Goal: Task Accomplishment & Management: Manage account settings

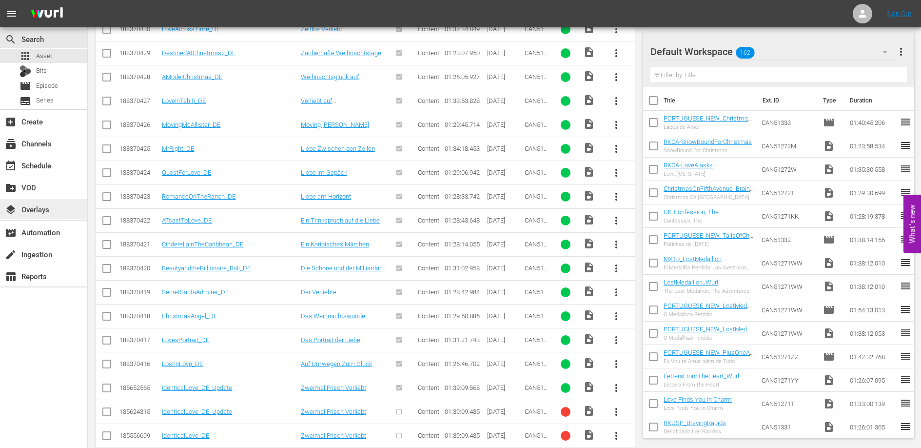
scroll to position [412, 0]
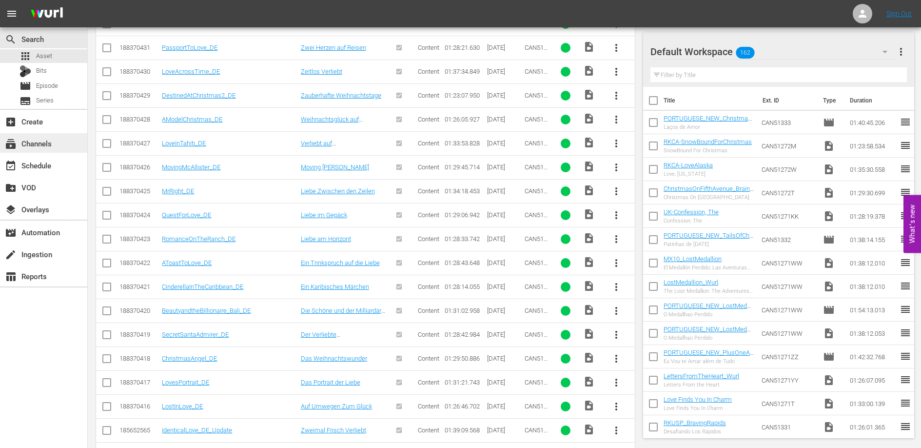
click at [49, 143] on div "subscriptions Channels" at bounding box center [27, 142] width 55 height 9
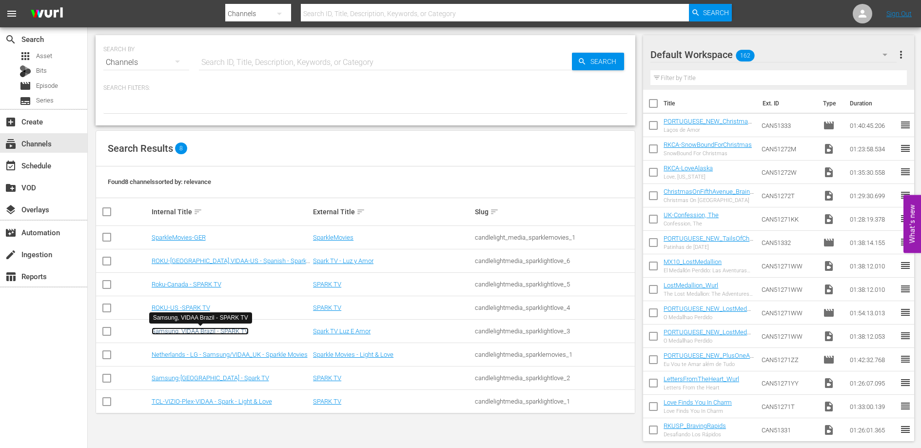
click at [205, 333] on link "Samsung, VIDAA Brazil - SPARK TV" at bounding box center [200, 330] width 97 height 7
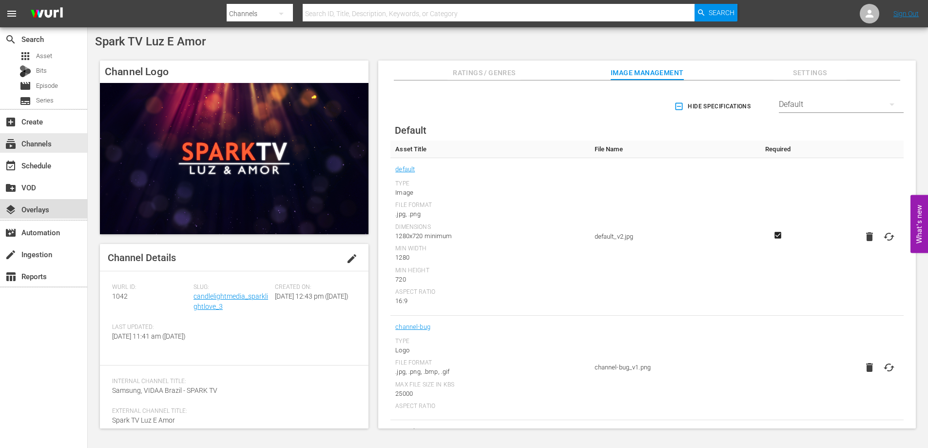
click at [47, 203] on div "layers Overlays" at bounding box center [27, 207] width 55 height 9
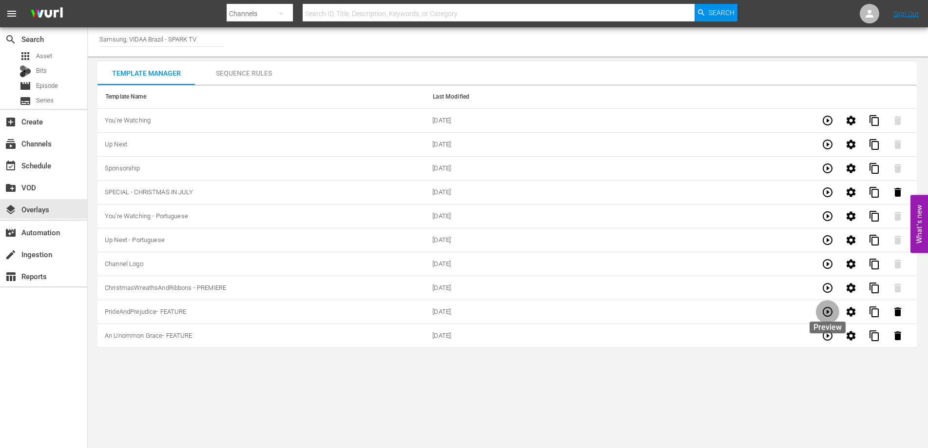
click at [831, 309] on icon "button" at bounding box center [828, 312] width 12 height 12
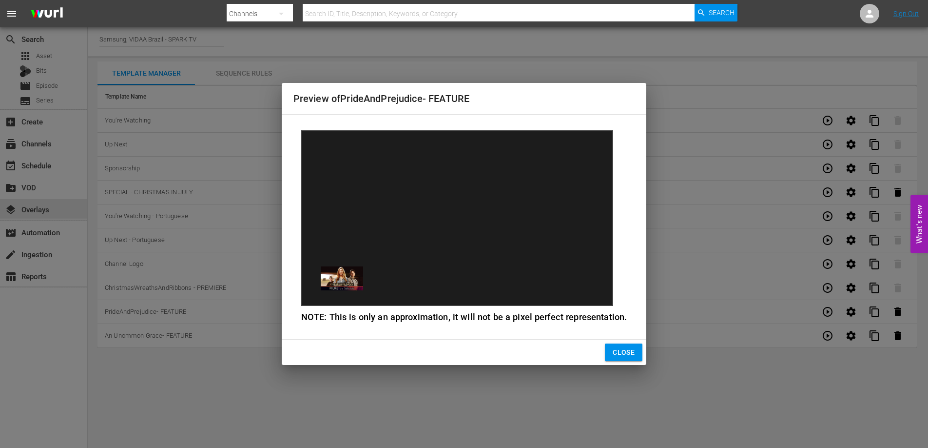
click at [614, 350] on span "Close" at bounding box center [624, 352] width 22 height 12
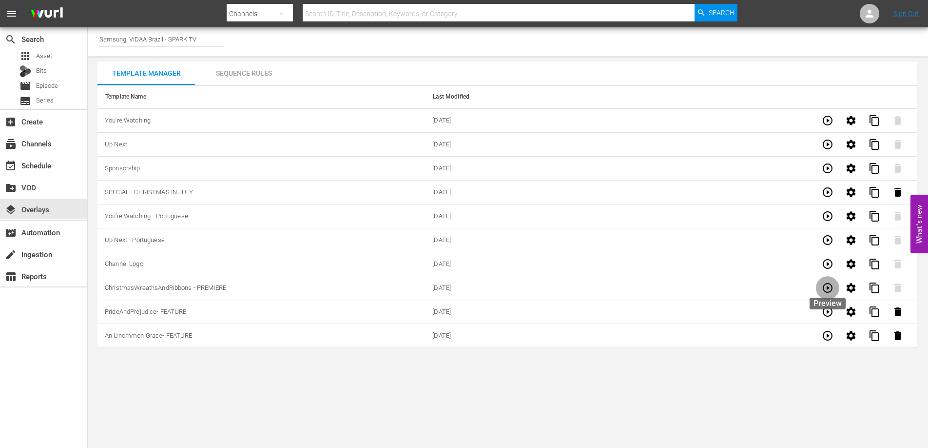
click at [828, 291] on icon "button" at bounding box center [828, 288] width 12 height 12
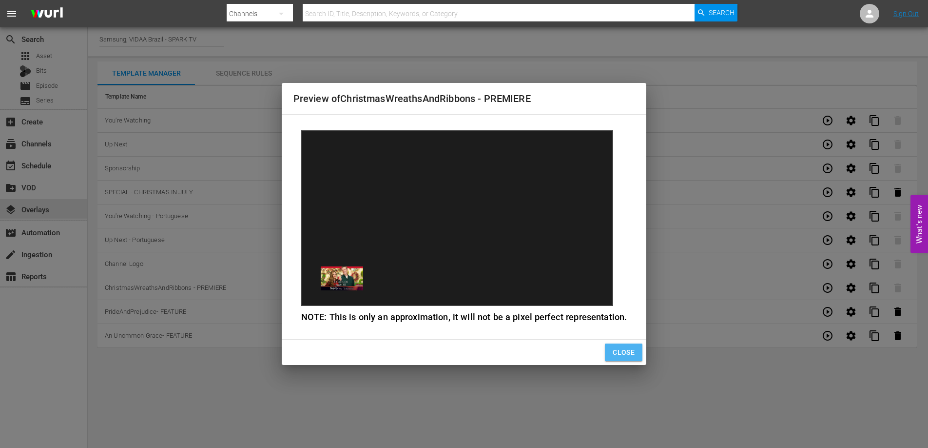
click at [619, 351] on span "Close" at bounding box center [624, 352] width 22 height 12
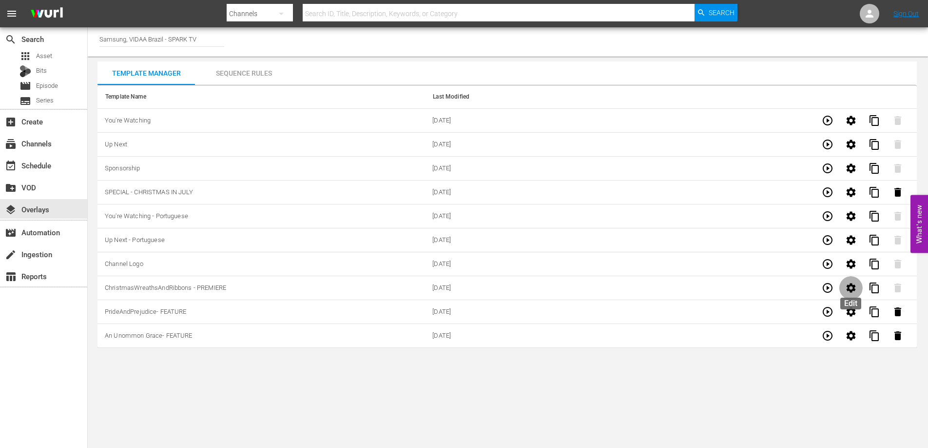
click at [854, 284] on icon "button" at bounding box center [852, 288] width 12 height 12
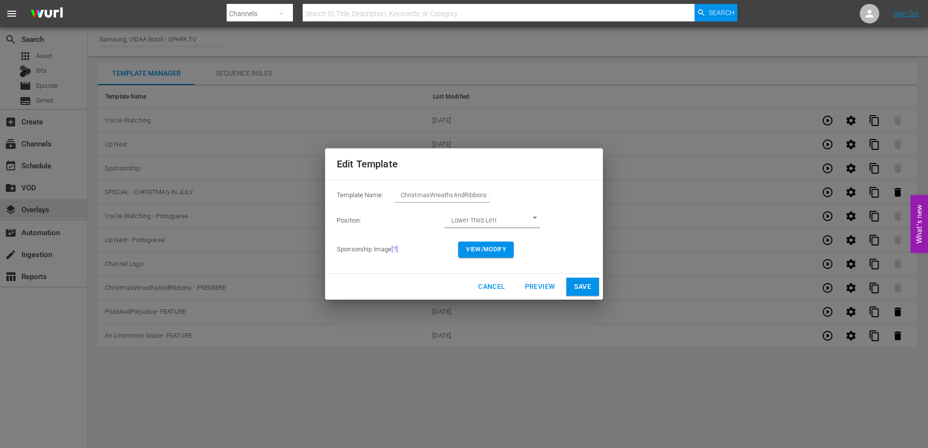
click at [494, 247] on span "View/Modify" at bounding box center [486, 249] width 40 height 10
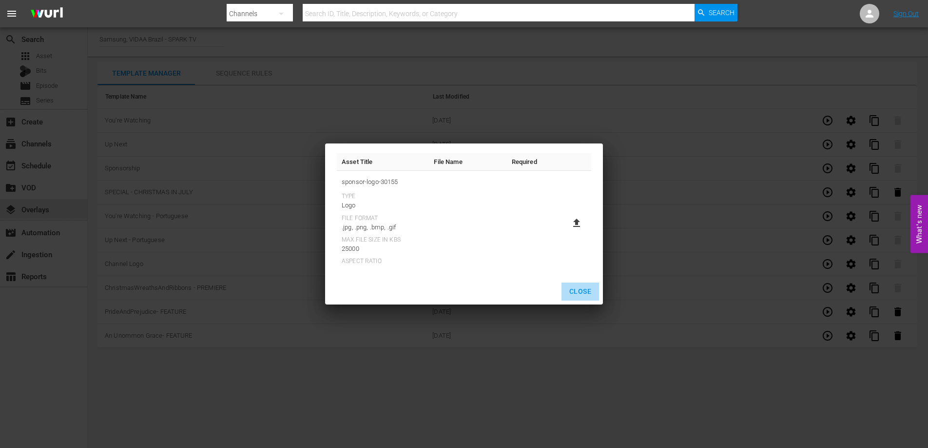
click at [590, 293] on span "Close" at bounding box center [581, 291] width 22 height 12
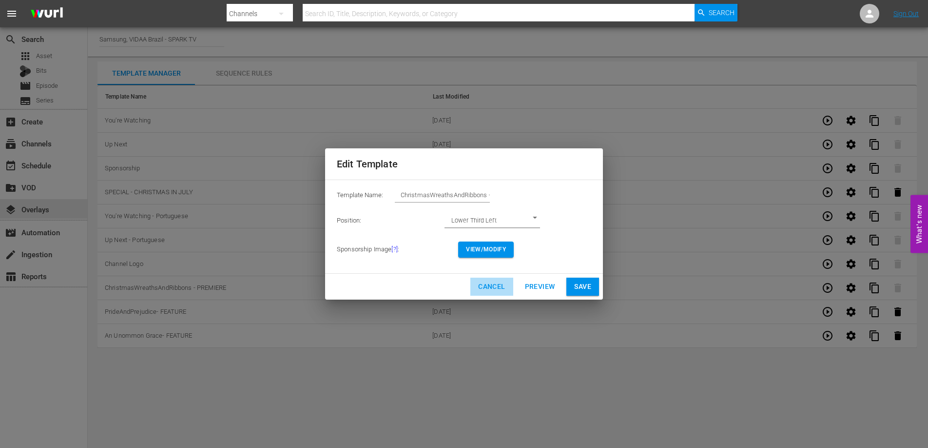
click at [498, 288] on span "Cancel" at bounding box center [491, 286] width 27 height 12
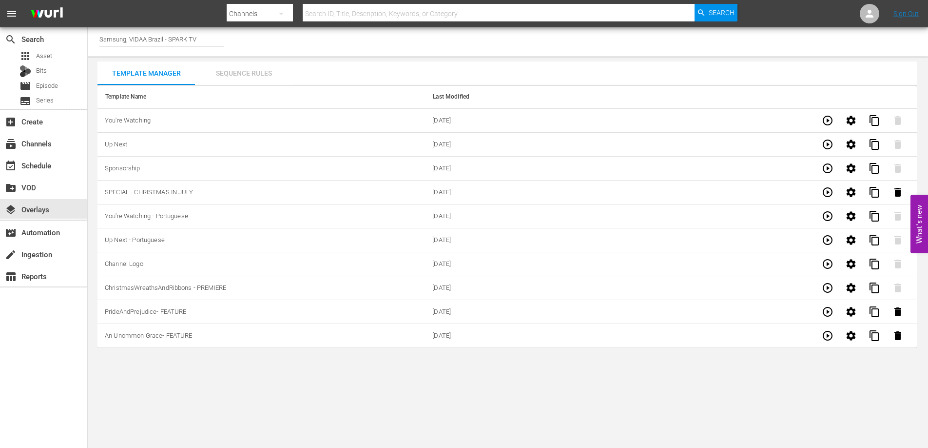
click at [260, 77] on div "Sequence Rules" at bounding box center [244, 72] width 98 height 23
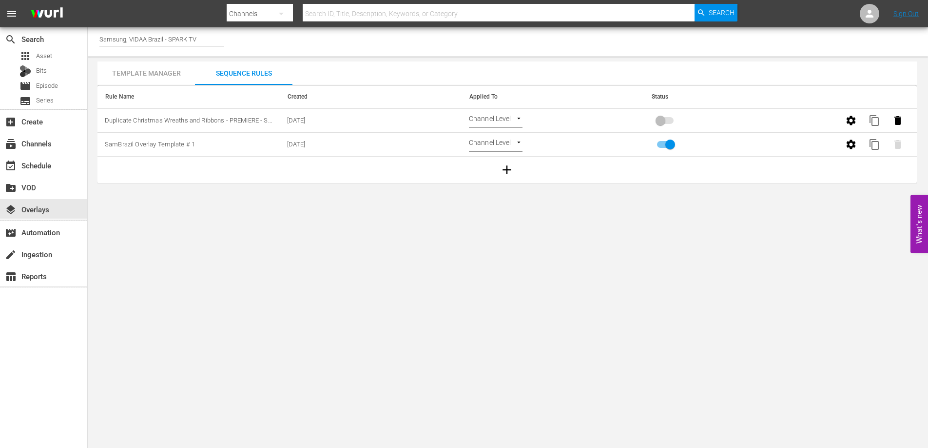
click at [376, 114] on td "08/01/2025" at bounding box center [371, 121] width 182 height 24
click at [513, 115] on body "menu Search By Channels Search ID, Title, Description, Keywords, or Category Se…" at bounding box center [464, 224] width 928 height 448
click at [508, 132] on li "Select Date" at bounding box center [498, 137] width 58 height 16
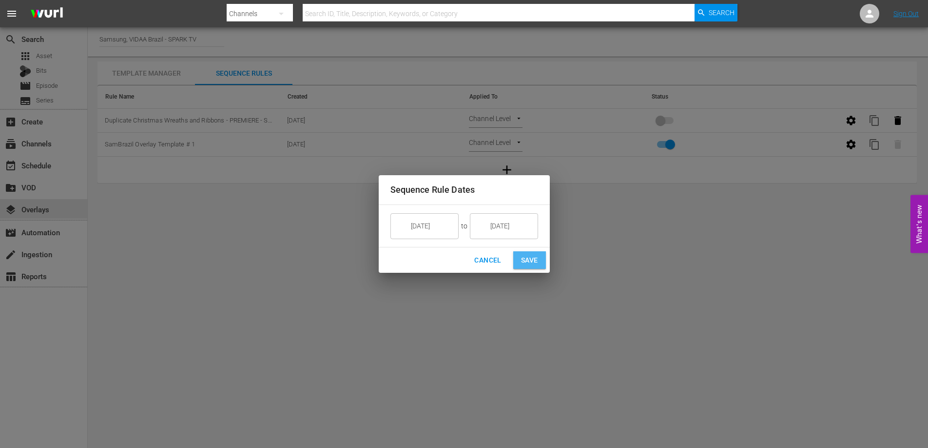
click at [533, 256] on span "Save" at bounding box center [529, 260] width 17 height 12
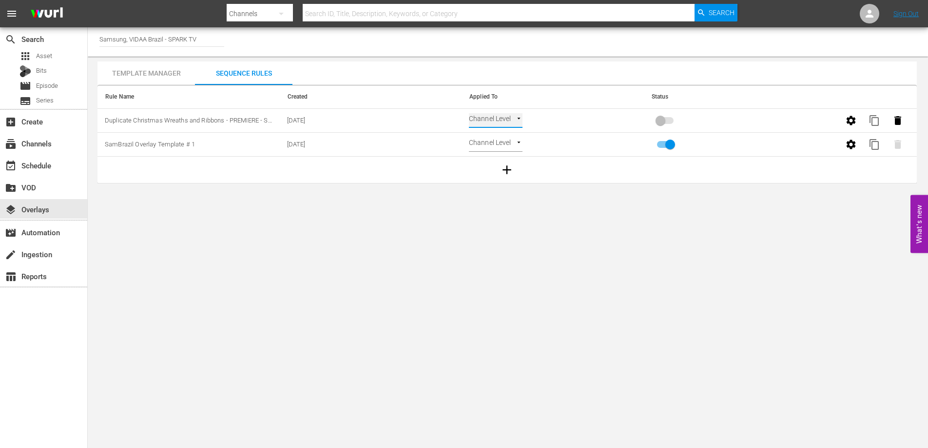
type input "SELECT_DATE"
click at [872, 119] on span "content_copy" at bounding box center [875, 121] width 12 height 12
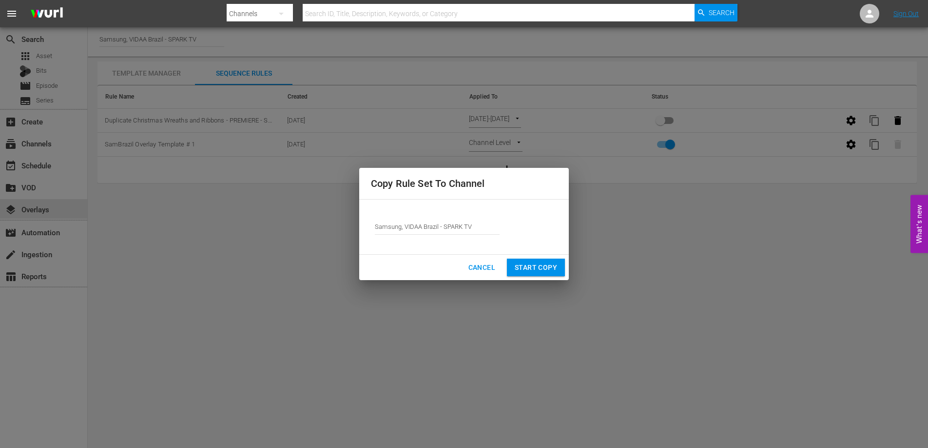
click at [546, 261] on span "Start Copy" at bounding box center [536, 267] width 42 height 12
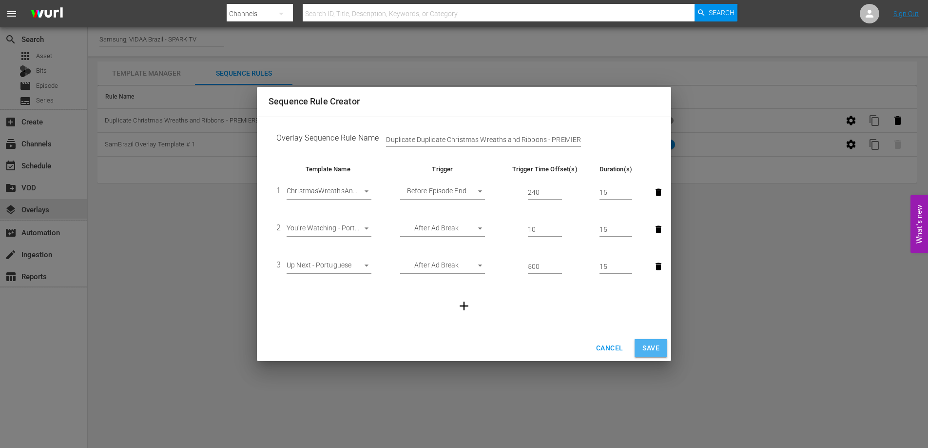
click at [649, 350] on span "Save" at bounding box center [651, 348] width 17 height 12
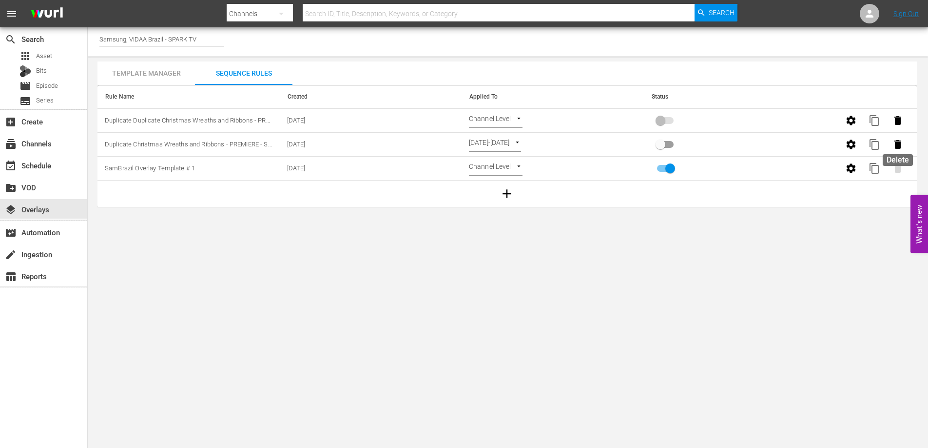
click at [892, 143] on icon "button" at bounding box center [898, 144] width 12 height 12
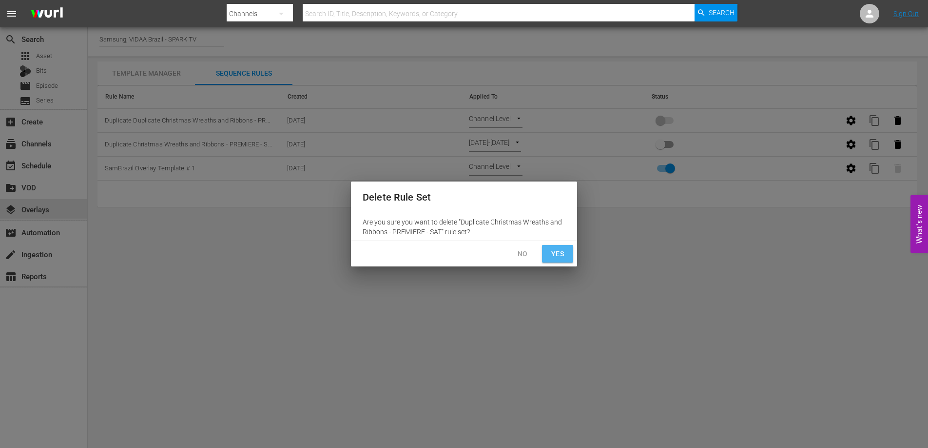
click at [562, 260] on button "Yes" at bounding box center [557, 254] width 31 height 18
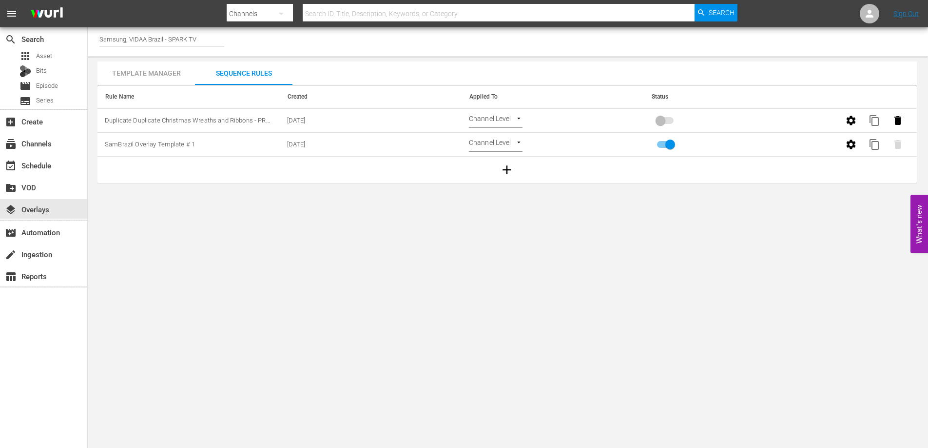
click at [159, 73] on div "Template Manager" at bounding box center [147, 72] width 98 height 23
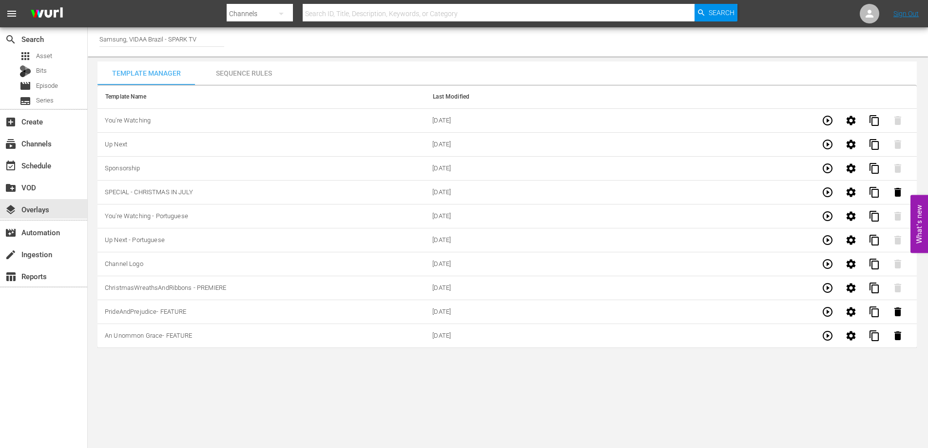
click at [159, 73] on div "Template Manager" at bounding box center [147, 72] width 98 height 23
click at [827, 309] on icon "button" at bounding box center [828, 312] width 12 height 12
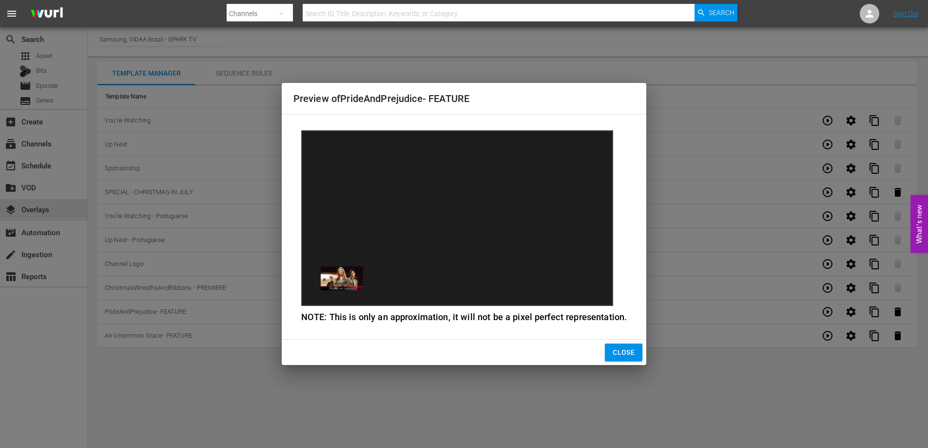
click at [616, 350] on span "Close" at bounding box center [624, 352] width 22 height 12
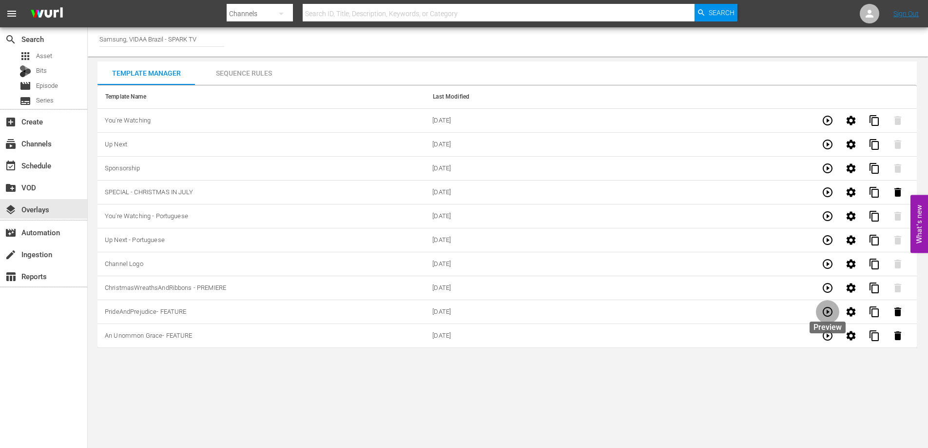
click at [824, 308] on icon "button" at bounding box center [828, 312] width 10 height 10
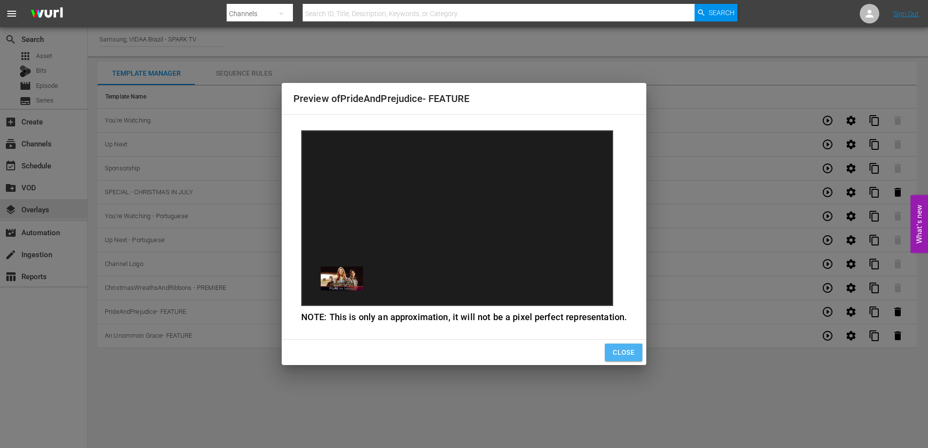
click at [615, 352] on span "Close" at bounding box center [624, 352] width 22 height 12
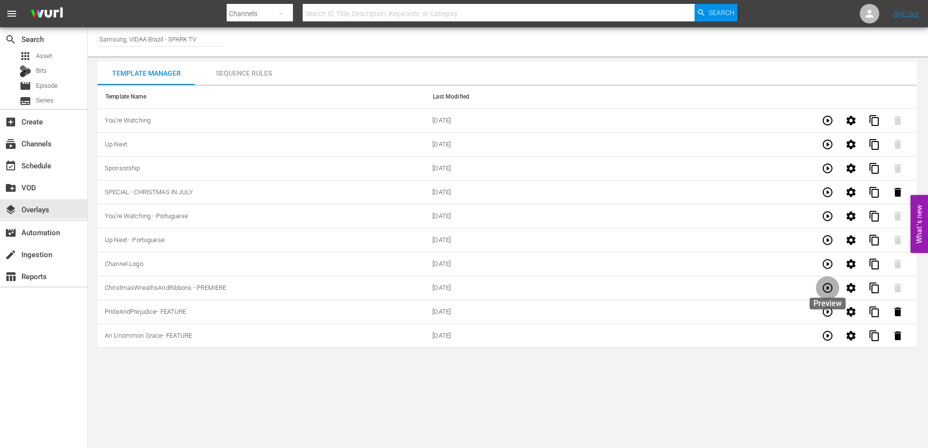
click at [829, 289] on icon "button" at bounding box center [828, 288] width 12 height 12
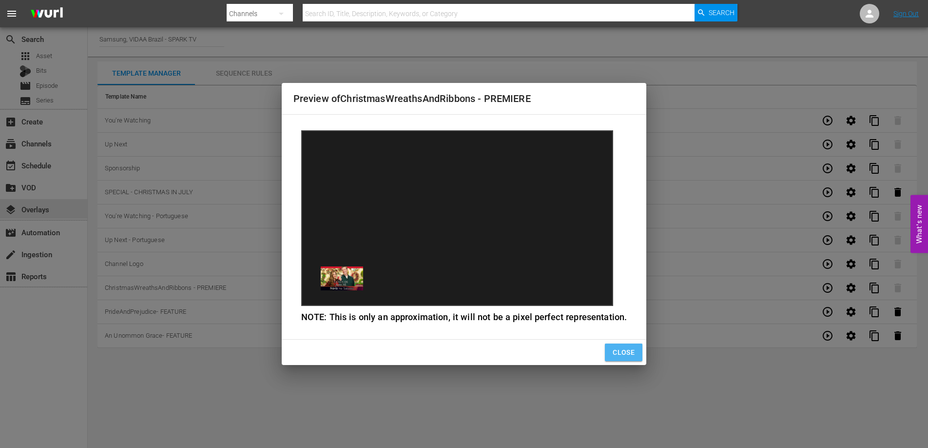
click at [626, 348] on span "Close" at bounding box center [624, 352] width 22 height 12
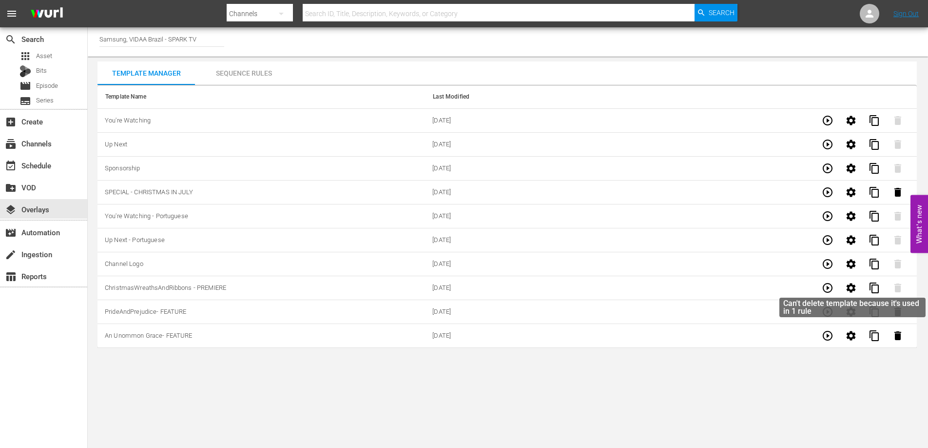
click at [900, 286] on span at bounding box center [898, 286] width 23 height 7
click at [255, 65] on div "Sequence Rules" at bounding box center [244, 72] width 98 height 23
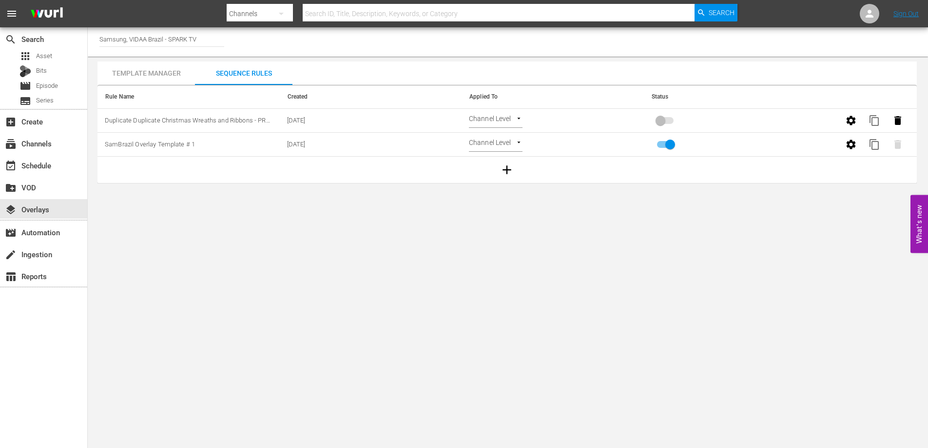
click at [517, 119] on body "menu Search By Channels Search ID, Title, Description, Keywords, or Category Se…" at bounding box center [464, 224] width 928 height 448
click at [516, 133] on li "Select Date" at bounding box center [498, 137] width 58 height 16
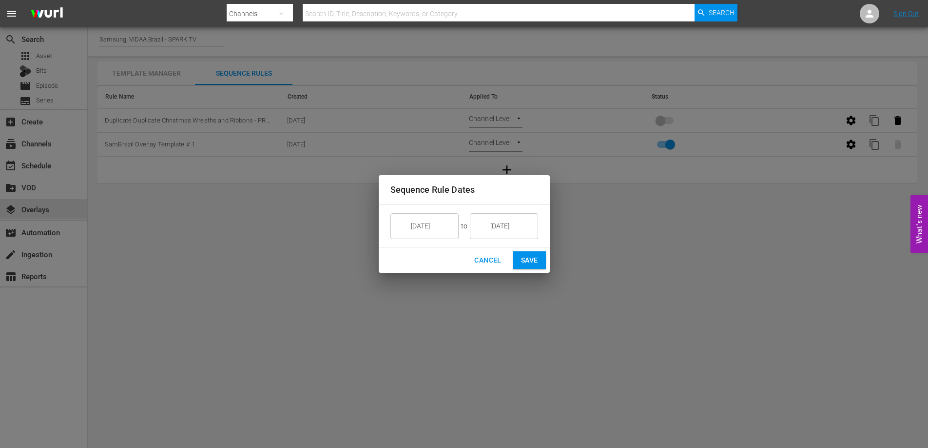
click at [496, 262] on span "Cancel" at bounding box center [487, 260] width 27 height 12
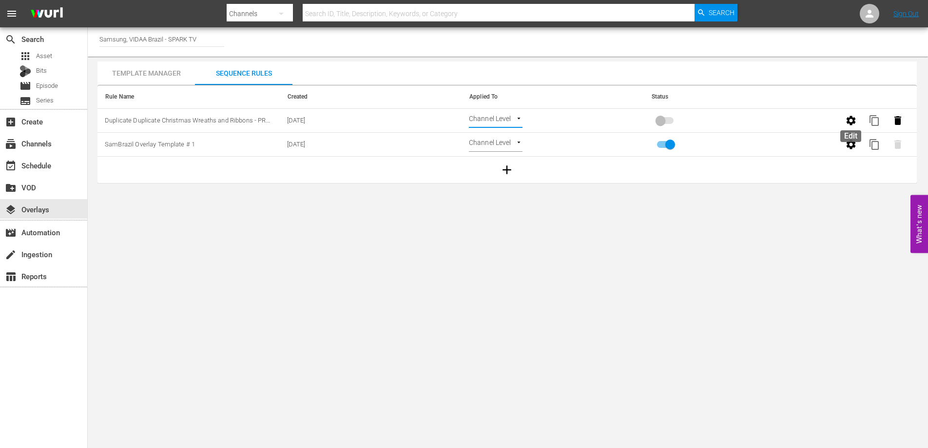
click at [855, 121] on icon "button" at bounding box center [851, 120] width 9 height 9
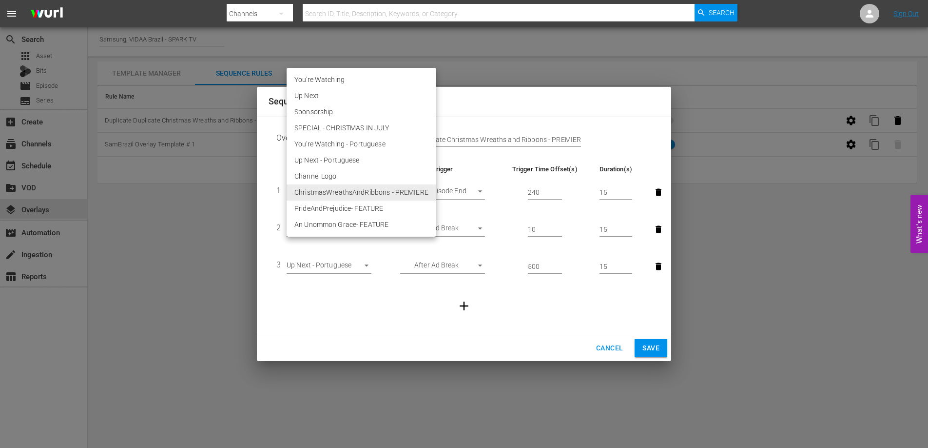
click at [355, 190] on body "menu Search By Channels Search ID, Title, Description, Keywords, or Category Se…" at bounding box center [464, 224] width 928 height 448
click at [392, 99] on li "Up Next" at bounding box center [362, 96] width 150 height 16
type input "20975"
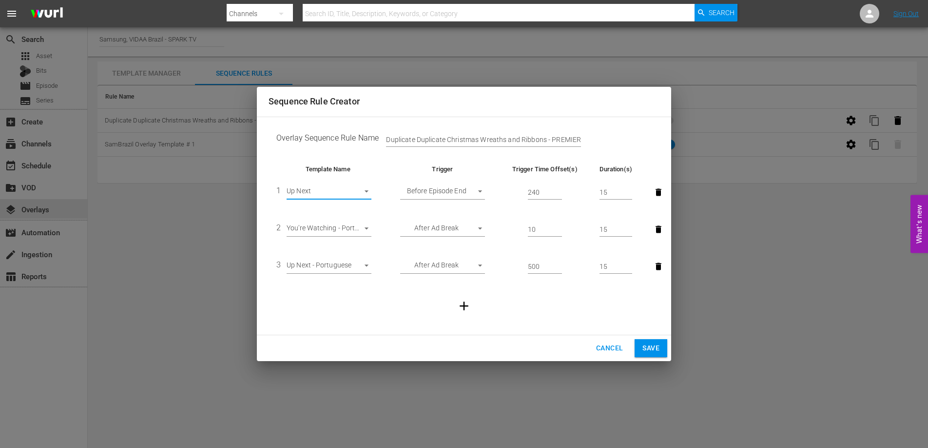
click at [646, 346] on span "Save" at bounding box center [651, 348] width 17 height 12
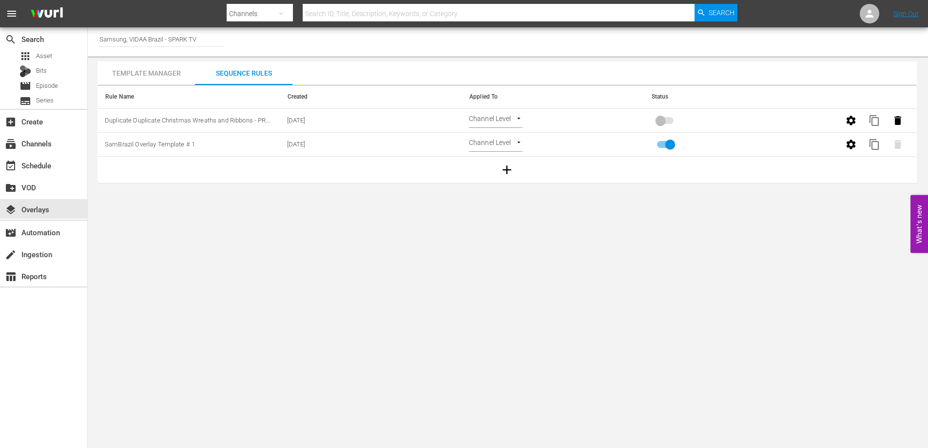
click at [156, 75] on div "Template Manager" at bounding box center [147, 72] width 98 height 23
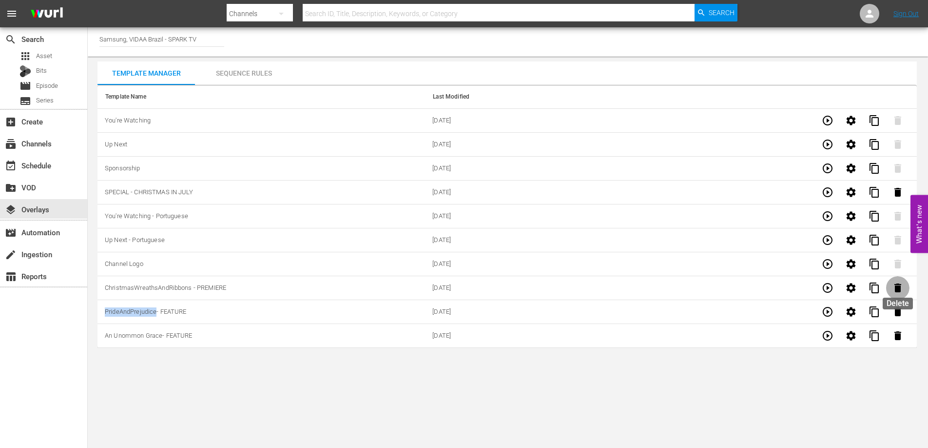
click at [892, 287] on icon "button" at bounding box center [898, 288] width 12 height 12
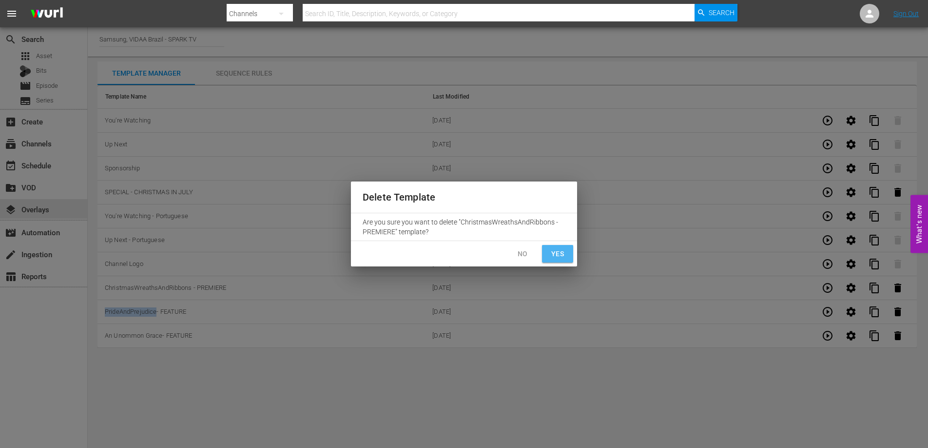
click at [559, 251] on span "Yes" at bounding box center [558, 254] width 16 height 12
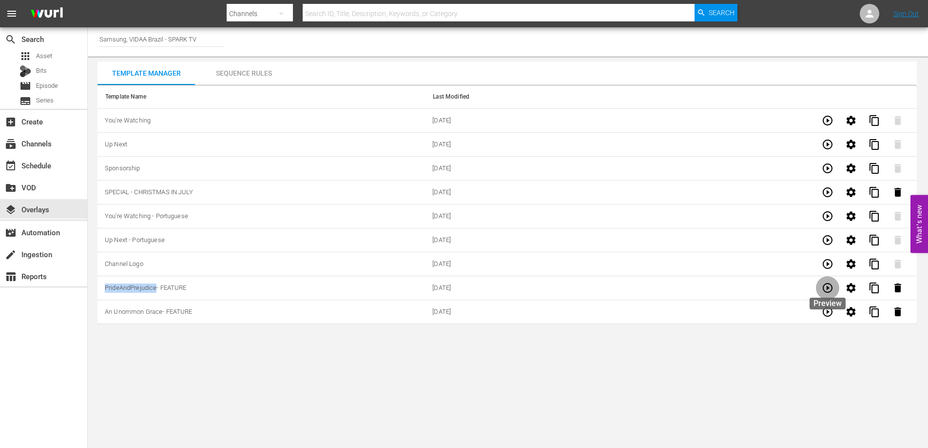
click at [832, 287] on icon "button" at bounding box center [828, 288] width 12 height 12
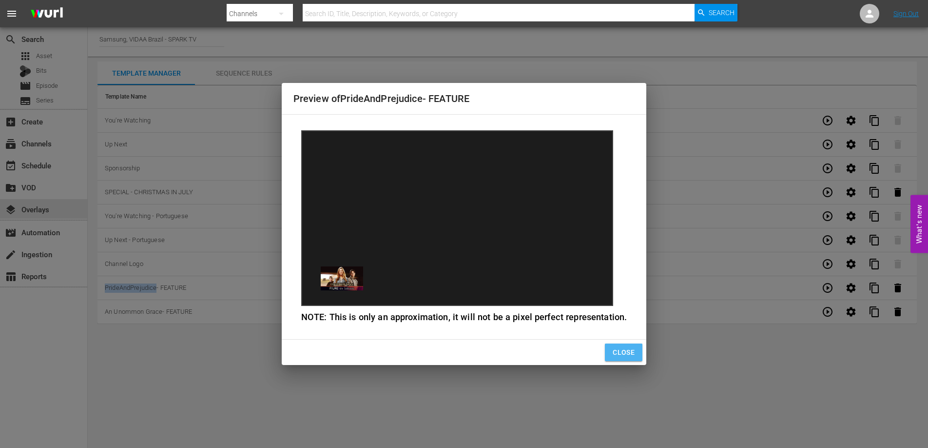
click at [625, 351] on span "Close" at bounding box center [624, 352] width 22 height 12
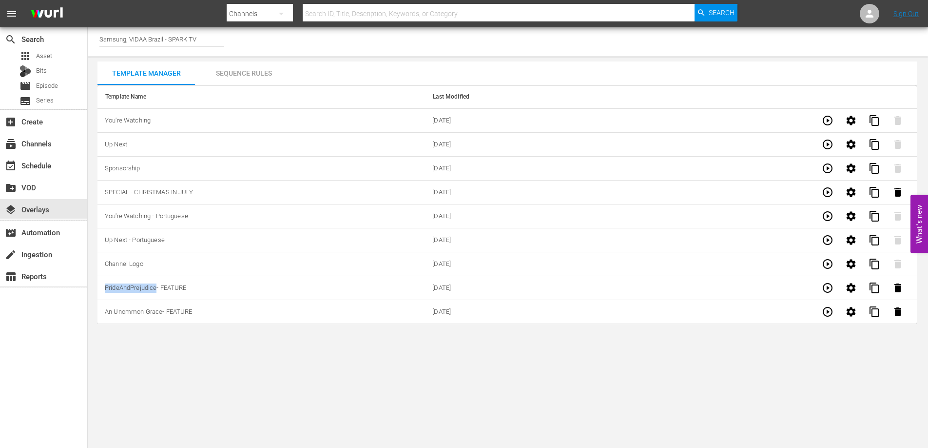
click at [828, 313] on icon "button" at bounding box center [828, 312] width 12 height 12
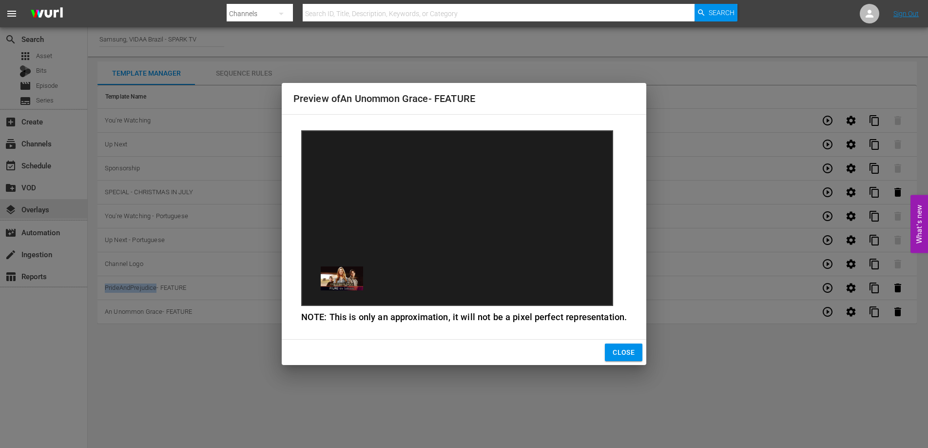
click at [631, 354] on span "Close" at bounding box center [624, 352] width 22 height 12
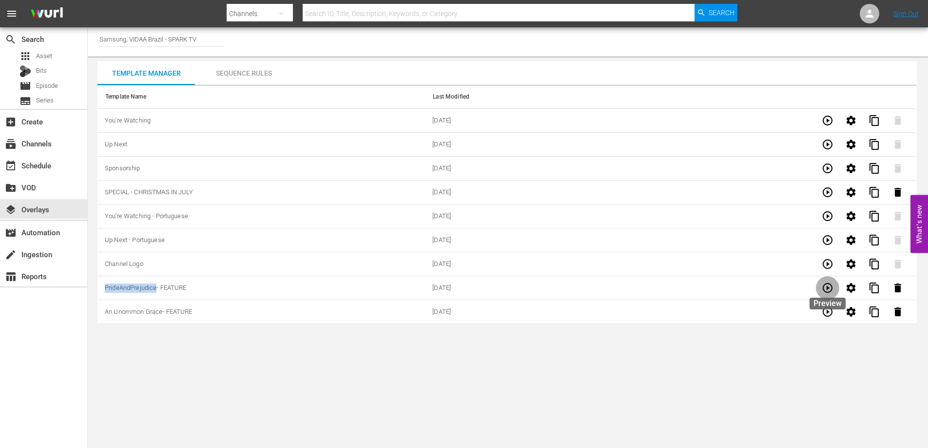
click at [824, 289] on icon "button" at bounding box center [828, 288] width 10 height 10
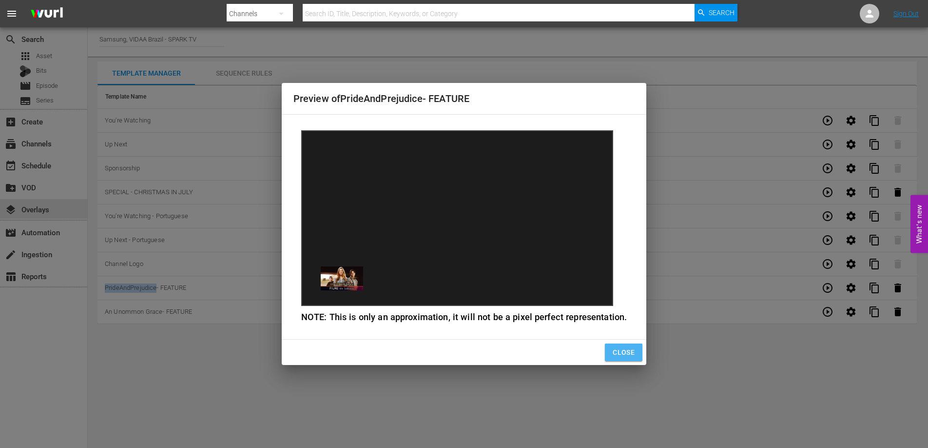
click at [617, 349] on span "Close" at bounding box center [624, 352] width 22 height 12
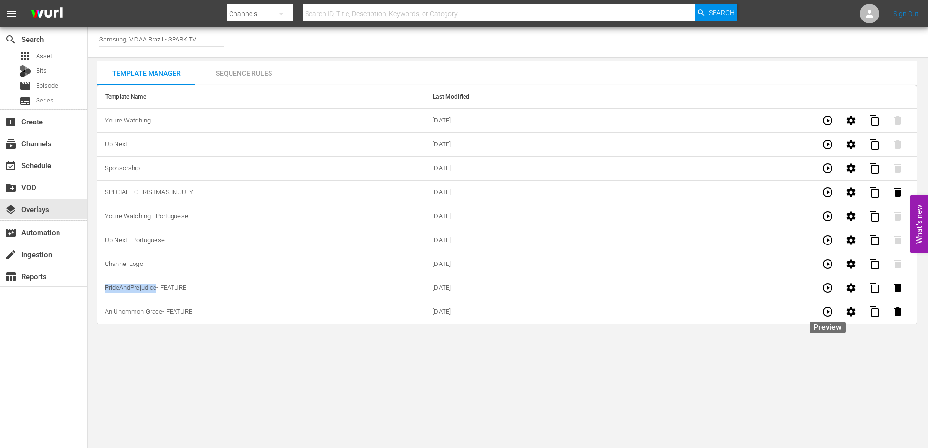
click at [829, 313] on icon "button" at bounding box center [828, 312] width 12 height 12
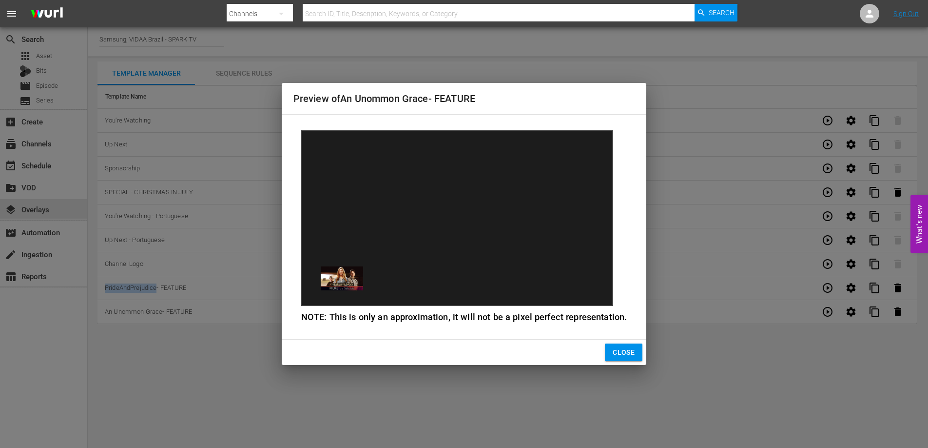
click at [629, 351] on span "Close" at bounding box center [624, 352] width 22 height 12
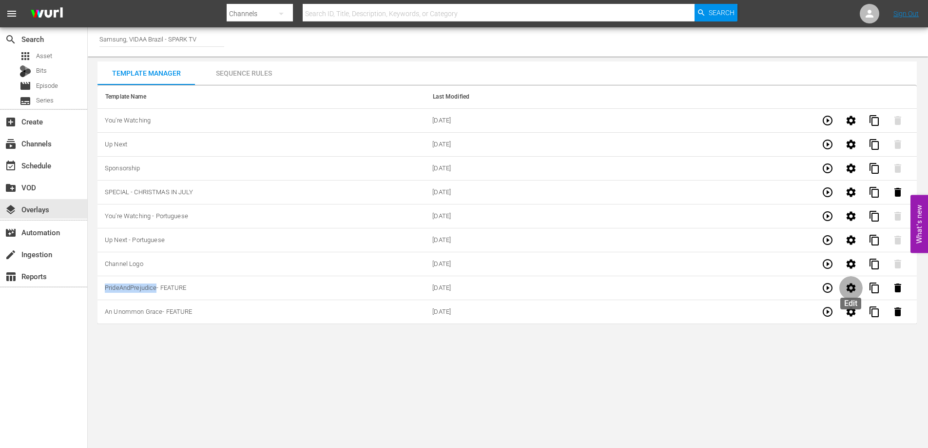
click at [855, 290] on icon "button" at bounding box center [852, 288] width 12 height 12
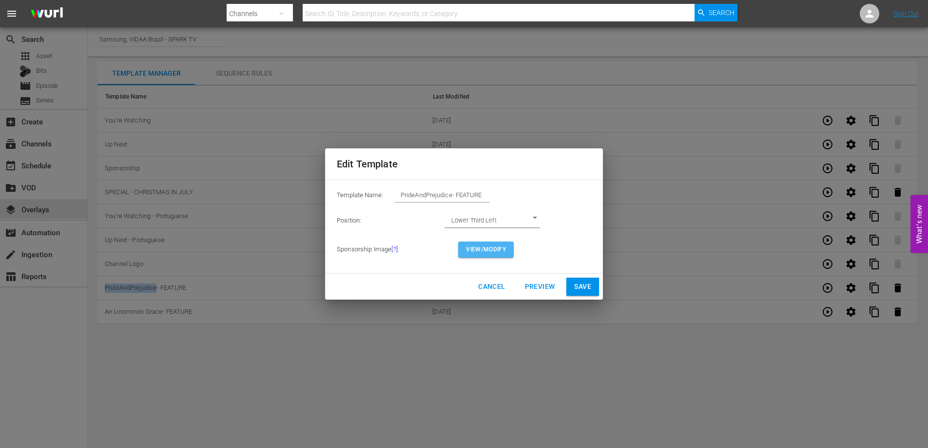
click at [506, 250] on button "View/Modify" at bounding box center [486, 249] width 56 height 16
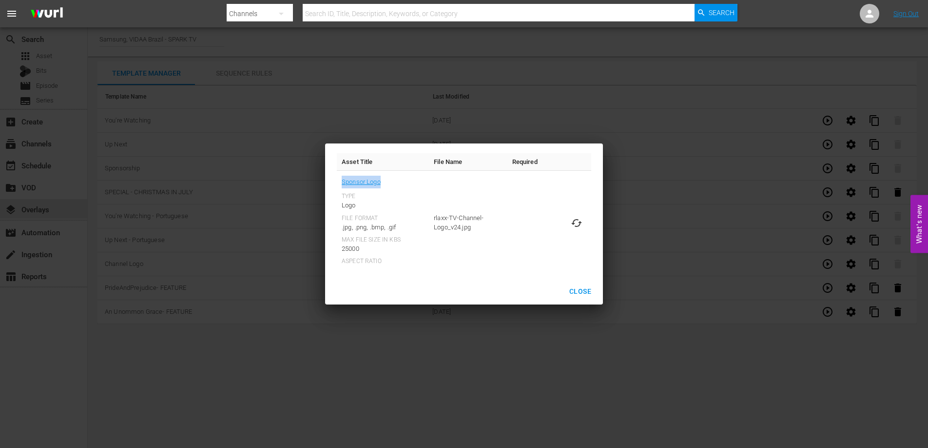
click at [578, 223] on icon at bounding box center [577, 223] width 12 height 12
click at [568, 231] on input "file" at bounding box center [567, 231] width 0 height 0
type input "C:\fakepath\PridePrejudice_PT_Feature_Sabado.jpg"
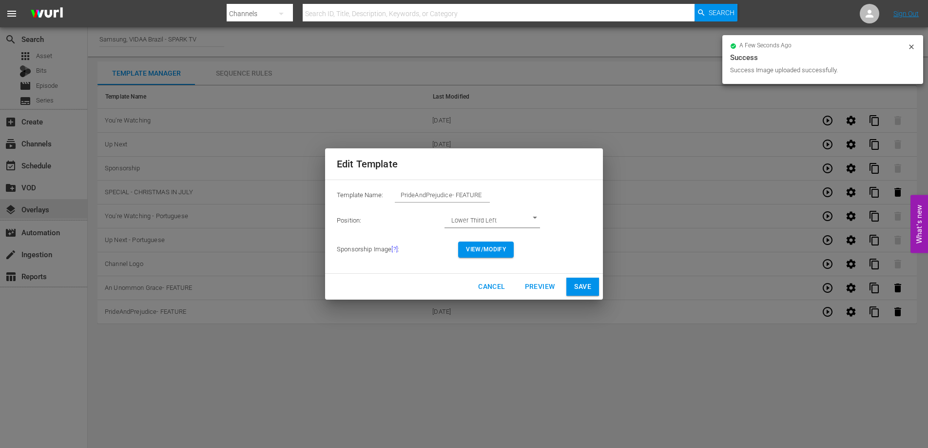
click at [537, 278] on button "Preview" at bounding box center [540, 286] width 46 height 18
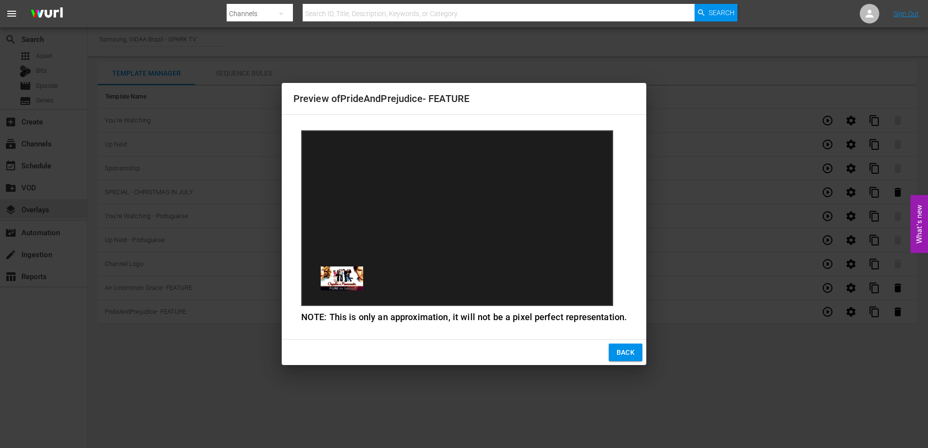
click at [621, 351] on span "Back" at bounding box center [626, 352] width 19 height 12
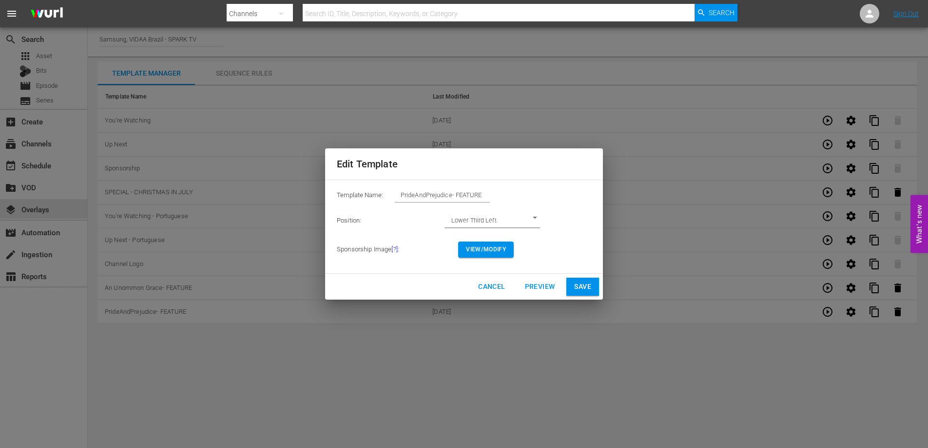
click at [590, 284] on span "Save" at bounding box center [582, 286] width 17 height 12
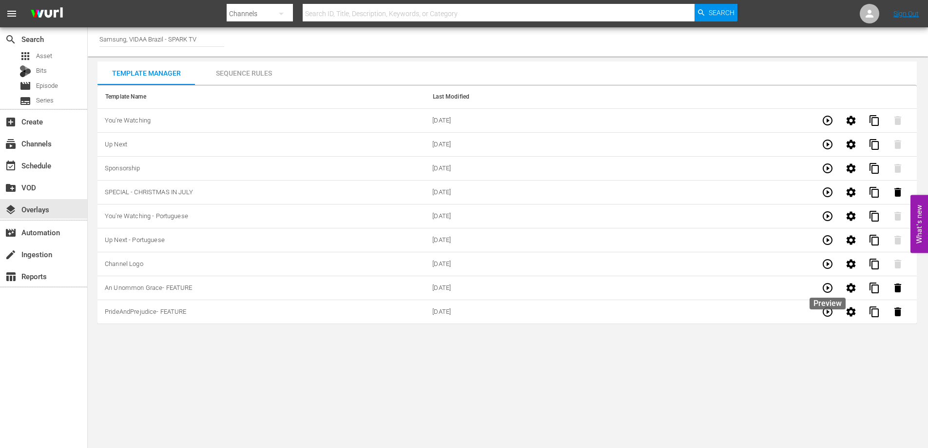
click at [829, 288] on icon "button" at bounding box center [828, 288] width 12 height 12
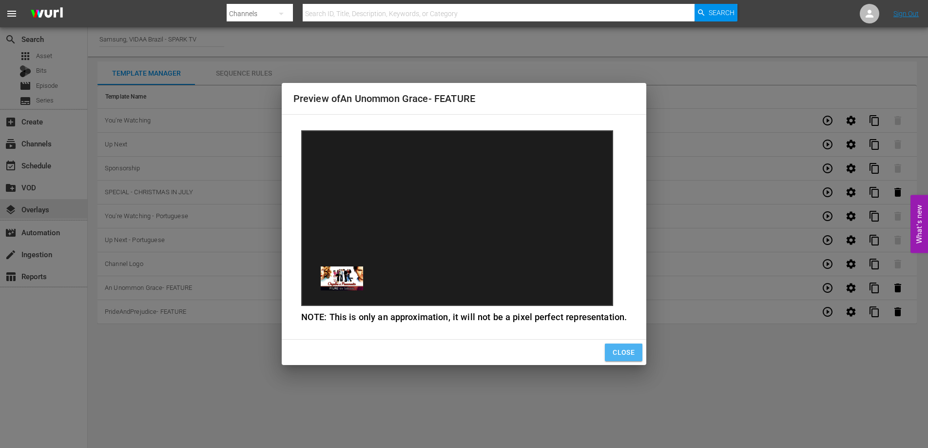
click at [626, 352] on span "Close" at bounding box center [624, 352] width 22 height 12
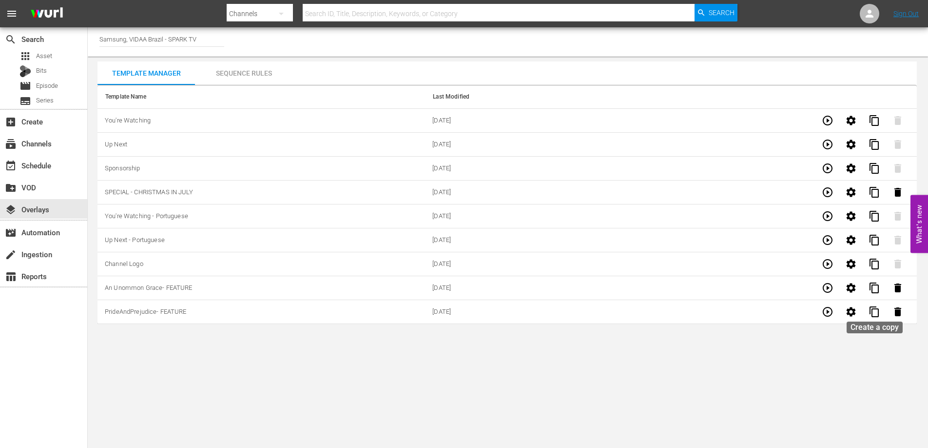
click at [870, 316] on span "content_copy" at bounding box center [875, 312] width 12 height 12
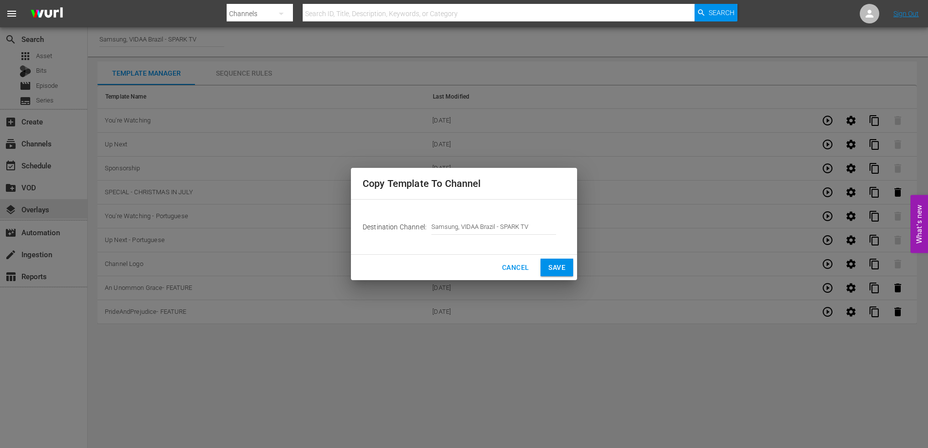
click at [553, 271] on span "Save" at bounding box center [557, 267] width 17 height 12
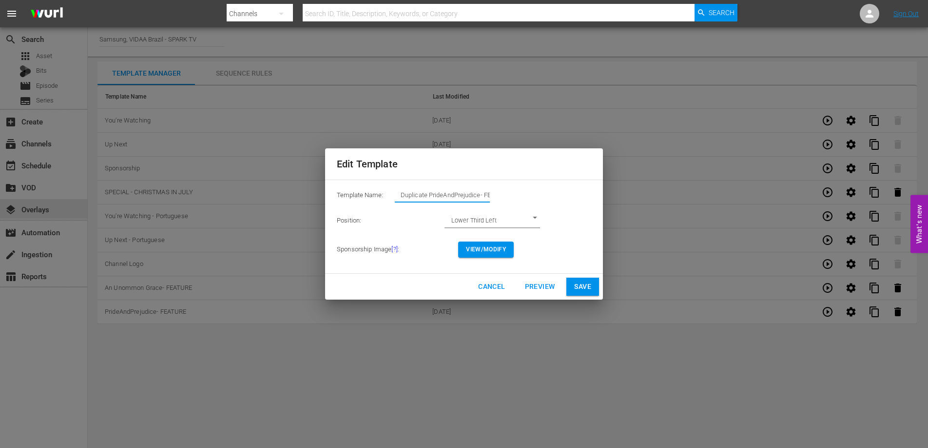
click at [403, 197] on input "Duplicate PrideAndPrejudice- FEATURE" at bounding box center [442, 195] width 95 height 14
click at [493, 250] on span "View/Modify" at bounding box center [486, 249] width 40 height 10
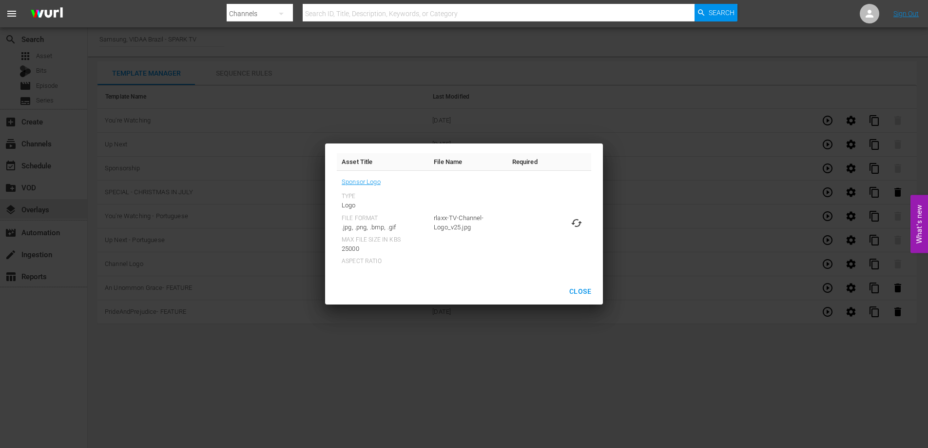
click at [578, 224] on icon at bounding box center [577, 223] width 12 height 12
click at [568, 231] on input "file" at bounding box center [567, 231] width 0 height 0
type input "C:\fakepath\ATasteofTuscany_PT_Feature_Domingo.jpg"
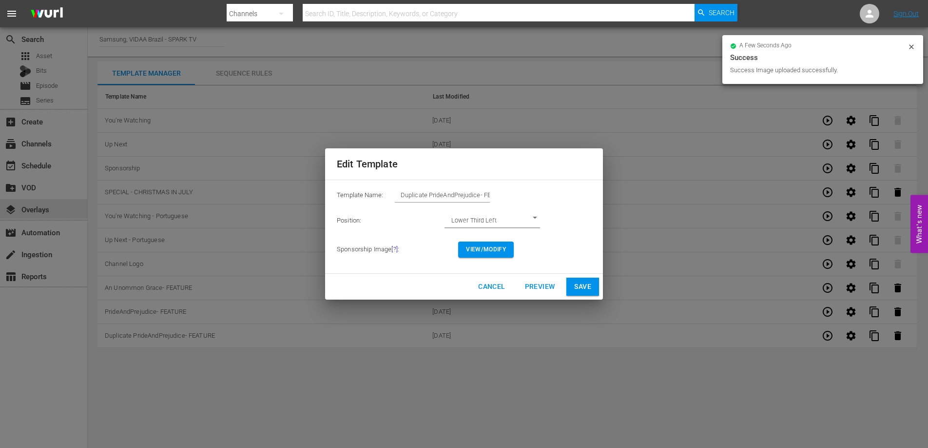
click at [586, 291] on span "Save" at bounding box center [582, 286] width 17 height 12
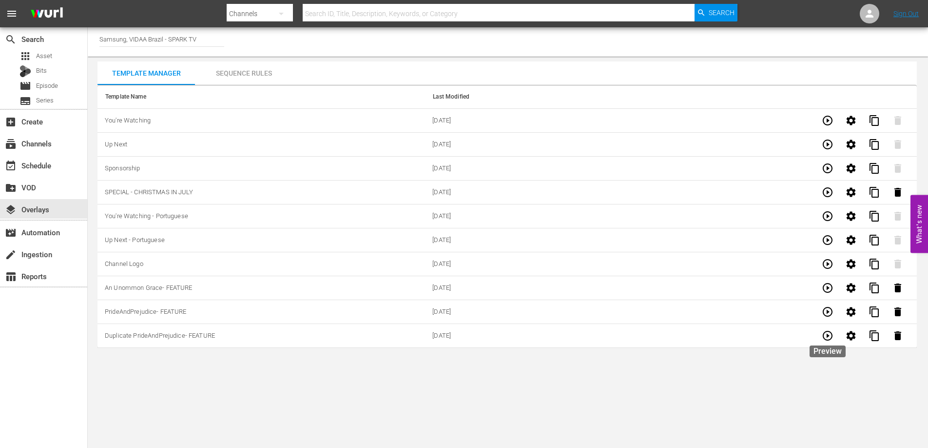
click at [827, 337] on icon "button" at bounding box center [828, 336] width 12 height 12
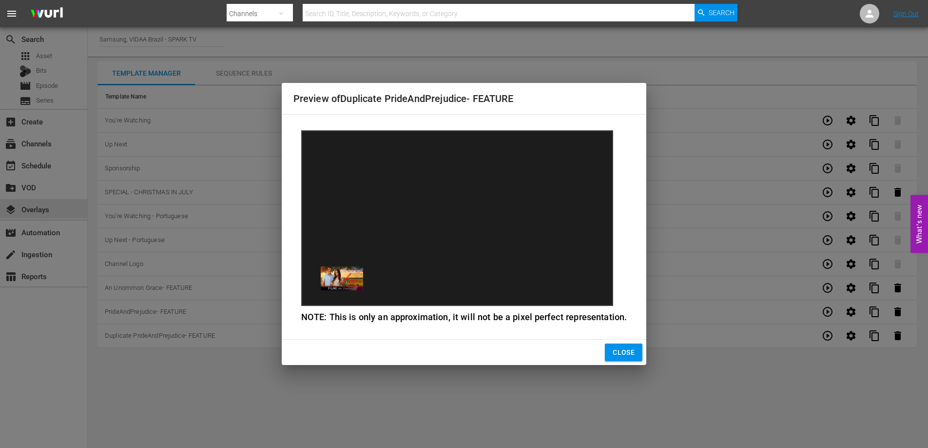
click at [625, 347] on span "Close" at bounding box center [624, 352] width 22 height 12
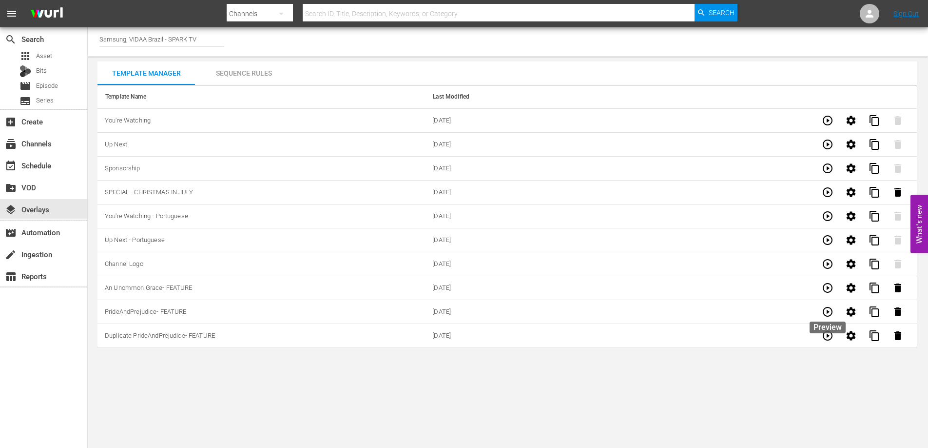
click at [832, 312] on icon "button" at bounding box center [828, 312] width 10 height 10
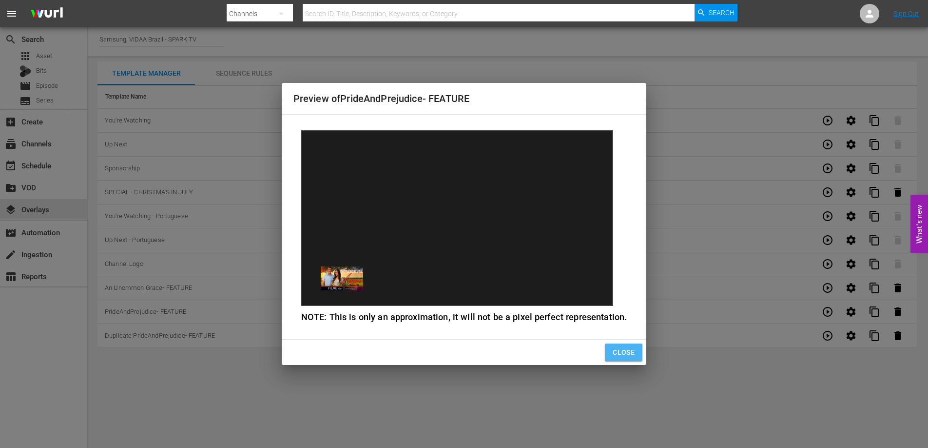
click at [624, 349] on span "Close" at bounding box center [624, 352] width 22 height 12
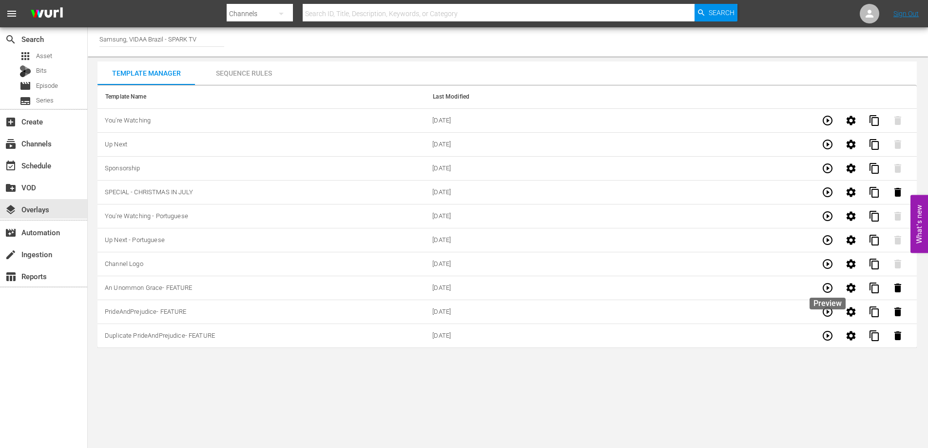
click at [830, 290] on icon "button" at bounding box center [828, 288] width 12 height 12
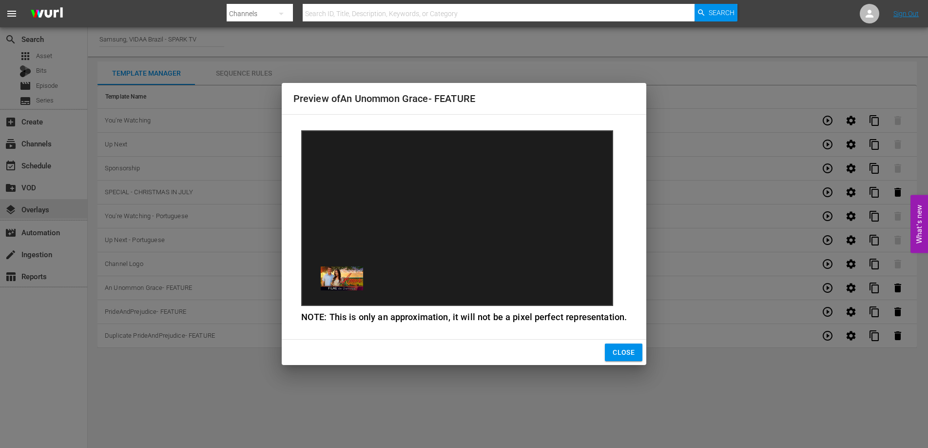
click at [615, 351] on span "Close" at bounding box center [624, 352] width 22 height 12
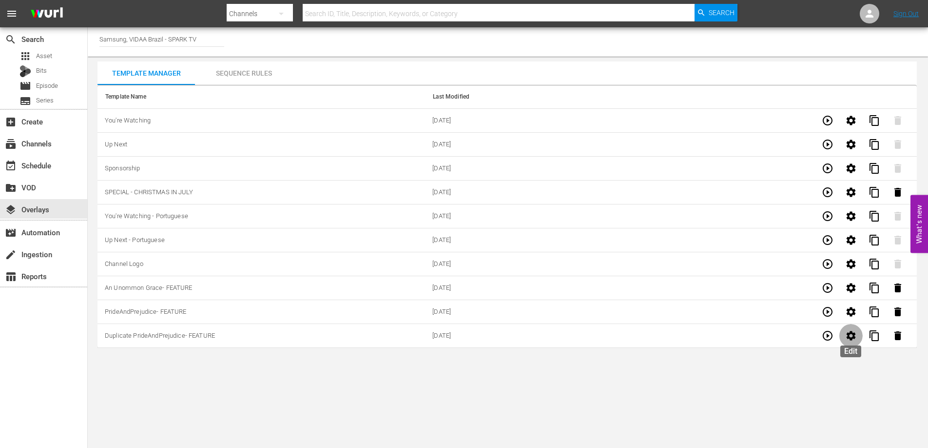
click at [851, 338] on icon "button" at bounding box center [851, 335] width 9 height 9
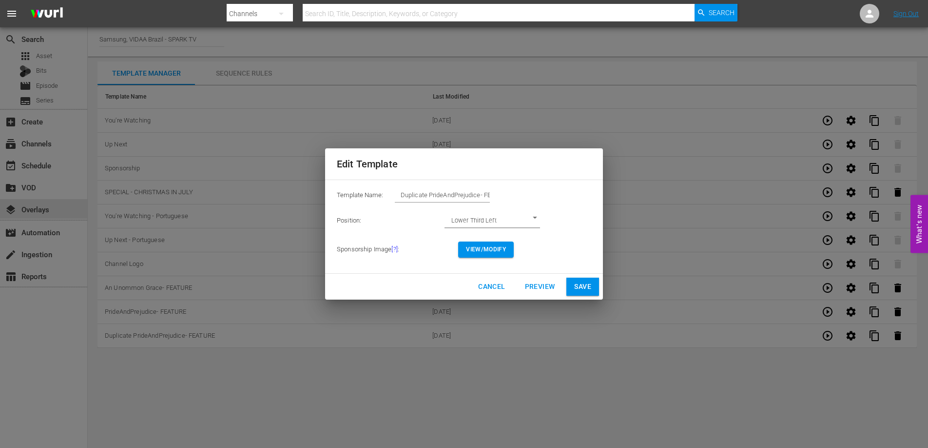
click at [503, 248] on span "View/Modify" at bounding box center [486, 249] width 40 height 10
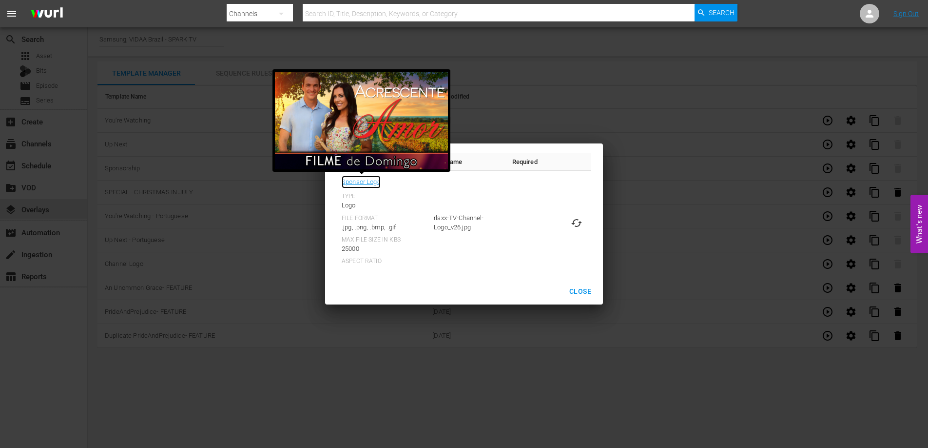
click at [370, 186] on link "Sponsor Logo" at bounding box center [361, 182] width 39 height 13
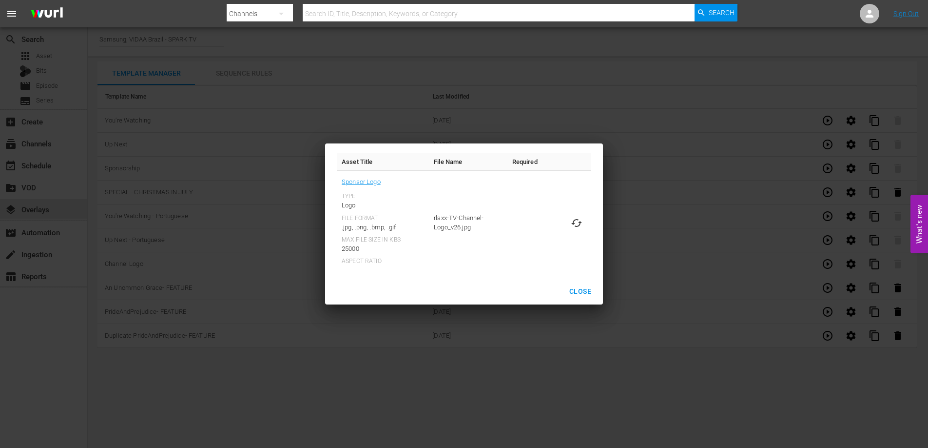
click at [405, 388] on div "Asset Title File Name Required Sponsor Logo Type Logo File Format .jpg, .png, .…" at bounding box center [464, 224] width 917 height 436
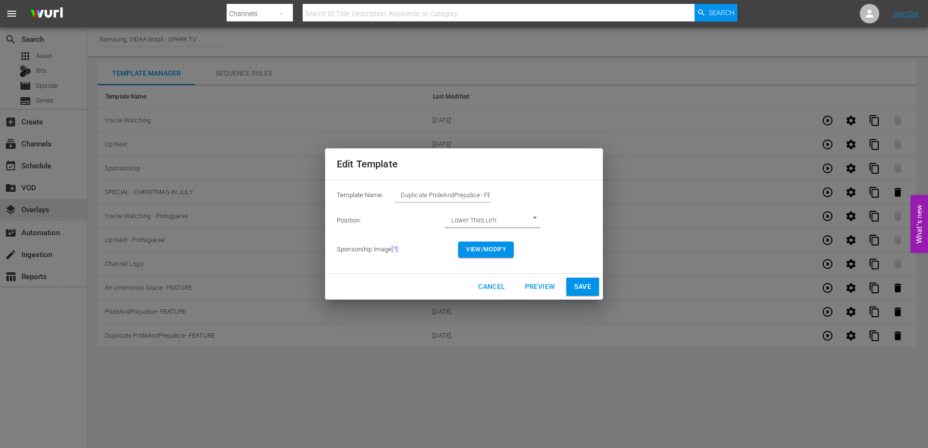
click at [535, 286] on span "Preview" at bounding box center [540, 286] width 30 height 12
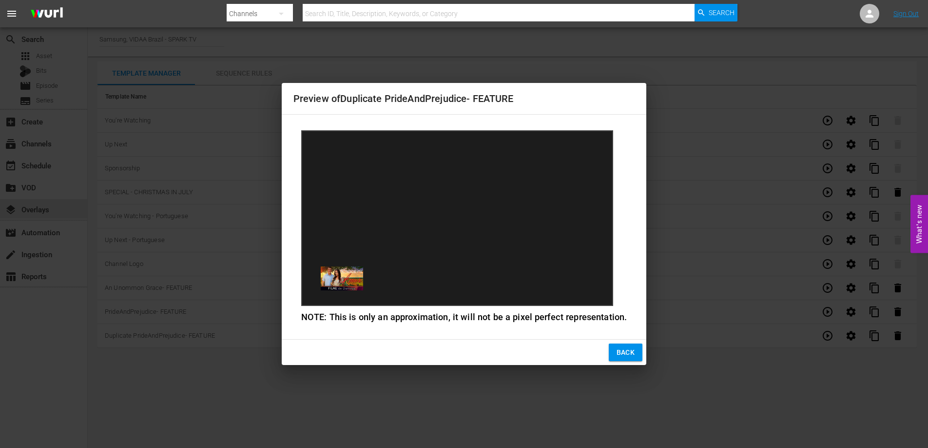
click at [633, 356] on button "Back" at bounding box center [626, 352] width 34 height 18
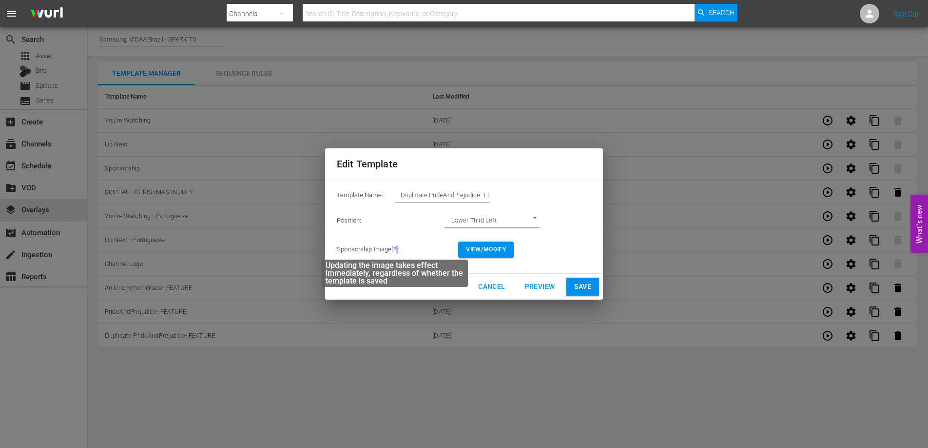
click at [397, 249] on span "[?]" at bounding box center [395, 248] width 6 height 7
click at [432, 234] on td "Sponsorship Image [?] :" at bounding box center [397, 250] width 121 height 32
click at [491, 286] on span "Cancel" at bounding box center [491, 286] width 27 height 12
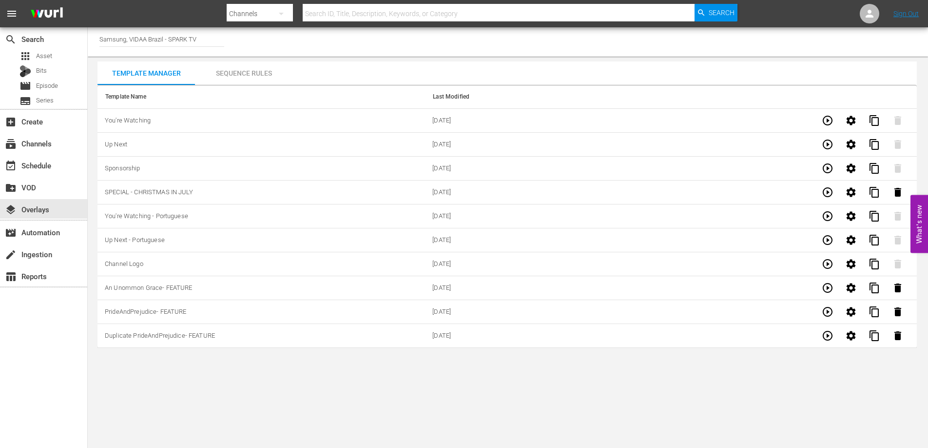
click at [260, 73] on div "Sequence Rules" at bounding box center [244, 72] width 98 height 23
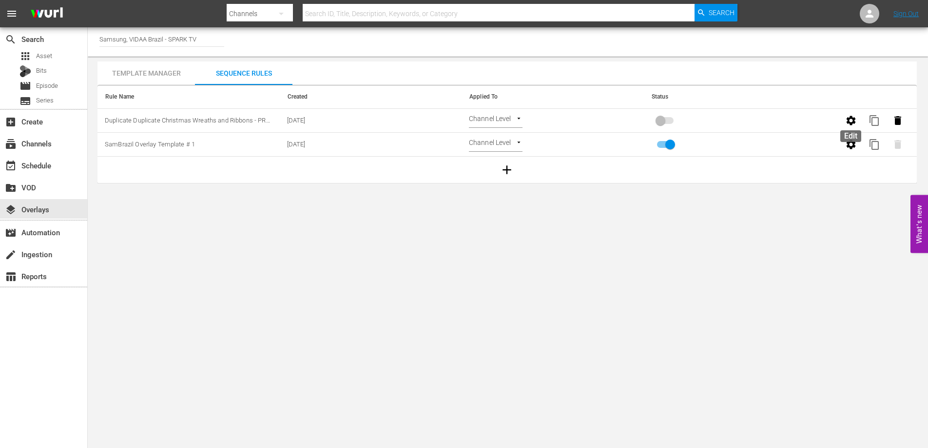
click at [854, 119] on icon "button" at bounding box center [851, 120] width 9 height 9
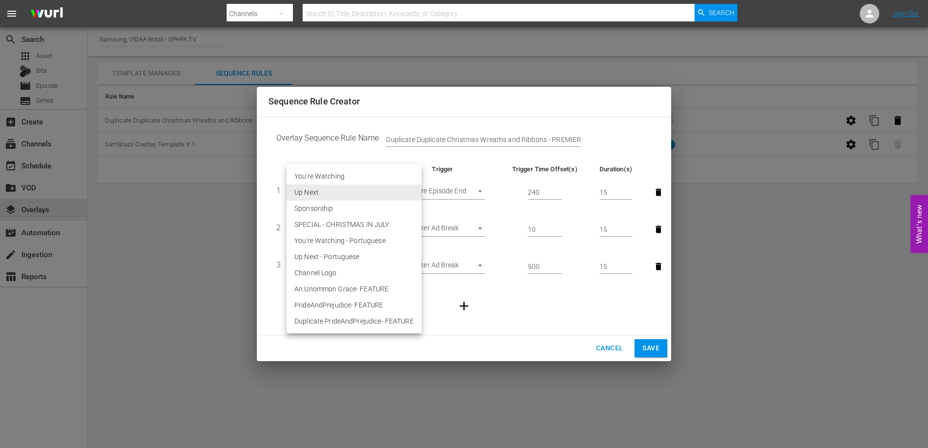
click at [368, 194] on body "menu Search By Channels Search ID, Title, Description, Keywords, or Category Se…" at bounding box center [464, 224] width 928 height 448
click at [372, 292] on li "An Unommon Grace- FEATURE" at bounding box center [354, 289] width 135 height 16
type input "30365"
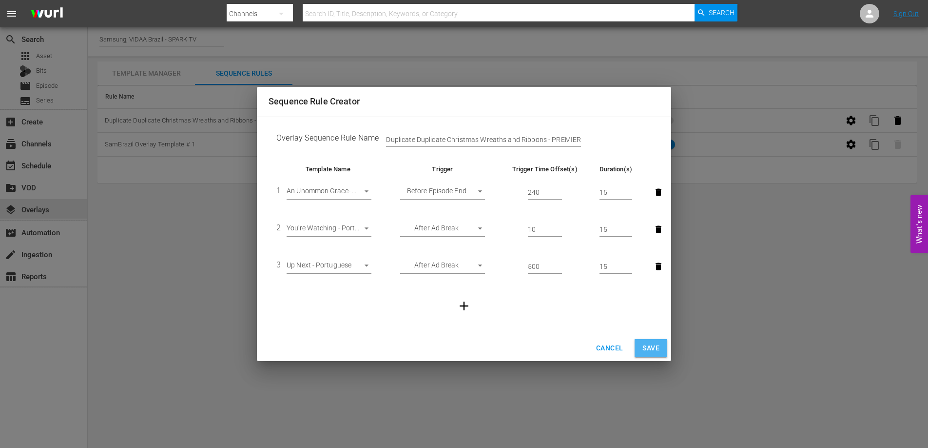
click at [653, 349] on span "Save" at bounding box center [651, 348] width 17 height 12
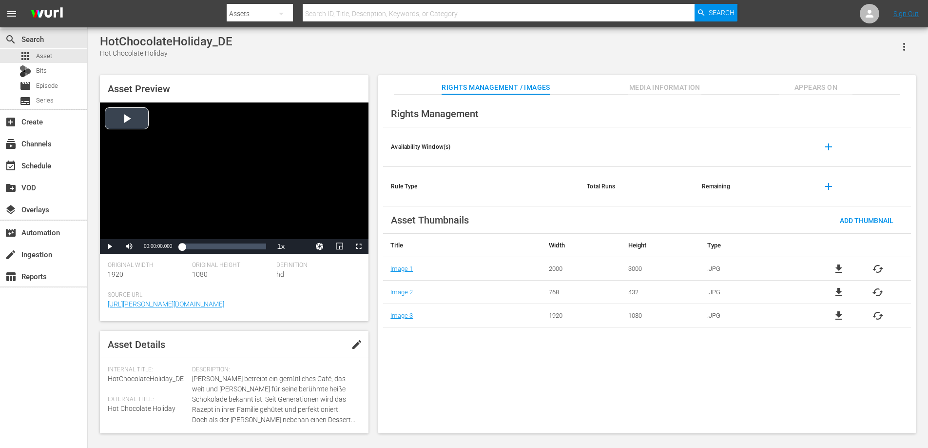
click at [135, 117] on div "Video Player" at bounding box center [234, 170] width 269 height 137
click at [110, 246] on span "Video Player" at bounding box center [110, 246] width 0 height 0
drag, startPoint x: 181, startPoint y: 250, endPoint x: 176, endPoint y: 250, distance: 4.9
click at [182, 250] on div "00:00:35.275" at bounding box center [182, 246] width 0 height 10
click at [49, 57] on span "Asset" at bounding box center [44, 56] width 16 height 10
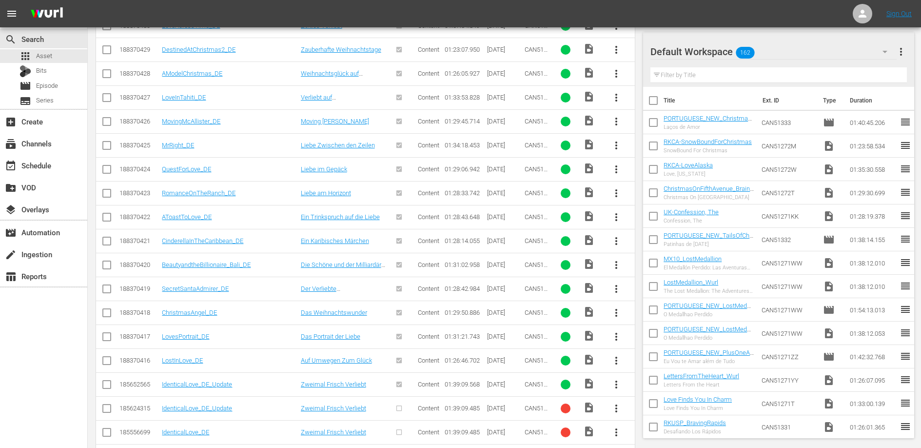
scroll to position [523, 0]
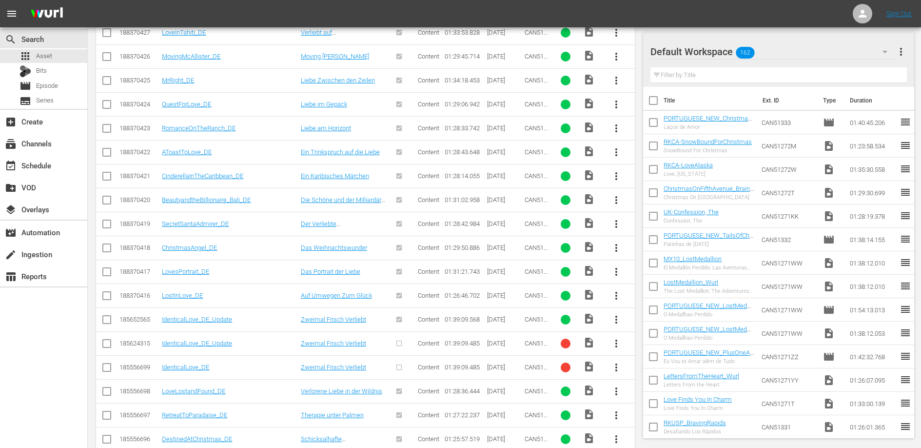
click at [108, 321] on input "checkbox" at bounding box center [107, 321] width 12 height 12
checkbox input "false"
click at [618, 343] on span "more_vert" at bounding box center [617, 343] width 12 height 12
click at [615, 343] on span "more_vert" at bounding box center [617, 343] width 12 height 12
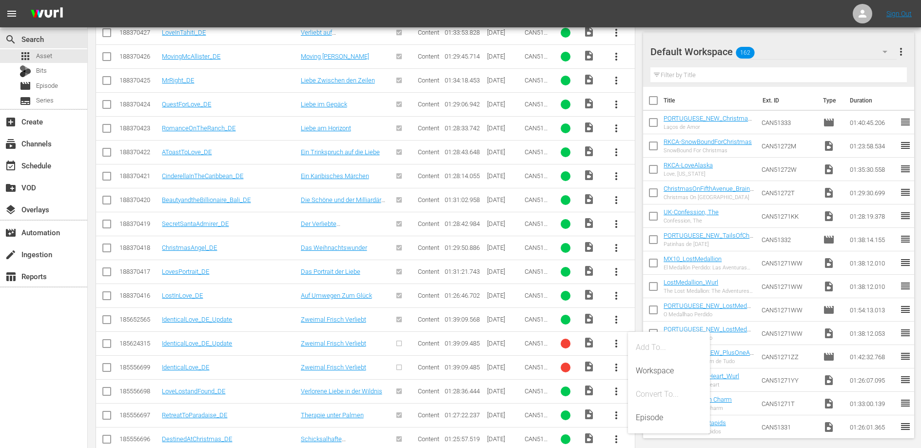
click at [607, 339] on button "more_vert" at bounding box center [616, 343] width 23 height 23
click at [80, 352] on div "search Search apps Asset Bits movie Episode subtitles Series add_box Create sub…" at bounding box center [44, 251] width 88 height 448
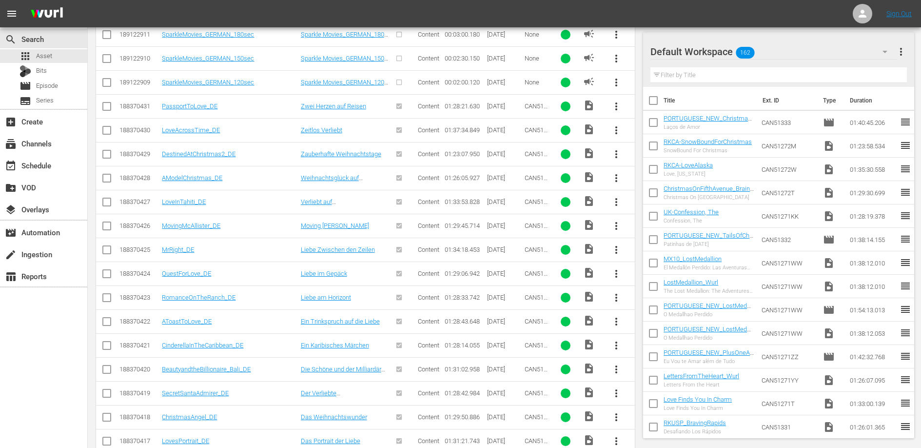
scroll to position [392, 0]
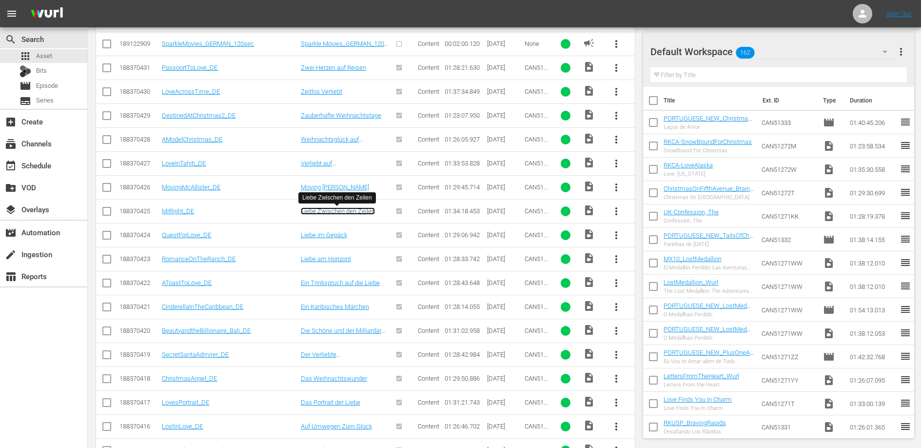
click at [322, 212] on link "Liebe Zwischen den Zeilen" at bounding box center [338, 210] width 74 height 7
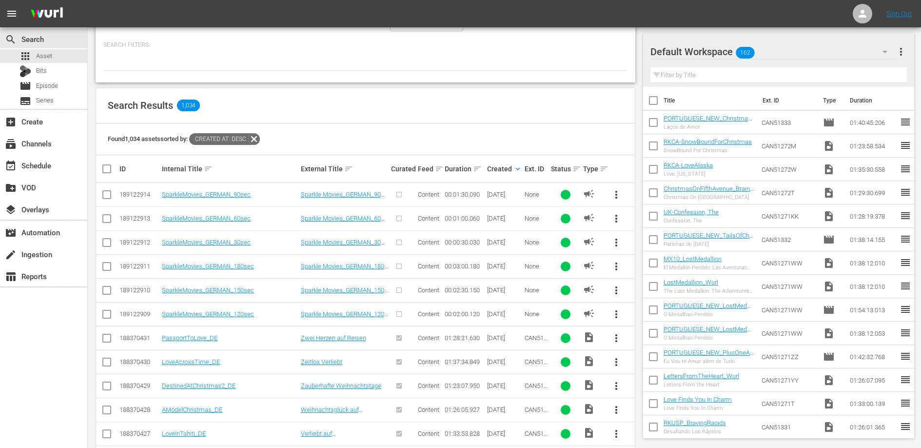
scroll to position [171, 0]
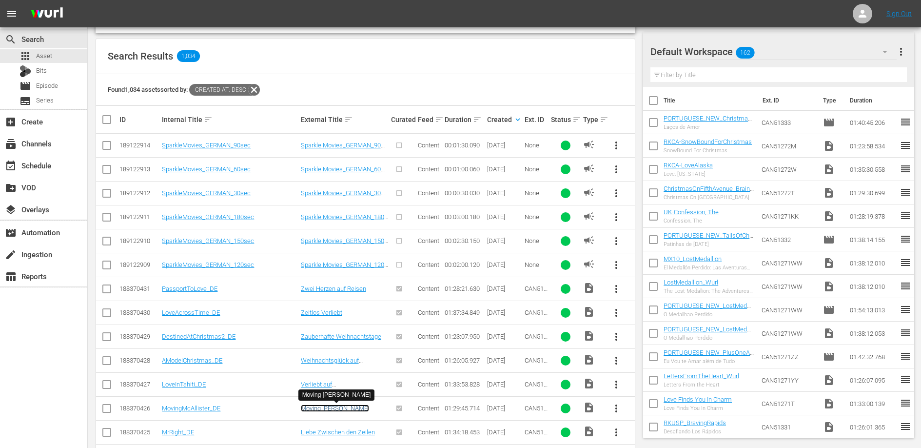
click at [322, 410] on link "Moving [PERSON_NAME]" at bounding box center [335, 407] width 68 height 7
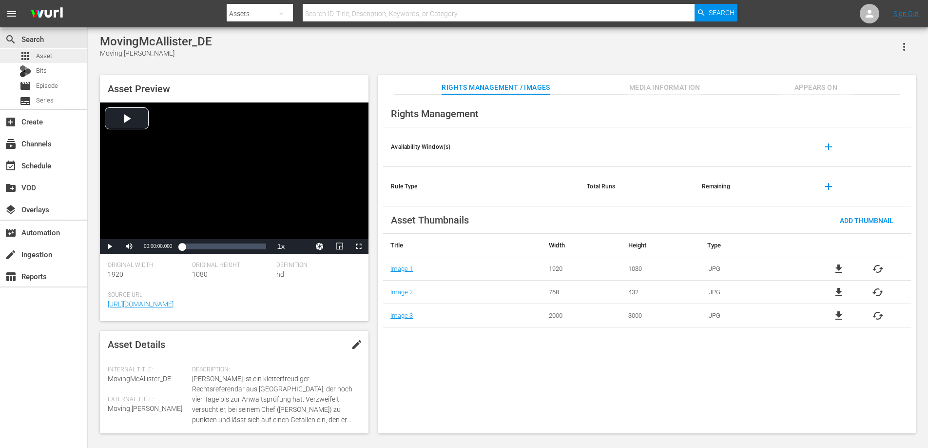
click at [46, 56] on span "Asset" at bounding box center [44, 56] width 16 height 10
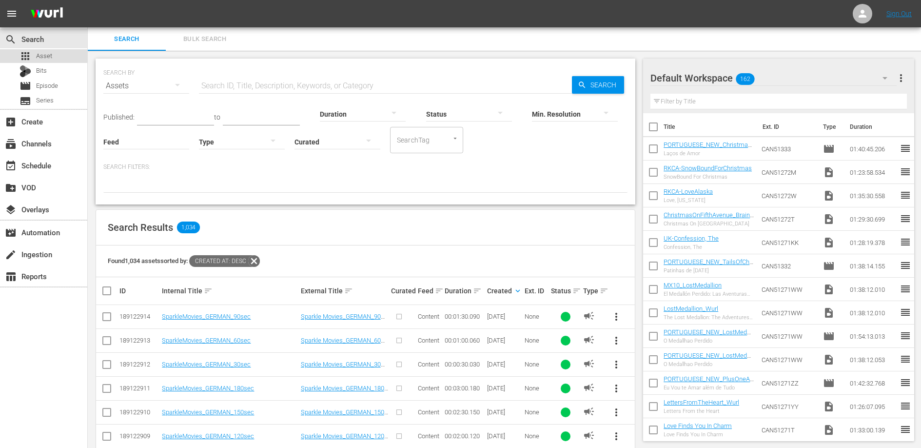
click at [47, 55] on span "Asset" at bounding box center [44, 56] width 16 height 10
click at [38, 143] on div "subscriptions Channels" at bounding box center [27, 142] width 55 height 9
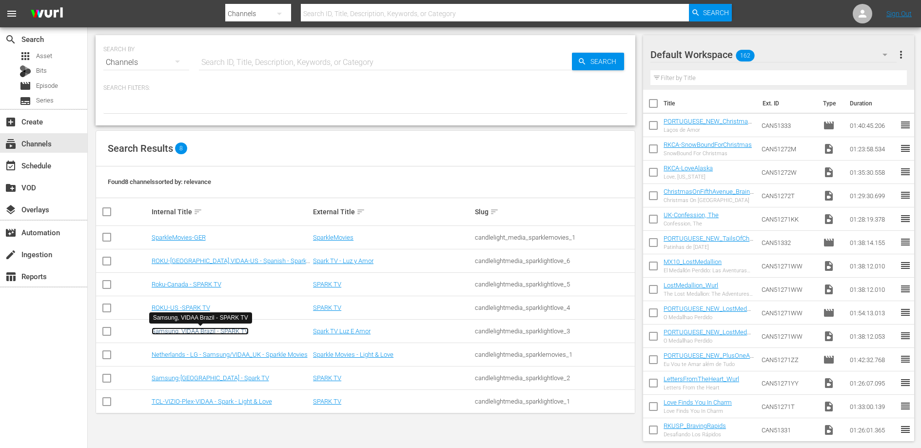
click at [228, 331] on link "Samsung, VIDAA Brazil - SPARK TV" at bounding box center [200, 330] width 97 height 7
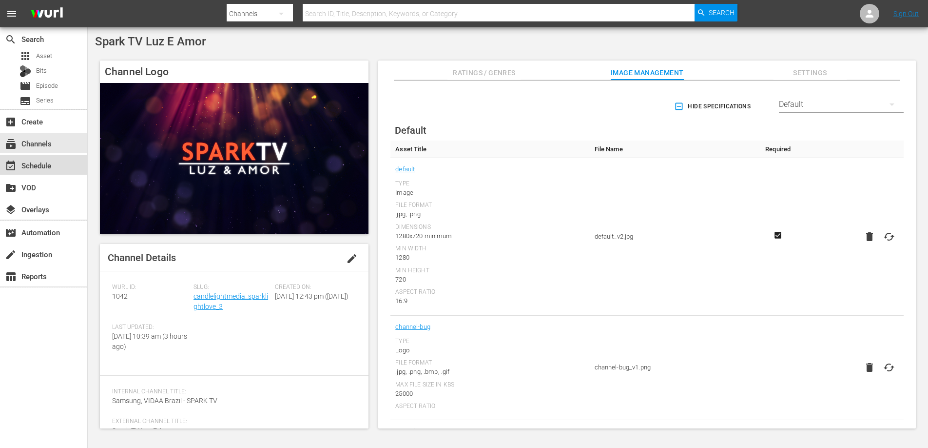
click at [43, 164] on div "event_available Schedule" at bounding box center [27, 163] width 55 height 9
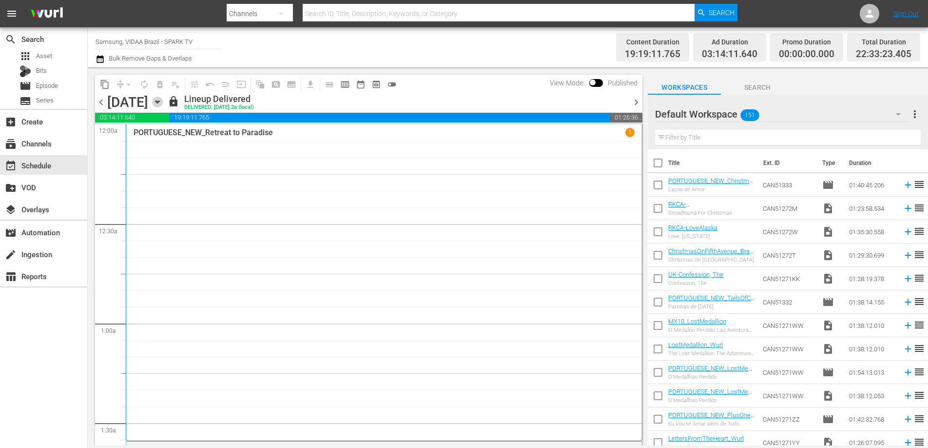
click at [163, 103] on icon "button" at bounding box center [157, 102] width 11 height 11
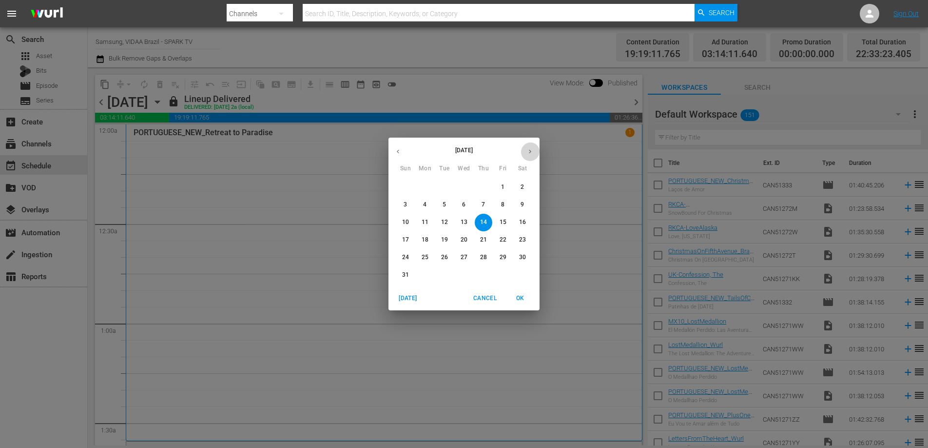
click at [529, 152] on icon "button" at bounding box center [530, 151] width 7 height 7
click at [525, 154] on button "button" at bounding box center [530, 151] width 19 height 19
click at [463, 185] on p "1" at bounding box center [463, 187] width 3 height 8
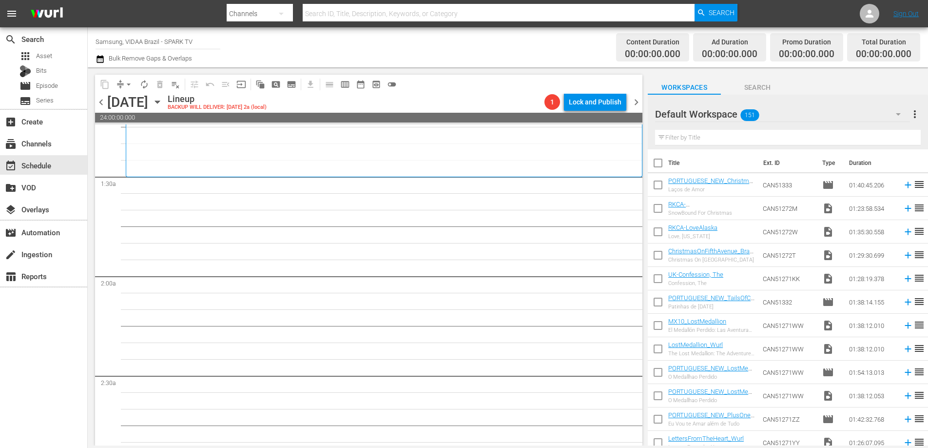
scroll to position [250, 0]
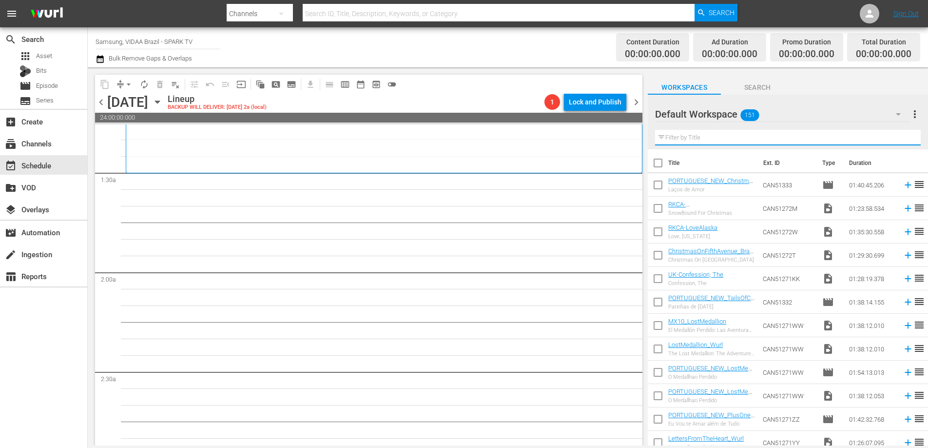
click at [715, 138] on input "text" at bounding box center [788, 138] width 266 height 16
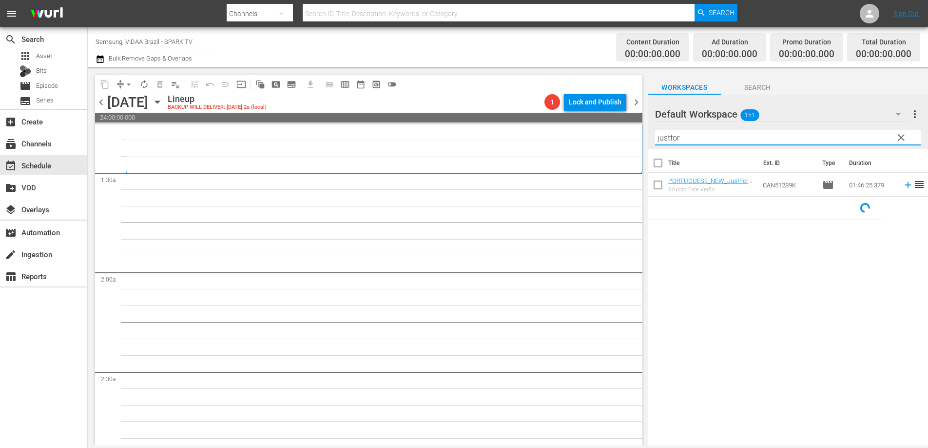
type input "justfor"
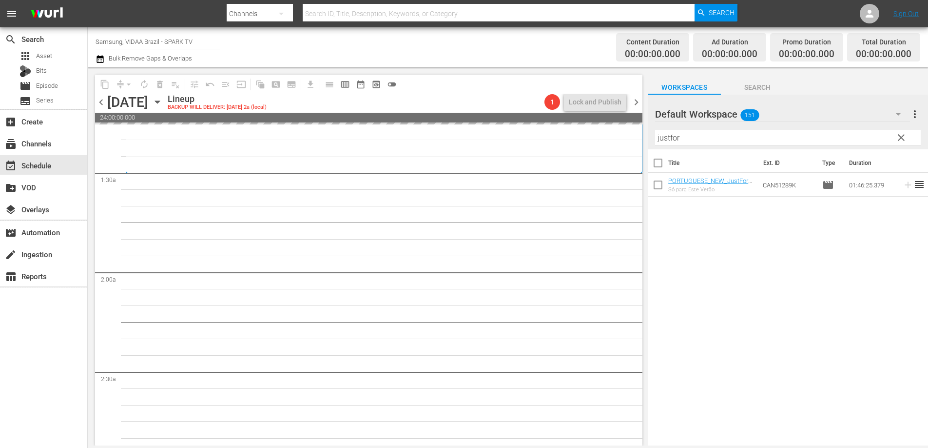
click at [104, 104] on span "chevron_left" at bounding box center [101, 102] width 12 height 12
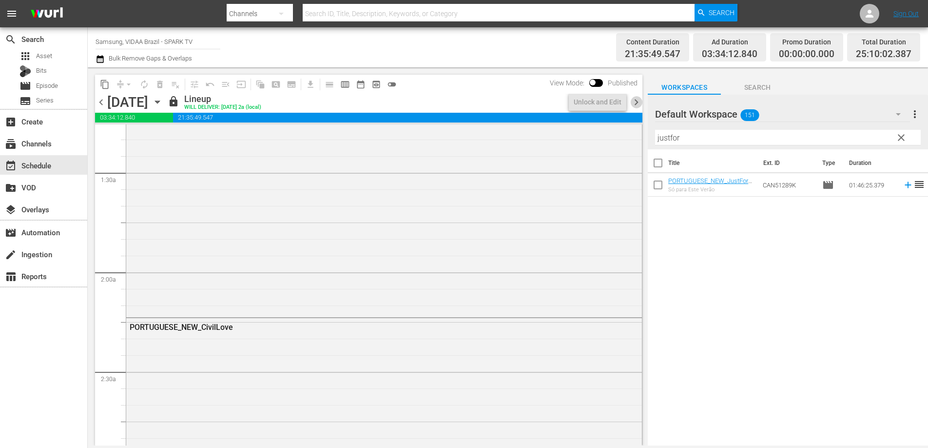
click at [639, 103] on span "chevron_right" at bounding box center [637, 102] width 12 height 12
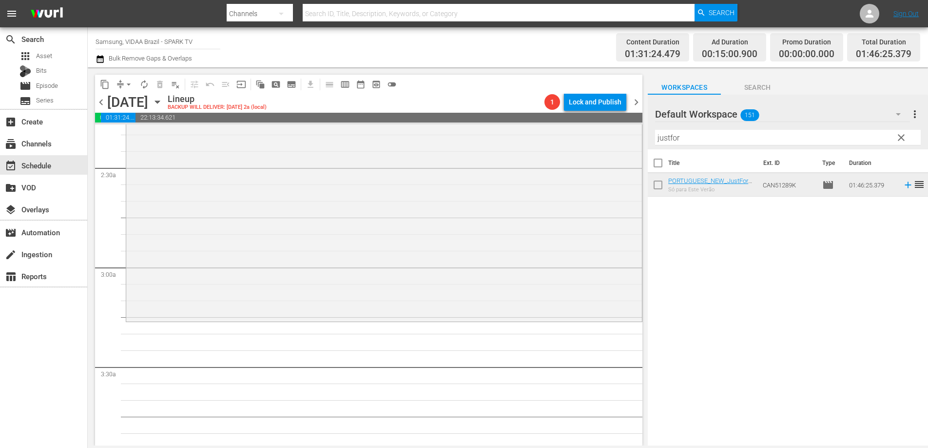
scroll to position [557, 0]
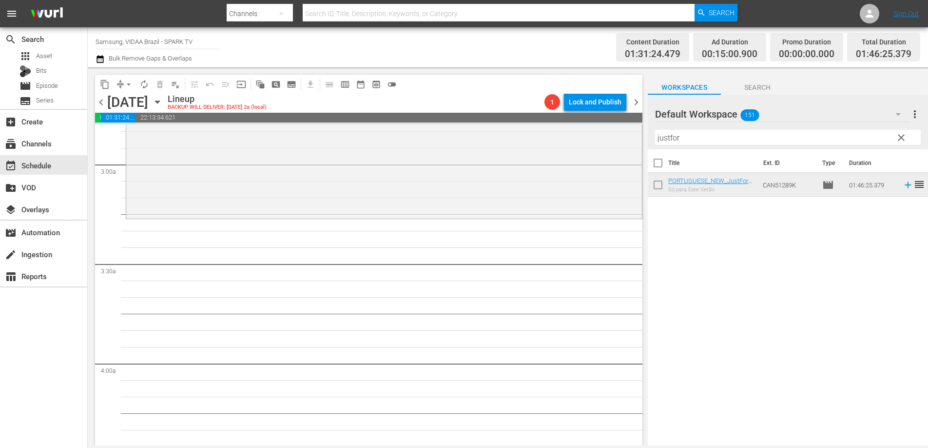
click at [904, 139] on span "clear" at bounding box center [902, 138] width 12 height 12
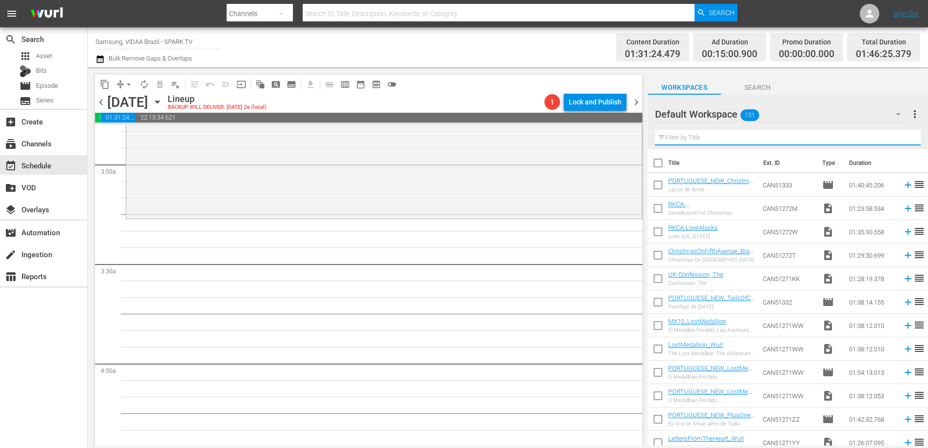
click at [784, 139] on input "text" at bounding box center [788, 138] width 266 height 16
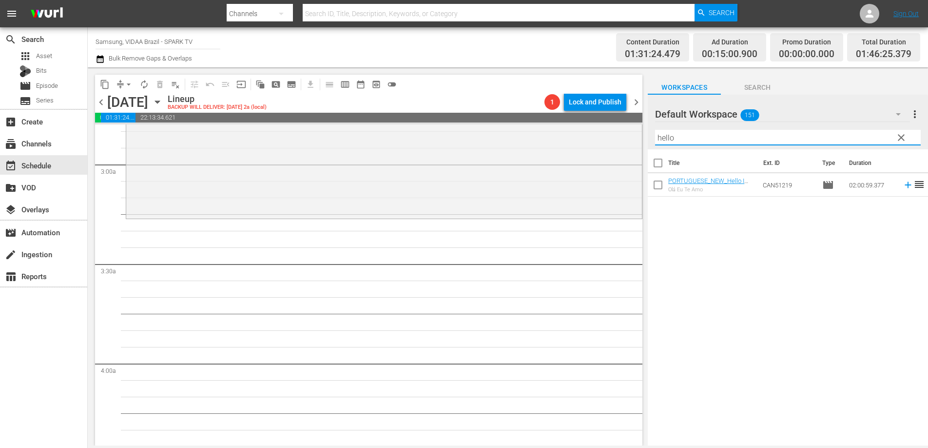
type input "hello"
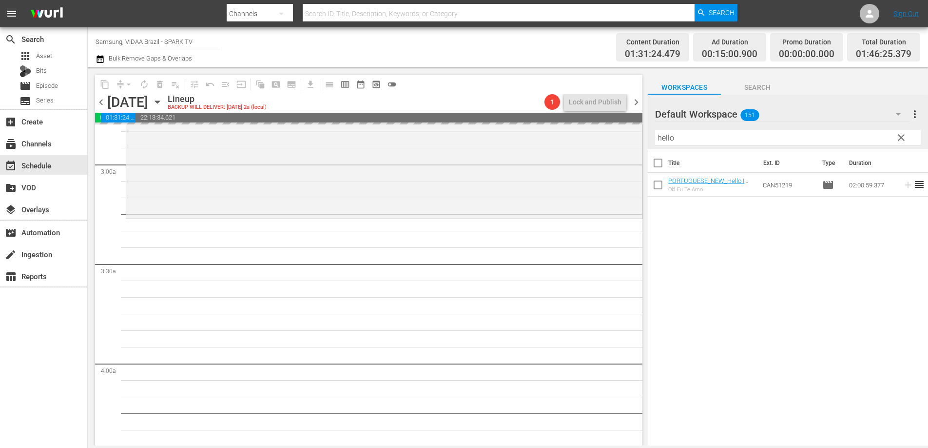
click at [102, 103] on span "chevron_left" at bounding box center [101, 102] width 12 height 12
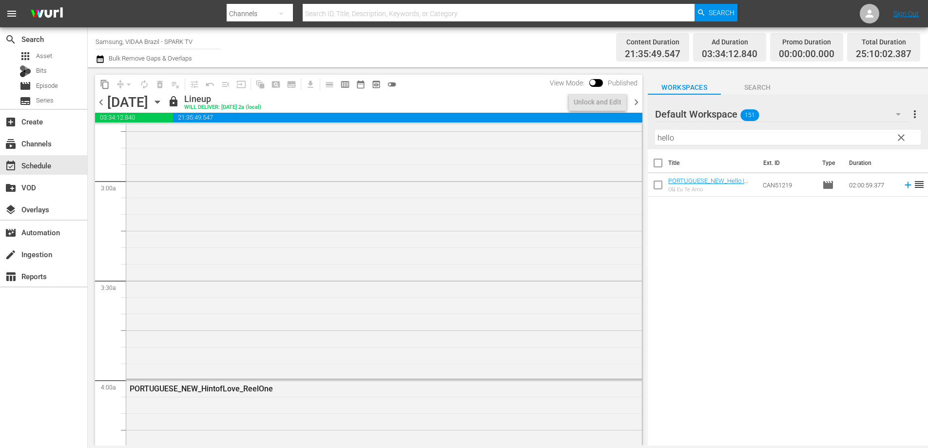
click at [638, 104] on span "chevron_right" at bounding box center [637, 102] width 12 height 12
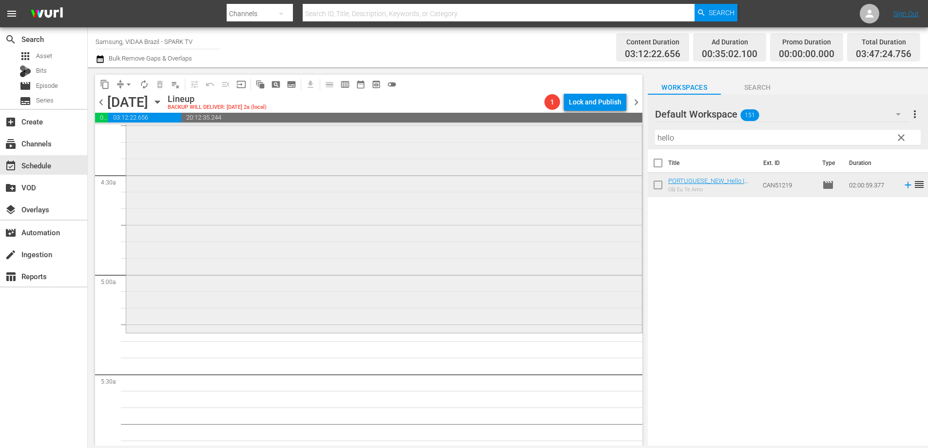
scroll to position [851, 0]
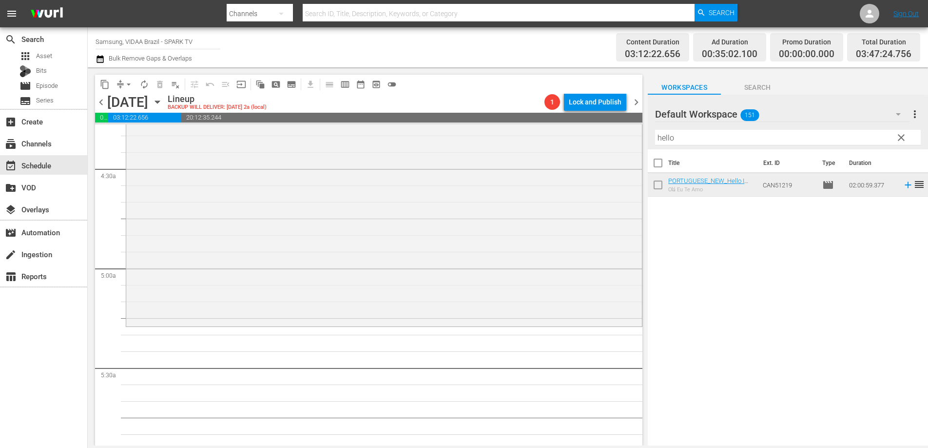
click at [900, 137] on span "clear" at bounding box center [902, 138] width 12 height 12
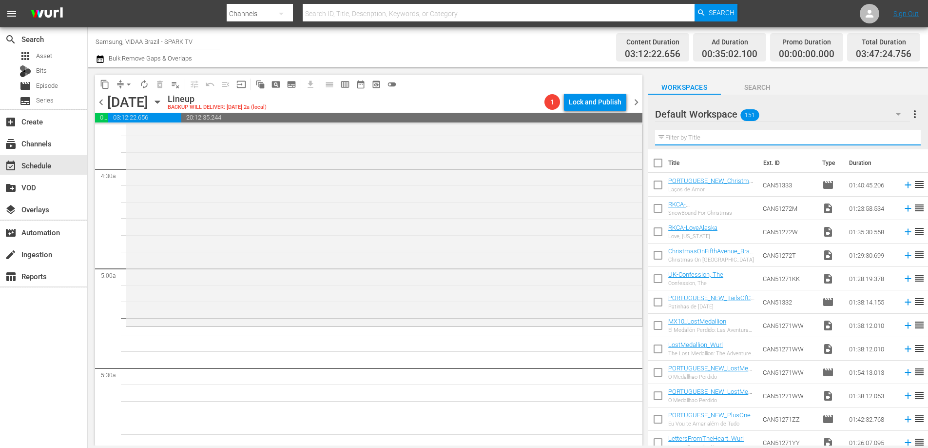
click at [774, 142] on input "text" at bounding box center [788, 138] width 266 height 16
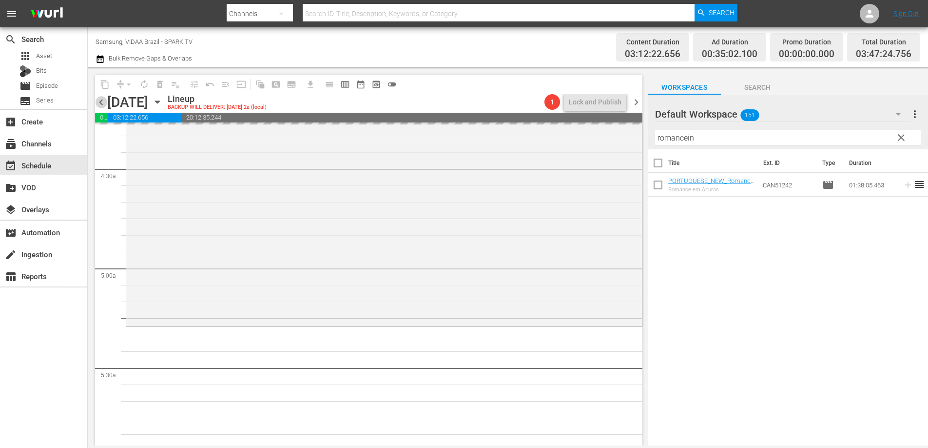
click at [104, 102] on span "chevron_left" at bounding box center [101, 102] width 12 height 12
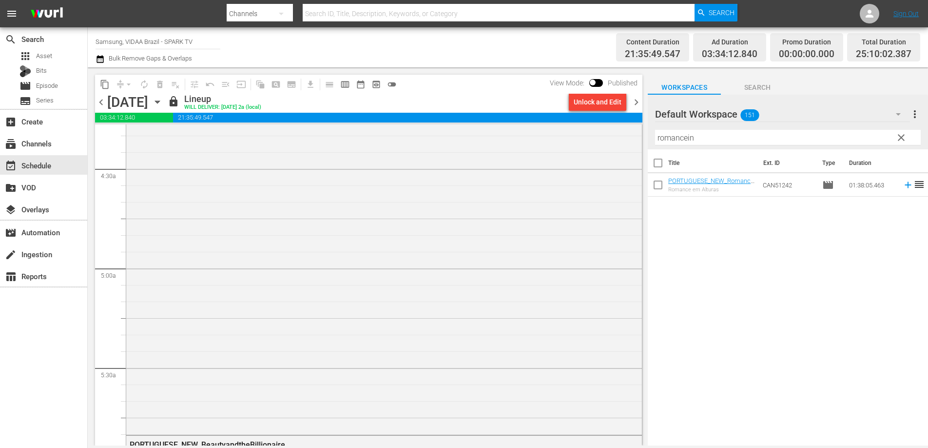
click at [639, 103] on span "chevron_right" at bounding box center [637, 102] width 12 height 12
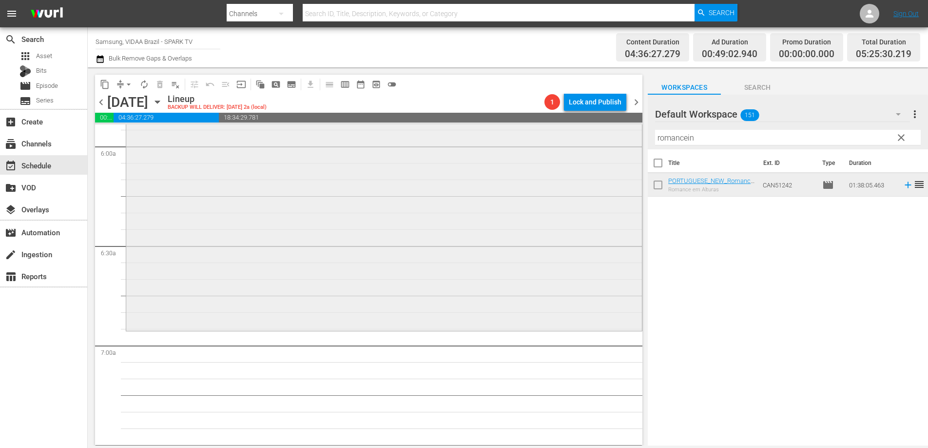
scroll to position [1175, 0]
click at [689, 136] on input "romancein" at bounding box center [788, 138] width 266 height 16
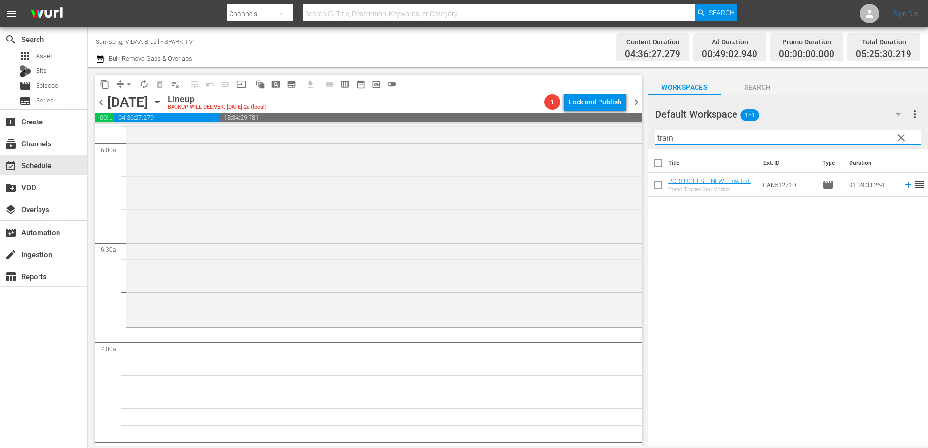
type input "train"
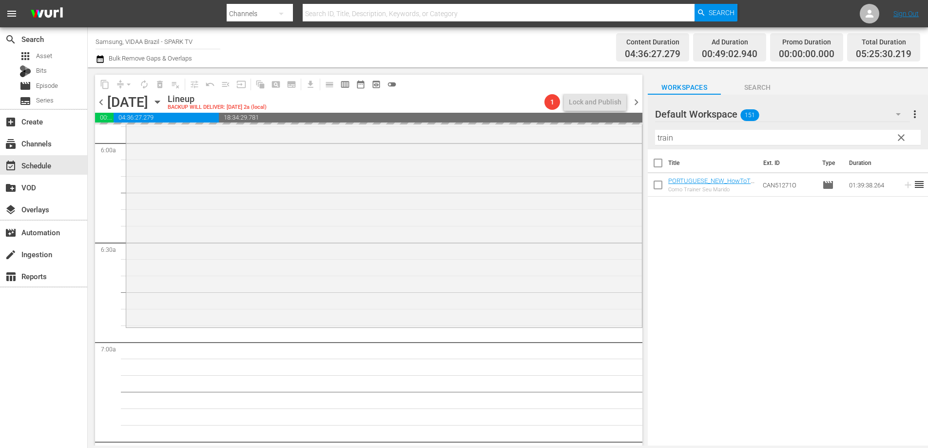
click at [101, 102] on span "chevron_left" at bounding box center [101, 102] width 12 height 12
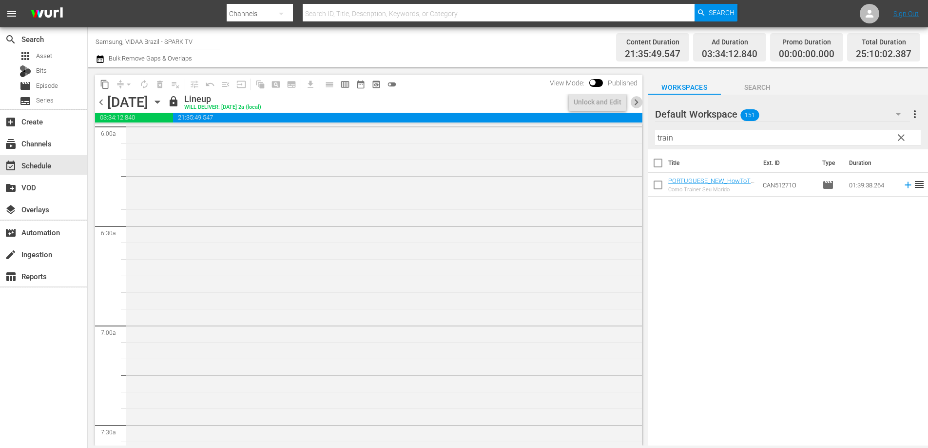
click at [636, 103] on span "chevron_right" at bounding box center [637, 102] width 12 height 12
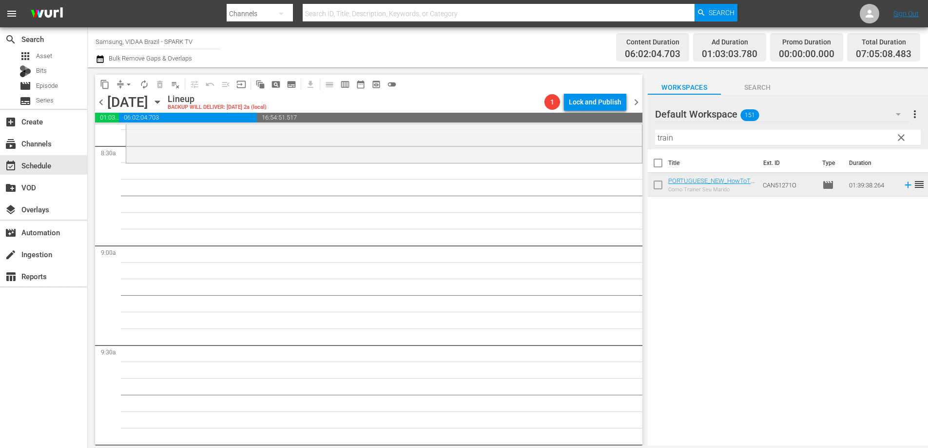
scroll to position [1668, 0]
click at [903, 138] on span "clear" at bounding box center [902, 138] width 12 height 12
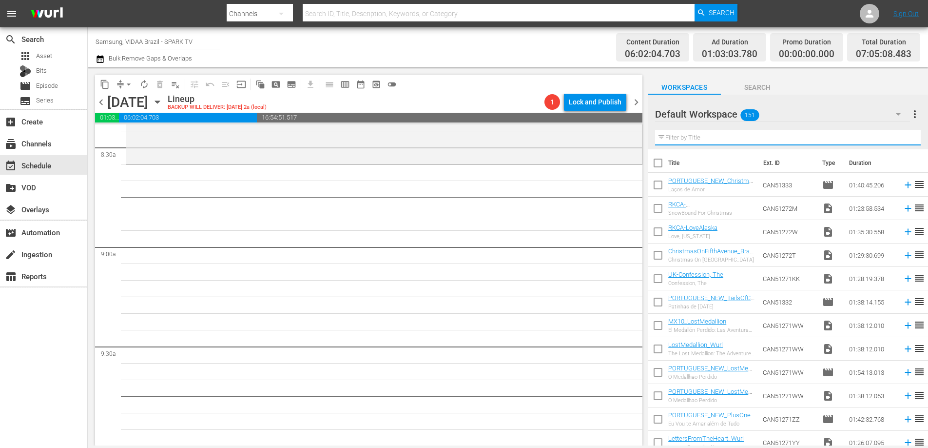
click at [829, 137] on input "text" at bounding box center [788, 138] width 266 height 16
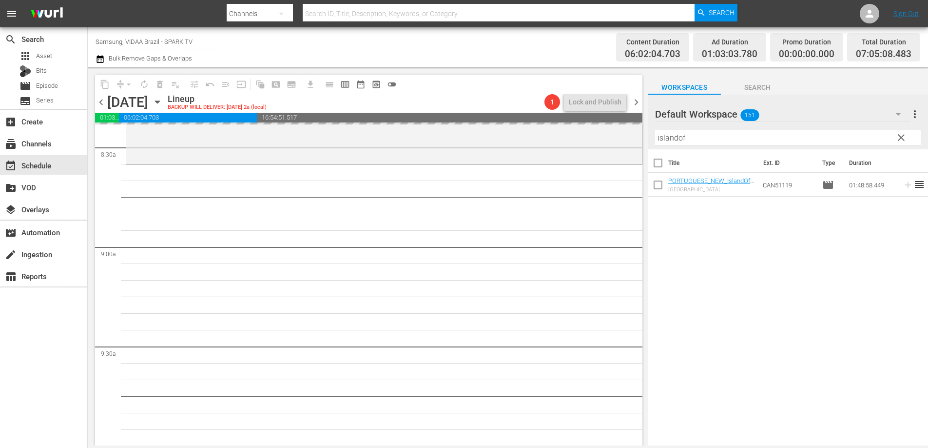
click at [103, 101] on span "chevron_left" at bounding box center [101, 102] width 12 height 12
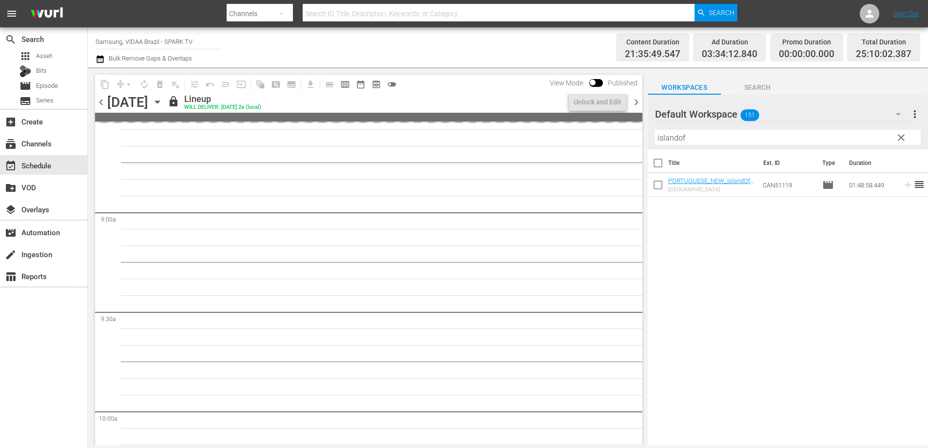
click at [635, 104] on span "chevron_right" at bounding box center [637, 102] width 12 height 12
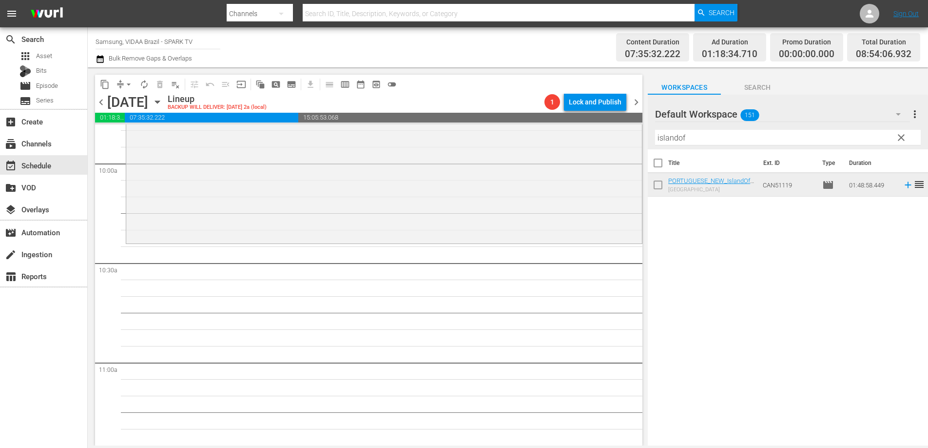
scroll to position [1966, 0]
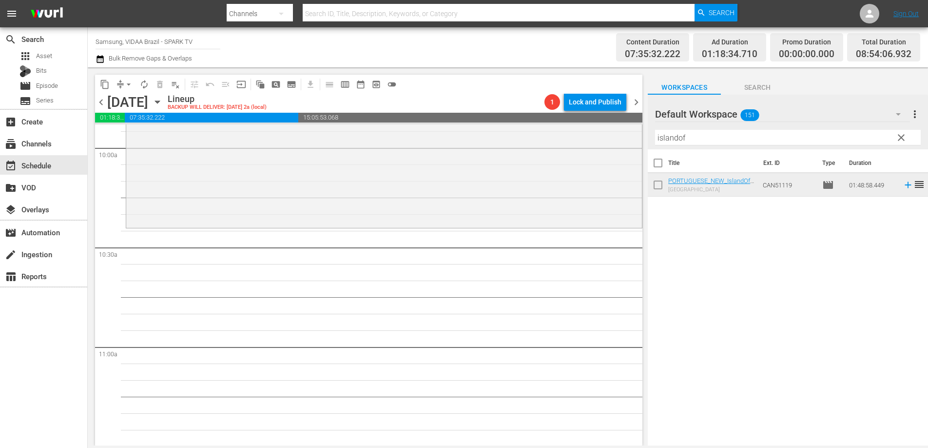
click at [728, 137] on input "islandof" at bounding box center [788, 138] width 266 height 16
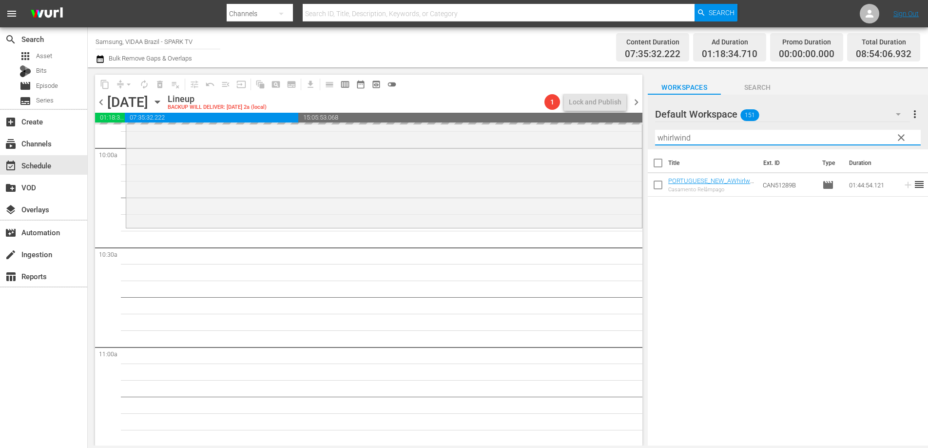
click at [701, 140] on input "whirlwind" at bounding box center [788, 138] width 266 height 16
click at [101, 103] on span "chevron_left" at bounding box center [101, 102] width 12 height 12
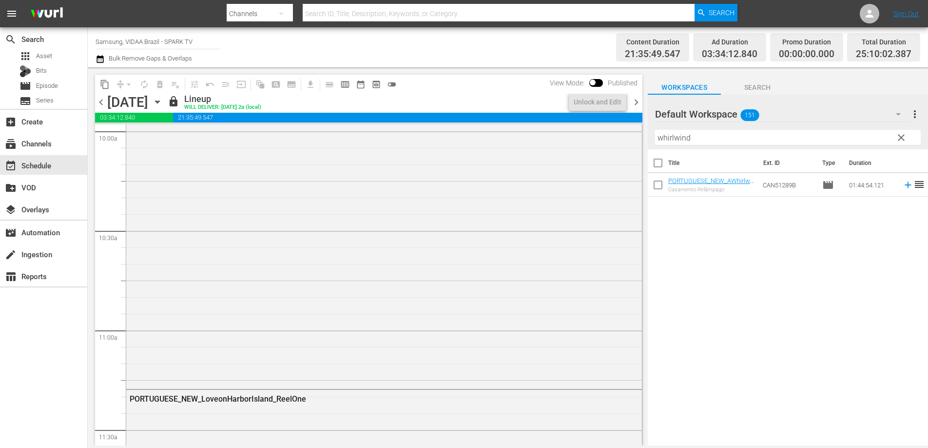
click at [635, 105] on span "chevron_right" at bounding box center [637, 102] width 12 height 12
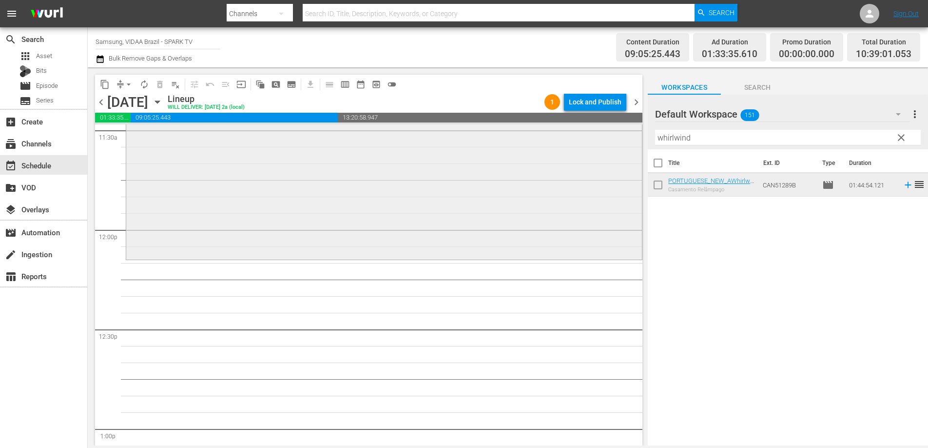
scroll to position [2285, 0]
click at [729, 140] on input "whirlwind" at bounding box center [788, 138] width 266 height 16
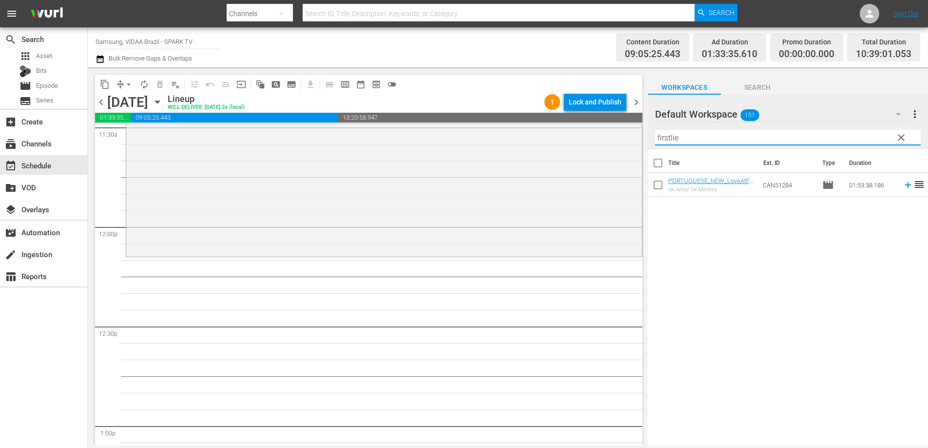
type input "firstlie"
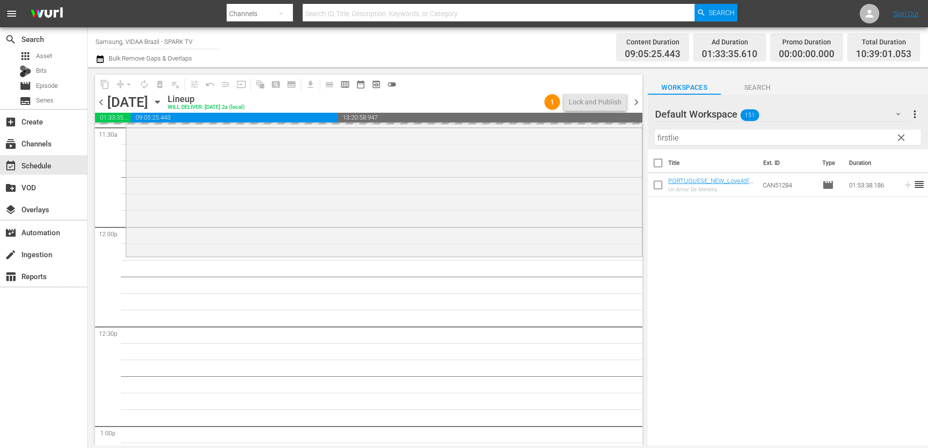
click at [101, 102] on span "chevron_left" at bounding box center [101, 102] width 12 height 12
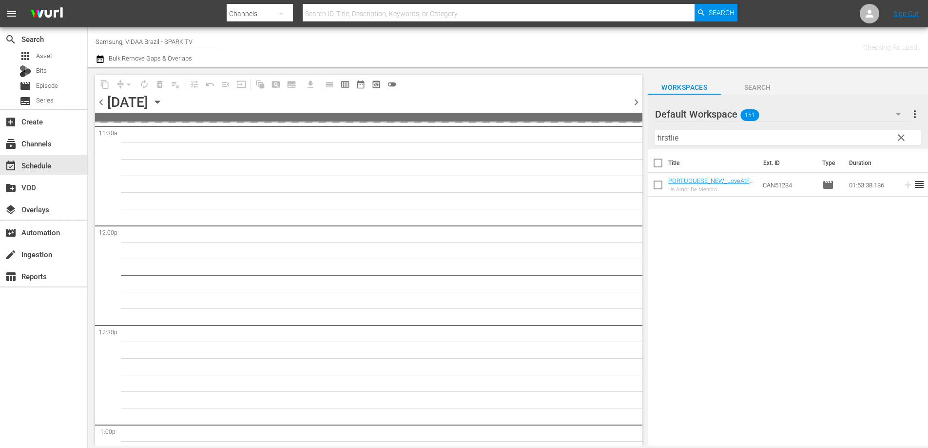
scroll to position [2318, 0]
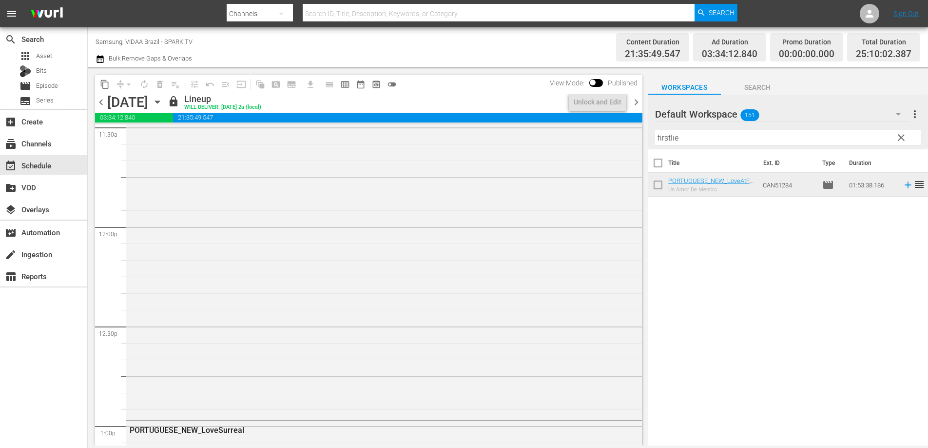
click at [637, 104] on span "chevron_right" at bounding box center [637, 102] width 12 height 12
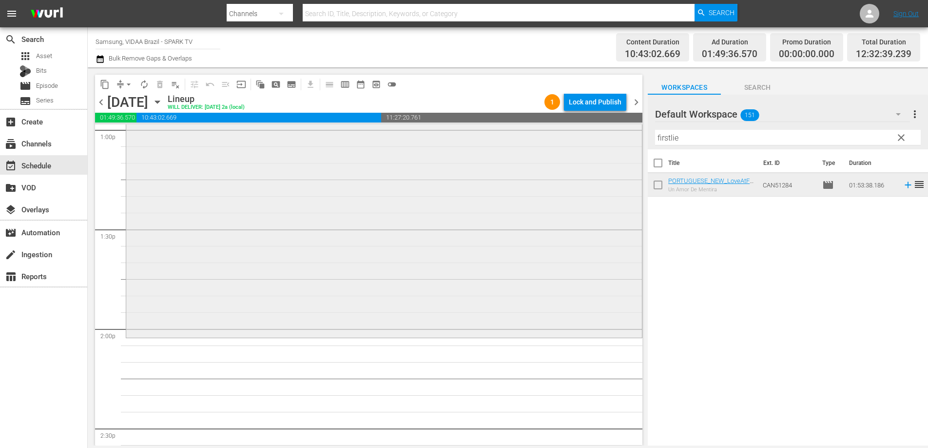
scroll to position [2589, 0]
click at [904, 140] on span "clear" at bounding box center [902, 138] width 12 height 12
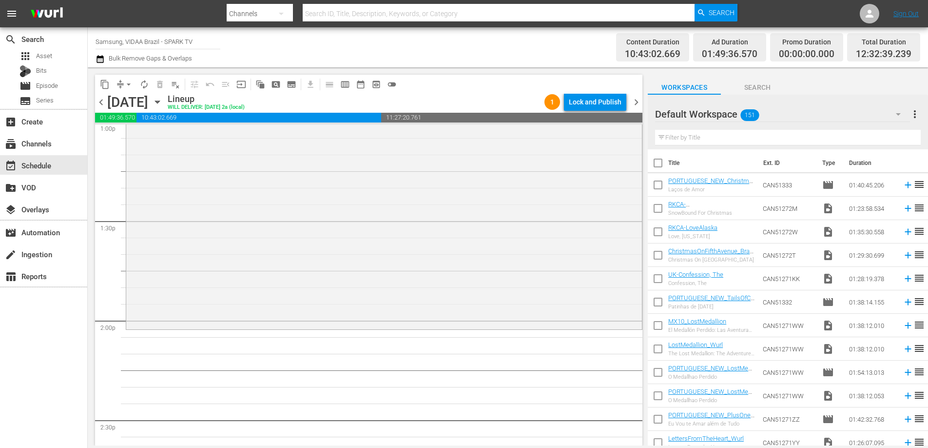
click at [705, 138] on input "text" at bounding box center [788, 138] width 266 height 16
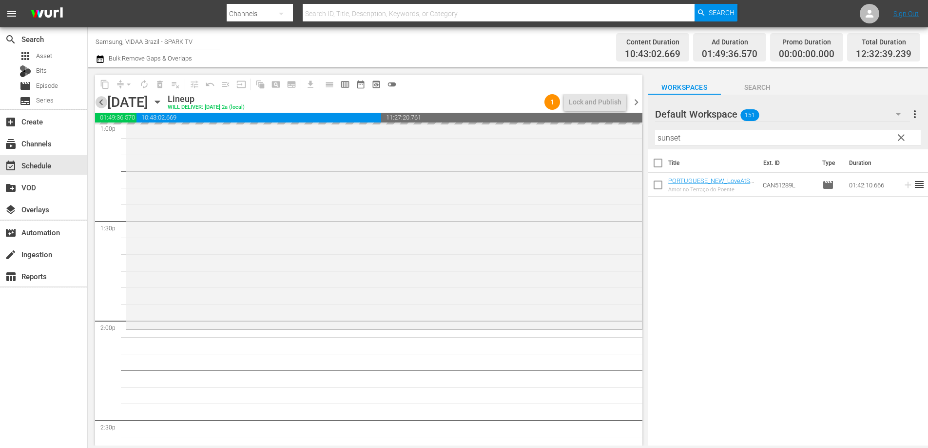
click at [100, 103] on span "chevron_left" at bounding box center [101, 102] width 12 height 12
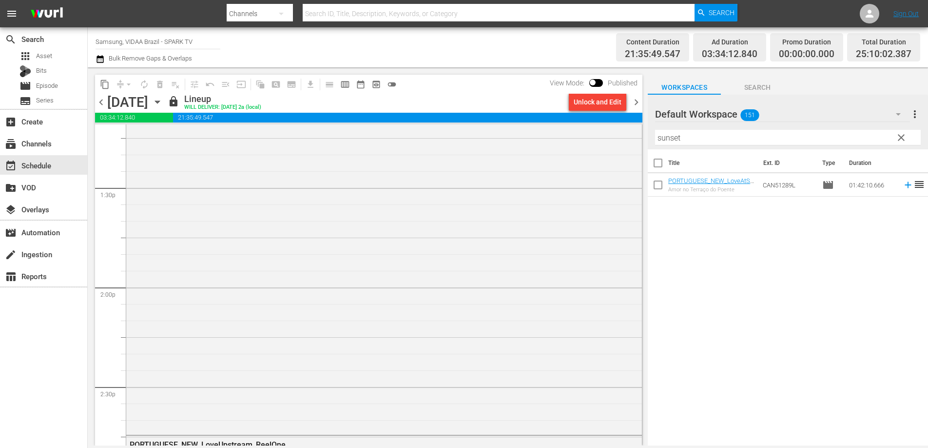
click at [632, 102] on span "chevron_right" at bounding box center [637, 102] width 12 height 12
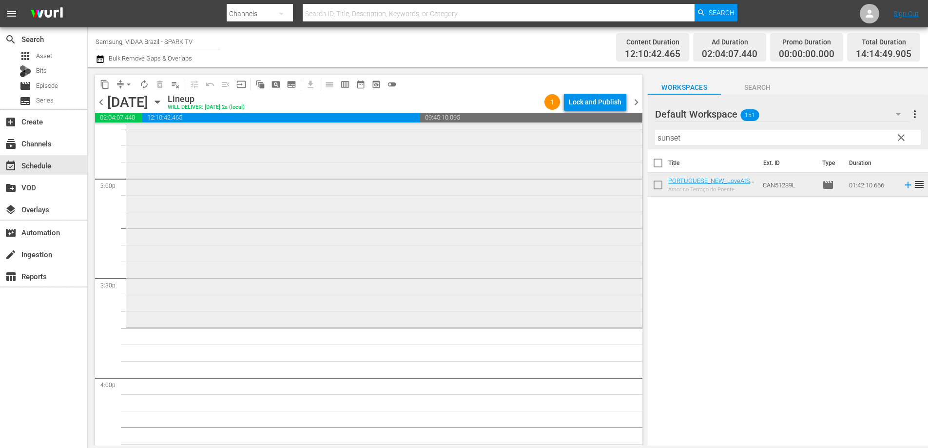
scroll to position [2965, 0]
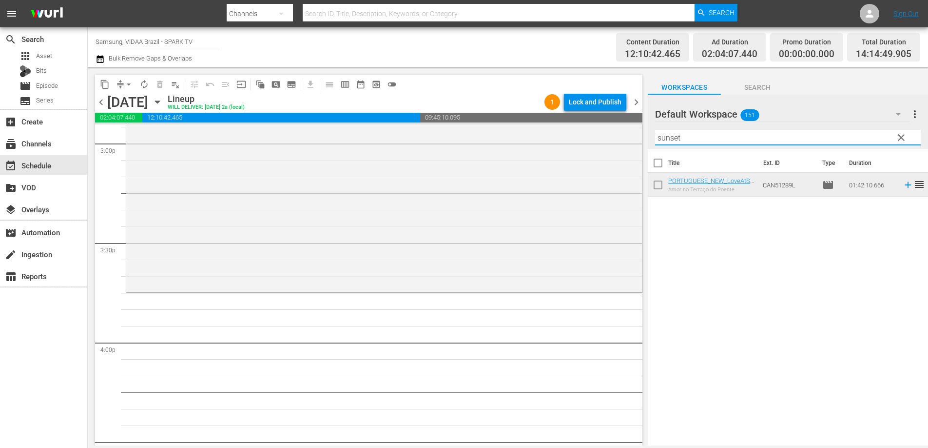
click at [706, 137] on input "sunset" at bounding box center [788, 138] width 266 height 16
type input "Upstream"
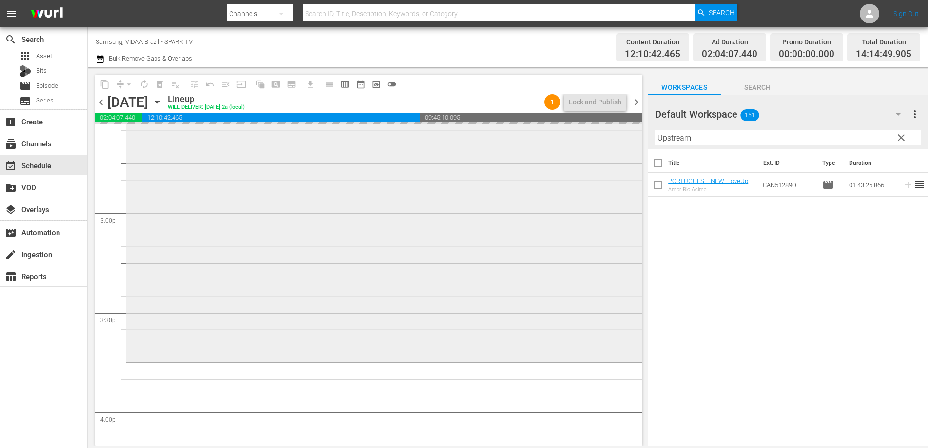
scroll to position [2919, 0]
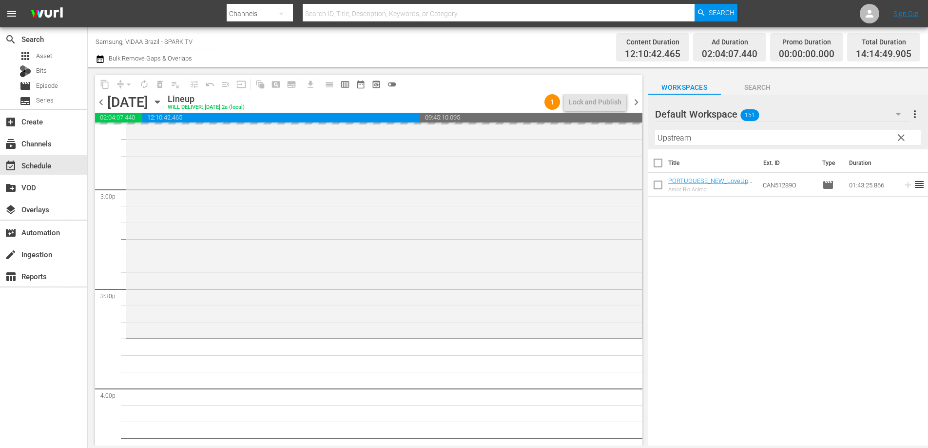
click at [100, 102] on span "chevron_left" at bounding box center [101, 102] width 12 height 12
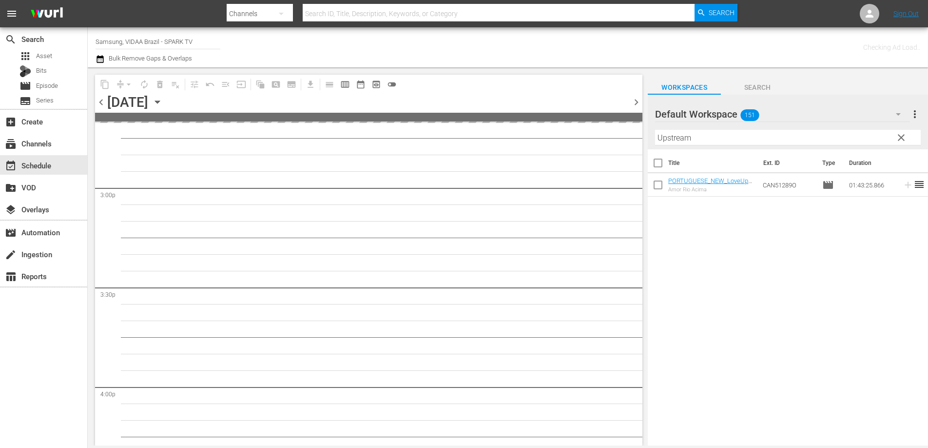
scroll to position [2969, 0]
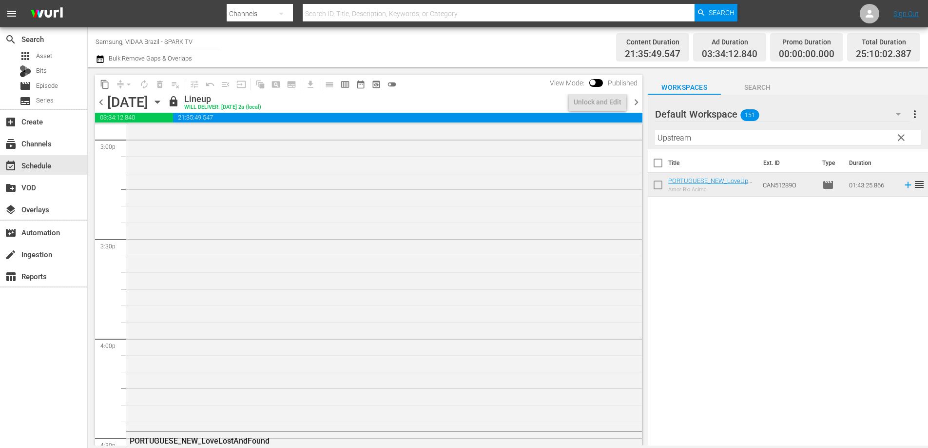
click at [635, 101] on span "chevron_right" at bounding box center [637, 102] width 12 height 12
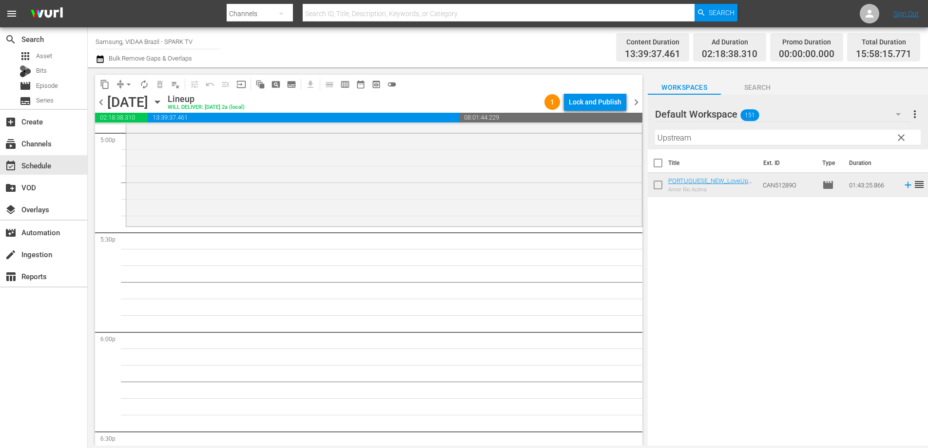
scroll to position [3397, 0]
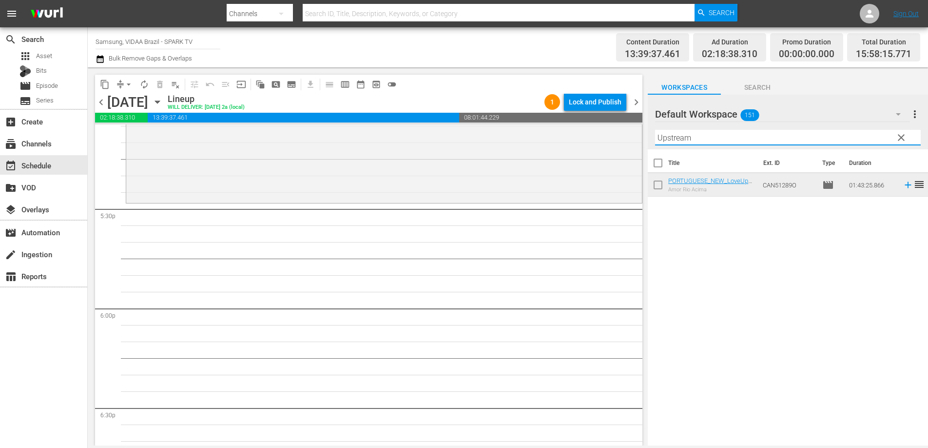
click at [739, 141] on input "Upstream" at bounding box center [788, 138] width 266 height 16
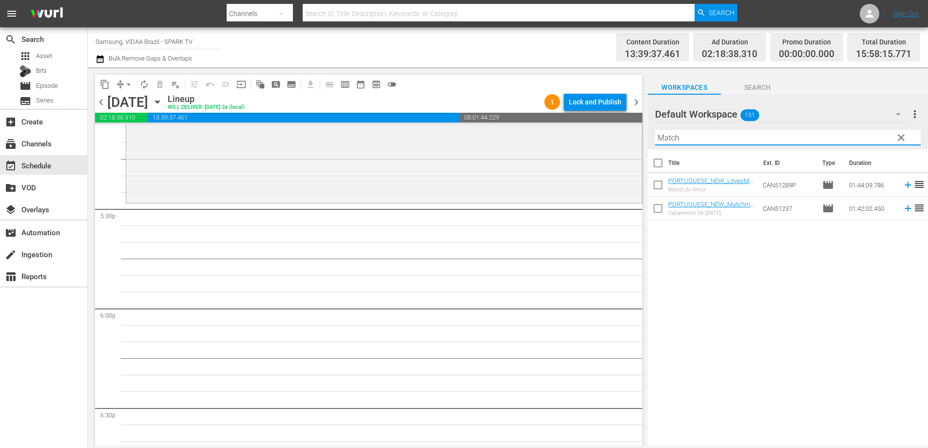
type input "Match"
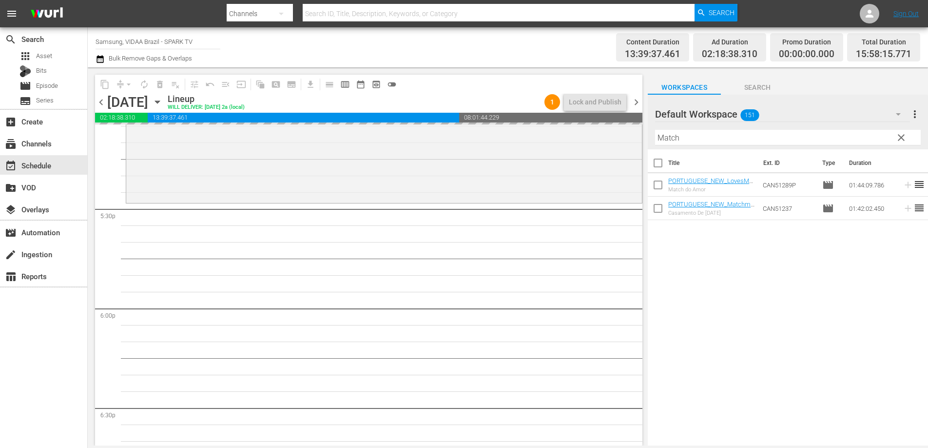
click at [102, 101] on span "chevron_left" at bounding box center [101, 102] width 12 height 12
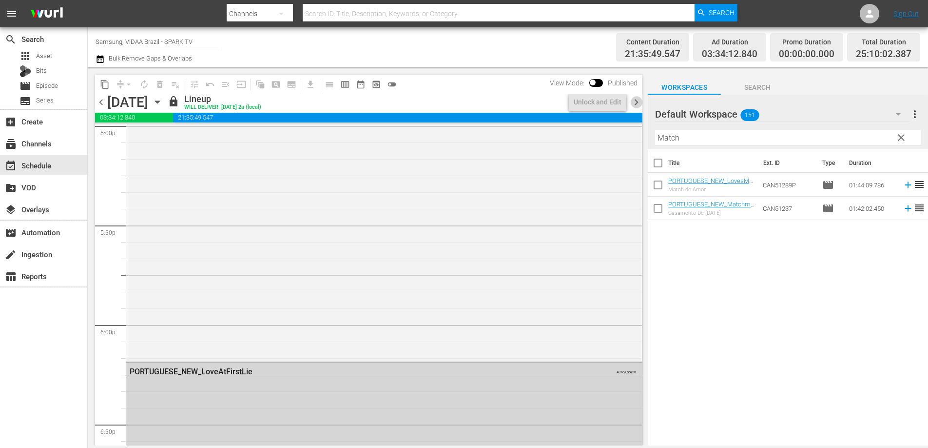
click at [636, 103] on span "chevron_right" at bounding box center [637, 102] width 12 height 12
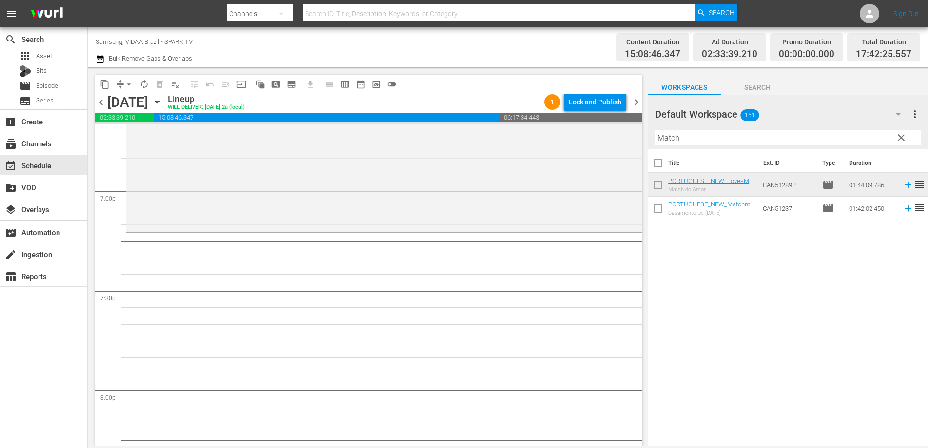
scroll to position [3711, 0]
click at [149, 85] on button "autorenew_outlined" at bounding box center [145, 85] width 16 height 16
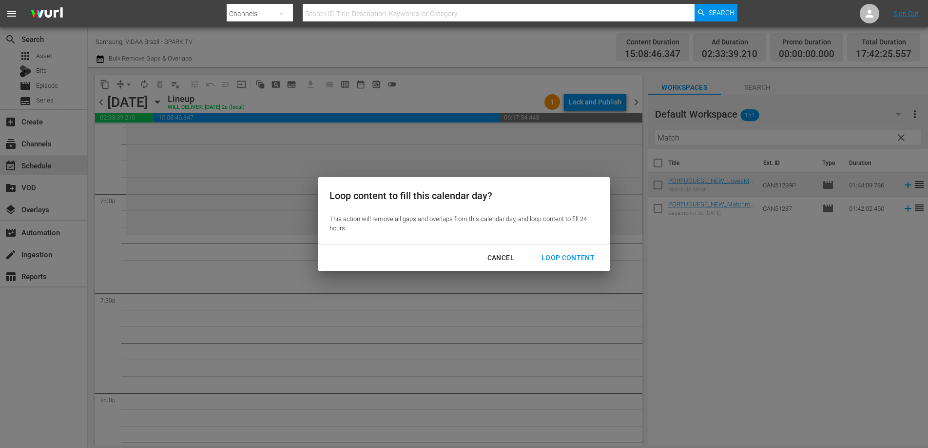
click at [565, 264] on button "Loop Content" at bounding box center [568, 258] width 77 height 18
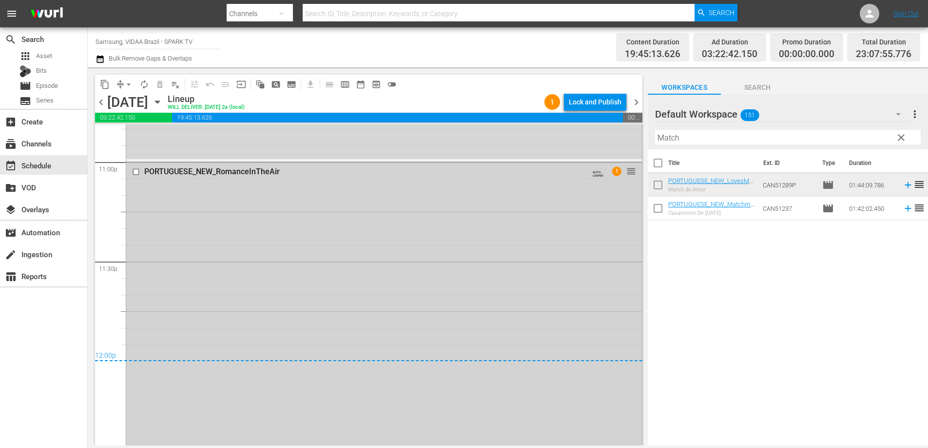
scroll to position [4580, 0]
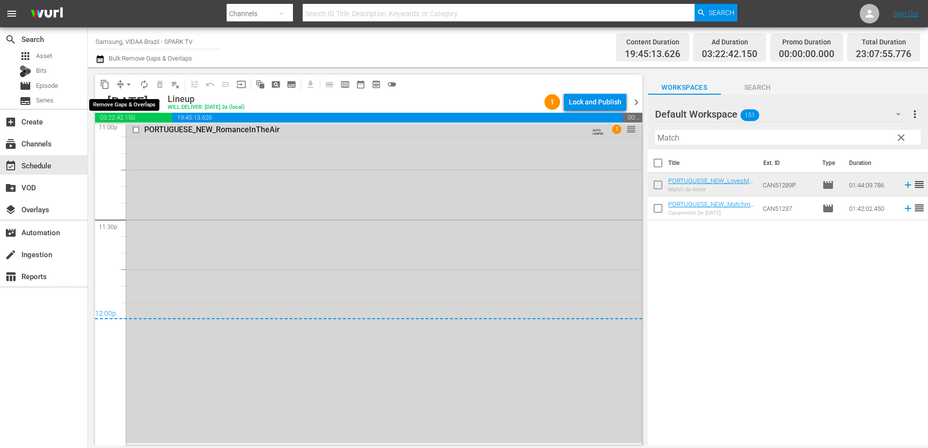
click at [125, 84] on span "arrow_drop_down" at bounding box center [129, 84] width 10 height 10
click at [130, 137] on li "Align to End of Previous Day" at bounding box center [129, 136] width 102 height 16
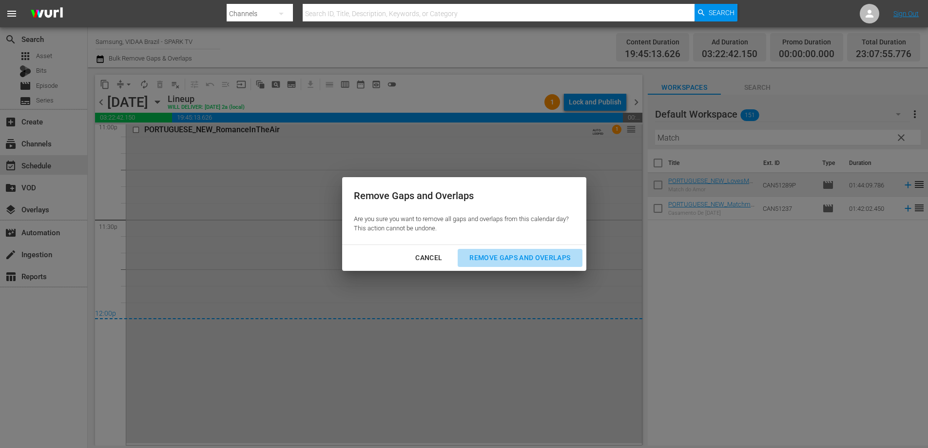
click at [525, 259] on div "Remove Gaps and Overlaps" at bounding box center [520, 258] width 117 height 12
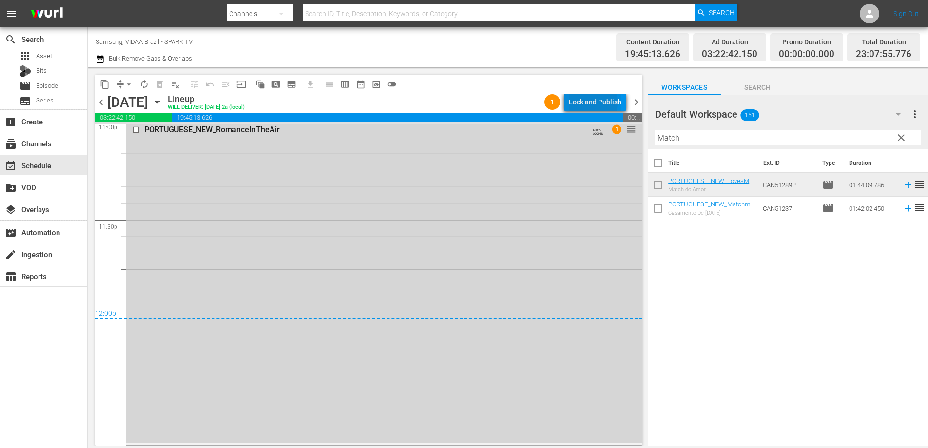
click at [592, 102] on div "Lock and Publish" at bounding box center [595, 102] width 53 height 18
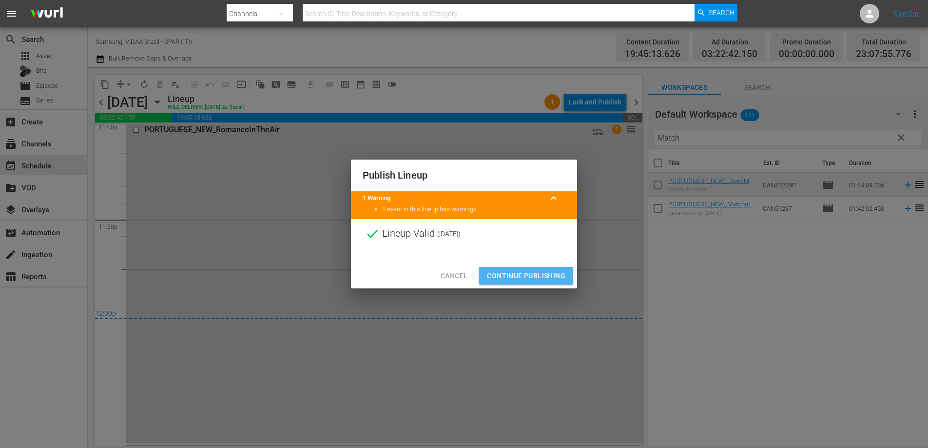
click at [537, 275] on span "Continue Publishing" at bounding box center [526, 276] width 79 height 12
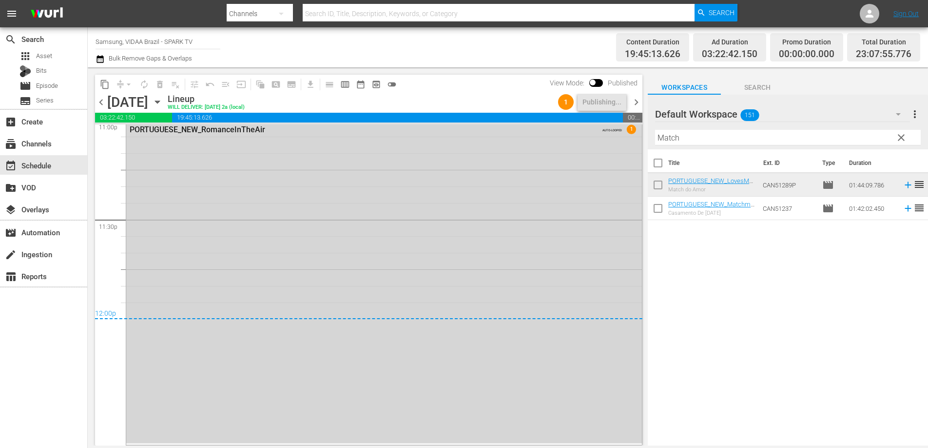
click at [904, 137] on span "clear" at bounding box center [902, 138] width 12 height 12
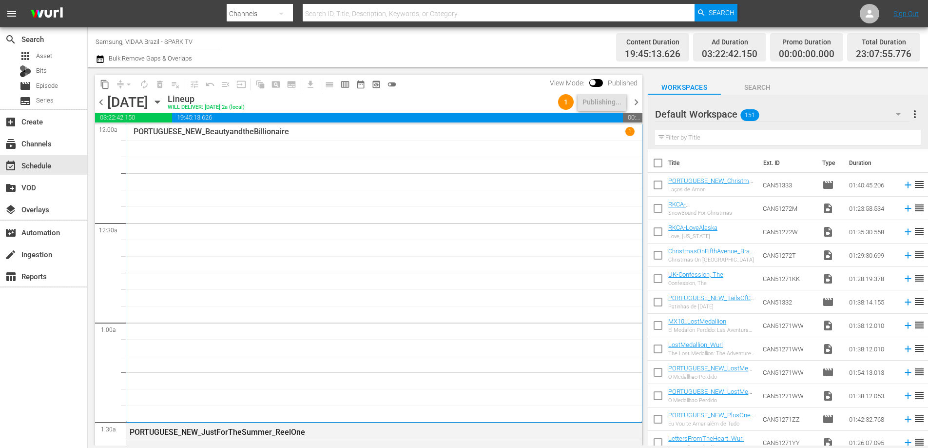
scroll to position [0, 0]
click at [103, 102] on span "chevron_left" at bounding box center [101, 102] width 12 height 12
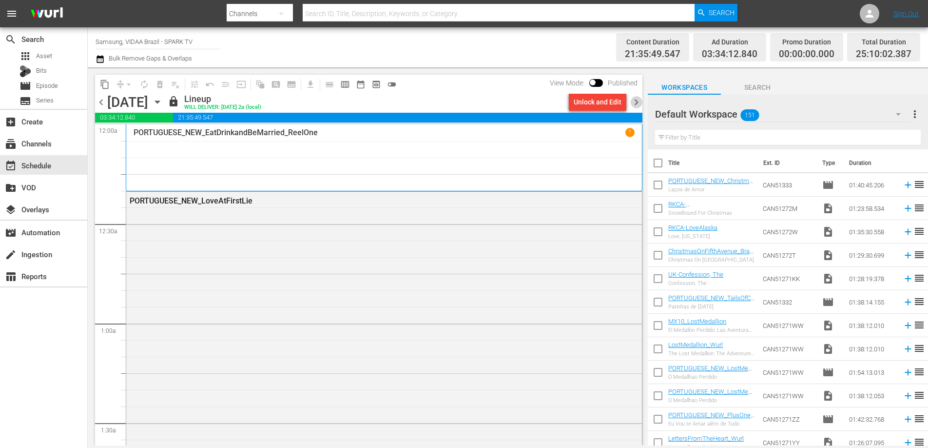
click at [638, 102] on span "chevron_right" at bounding box center [637, 102] width 12 height 12
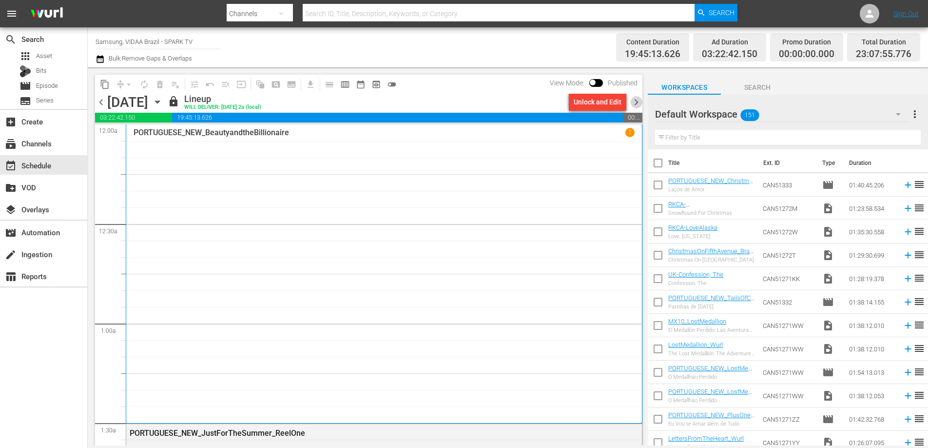
click at [638, 102] on span "chevron_right" at bounding box center [637, 102] width 12 height 12
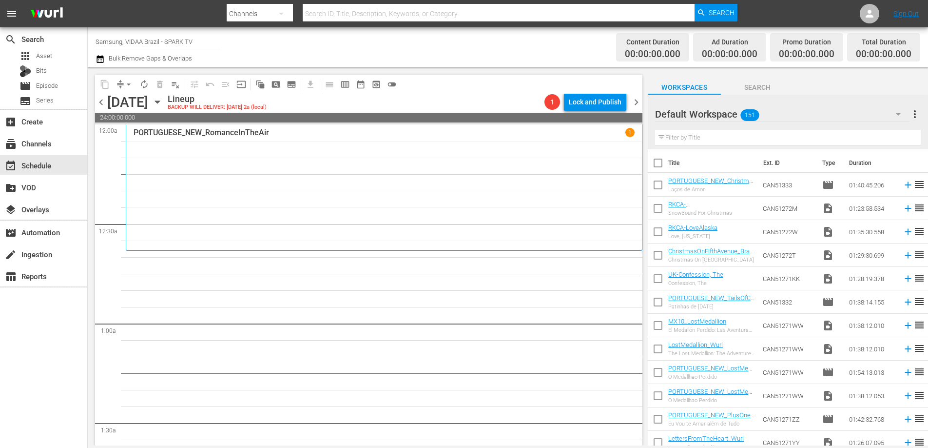
click at [724, 138] on input "text" at bounding box center [788, 138] width 266 height 16
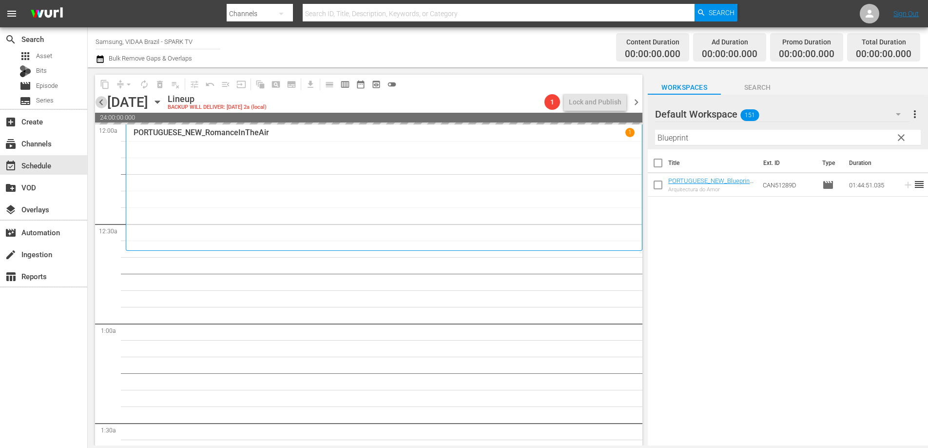
click at [99, 101] on span "chevron_left" at bounding box center [101, 102] width 12 height 12
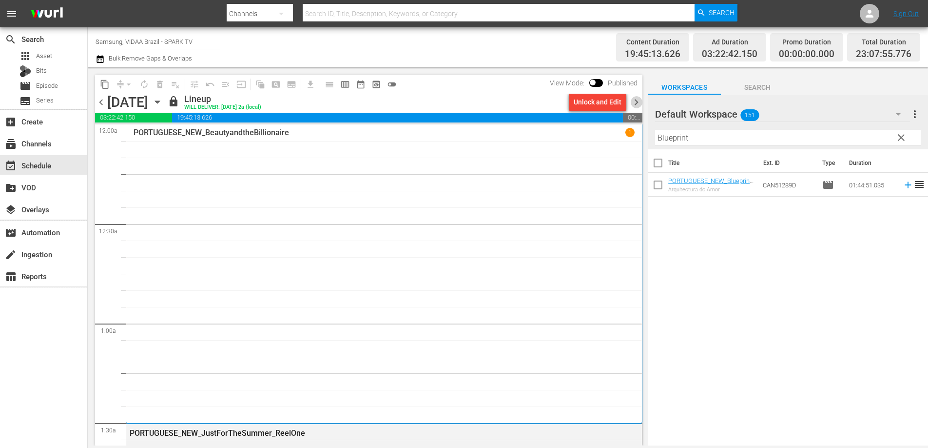
click at [635, 103] on span "chevron_right" at bounding box center [637, 102] width 12 height 12
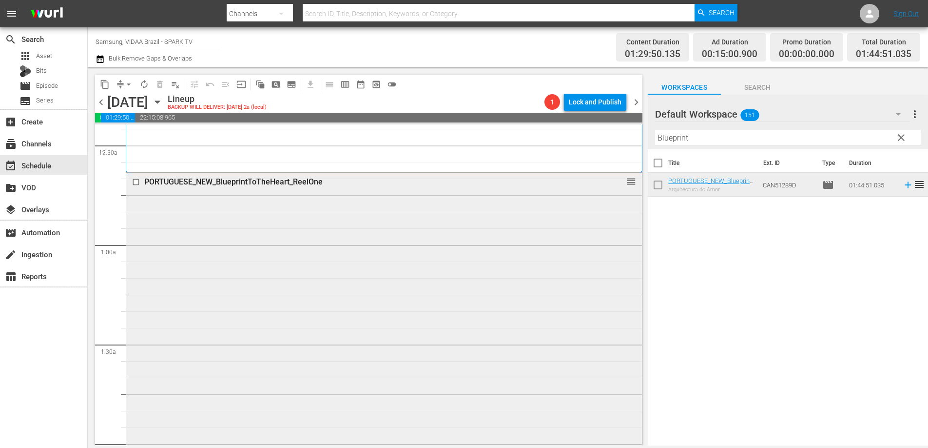
scroll to position [336, 0]
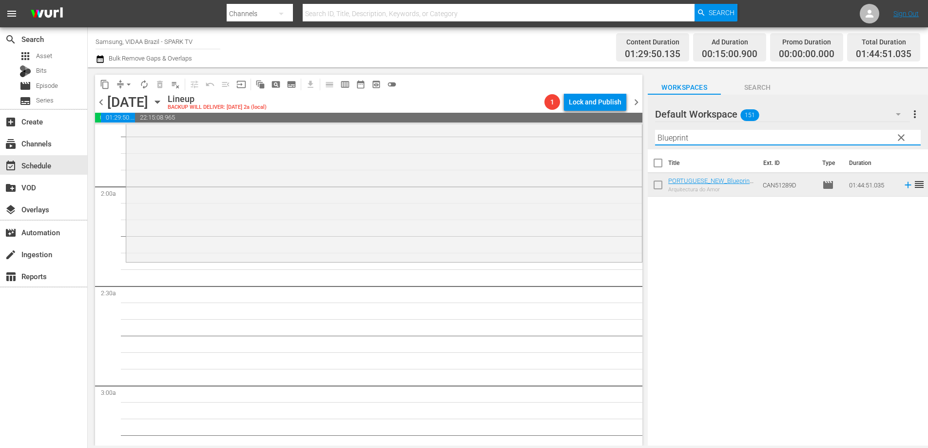
click at [723, 138] on input "Blueprint" at bounding box center [788, 138] width 266 height 16
type input "braving"
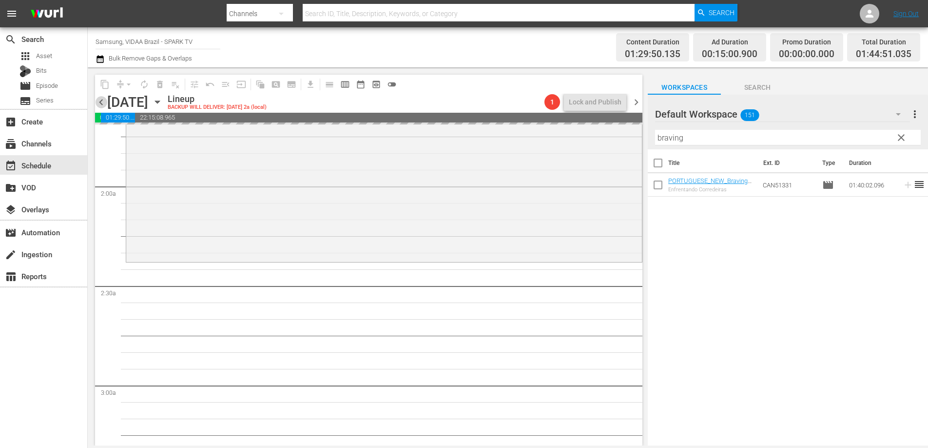
click at [101, 100] on span "chevron_left" at bounding box center [101, 102] width 12 height 12
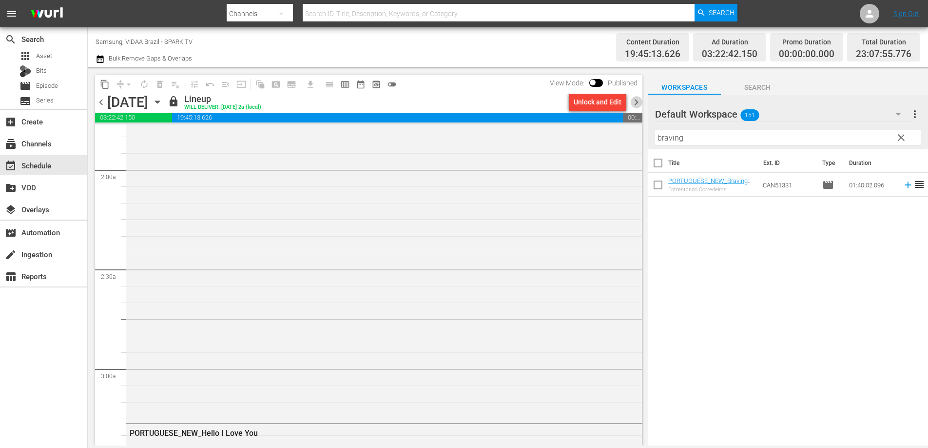
click at [638, 105] on span "chevron_right" at bounding box center [637, 102] width 12 height 12
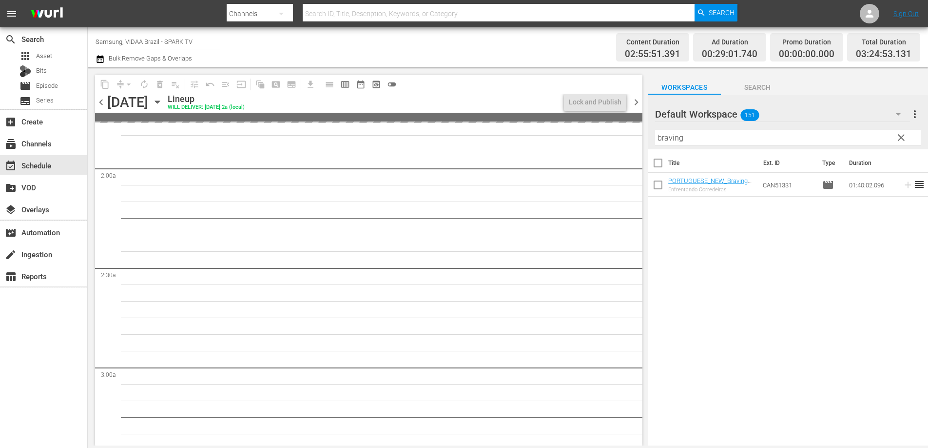
scroll to position [336, 0]
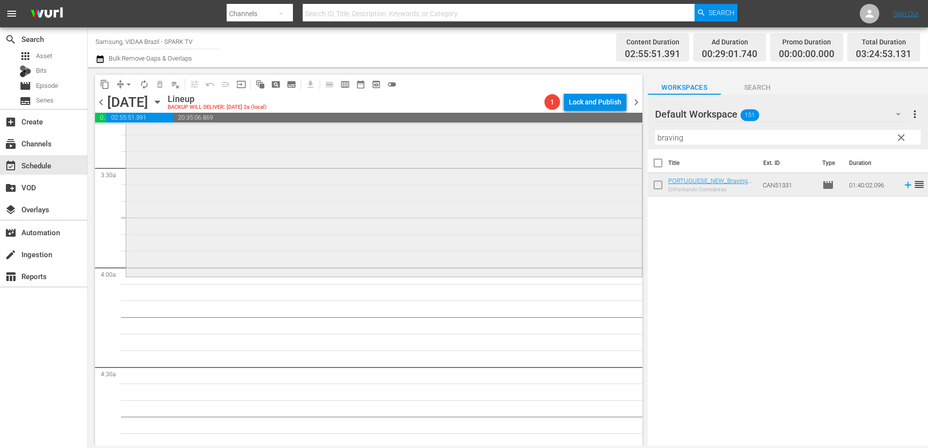
scroll to position [663, 0]
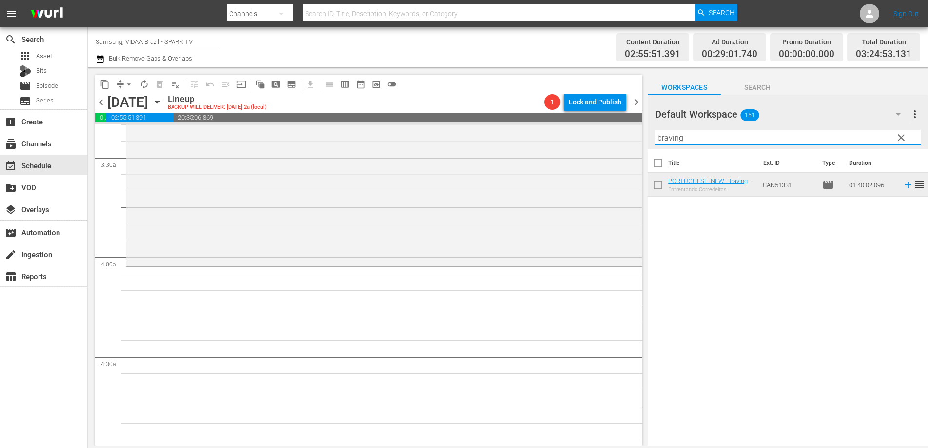
click at [731, 140] on input "braving" at bounding box center [788, 138] width 266 height 16
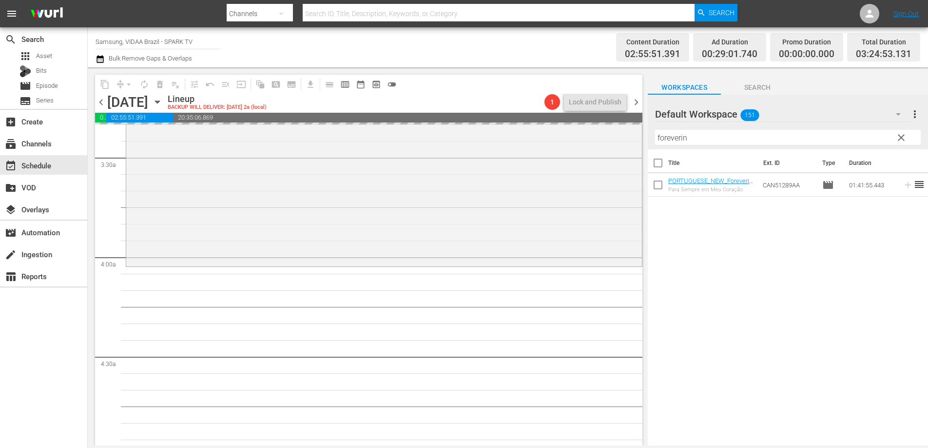
click at [100, 99] on span "chevron_left" at bounding box center [101, 102] width 12 height 12
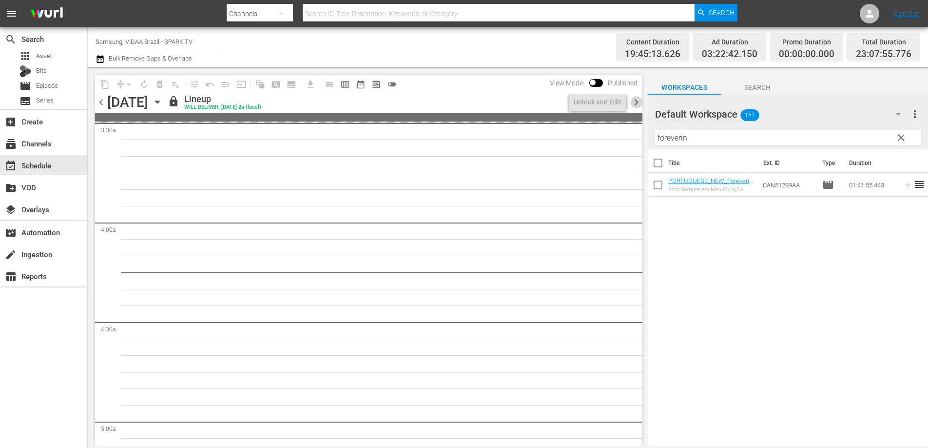
click at [633, 101] on span "chevron_right" at bounding box center [637, 102] width 12 height 12
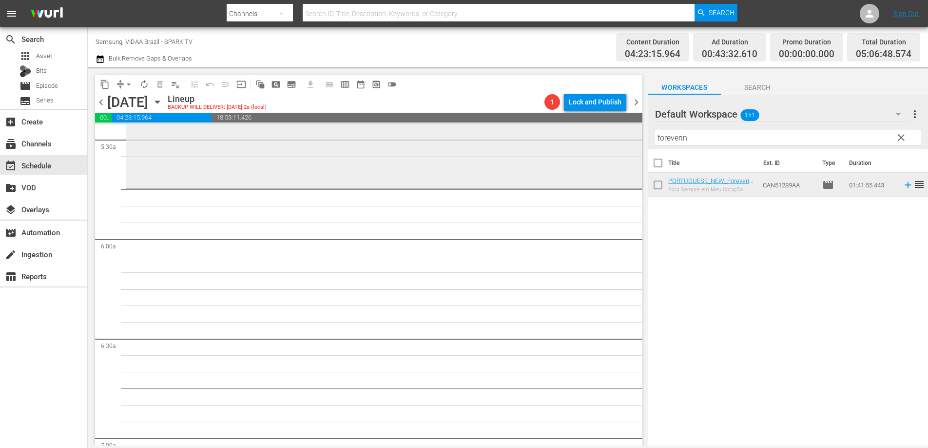
scroll to position [1080, 0]
click at [698, 137] on input "foreverin" at bounding box center [788, 138] width 266 height 16
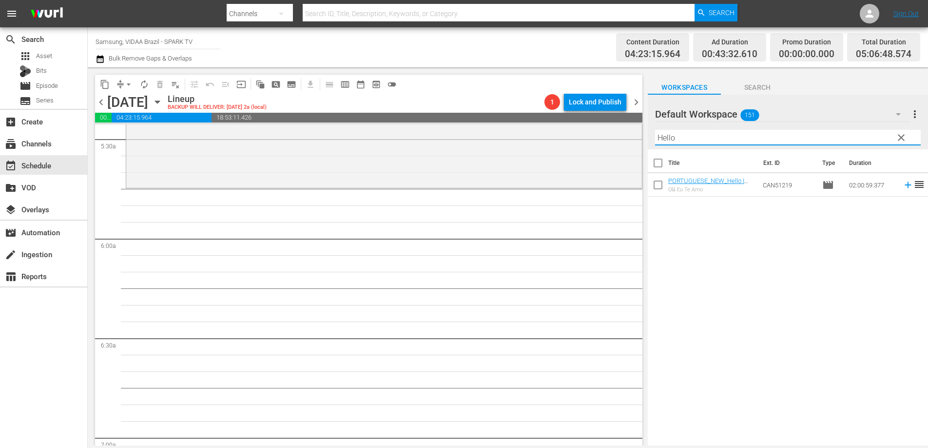
type input "Hello"
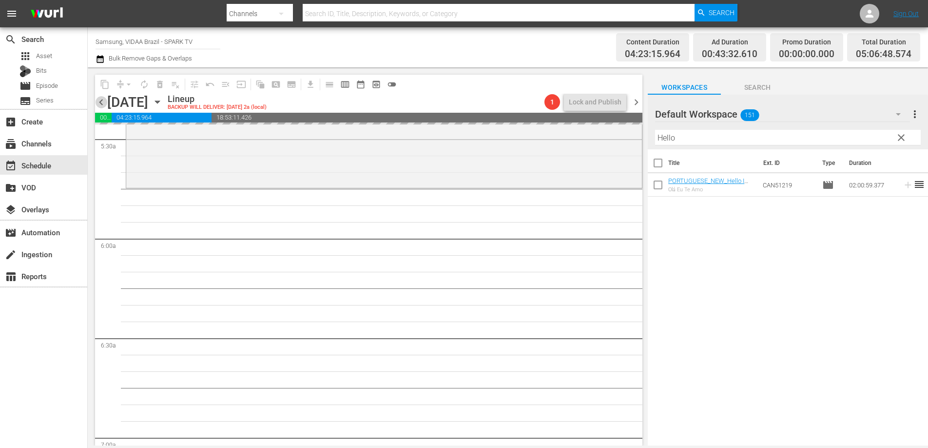
click at [104, 102] on span "chevron_left" at bounding box center [101, 102] width 12 height 12
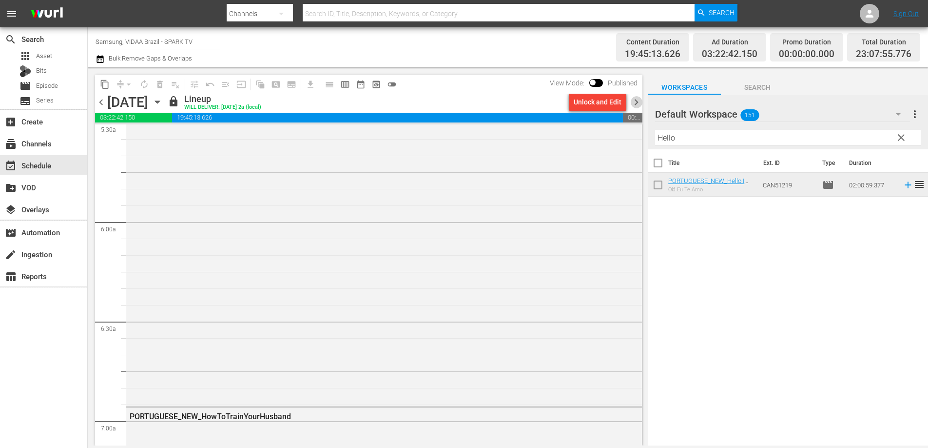
click at [636, 98] on span "chevron_right" at bounding box center [637, 102] width 12 height 12
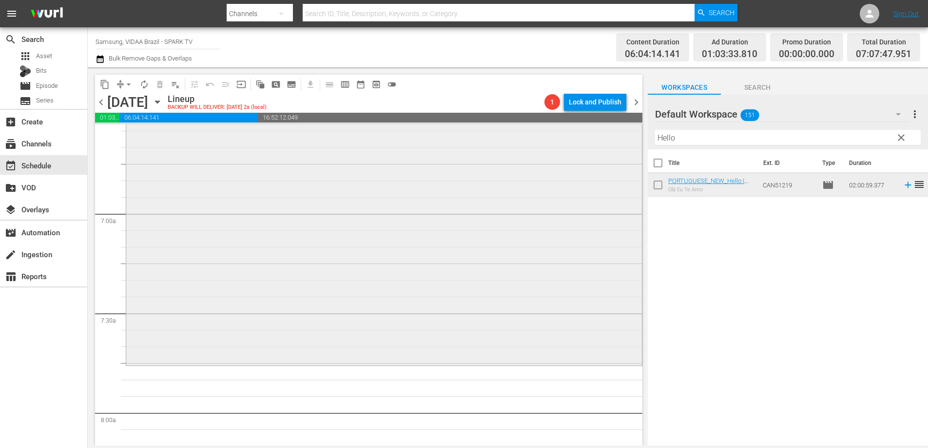
scroll to position [1398, 0]
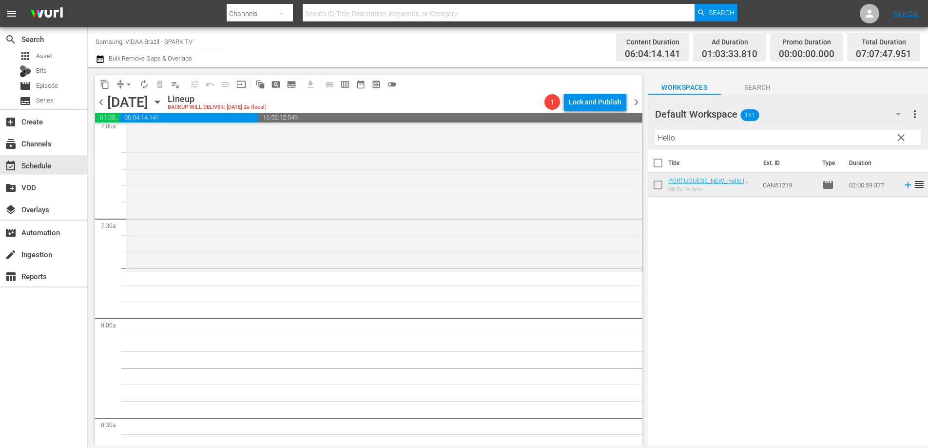
click at [732, 134] on input "Hello" at bounding box center [788, 138] width 266 height 16
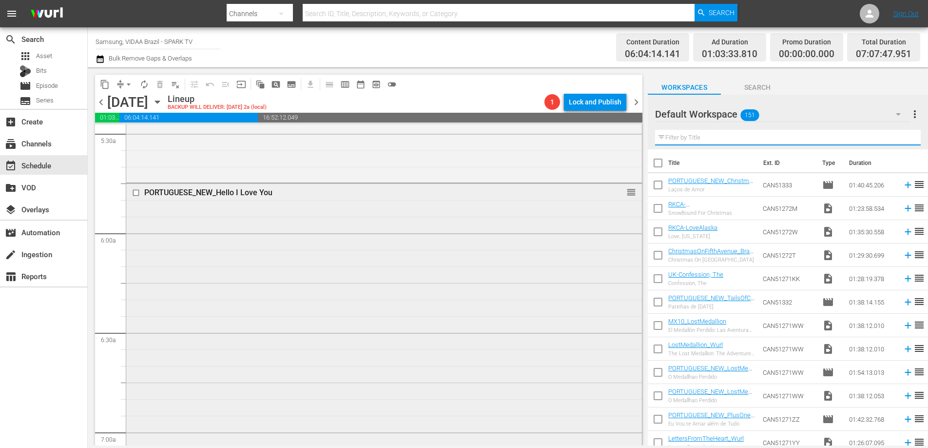
scroll to position [1025, 0]
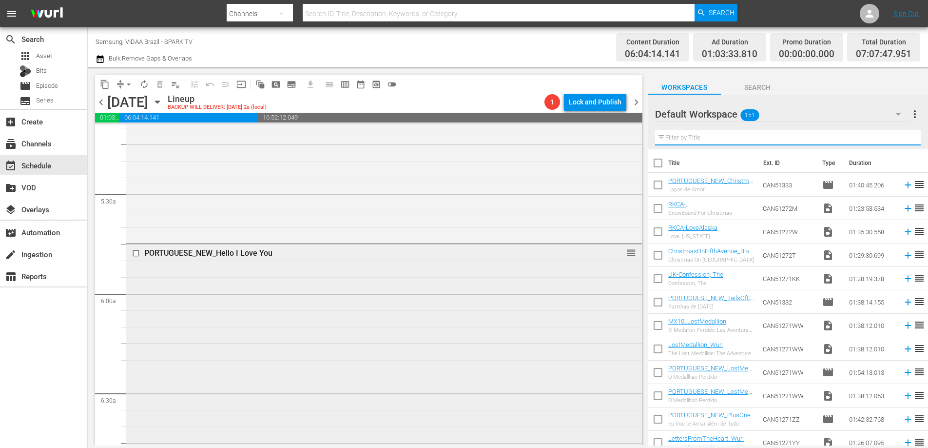
click at [136, 255] on input "checkbox" at bounding box center [137, 253] width 10 height 8
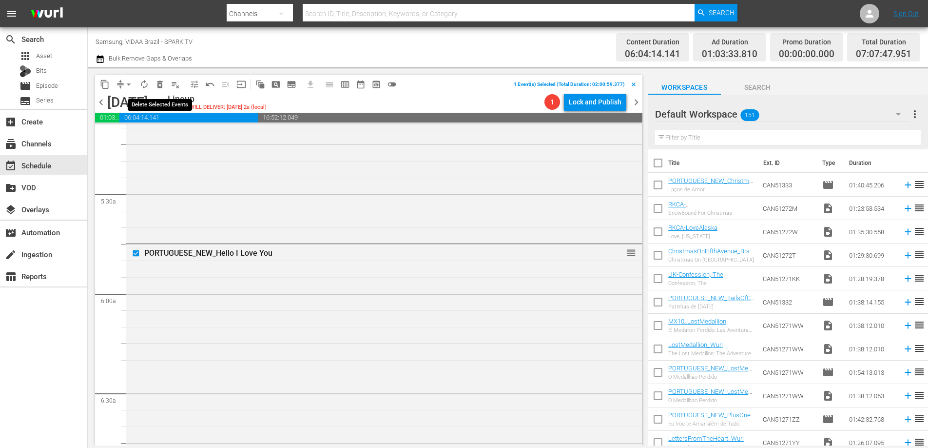
click at [163, 82] on span "delete_forever_outlined" at bounding box center [160, 84] width 10 height 10
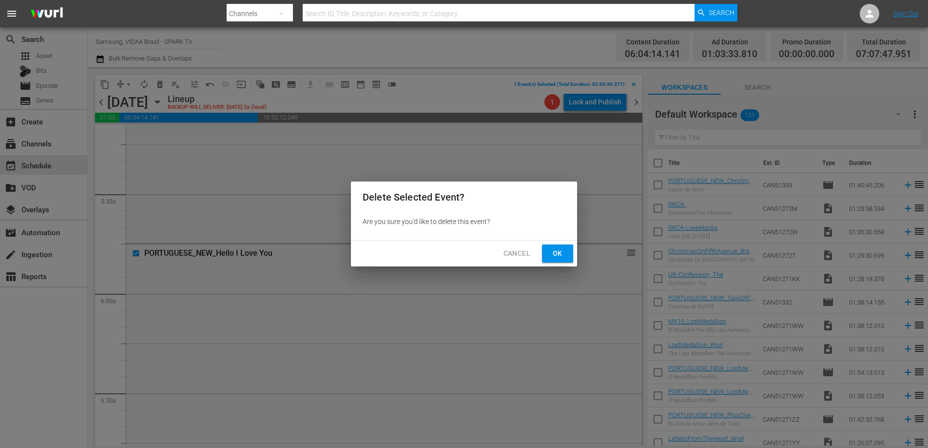
click at [560, 260] on button "Ok" at bounding box center [557, 253] width 31 height 18
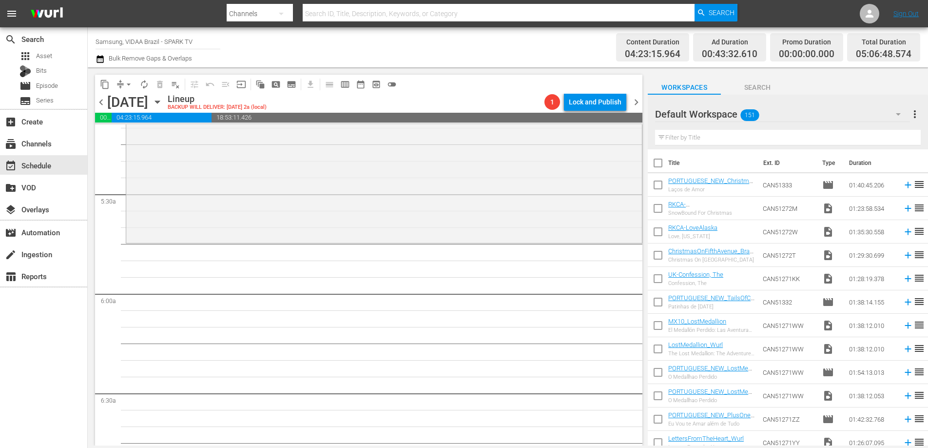
click at [713, 145] on hr at bounding box center [788, 145] width 266 height 0
click at [713, 142] on input "text" at bounding box center [788, 138] width 266 height 16
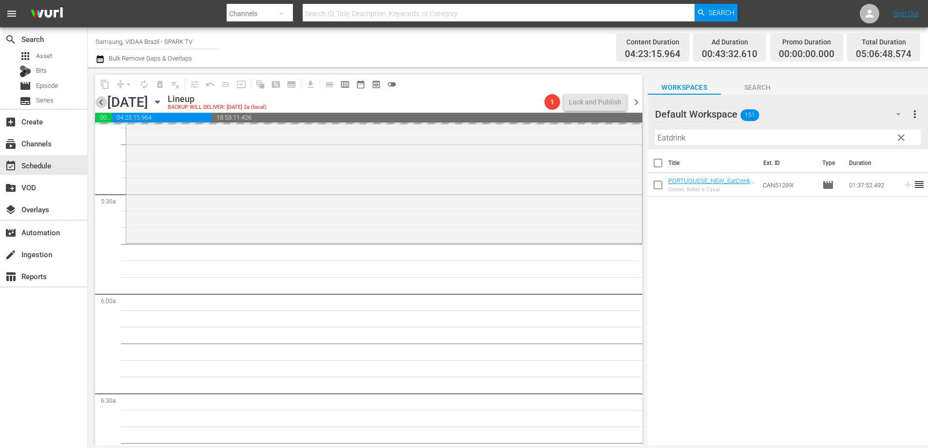
click at [99, 99] on span "chevron_left" at bounding box center [101, 102] width 12 height 12
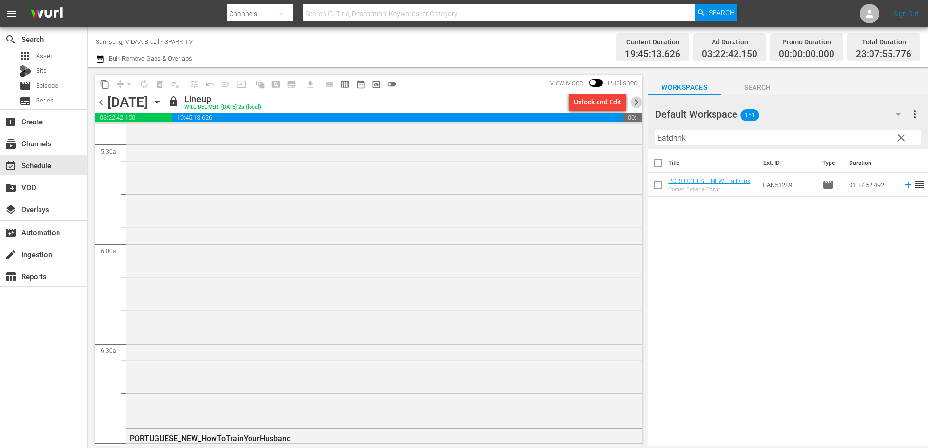
click at [638, 106] on span "chevron_right" at bounding box center [637, 102] width 12 height 12
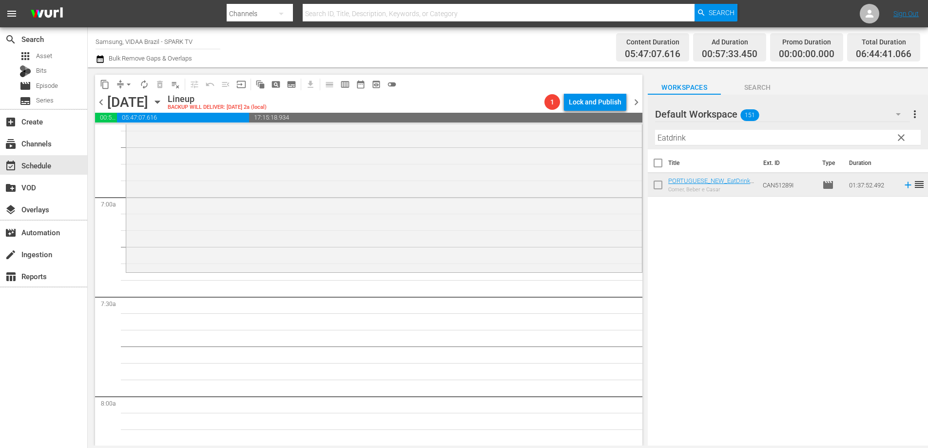
scroll to position [1324, 0]
click at [714, 136] on input "Eatdrink" at bounding box center [788, 138] width 266 height 16
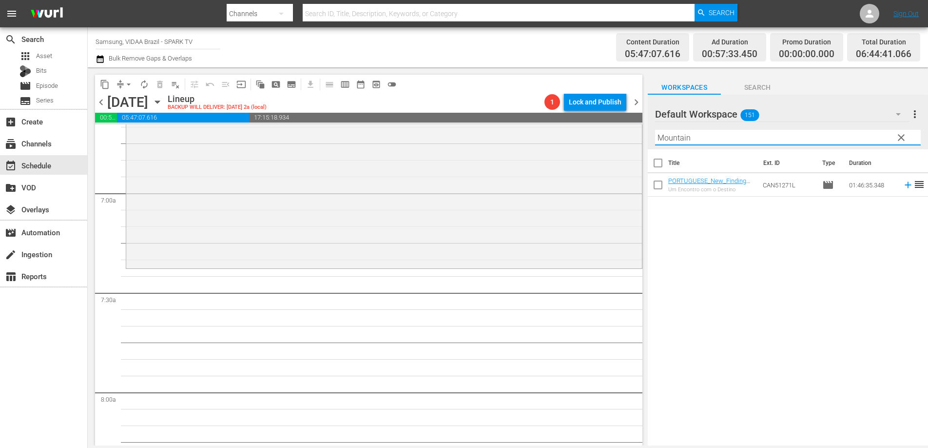
type input "Mountain"
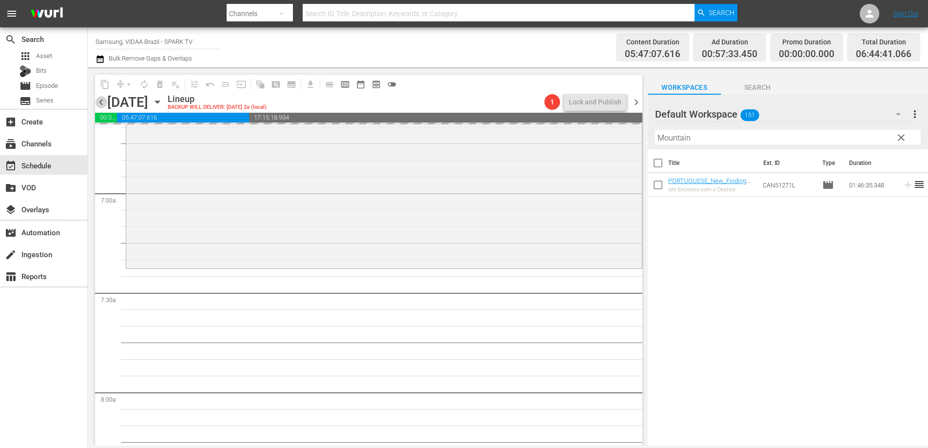
click at [102, 100] on span "chevron_left" at bounding box center [101, 102] width 12 height 12
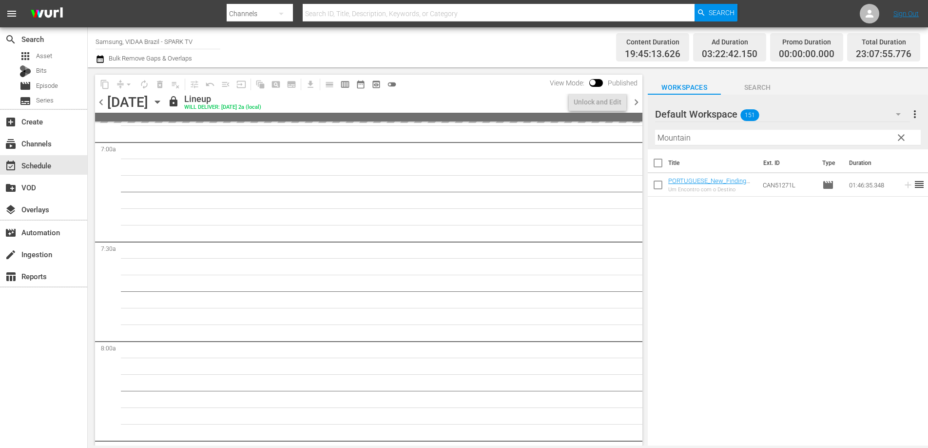
scroll to position [1340, 0]
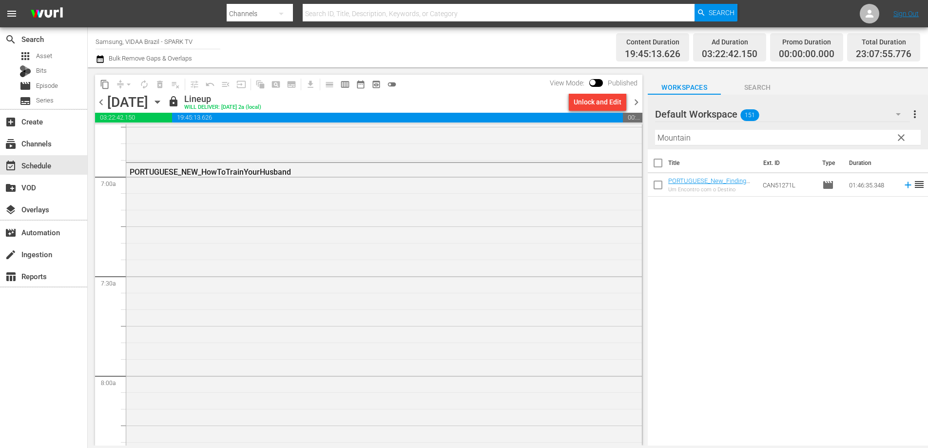
click at [637, 103] on span "chevron_right" at bounding box center [637, 102] width 12 height 12
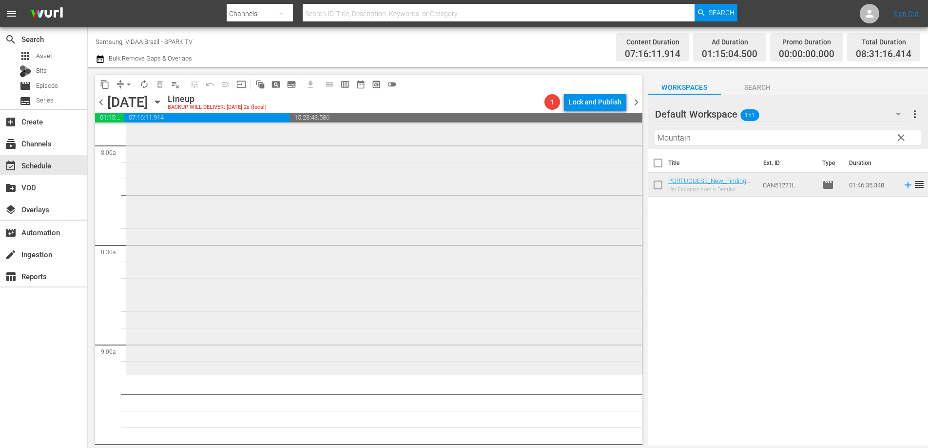
scroll to position [1576, 0]
click at [740, 134] on input "Mountain" at bounding box center [788, 138] width 266 height 16
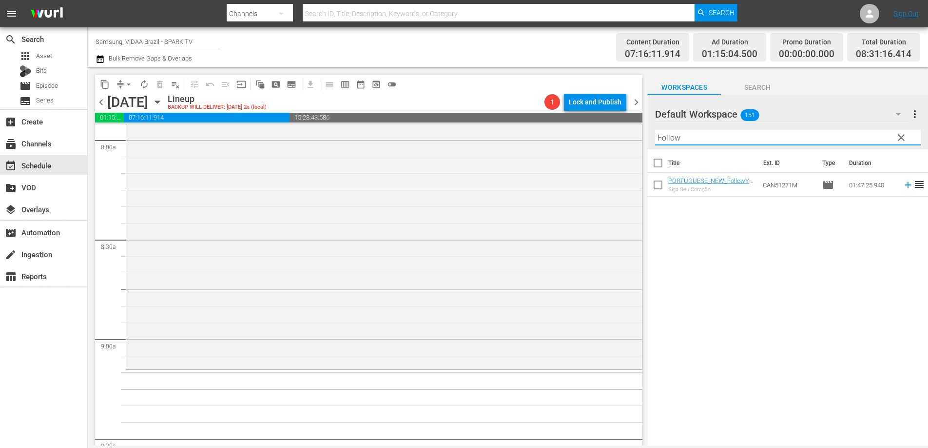
type input "Follow"
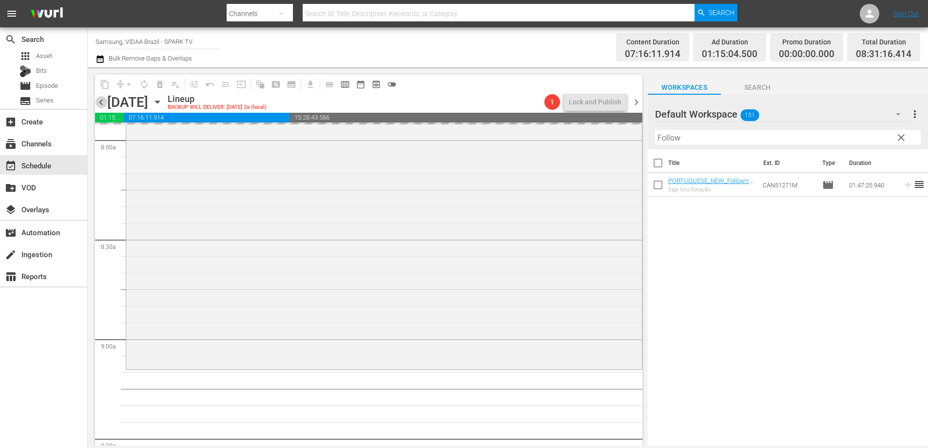
click at [102, 103] on span "chevron_left" at bounding box center [101, 102] width 12 height 12
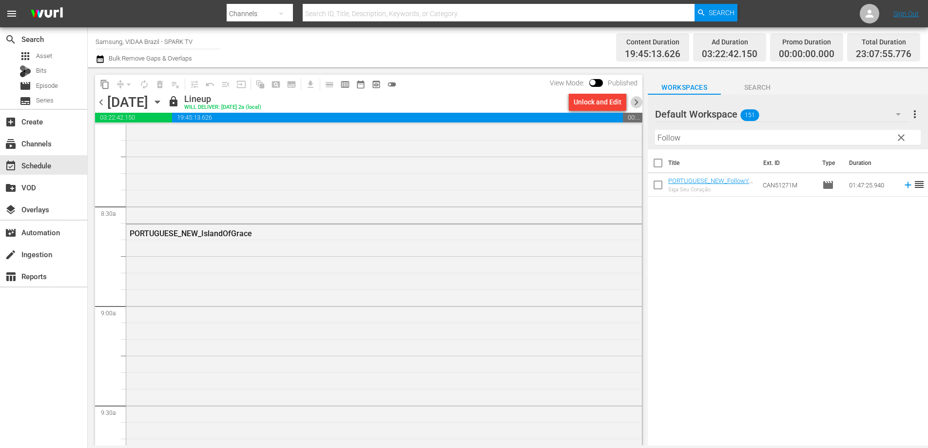
click at [634, 102] on span "chevron_right" at bounding box center [637, 102] width 12 height 12
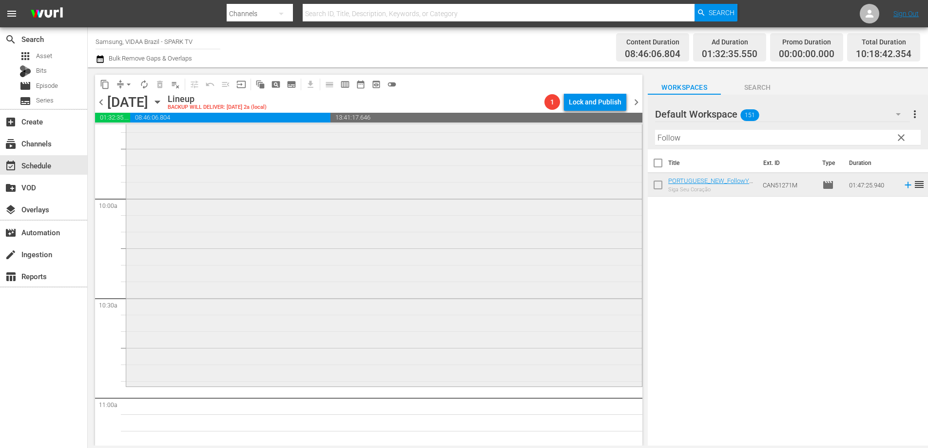
scroll to position [2003, 0]
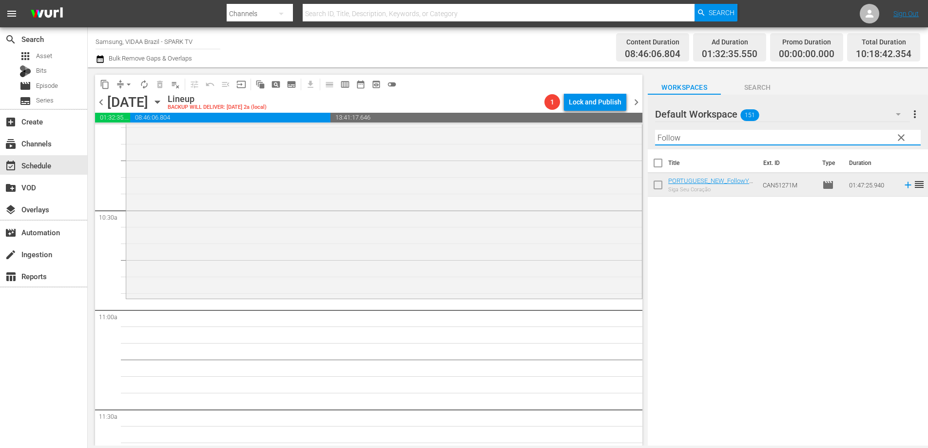
click at [732, 136] on input "Follow" at bounding box center [788, 138] width 266 height 16
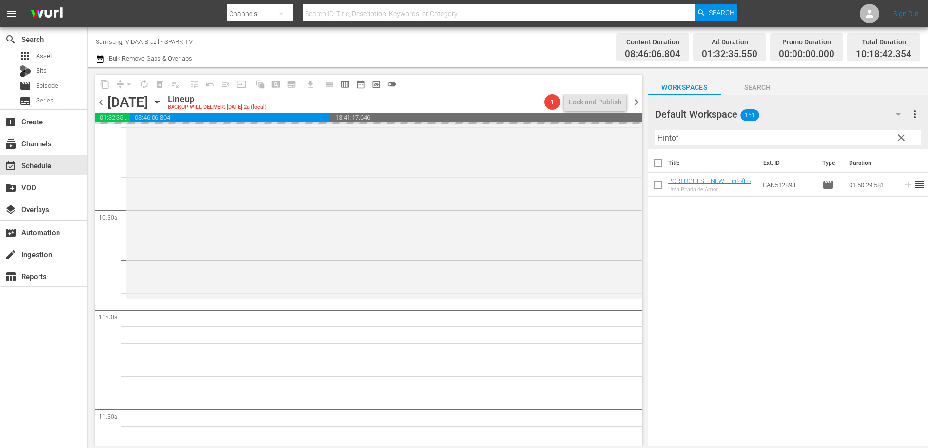
click at [100, 102] on span "chevron_left" at bounding box center [101, 102] width 12 height 12
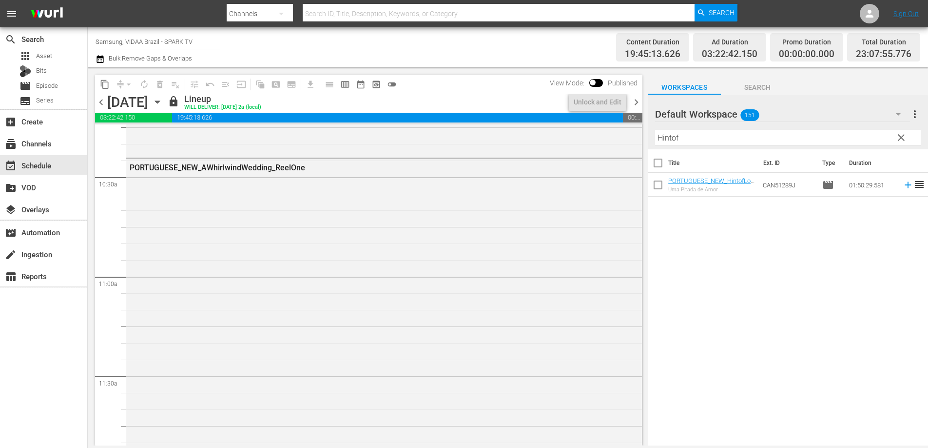
click at [638, 102] on span "chevron_right" at bounding box center [637, 102] width 12 height 12
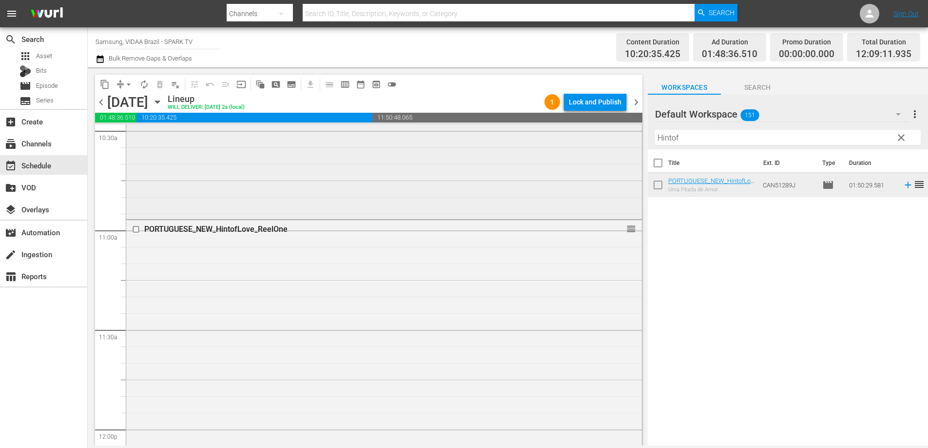
scroll to position [2283, 0]
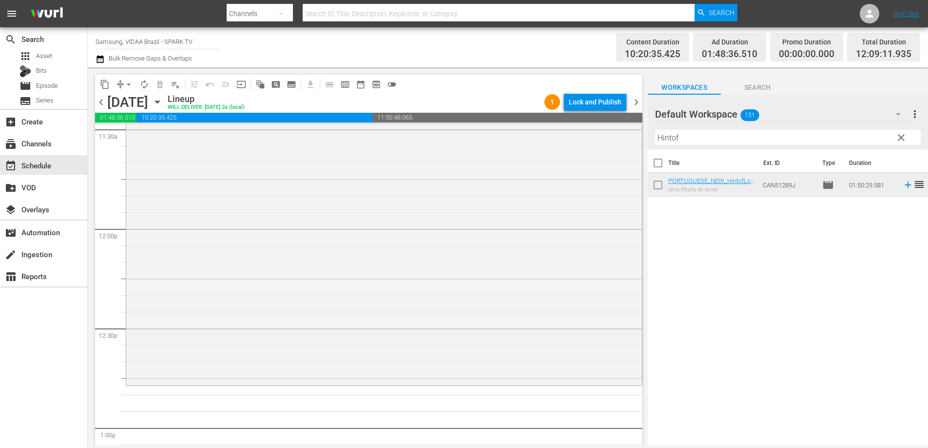
click at [729, 137] on input "Hintof" at bounding box center [788, 138] width 266 height 16
type input "H"
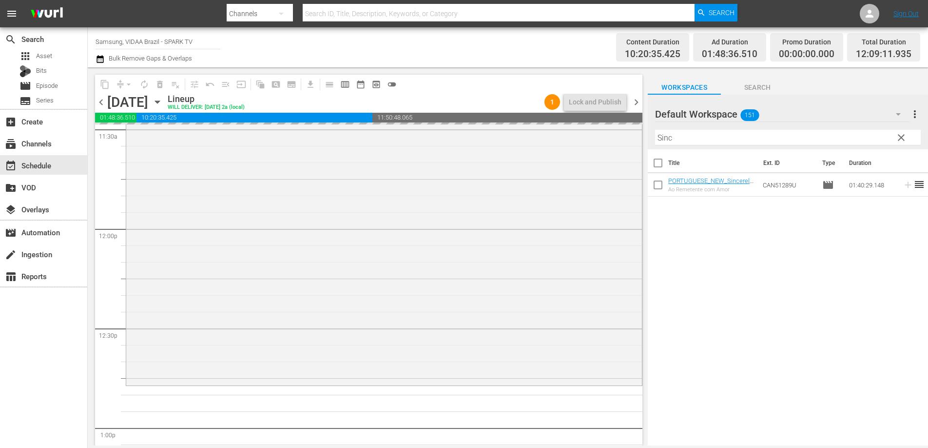
click at [102, 103] on span "chevron_left" at bounding box center [101, 102] width 12 height 12
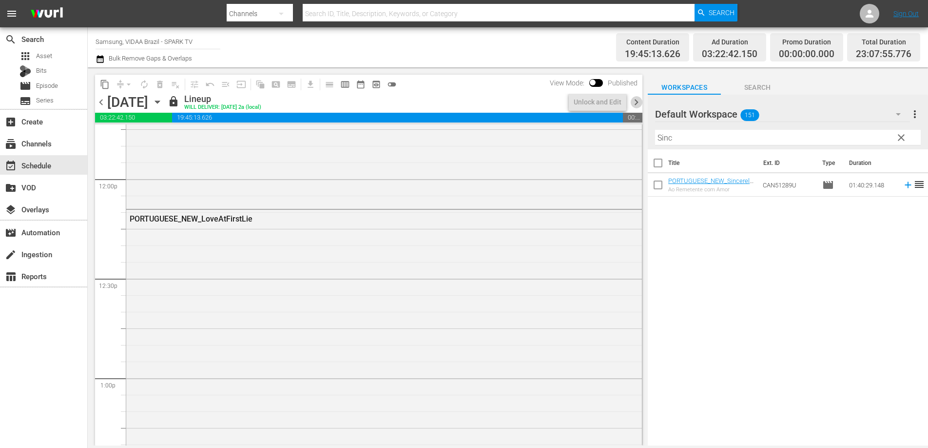
click at [633, 102] on span "chevron_right" at bounding box center [637, 102] width 12 height 12
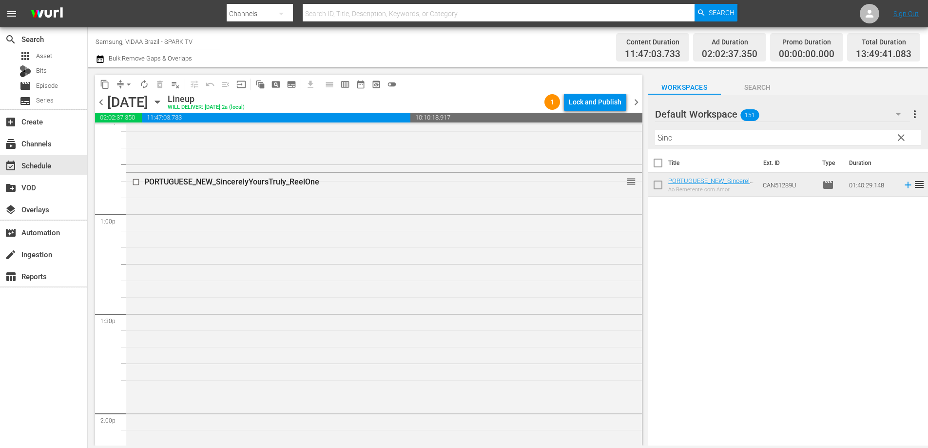
scroll to position [2504, 0]
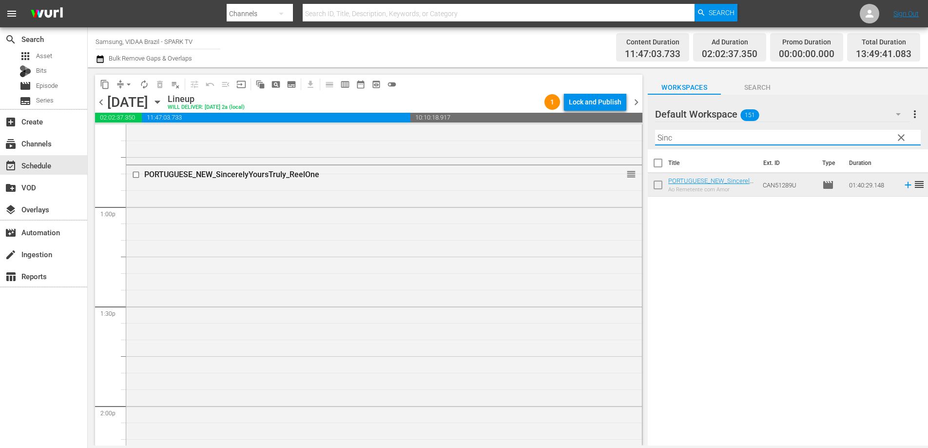
click at [678, 142] on input "Sinc" at bounding box center [788, 138] width 266 height 16
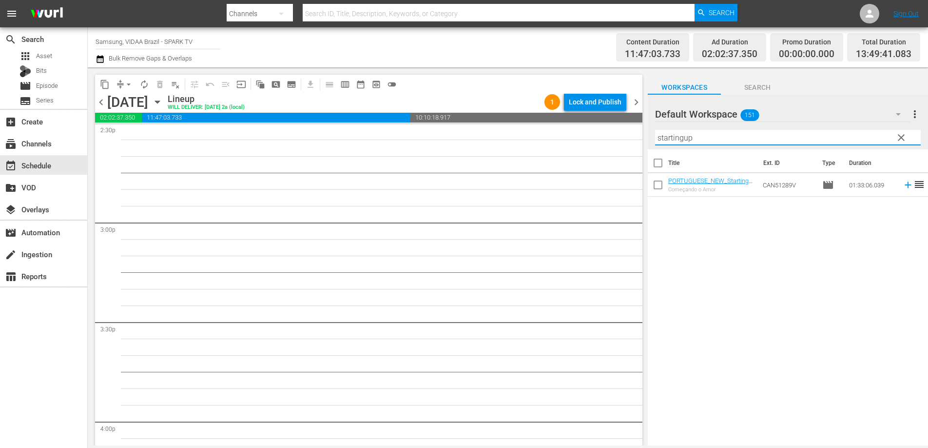
scroll to position [2846, 0]
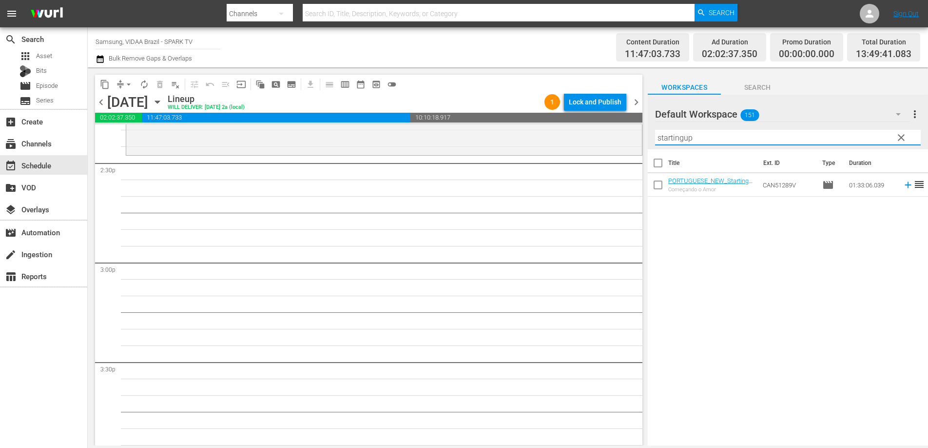
type input "startingup"
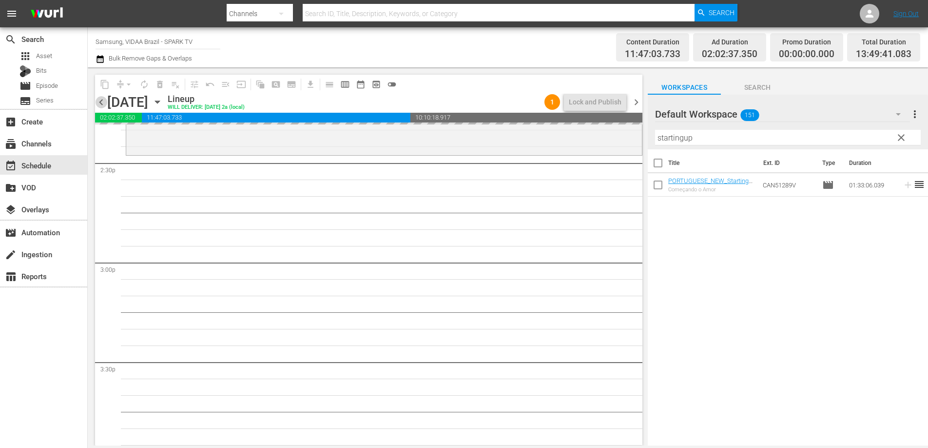
click at [101, 100] on span "chevron_left" at bounding box center [101, 102] width 12 height 12
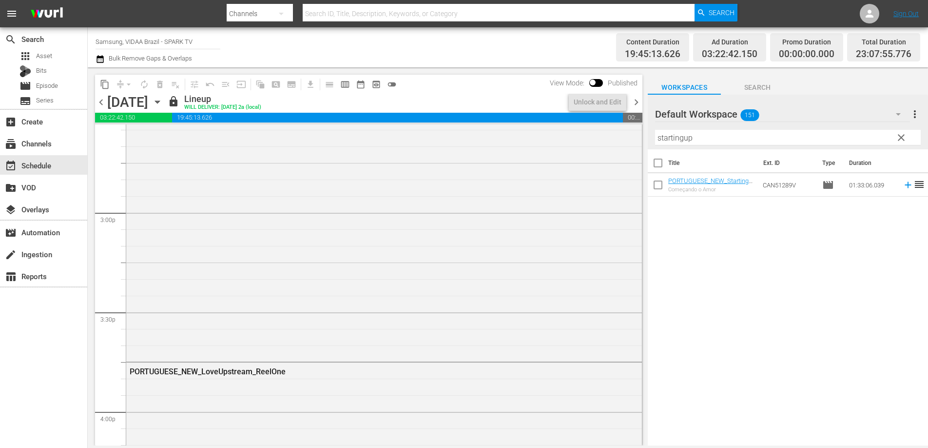
click at [637, 99] on span "chevron_right" at bounding box center [637, 102] width 12 height 12
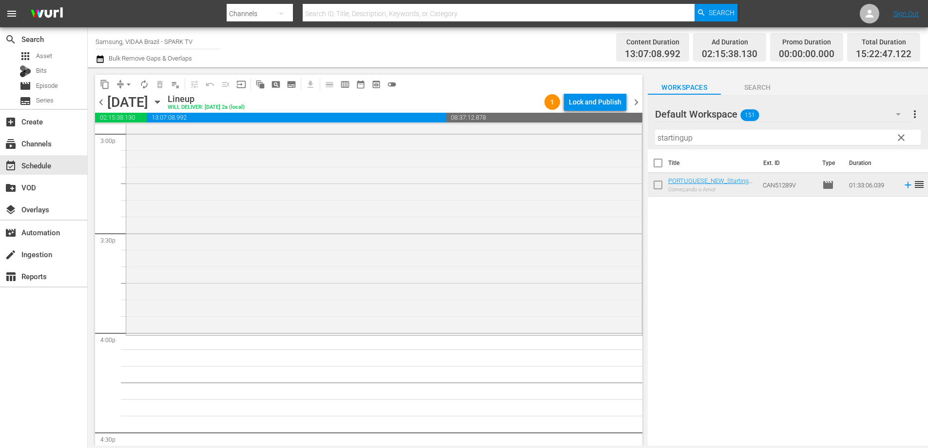
scroll to position [2998, 0]
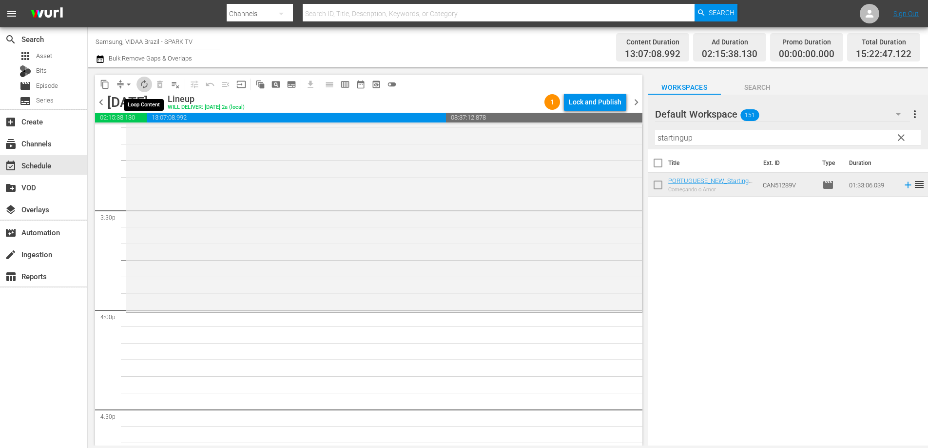
click at [148, 77] on button "autorenew_outlined" at bounding box center [145, 85] width 16 height 16
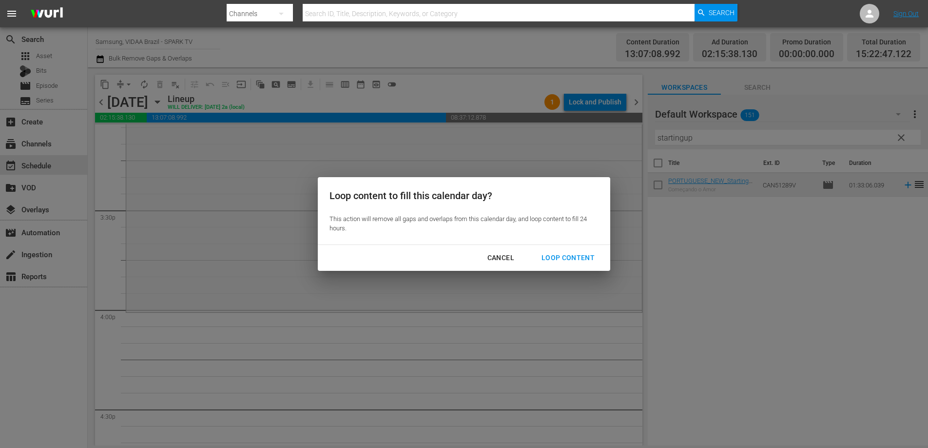
click at [586, 254] on div "Loop Content" at bounding box center [568, 258] width 69 height 12
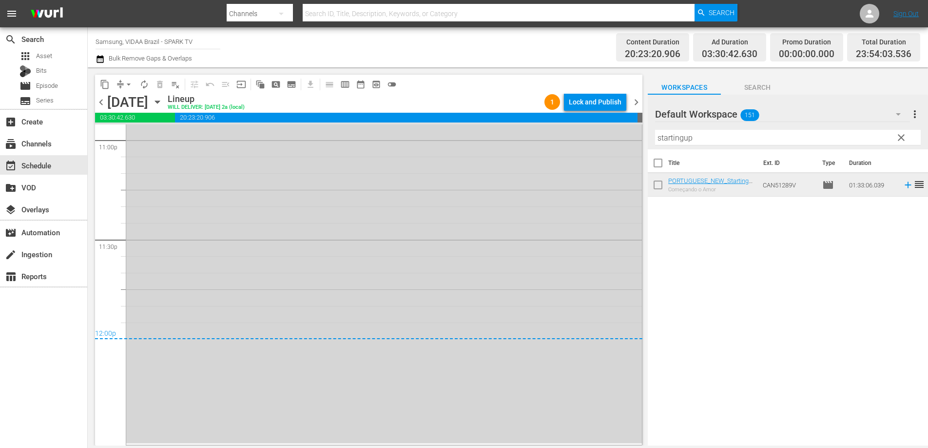
scroll to position [4537, 0]
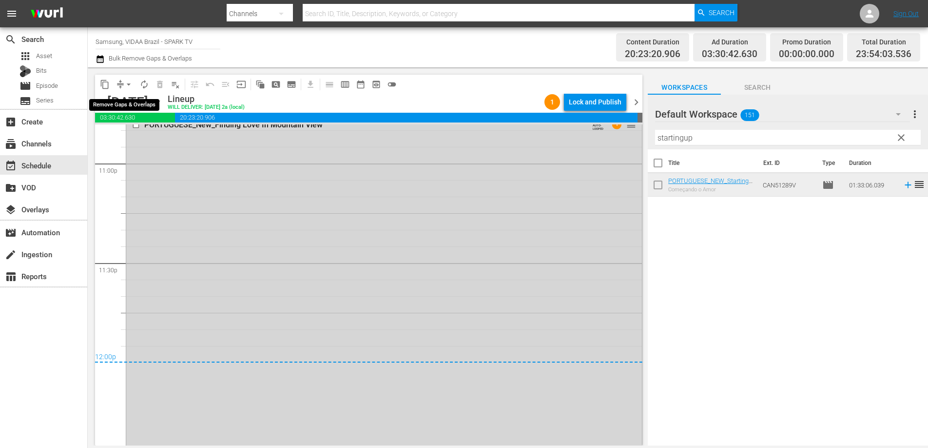
click at [128, 85] on span "arrow_drop_down" at bounding box center [129, 84] width 10 height 10
click at [143, 141] on li "Align to End of Previous Day" at bounding box center [129, 136] width 102 height 16
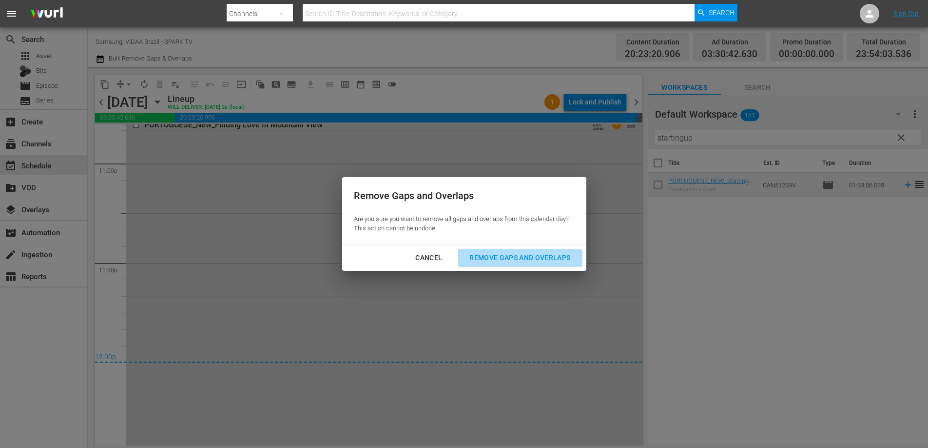
click at [511, 264] on button "Remove Gaps and Overlaps" at bounding box center [520, 258] width 124 height 18
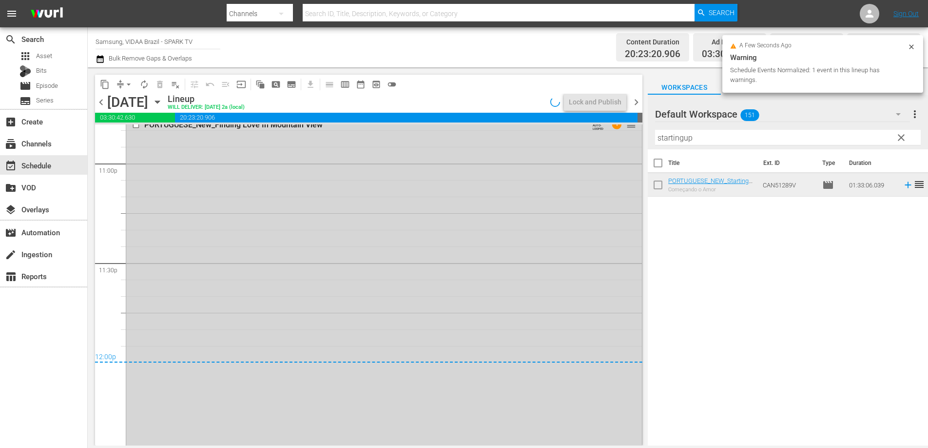
click at [907, 134] on span "clear" at bounding box center [902, 138] width 12 height 12
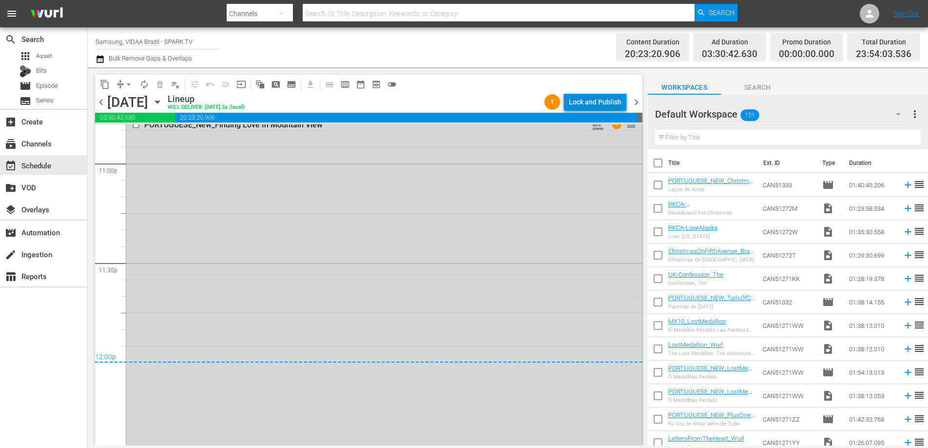
click at [610, 99] on div "Lock and Publish" at bounding box center [595, 102] width 53 height 18
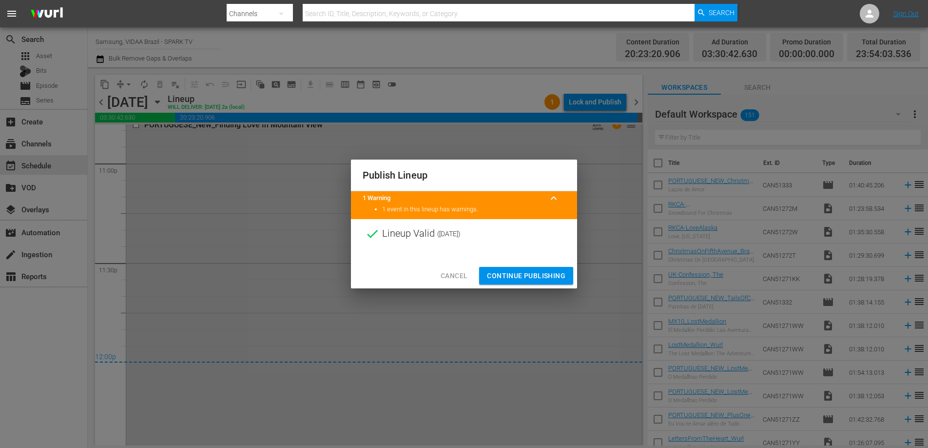
click at [562, 271] on span "Continue Publishing" at bounding box center [526, 276] width 79 height 12
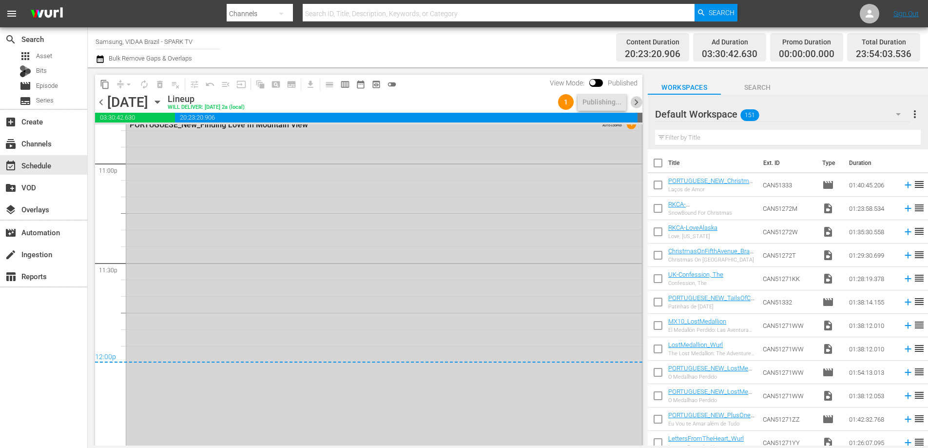
click at [635, 102] on span "chevron_right" at bounding box center [637, 102] width 12 height 12
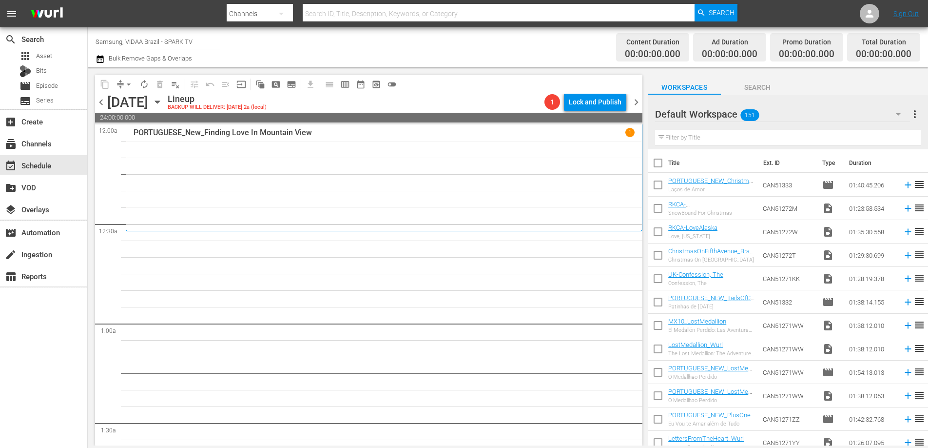
click at [765, 140] on input "text" at bounding box center [788, 138] width 266 height 16
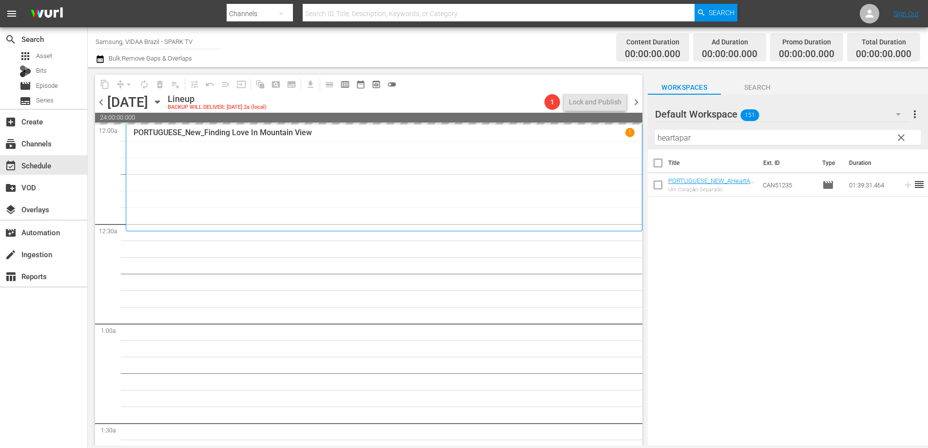
click at [105, 102] on span "chevron_left" at bounding box center [101, 102] width 12 height 12
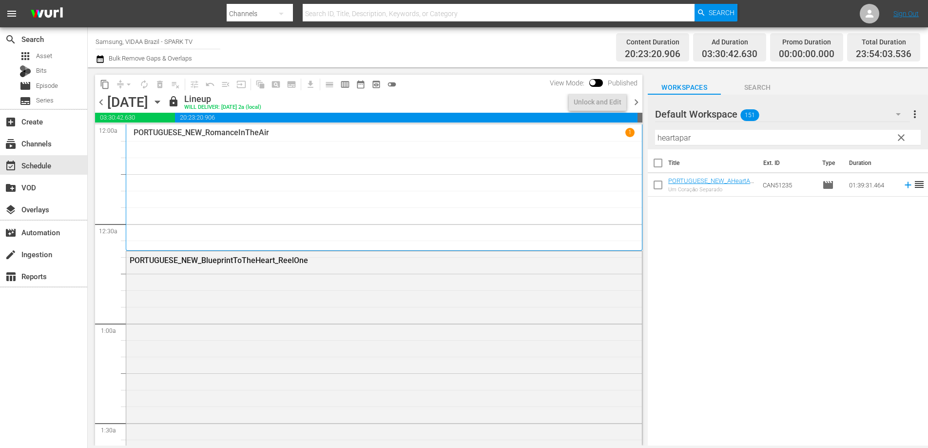
click at [638, 99] on span "chevron_right" at bounding box center [637, 102] width 12 height 12
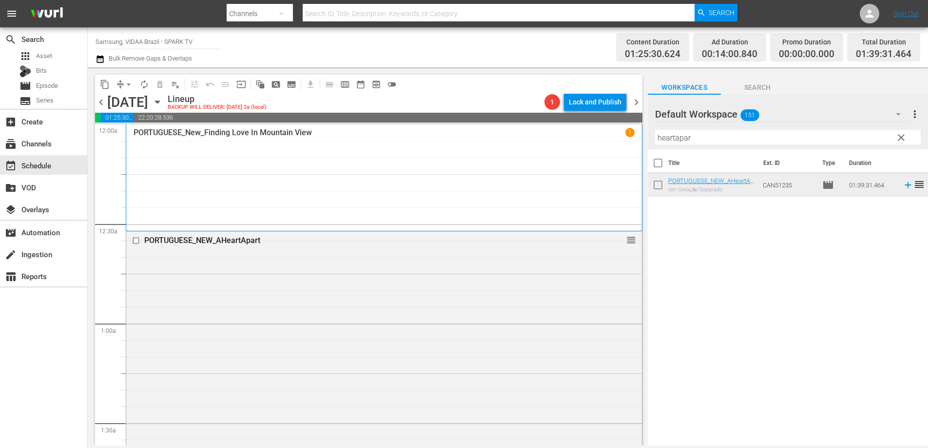
click at [702, 141] on input "heartapar" at bounding box center [788, 138] width 266 height 16
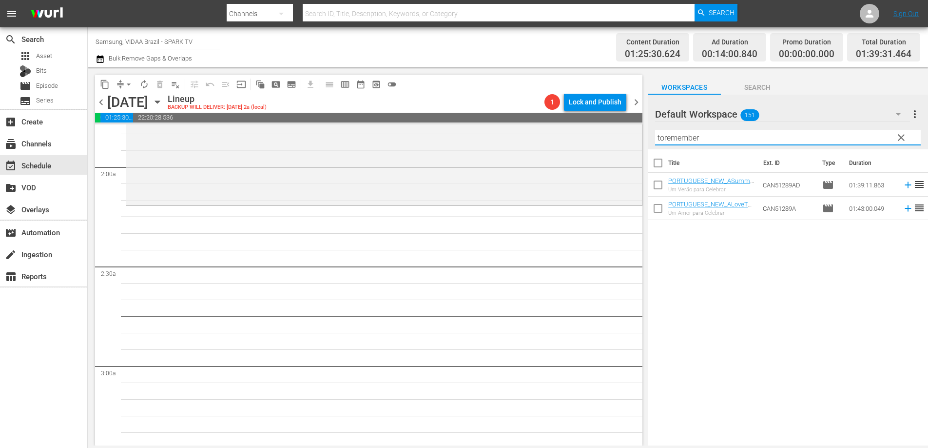
scroll to position [366, 0]
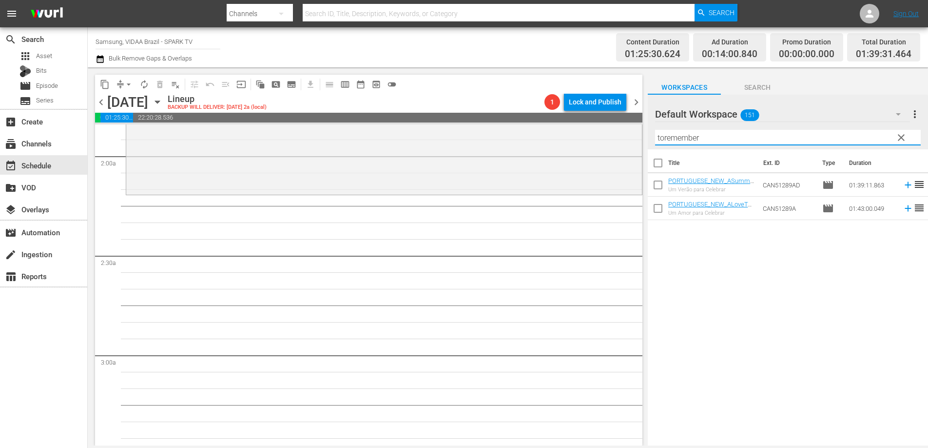
type input "toremember"
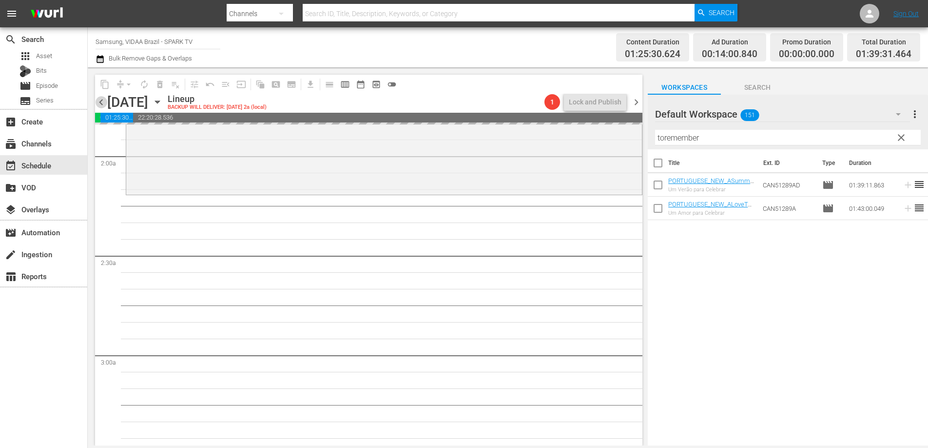
click at [102, 103] on span "chevron_left" at bounding box center [101, 102] width 12 height 12
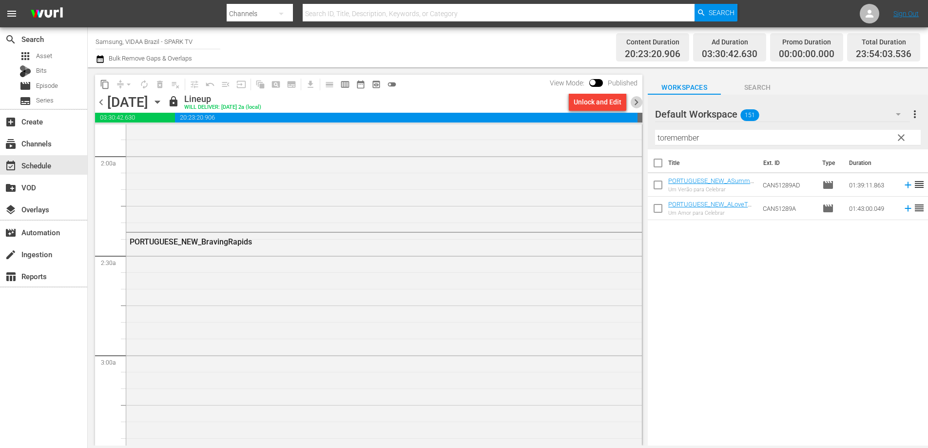
click at [635, 99] on span "chevron_right" at bounding box center [637, 102] width 12 height 12
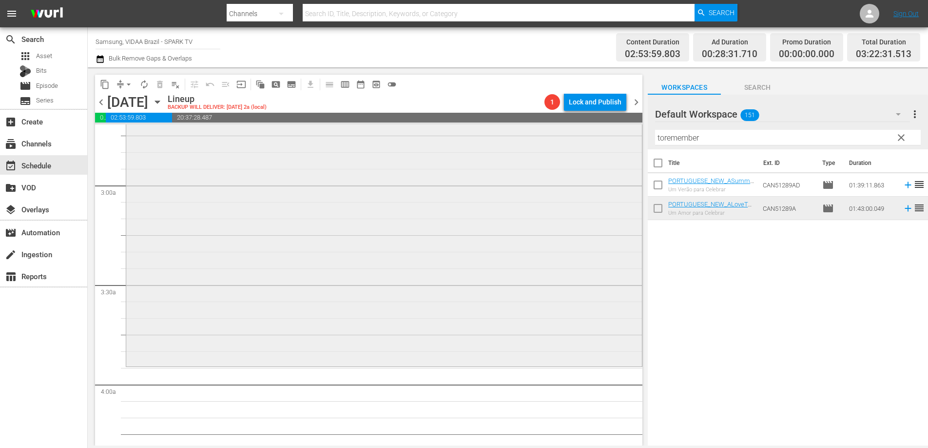
scroll to position [589, 0]
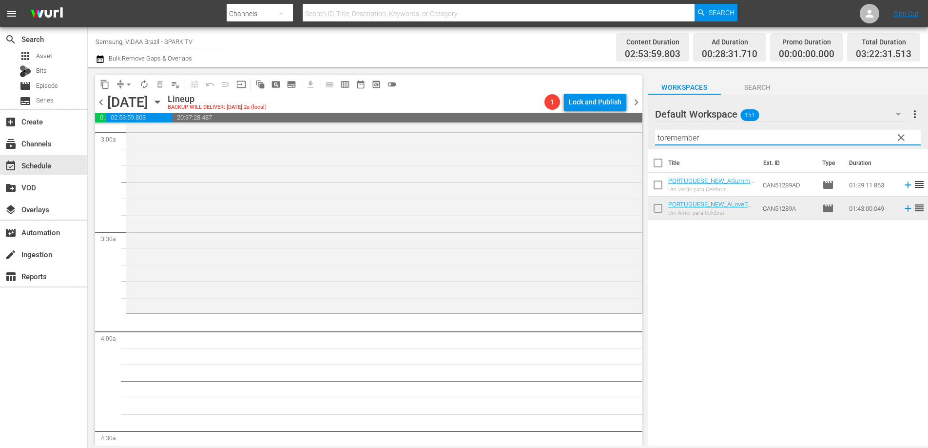
click at [744, 136] on input "toremember" at bounding box center [788, 138] width 266 height 16
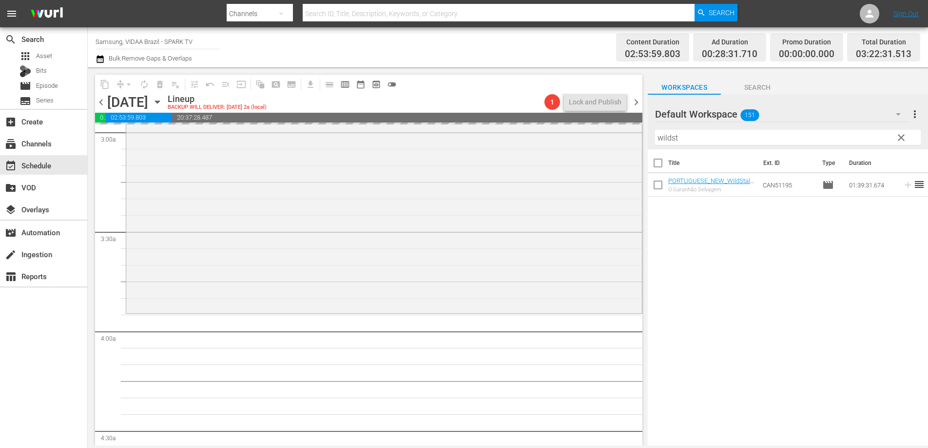
click at [104, 102] on span "chevron_left" at bounding box center [101, 102] width 12 height 12
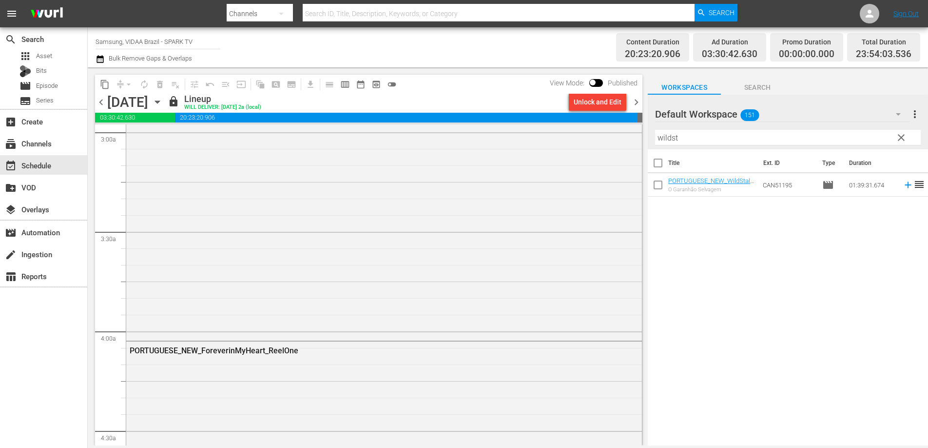
click at [634, 103] on span "chevron_right" at bounding box center [637, 102] width 12 height 12
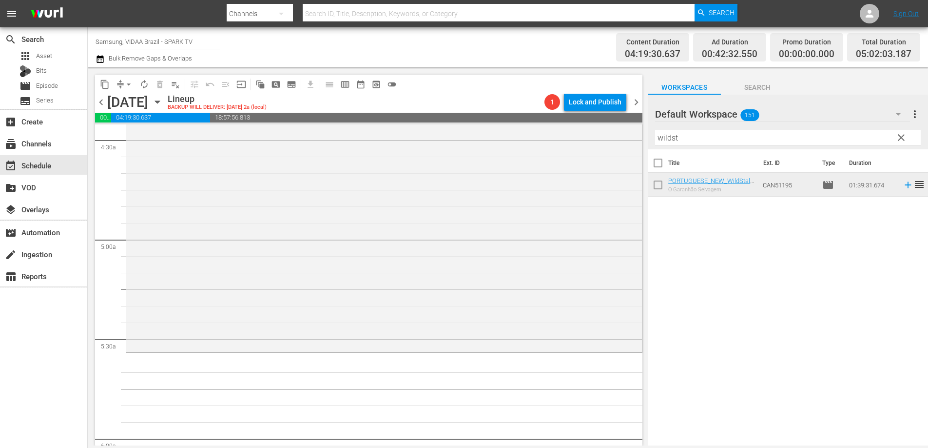
scroll to position [998, 0]
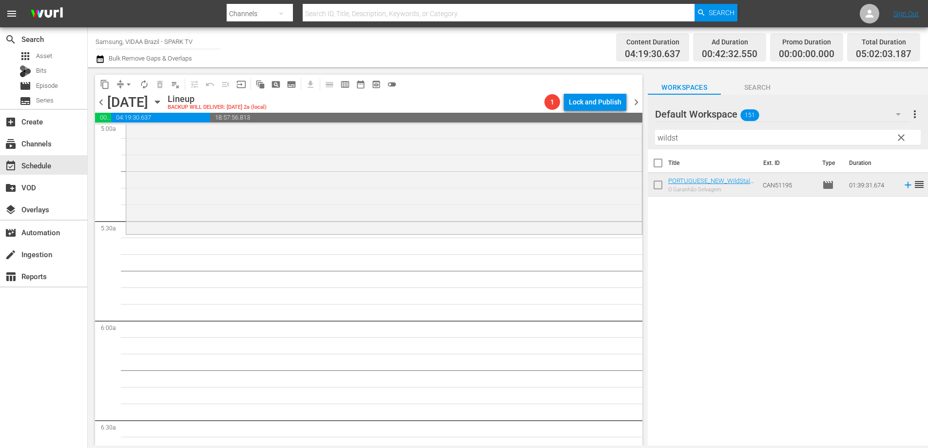
click at [710, 134] on input "wildst" at bounding box center [788, 138] width 266 height 16
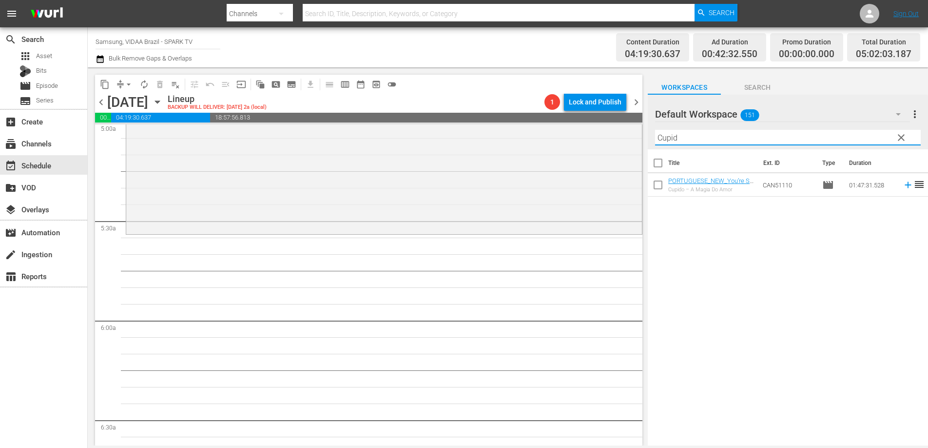
type input "Cupid"
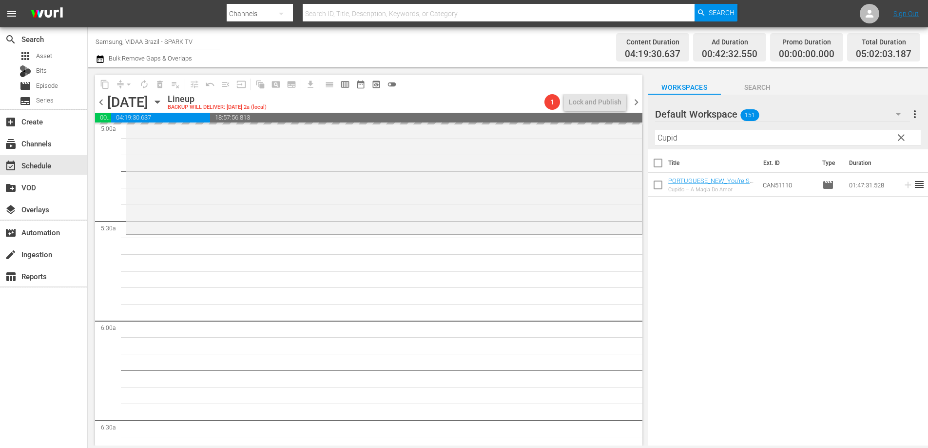
click at [99, 103] on span "chevron_left" at bounding box center [101, 102] width 12 height 12
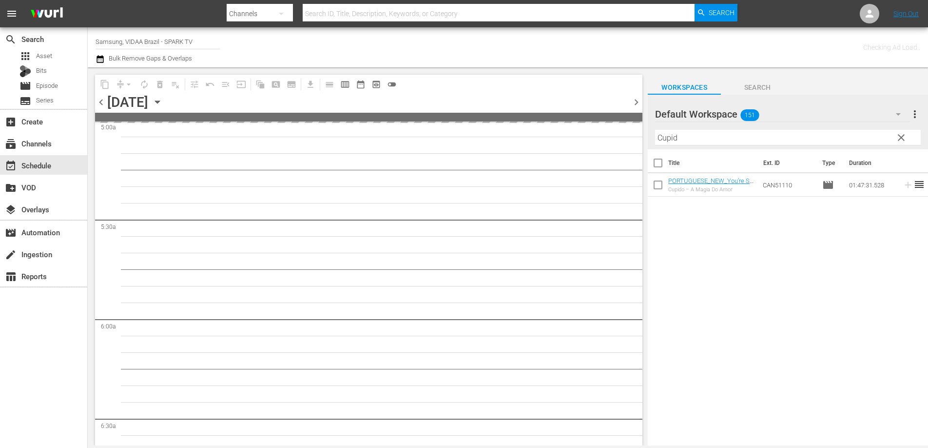
scroll to position [1031, 0]
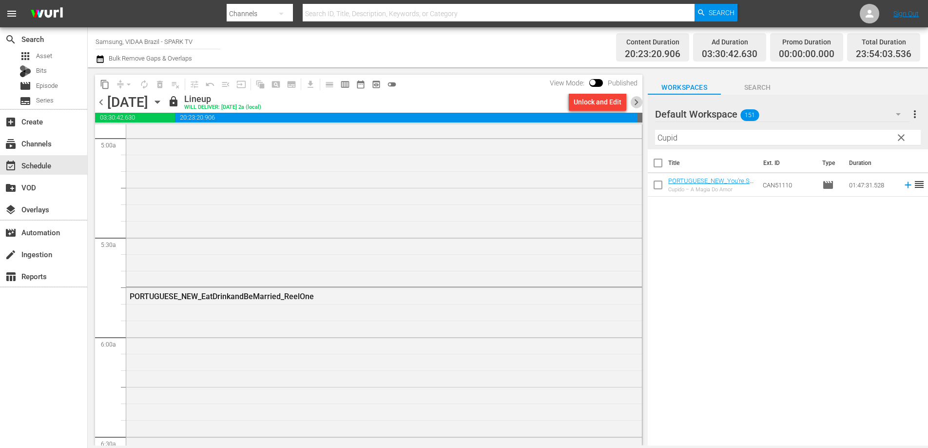
click at [636, 100] on span "chevron_right" at bounding box center [637, 102] width 12 height 12
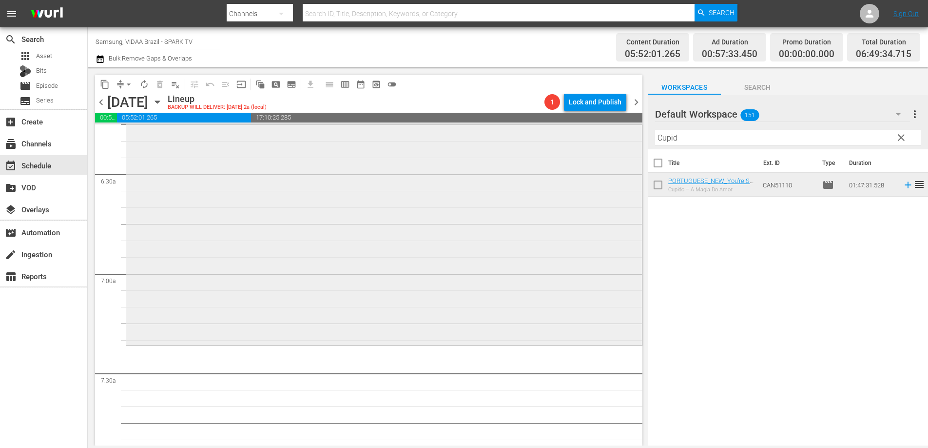
scroll to position [1312, 0]
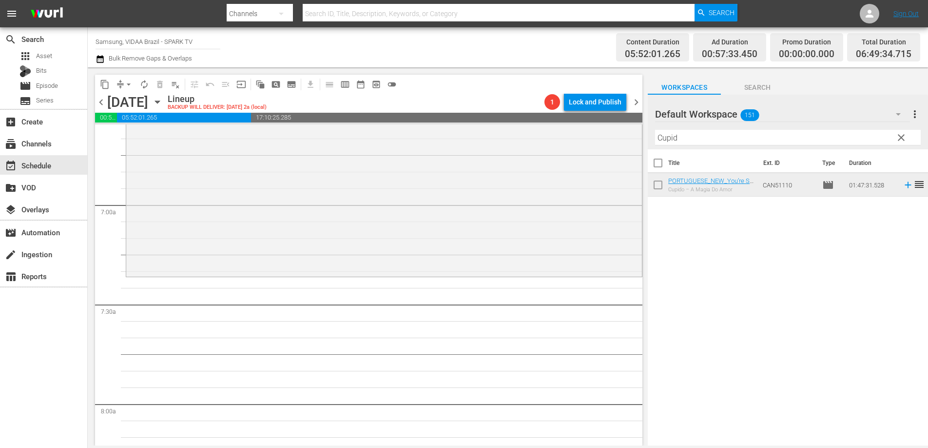
click at [723, 143] on input "Cupid" at bounding box center [788, 138] width 266 height 16
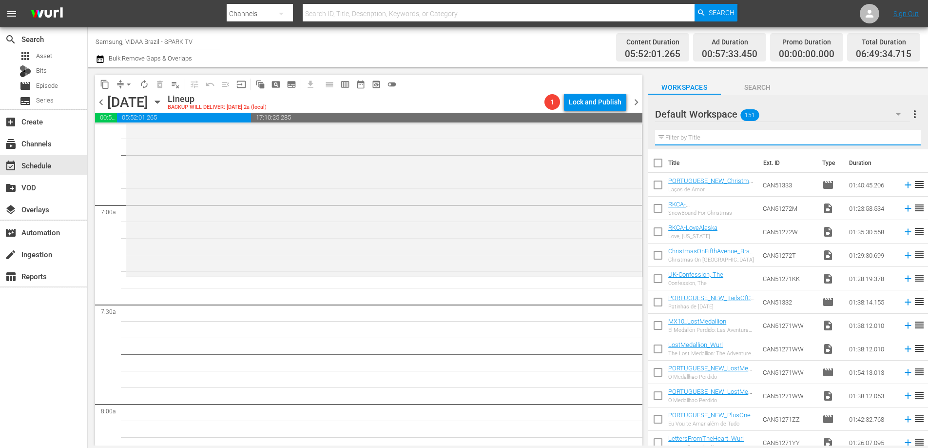
click at [717, 143] on input "text" at bounding box center [788, 138] width 266 height 16
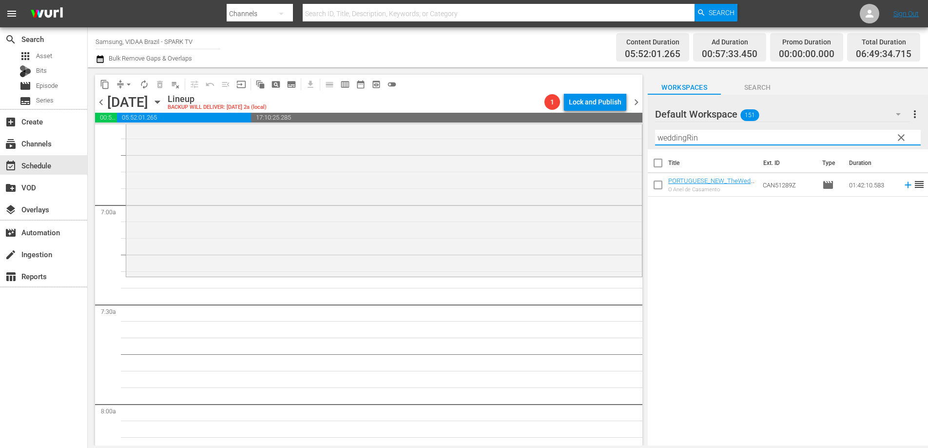
type input "weddingRin"
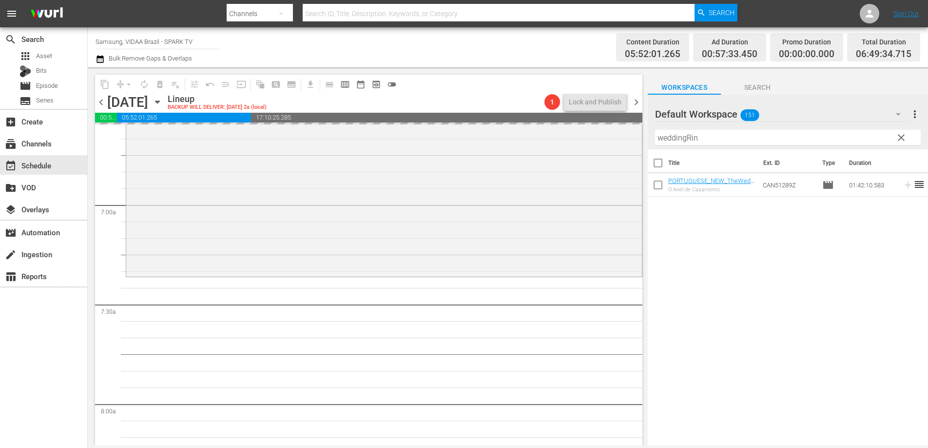
click at [99, 102] on span "chevron_left" at bounding box center [101, 102] width 12 height 12
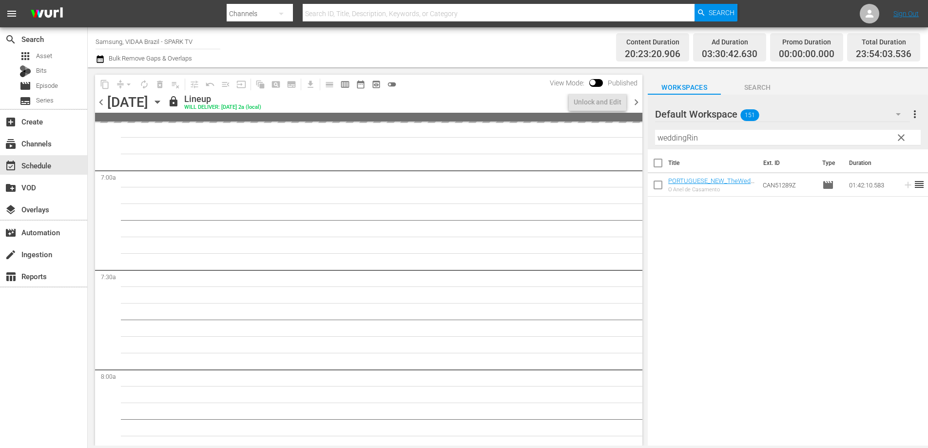
scroll to position [1296, 0]
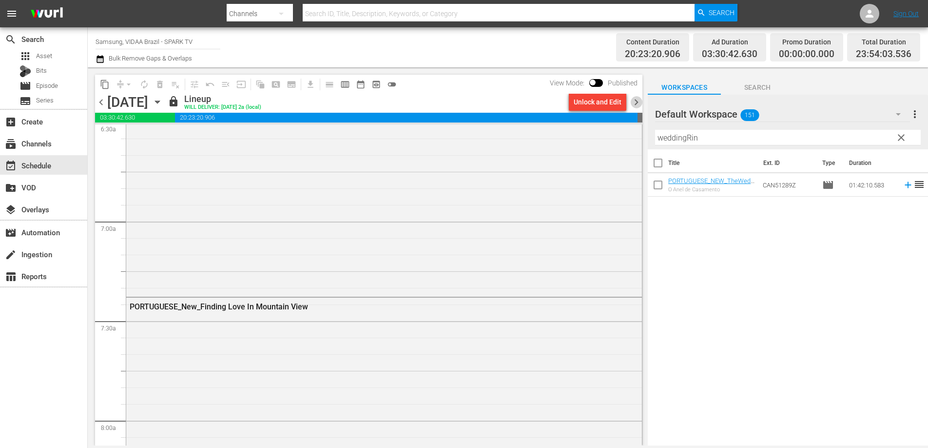
click at [636, 102] on span "chevron_right" at bounding box center [637, 102] width 12 height 12
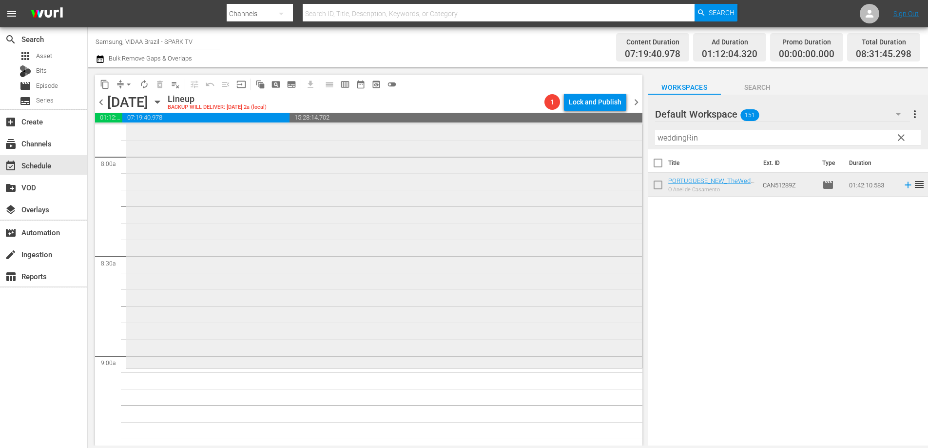
scroll to position [1570, 0]
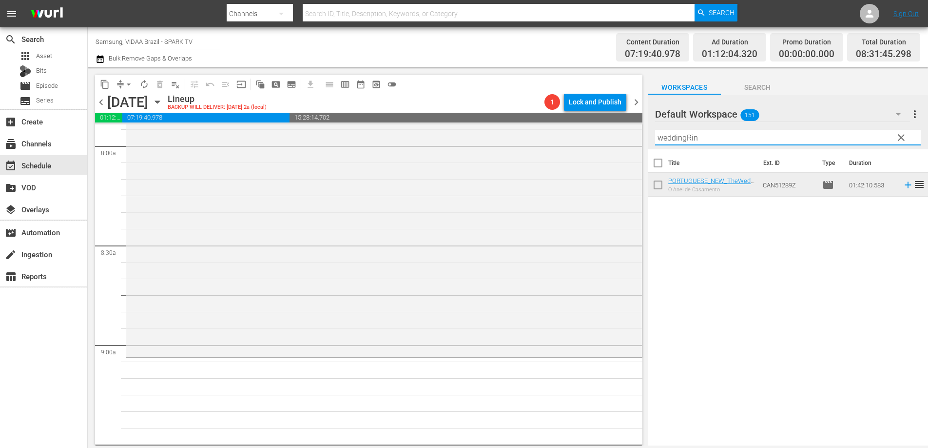
click at [701, 138] on input "weddingRin" at bounding box center [788, 138] width 266 height 16
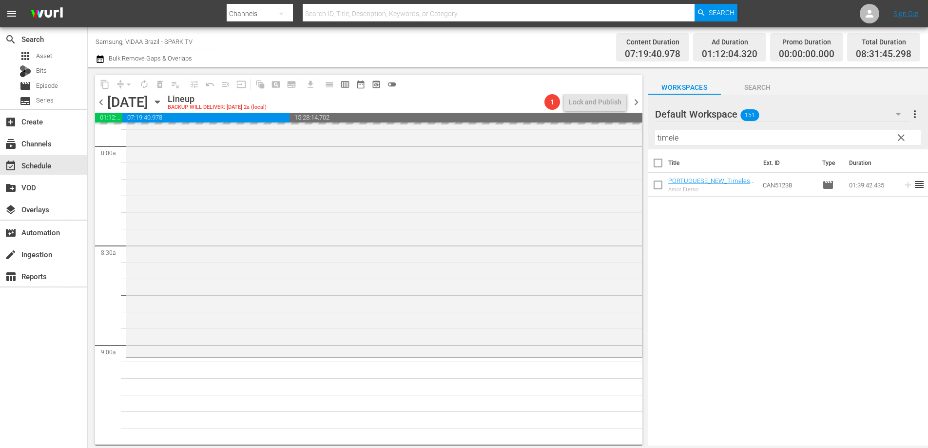
click at [101, 99] on span "chevron_left" at bounding box center [101, 102] width 12 height 12
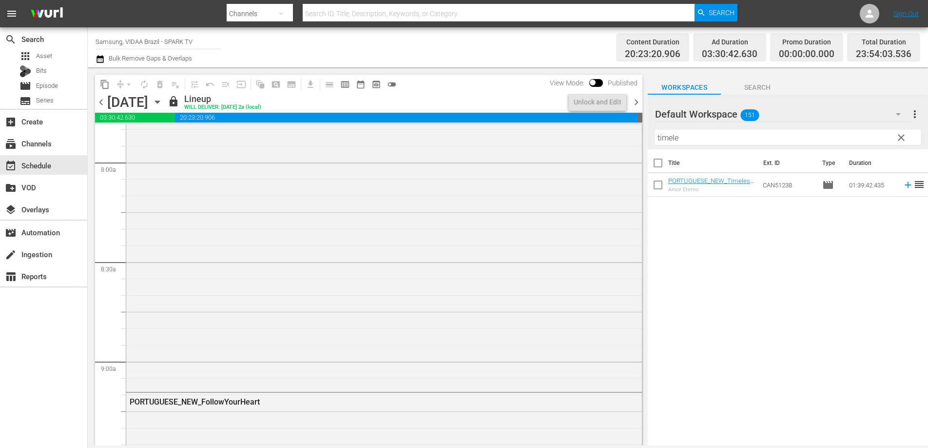
click at [638, 100] on span "chevron_right" at bounding box center [637, 102] width 12 height 12
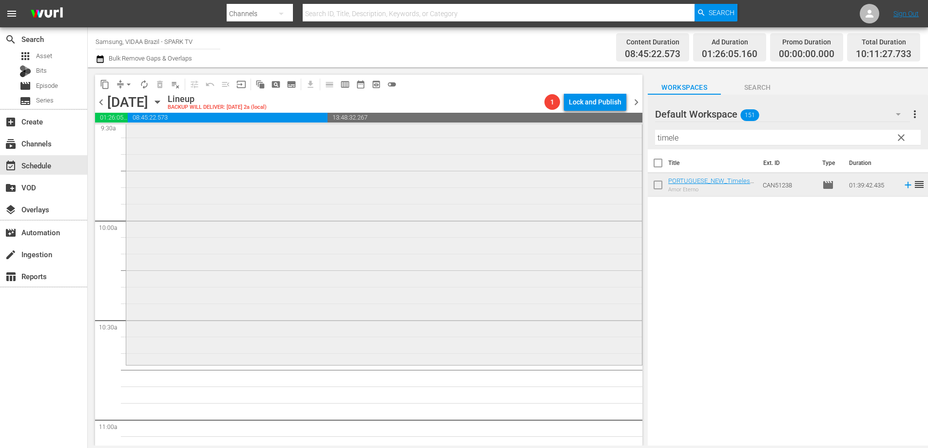
scroll to position [1903, 0]
click at [694, 140] on input "timele" at bounding box center [788, 138] width 266 height 16
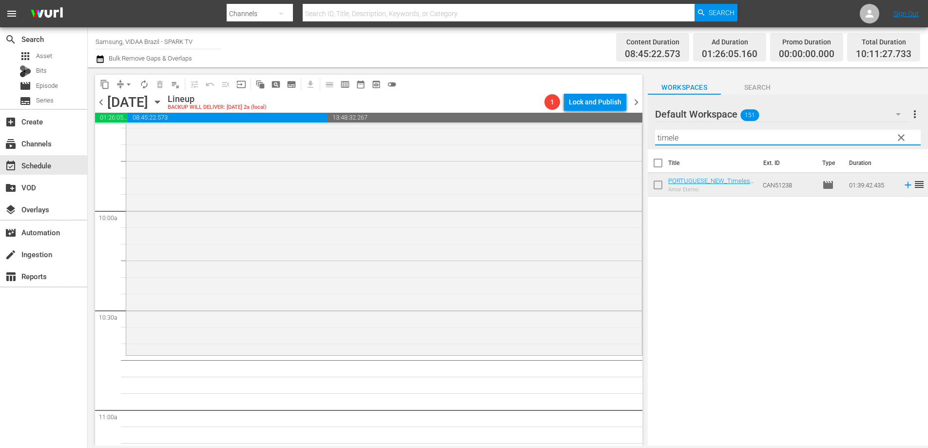
click at [694, 139] on input "timele" at bounding box center [788, 138] width 266 height 16
type input "r"
type input "treasuresof"
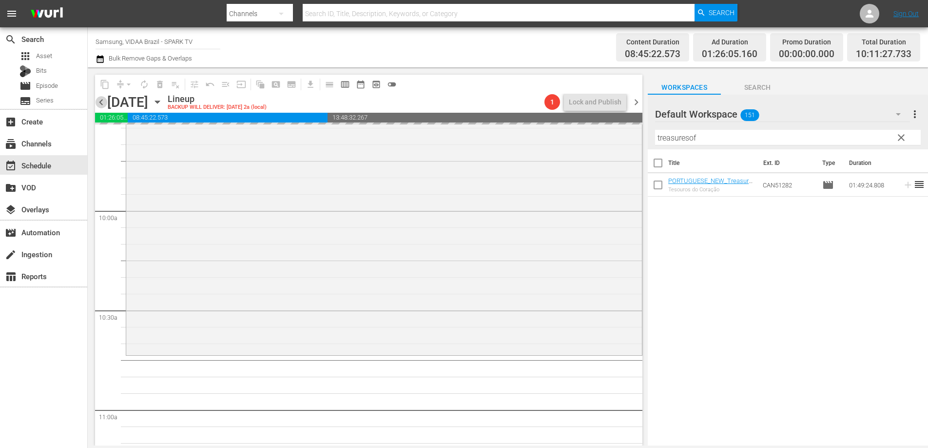
click at [99, 101] on span "chevron_left" at bounding box center [101, 102] width 12 height 12
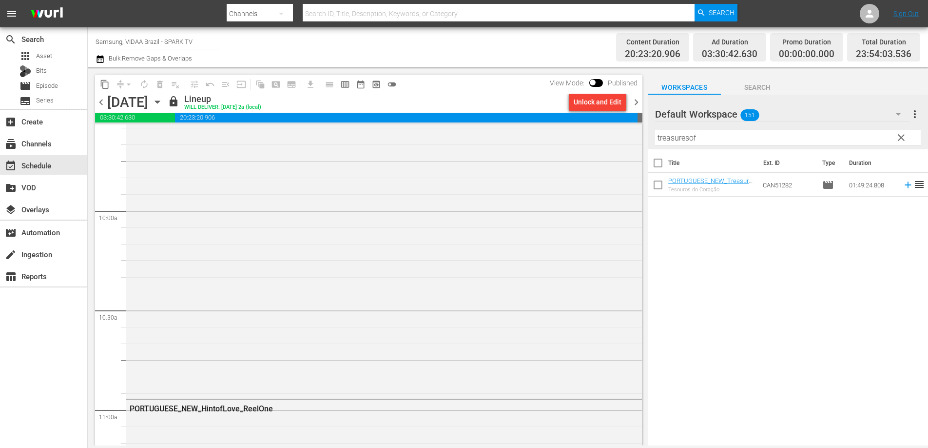
click at [637, 100] on span "chevron_right" at bounding box center [637, 102] width 12 height 12
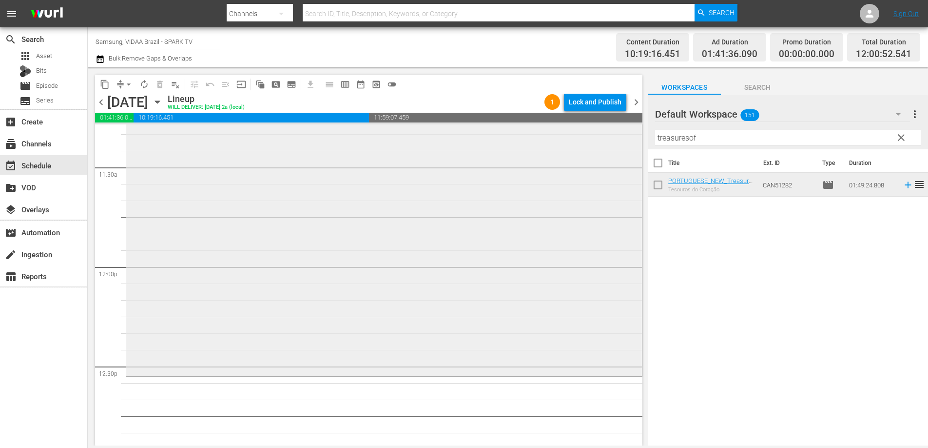
scroll to position [2247, 0]
click at [716, 134] on input "treasuresof" at bounding box center [788, 138] width 266 height 16
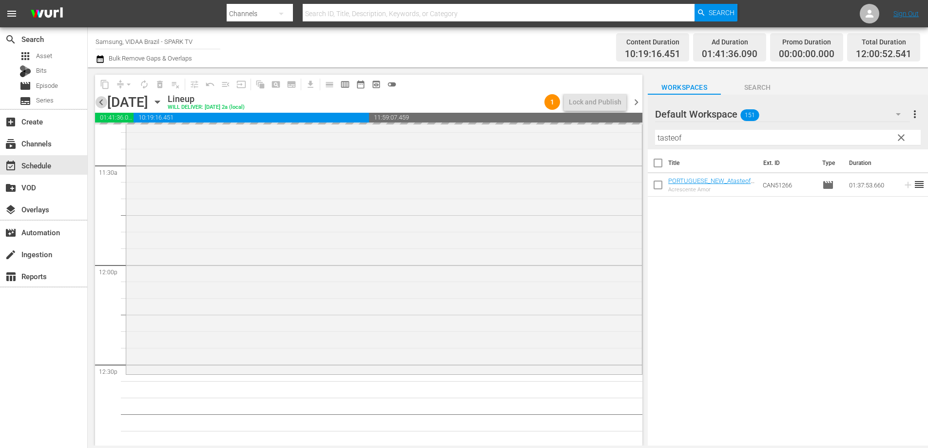
click at [105, 103] on span "chevron_left" at bounding box center [101, 102] width 12 height 12
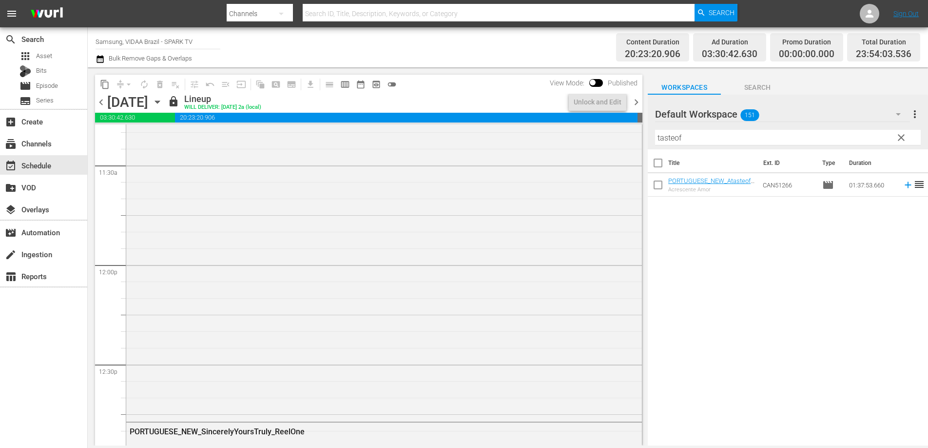
click at [638, 103] on span "chevron_right" at bounding box center [637, 102] width 12 height 12
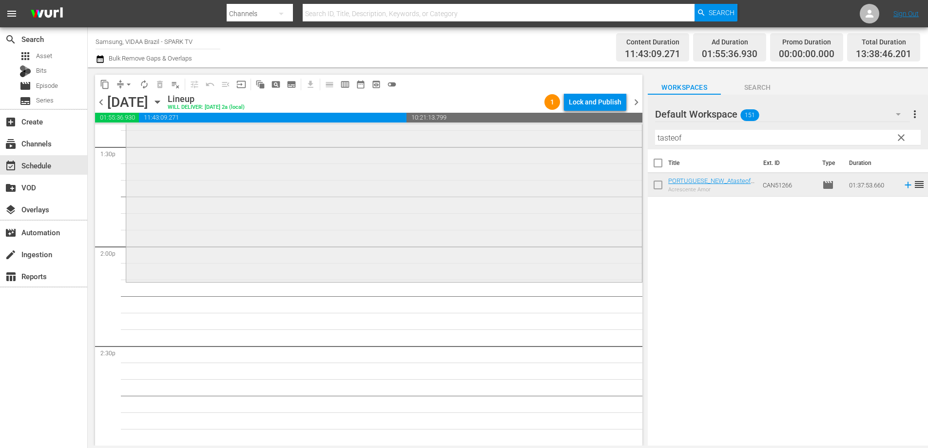
scroll to position [2667, 0]
click at [721, 135] on input "tasteof" at bounding box center [788, 138] width 266 height 16
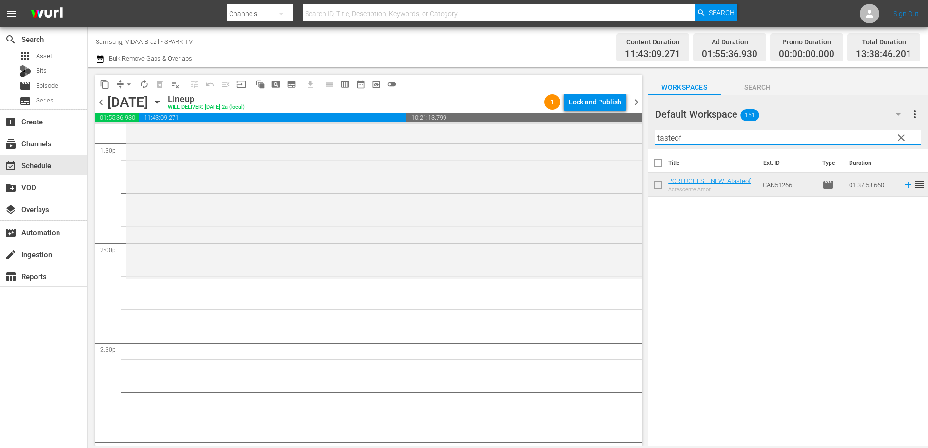
click at [721, 135] on input "tasteof" at bounding box center [788, 138] width 266 height 16
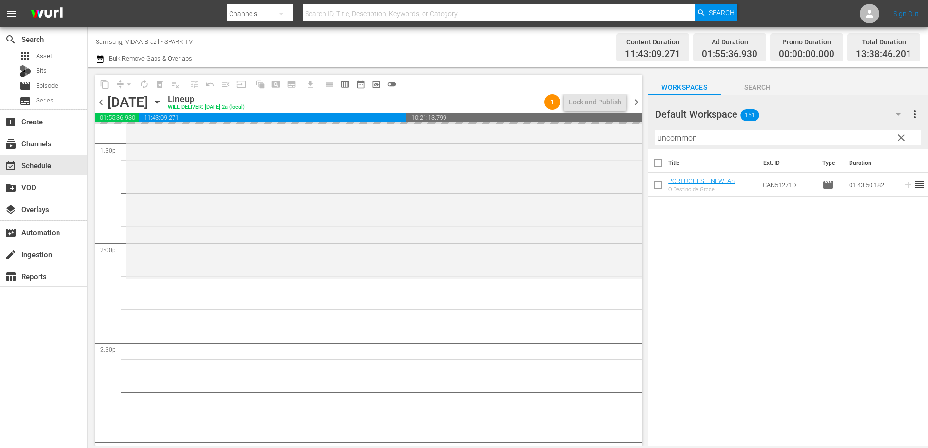
click at [100, 101] on span "chevron_left" at bounding box center [101, 102] width 12 height 12
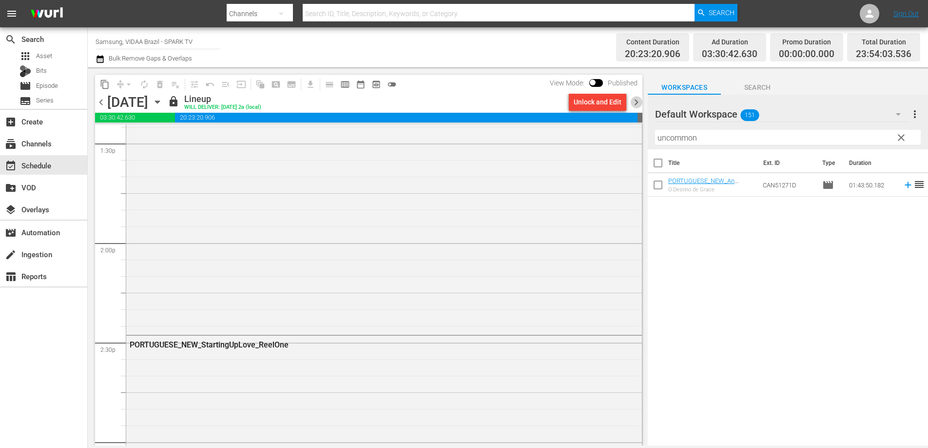
click at [635, 102] on span "chevron_right" at bounding box center [637, 102] width 12 height 12
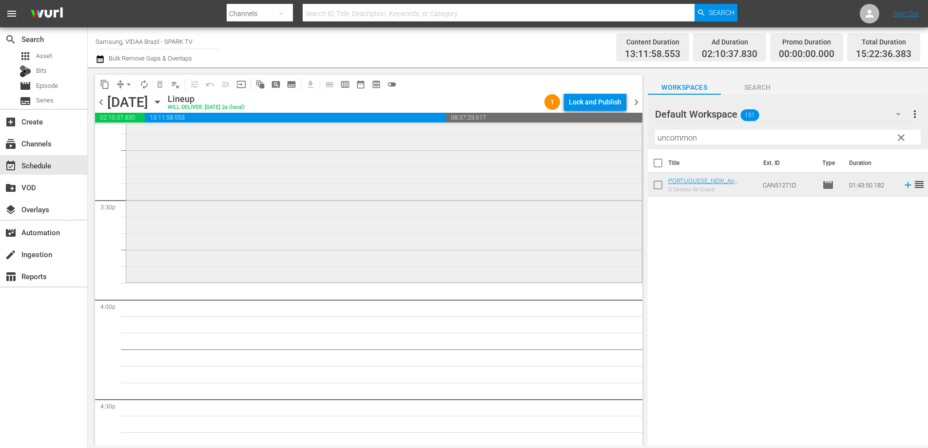
scroll to position [3012, 0]
click at [714, 137] on input "uncommon" at bounding box center [788, 138] width 266 height 16
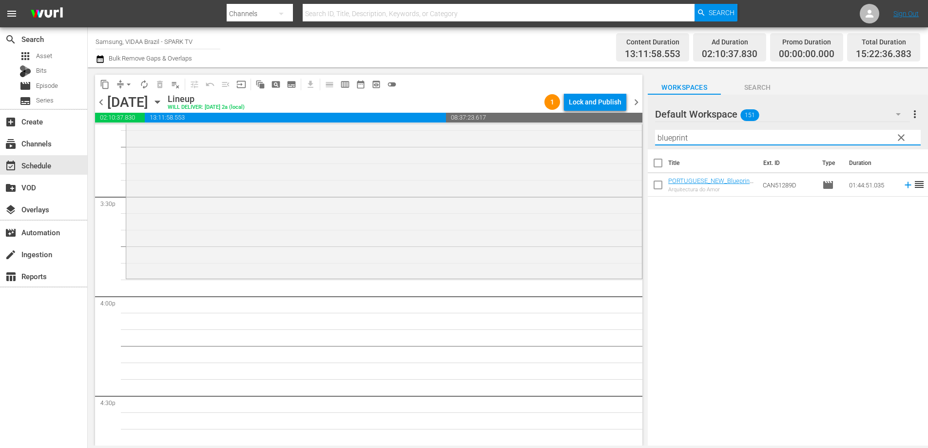
type input "blueprint"
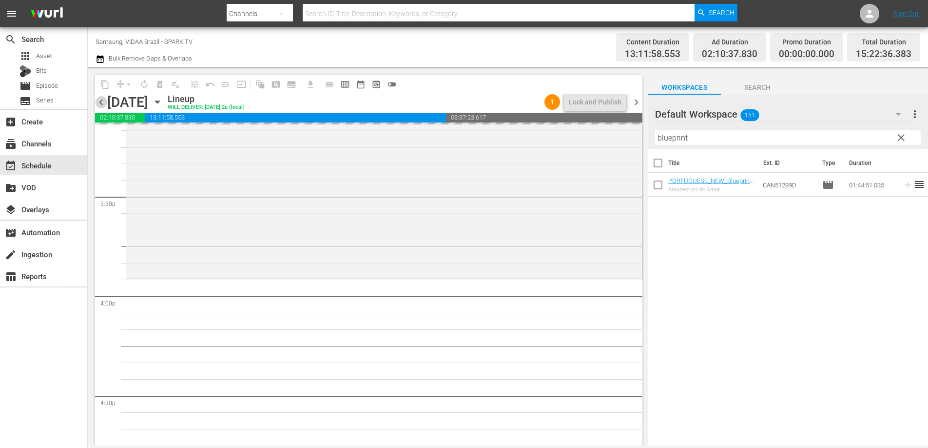
click at [103, 101] on span "chevron_left" at bounding box center [101, 102] width 12 height 12
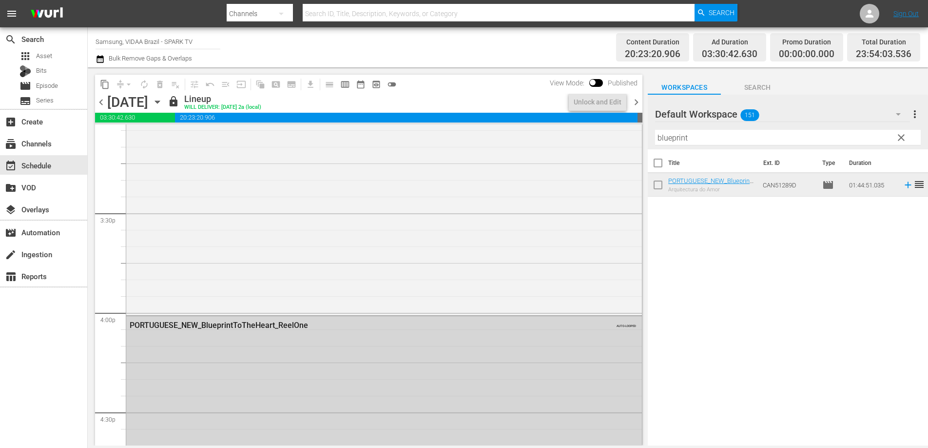
click at [635, 98] on span "chevron_right" at bounding box center [637, 102] width 12 height 12
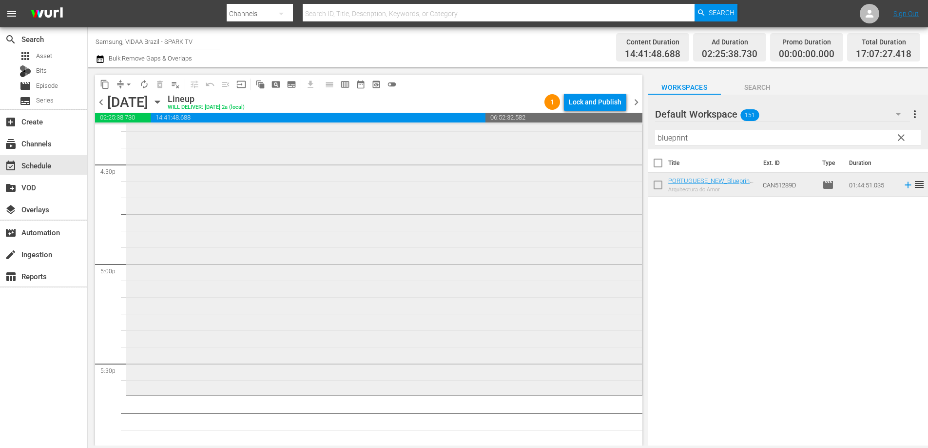
scroll to position [3266, 0]
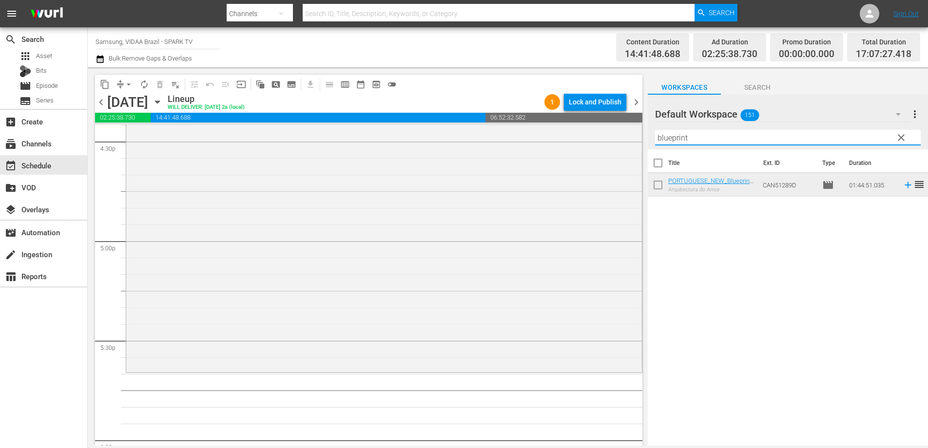
click at [710, 139] on input "blueprint" at bounding box center [788, 138] width 266 height 16
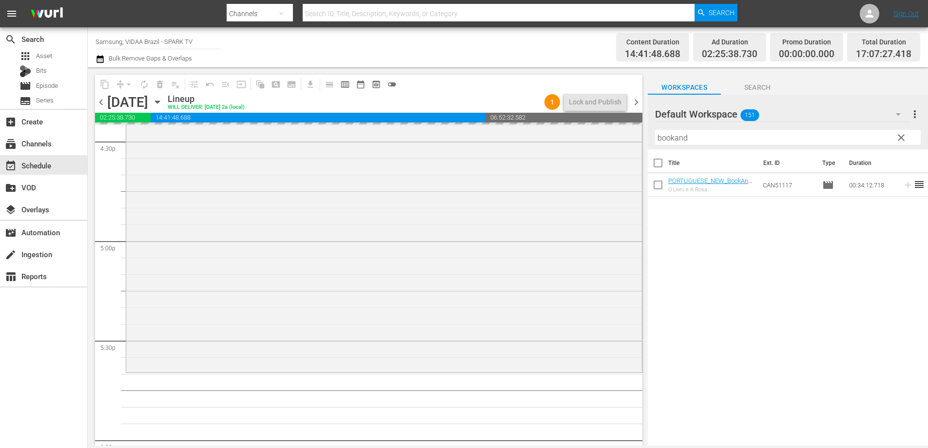
click at [102, 100] on span "chevron_left" at bounding box center [101, 102] width 12 height 12
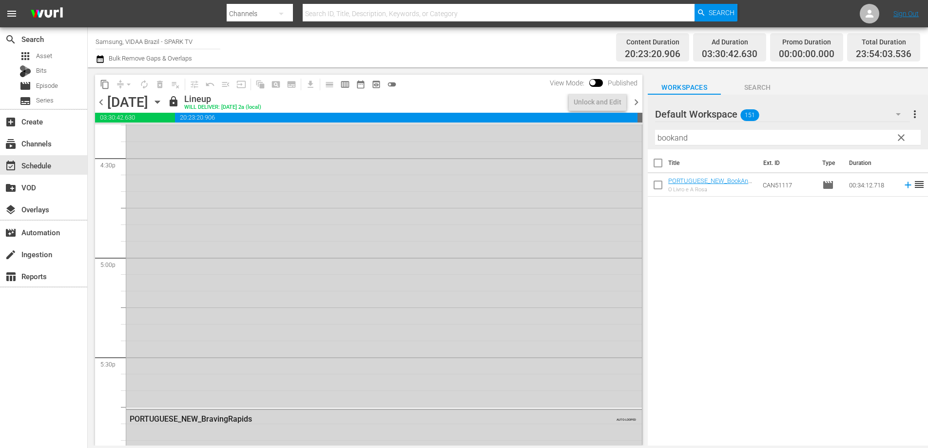
click at [635, 101] on span "chevron_right" at bounding box center [637, 102] width 12 height 12
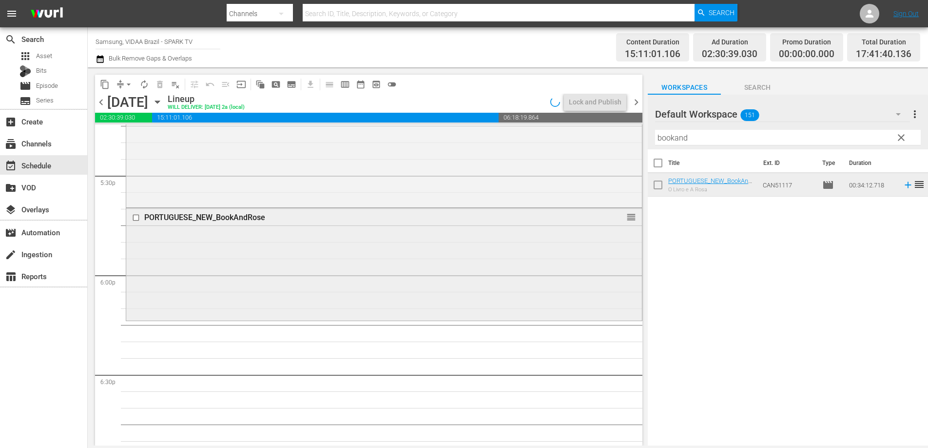
scroll to position [3439, 0]
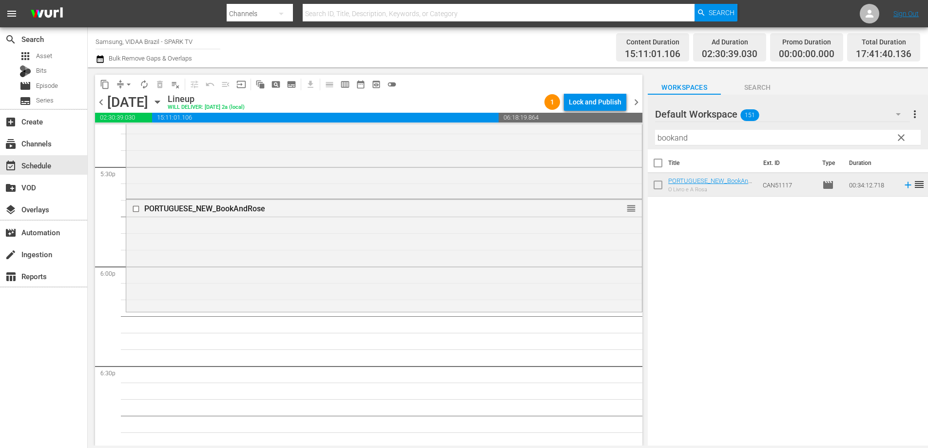
click at [147, 86] on span "autorenew_outlined" at bounding box center [144, 84] width 10 height 10
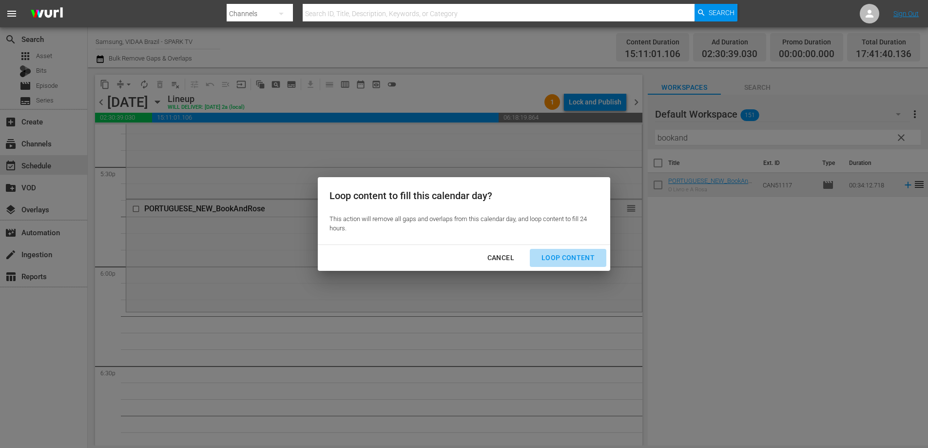
click at [574, 251] on button "Loop Content" at bounding box center [568, 258] width 77 height 18
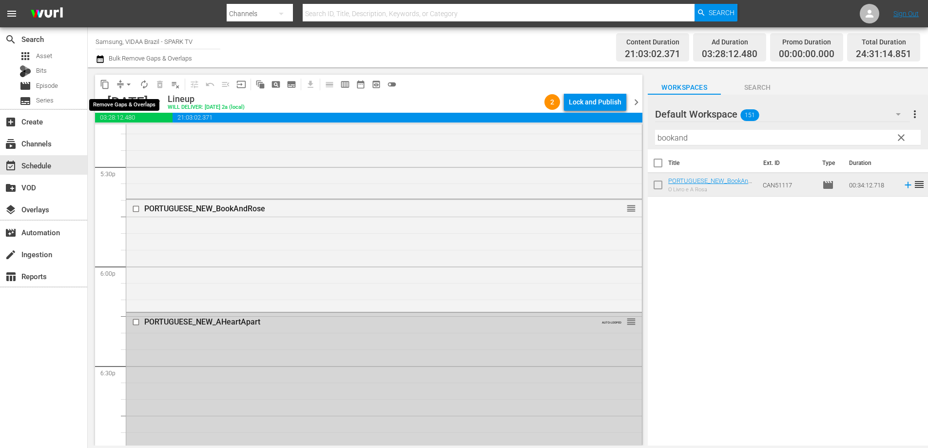
click at [127, 87] on span "arrow_drop_down" at bounding box center [129, 84] width 10 height 10
click at [125, 132] on li "Align to End of Previous Day" at bounding box center [129, 136] width 102 height 16
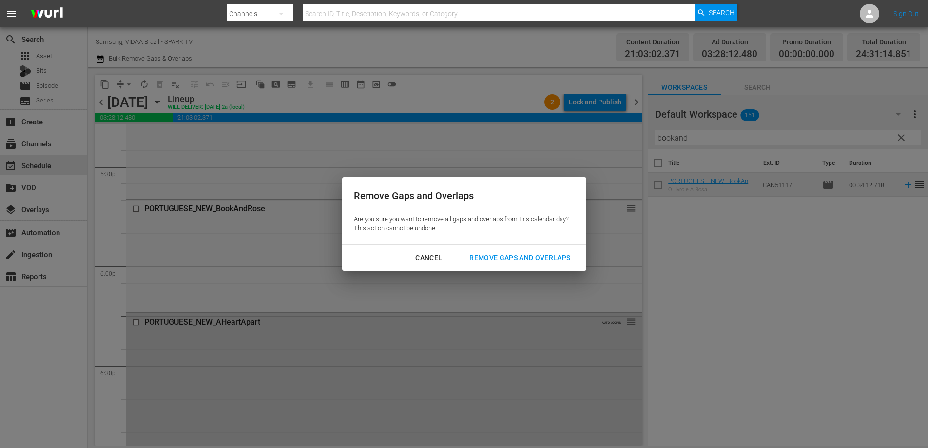
click at [553, 262] on div "Remove Gaps and Overlaps" at bounding box center [520, 258] width 117 height 12
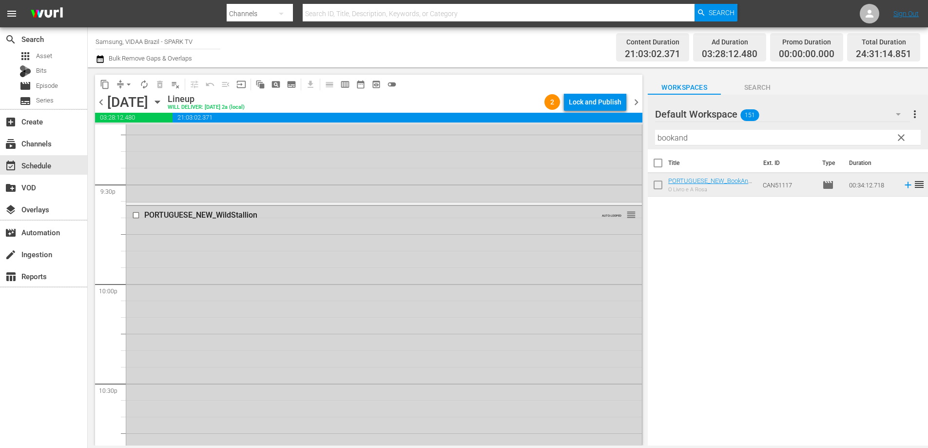
scroll to position [4270, 0]
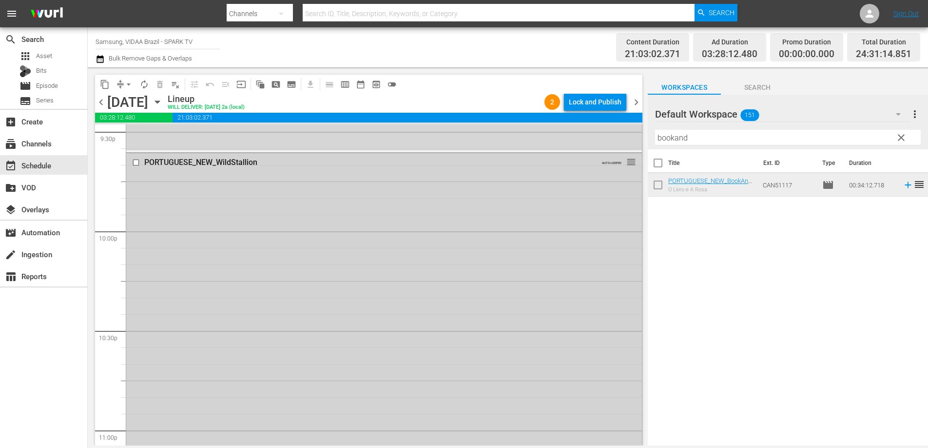
click at [136, 162] on input "checkbox" at bounding box center [137, 162] width 10 height 8
click at [160, 82] on span "delete_forever_outlined" at bounding box center [160, 84] width 10 height 10
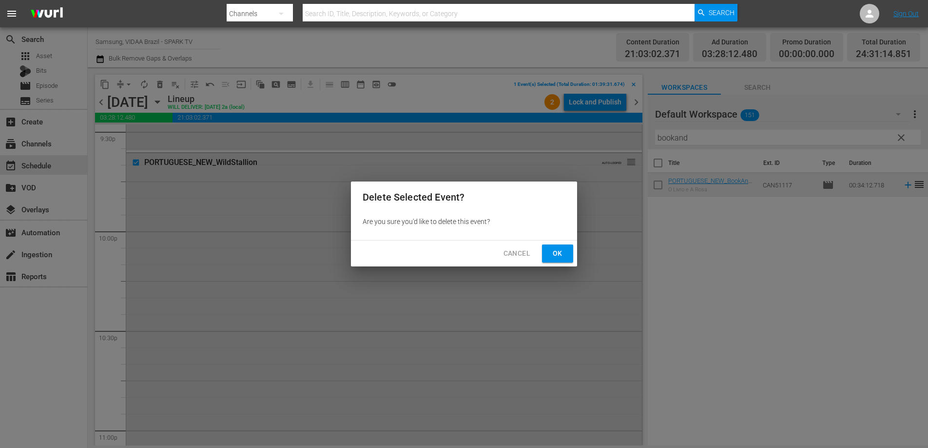
click at [562, 254] on span "Ok" at bounding box center [558, 253] width 16 height 12
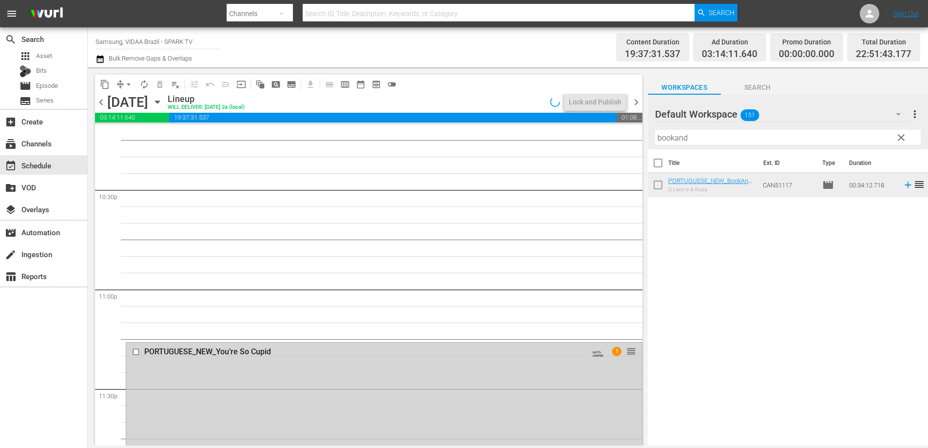
scroll to position [4416, 0]
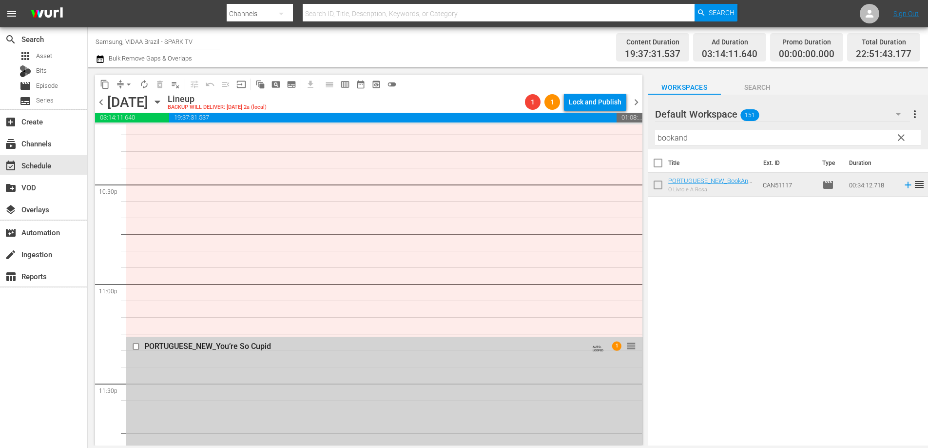
click at [137, 346] on input "checkbox" at bounding box center [137, 346] width 10 height 8
click at [158, 86] on span "delete_forever_outlined" at bounding box center [160, 84] width 10 height 10
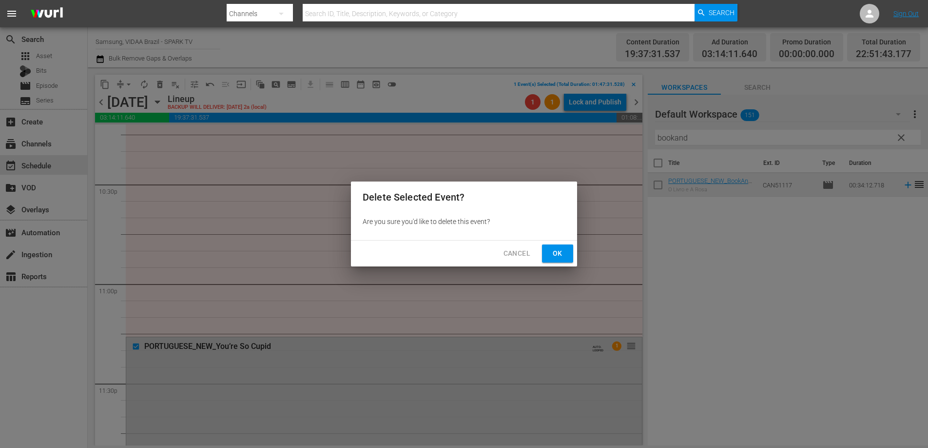
click at [567, 253] on button "Ok" at bounding box center [557, 253] width 31 height 18
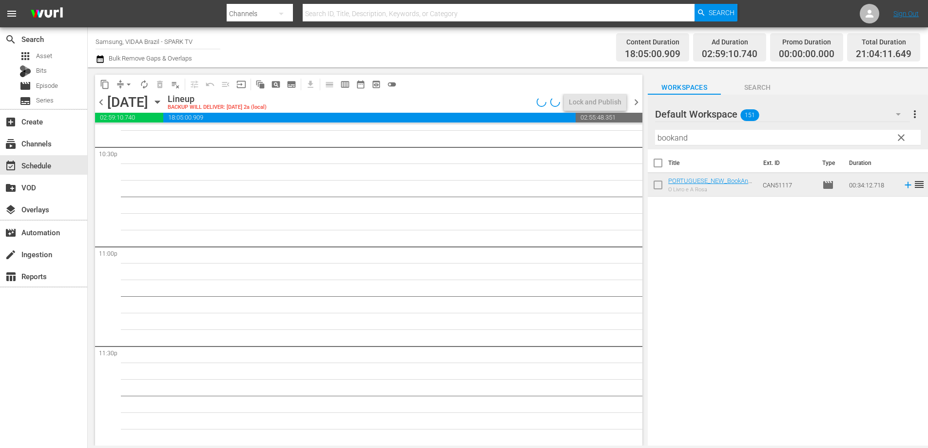
scroll to position [4454, 0]
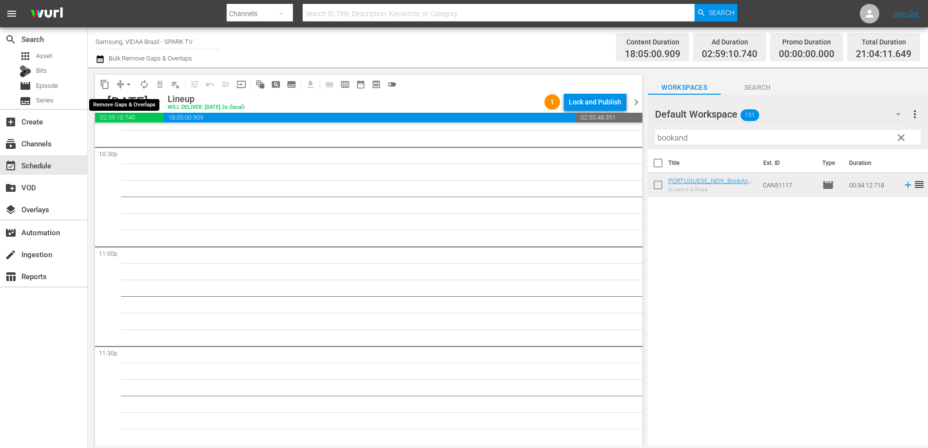
click at [129, 86] on span "arrow_drop_down" at bounding box center [129, 84] width 10 height 10
click at [140, 138] on li "Align to End of Previous Day" at bounding box center [129, 136] width 102 height 16
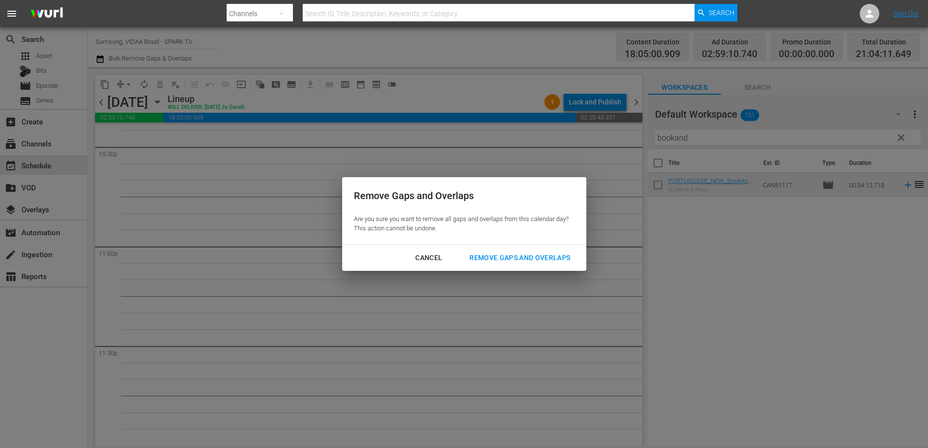
click at [520, 253] on div "Remove Gaps and Overlaps" at bounding box center [520, 258] width 117 height 12
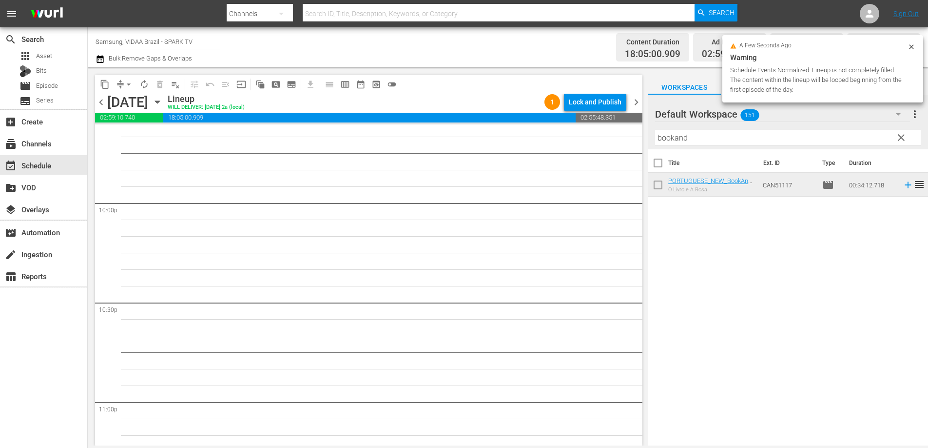
scroll to position [4209, 0]
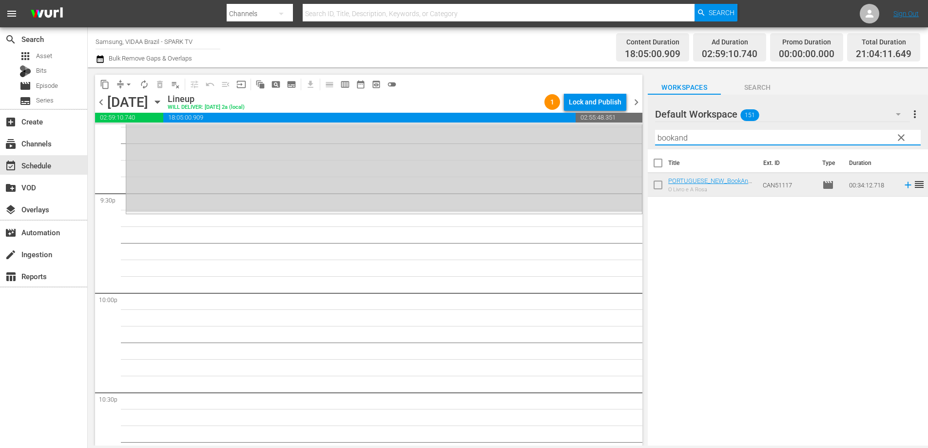
click at [703, 134] on input "bookand" at bounding box center [788, 138] width 266 height 16
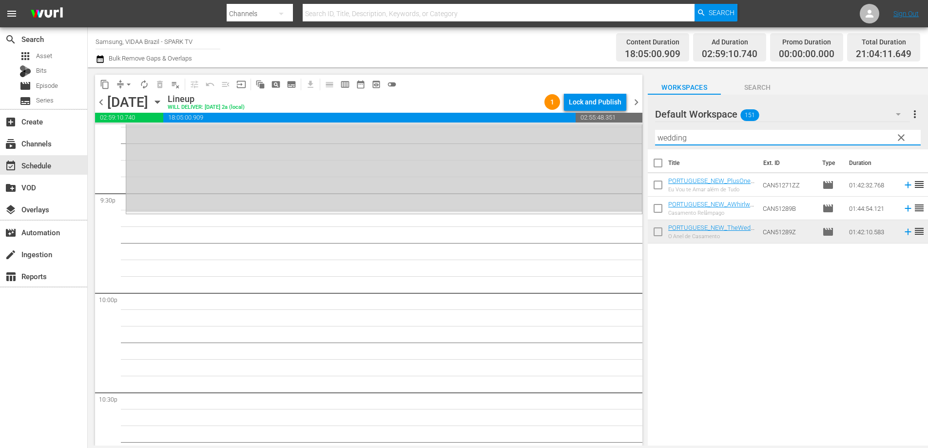
type input "wedding"
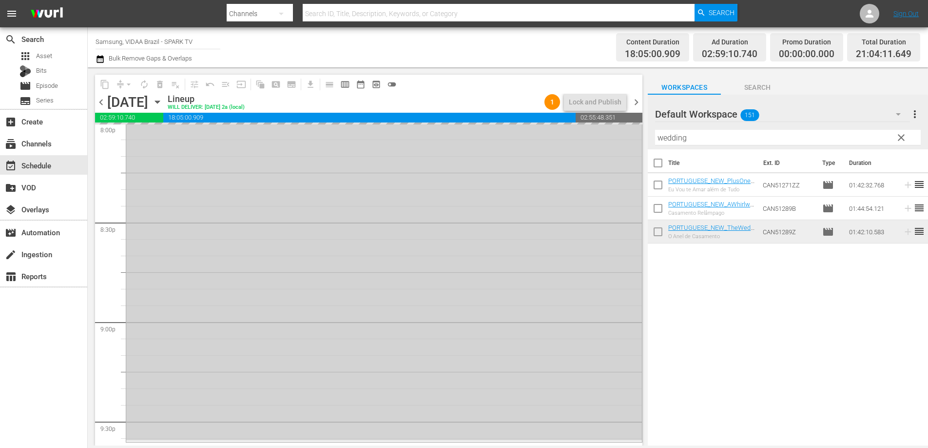
scroll to position [4227, 0]
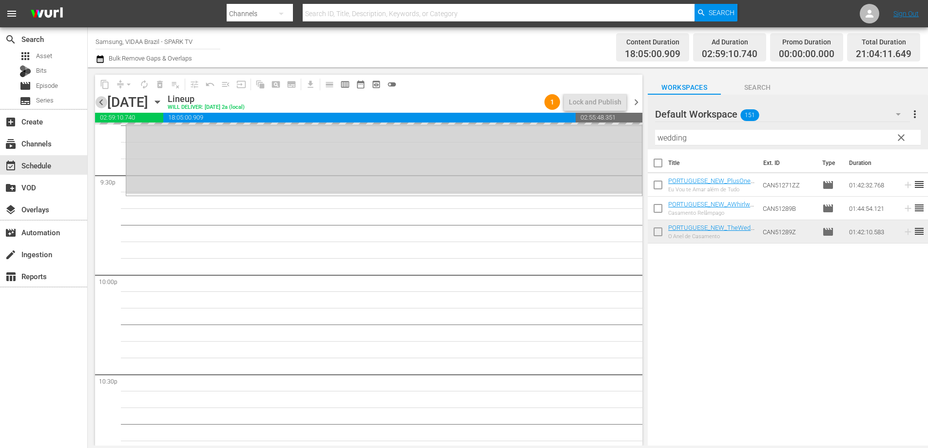
click at [103, 105] on span "chevron_left" at bounding box center [101, 102] width 12 height 12
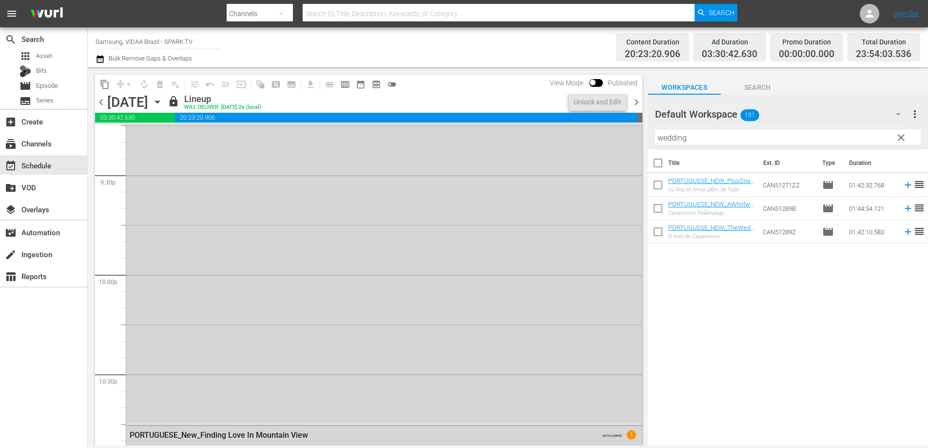
click at [639, 102] on span "chevron_right" at bounding box center [637, 102] width 12 height 12
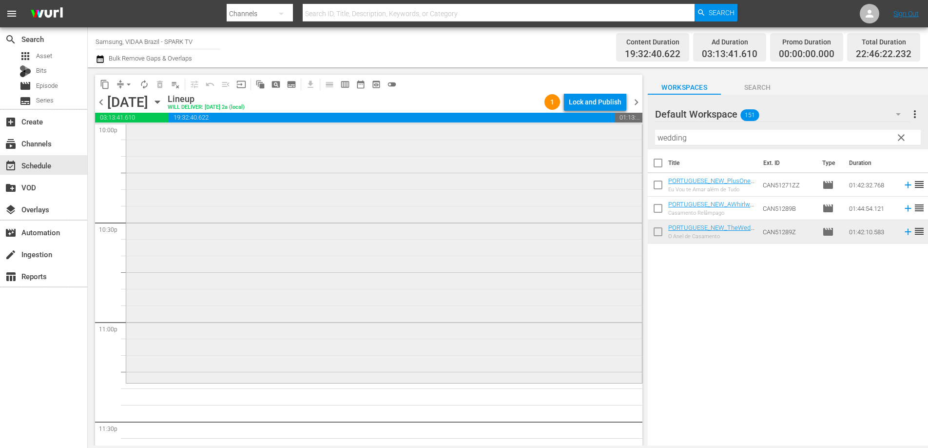
scroll to position [4454, 0]
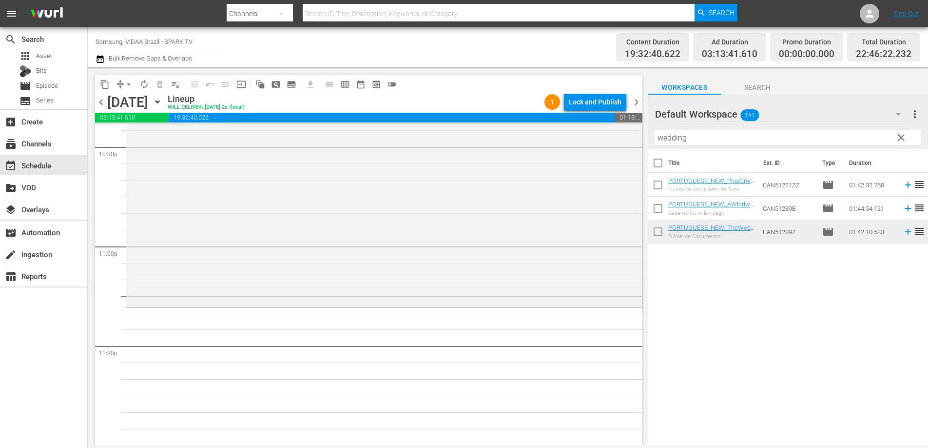
click at [716, 136] on input "wedding" at bounding box center [788, 138] width 266 height 16
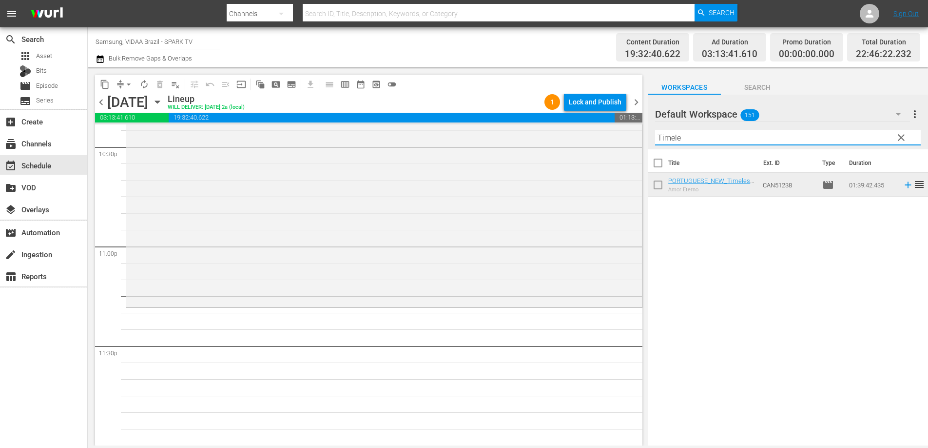
type input "Timele"
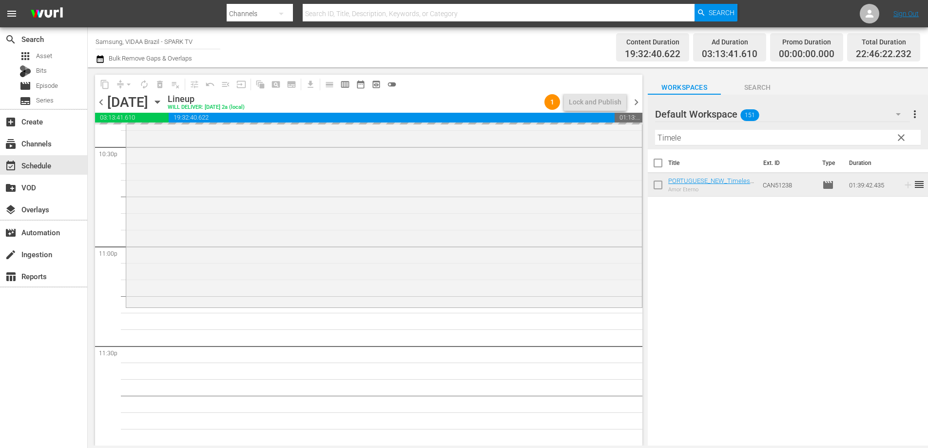
click at [101, 101] on span "chevron_left" at bounding box center [101, 102] width 12 height 12
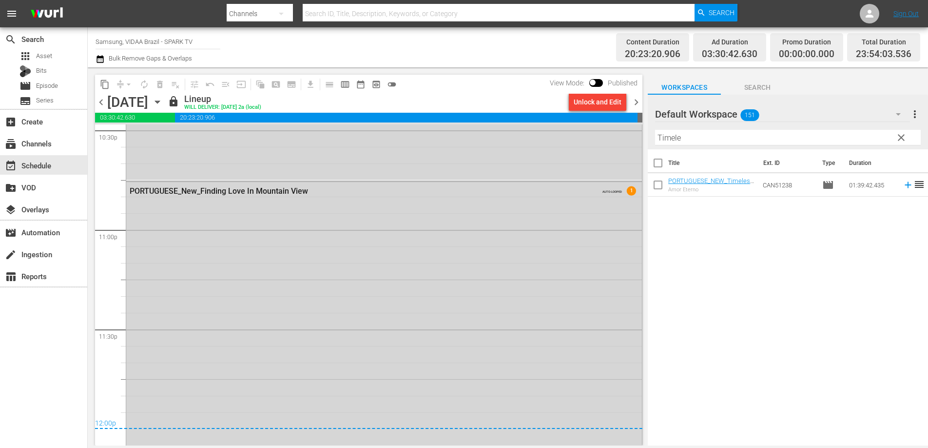
click at [634, 102] on span "chevron_right" at bounding box center [637, 102] width 12 height 12
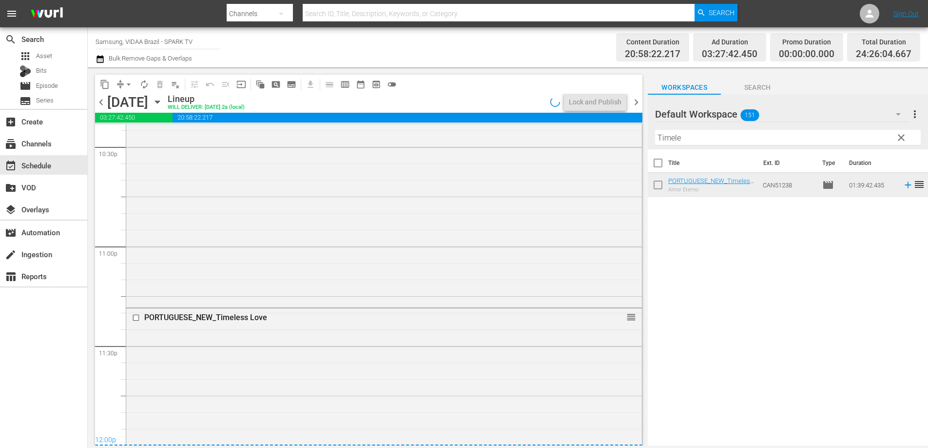
scroll to position [4647, 0]
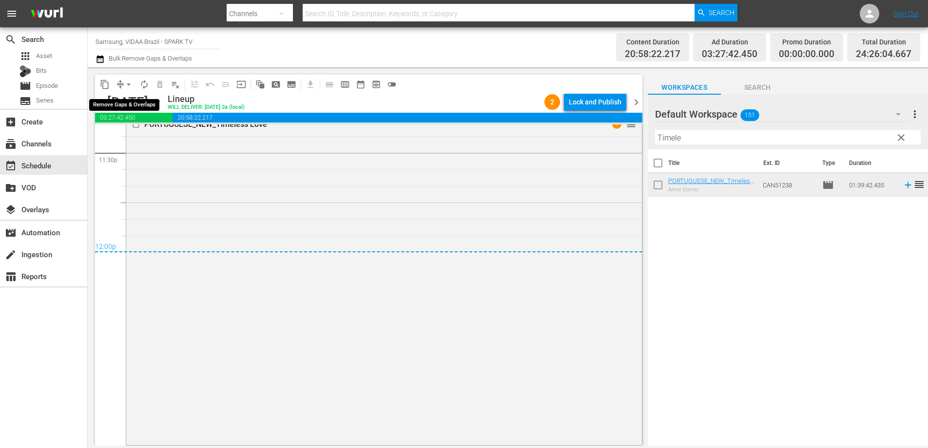
click at [128, 90] on button "arrow_drop_down" at bounding box center [129, 85] width 16 height 16
click at [123, 138] on li "Align to End of Previous Day" at bounding box center [129, 136] width 102 height 16
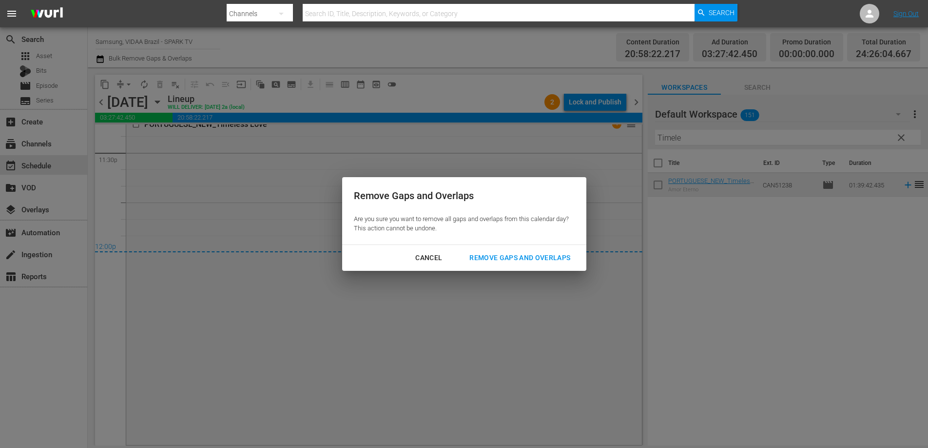
click at [531, 251] on button "Remove Gaps and Overlaps" at bounding box center [520, 258] width 124 height 18
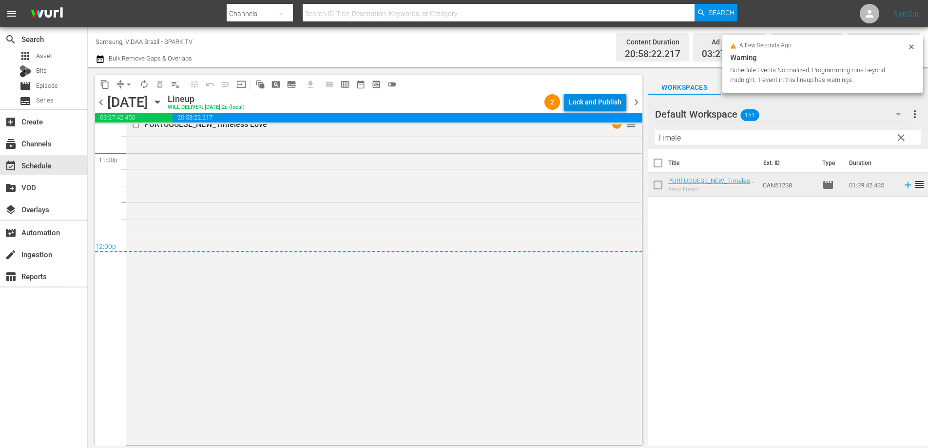
click at [595, 102] on div "Lock and Publish" at bounding box center [595, 102] width 53 height 18
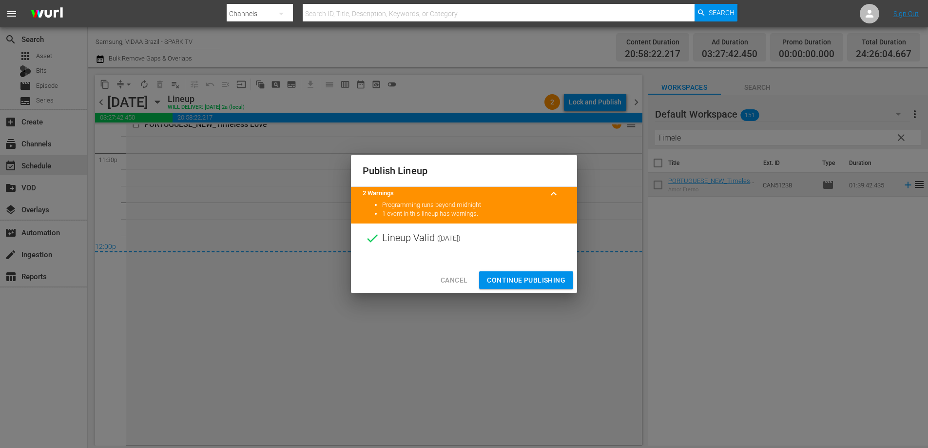
click at [542, 279] on span "Continue Publishing" at bounding box center [526, 280] width 79 height 12
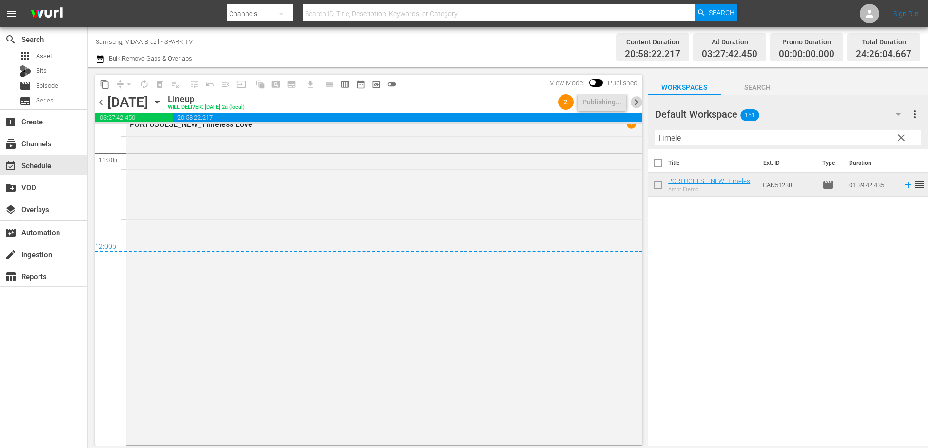
click at [639, 107] on span "chevron_right" at bounding box center [637, 102] width 12 height 12
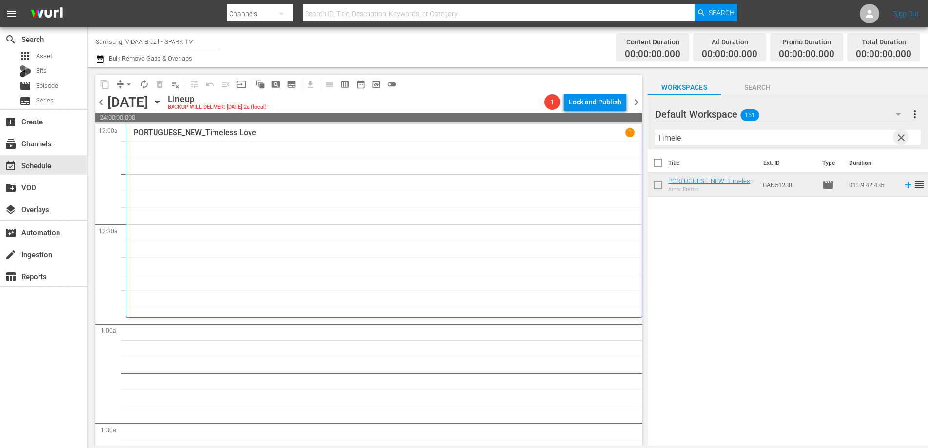
click at [903, 138] on span "clear" at bounding box center [902, 138] width 12 height 12
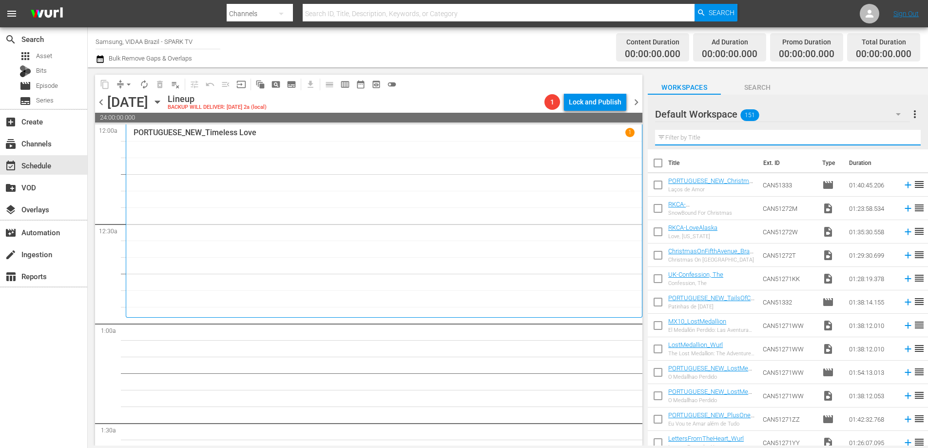
click at [717, 139] on input "text" at bounding box center [788, 138] width 266 height 16
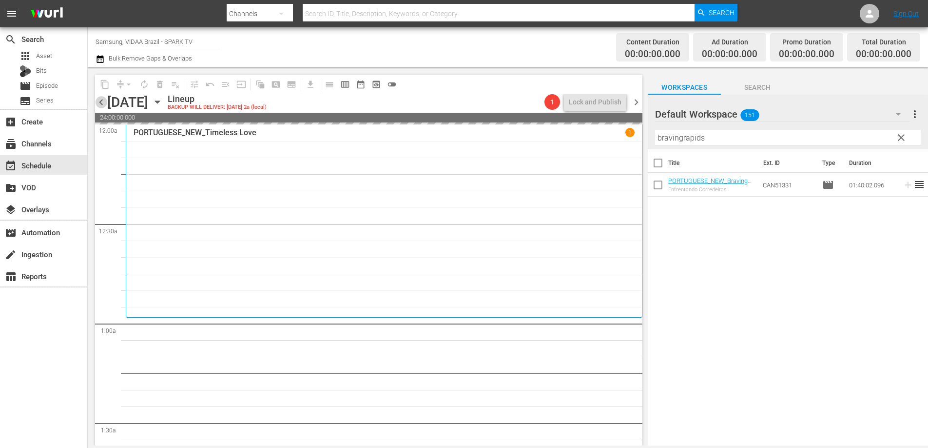
click at [101, 103] on span "chevron_left" at bounding box center [101, 102] width 12 height 12
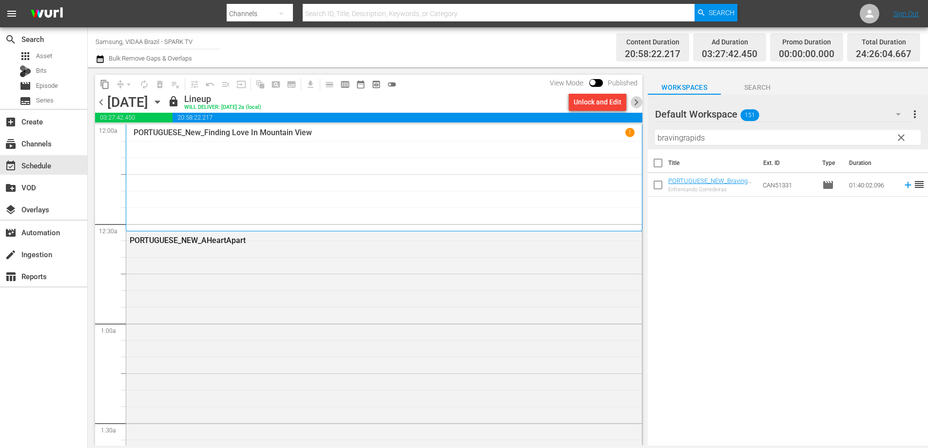
click at [639, 100] on span "chevron_right" at bounding box center [637, 102] width 12 height 12
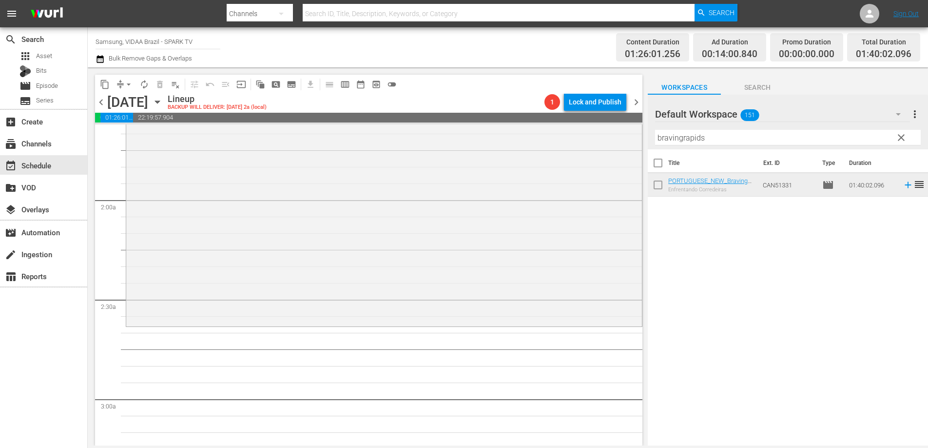
scroll to position [352, 0]
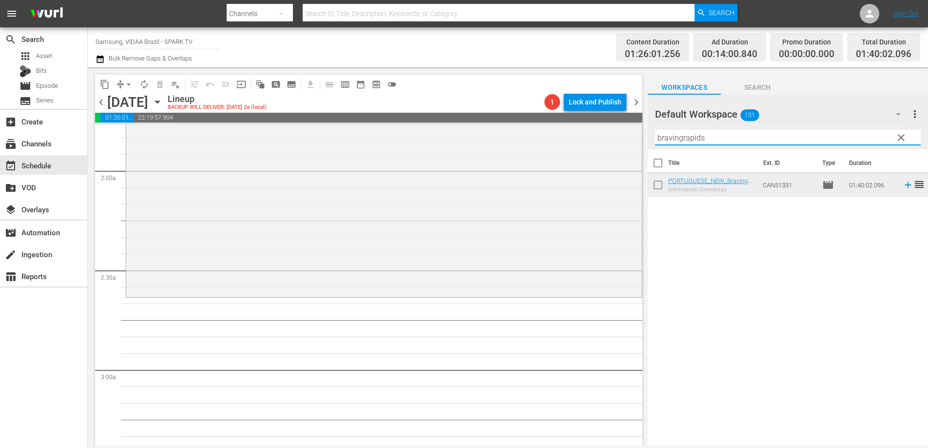
click at [721, 140] on input "bravingrapids" at bounding box center [788, 138] width 266 height 16
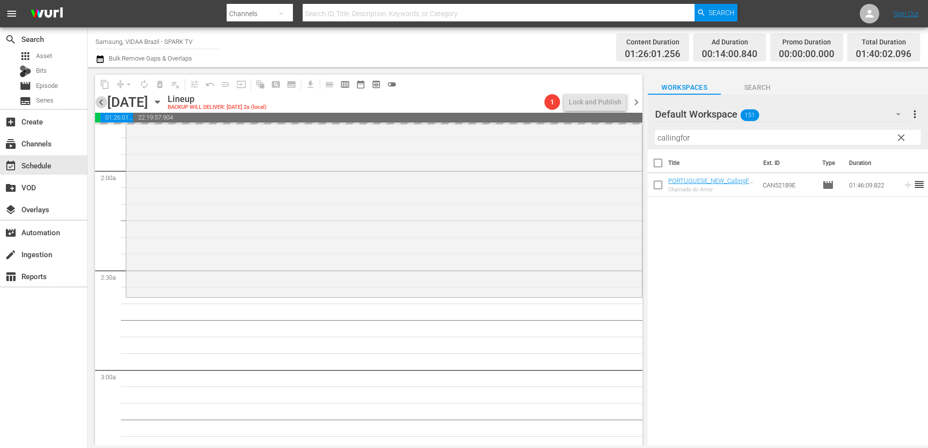
click at [103, 101] on span "chevron_left" at bounding box center [101, 102] width 12 height 12
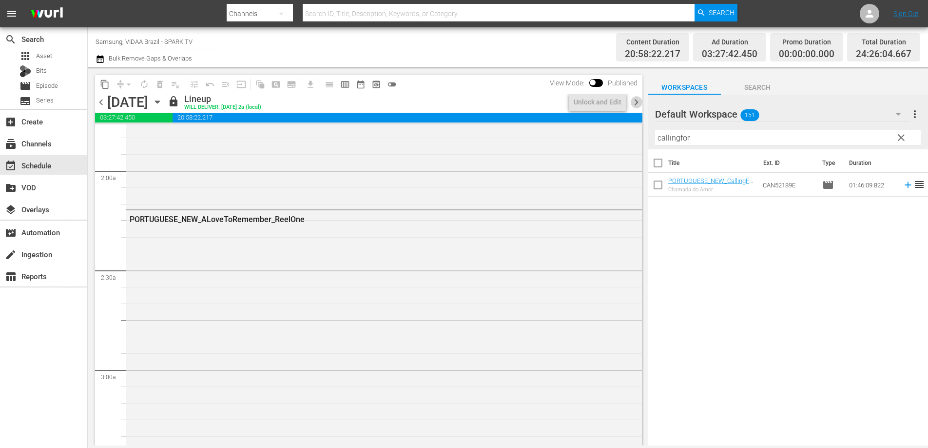
click at [638, 99] on span "chevron_right" at bounding box center [637, 102] width 12 height 12
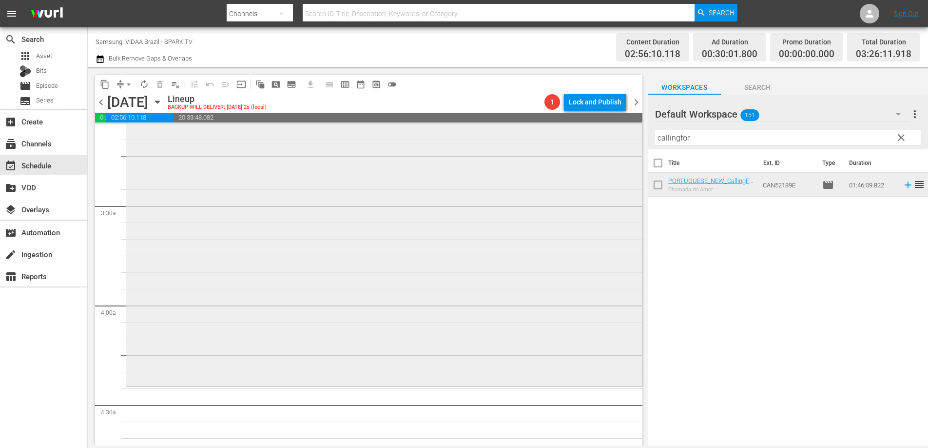
scroll to position [619, 0]
click at [710, 139] on input "callingfor" at bounding box center [788, 138] width 266 height 16
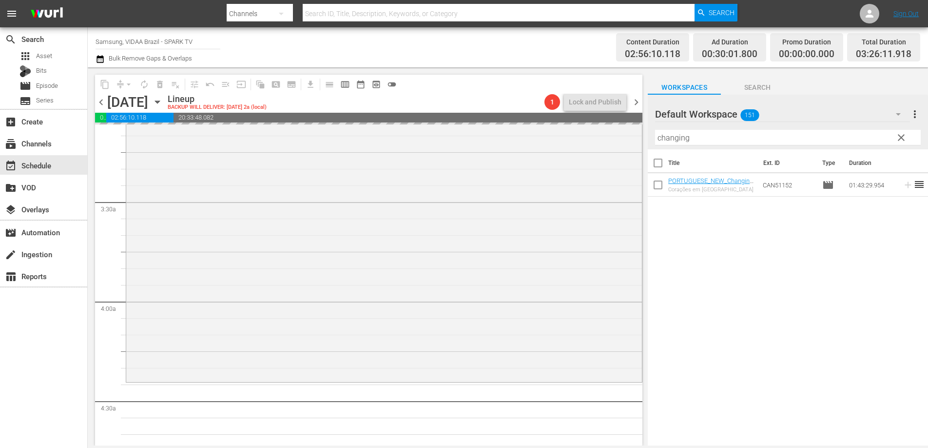
click at [103, 103] on span "chevron_left" at bounding box center [101, 102] width 12 height 12
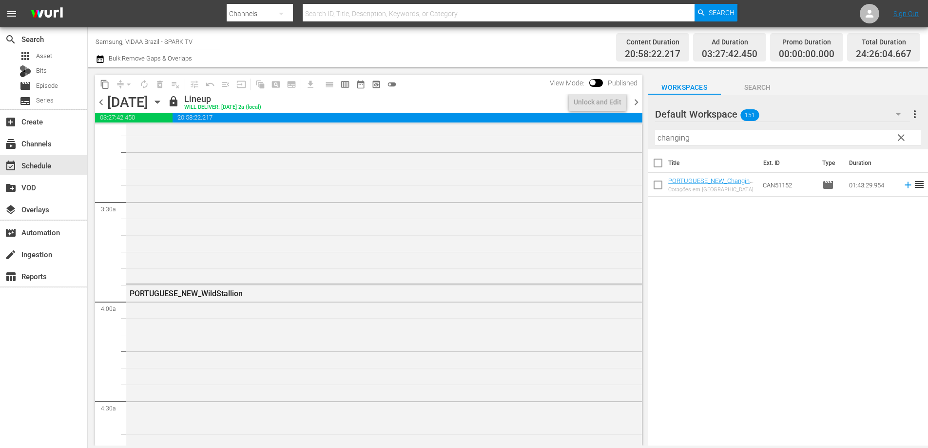
click at [633, 102] on span "chevron_right" at bounding box center [637, 102] width 12 height 12
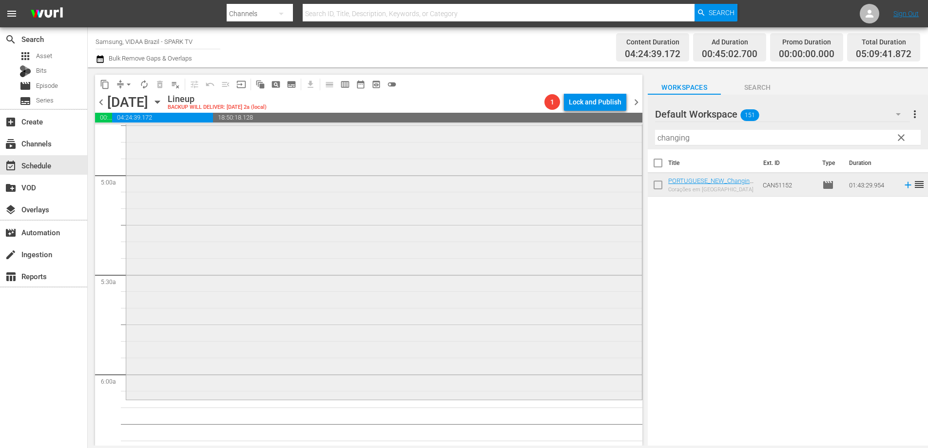
scroll to position [945, 0]
click at [723, 143] on input "changing" at bounding box center [788, 138] width 266 height 16
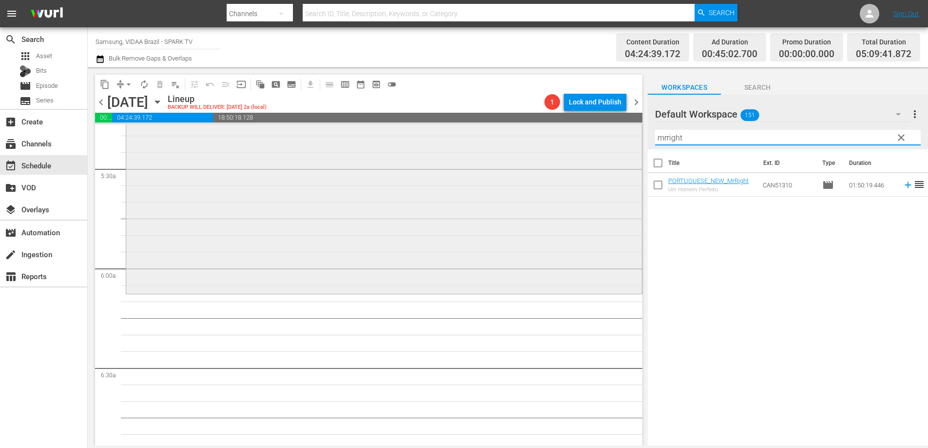
scroll to position [1065, 0]
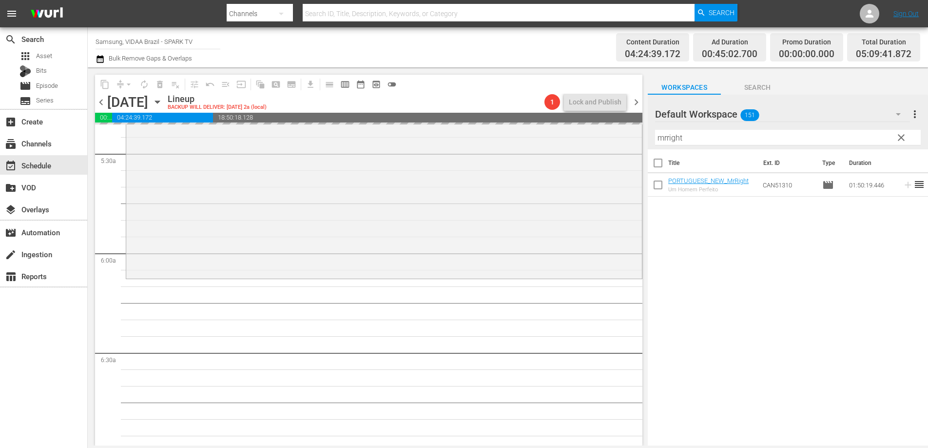
click at [101, 103] on span "chevron_left" at bounding box center [101, 102] width 12 height 12
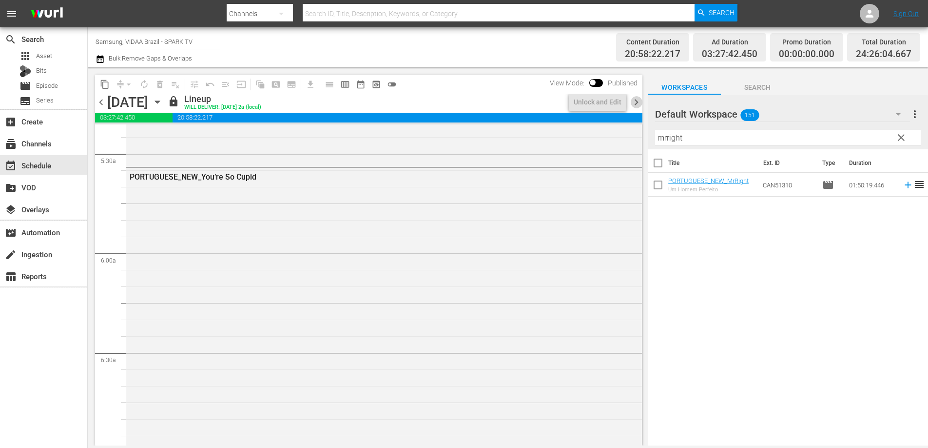
click at [640, 104] on span "chevron_right" at bounding box center [637, 102] width 12 height 12
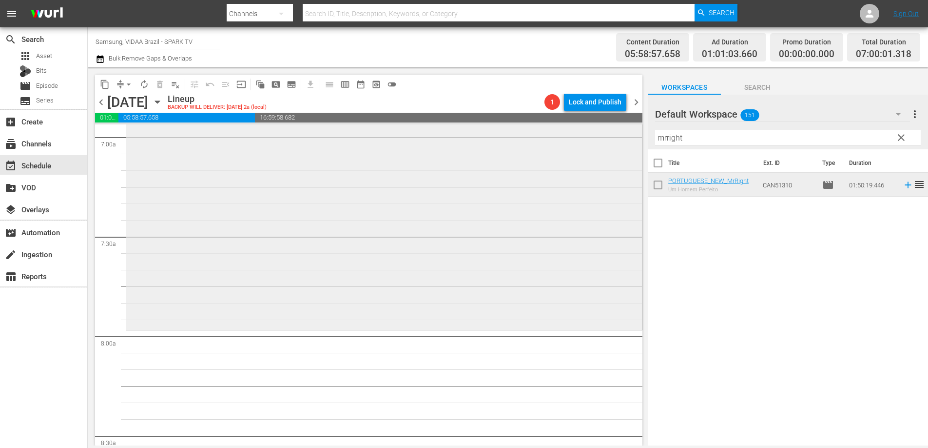
scroll to position [1380, 0]
click at [722, 135] on input "mrright" at bounding box center [788, 138] width 266 height 16
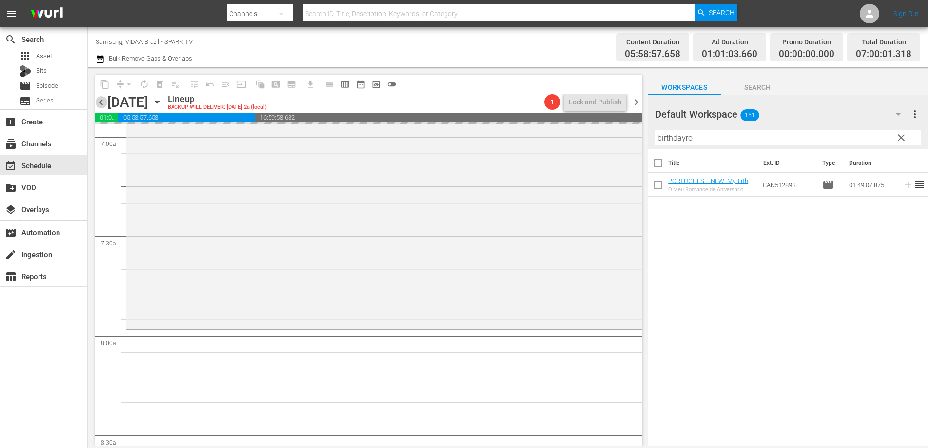
click at [104, 104] on span "chevron_left" at bounding box center [101, 102] width 12 height 12
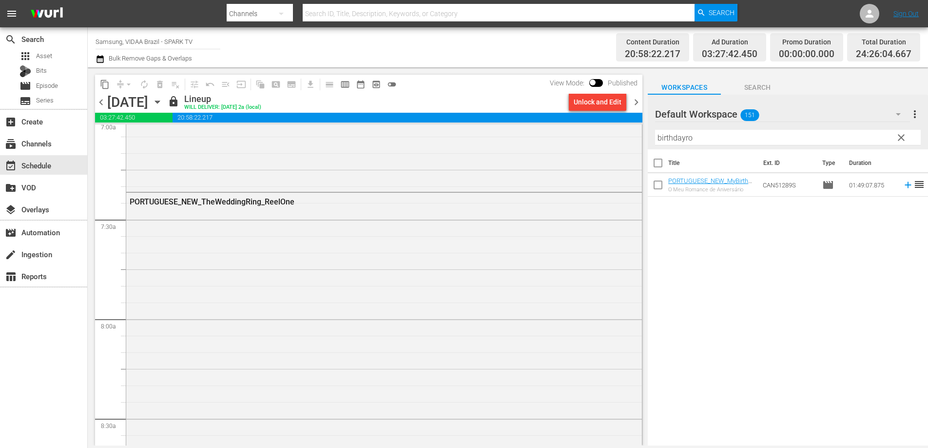
click at [635, 105] on span "chevron_right" at bounding box center [637, 102] width 12 height 12
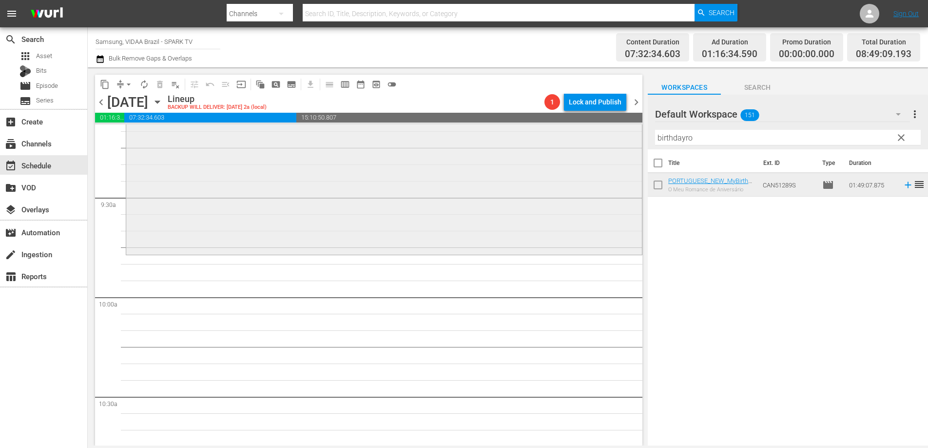
scroll to position [1819, 0]
click at [707, 142] on input "birthdayro" at bounding box center [788, 138] width 266 height 16
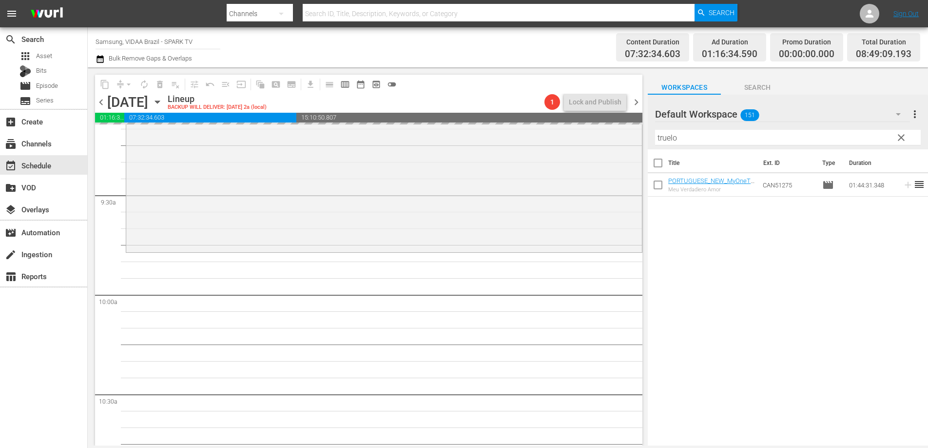
click at [103, 101] on span "chevron_left" at bounding box center [101, 102] width 12 height 12
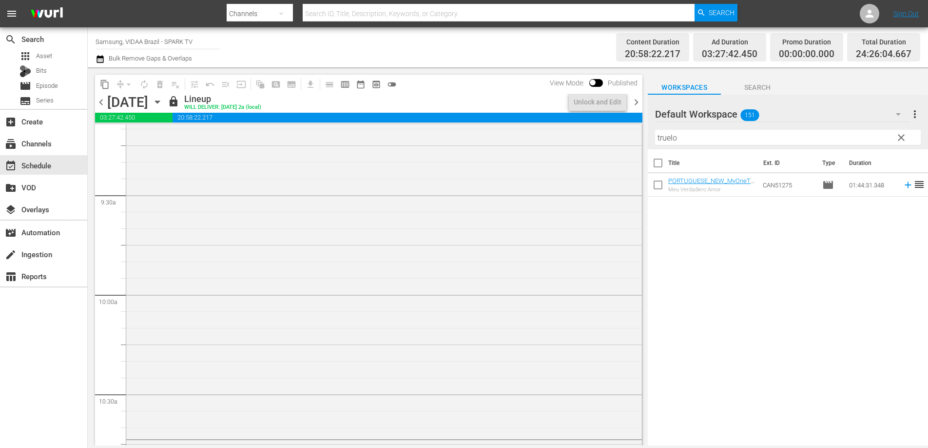
click at [638, 106] on span "chevron_right" at bounding box center [637, 102] width 12 height 12
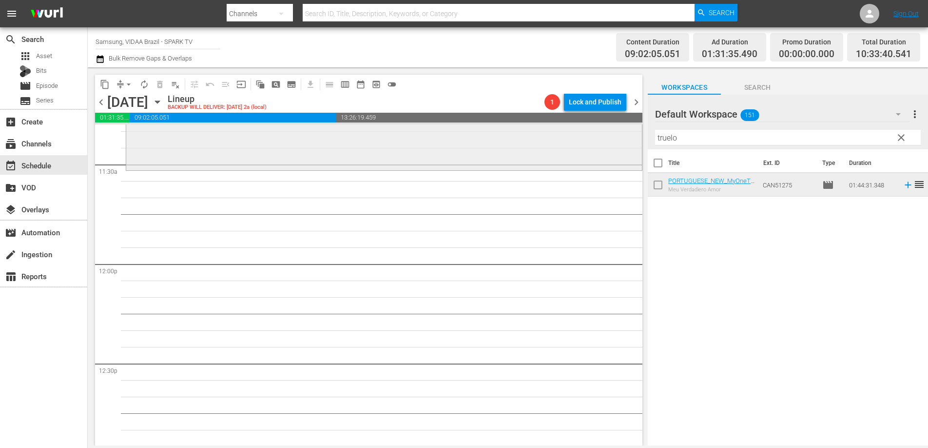
scroll to position [2248, 0]
click at [752, 138] on input "truelo" at bounding box center [788, 138] width 266 height 16
click at [692, 136] on input "truelo" at bounding box center [788, 138] width 266 height 16
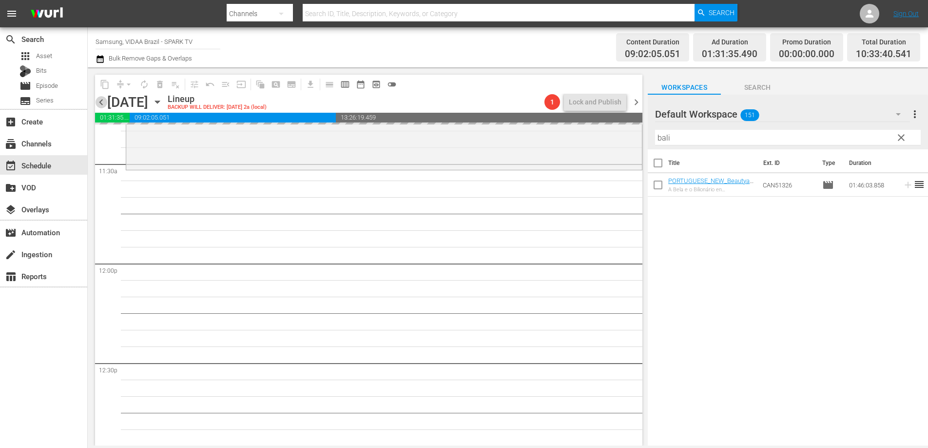
click at [100, 101] on span "chevron_left" at bounding box center [101, 102] width 12 height 12
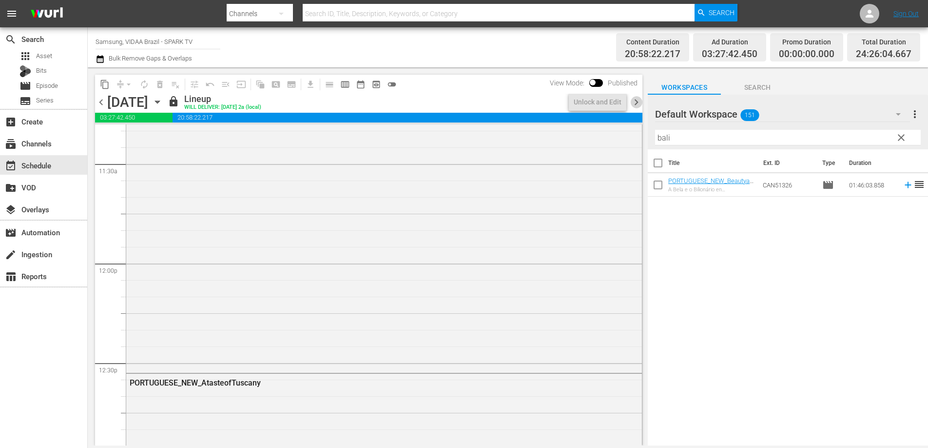
click at [635, 102] on span "chevron_right" at bounding box center [637, 102] width 12 height 12
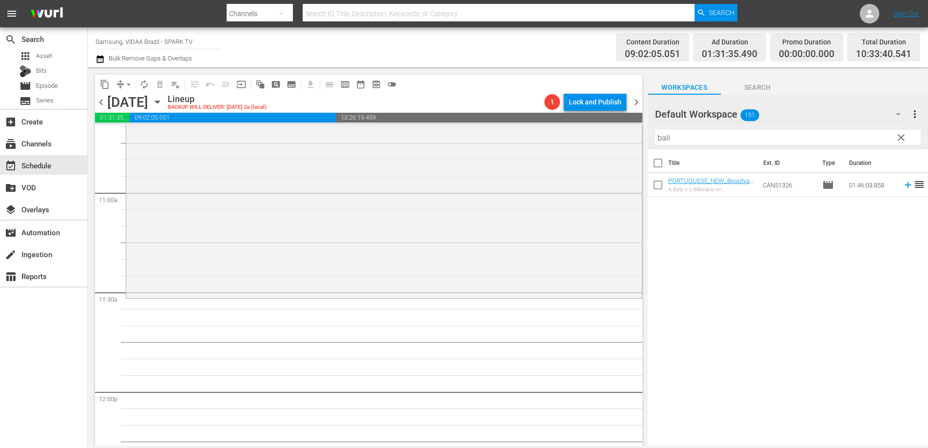
scroll to position [2198, 0]
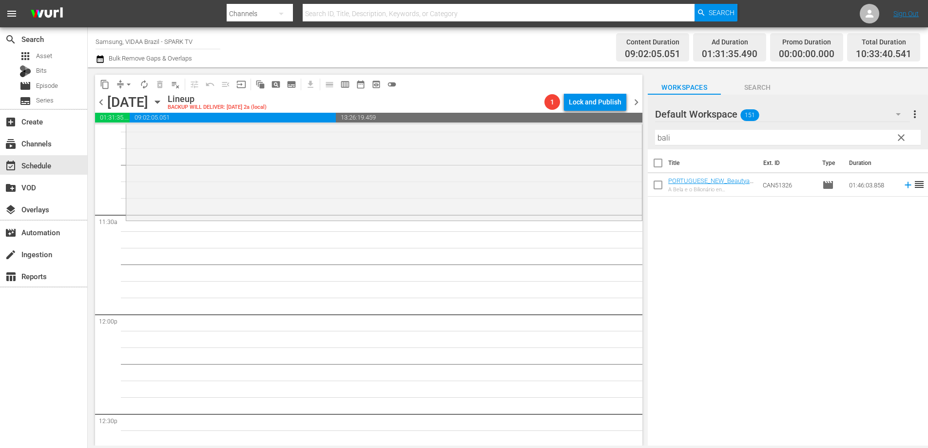
click at [102, 101] on span "chevron_left" at bounding box center [101, 102] width 12 height 12
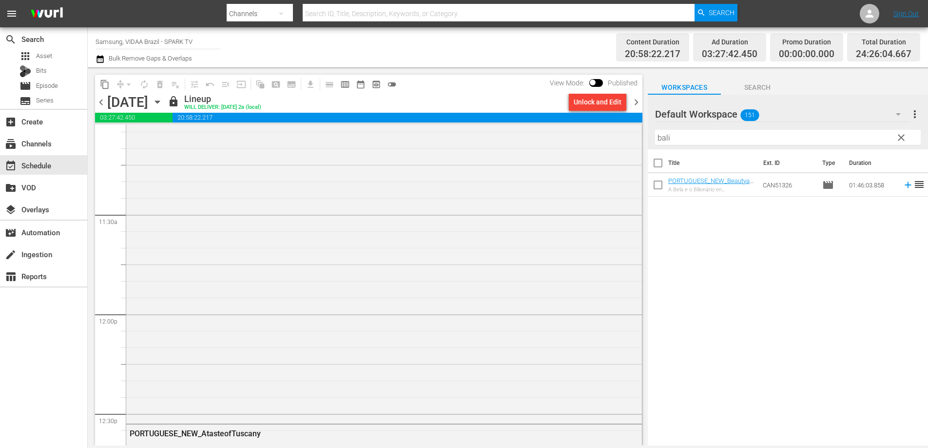
click at [636, 103] on span "chevron_right" at bounding box center [637, 102] width 12 height 12
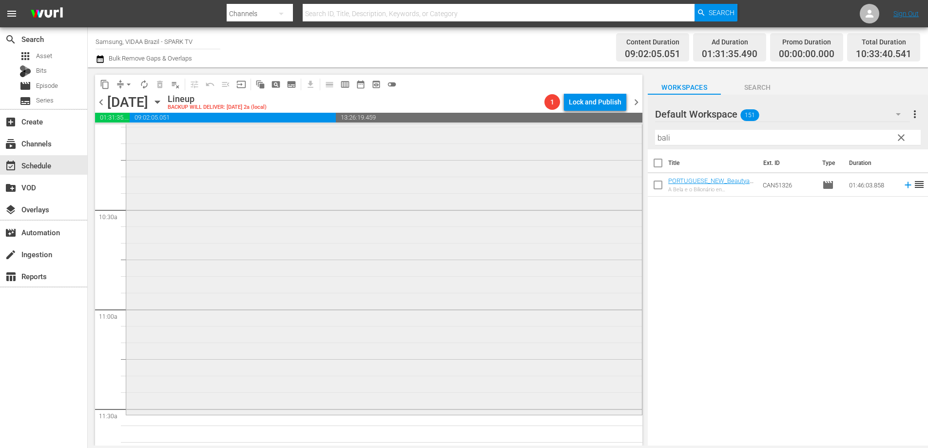
scroll to position [2059, 0]
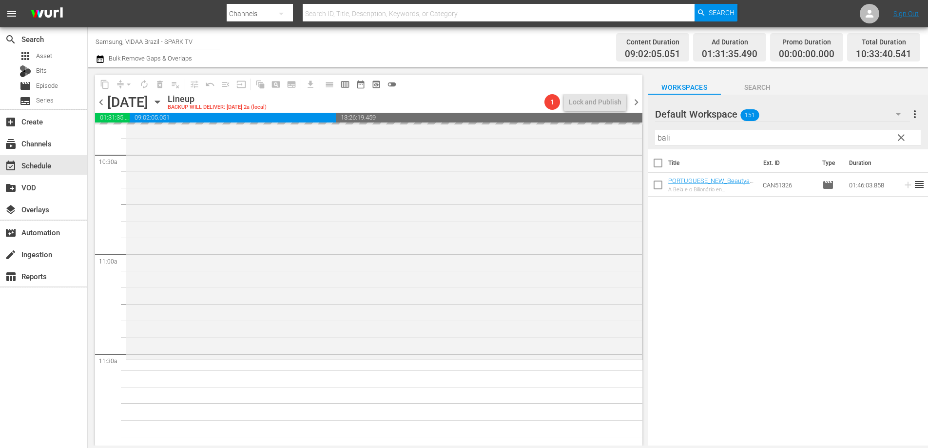
click at [102, 100] on span "chevron_left" at bounding box center [101, 102] width 12 height 12
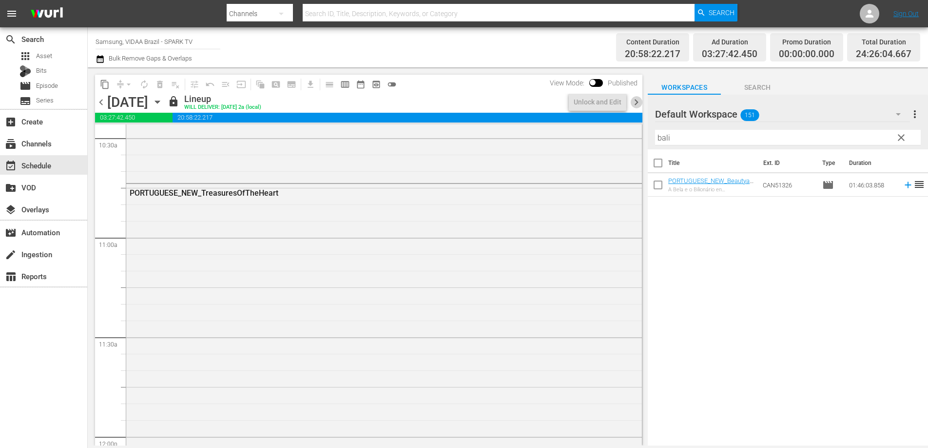
click at [635, 99] on span "chevron_right" at bounding box center [637, 102] width 12 height 12
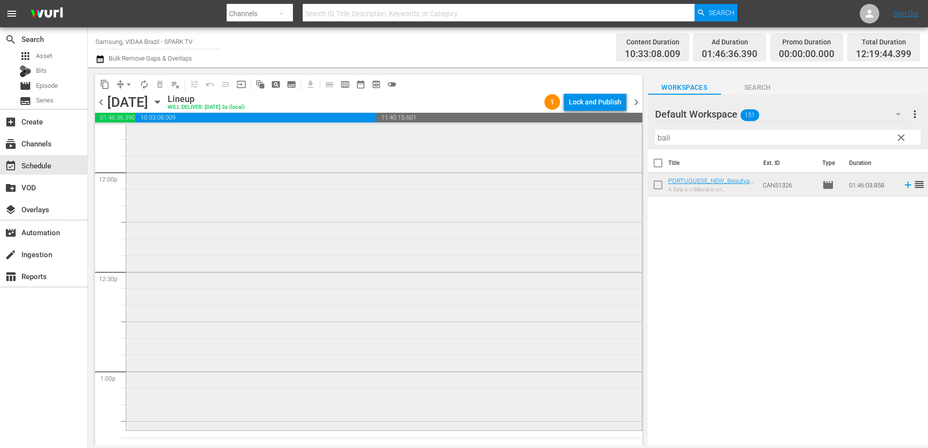
scroll to position [2341, 0]
click at [689, 143] on input "bali" at bounding box center [788, 138] width 266 height 16
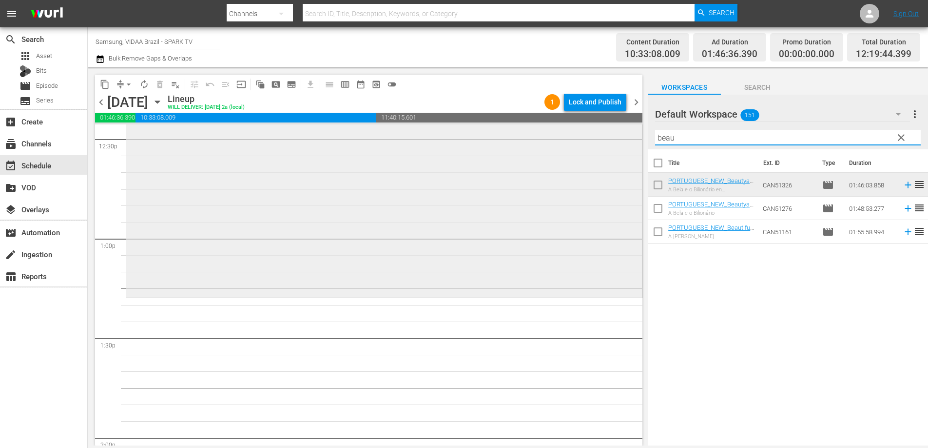
scroll to position [2561, 0]
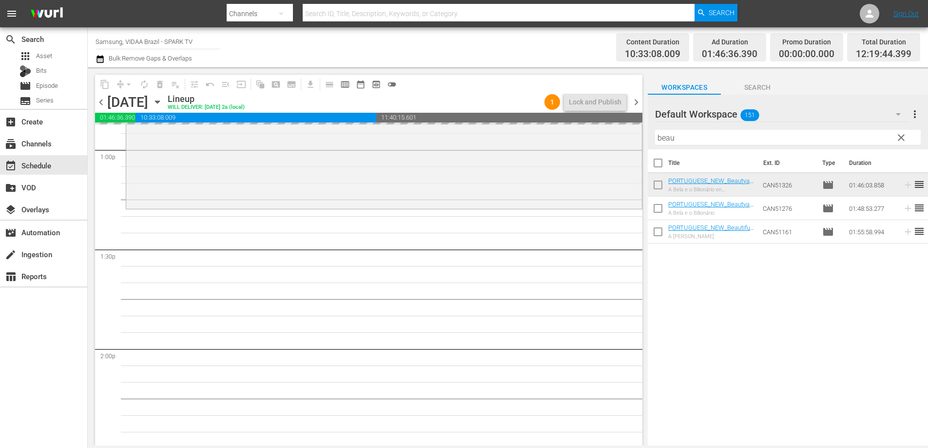
click at [103, 102] on span "chevron_left" at bounding box center [101, 102] width 12 height 12
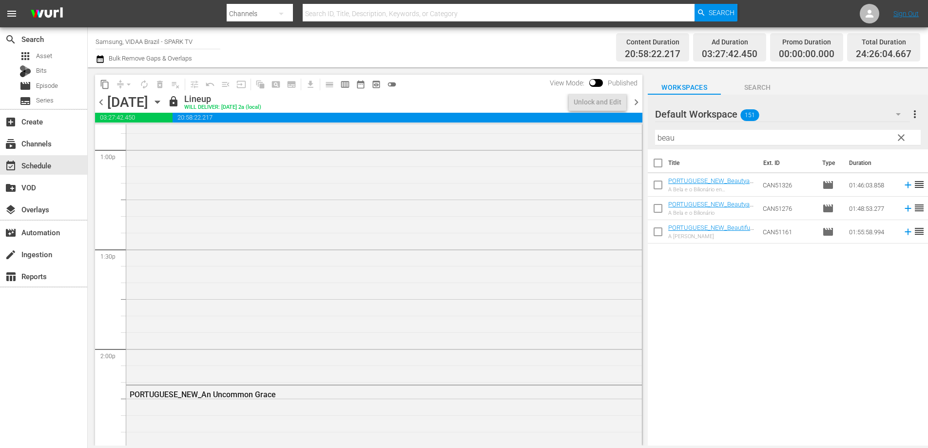
click at [639, 101] on span "chevron_right" at bounding box center [637, 102] width 12 height 12
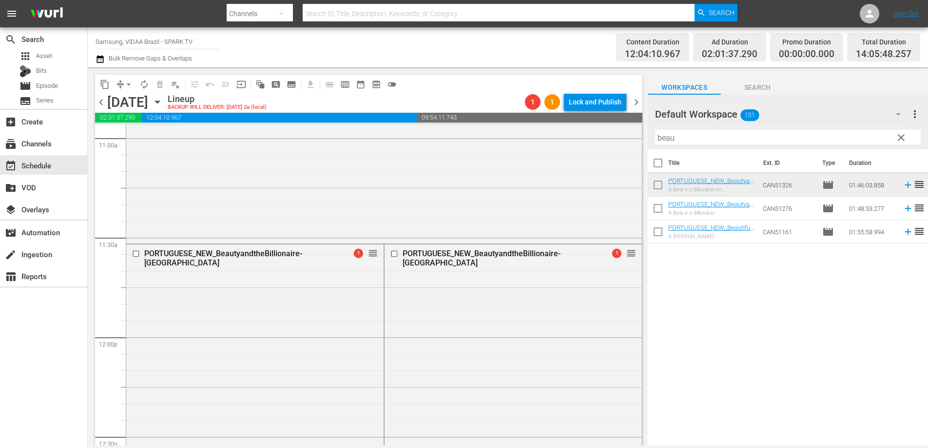
scroll to position [2132, 0]
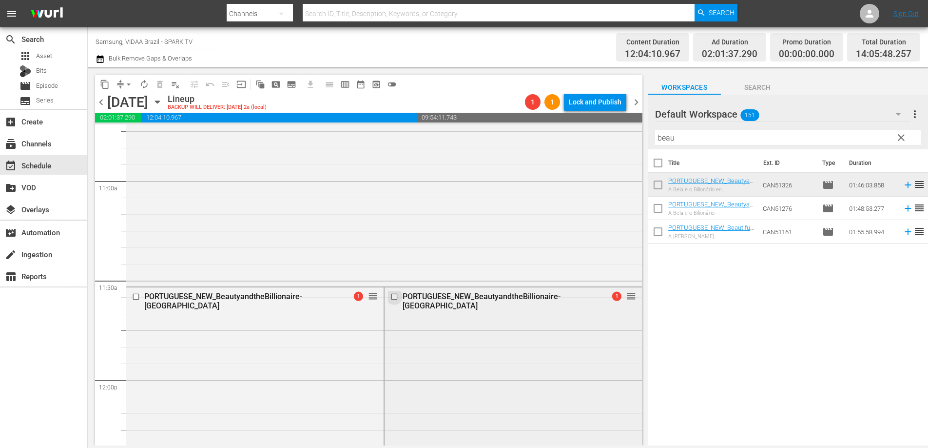
click at [391, 296] on input "checkbox" at bounding box center [396, 296] width 10 height 8
click at [161, 82] on span "delete_forever_outlined" at bounding box center [160, 84] width 10 height 10
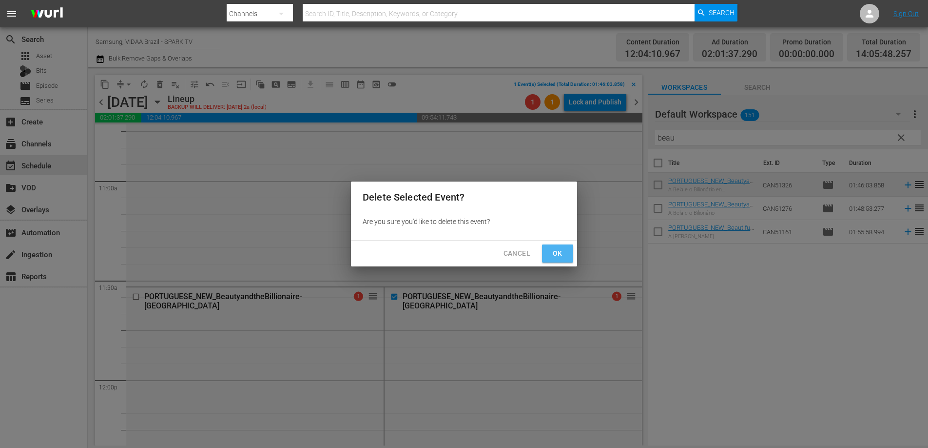
click at [560, 250] on span "Ok" at bounding box center [558, 253] width 16 height 12
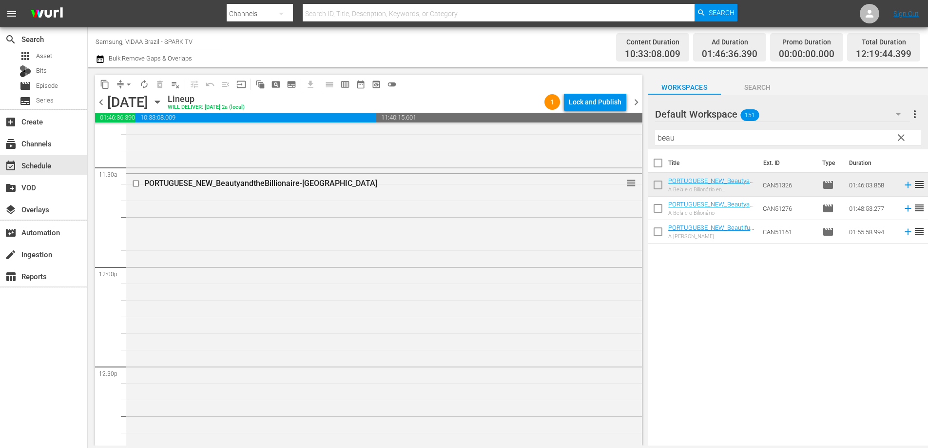
scroll to position [2434, 0]
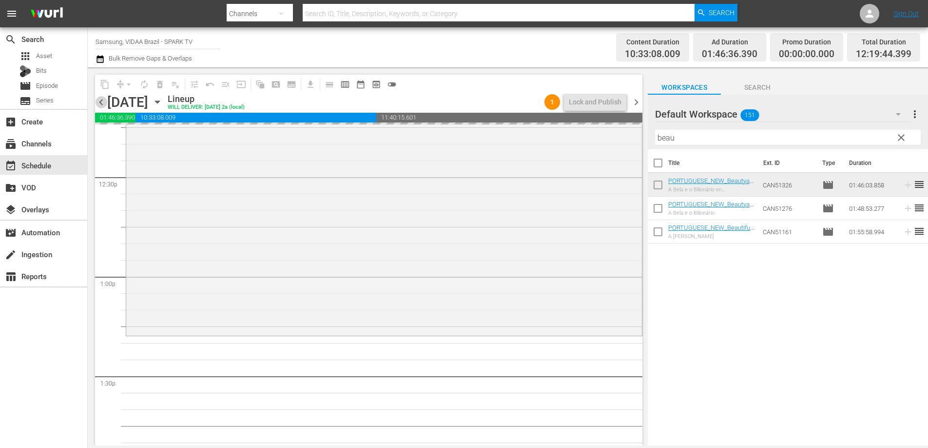
click at [104, 102] on span "chevron_left" at bounding box center [101, 102] width 12 height 12
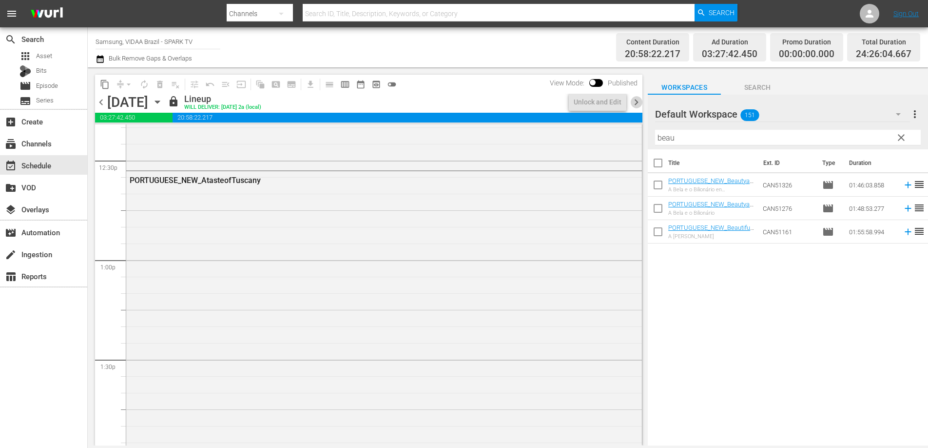
click at [636, 100] on span "chevron_right" at bounding box center [637, 102] width 12 height 12
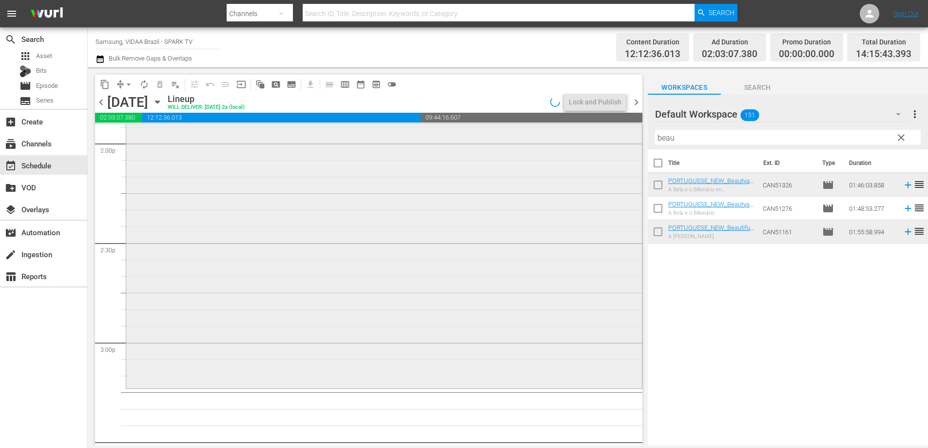
scroll to position [2771, 0]
click at [697, 138] on input "beau" at bounding box center [788, 138] width 266 height 16
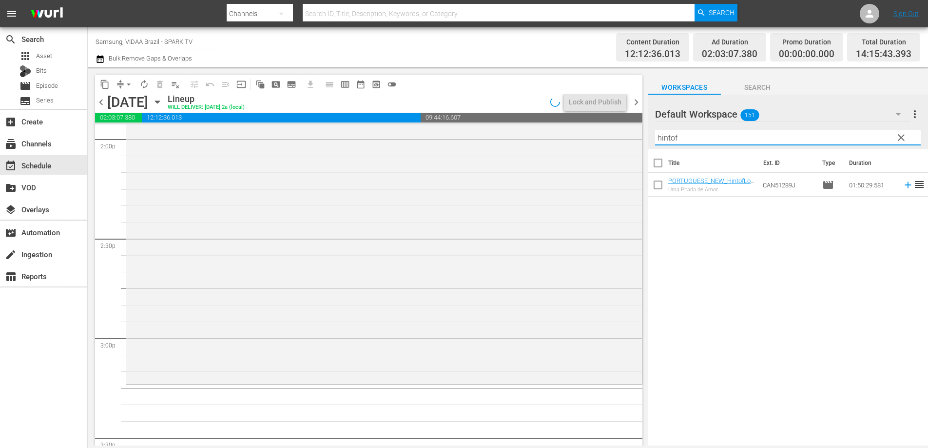
type input "hintof"
click at [102, 104] on span "chevron_left" at bounding box center [101, 102] width 12 height 12
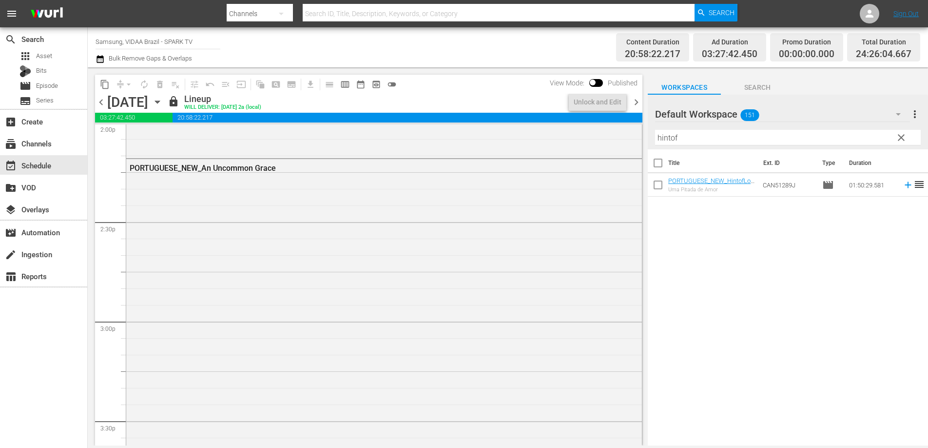
click at [636, 101] on span "chevron_right" at bounding box center [637, 102] width 12 height 12
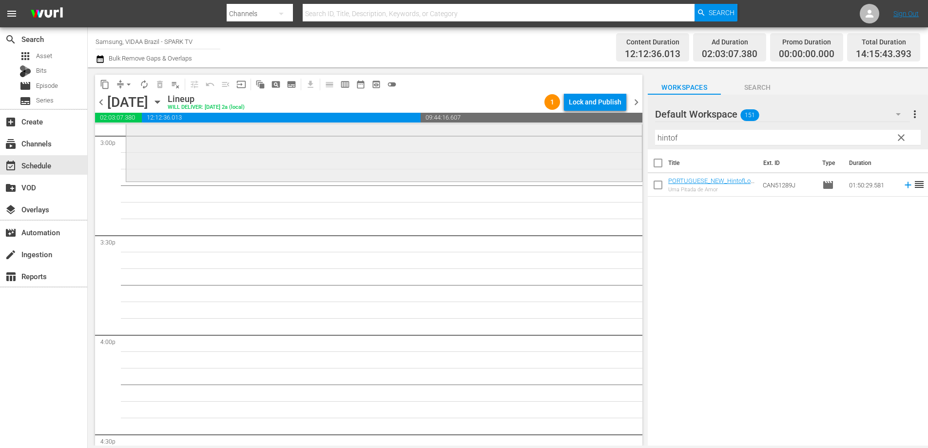
scroll to position [2879, 0]
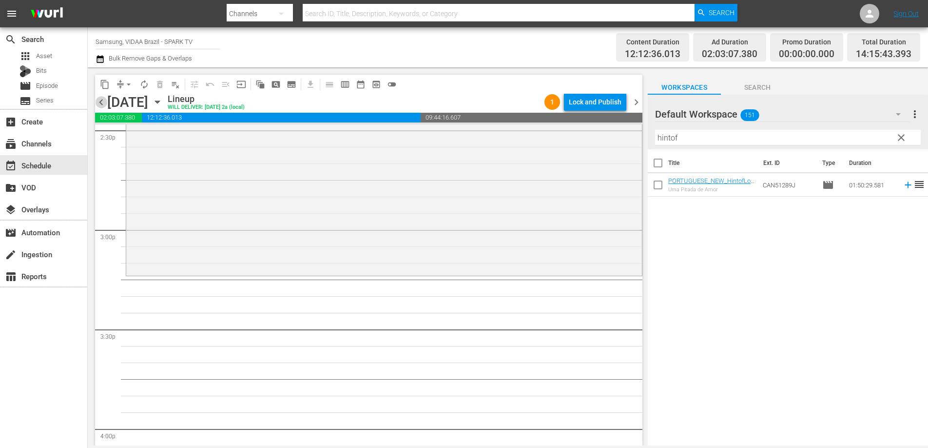
click at [102, 104] on span "chevron_left" at bounding box center [101, 102] width 12 height 12
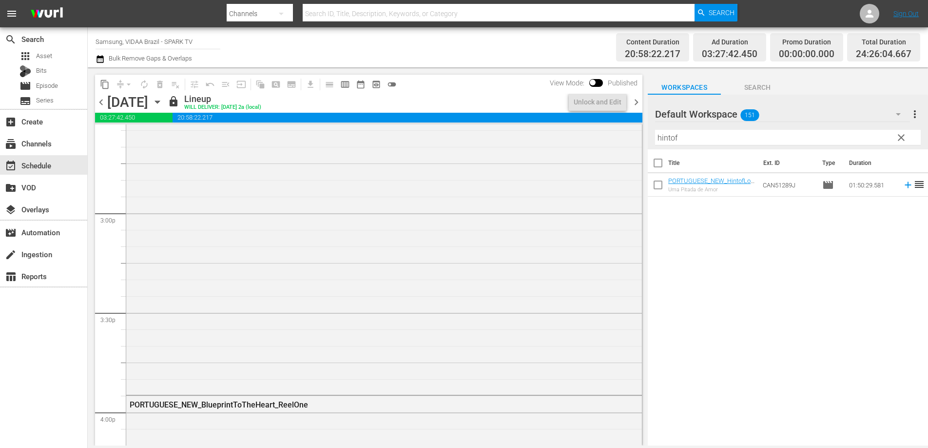
click at [638, 105] on span "chevron_right" at bounding box center [637, 102] width 12 height 12
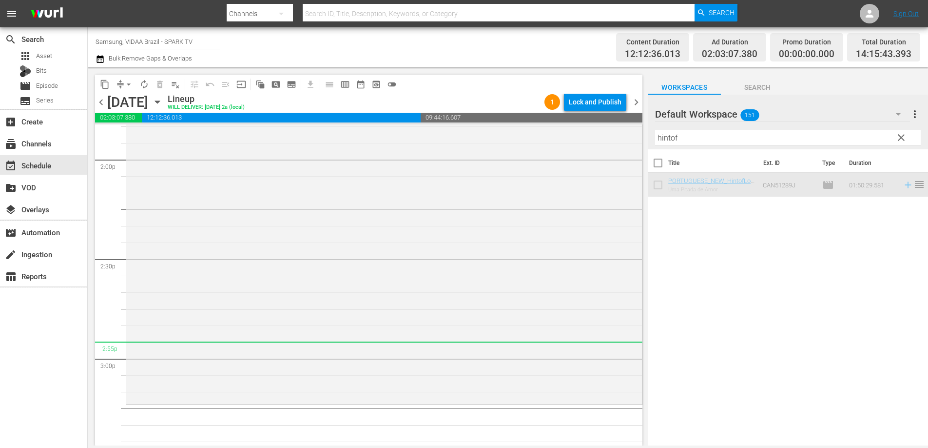
scroll to position [2898, 0]
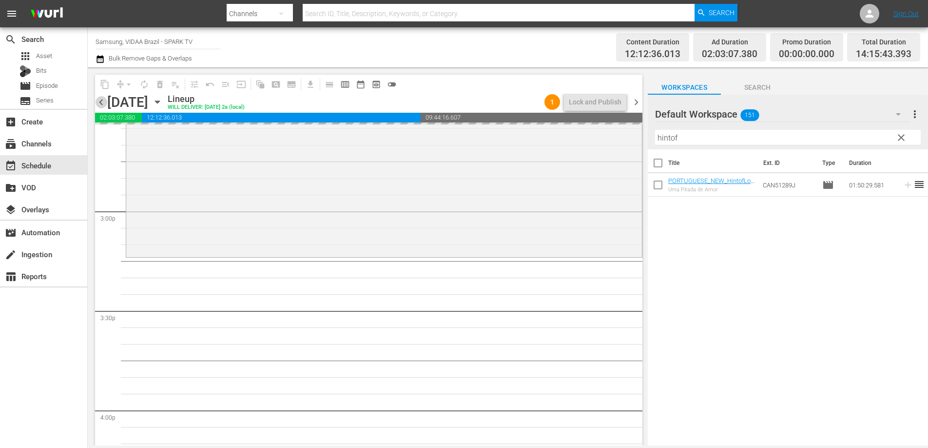
click at [105, 101] on span "chevron_left" at bounding box center [101, 102] width 12 height 12
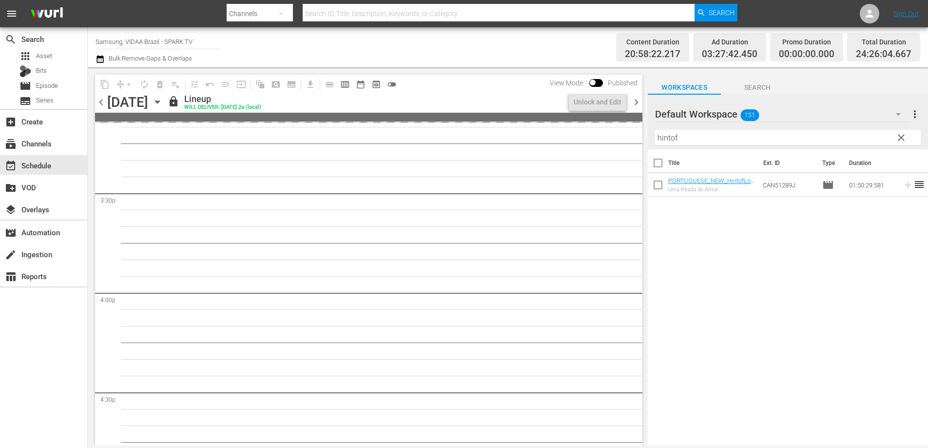
scroll to position [2914, 0]
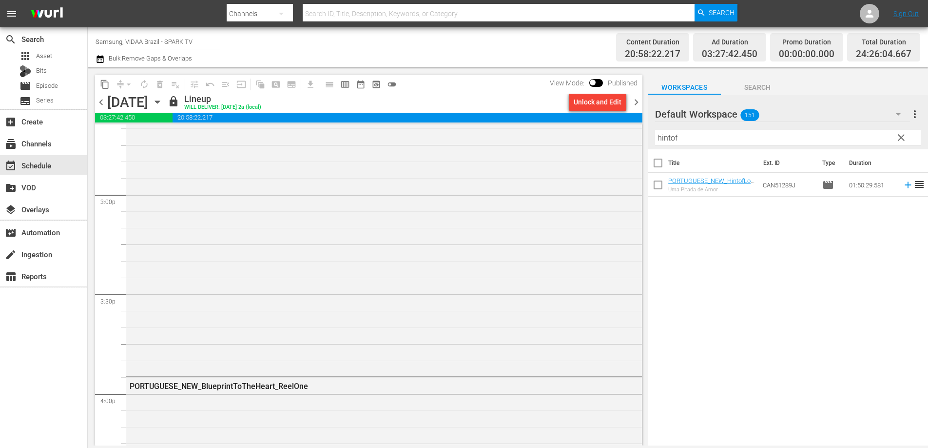
click at [638, 99] on span "chevron_right" at bounding box center [637, 102] width 12 height 12
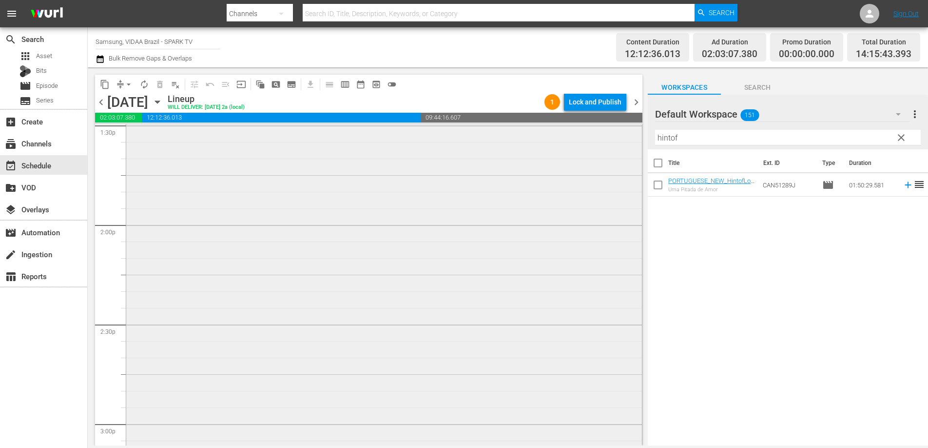
scroll to position [2455, 0]
click at [102, 104] on span "chevron_left" at bounding box center [101, 102] width 12 height 12
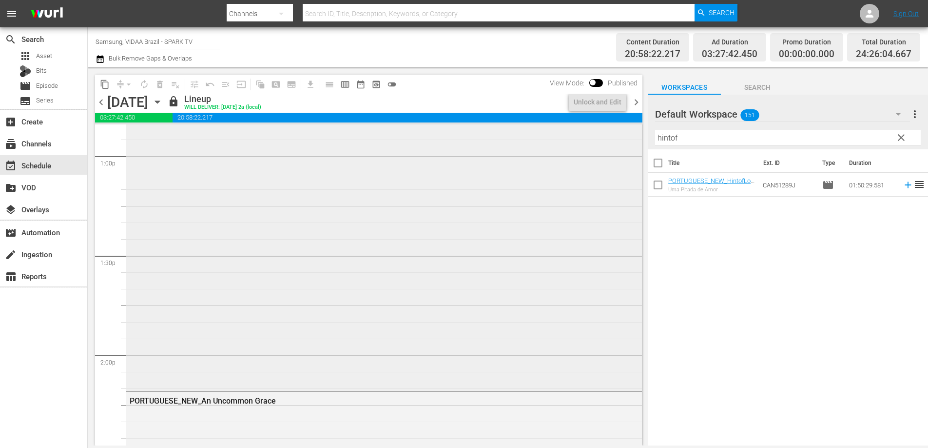
scroll to position [2472, 0]
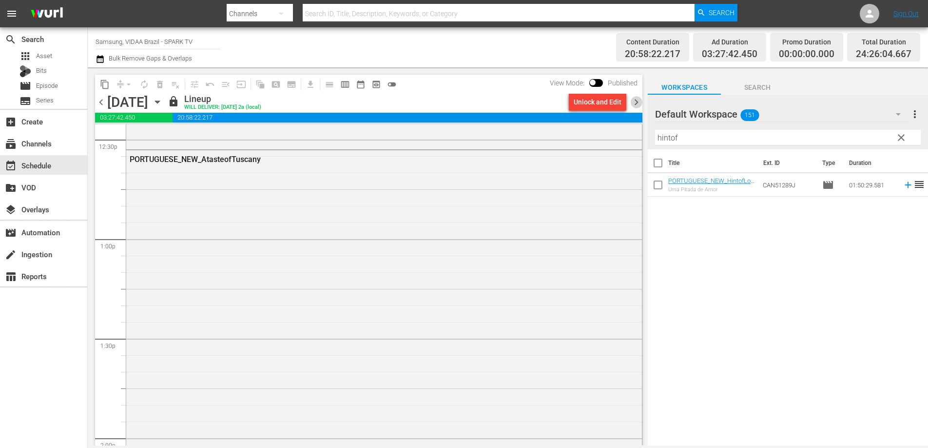
click at [633, 103] on span "chevron_right" at bounding box center [637, 102] width 12 height 12
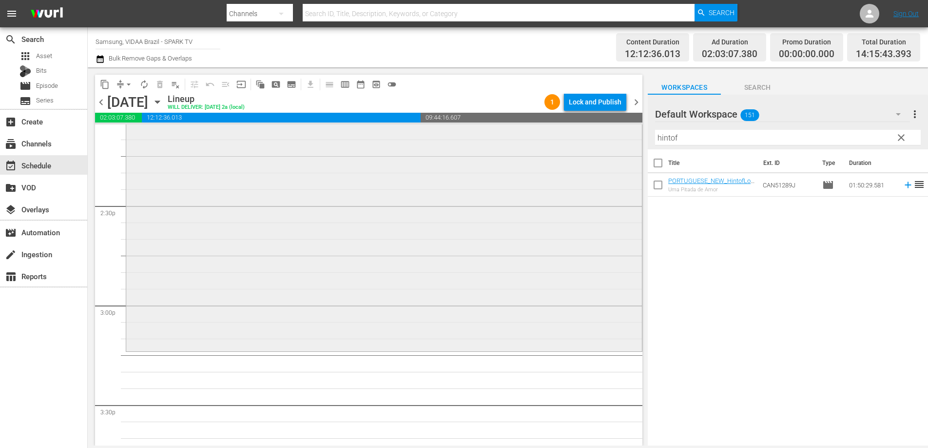
scroll to position [2878, 0]
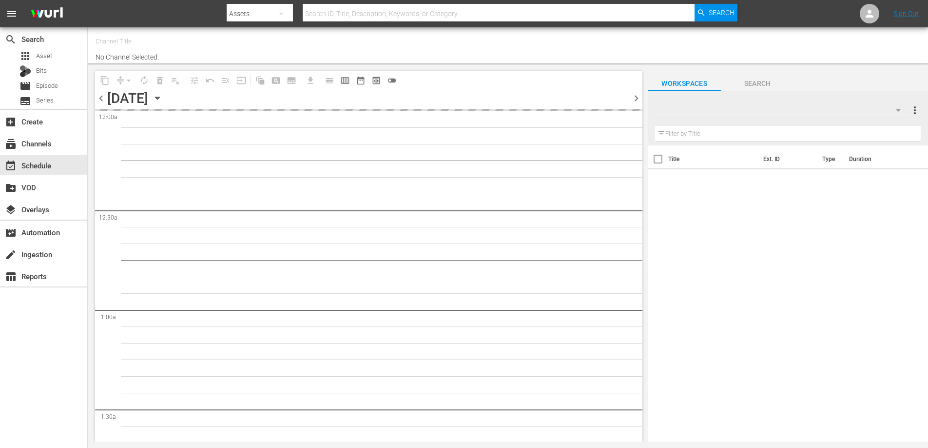
type input "Samsung, VIDAA Brazil - SPARK TV (1042)"
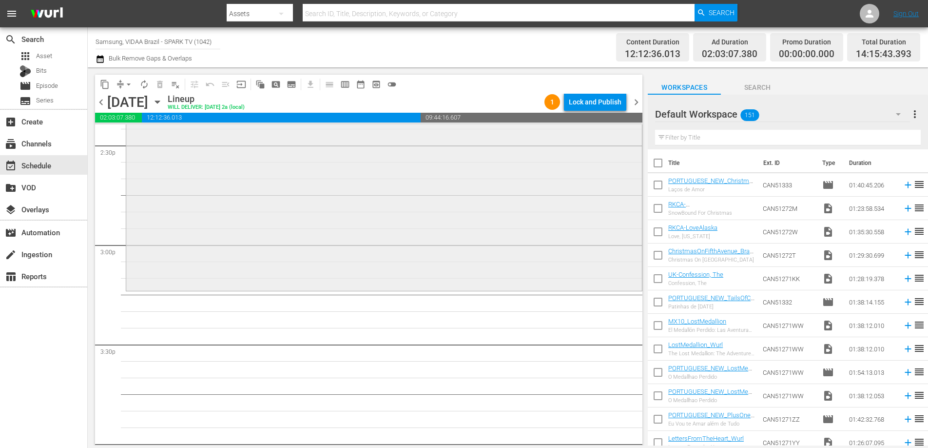
scroll to position [2926, 0]
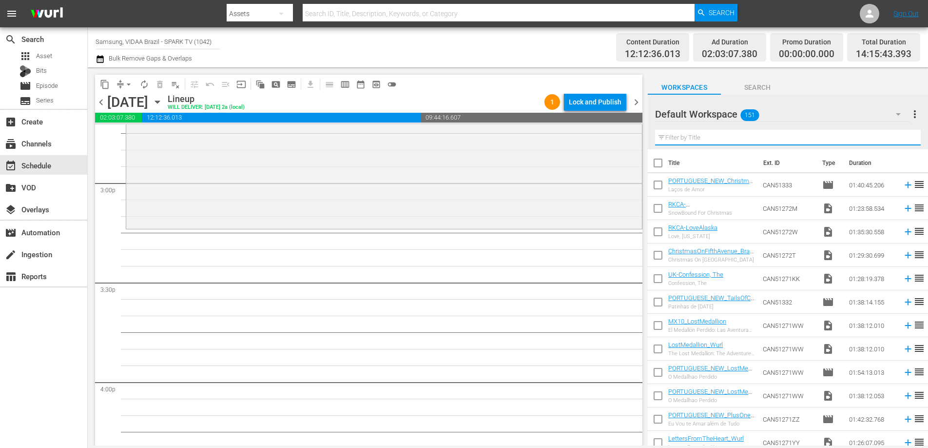
click at [737, 140] on input "text" at bounding box center [788, 138] width 266 height 16
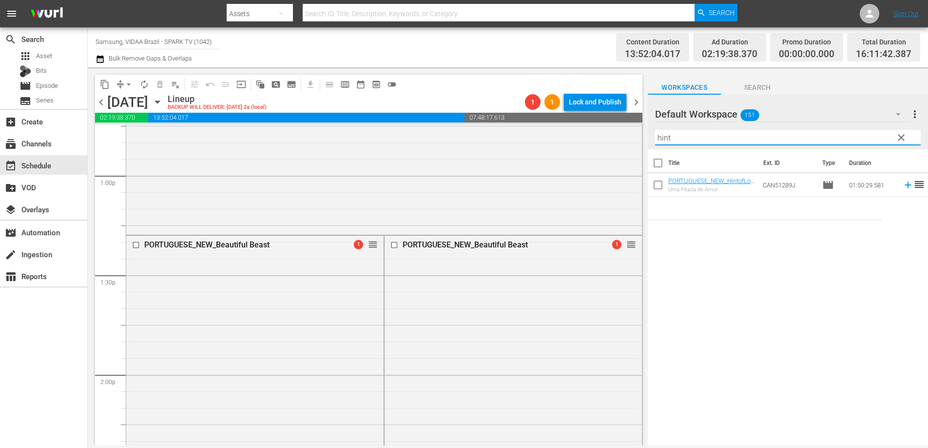
scroll to position [2530, 0]
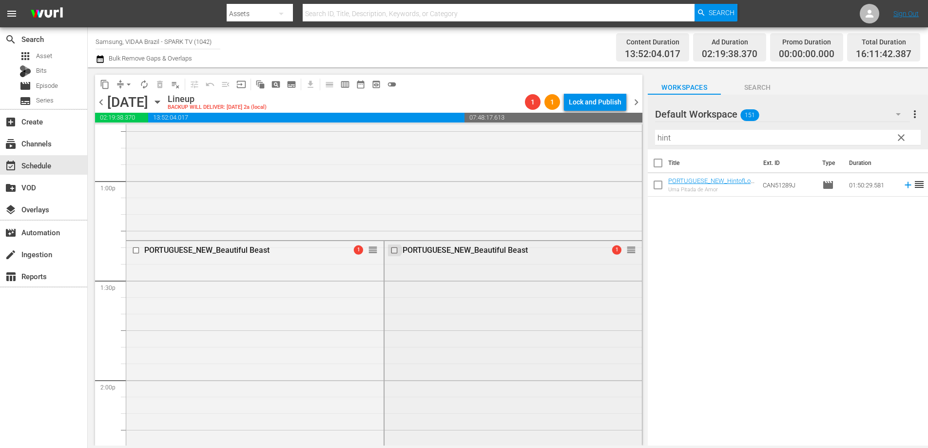
click at [393, 252] on input "checkbox" at bounding box center [396, 250] width 10 height 8
click at [162, 86] on span "delete_forever_outlined" at bounding box center [160, 84] width 10 height 10
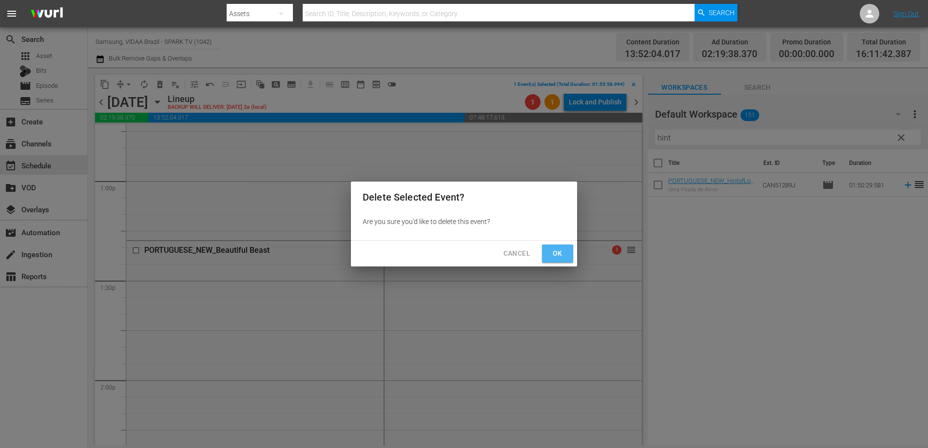
click at [566, 255] on button "Ok" at bounding box center [557, 253] width 31 height 18
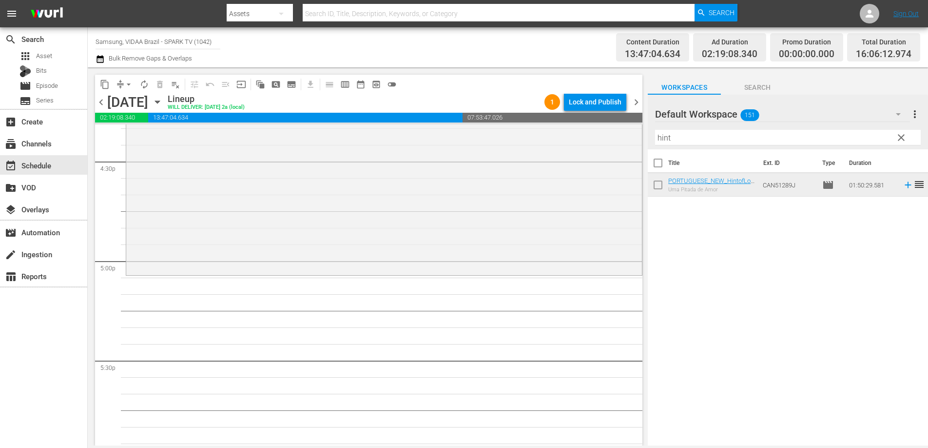
scroll to position [3332, 0]
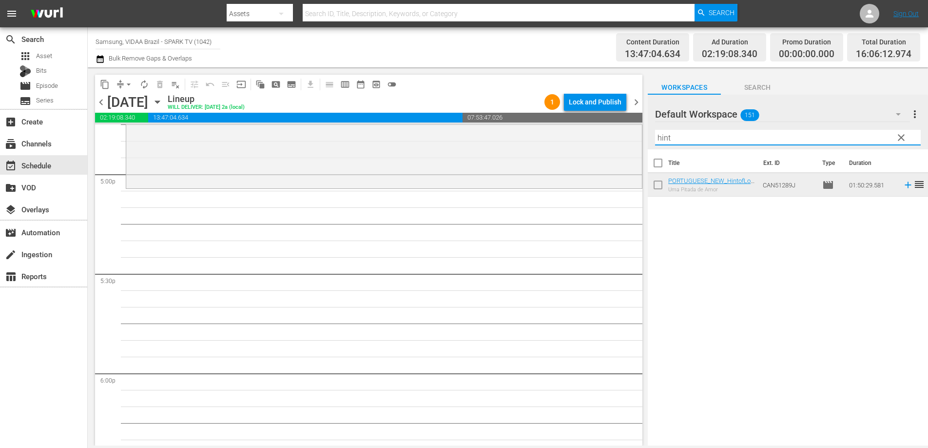
click at [700, 138] on input "hint" at bounding box center [788, 138] width 266 height 16
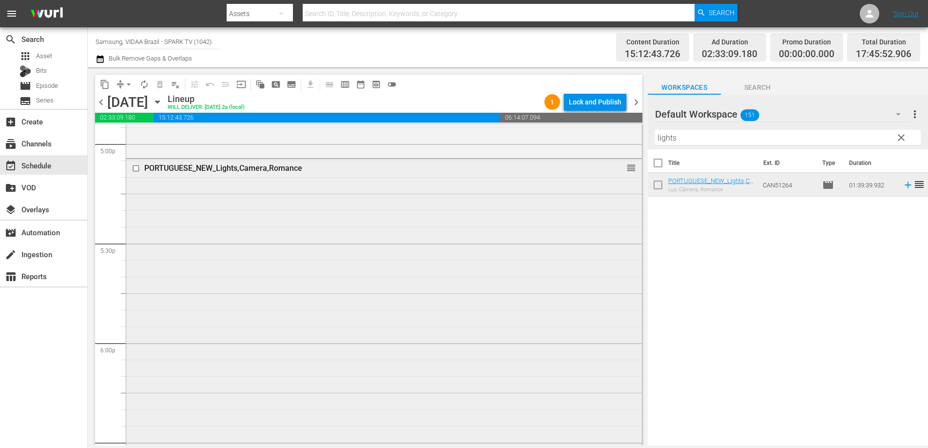
scroll to position [3362, 0]
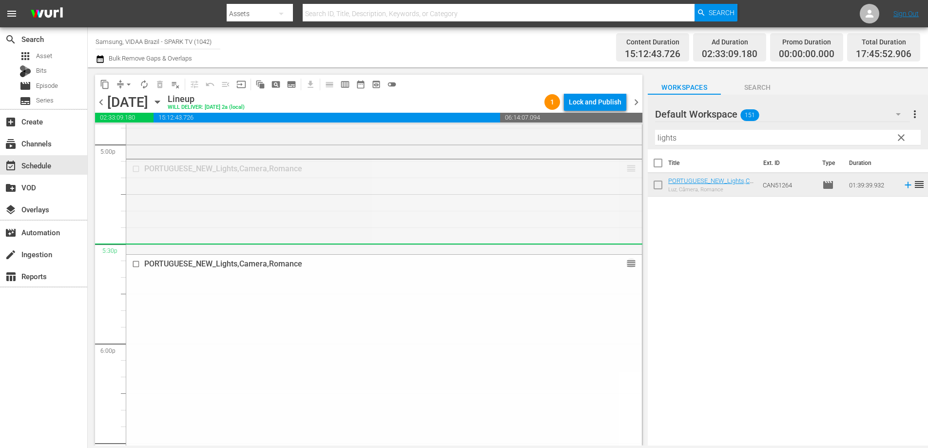
drag, startPoint x: 623, startPoint y: 168, endPoint x: 613, endPoint y: 256, distance: 88.3
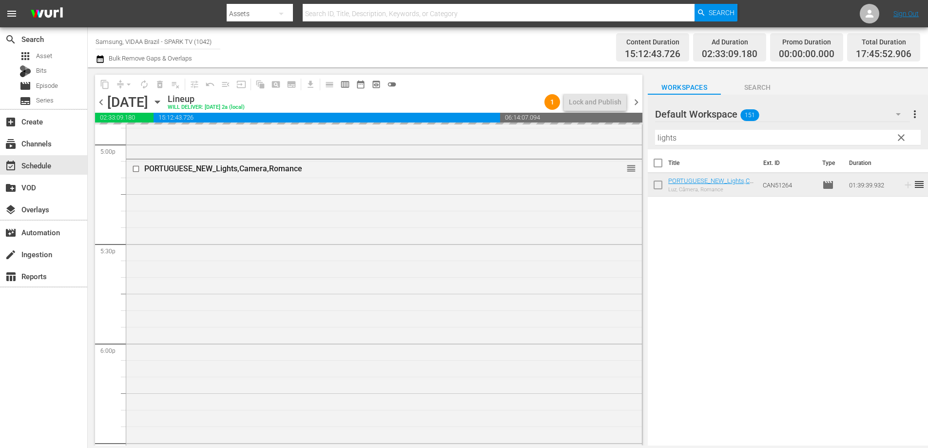
click at [714, 137] on input "lights" at bounding box center [788, 138] width 266 height 16
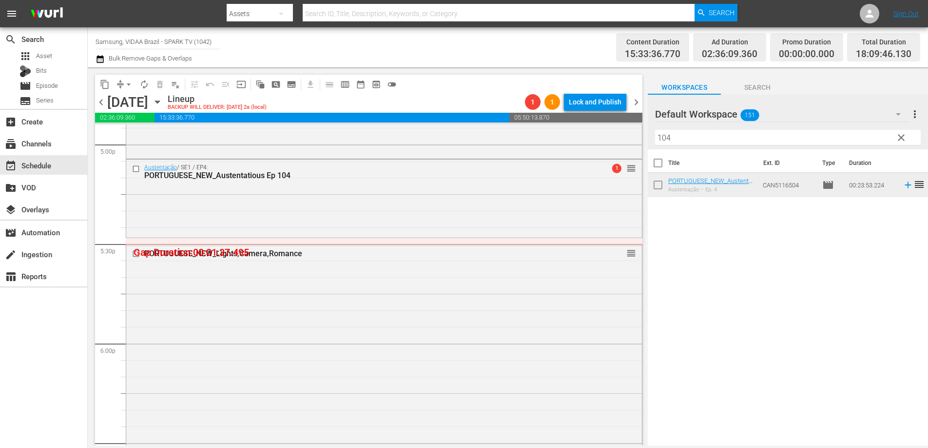
drag, startPoint x: 625, startPoint y: 254, endPoint x: 623, endPoint y: 241, distance: 12.8
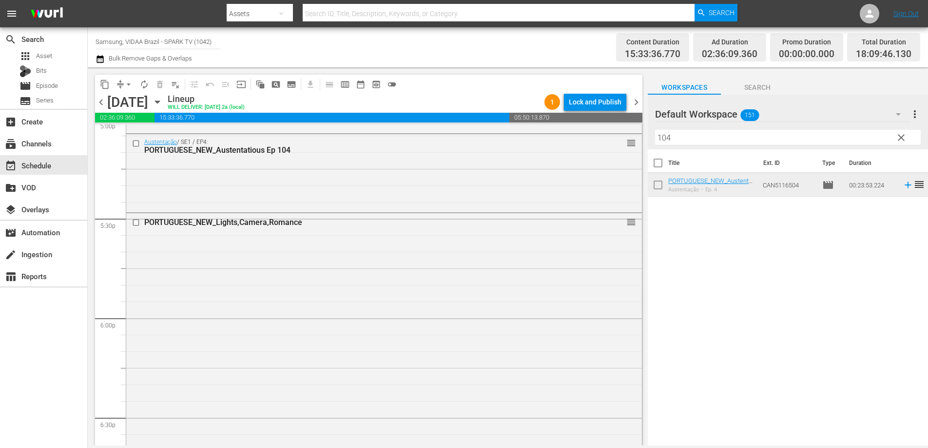
scroll to position [3383, 0]
drag, startPoint x: 624, startPoint y: 225, endPoint x: 614, endPoint y: 297, distance: 73.4
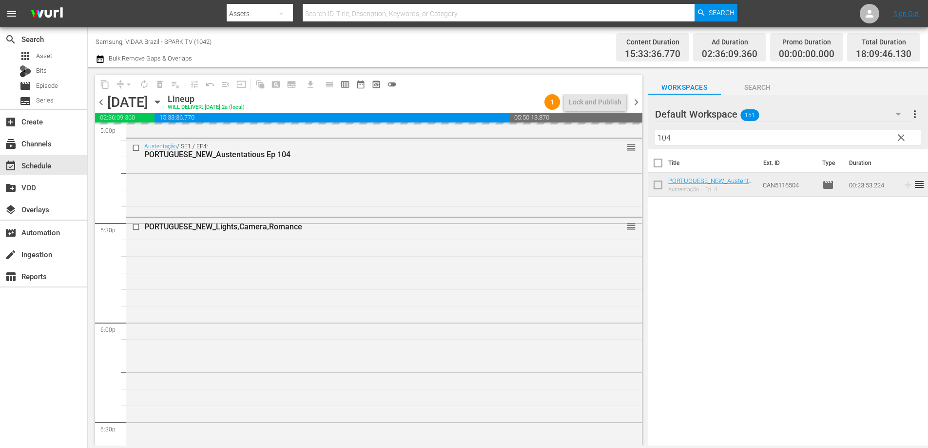
click at [720, 141] on input "104" at bounding box center [788, 138] width 266 height 16
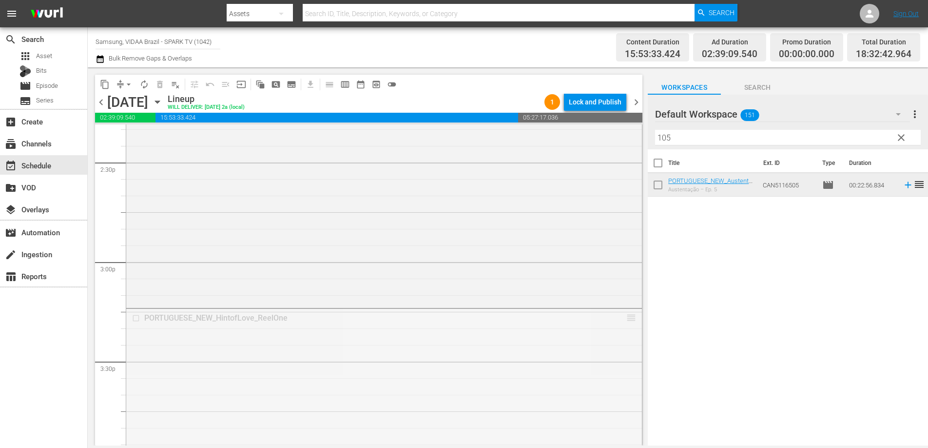
scroll to position [2848, 0]
drag, startPoint x: 623, startPoint y: 363, endPoint x: 597, endPoint y: 410, distance: 53.3
click at [699, 140] on input "105" at bounding box center [788, 138] width 266 height 16
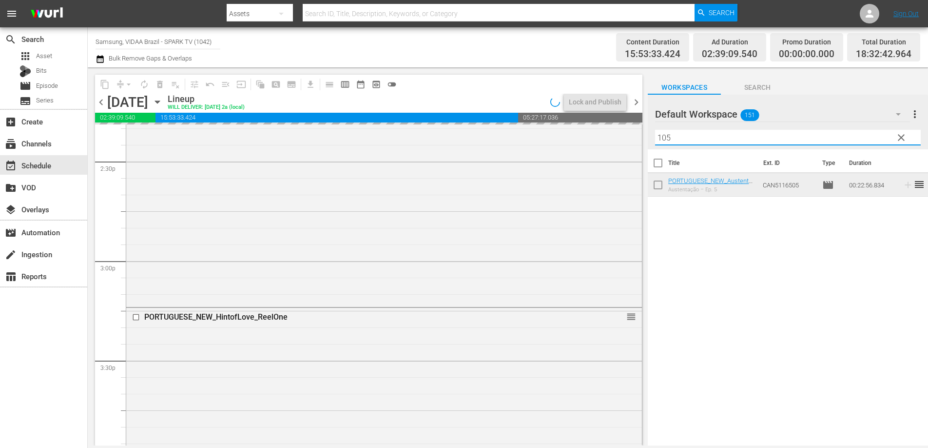
click at [699, 140] on input "105" at bounding box center [788, 138] width 266 height 16
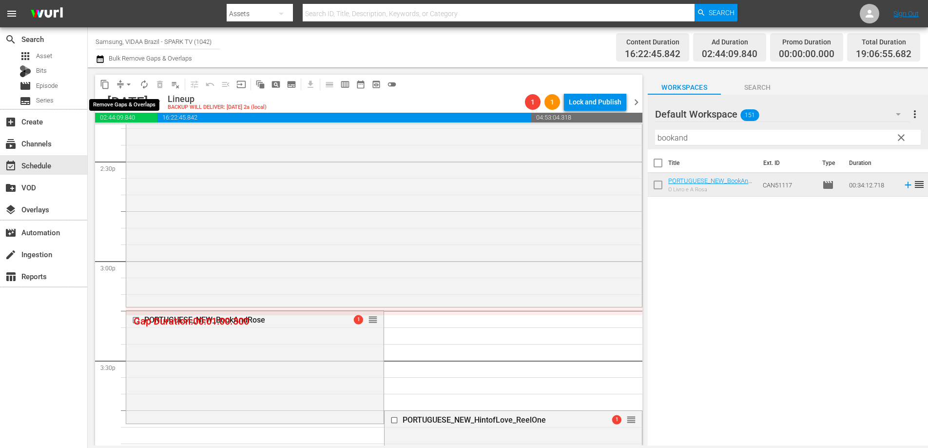
click at [129, 85] on span "arrow_drop_down" at bounding box center [129, 84] width 10 height 10
click at [136, 136] on li "Align to End of Previous Day" at bounding box center [129, 136] width 102 height 16
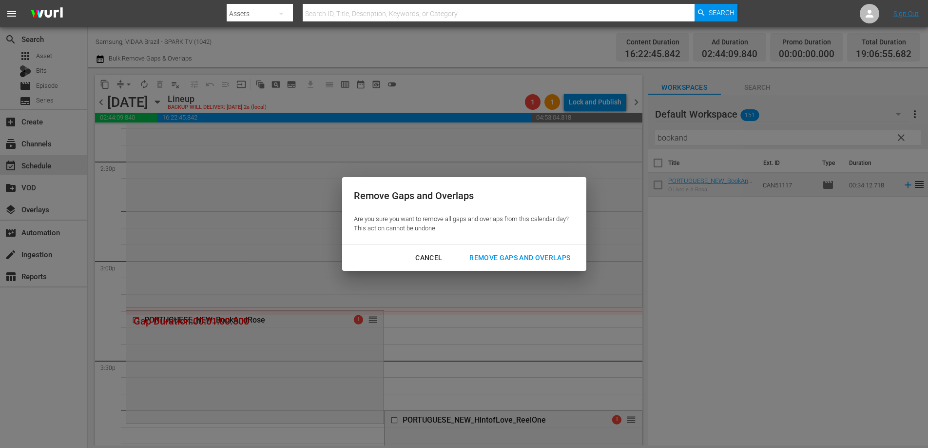
click at [489, 253] on div "Remove Gaps and Overlaps" at bounding box center [520, 258] width 117 height 12
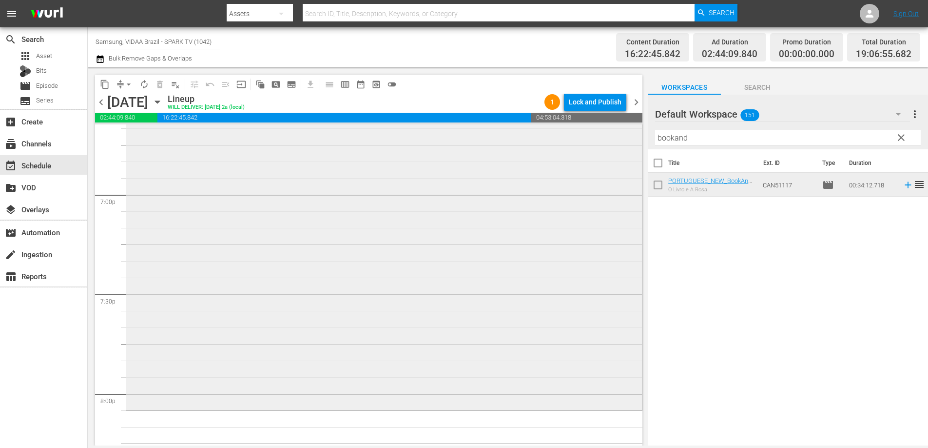
scroll to position [3806, 0]
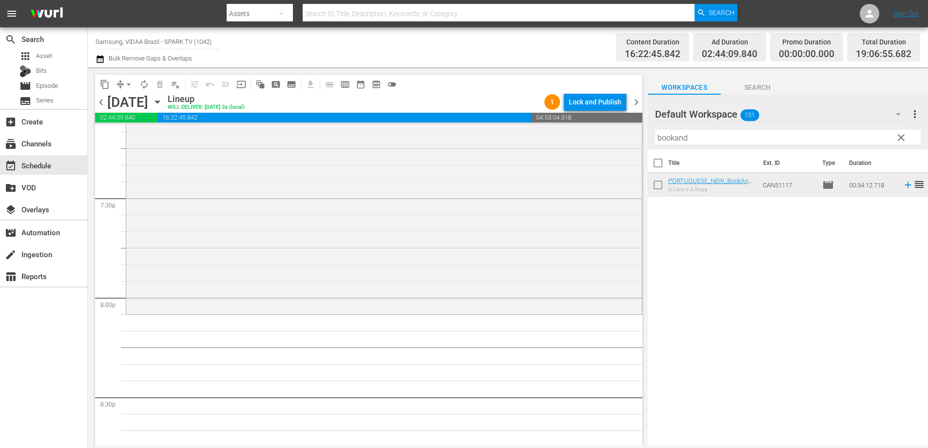
click at [701, 136] on input "bookand" at bounding box center [788, 138] width 266 height 16
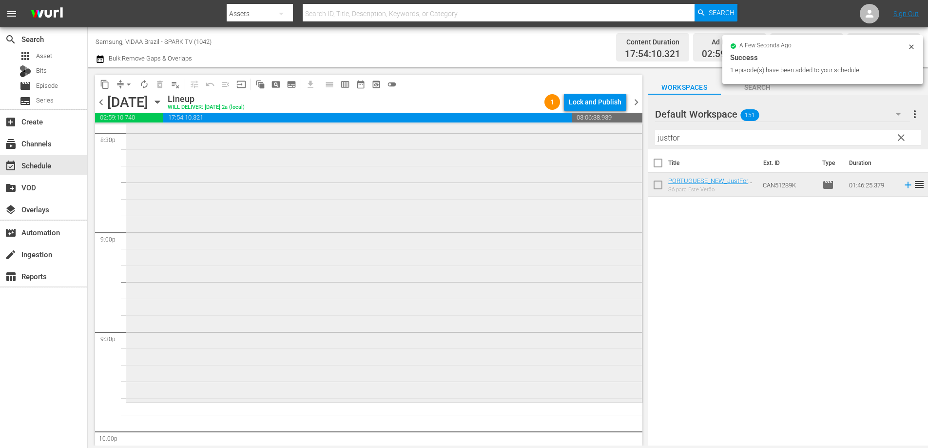
scroll to position [4096, 0]
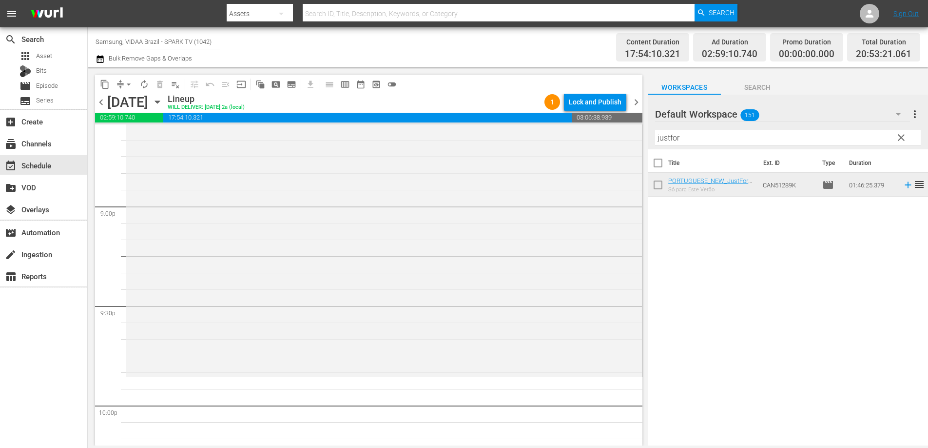
click at [764, 139] on input "justfor" at bounding box center [788, 138] width 266 height 16
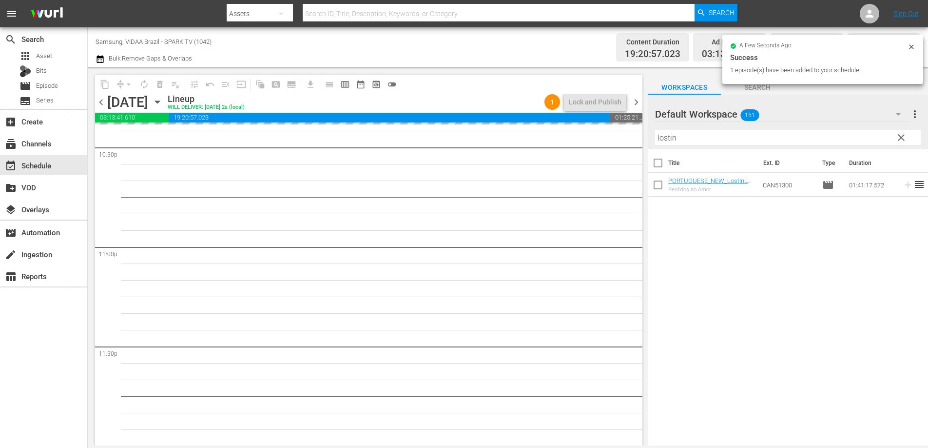
scroll to position [4454, 0]
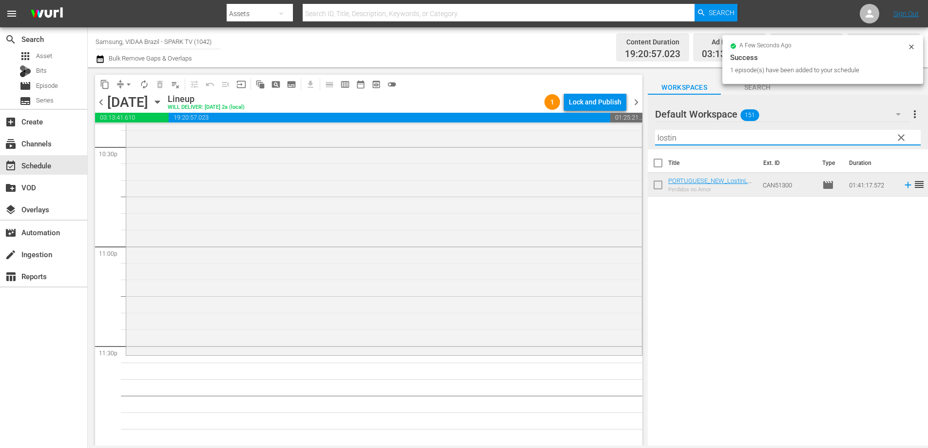
click at [743, 131] on input "lostin" at bounding box center [788, 138] width 266 height 16
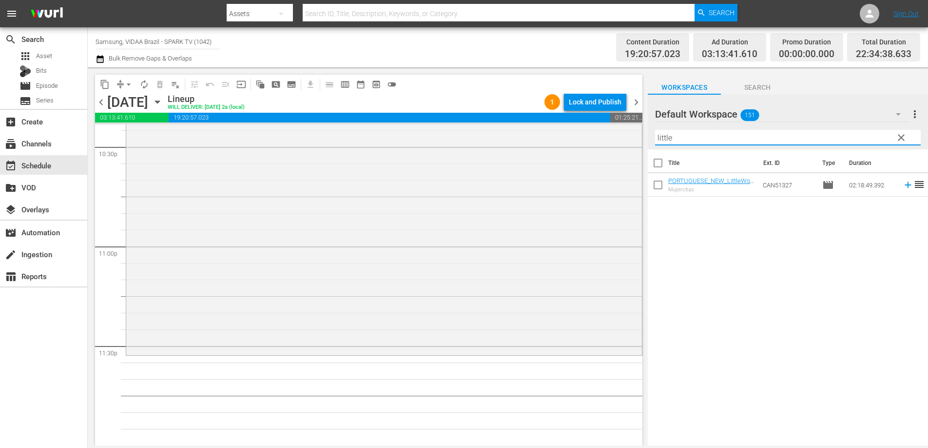
type input "little"
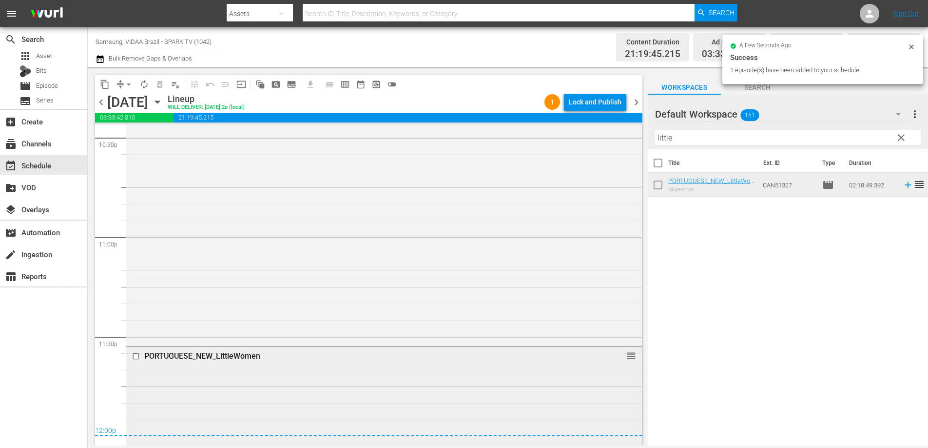
scroll to position [4591, 0]
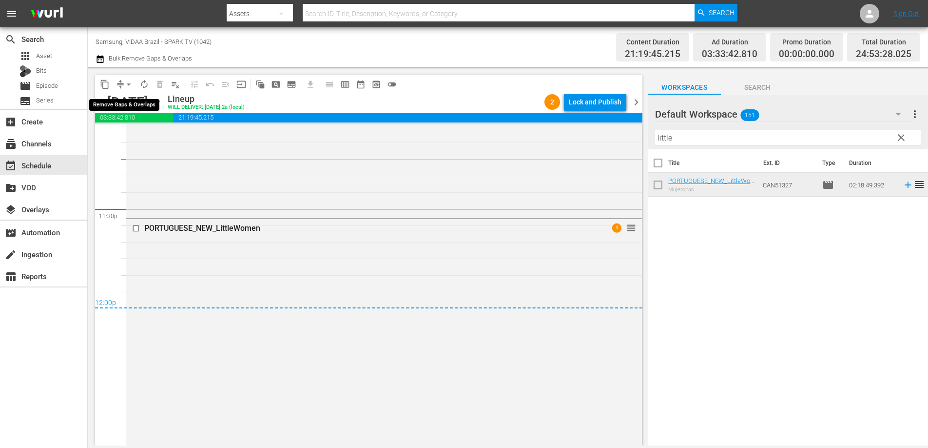
click at [130, 84] on span "arrow_drop_down" at bounding box center [129, 84] width 10 height 10
click at [141, 138] on li "Align to End of Previous Day" at bounding box center [129, 136] width 102 height 16
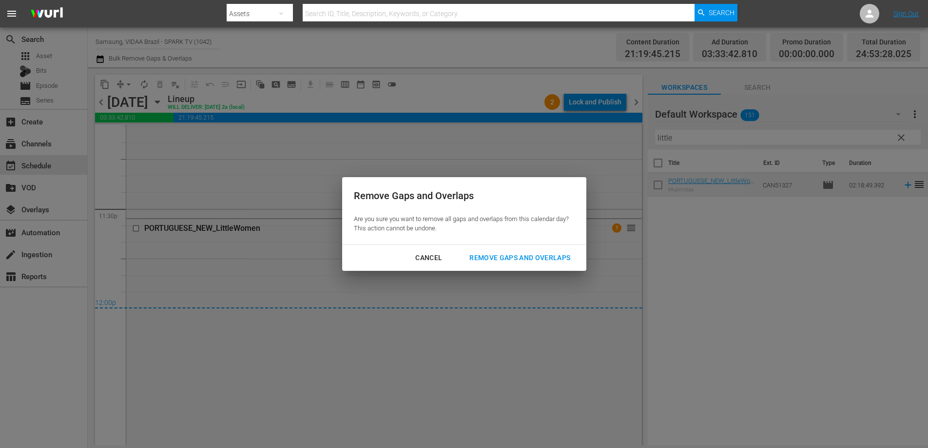
click at [504, 254] on div "Remove Gaps and Overlaps" at bounding box center [520, 258] width 117 height 12
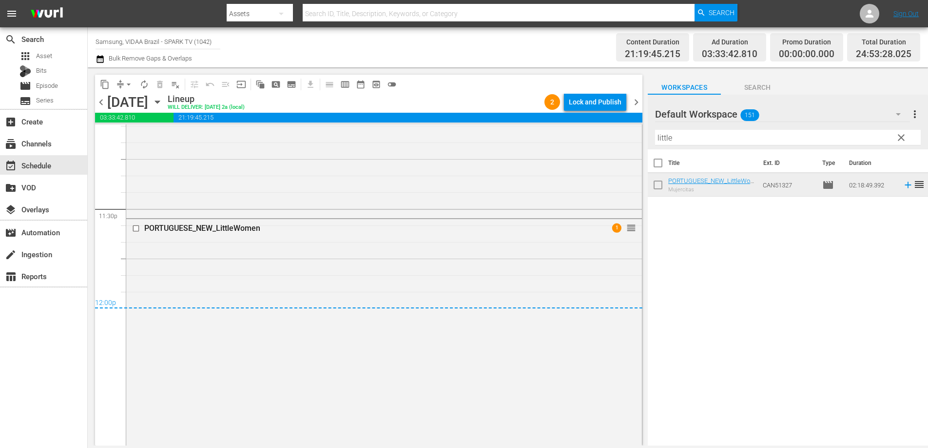
click at [902, 136] on span "clear" at bounding box center [902, 138] width 12 height 12
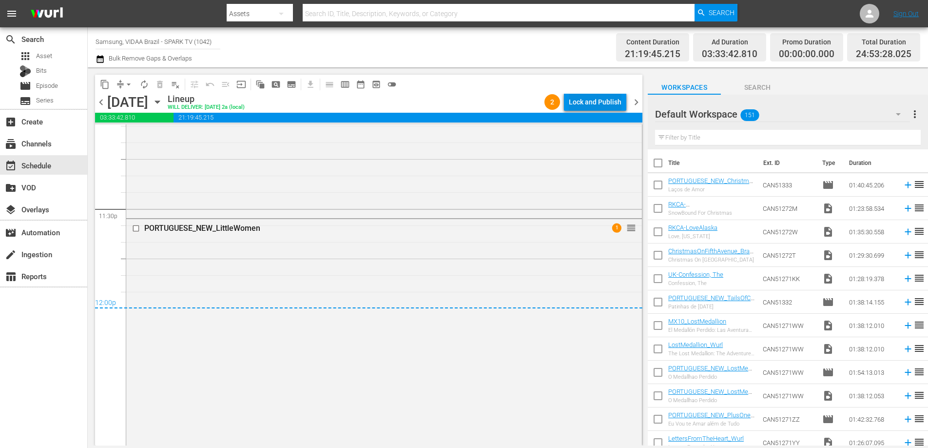
click at [591, 99] on div "Lock and Publish" at bounding box center [595, 102] width 53 height 18
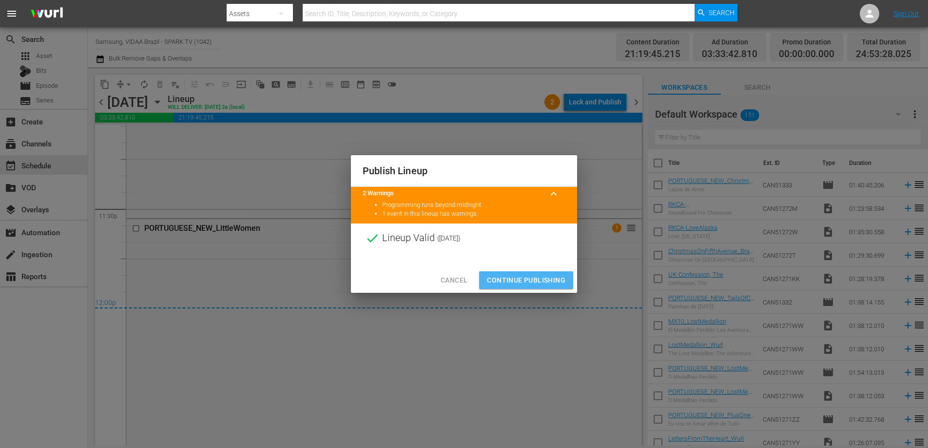
click at [537, 281] on span "Continue Publishing" at bounding box center [526, 280] width 79 height 12
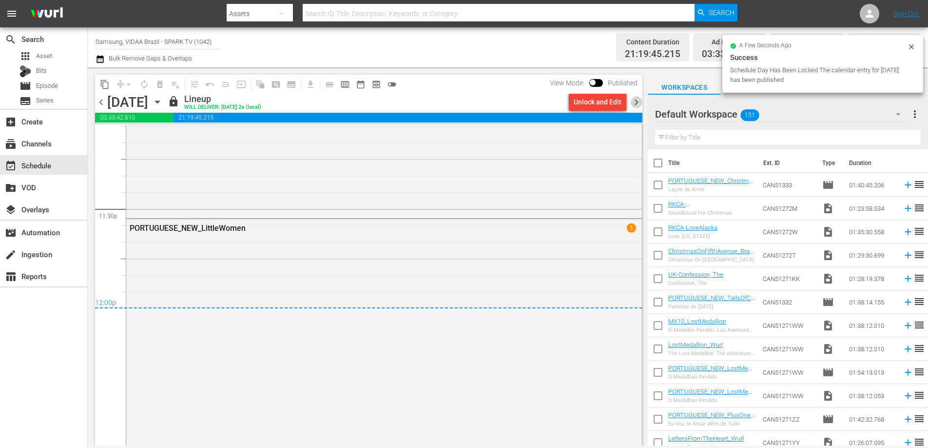
click at [634, 105] on span "chevron_right" at bounding box center [637, 102] width 12 height 12
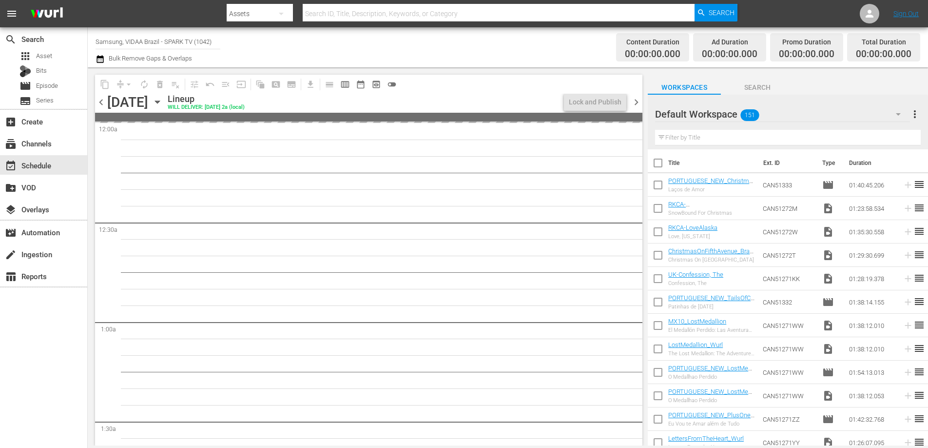
click at [100, 104] on span "chevron_left" at bounding box center [101, 102] width 12 height 12
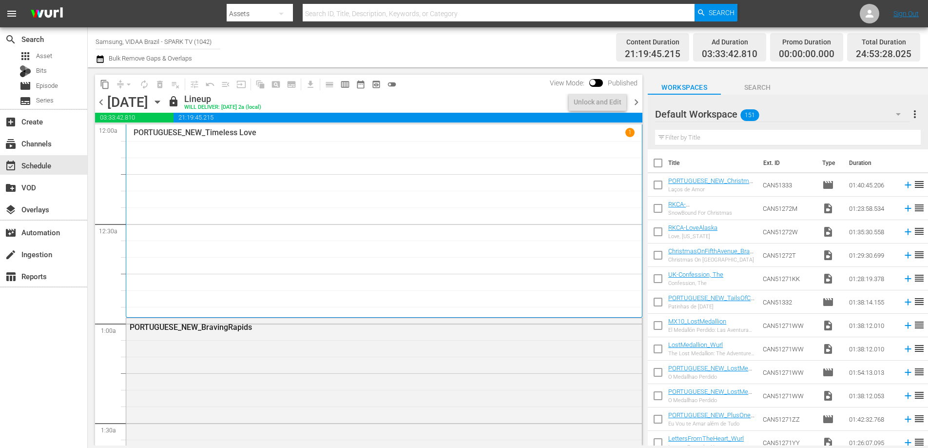
click at [637, 102] on span "chevron_right" at bounding box center [637, 102] width 12 height 12
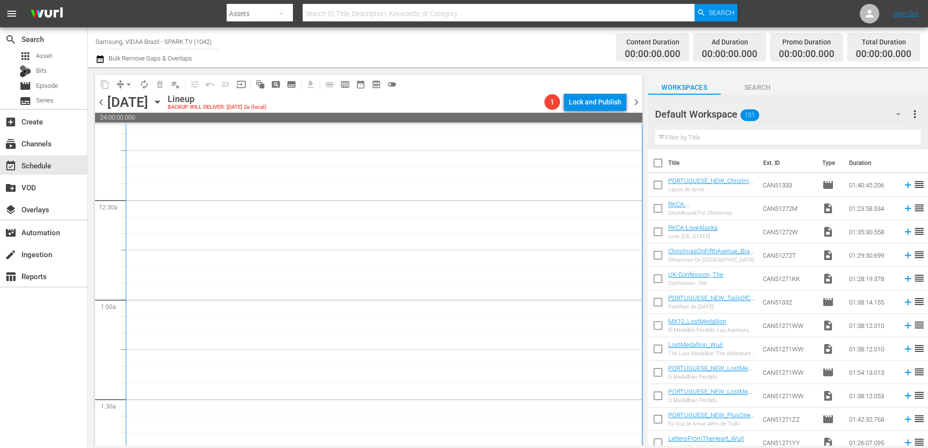
scroll to position [168, 0]
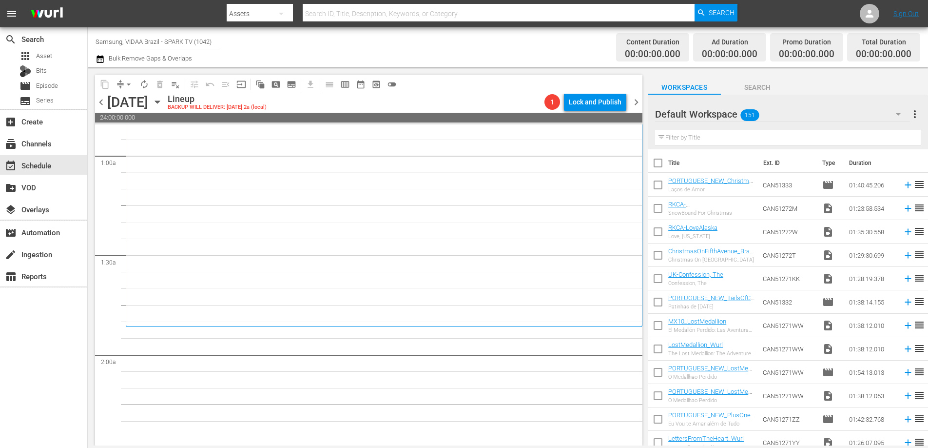
click at [695, 137] on input "text" at bounding box center [788, 138] width 266 height 16
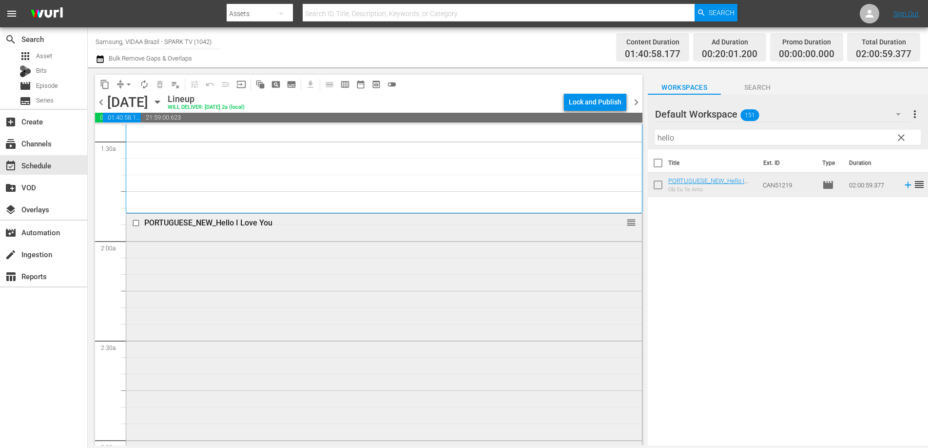
scroll to position [469, 0]
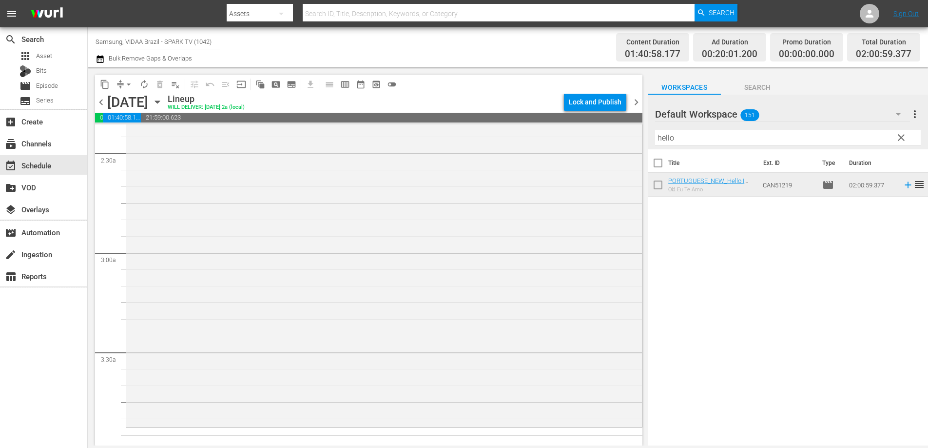
click at [709, 138] on input "hello" at bounding box center [788, 138] width 266 height 16
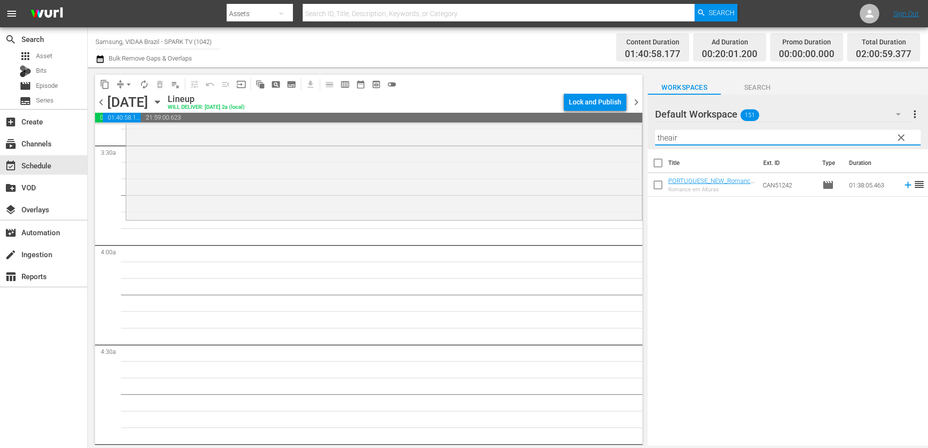
scroll to position [725, 0]
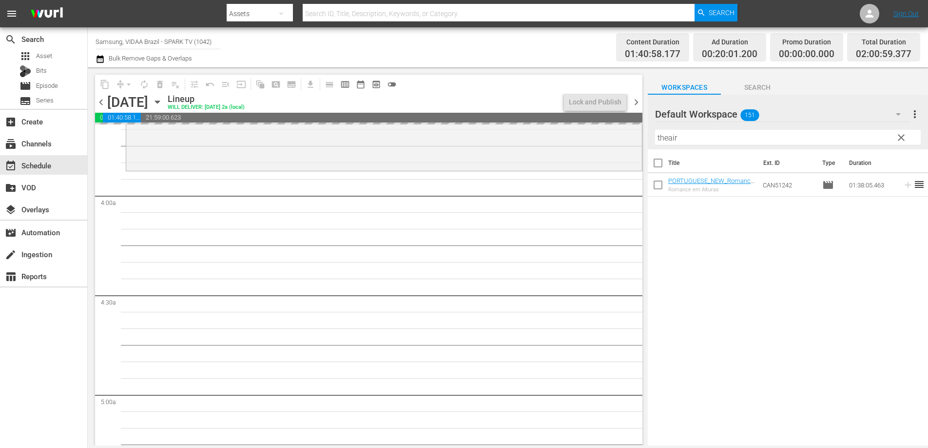
click at [679, 136] on input "theair" at bounding box center [788, 138] width 266 height 16
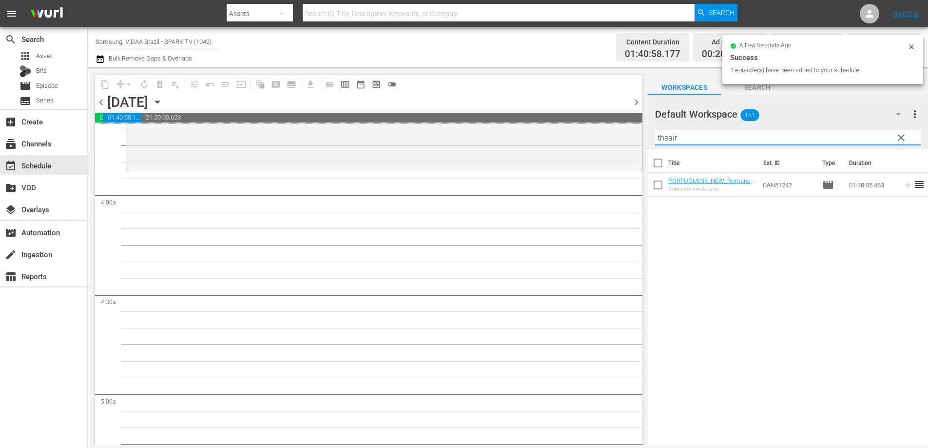
click at [679, 136] on input "theair" at bounding box center [788, 138] width 266 height 16
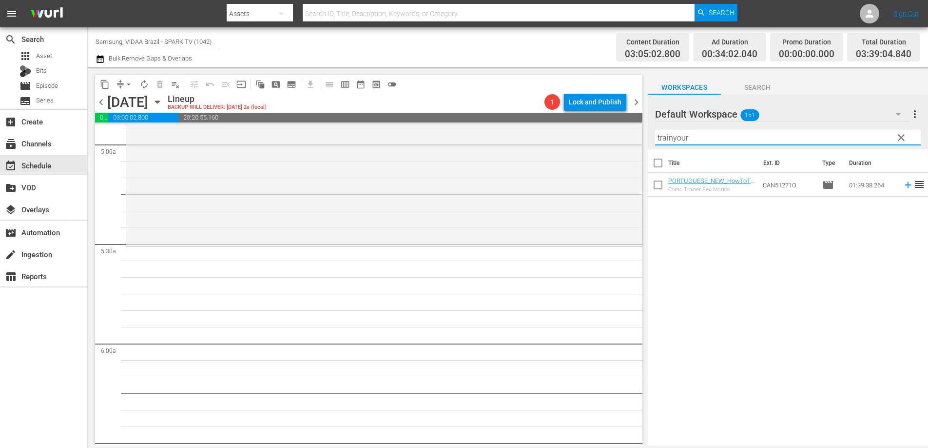
scroll to position [995, 0]
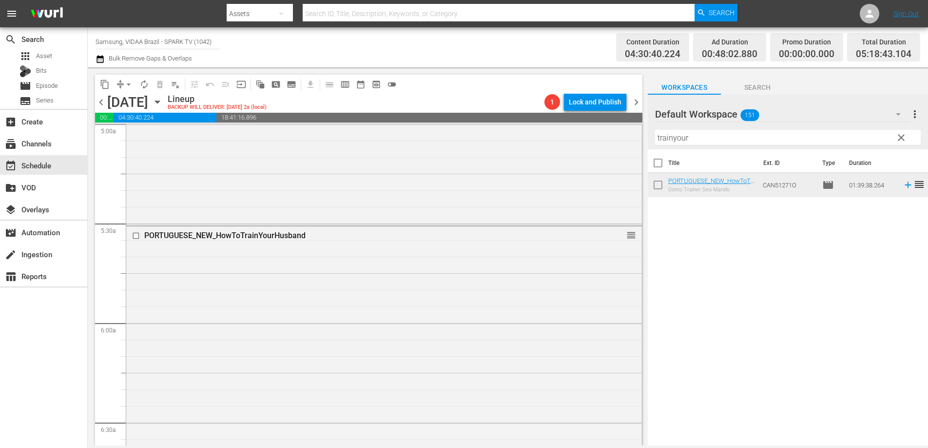
click at [710, 138] on input "trainyour" at bounding box center [788, 138] width 266 height 16
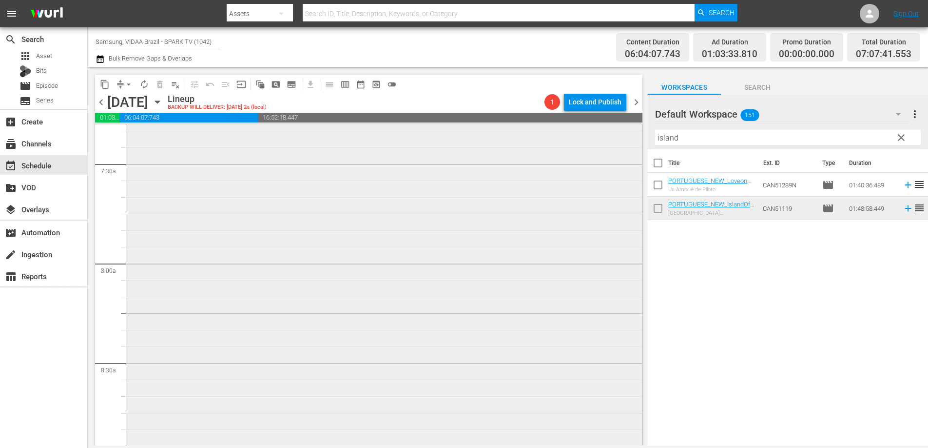
scroll to position [1498, 0]
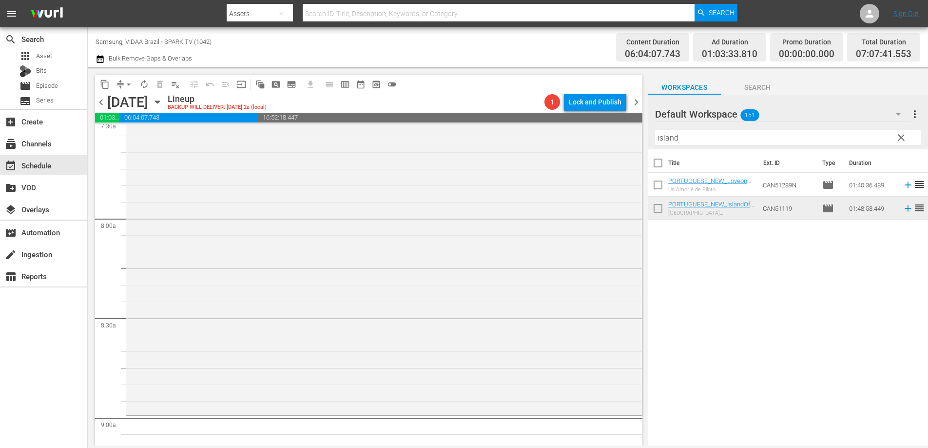
click at [710, 134] on input "island" at bounding box center [788, 138] width 266 height 16
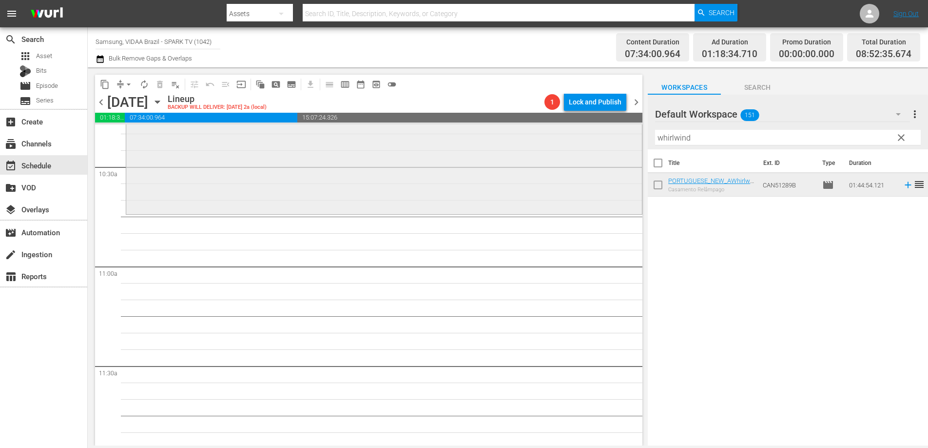
scroll to position [2052, 0]
click at [712, 138] on input "whirlwind" at bounding box center [788, 138] width 266 height 16
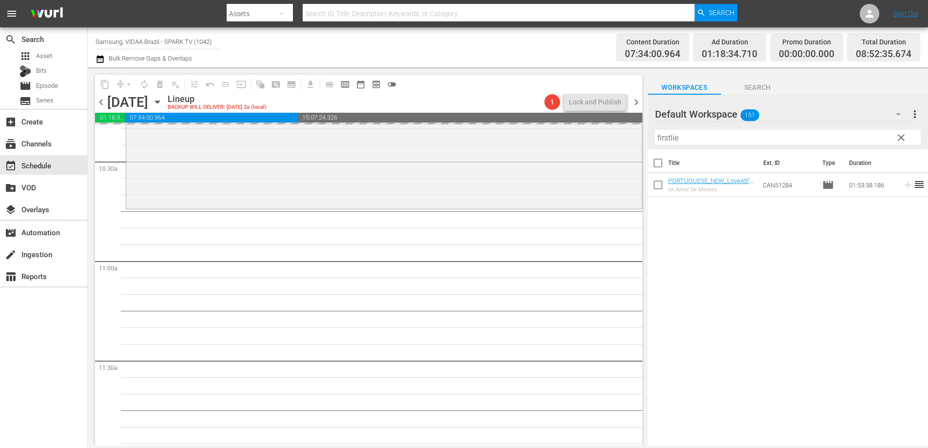
click at [702, 138] on input "firstlie" at bounding box center [788, 138] width 266 height 16
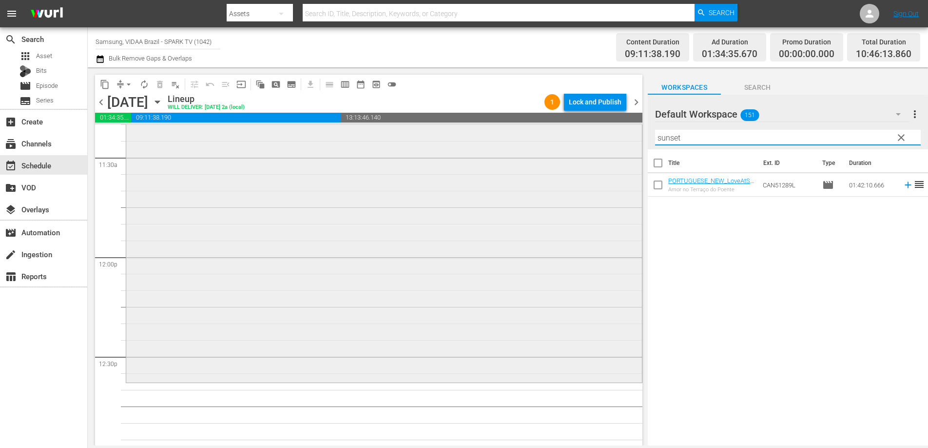
scroll to position [2272, 0]
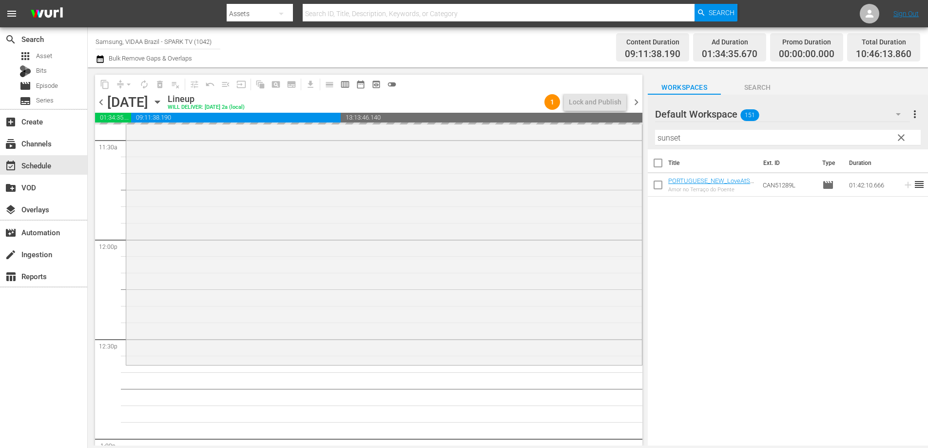
click at [710, 141] on input "sunset" at bounding box center [788, 138] width 266 height 16
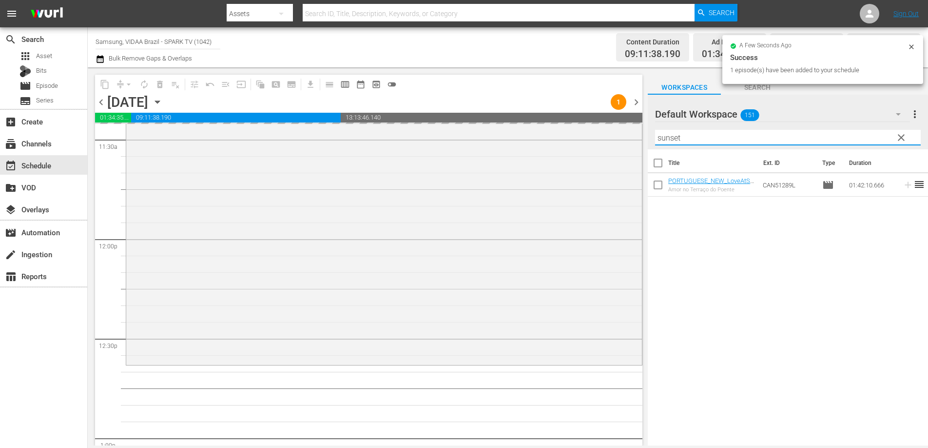
click at [710, 141] on input "sunset" at bounding box center [788, 138] width 266 height 16
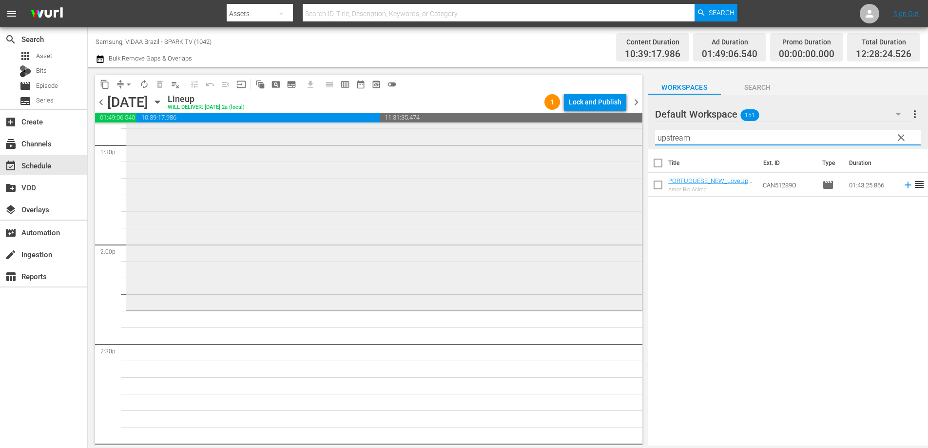
scroll to position [2667, 0]
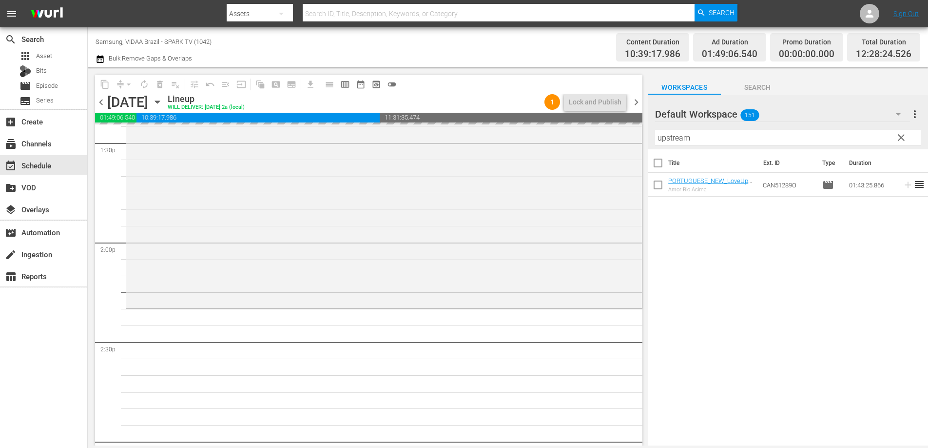
click at [716, 132] on input "upstream" at bounding box center [788, 138] width 266 height 16
click at [716, 134] on input "upstream" at bounding box center [788, 138] width 266 height 16
click at [101, 100] on span "chevron_left" at bounding box center [101, 102] width 12 height 12
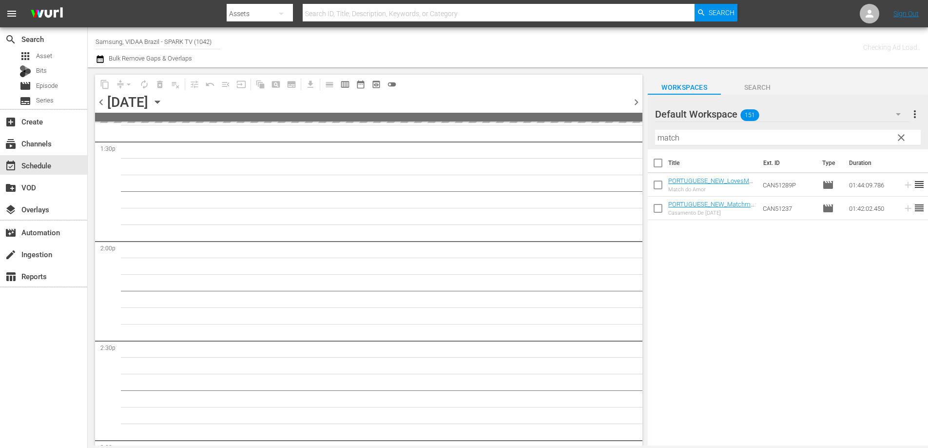
scroll to position [2717, 0]
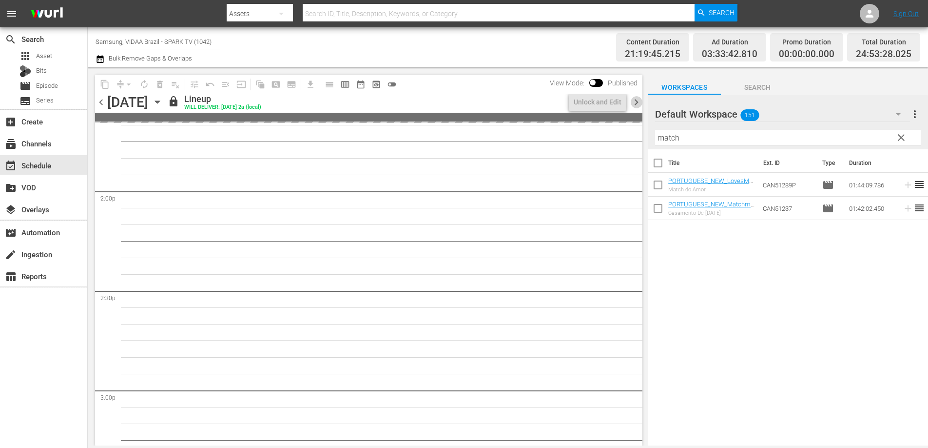
click at [637, 102] on span "chevron_right" at bounding box center [637, 102] width 12 height 12
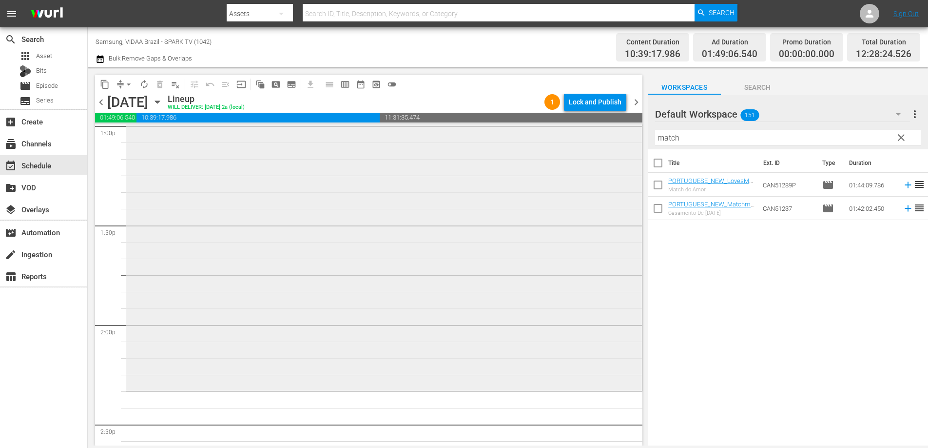
scroll to position [2585, 0]
click at [705, 135] on input "match" at bounding box center [788, 138] width 266 height 16
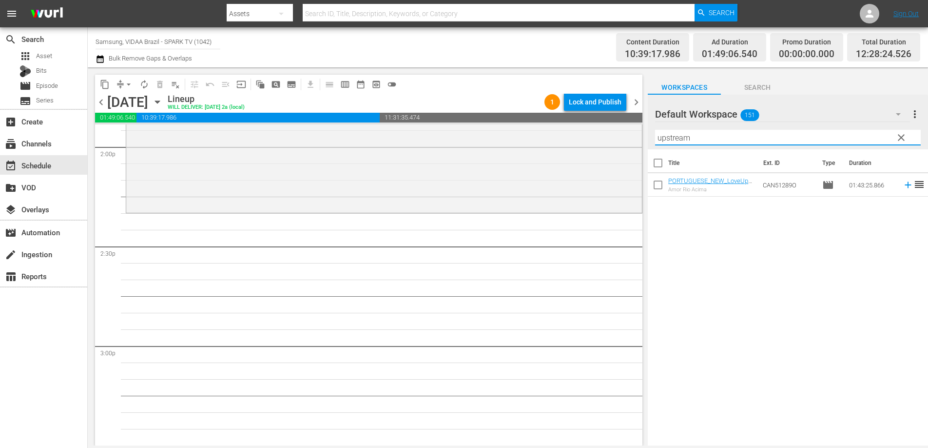
scroll to position [2766, 0]
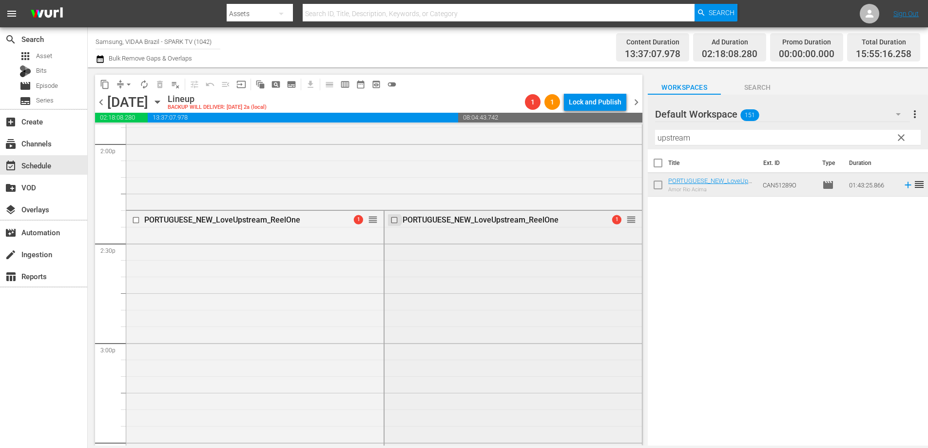
click at [392, 220] on input "checkbox" at bounding box center [396, 220] width 10 height 8
click at [158, 82] on span "delete_forever_outlined" at bounding box center [160, 84] width 10 height 10
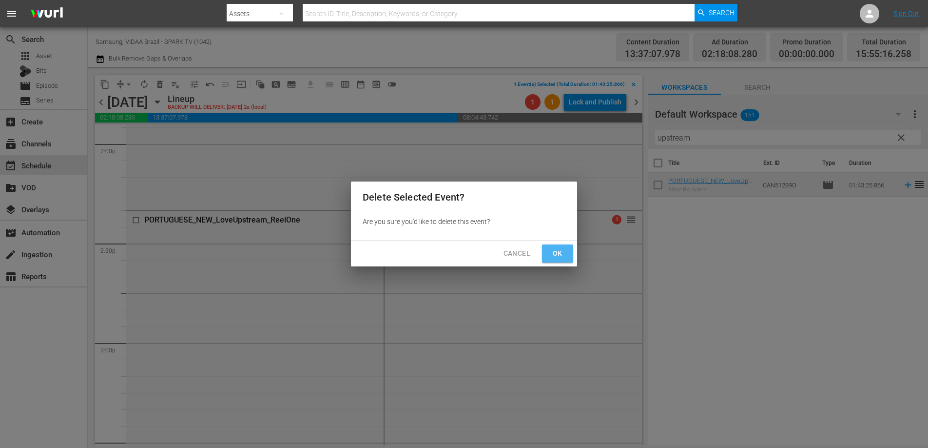
click at [554, 249] on span "Ok" at bounding box center [558, 253] width 16 height 12
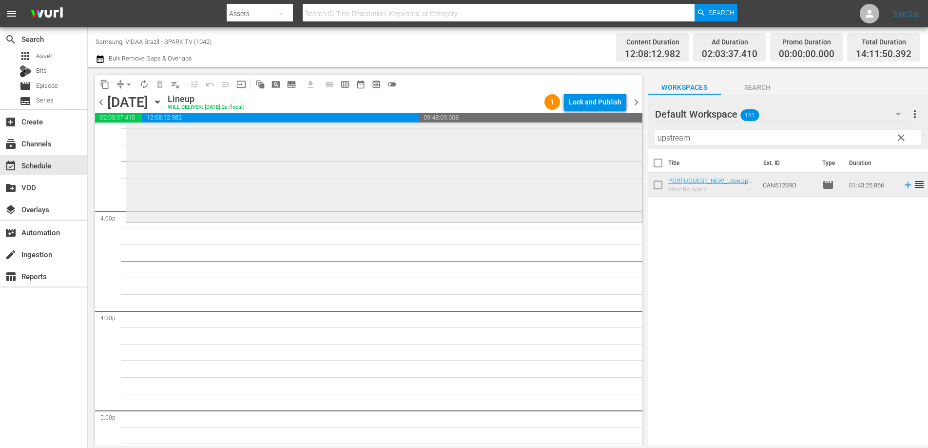
scroll to position [3111, 0]
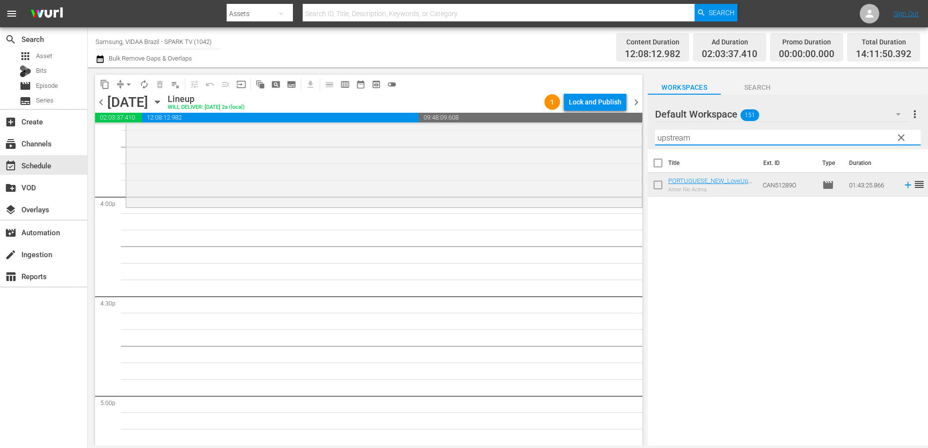
click at [714, 142] on input "upstream" at bounding box center [788, 138] width 266 height 16
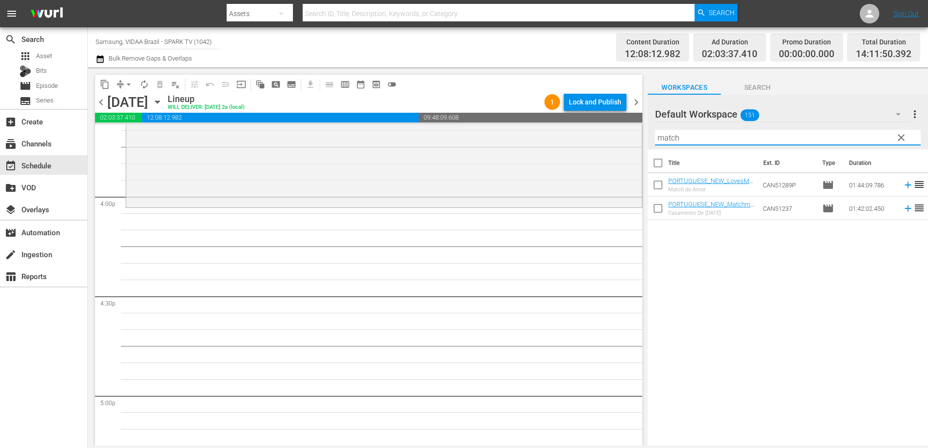
type input "match"
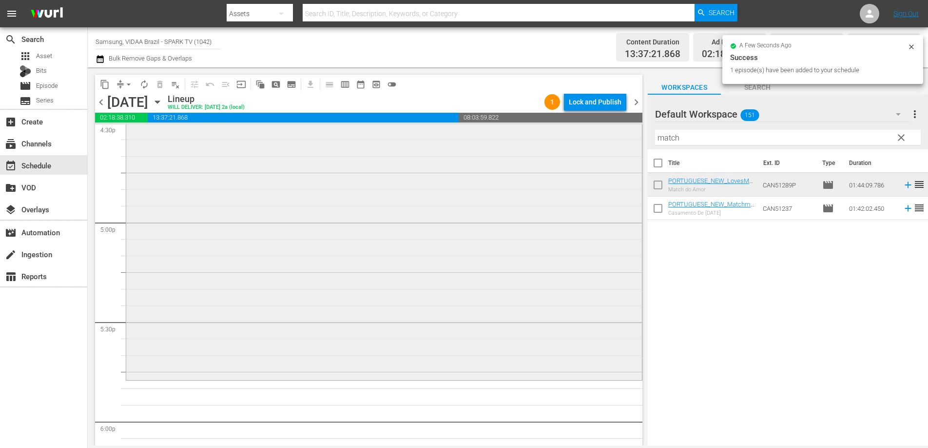
scroll to position [3326, 0]
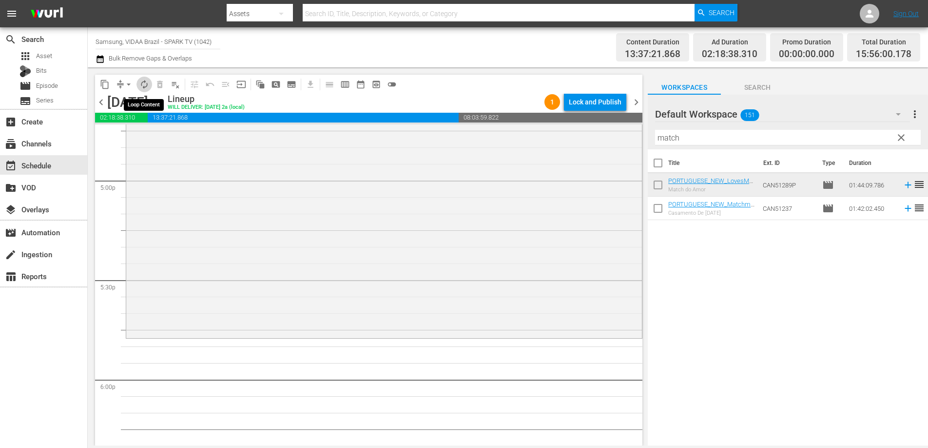
click at [149, 84] on button "autorenew_outlined" at bounding box center [145, 85] width 16 height 16
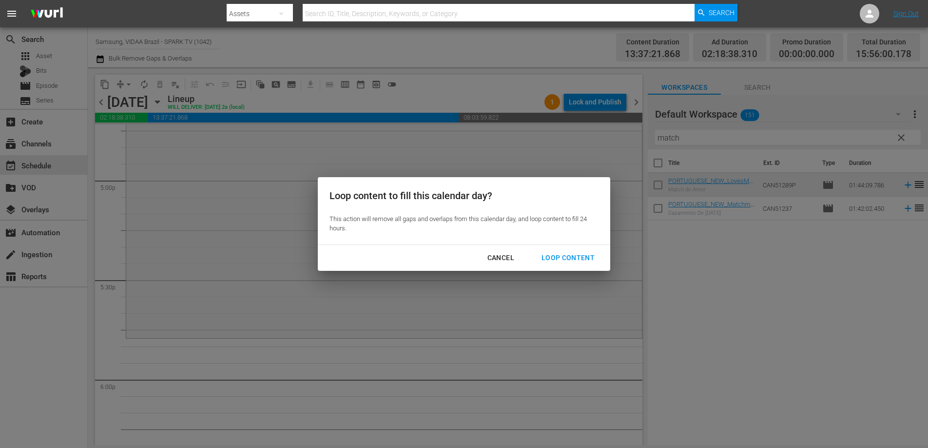
click at [560, 261] on div "Loop Content" at bounding box center [568, 258] width 69 height 12
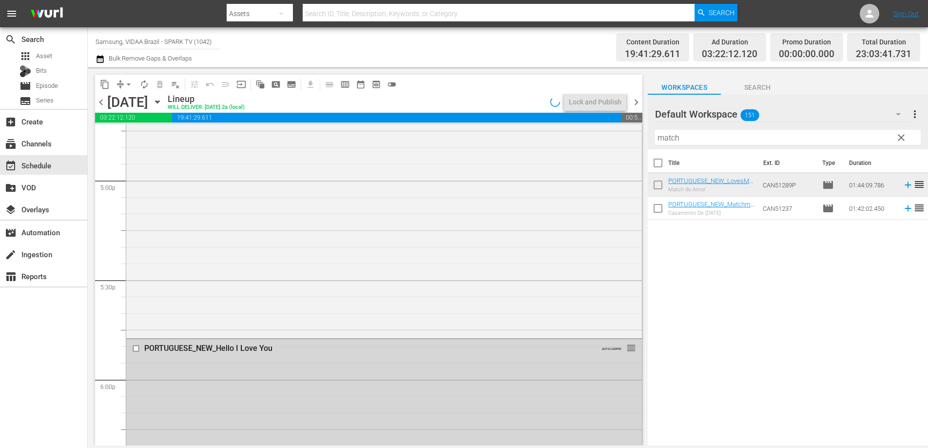
click at [904, 138] on span "clear" at bounding box center [902, 138] width 12 height 12
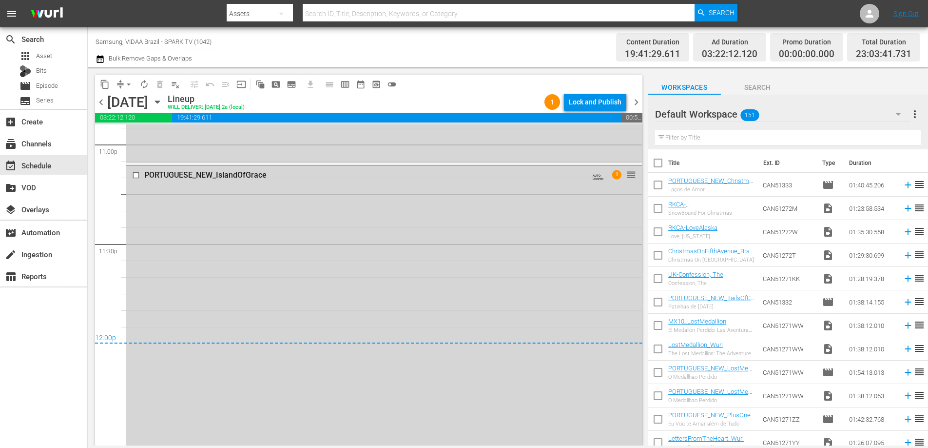
scroll to position [4638, 0]
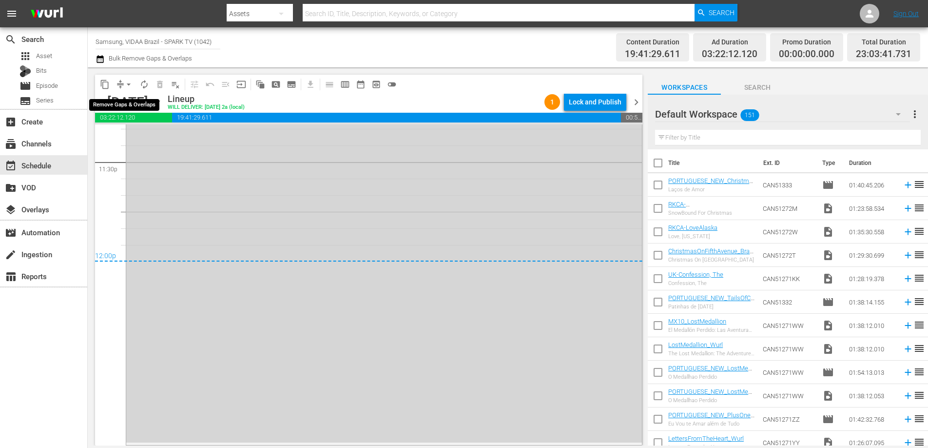
click at [129, 82] on span "arrow_drop_down" at bounding box center [129, 84] width 10 height 10
click at [131, 135] on li "Align to End of Previous Day" at bounding box center [129, 136] width 102 height 16
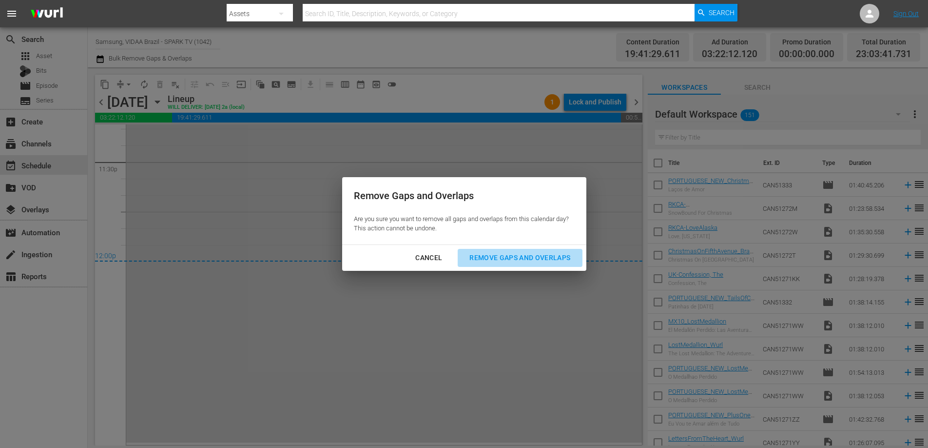
click at [490, 257] on div "Remove Gaps and Overlaps" at bounding box center [520, 258] width 117 height 12
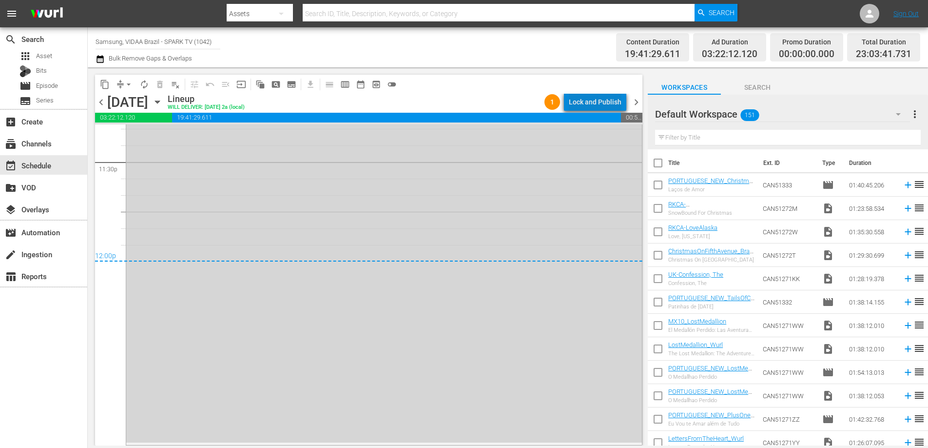
click at [601, 97] on div "Lock and Publish" at bounding box center [595, 102] width 53 height 18
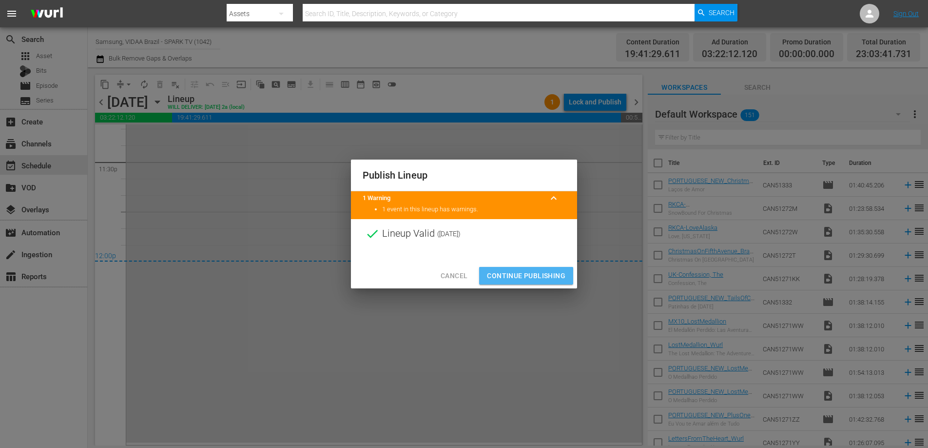
click at [536, 275] on span "Continue Publishing" at bounding box center [526, 276] width 79 height 12
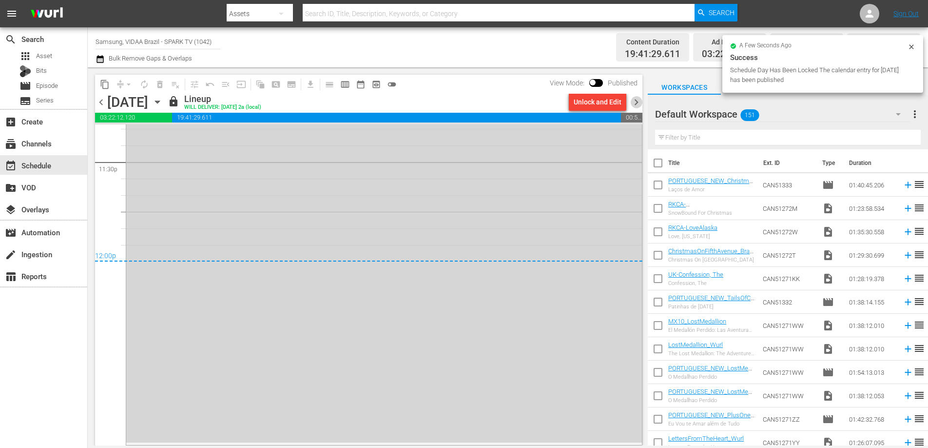
click at [639, 98] on span "chevron_right" at bounding box center [637, 102] width 12 height 12
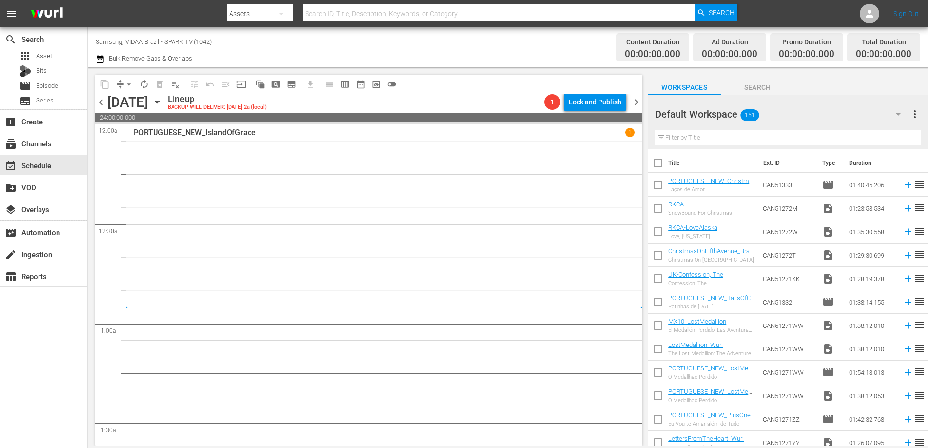
drag, startPoint x: 642, startPoint y: 432, endPoint x: 652, endPoint y: 122, distance: 309.8
click at [652, 122] on div "content_copy compress arrow_drop_down autorenew_outlined delete_forever_outline…" at bounding box center [508, 256] width 841 height 378
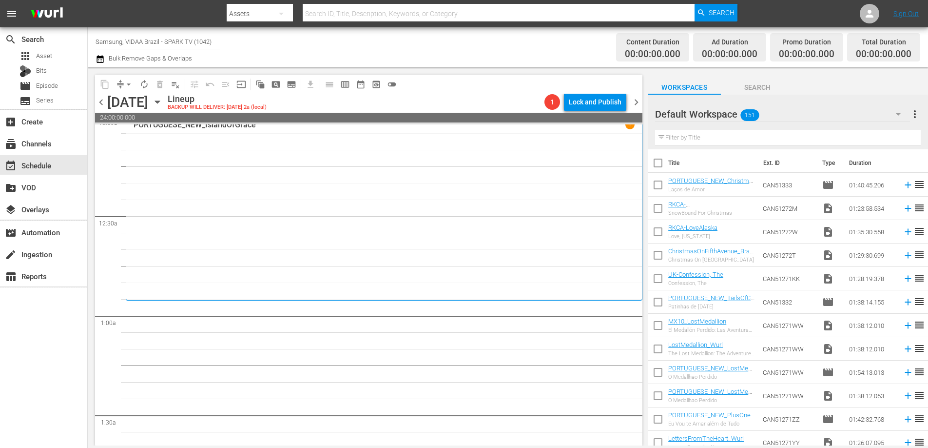
scroll to position [147, 0]
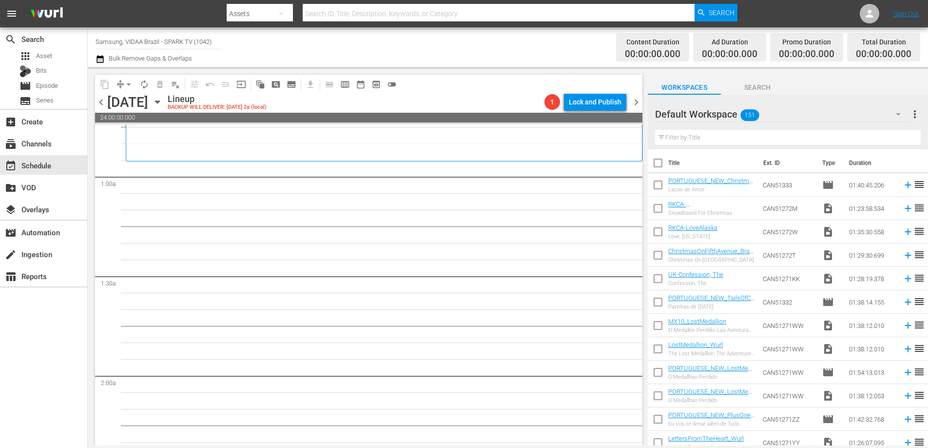
click at [461, 81] on div "content_copy compress arrow_drop_down autorenew_outlined delete_forever_outline…" at bounding box center [369, 84] width 548 height 19
click at [356, 85] on span "date_range_outlined" at bounding box center [361, 84] width 10 height 10
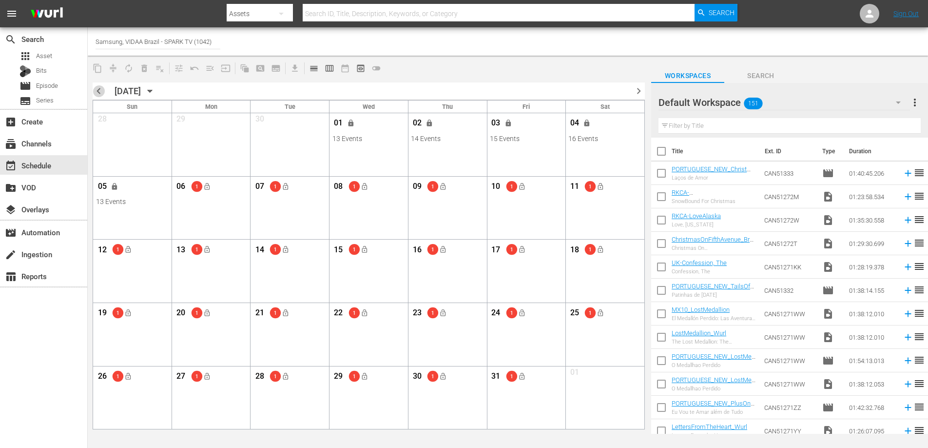
click at [100, 91] on span "chevron_left" at bounding box center [99, 91] width 12 height 12
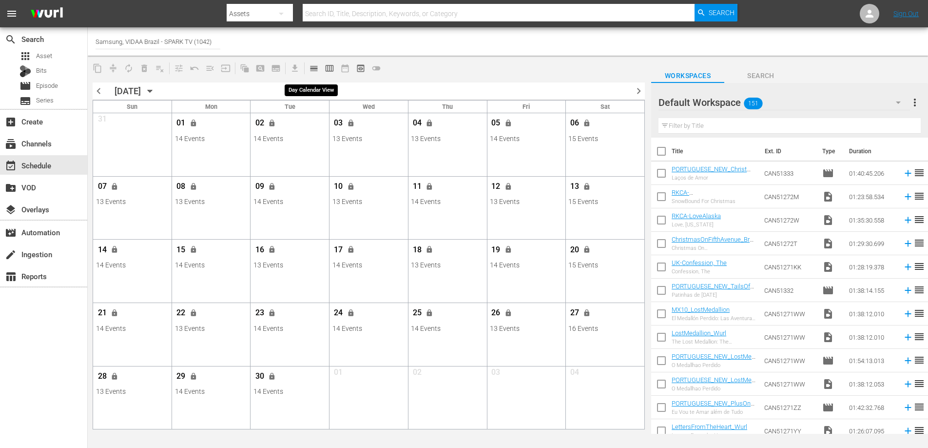
click at [318, 69] on span "calendar_view_day_outlined" at bounding box center [314, 68] width 10 height 10
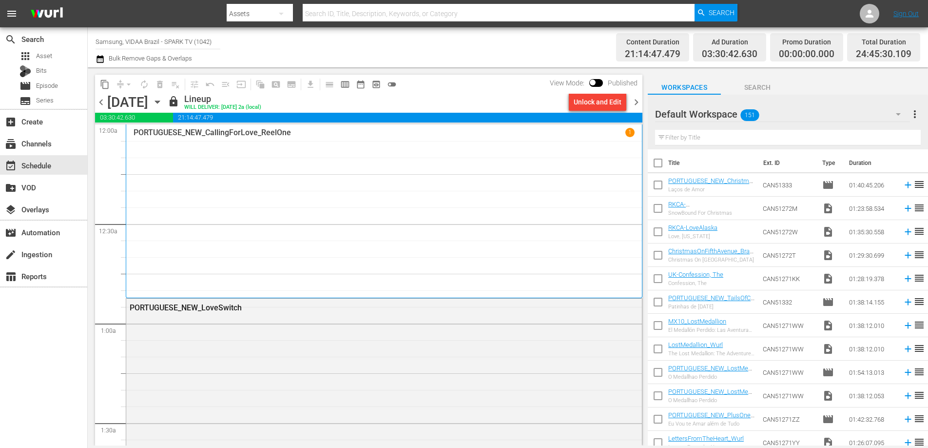
click at [163, 103] on icon "button" at bounding box center [157, 102] width 11 height 11
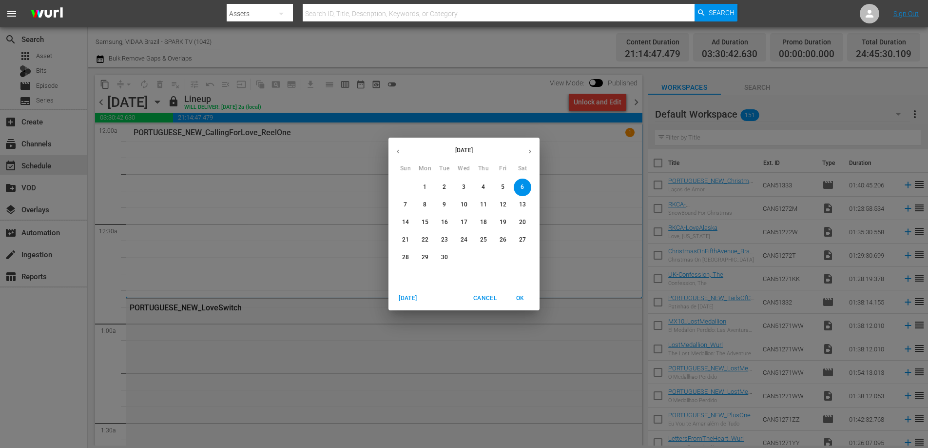
click at [533, 153] on icon "button" at bounding box center [530, 151] width 7 height 7
click at [428, 204] on span "6" at bounding box center [425, 204] width 18 height 8
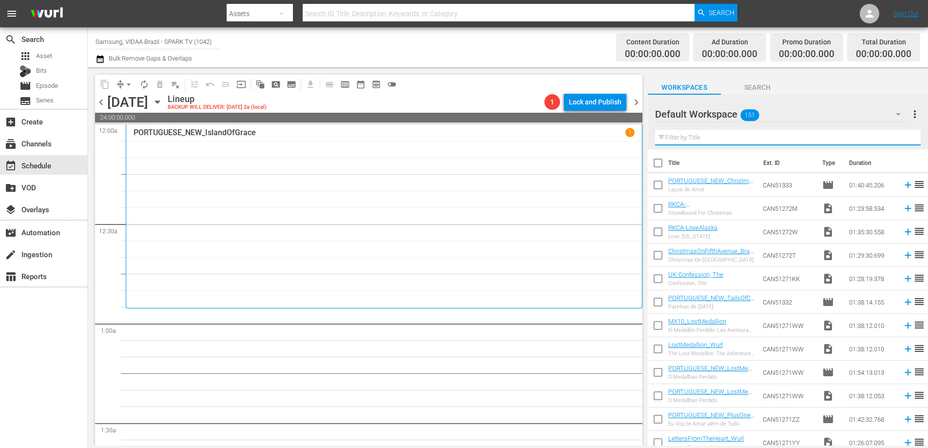
click at [727, 138] on input "text" at bounding box center [788, 138] width 266 height 16
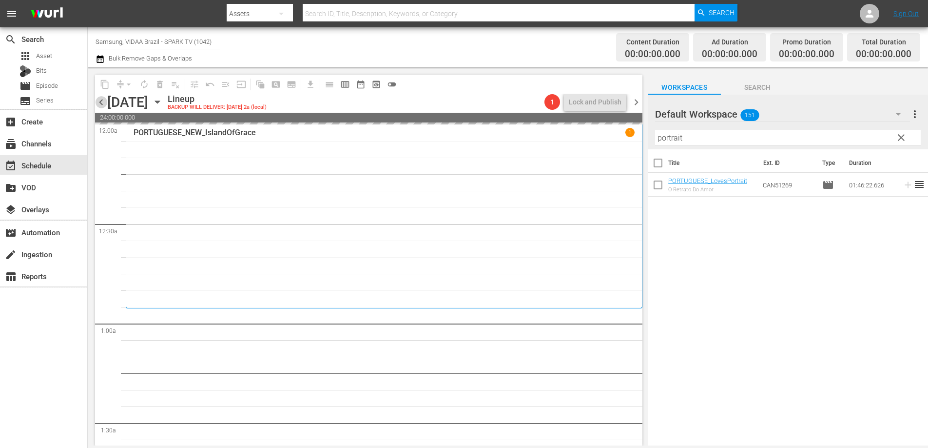
click at [103, 102] on span "chevron_left" at bounding box center [101, 102] width 12 height 12
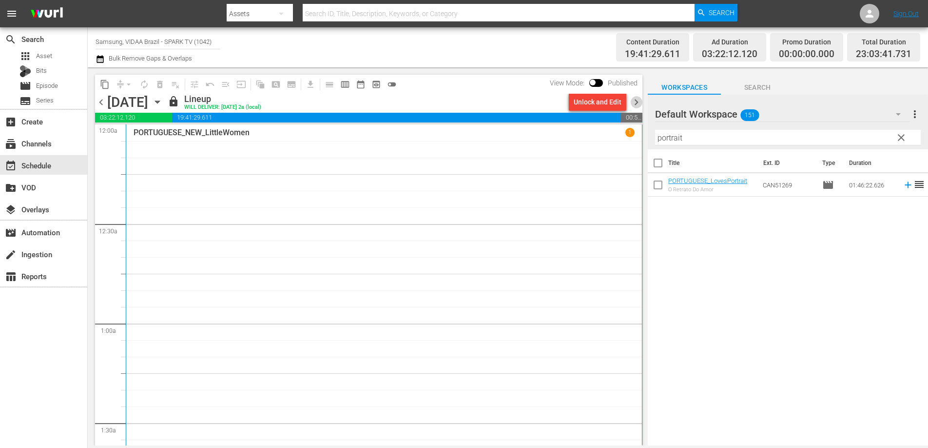
click at [635, 103] on span "chevron_right" at bounding box center [637, 102] width 12 height 12
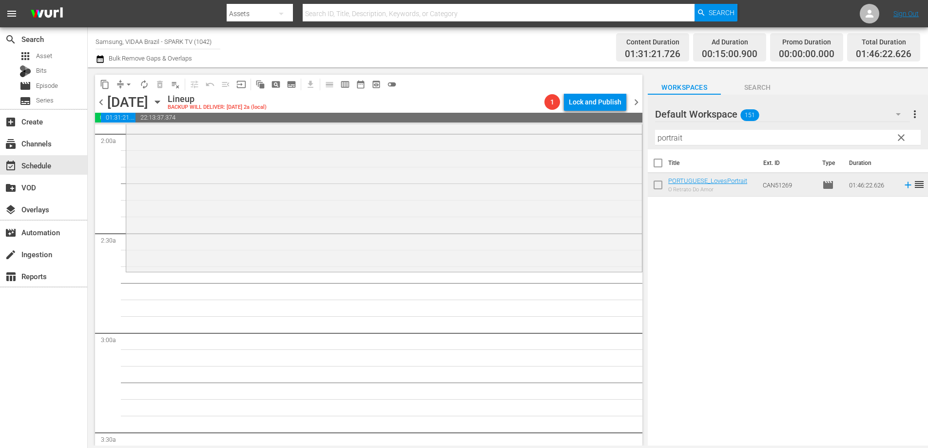
scroll to position [450, 0]
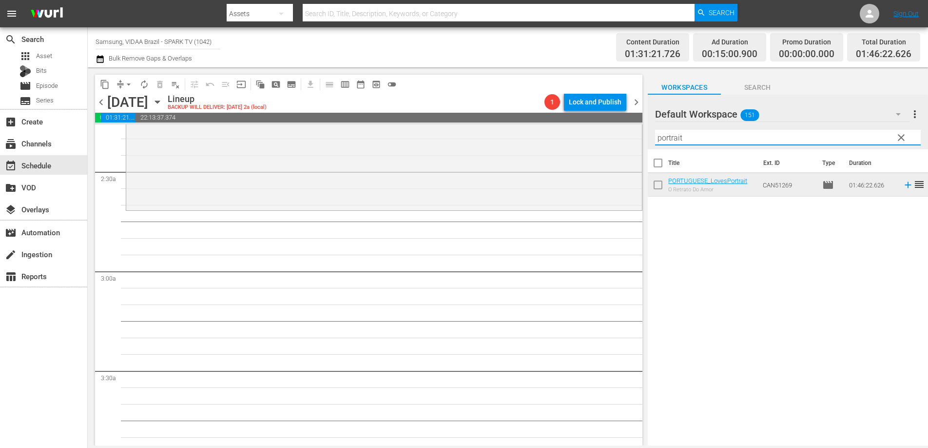
click at [740, 139] on input "portrait" at bounding box center [788, 138] width 266 height 16
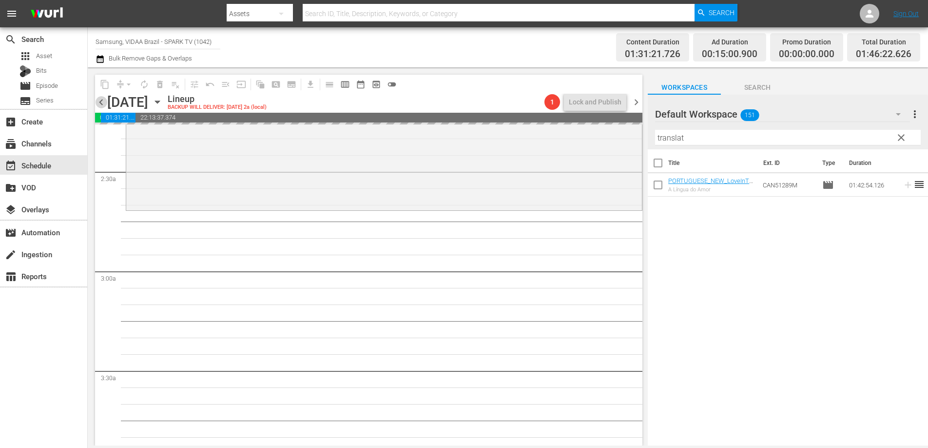
click at [99, 103] on span "chevron_left" at bounding box center [101, 102] width 12 height 12
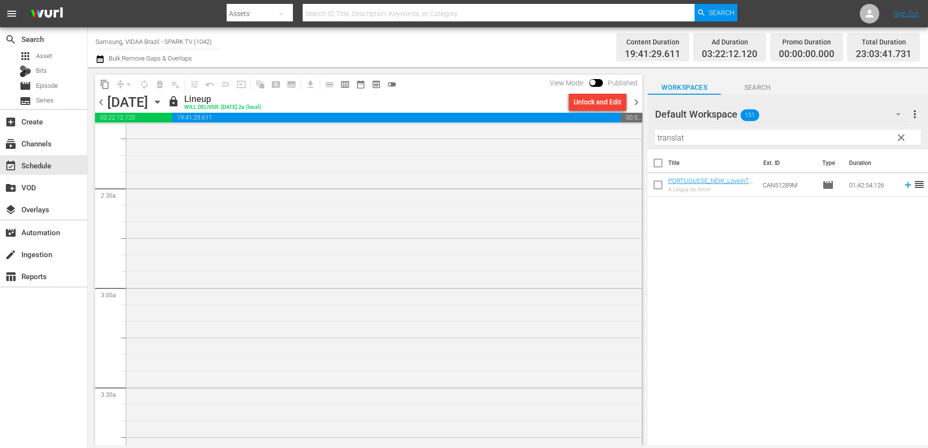
click at [634, 103] on span "chevron_right" at bounding box center [637, 102] width 12 height 12
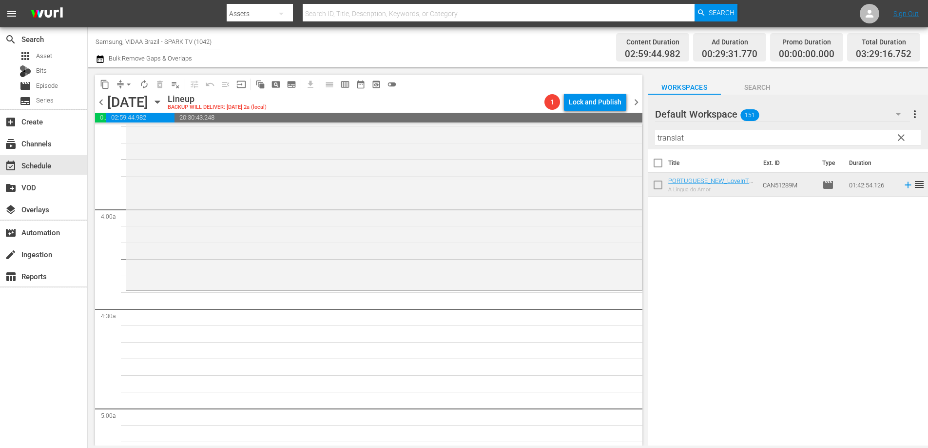
scroll to position [796, 0]
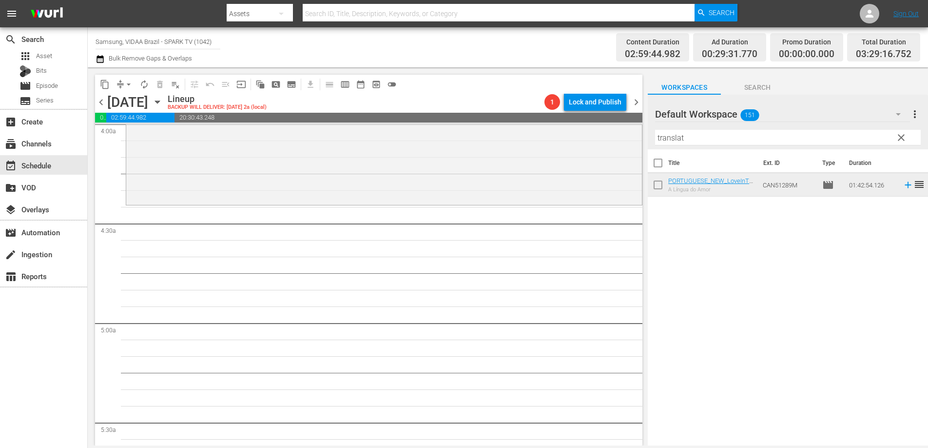
click at [699, 140] on input "translat" at bounding box center [788, 138] width 266 height 16
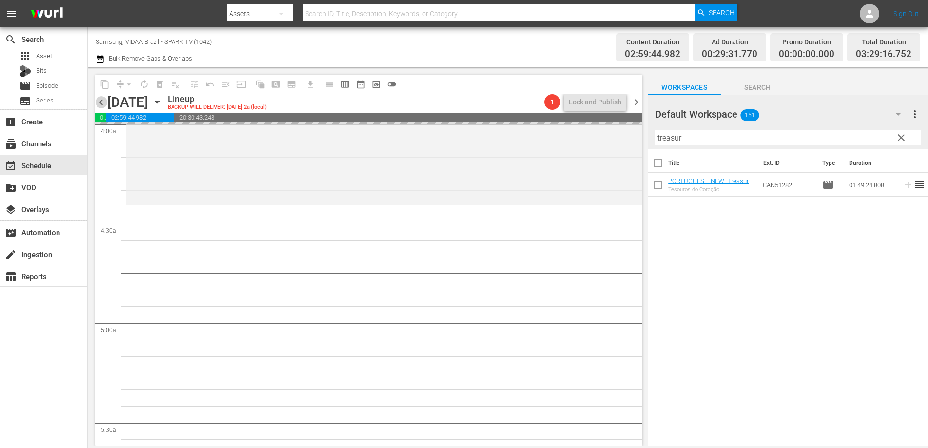
click at [100, 102] on span "chevron_left" at bounding box center [101, 102] width 12 height 12
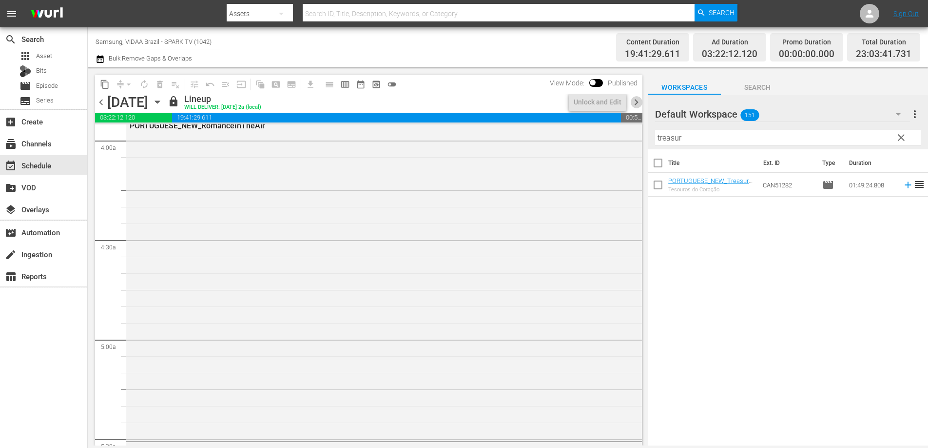
click at [638, 101] on span "chevron_right" at bounding box center [637, 102] width 12 height 12
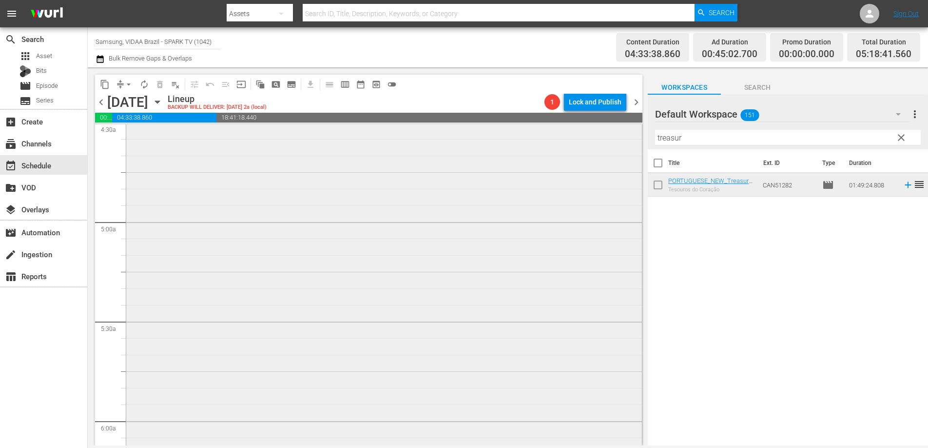
scroll to position [1052, 0]
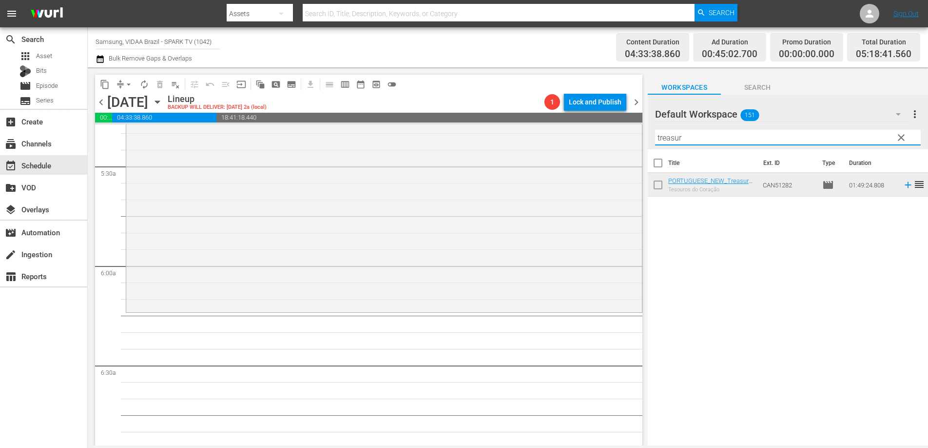
click at [728, 139] on input "treasur" at bounding box center [788, 138] width 266 height 16
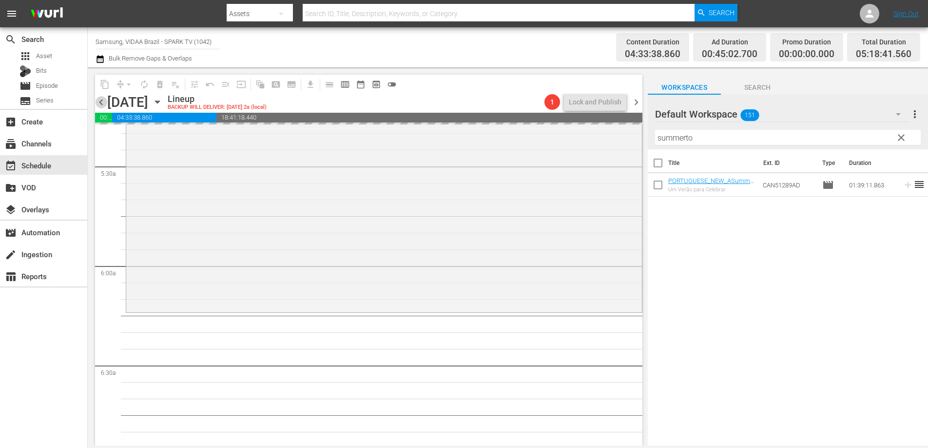
click at [102, 99] on span "chevron_left" at bounding box center [101, 102] width 12 height 12
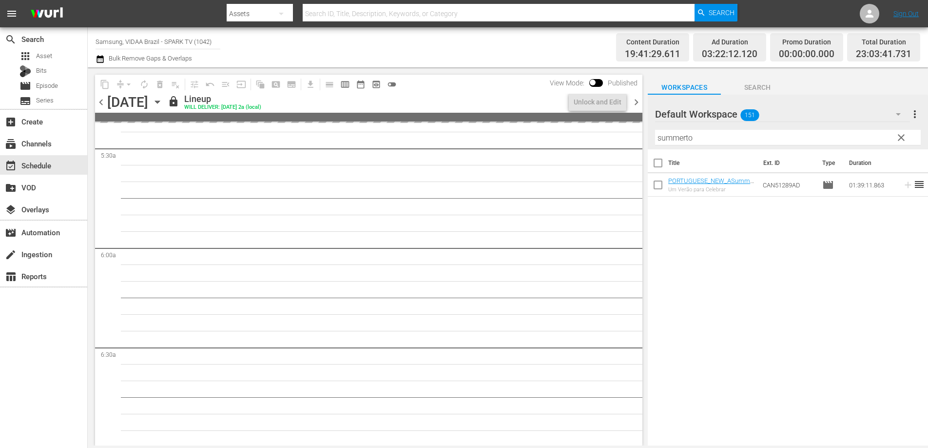
scroll to position [1036, 0]
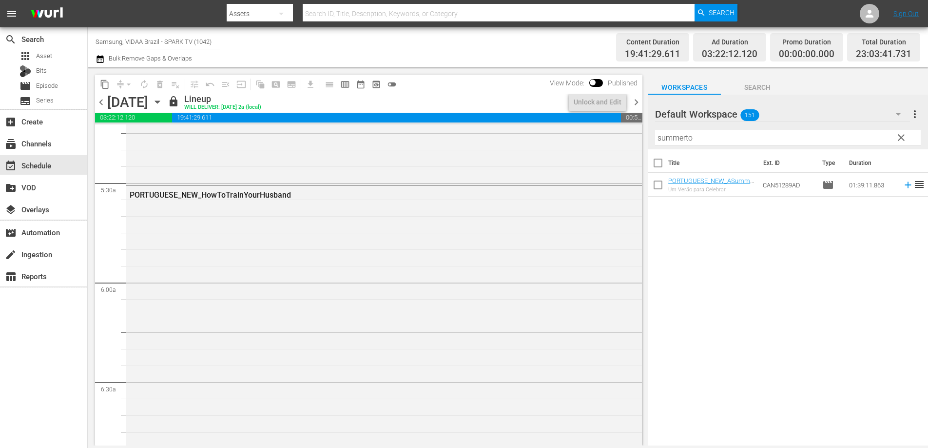
click at [638, 108] on div "chevron_left Sunday, October 5th October 5th lock Lineup WILL DELIVER: 10/4 @ 2…" at bounding box center [369, 103] width 548 height 19
click at [637, 105] on span "chevron_right" at bounding box center [637, 102] width 12 height 12
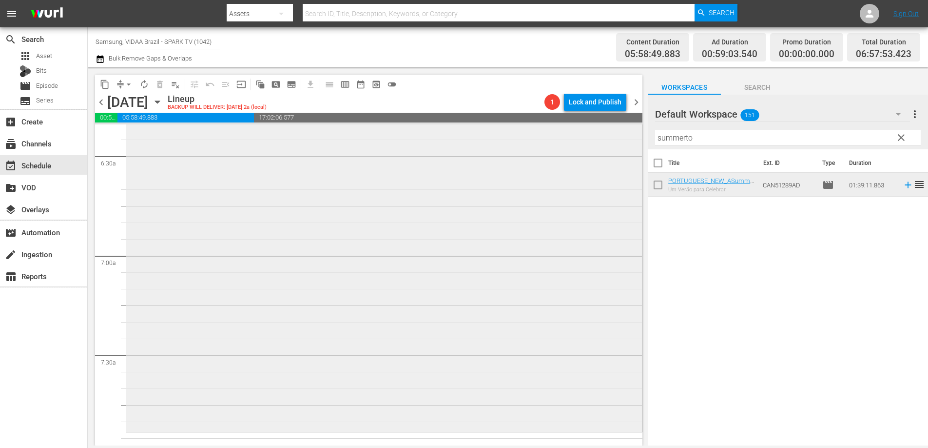
scroll to position [1365, 0]
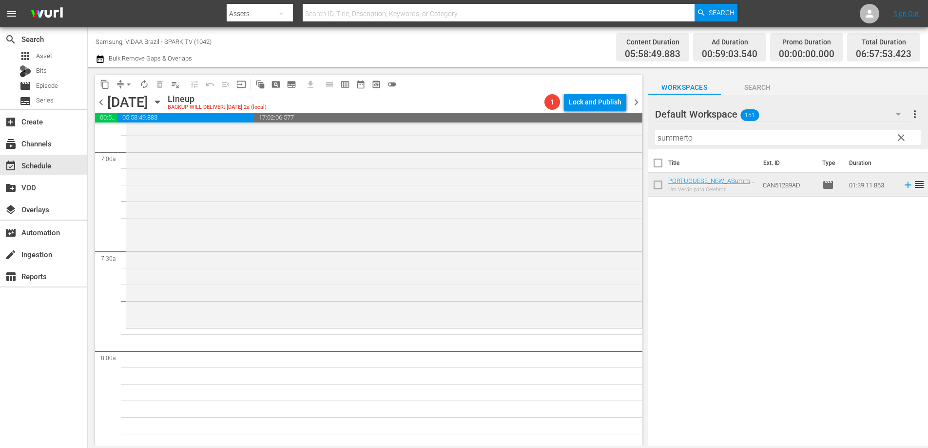
click at [743, 142] on input "summerto" at bounding box center [788, 138] width 266 height 16
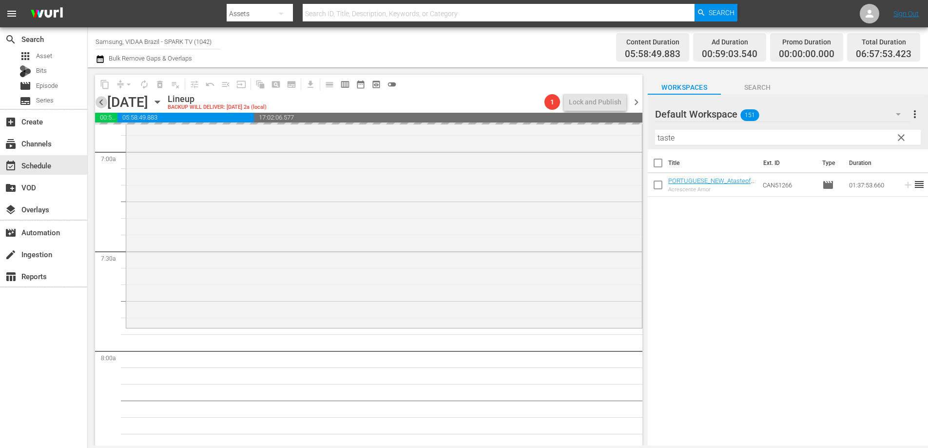
click at [103, 104] on span "chevron_left" at bounding box center [101, 102] width 12 height 12
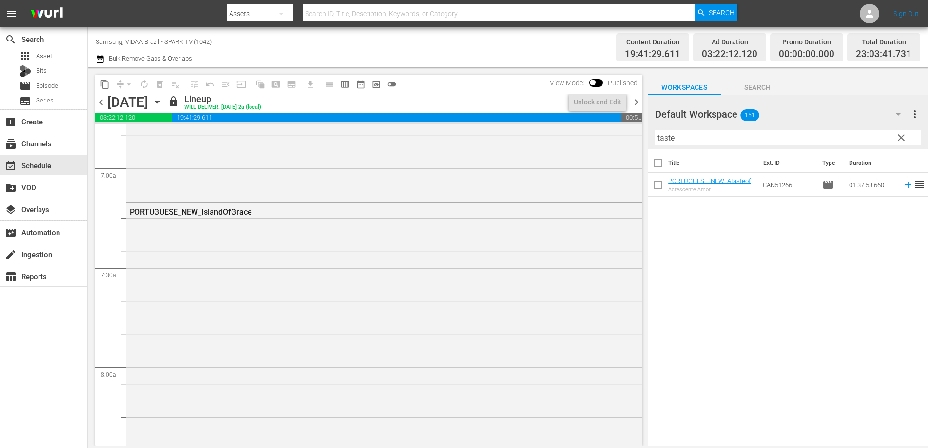
click at [637, 102] on span "chevron_right" at bounding box center [637, 102] width 12 height 12
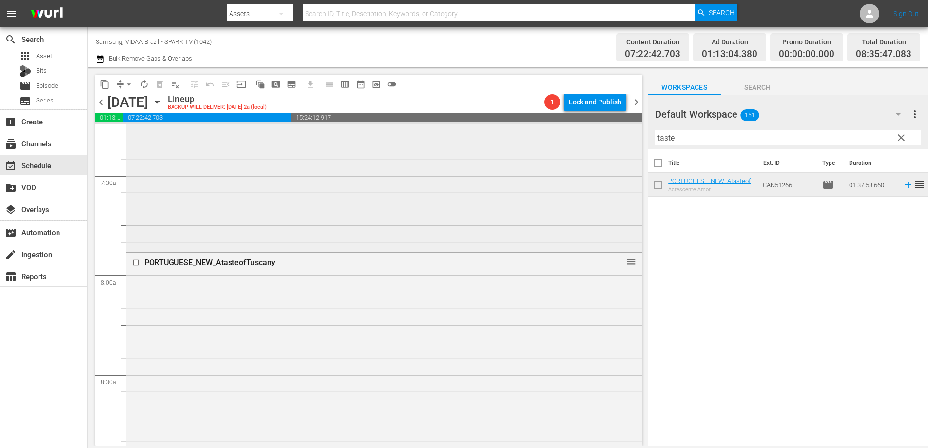
scroll to position [1715, 0]
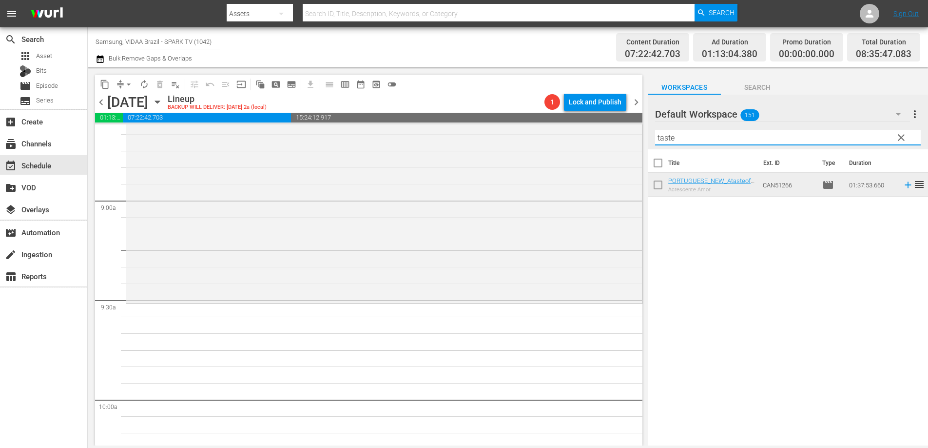
click at [713, 137] on input "taste" at bounding box center [788, 138] width 266 height 16
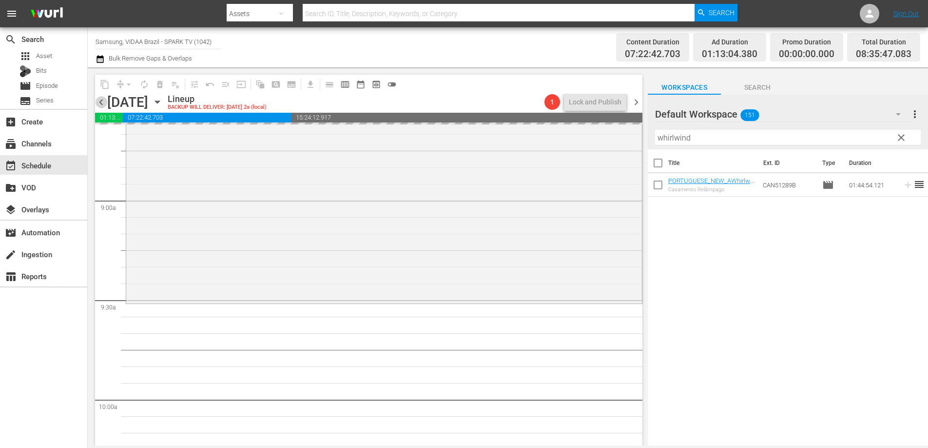
click at [103, 103] on span "chevron_left" at bounding box center [101, 102] width 12 height 12
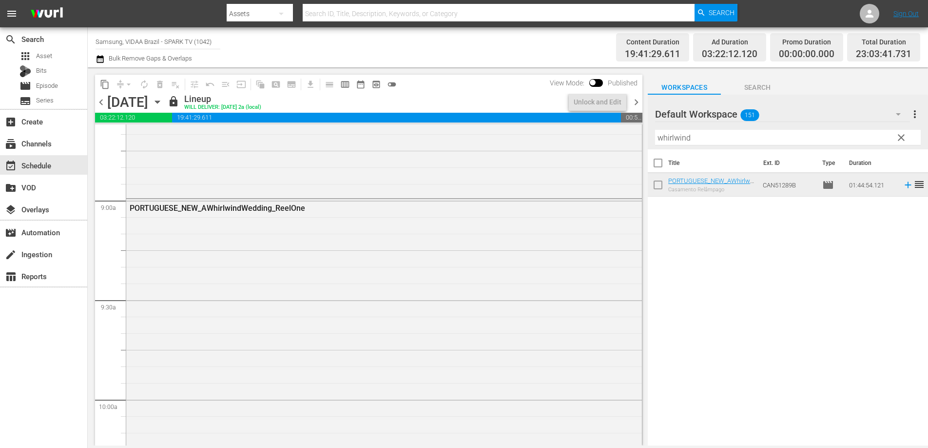
click at [637, 104] on span "chevron_right" at bounding box center [637, 102] width 12 height 12
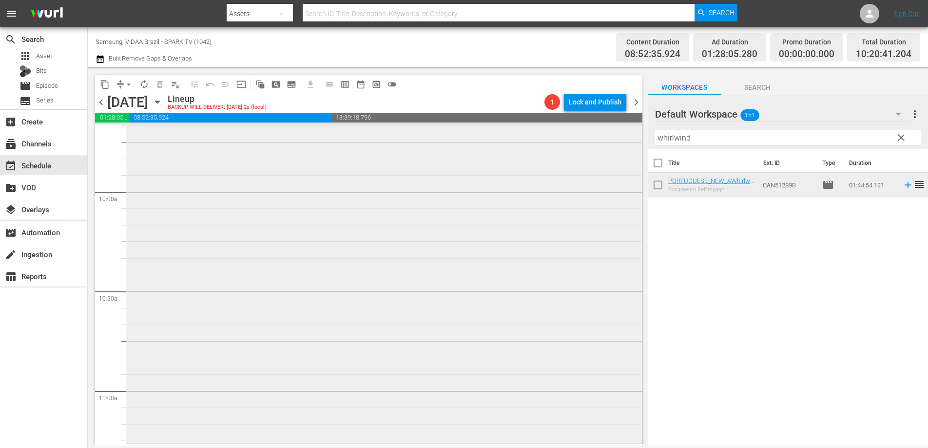
scroll to position [2028, 0]
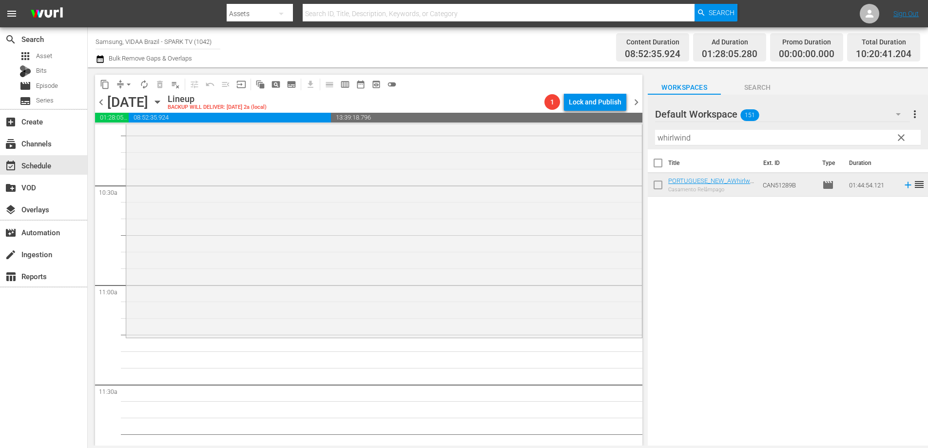
click at [709, 138] on input "whirlwind" at bounding box center [788, 138] width 266 height 16
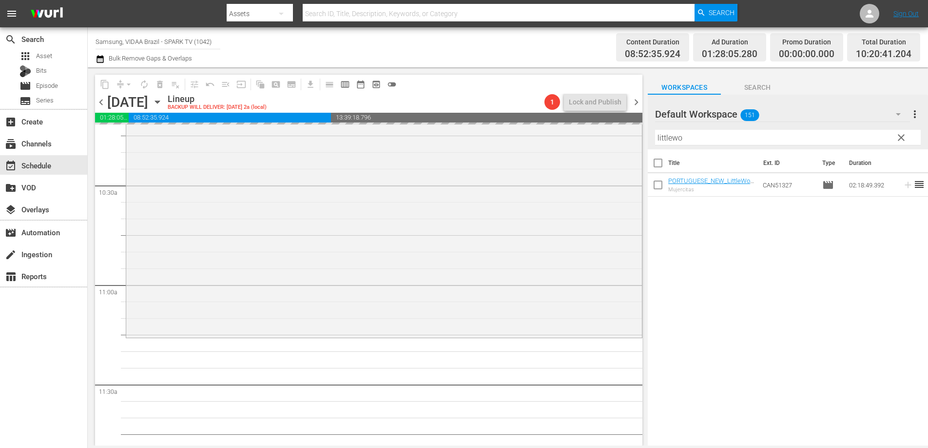
click at [102, 103] on span "chevron_left" at bounding box center [101, 102] width 12 height 12
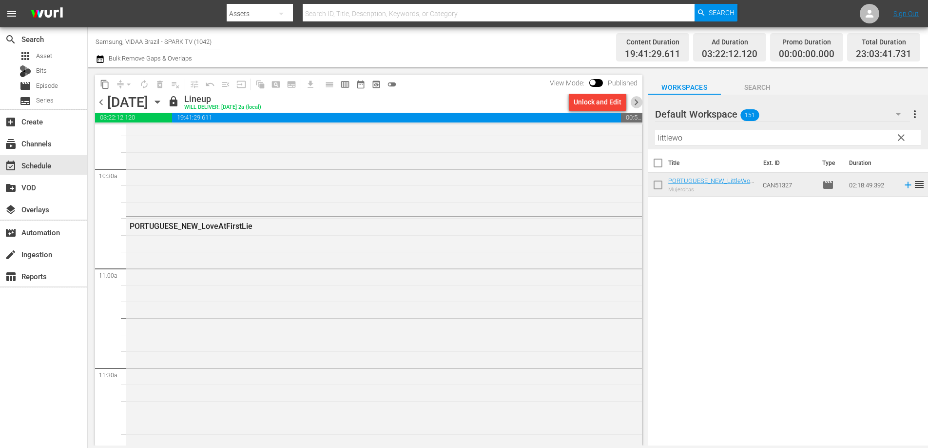
click at [635, 102] on span "chevron_right" at bounding box center [637, 102] width 12 height 12
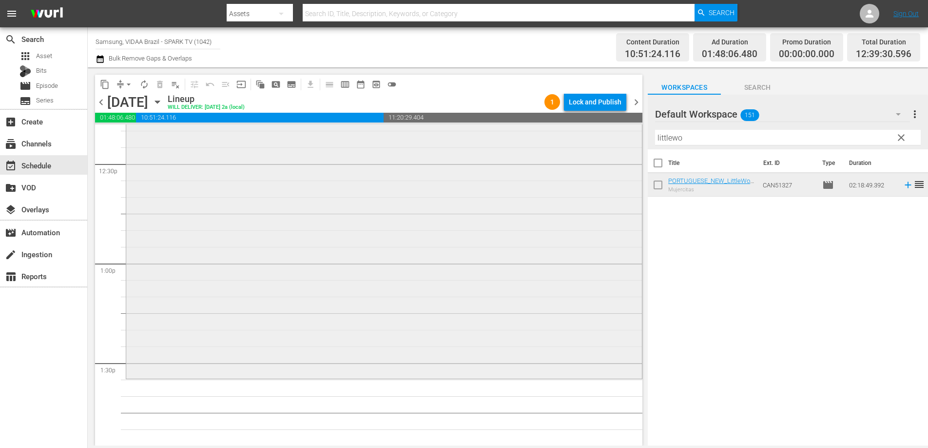
scroll to position [2519, 0]
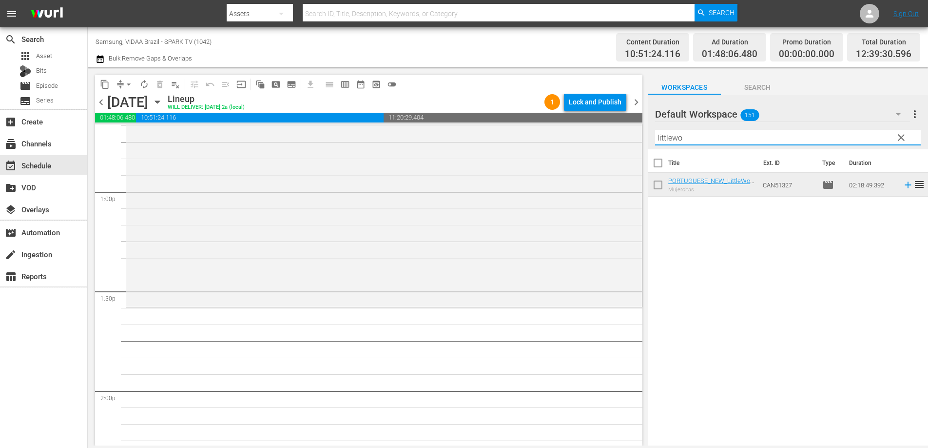
click at [710, 137] on input "littlewo" at bounding box center [788, 138] width 266 height 16
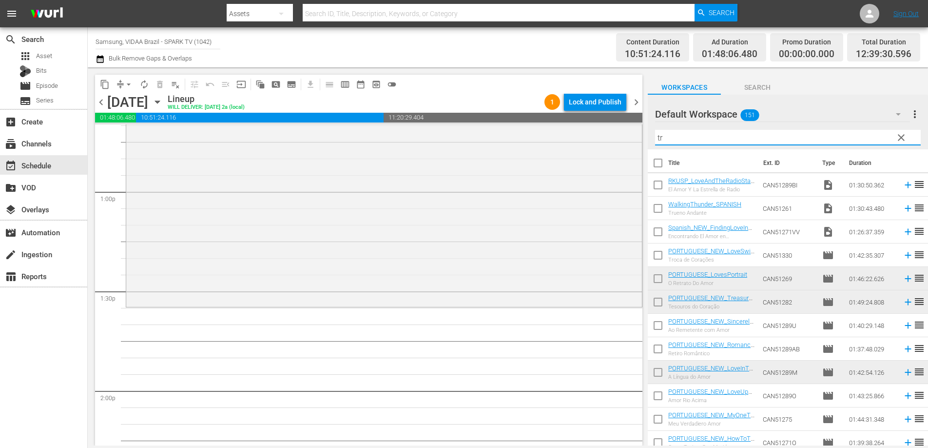
type input "t"
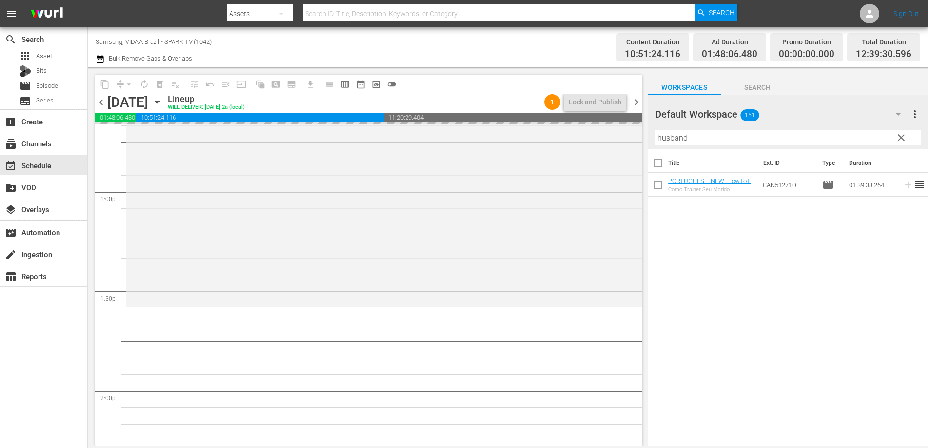
click at [102, 99] on span "chevron_left" at bounding box center [101, 102] width 12 height 12
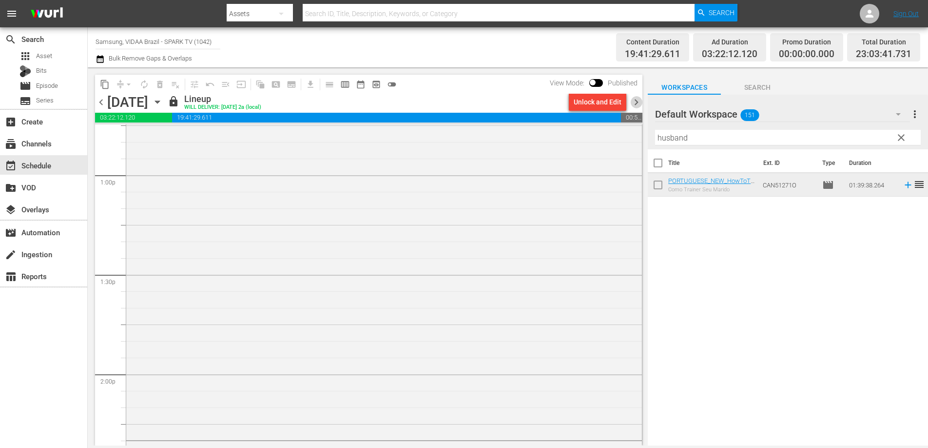
click at [639, 105] on span "chevron_right" at bounding box center [637, 102] width 12 height 12
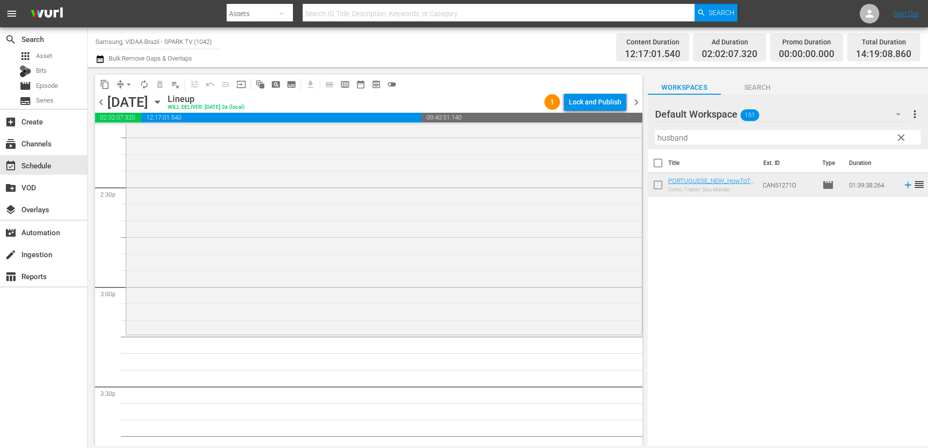
scroll to position [2884, 0]
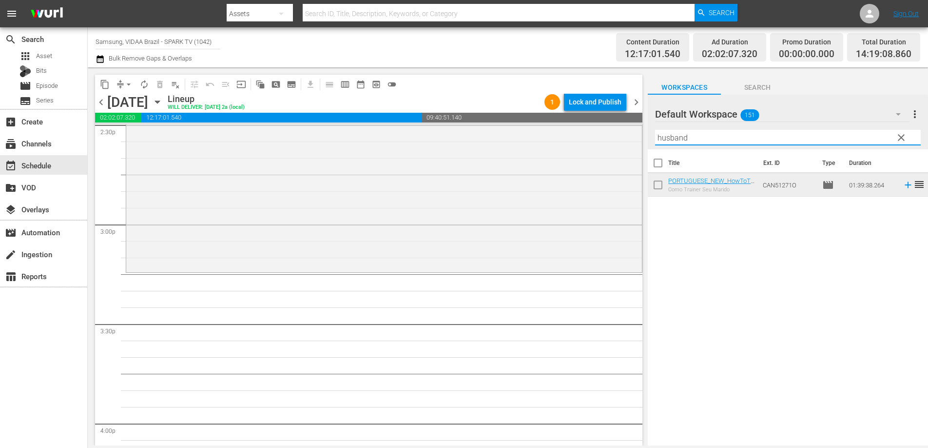
click at [709, 139] on input "husband" at bounding box center [788, 138] width 266 height 16
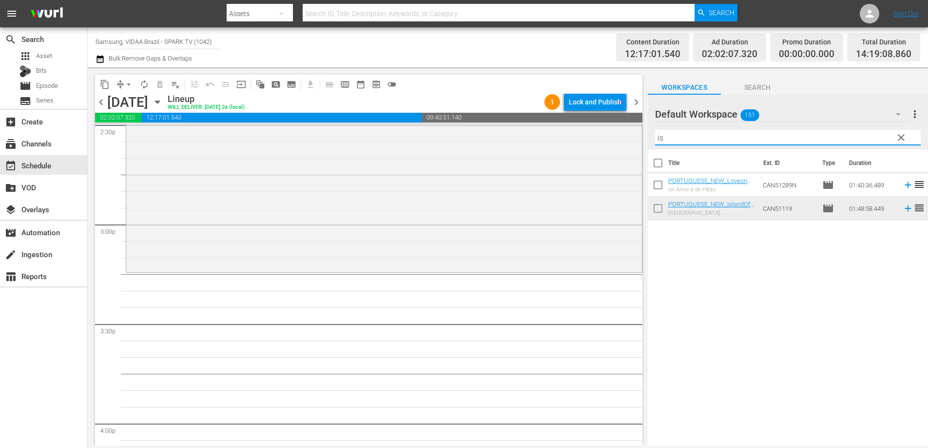
type input "i"
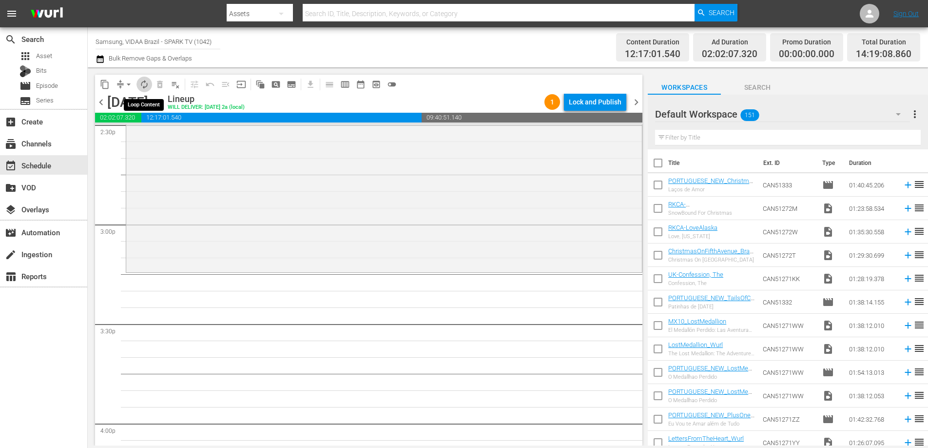
click at [142, 87] on span "autorenew_outlined" at bounding box center [144, 84] width 10 height 10
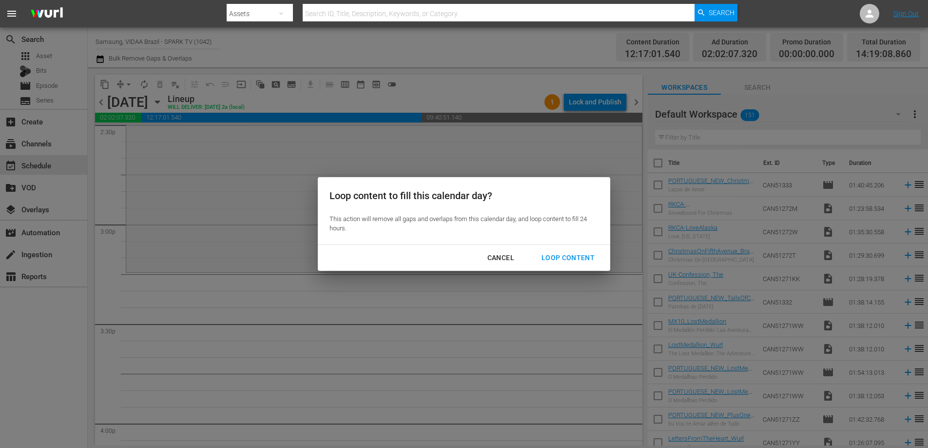
click at [554, 253] on div "Loop Content" at bounding box center [568, 258] width 69 height 12
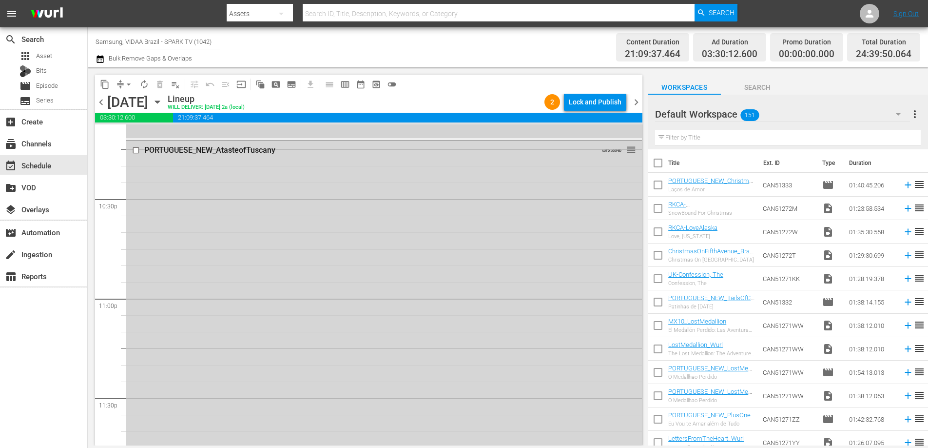
scroll to position [4510, 0]
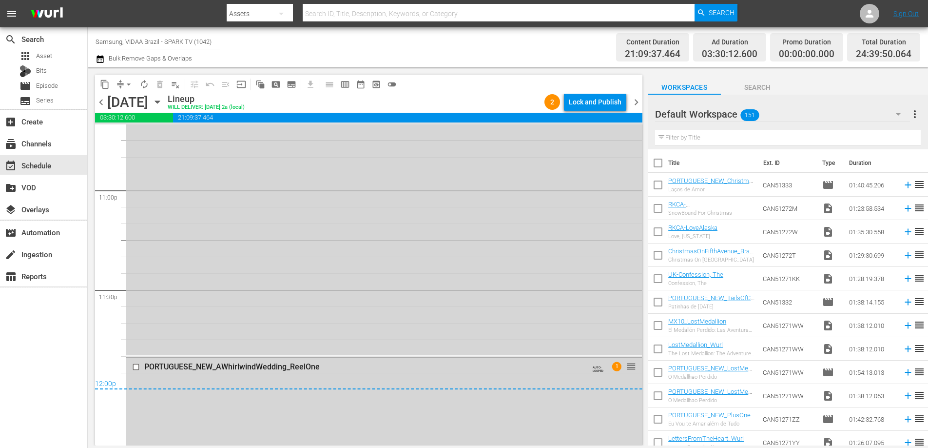
click at [128, 85] on span "arrow_drop_down" at bounding box center [129, 84] width 10 height 10
click at [132, 138] on li "Align to End of Previous Day" at bounding box center [129, 136] width 102 height 16
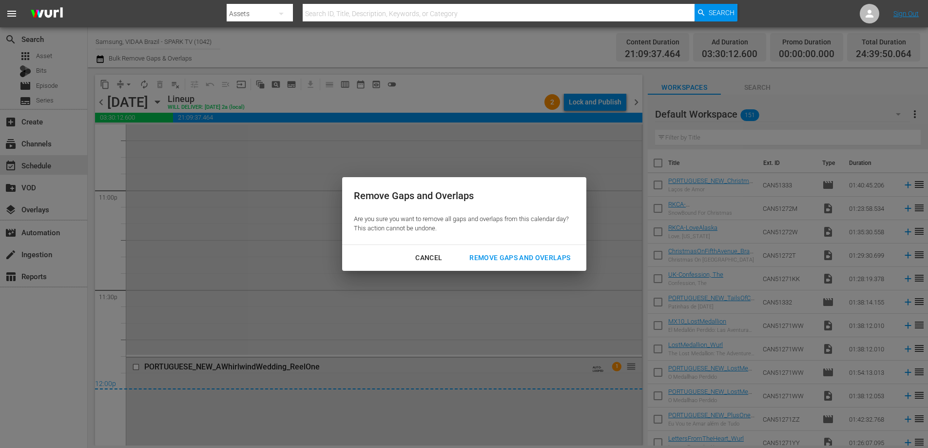
click at [516, 258] on div "Remove Gaps and Overlaps" at bounding box center [520, 258] width 117 height 12
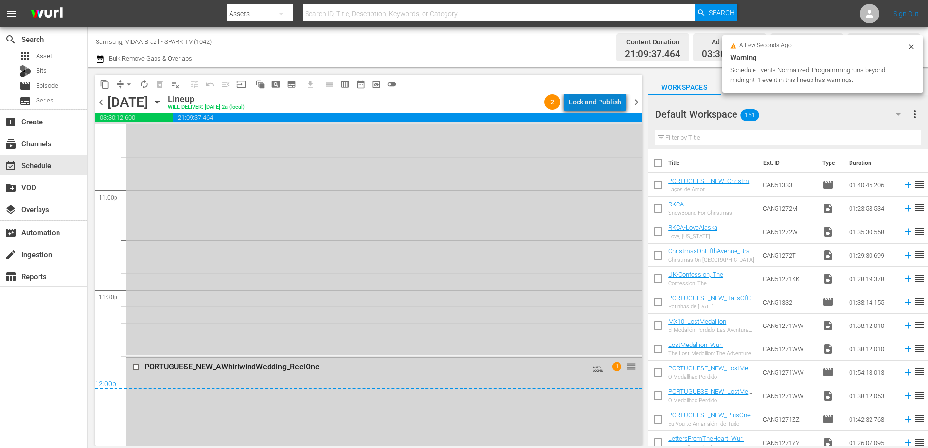
click at [601, 101] on div "Lock and Publish" at bounding box center [595, 102] width 53 height 18
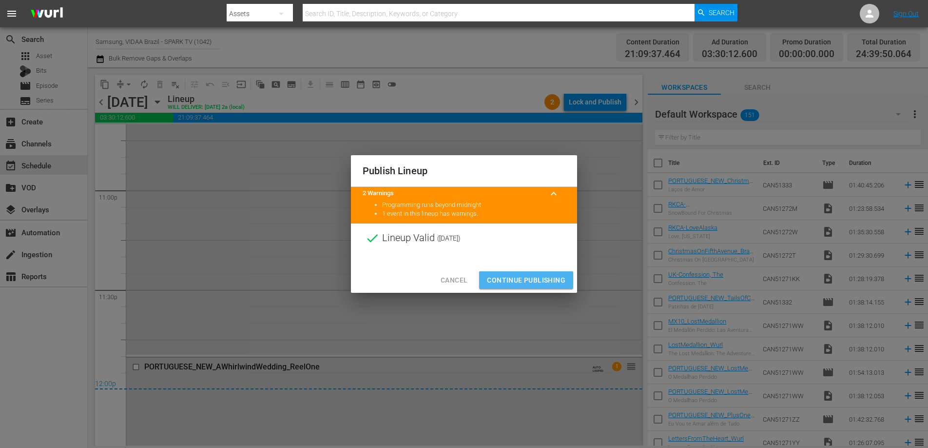
click at [555, 278] on span "Continue Publishing" at bounding box center [526, 280] width 79 height 12
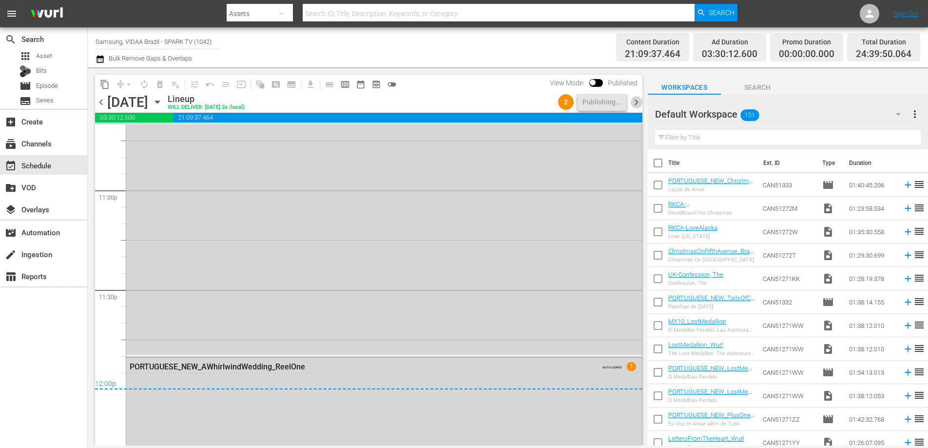
click at [634, 105] on span "chevron_right" at bounding box center [637, 102] width 12 height 12
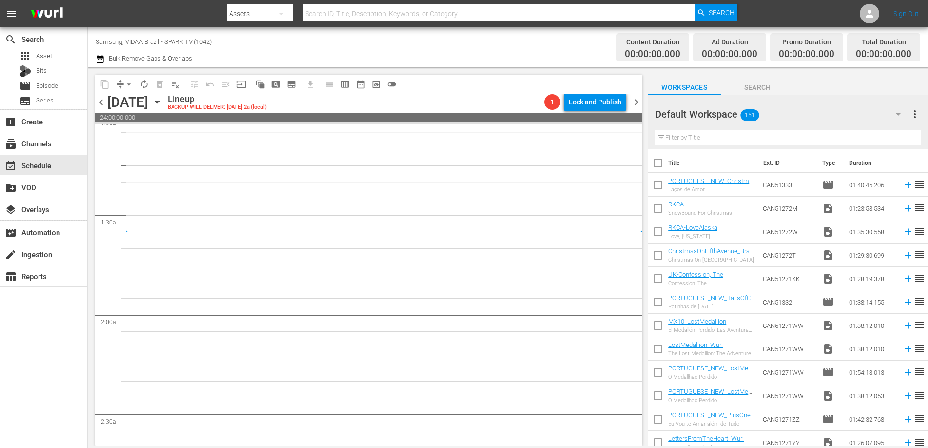
scroll to position [215, 0]
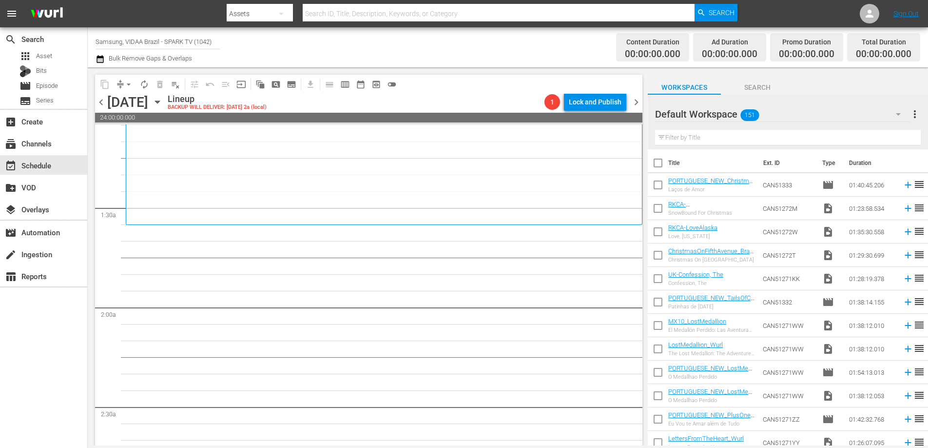
click at [730, 137] on input "text" at bounding box center [788, 138] width 266 height 16
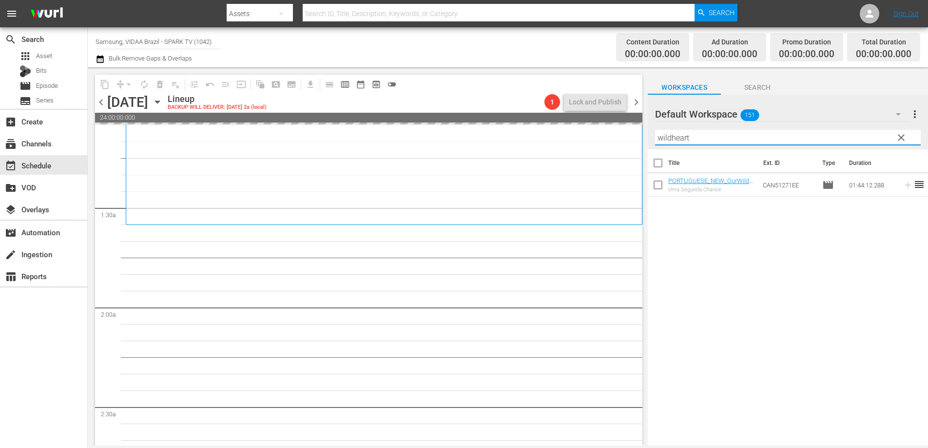
click at [773, 142] on input "wildheart" at bounding box center [788, 138] width 266 height 16
type input "overcome"
click at [101, 99] on span "chevron_left" at bounding box center [101, 102] width 12 height 12
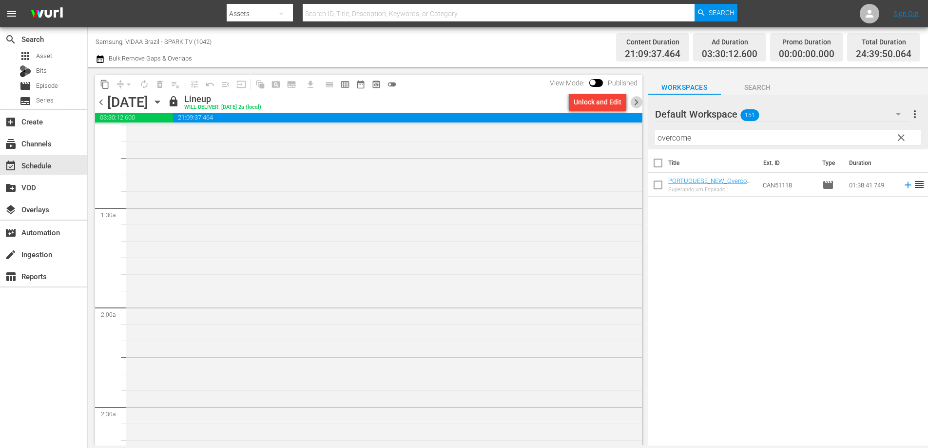
click at [636, 107] on span "chevron_right" at bounding box center [637, 102] width 12 height 12
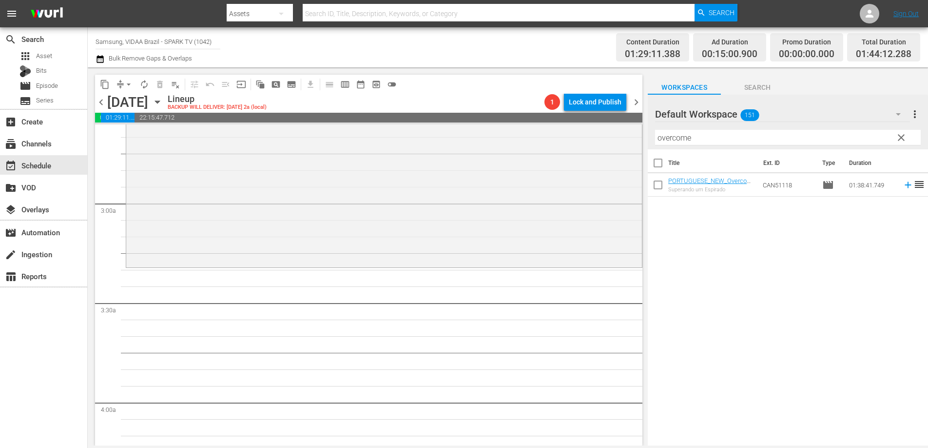
scroll to position [493, 0]
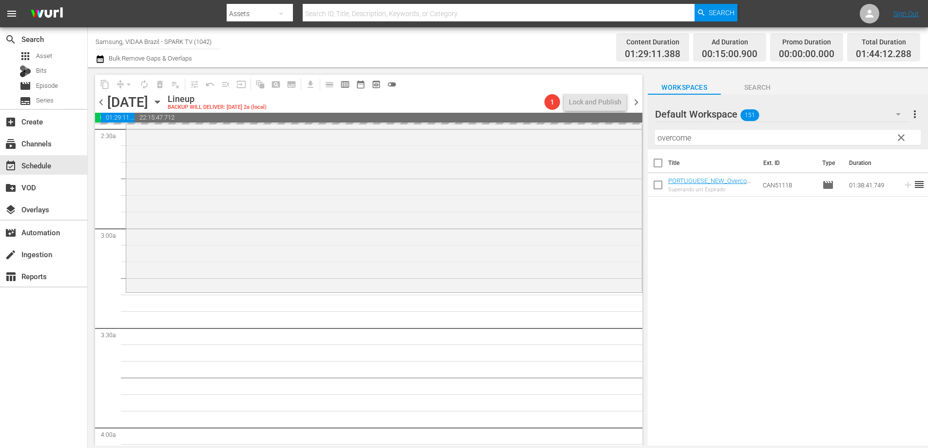
click at [102, 102] on span "chevron_left" at bounding box center [101, 102] width 12 height 12
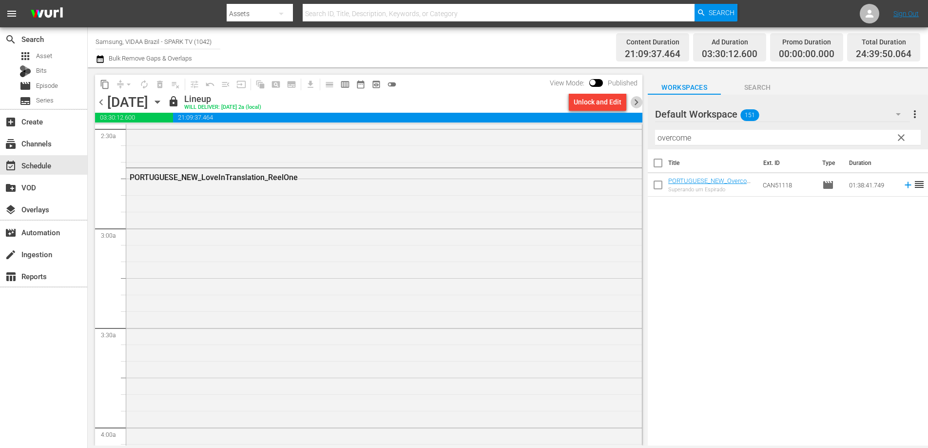
click at [636, 103] on span "chevron_right" at bounding box center [637, 102] width 12 height 12
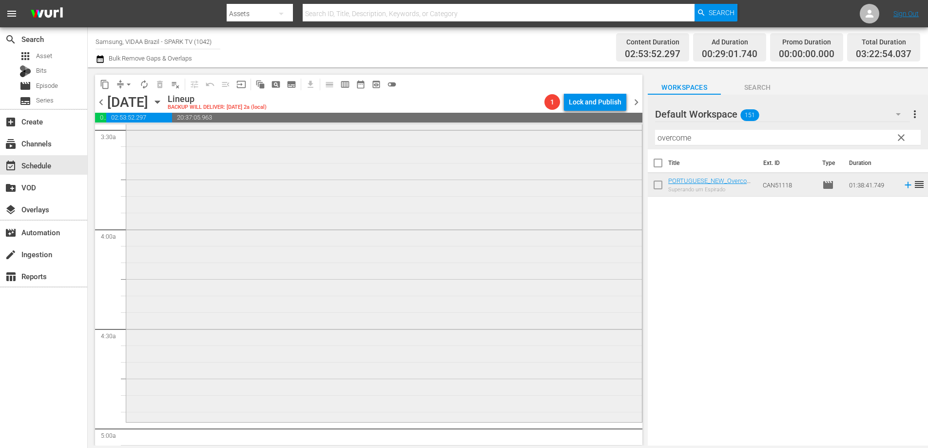
scroll to position [882, 0]
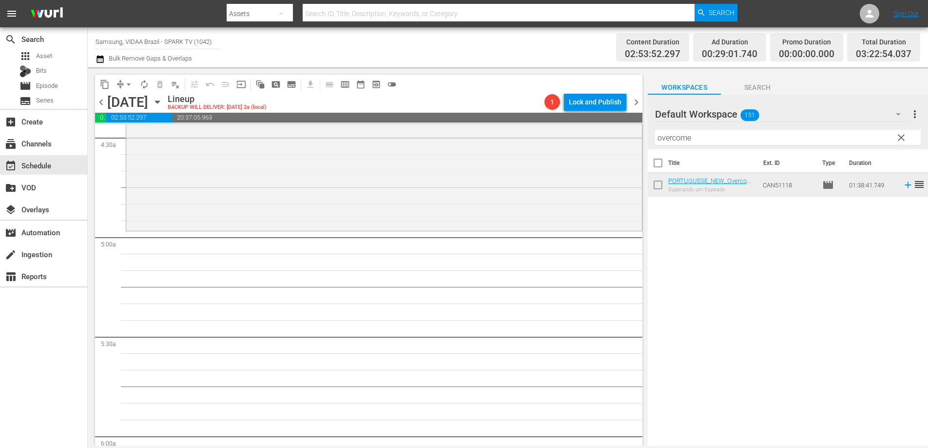
click at [709, 140] on input "overcome" at bounding box center [788, 138] width 266 height 16
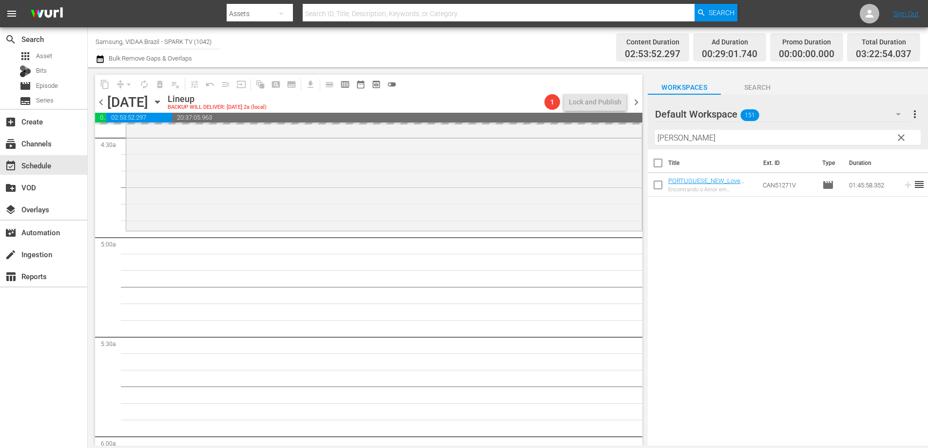
click at [101, 102] on span "chevron_left" at bounding box center [101, 102] width 12 height 12
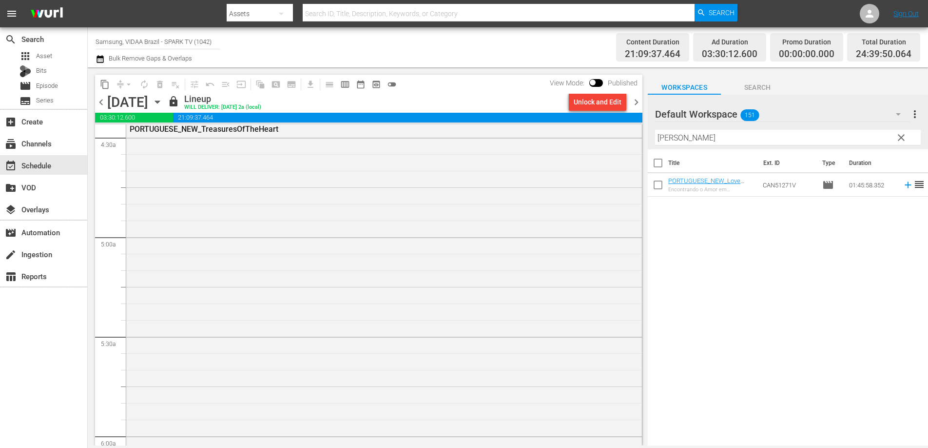
click at [636, 102] on span "chevron_right" at bounding box center [637, 102] width 12 height 12
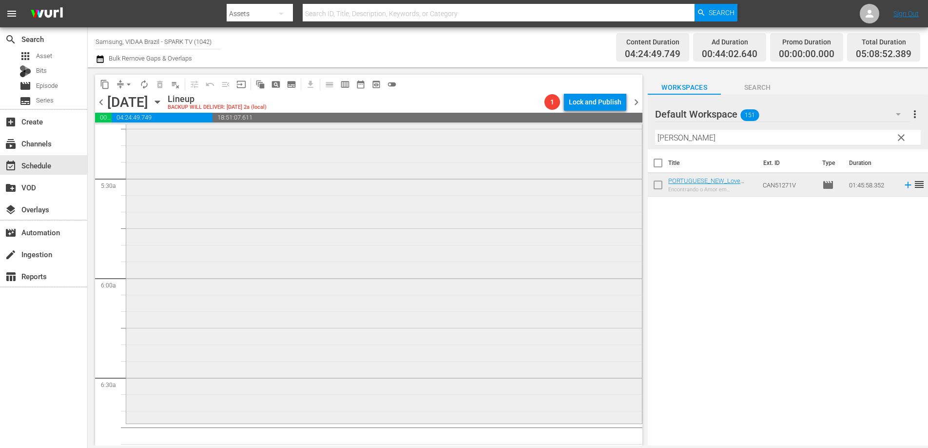
scroll to position [1104, 0]
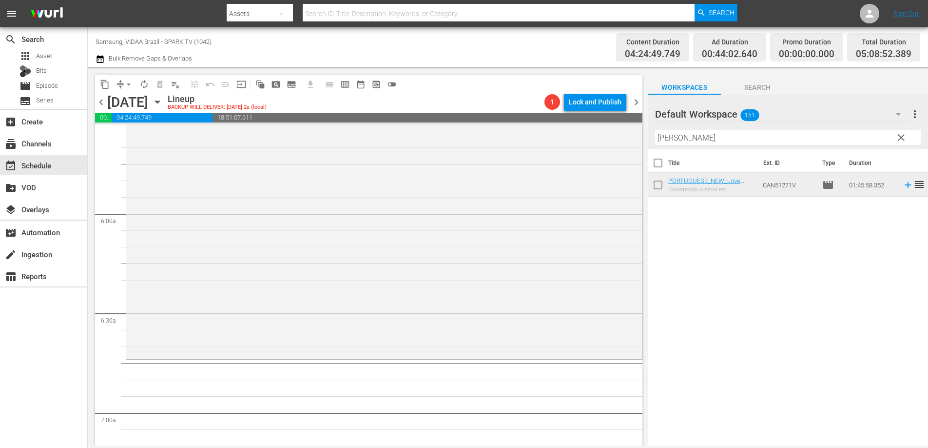
click at [717, 132] on input "valentin" at bounding box center [788, 138] width 266 height 16
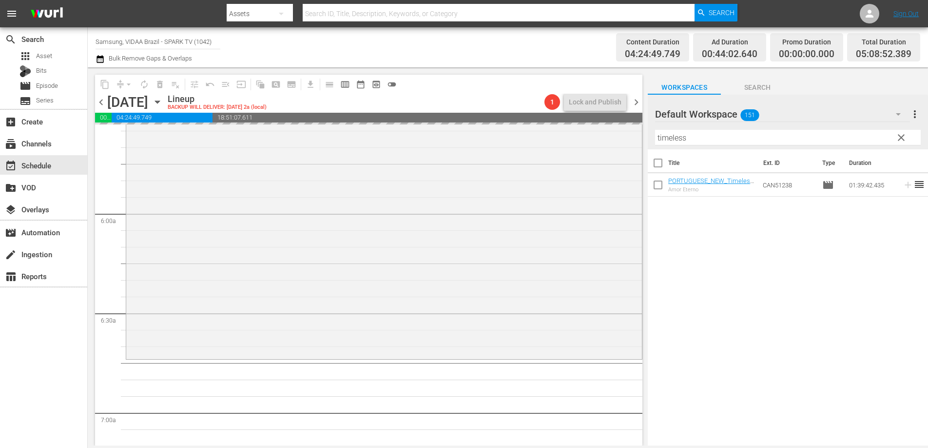
click at [102, 104] on span "chevron_left" at bounding box center [101, 102] width 12 height 12
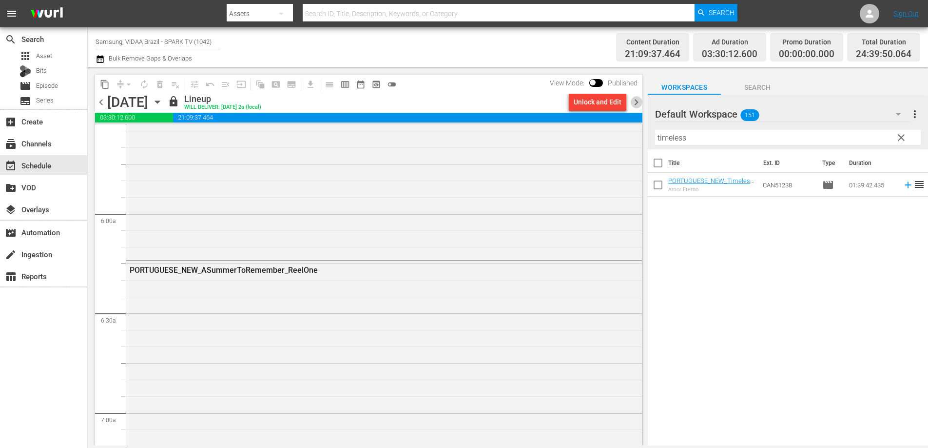
click at [637, 102] on span "chevron_right" at bounding box center [637, 102] width 12 height 12
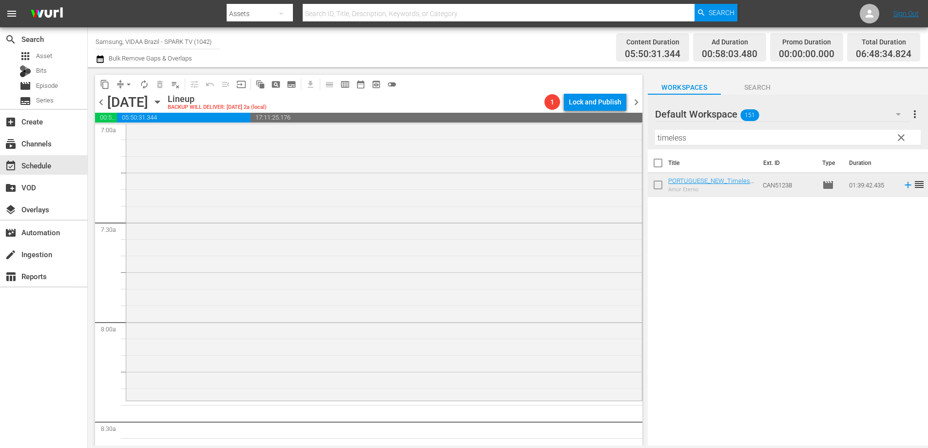
scroll to position [1403, 0]
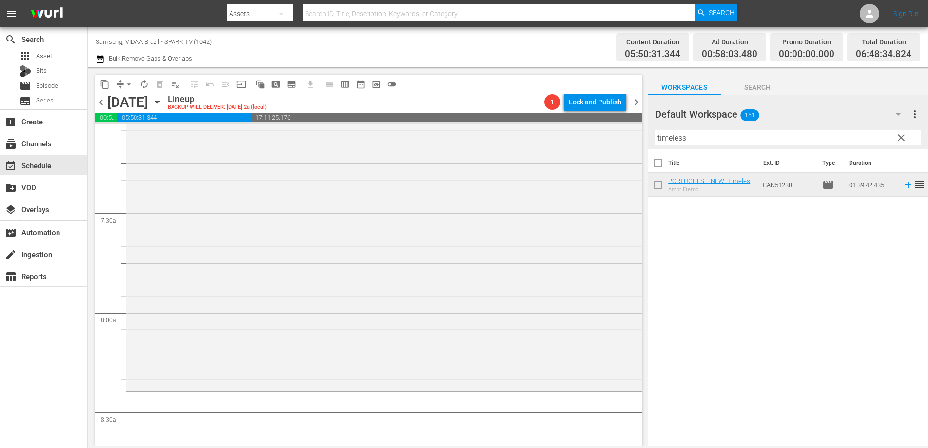
click at [695, 138] on input "timeless" at bounding box center [788, 138] width 266 height 16
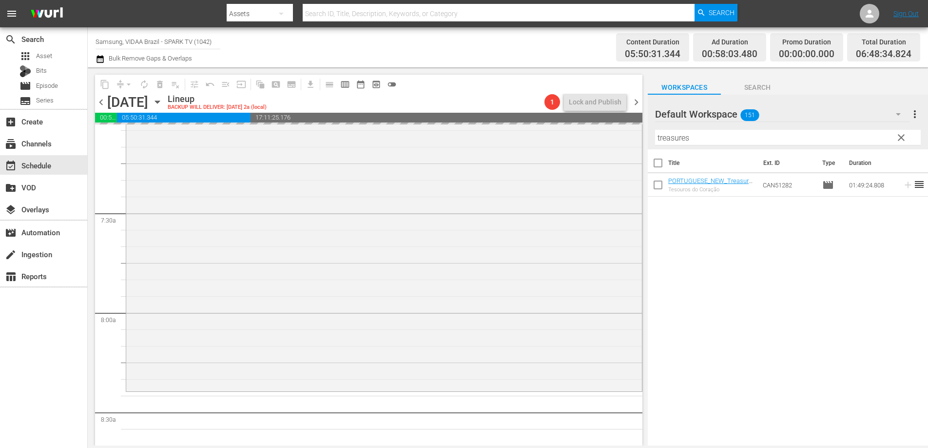
click at [101, 106] on span "chevron_left" at bounding box center [101, 102] width 12 height 12
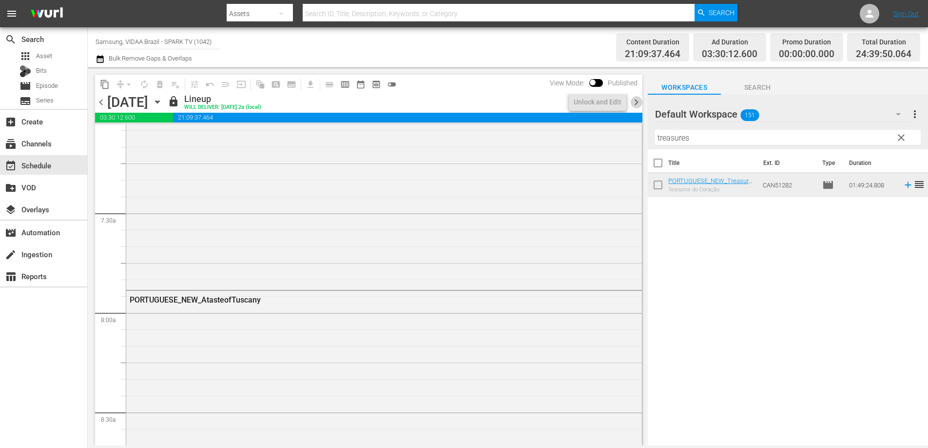
click at [638, 100] on span "chevron_right" at bounding box center [637, 102] width 12 height 12
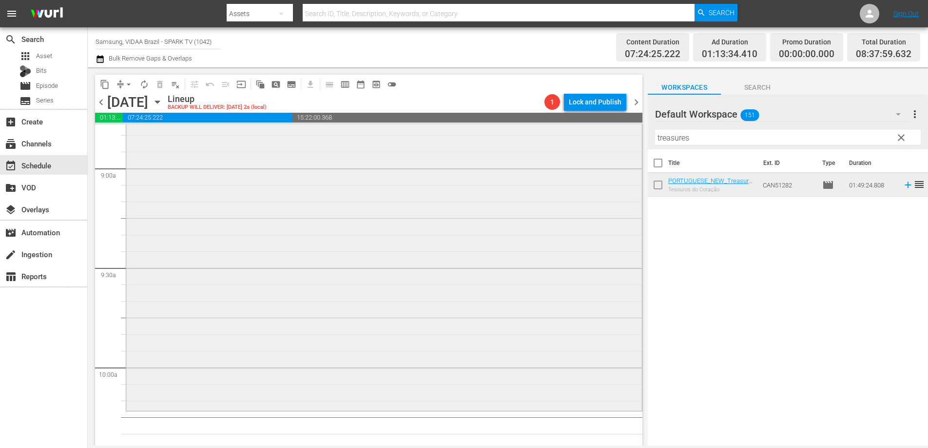
scroll to position [1769, 0]
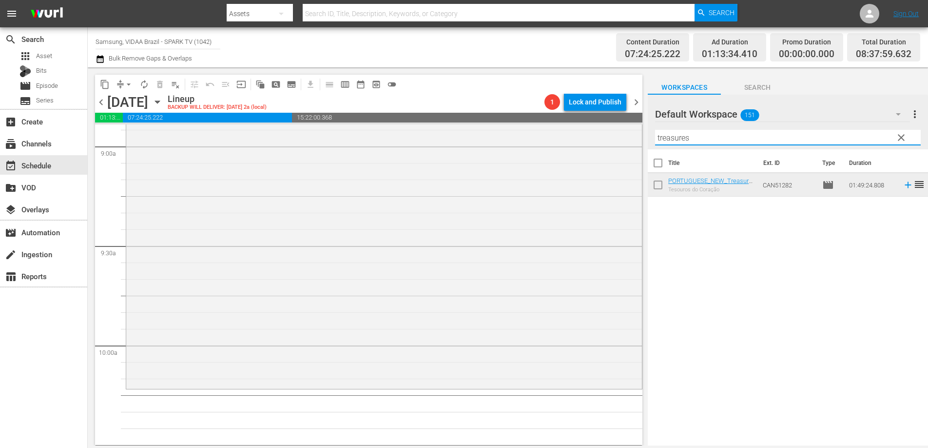
click at [731, 136] on input "treasures" at bounding box center [788, 138] width 266 height 16
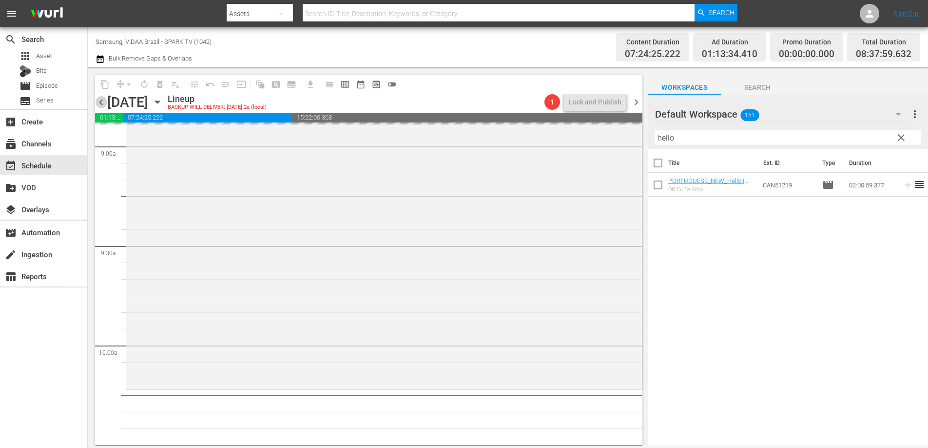
click at [103, 107] on span "chevron_left" at bounding box center [101, 102] width 12 height 12
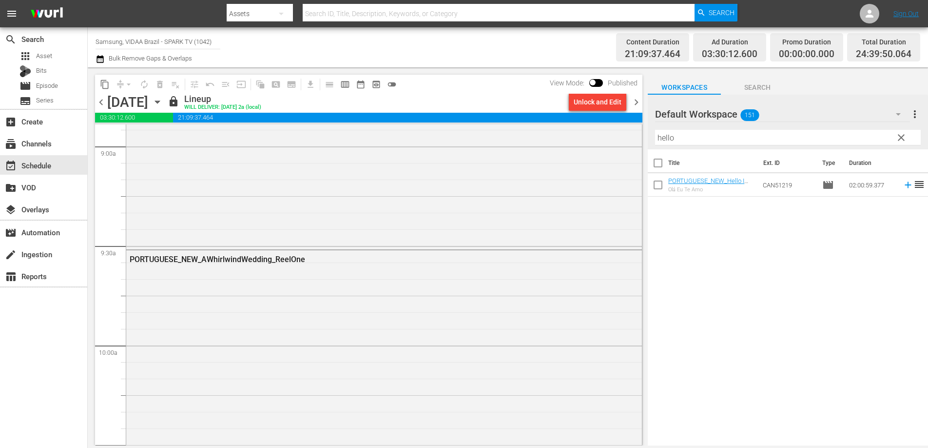
click at [640, 104] on span "chevron_right" at bounding box center [637, 102] width 12 height 12
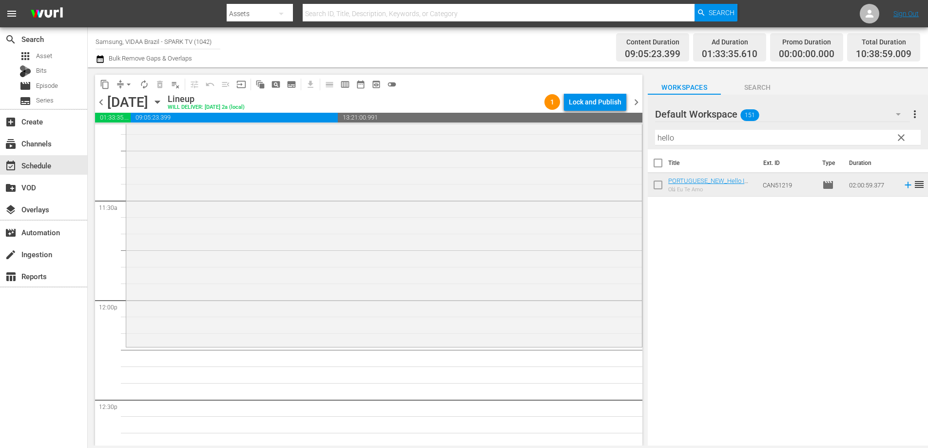
scroll to position [2216, 0]
click at [694, 138] on input "hello" at bounding box center [788, 138] width 266 height 16
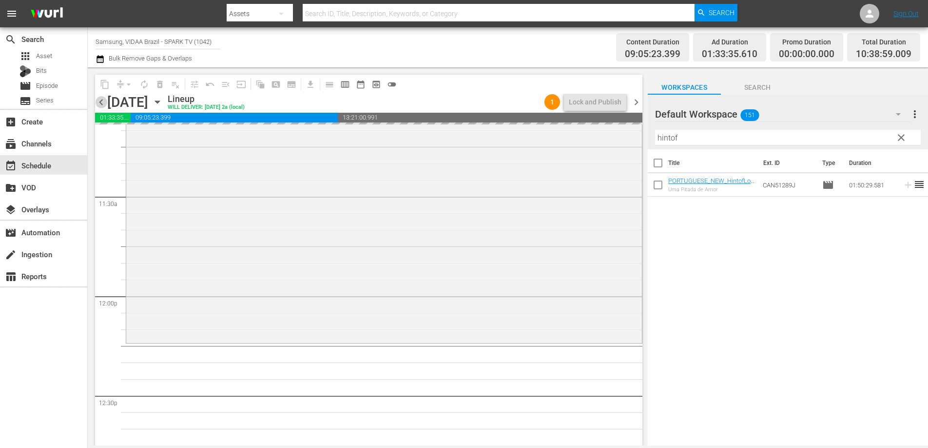
click at [100, 100] on span "chevron_left" at bounding box center [101, 102] width 12 height 12
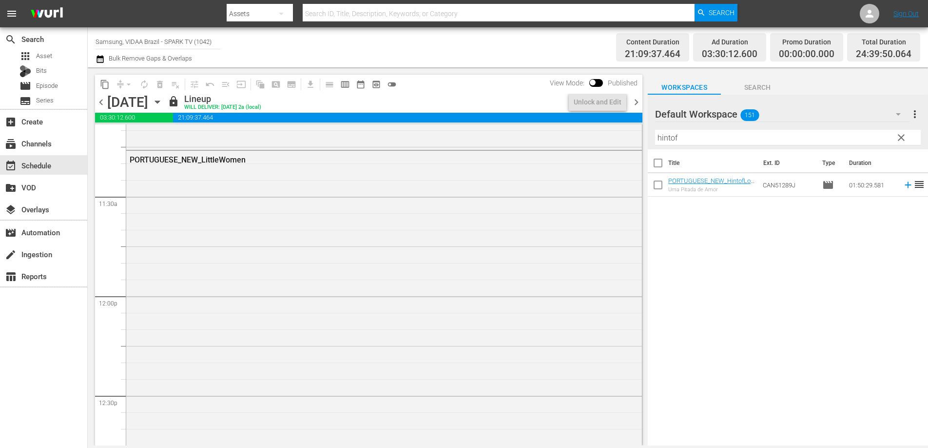
click at [633, 105] on span "chevron_right" at bounding box center [637, 102] width 12 height 12
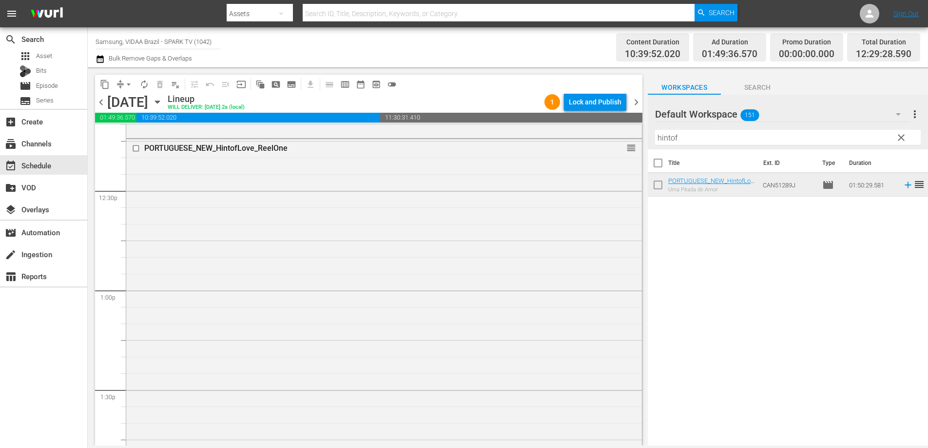
scroll to position [2538, 0]
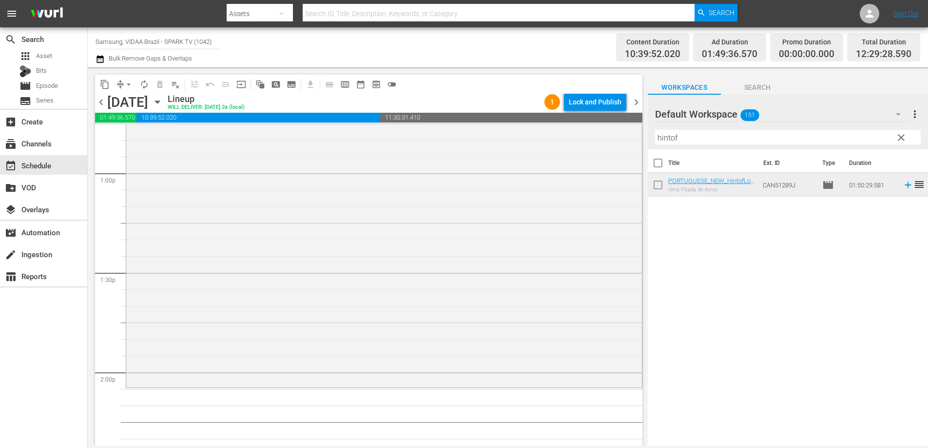
click at [709, 142] on input "hintof" at bounding box center [788, 138] width 266 height 16
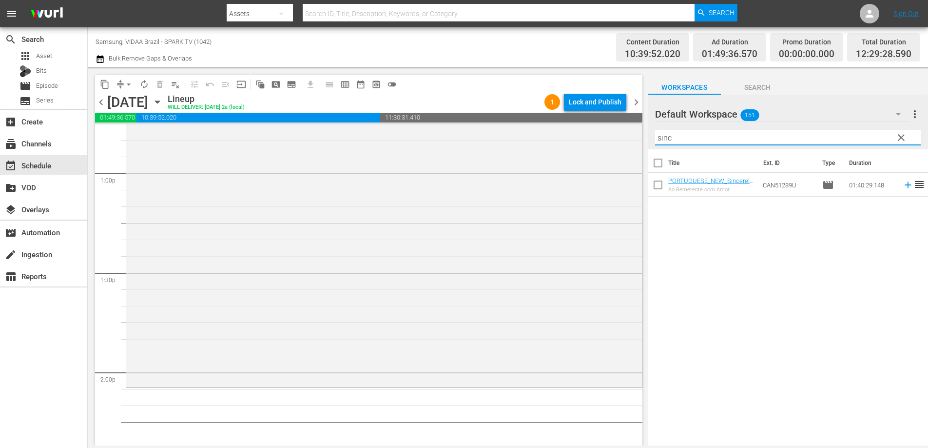
type input "sinc"
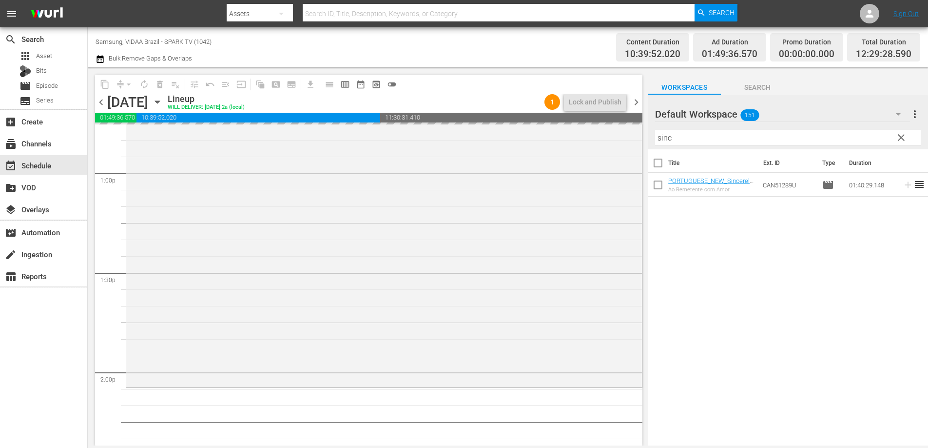
click at [103, 104] on span "chevron_left" at bounding box center [101, 102] width 12 height 12
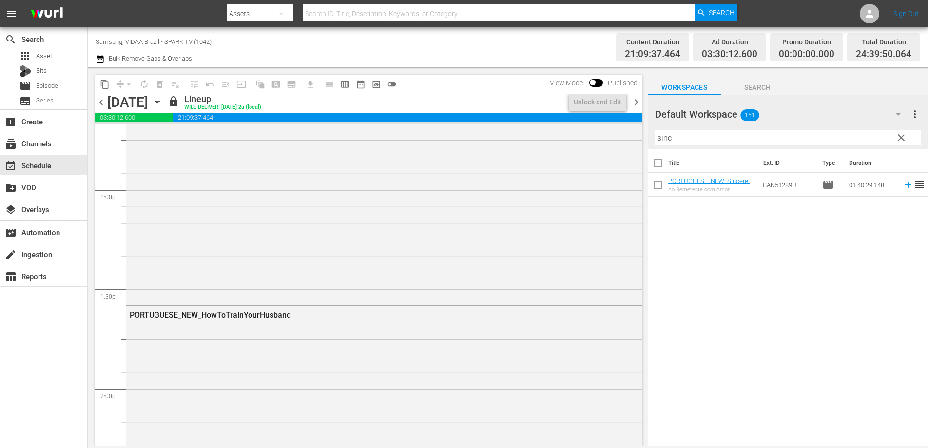
click at [637, 101] on span "chevron_right" at bounding box center [637, 102] width 12 height 12
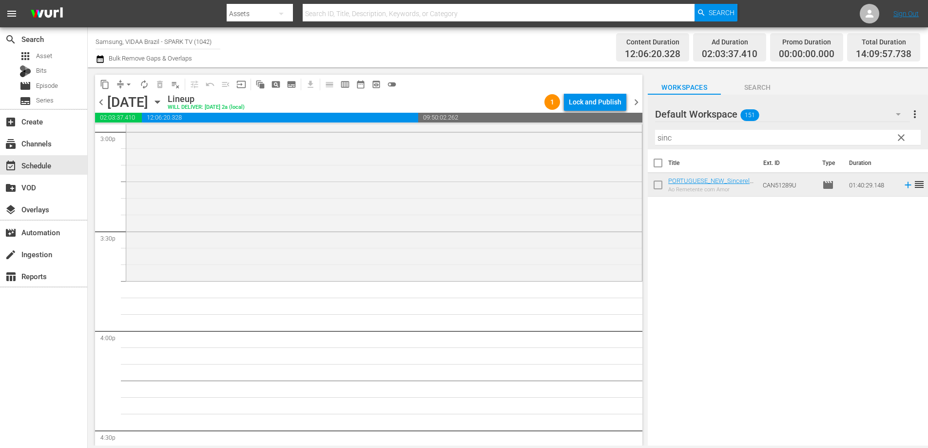
scroll to position [3022, 0]
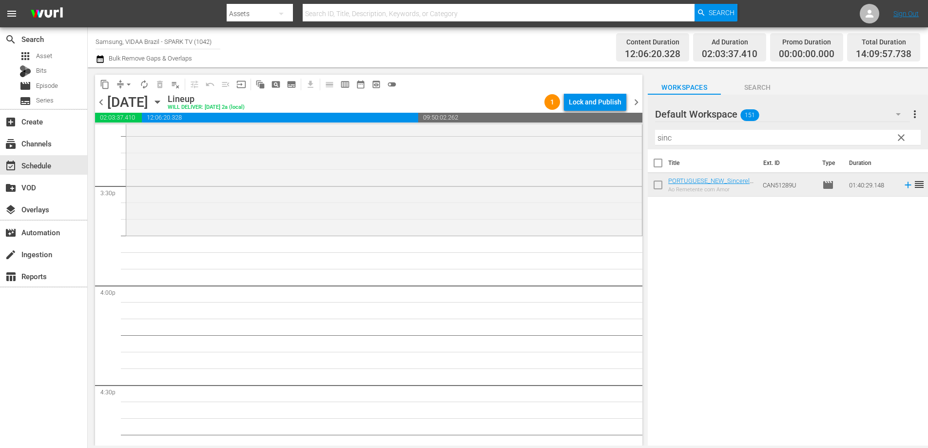
click at [905, 139] on span "clear" at bounding box center [902, 138] width 12 height 12
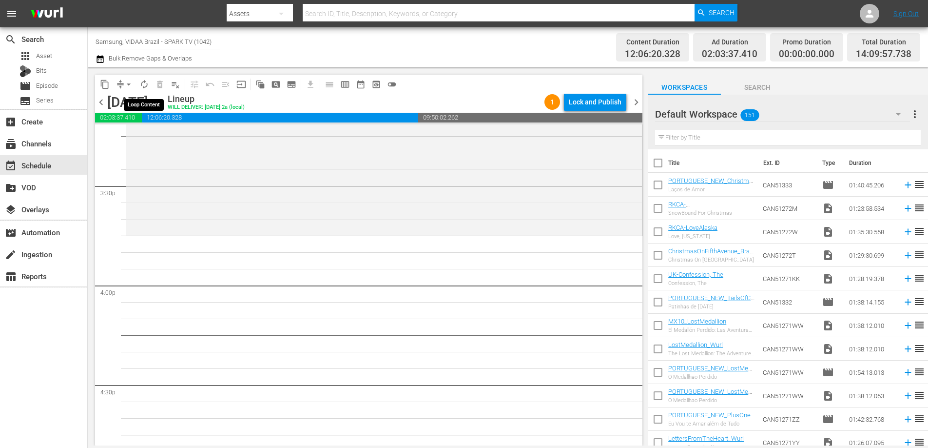
click at [140, 83] on span "autorenew_outlined" at bounding box center [144, 84] width 10 height 10
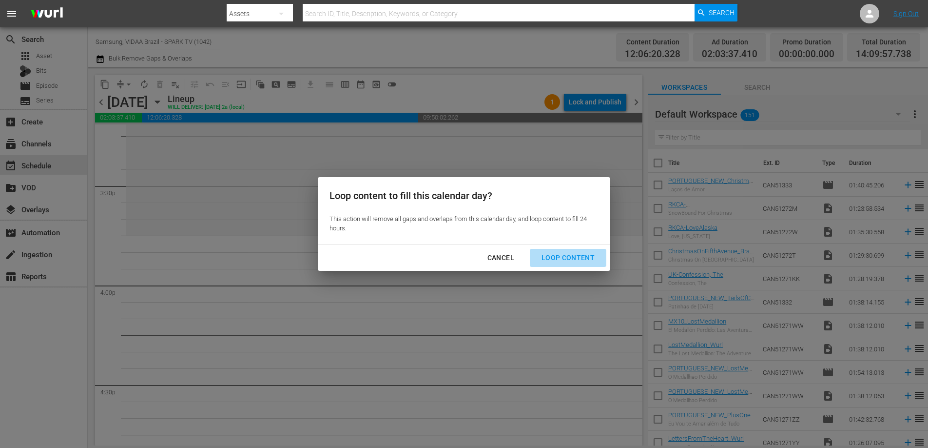
click at [570, 261] on div "Loop Content" at bounding box center [568, 258] width 69 height 12
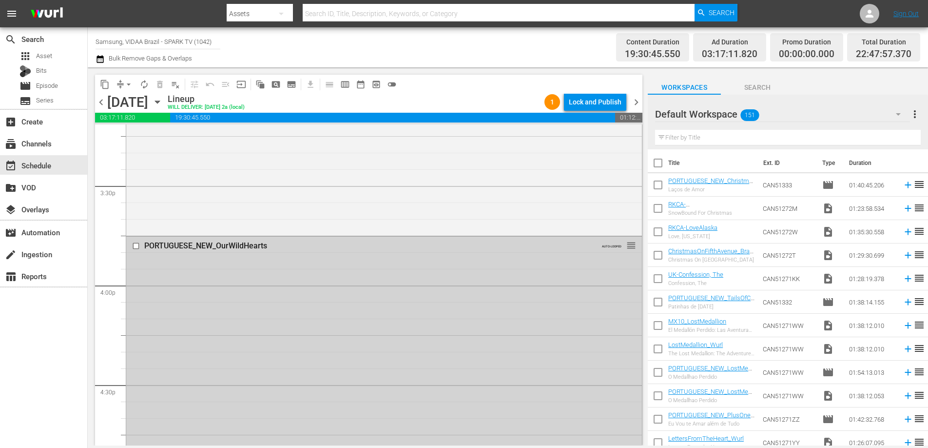
click at [134, 244] on input "checkbox" at bounding box center [137, 246] width 10 height 8
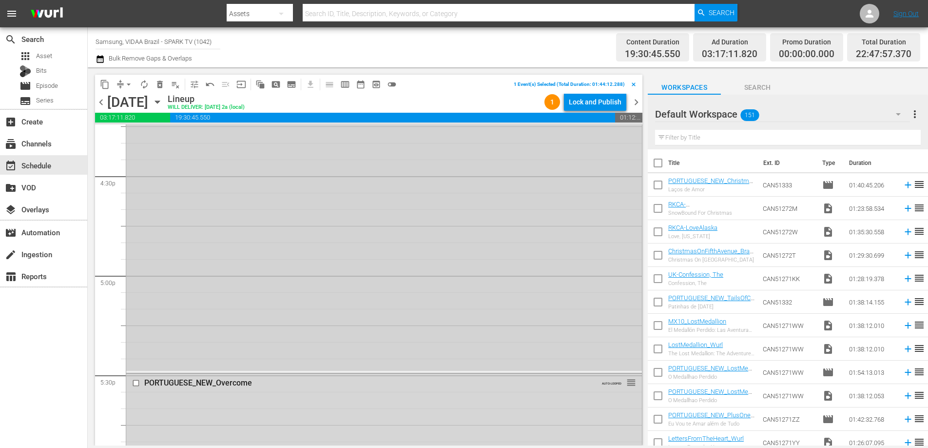
scroll to position [3337, 0]
click at [138, 276] on input "checkbox" at bounding box center [137, 277] width 10 height 8
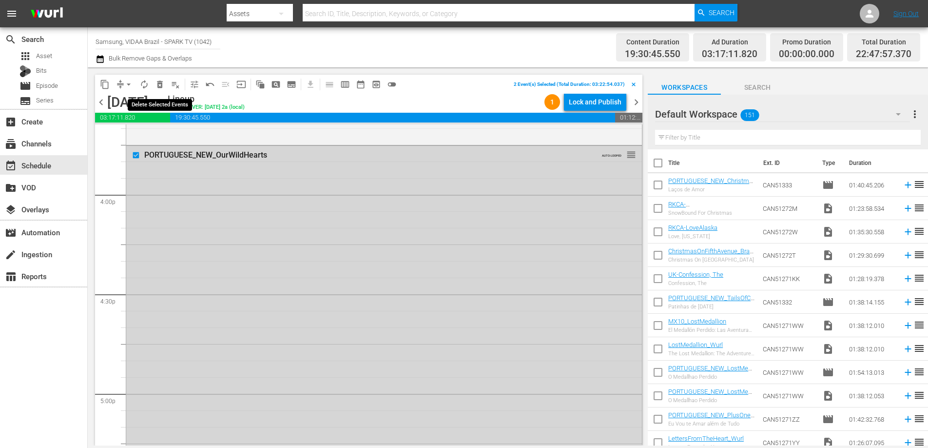
click at [161, 83] on span "delete_forever_outlined" at bounding box center [160, 84] width 10 height 10
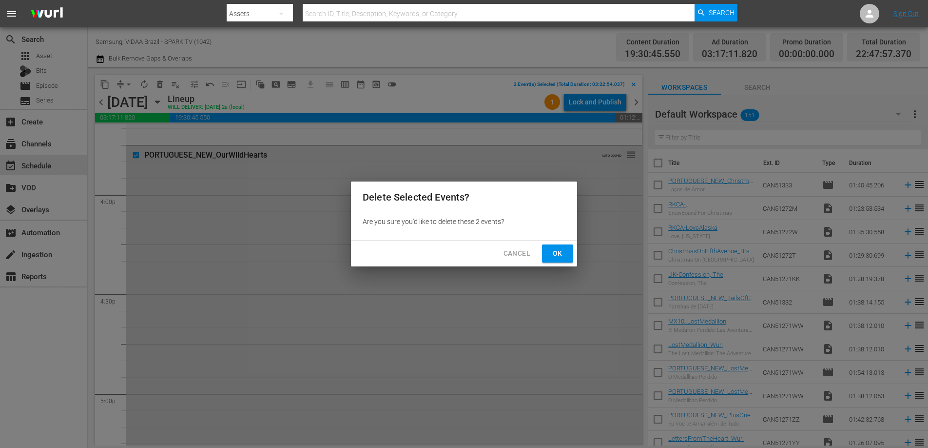
click at [555, 245] on button "Ok" at bounding box center [557, 253] width 31 height 18
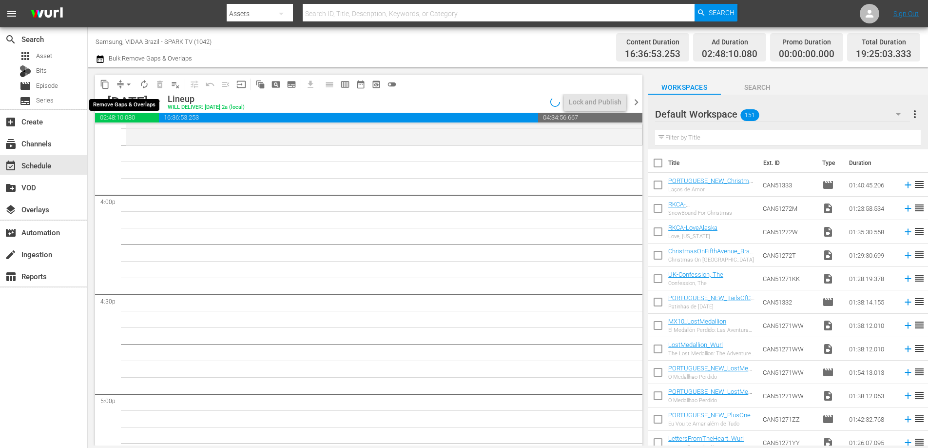
click at [128, 85] on span "arrow_drop_down" at bounding box center [129, 84] width 10 height 10
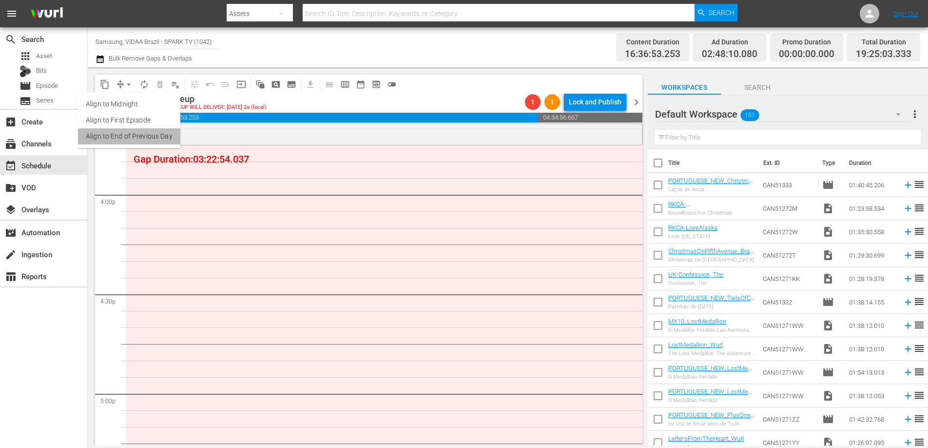
click at [147, 138] on li "Align to End of Previous Day" at bounding box center [129, 136] width 102 height 16
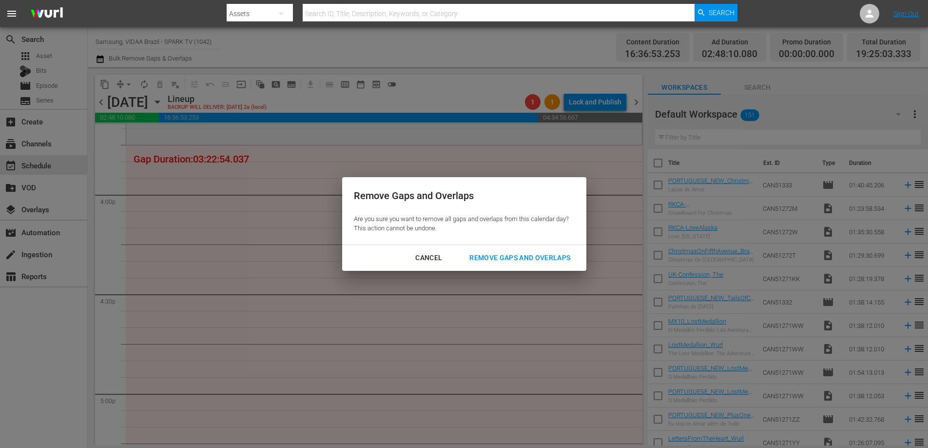
click at [499, 254] on div "Remove Gaps and Overlaps" at bounding box center [520, 258] width 117 height 12
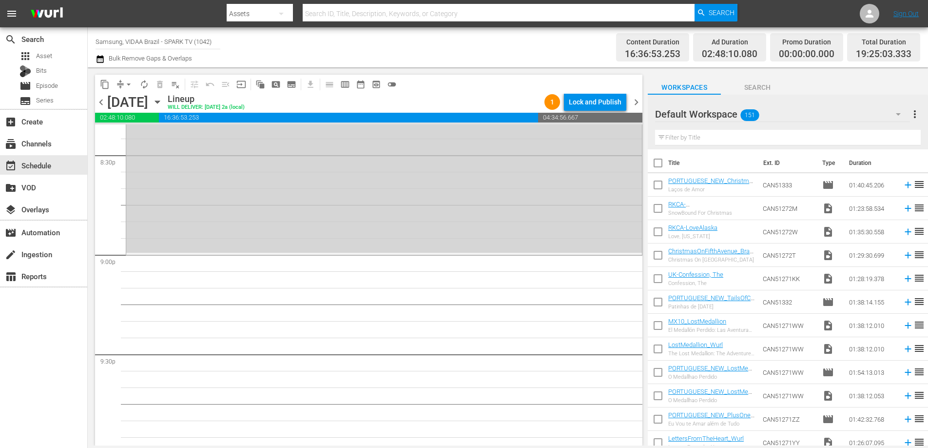
scroll to position [4027, 0]
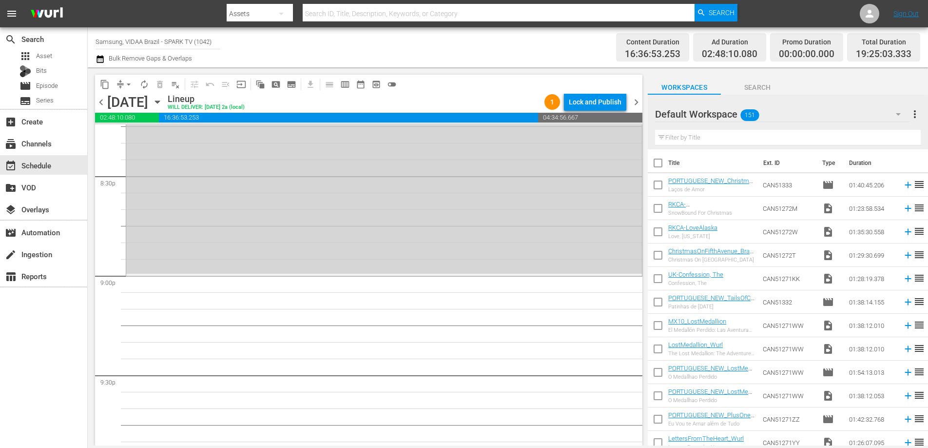
click at [701, 138] on input "text" at bounding box center [788, 138] width 266 height 16
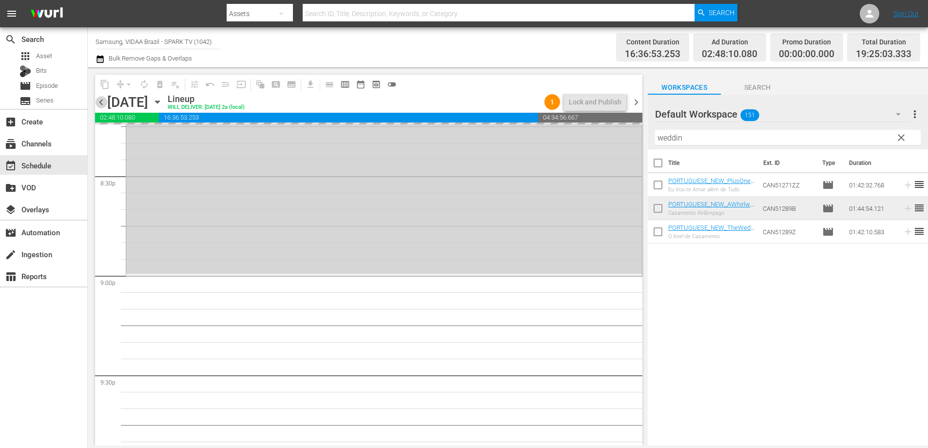
click at [97, 101] on span "chevron_left" at bounding box center [101, 102] width 12 height 12
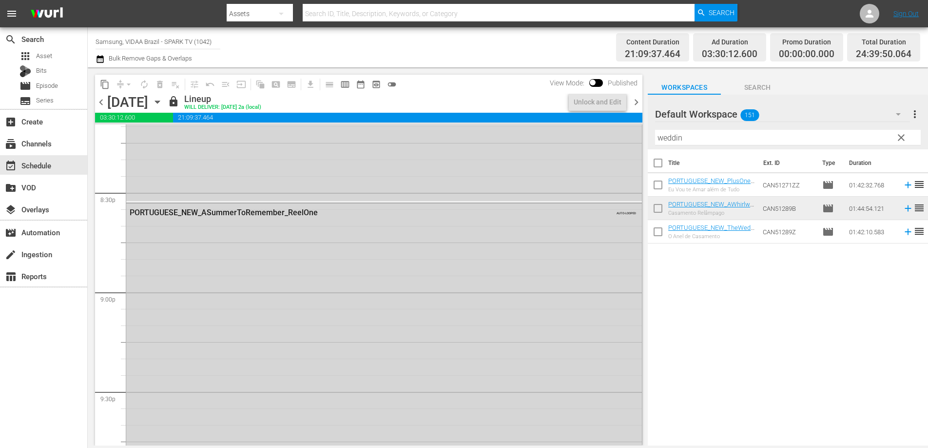
click at [635, 105] on span "chevron_right" at bounding box center [637, 102] width 12 height 12
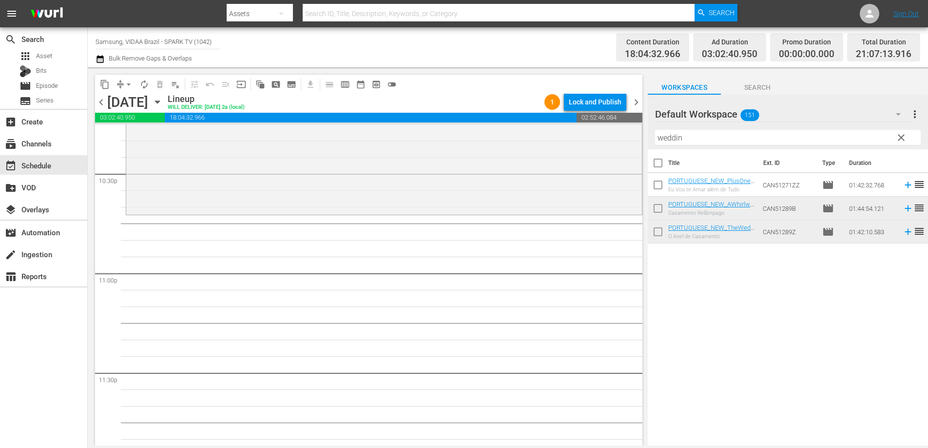
scroll to position [4454, 0]
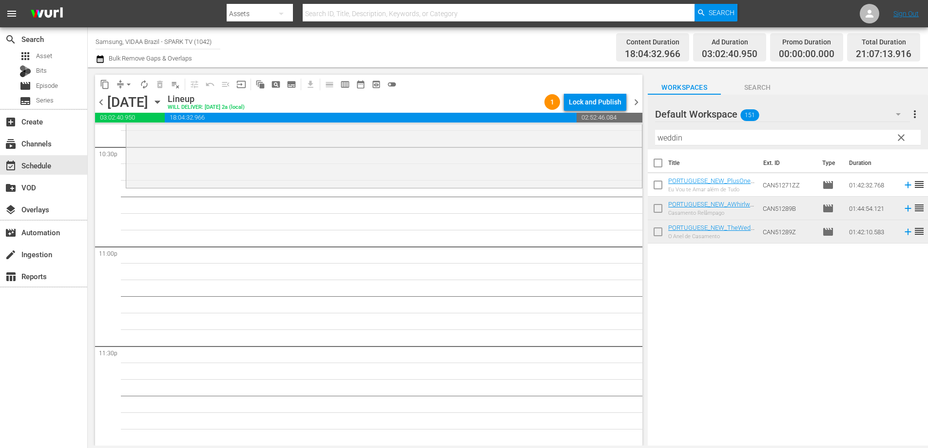
click at [701, 142] on input "weddin" at bounding box center [788, 138] width 266 height 16
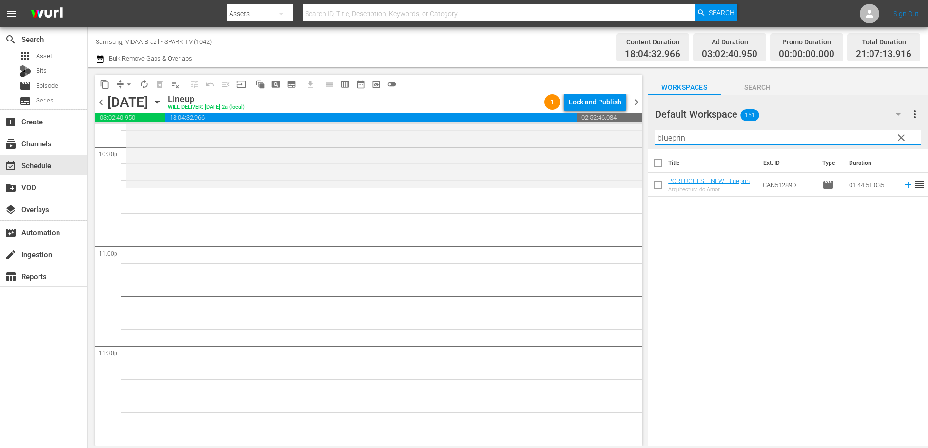
type input "blueprin"
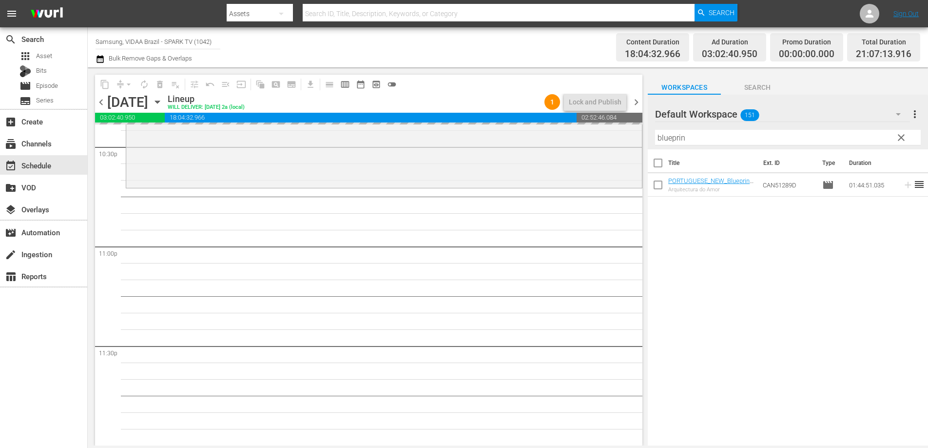
click at [101, 103] on span "chevron_left" at bounding box center [101, 102] width 12 height 12
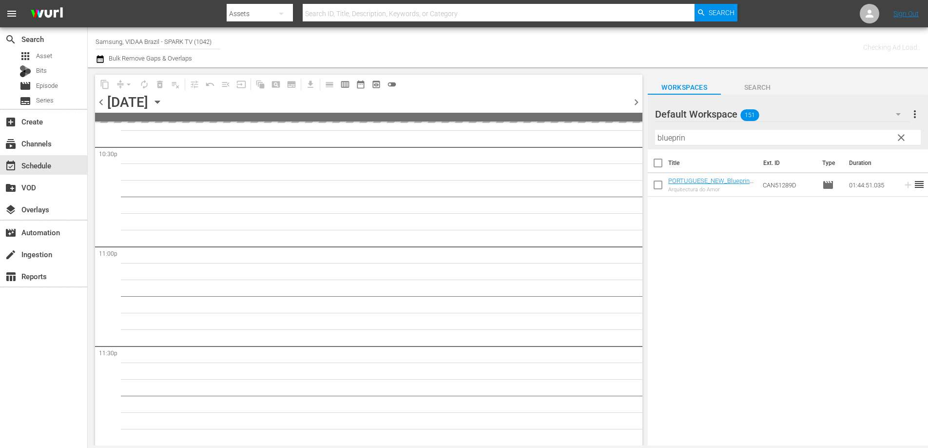
scroll to position [4453, 0]
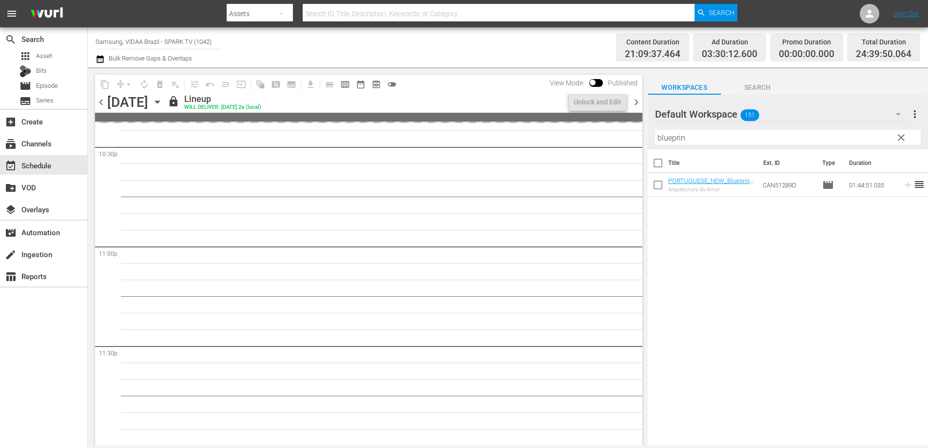
click at [638, 104] on span "chevron_right" at bounding box center [637, 102] width 12 height 12
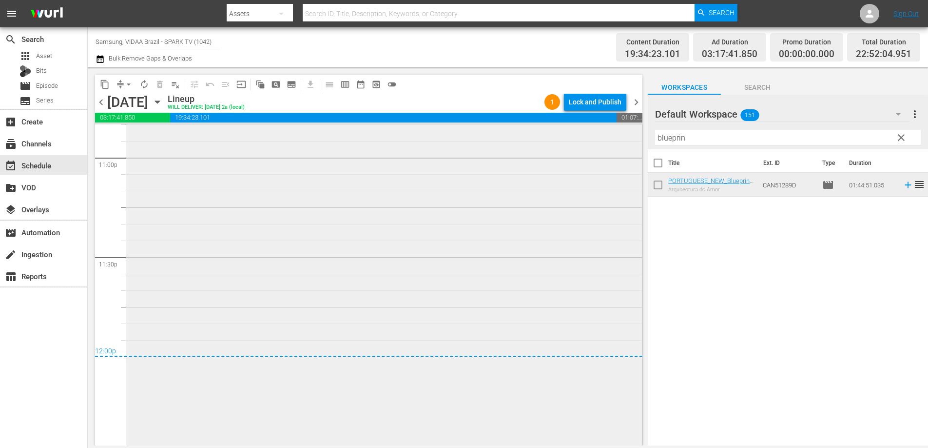
scroll to position [4545, 0]
click at [127, 85] on span "arrow_drop_down" at bounding box center [129, 84] width 10 height 10
click at [120, 134] on li "Align to End of Previous Day" at bounding box center [129, 136] width 102 height 16
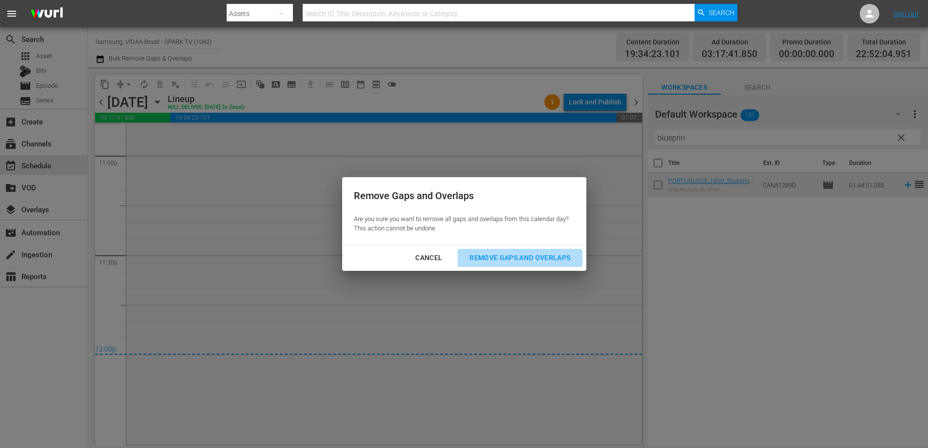
click at [523, 255] on div "Remove Gaps and Overlaps" at bounding box center [520, 258] width 117 height 12
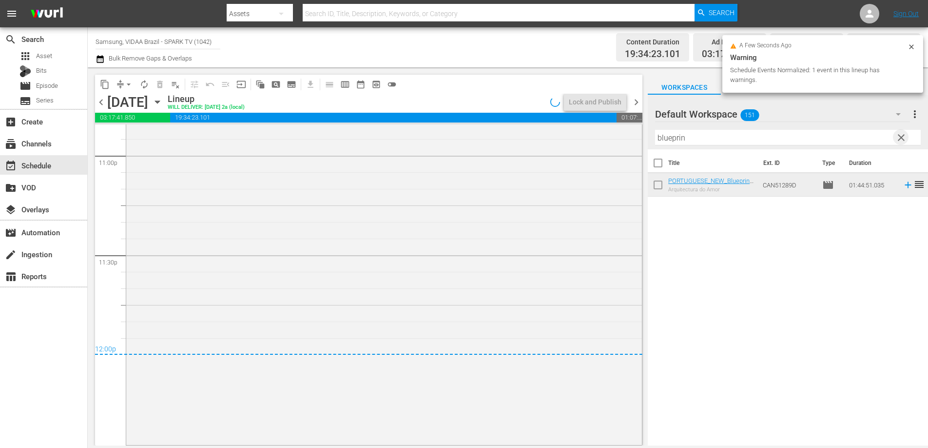
click at [904, 138] on span "clear" at bounding box center [902, 138] width 12 height 12
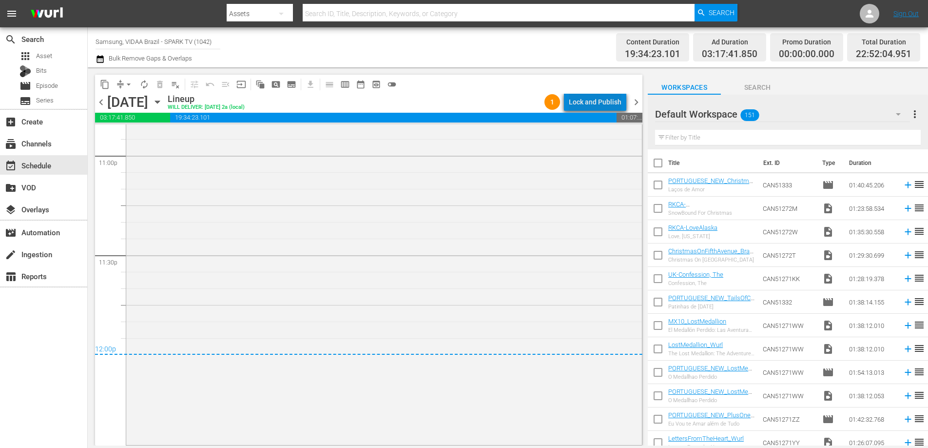
click at [607, 101] on div "Lock and Publish" at bounding box center [595, 102] width 53 height 18
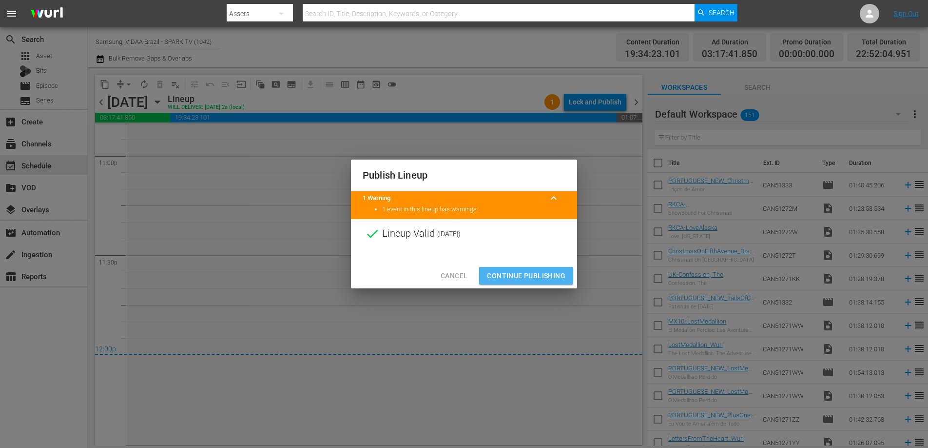
click at [525, 272] on span "Continue Publishing" at bounding box center [526, 276] width 79 height 12
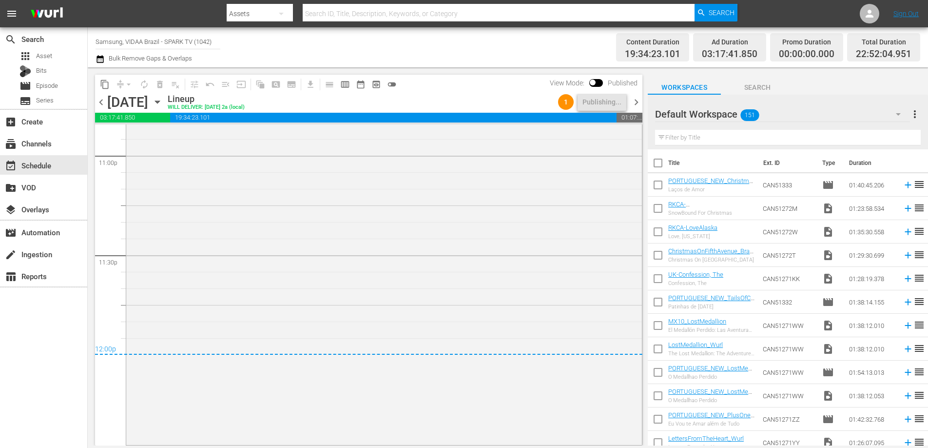
click at [639, 104] on span "chevron_right" at bounding box center [637, 102] width 12 height 12
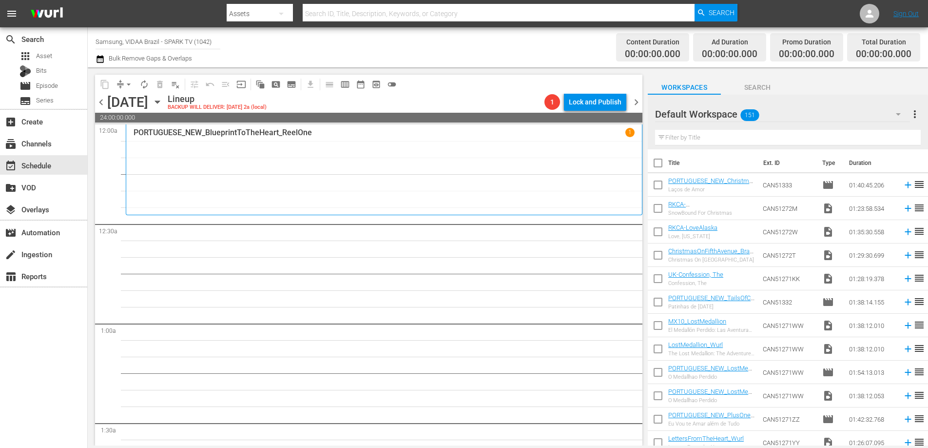
click at [391, 45] on div "Channel Title Samsung, VIDAA Brazil - SPARK TV (1042) Bulk Remove Gaps & Overla…" at bounding box center [321, 47] width 450 height 35
click at [701, 135] on input "text" at bounding box center [788, 138] width 266 height 16
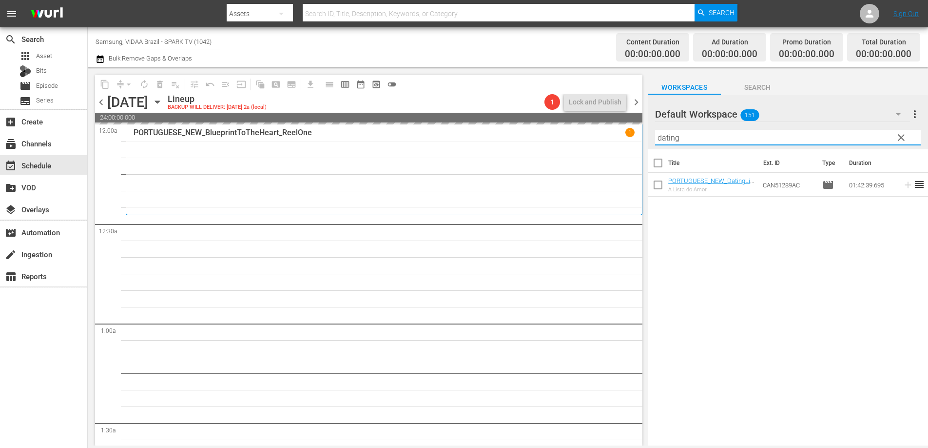
click at [736, 140] on input "dating" at bounding box center [788, 138] width 266 height 16
click at [101, 99] on span "chevron_left" at bounding box center [101, 102] width 12 height 12
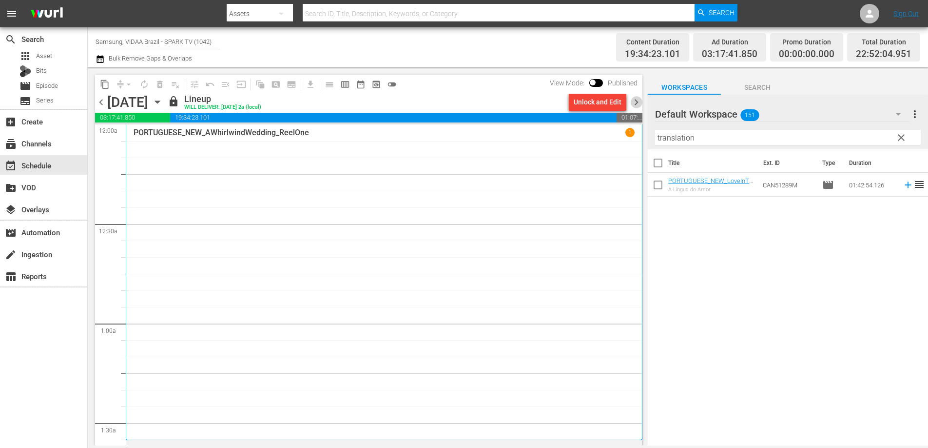
click at [635, 102] on span "chevron_right" at bounding box center [637, 102] width 12 height 12
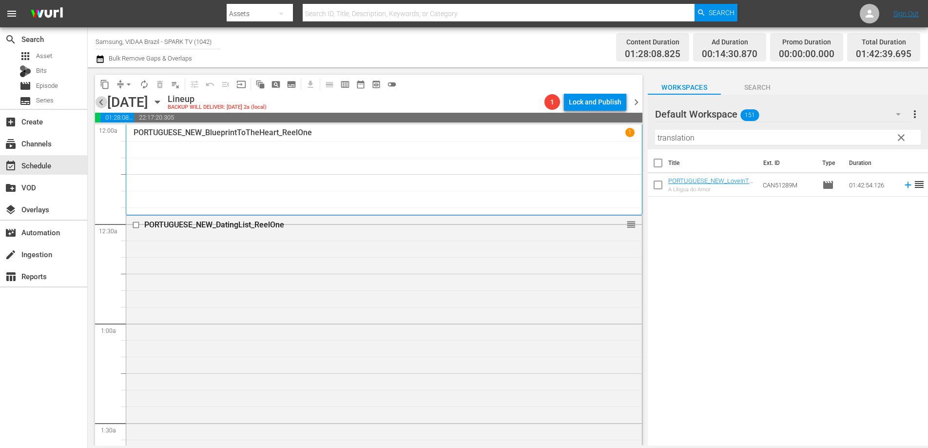
click at [103, 102] on span "chevron_left" at bounding box center [101, 102] width 12 height 12
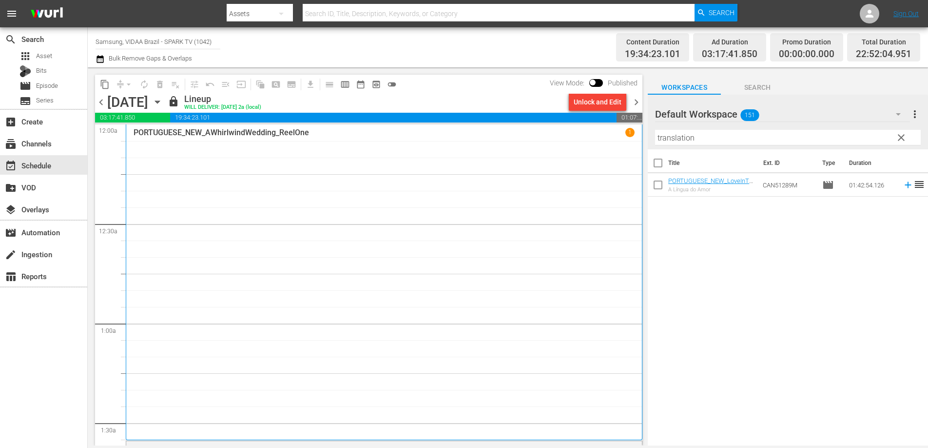
click at [637, 101] on span "chevron_right" at bounding box center [637, 102] width 12 height 12
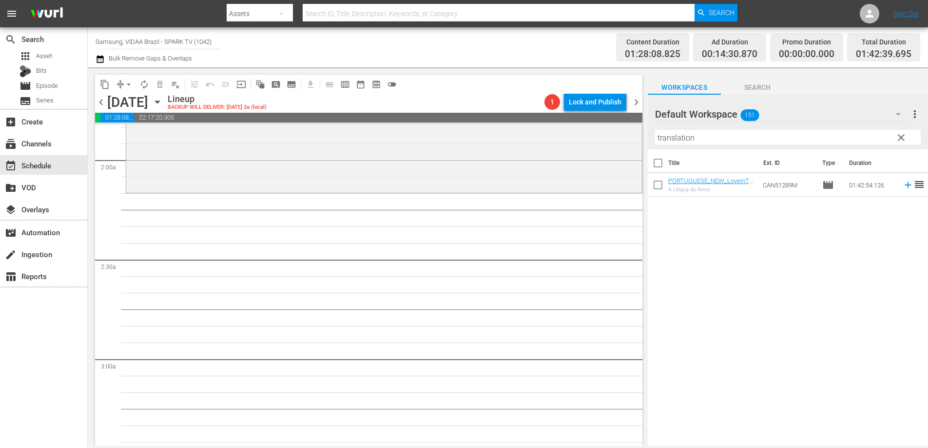
scroll to position [374, 0]
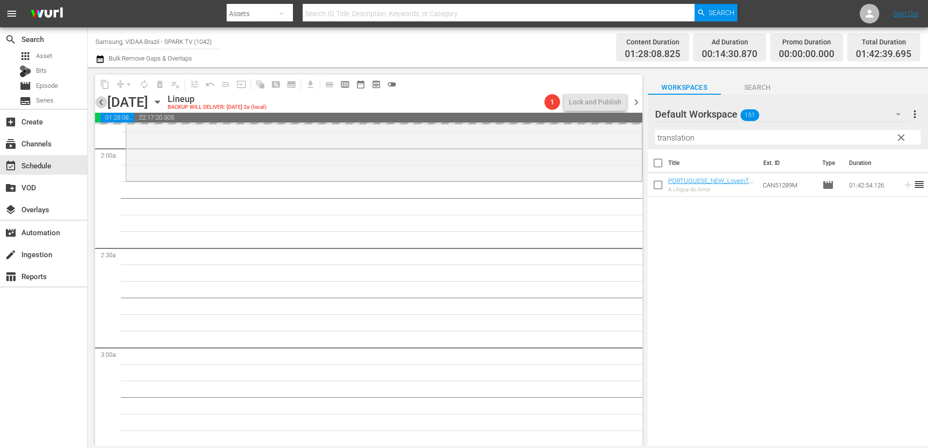
click at [103, 102] on span "chevron_left" at bounding box center [101, 102] width 12 height 12
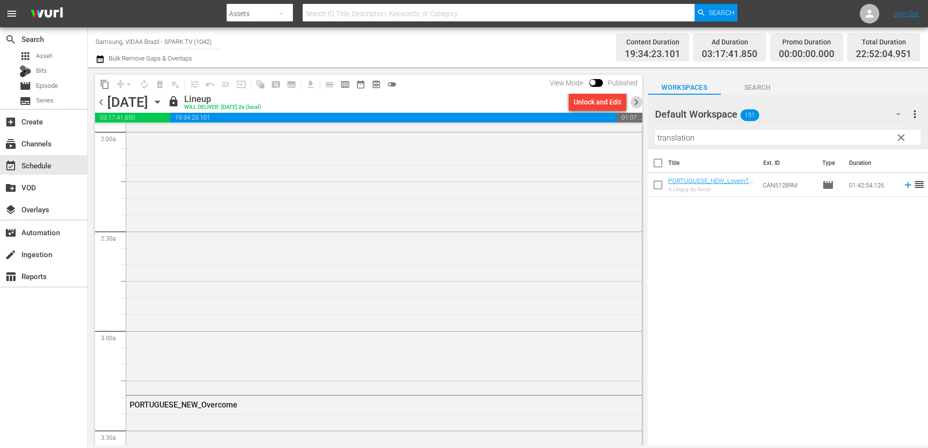
click at [636, 101] on span "chevron_right" at bounding box center [637, 102] width 12 height 12
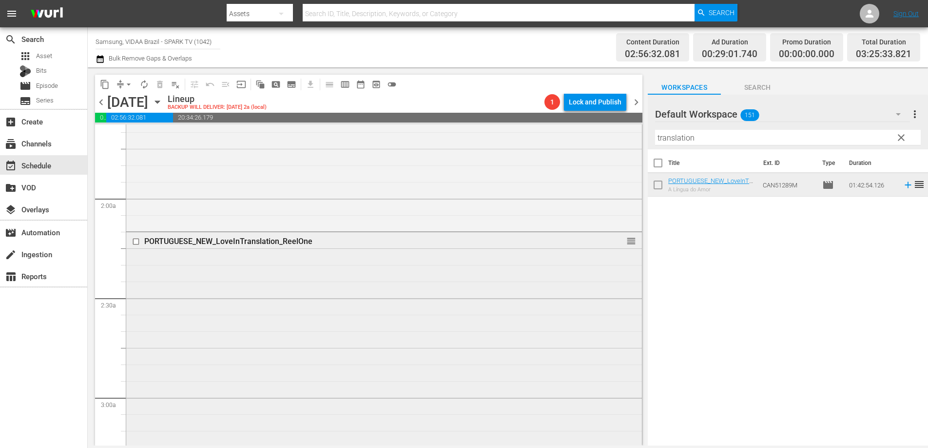
scroll to position [318, 0]
click at [700, 146] on div "Filter by Title translation" at bounding box center [788, 137] width 266 height 23
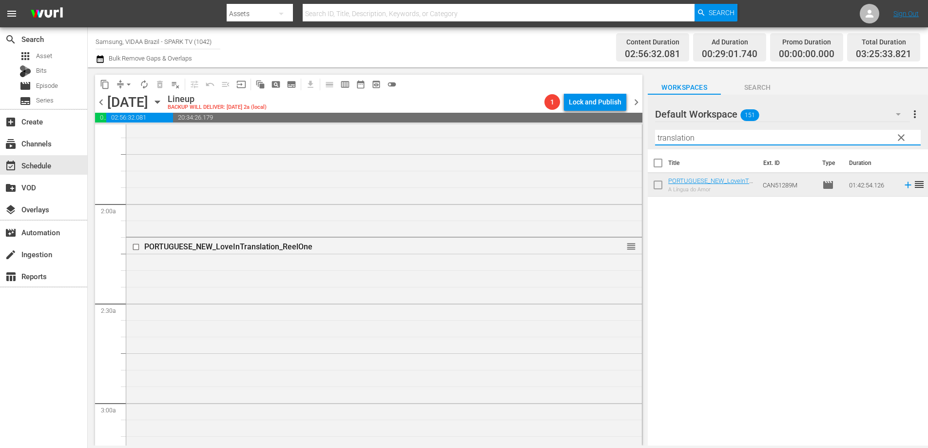
click at [702, 142] on input "translation" at bounding box center [788, 138] width 266 height 16
click at [702, 141] on input "translation" at bounding box center [788, 138] width 266 height 16
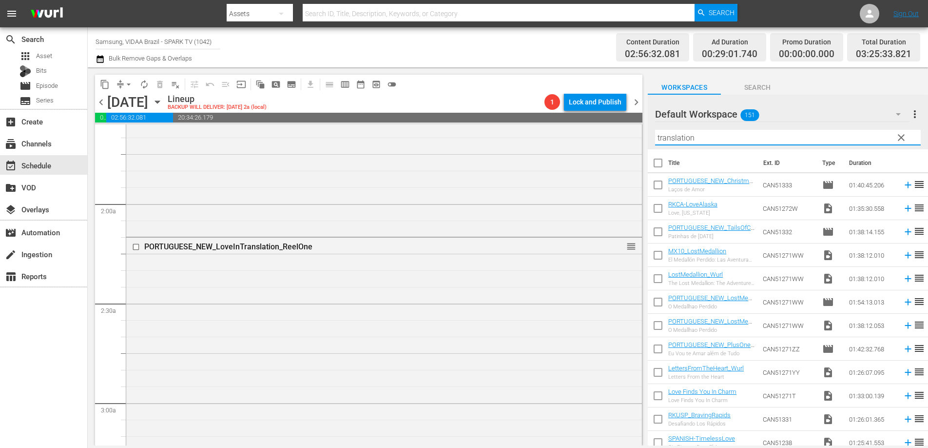
type input "l"
type input "o"
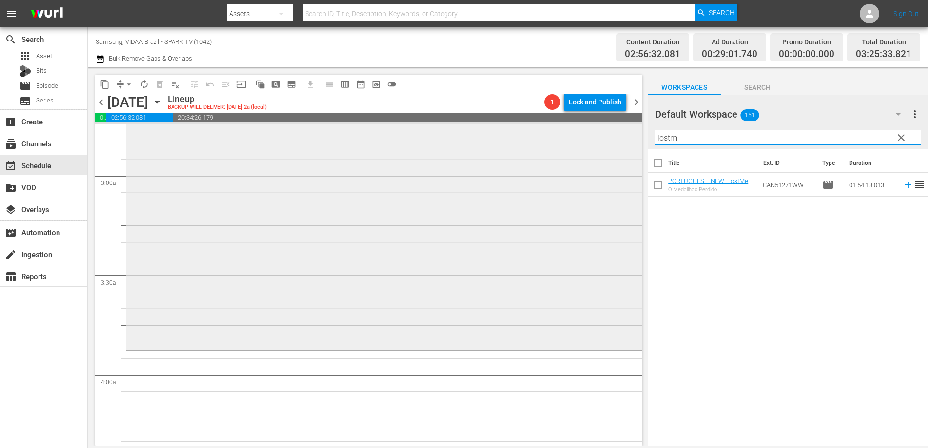
scroll to position [546, 0]
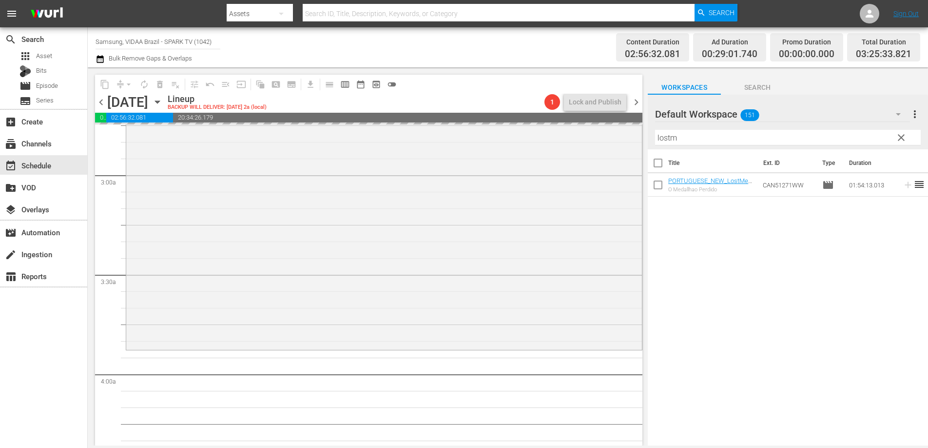
click at [101, 99] on span "chevron_left" at bounding box center [101, 102] width 12 height 12
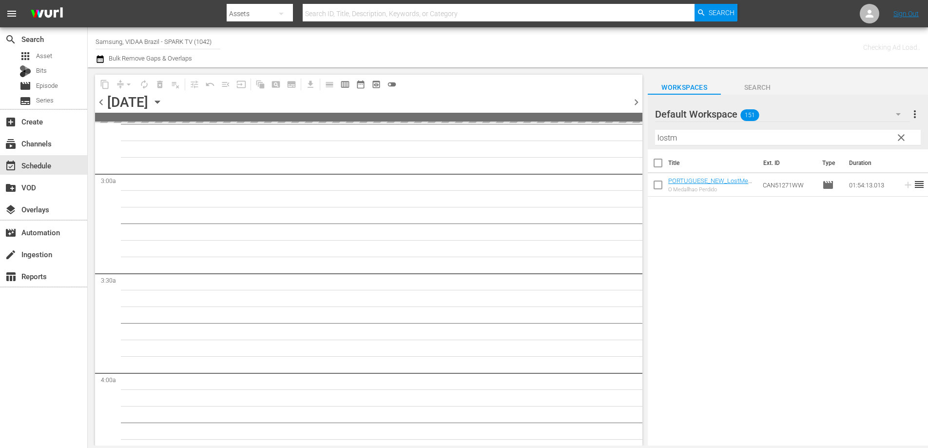
scroll to position [563, 0]
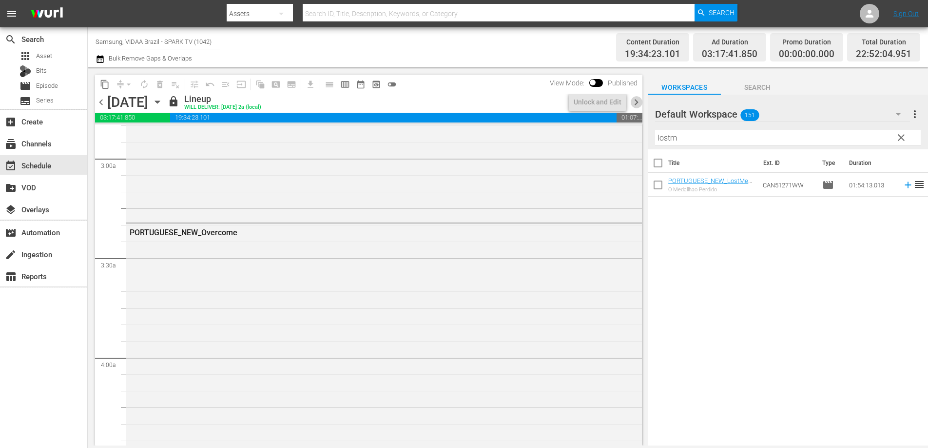
click at [634, 105] on span "chevron_right" at bounding box center [637, 102] width 12 height 12
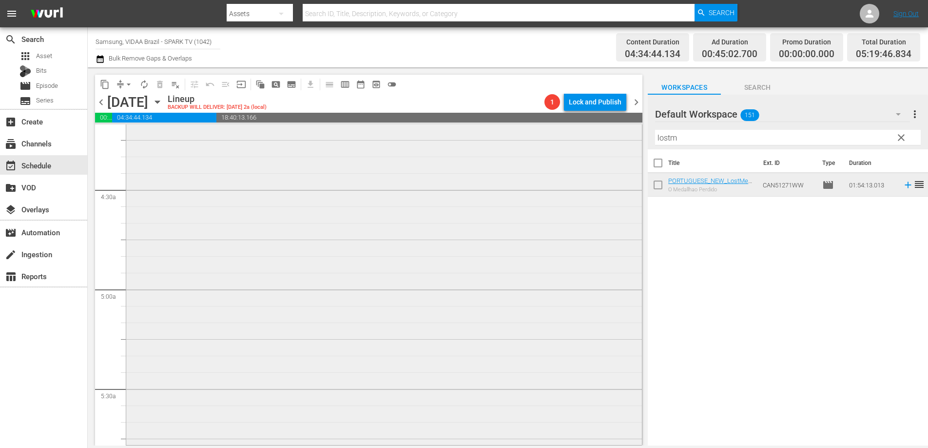
scroll to position [897, 0]
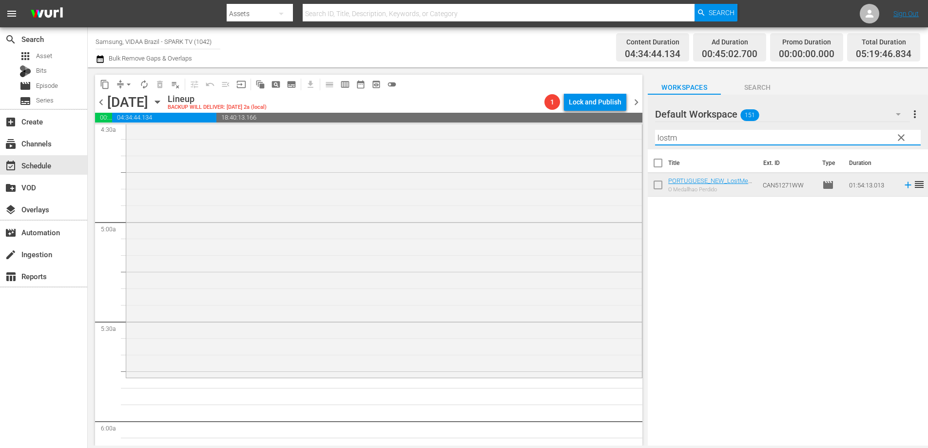
click at [729, 137] on input "lostm" at bounding box center [788, 138] width 266 height 16
type input "callingfor"
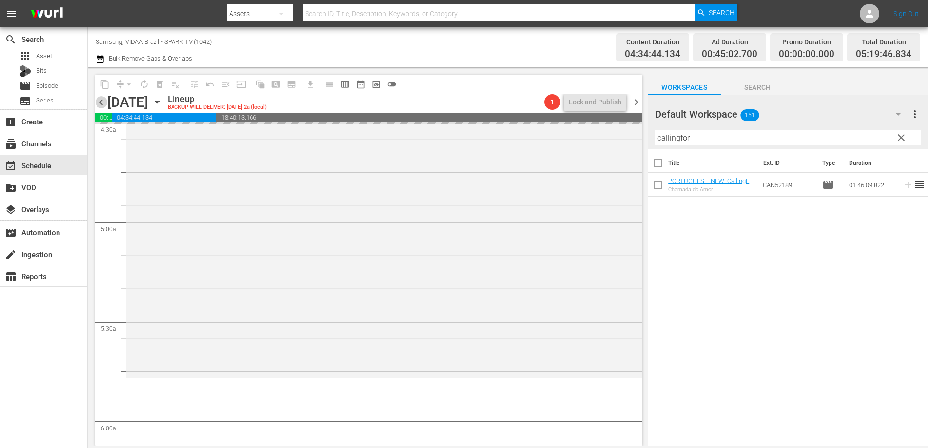
click at [105, 103] on span "chevron_left" at bounding box center [101, 102] width 12 height 12
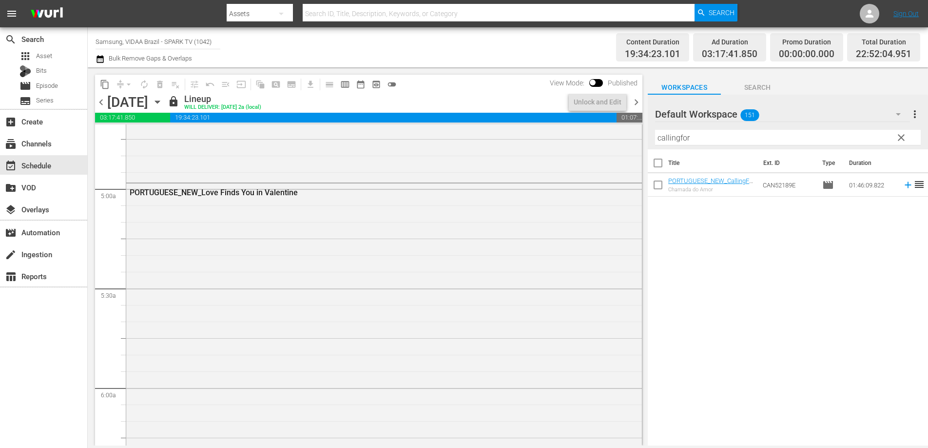
click at [639, 99] on span "chevron_right" at bounding box center [637, 102] width 12 height 12
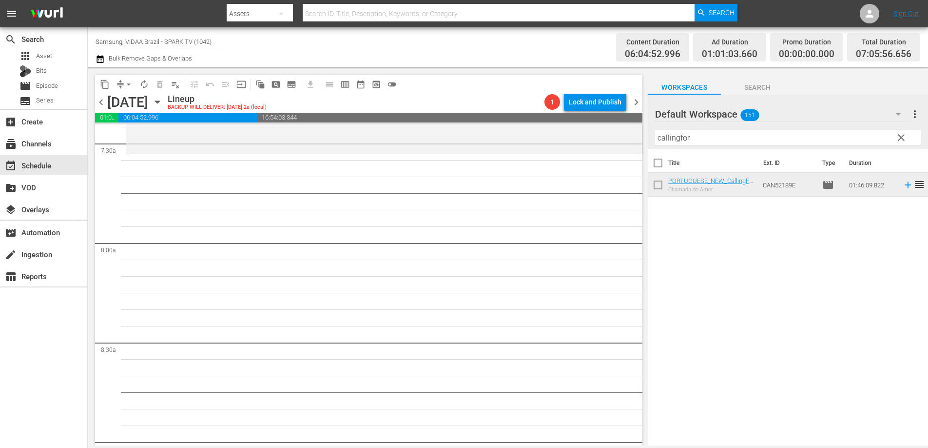
scroll to position [1477, 0]
click at [708, 138] on input "callingfor" at bounding box center [788, 138] width 266 height 16
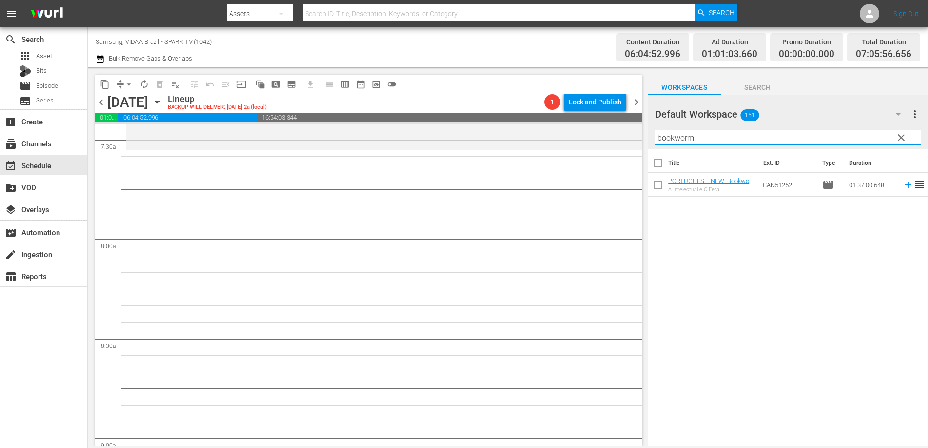
type input "bookworm"
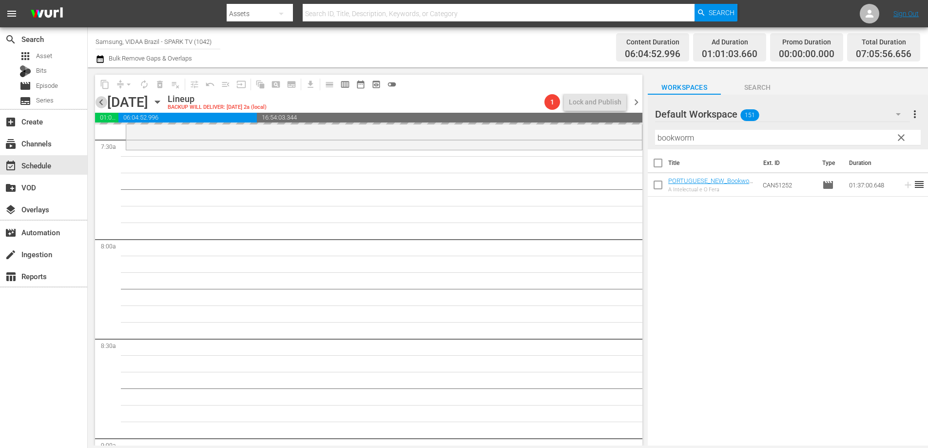
click at [101, 99] on span "chevron_left" at bounding box center [101, 102] width 12 height 12
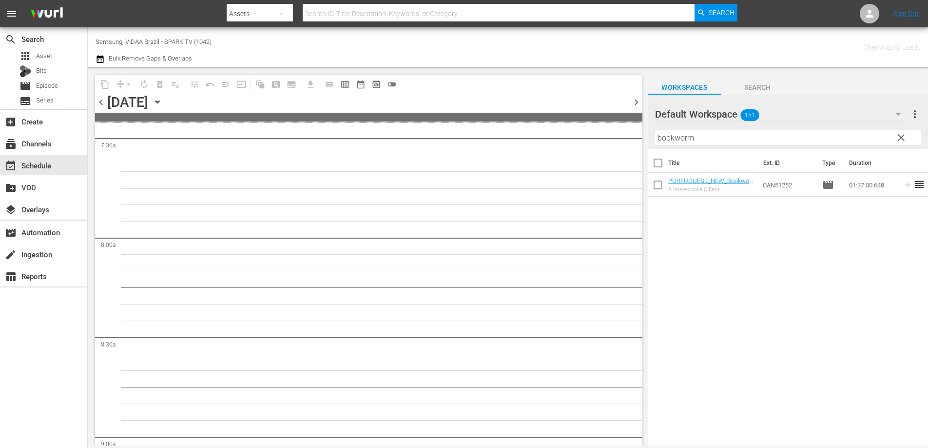
scroll to position [1527, 0]
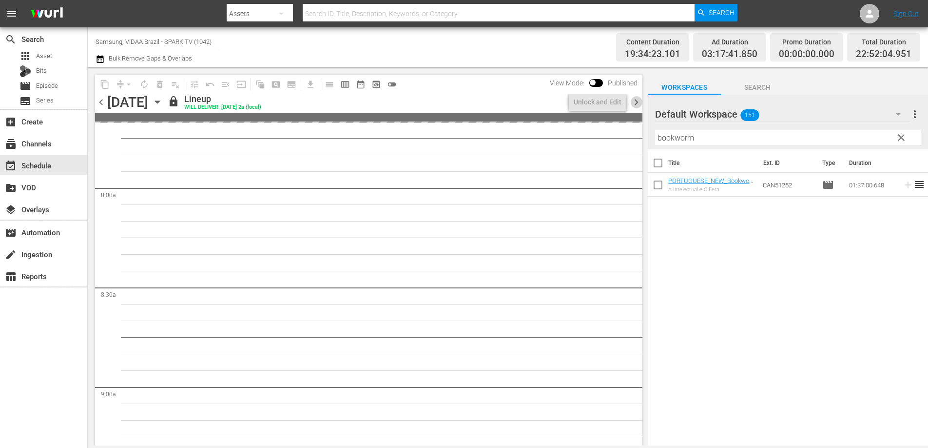
click at [639, 103] on span "chevron_right" at bounding box center [637, 102] width 12 height 12
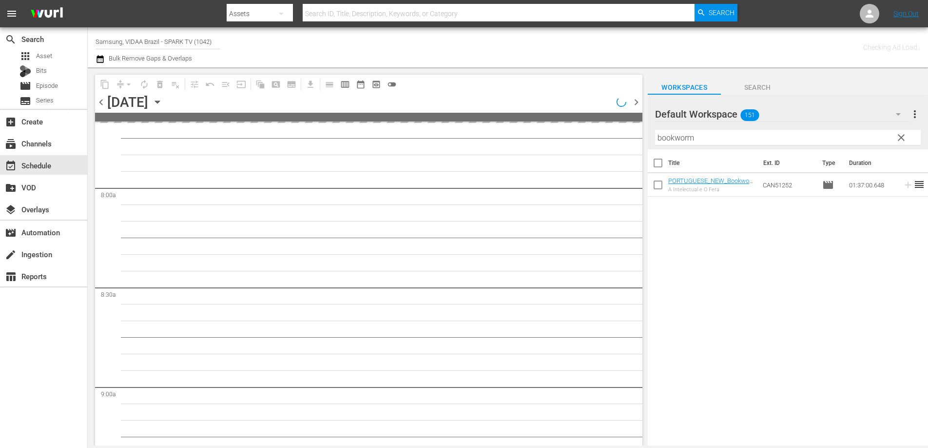
scroll to position [1477, 0]
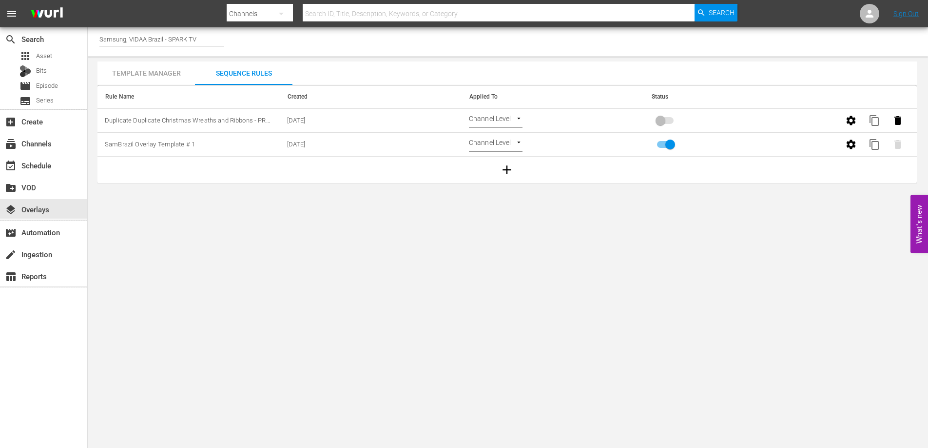
click at [132, 76] on div "Template Manager" at bounding box center [147, 72] width 98 height 23
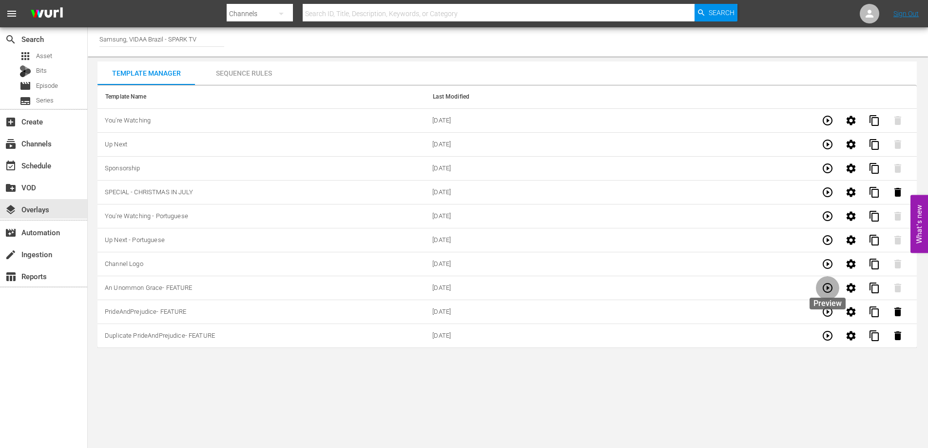
click at [831, 289] on icon "button" at bounding box center [828, 288] width 12 height 12
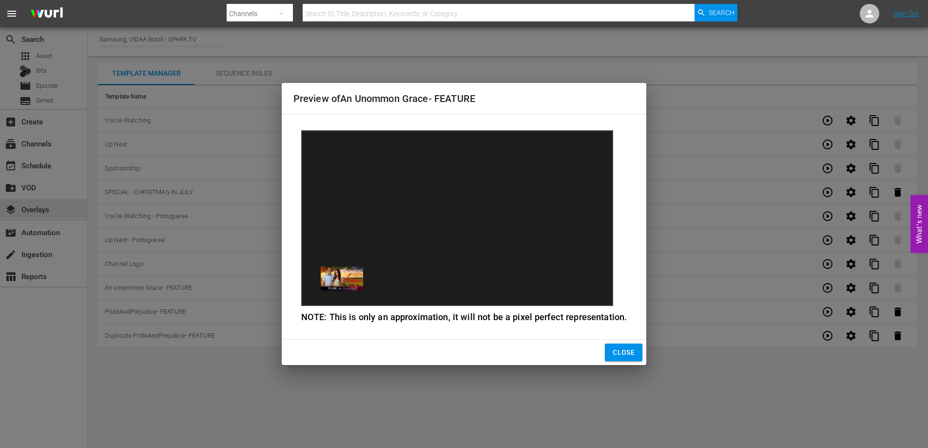
click at [631, 348] on span "Close" at bounding box center [624, 352] width 22 height 12
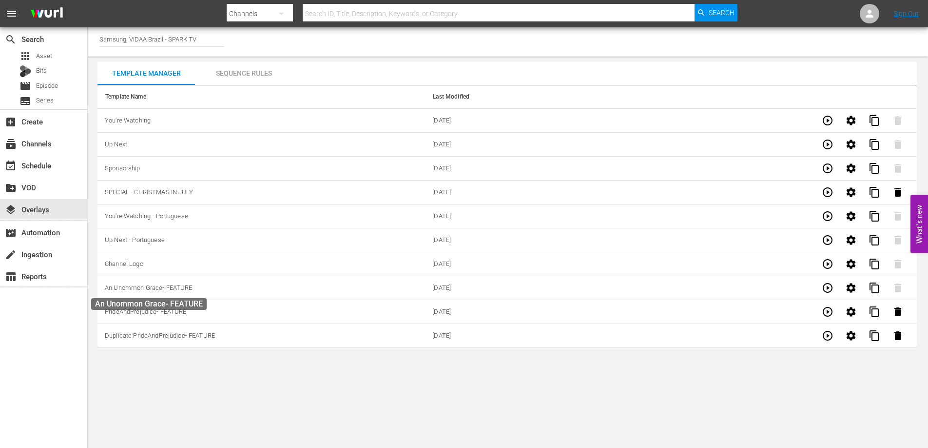
click at [144, 286] on span "An Unommon Grace- FEATURE" at bounding box center [148, 287] width 87 height 7
click at [56, 212] on div "layers Overlays" at bounding box center [43, 209] width 87 height 20
click at [59, 279] on div "table_chart Reports" at bounding box center [43, 276] width 87 height 20
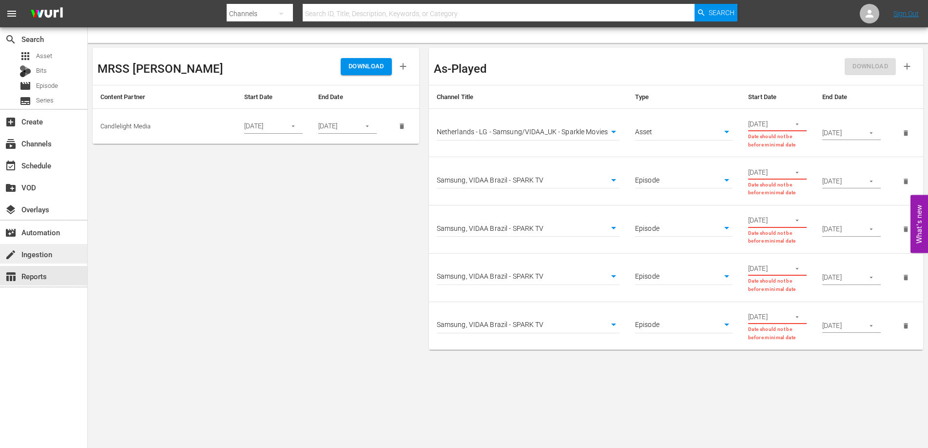
click at [61, 257] on div "create Ingestion" at bounding box center [43, 254] width 87 height 20
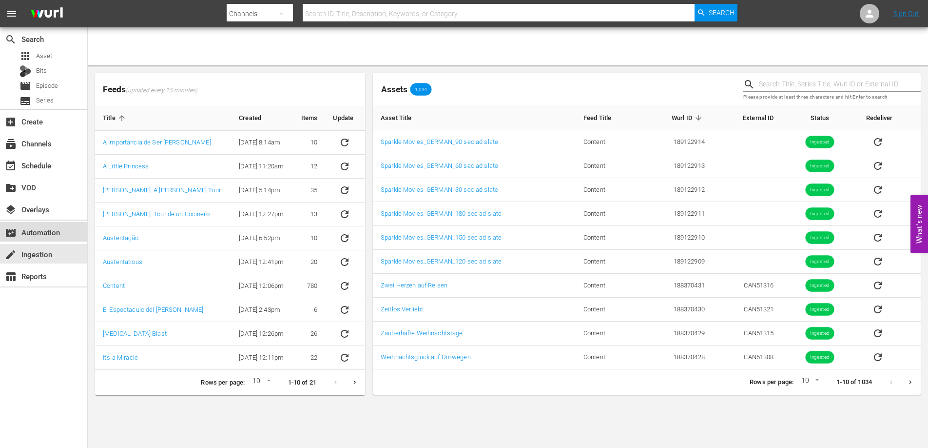
click at [68, 236] on div "movie_filter Automation" at bounding box center [43, 232] width 87 height 20
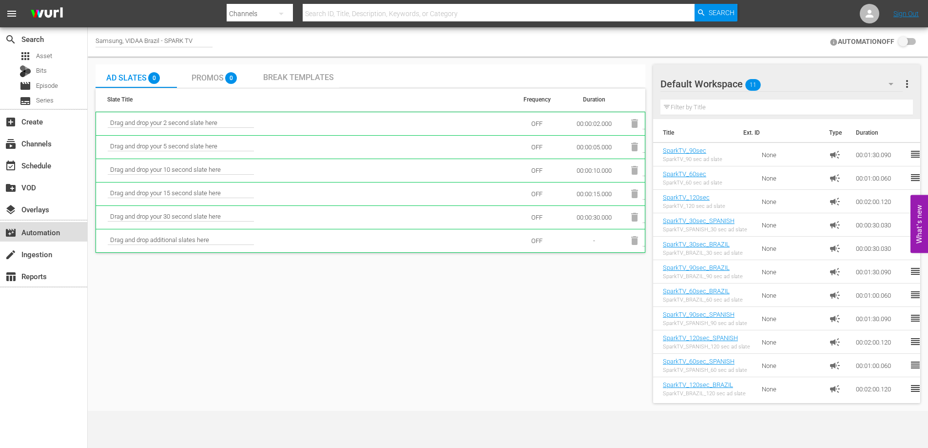
click at [66, 231] on div "movie_filter Automation" at bounding box center [43, 232] width 87 height 20
click at [210, 122] on span "Drag and drop your 2 second slate here" at bounding box center [181, 123] width 146 height 9
click at [212, 70] on div "Promos 0" at bounding box center [217, 76] width 51 height 20
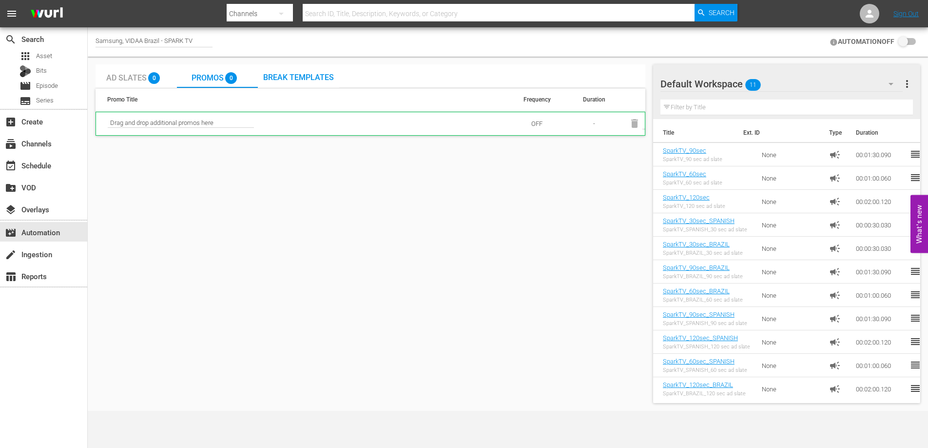
click at [219, 125] on span "Drag and drop additional promos here" at bounding box center [181, 123] width 146 height 9
click at [301, 79] on span "Break Templates" at bounding box center [298, 77] width 71 height 9
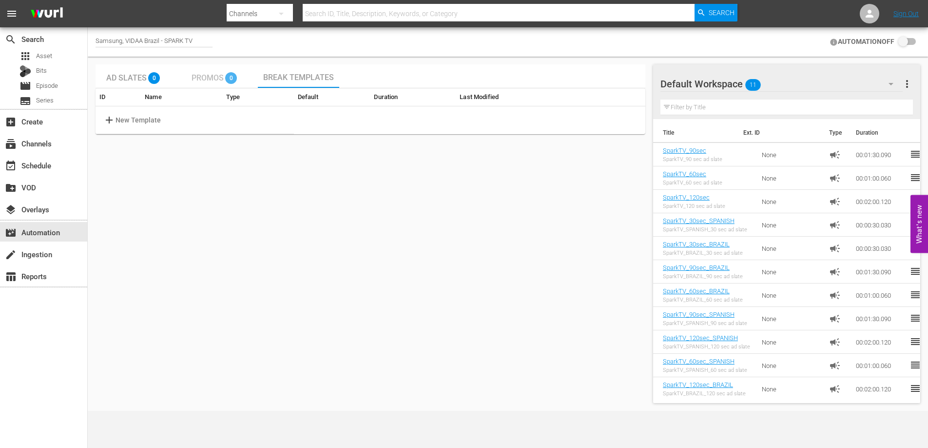
click at [215, 78] on span "Promos" at bounding box center [208, 77] width 32 height 9
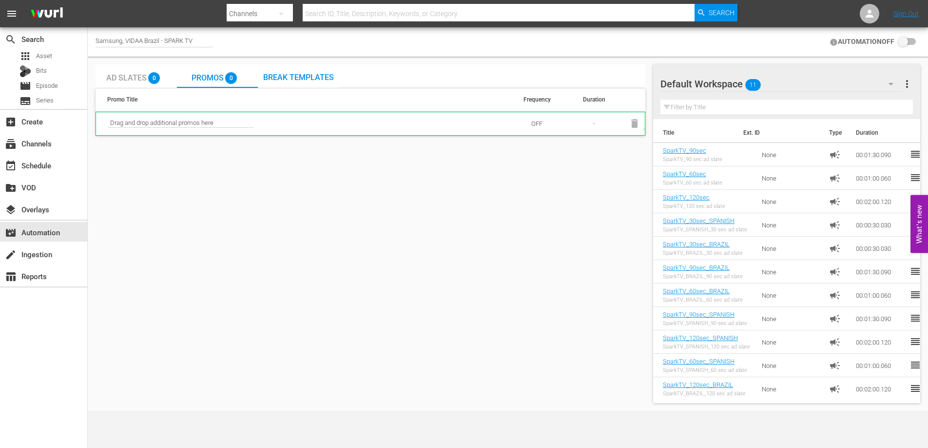
click at [130, 77] on span "Ad Slates" at bounding box center [126, 77] width 40 height 9
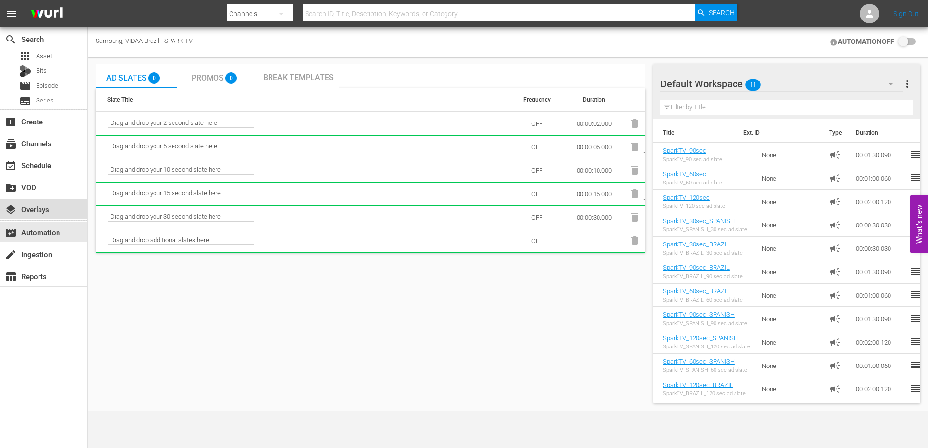
click at [43, 211] on div "layers Overlays" at bounding box center [27, 207] width 55 height 9
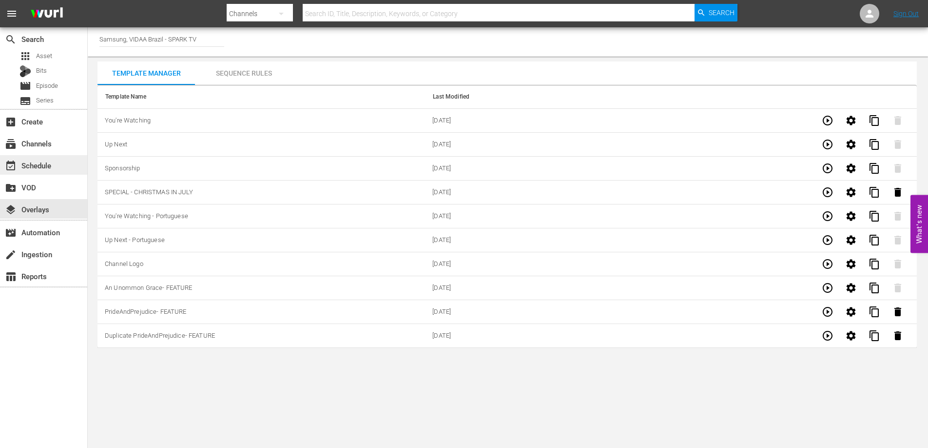
click at [50, 168] on div "event_available Schedule" at bounding box center [27, 163] width 55 height 9
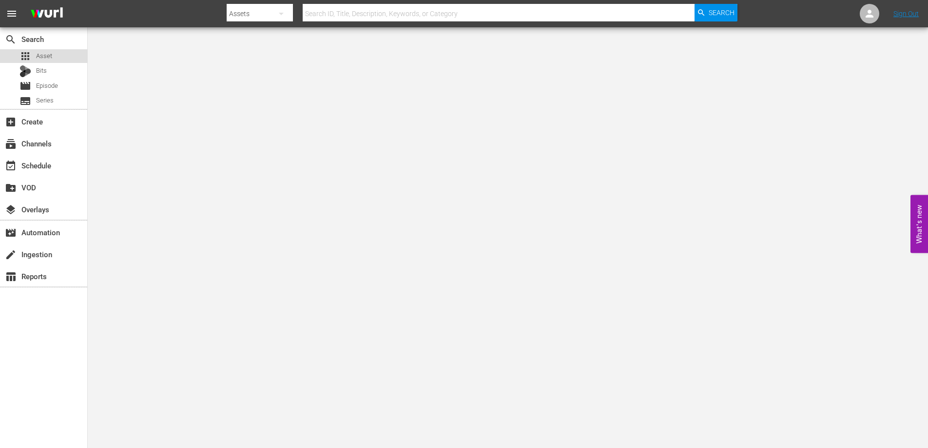
click at [50, 57] on span "Asset" at bounding box center [44, 56] width 16 height 10
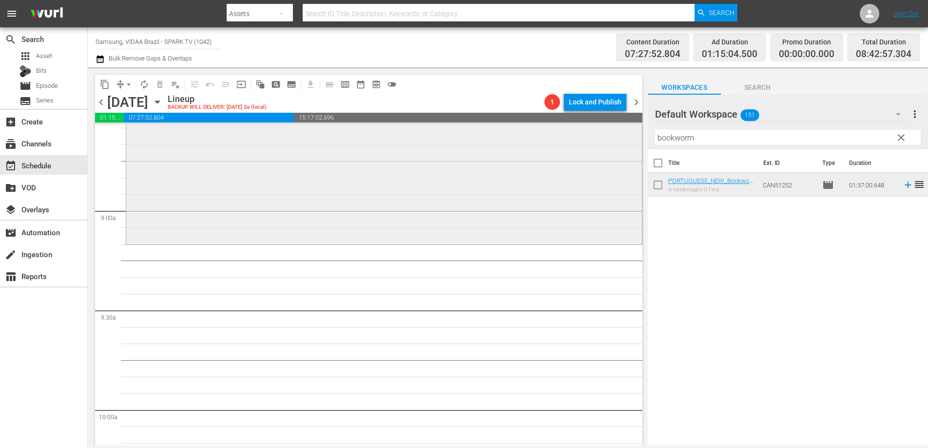
scroll to position [1722, 0]
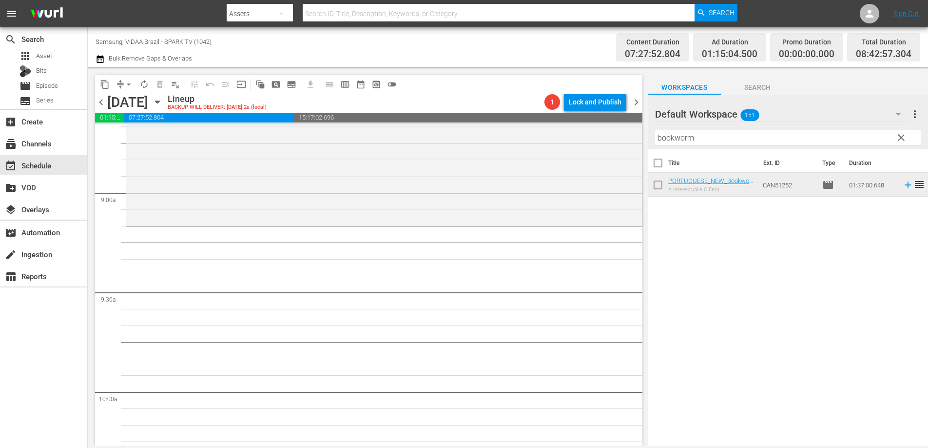
click at [719, 139] on input "bookworm" at bounding box center [788, 138] width 266 height 16
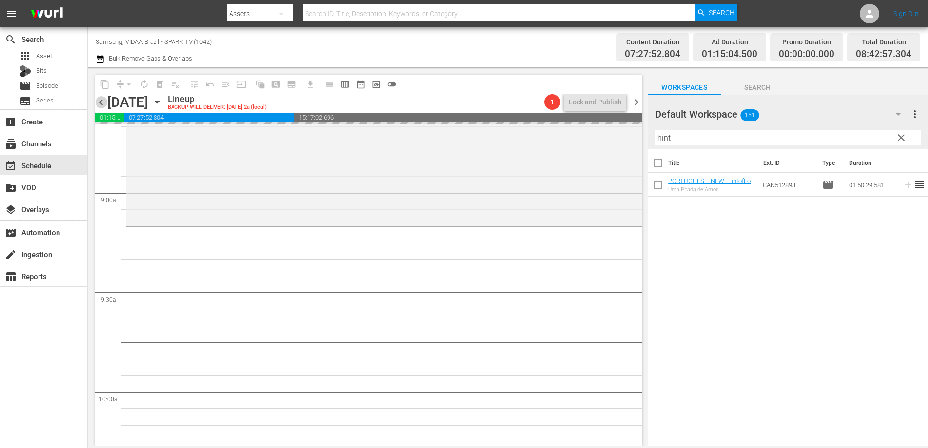
click at [100, 103] on span "chevron_left" at bounding box center [101, 102] width 12 height 12
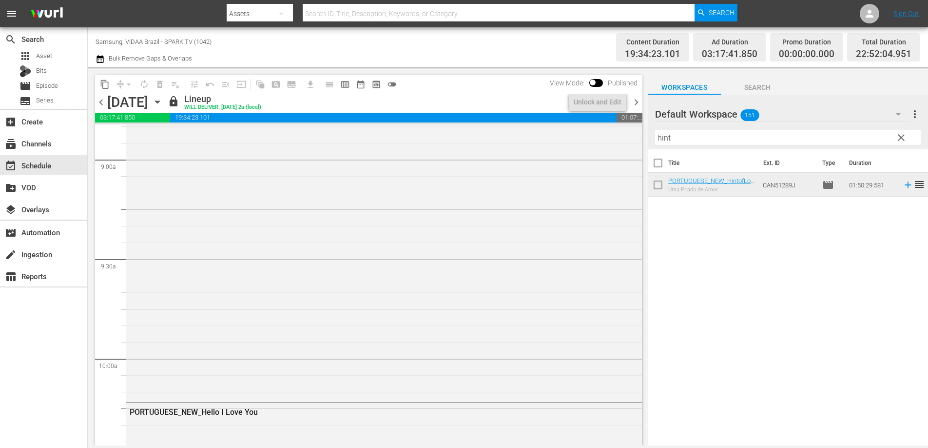
click at [639, 101] on span "chevron_right" at bounding box center [637, 102] width 12 height 12
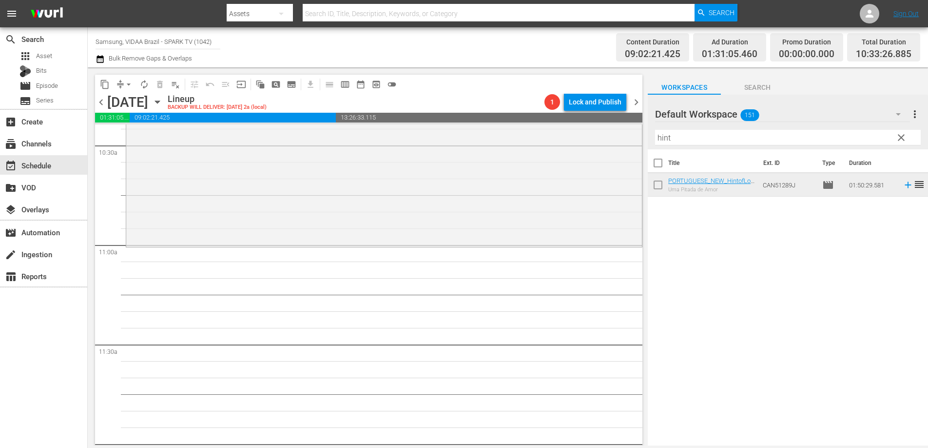
scroll to position [2071, 0]
click at [710, 132] on input "hint" at bounding box center [788, 138] width 266 height 16
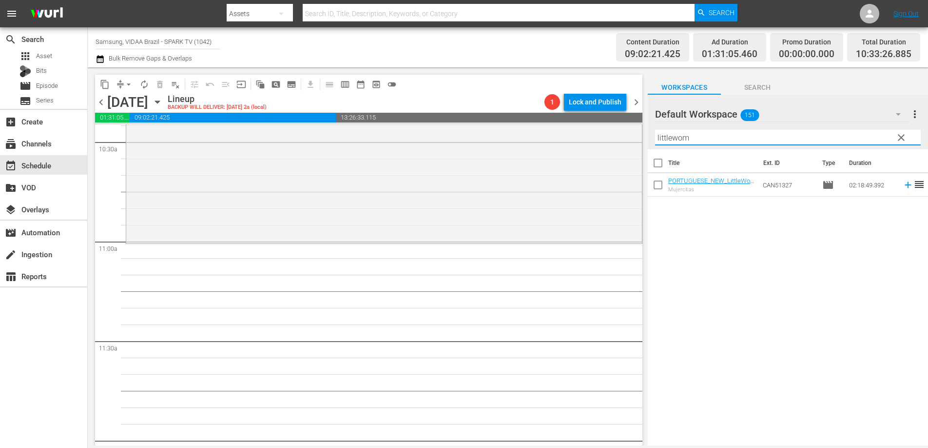
type input "littlewom"
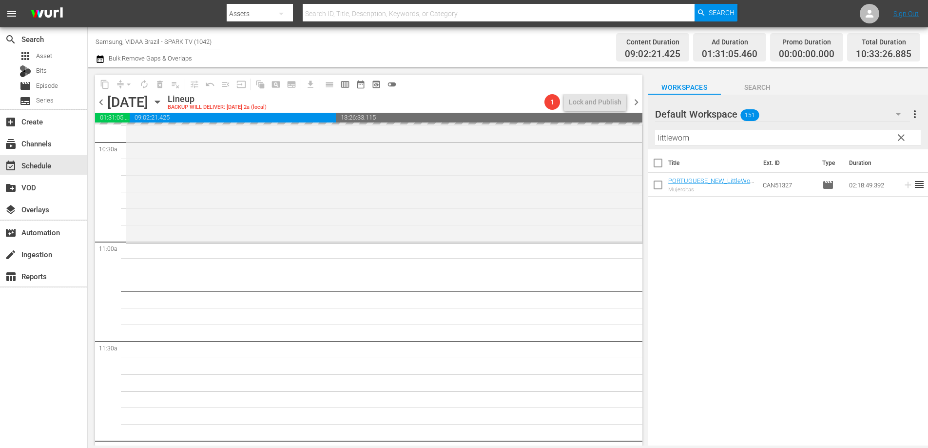
click at [100, 102] on span "chevron_left" at bounding box center [101, 102] width 12 height 12
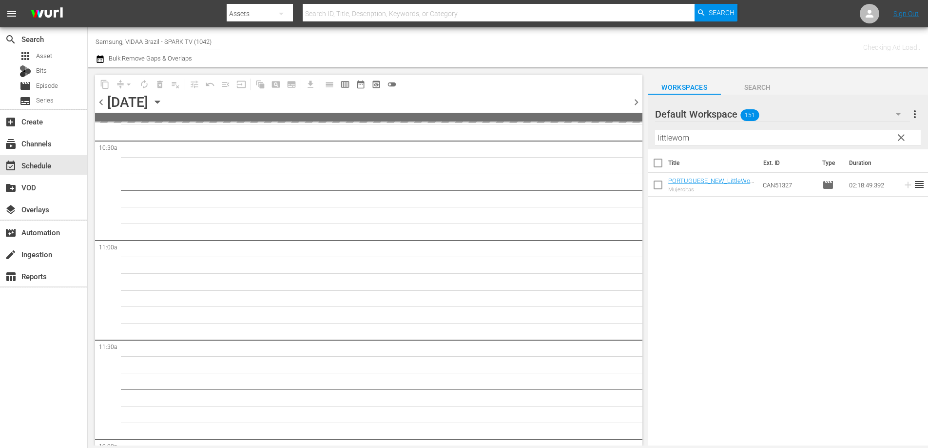
scroll to position [2138, 0]
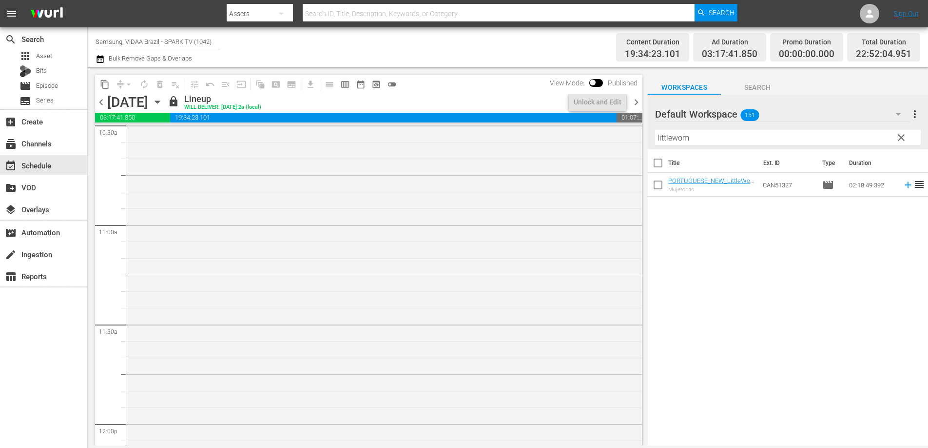
click at [635, 99] on span "chevron_right" at bounding box center [637, 102] width 12 height 12
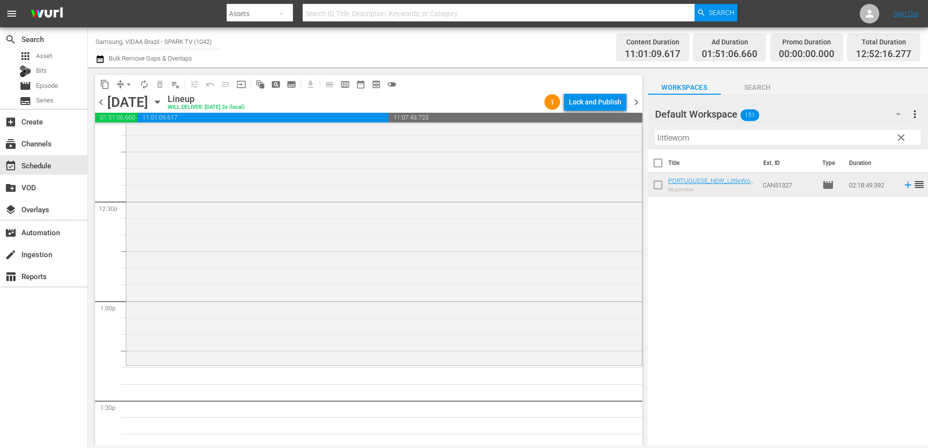
scroll to position [2469, 0]
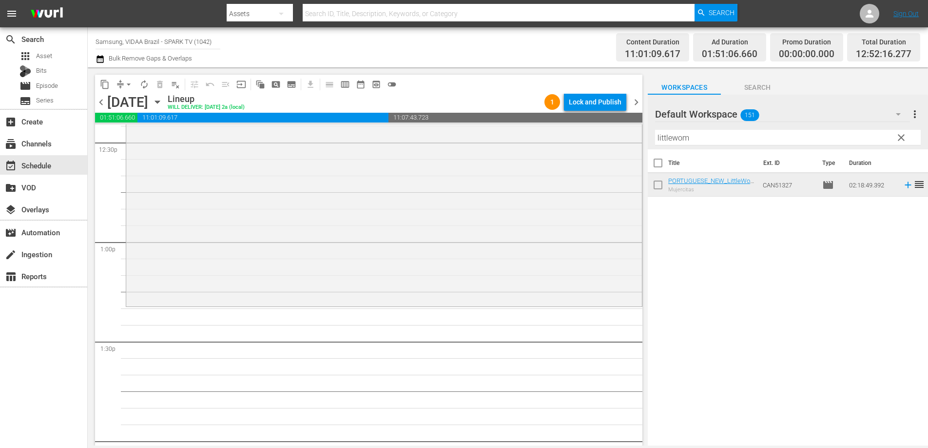
click at [698, 137] on input "littlewom" at bounding box center [788, 138] width 266 height 16
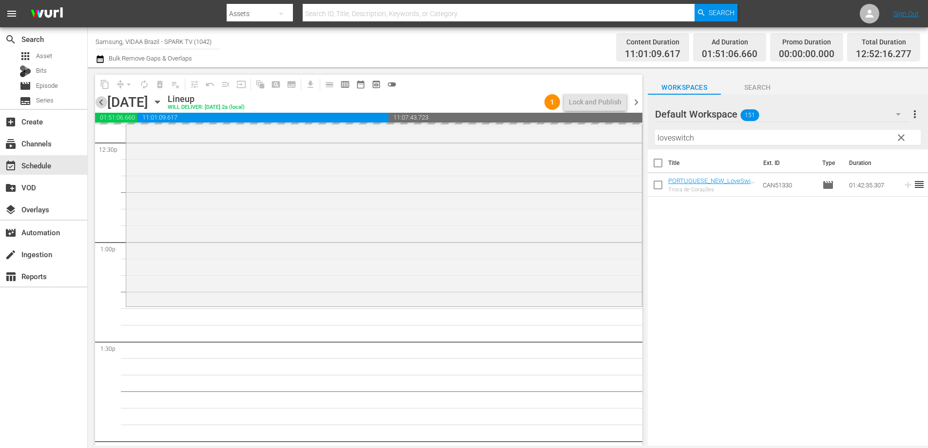
click at [102, 99] on span "chevron_left" at bounding box center [101, 102] width 12 height 12
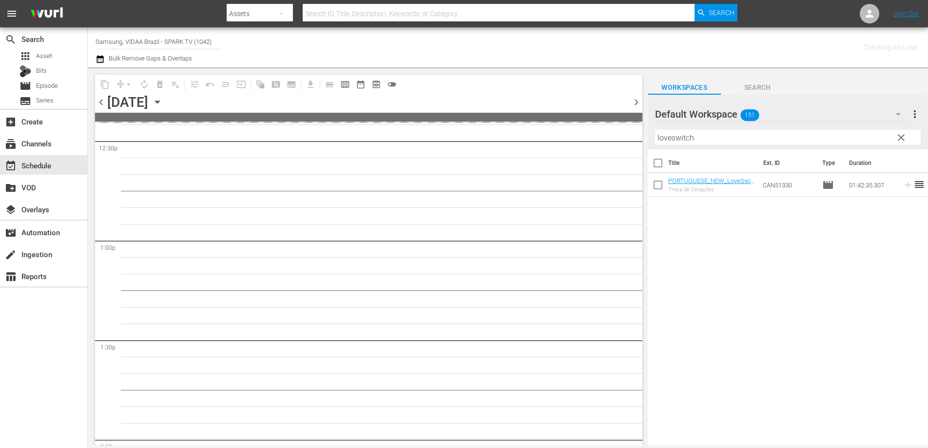
scroll to position [2535, 0]
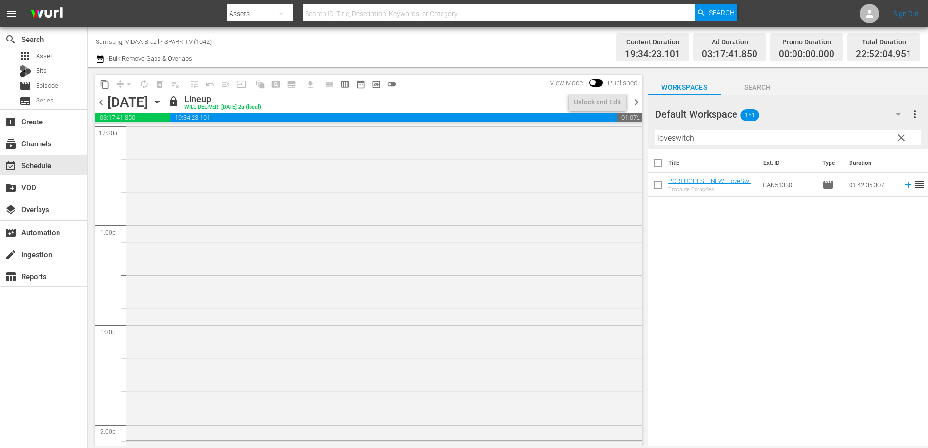
click at [637, 104] on span "chevron_right" at bounding box center [637, 102] width 12 height 12
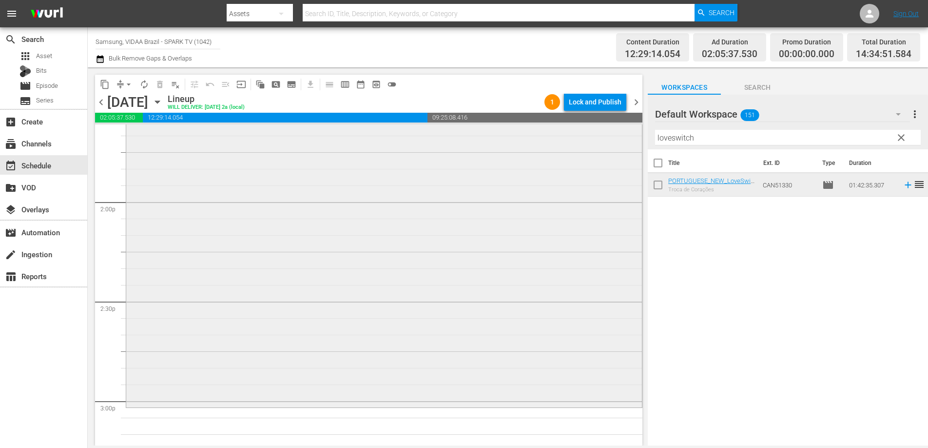
scroll to position [2776, 0]
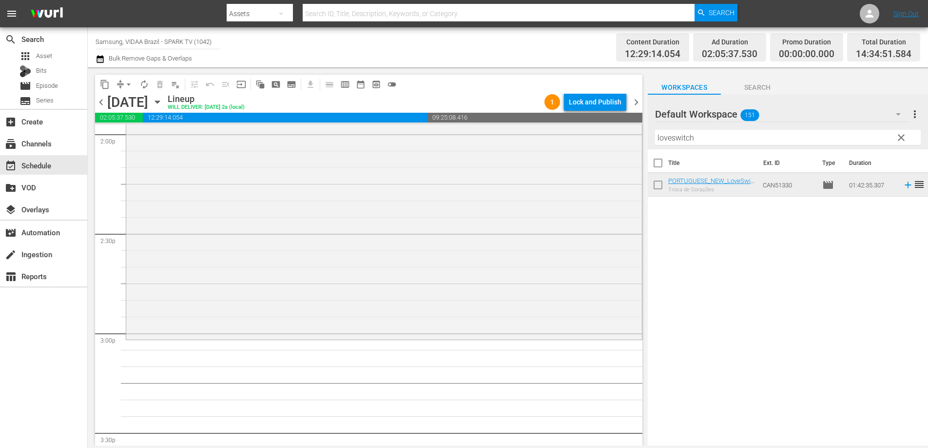
click at [710, 138] on input "loveswitch" at bounding box center [788, 138] width 266 height 16
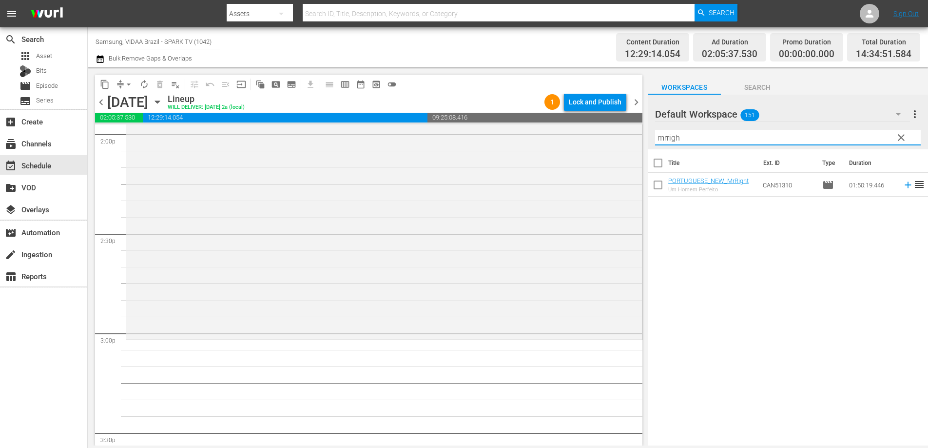
type input "mrrigh"
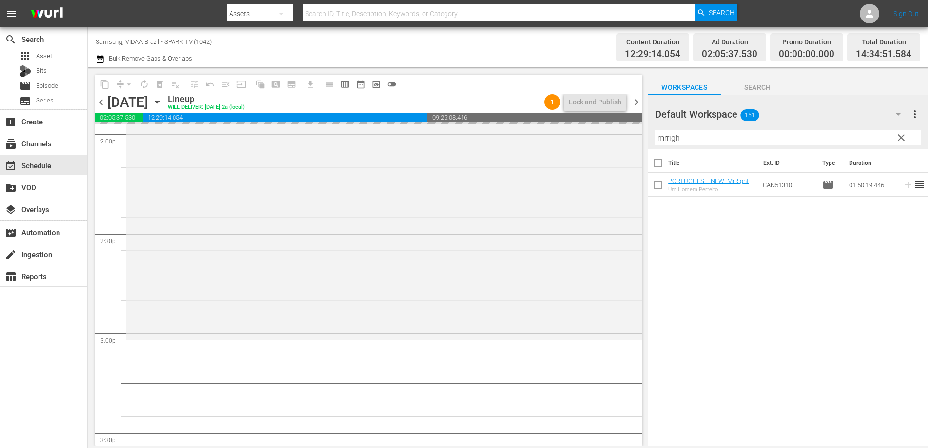
click at [103, 101] on span "chevron_left" at bounding box center [101, 102] width 12 height 12
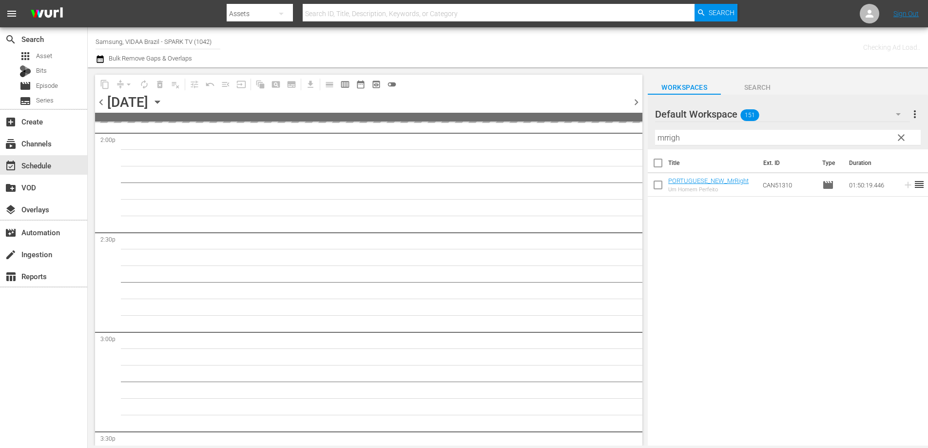
scroll to position [2842, 0]
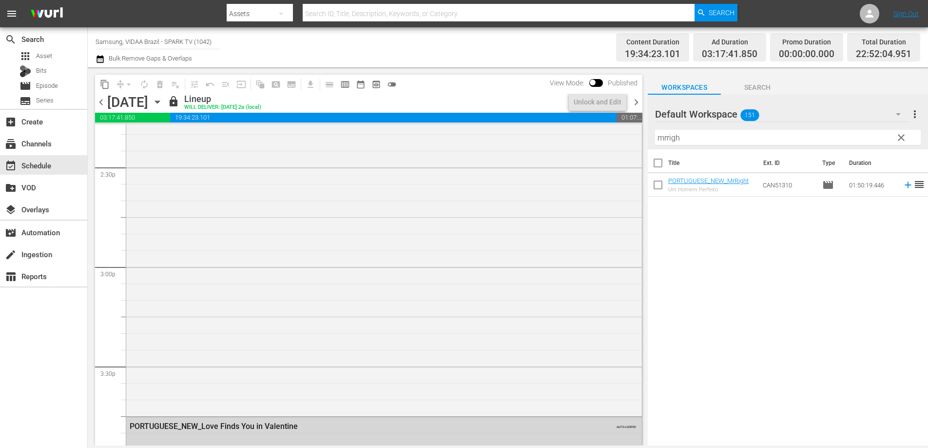
click at [636, 102] on span "chevron_right" at bounding box center [637, 102] width 12 height 12
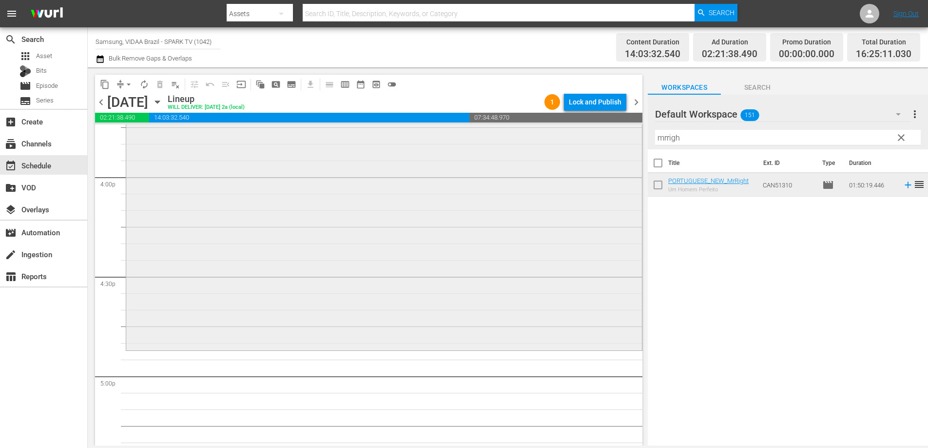
scroll to position [3134, 0]
click at [900, 138] on span "clear" at bounding box center [902, 138] width 12 height 12
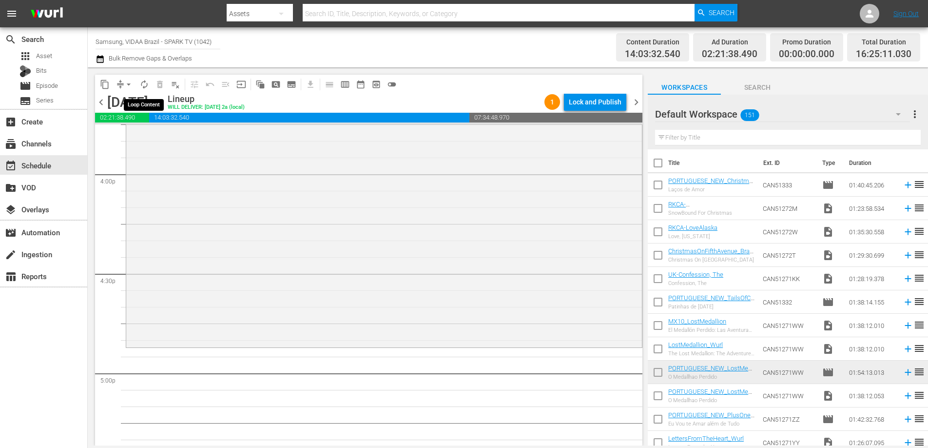
click at [145, 82] on span "autorenew_outlined" at bounding box center [144, 84] width 10 height 10
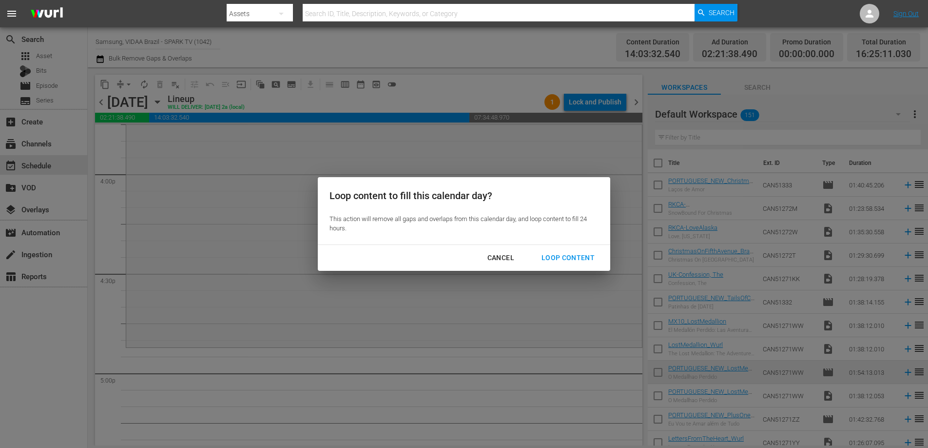
click at [571, 254] on div "Loop Content" at bounding box center [568, 258] width 69 height 12
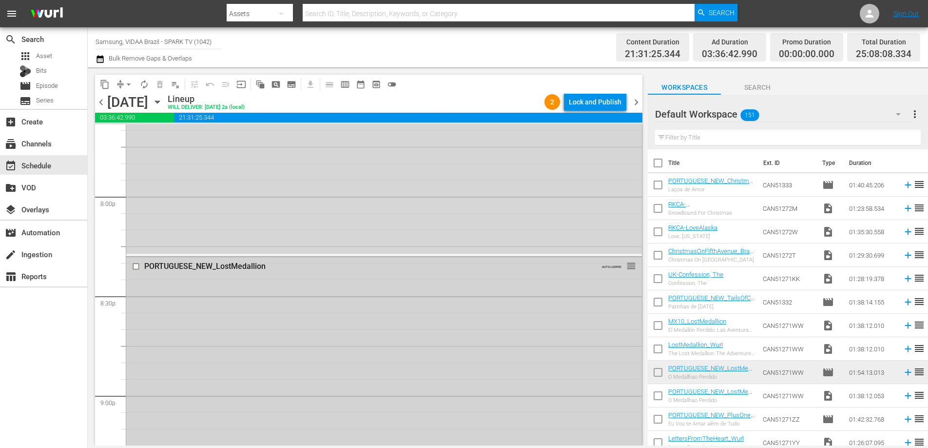
scroll to position [3899, 0]
click at [137, 274] on input "checkbox" at bounding box center [137, 274] width 10 height 8
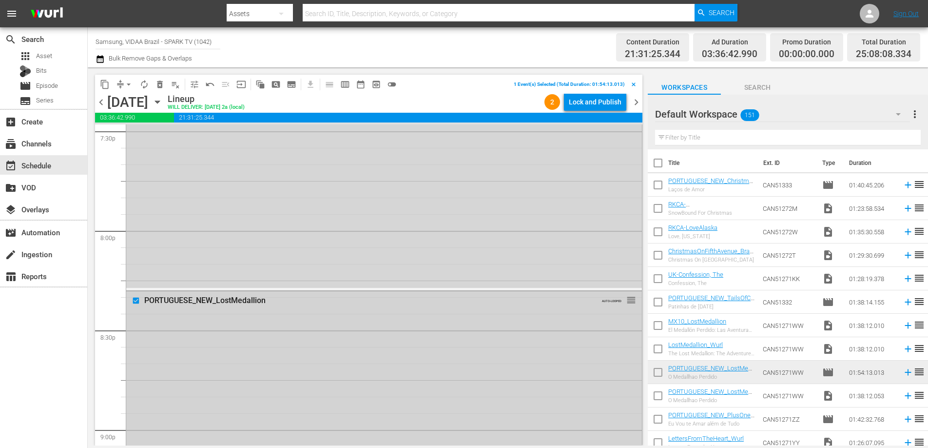
scroll to position [3969, 0]
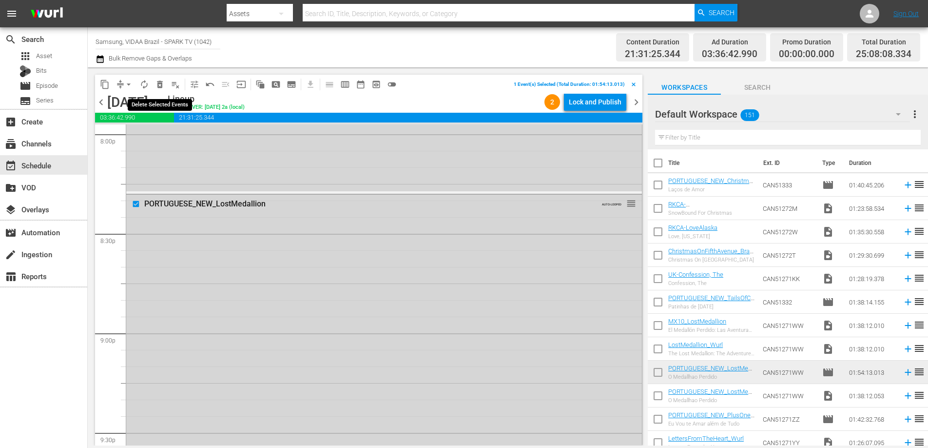
click at [162, 87] on span "delete_forever_outlined" at bounding box center [160, 84] width 10 height 10
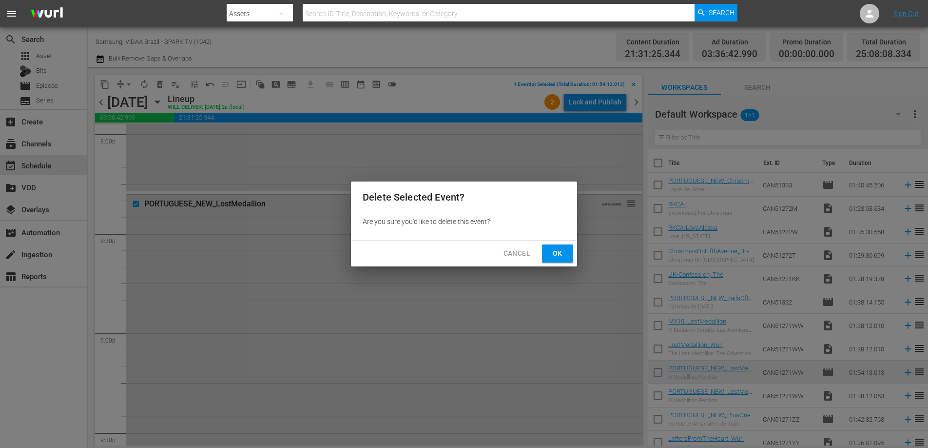
click at [558, 257] on span "Ok" at bounding box center [558, 253] width 16 height 12
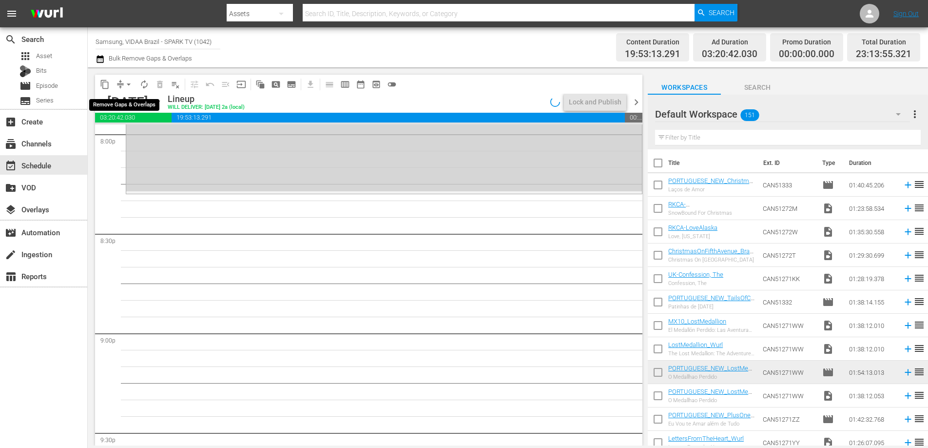
click at [130, 83] on span "arrow_drop_down" at bounding box center [129, 84] width 10 height 10
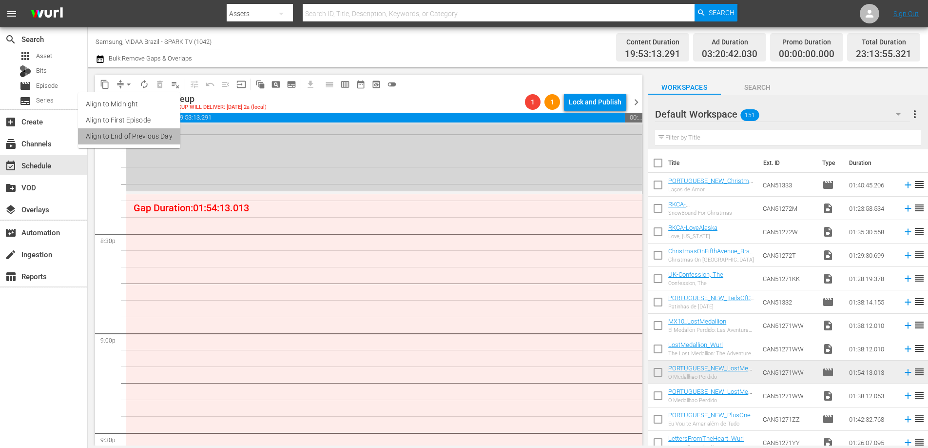
click at [137, 136] on li "Align to End of Previous Day" at bounding box center [129, 136] width 102 height 16
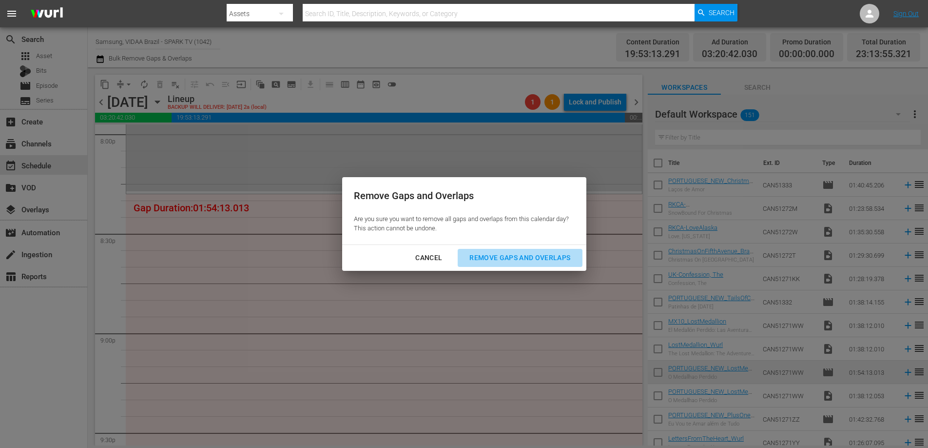
click at [493, 253] on div "Remove Gaps and Overlaps" at bounding box center [520, 258] width 117 height 12
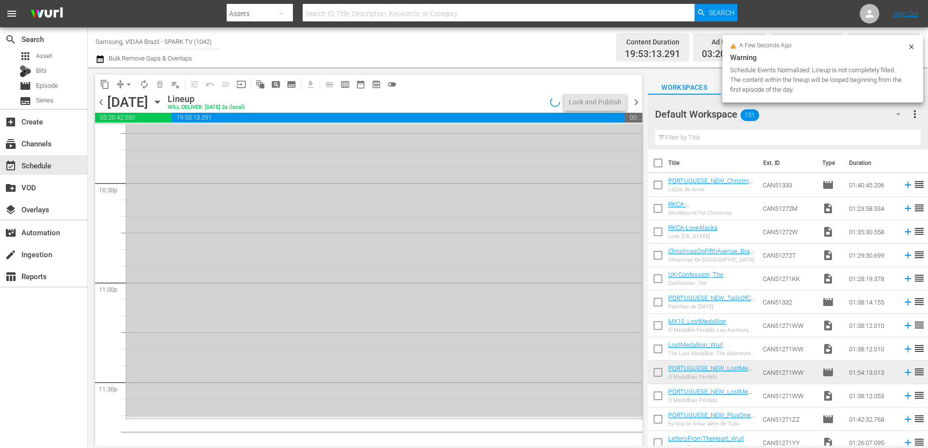
scroll to position [4454, 0]
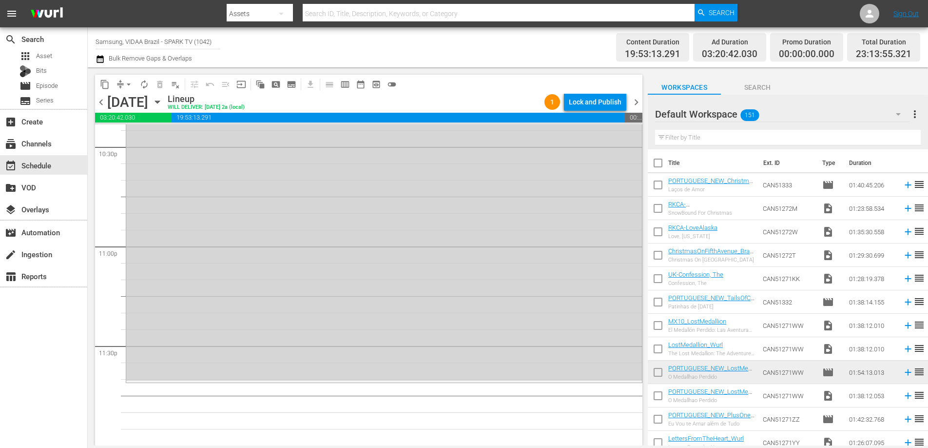
click at [696, 140] on input "text" at bounding box center [788, 138] width 266 height 16
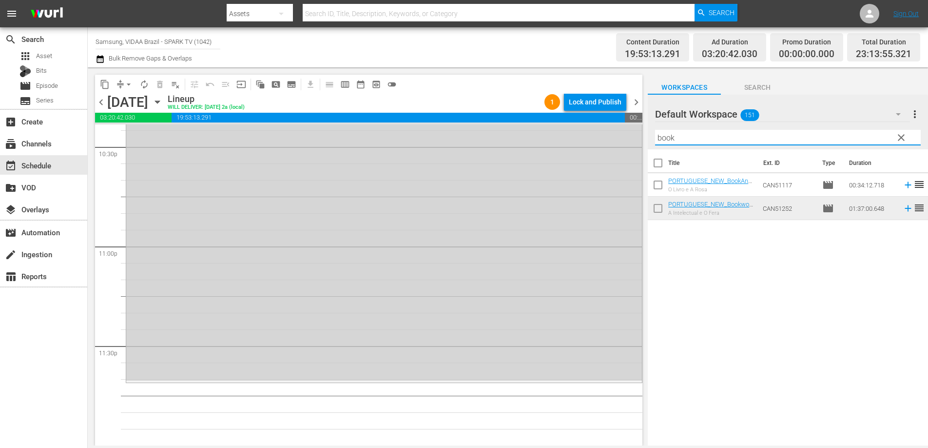
type input "book"
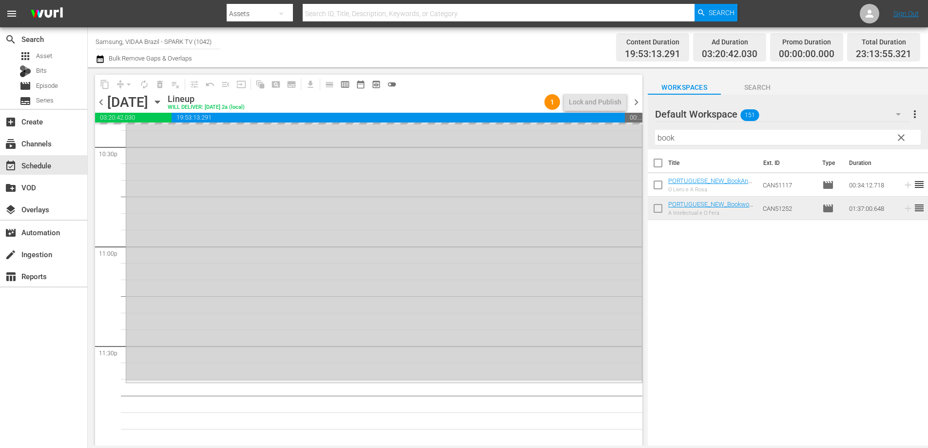
click at [103, 99] on span "chevron_left" at bounding box center [101, 102] width 12 height 12
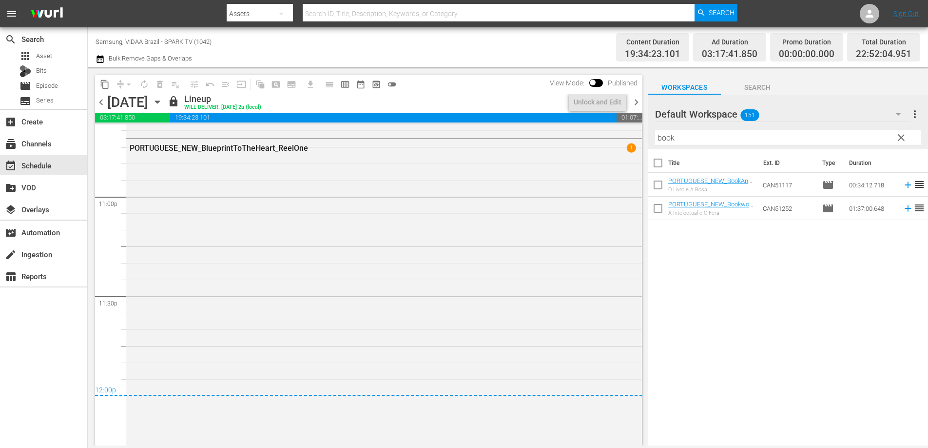
click at [637, 105] on span "chevron_right" at bounding box center [637, 102] width 12 height 12
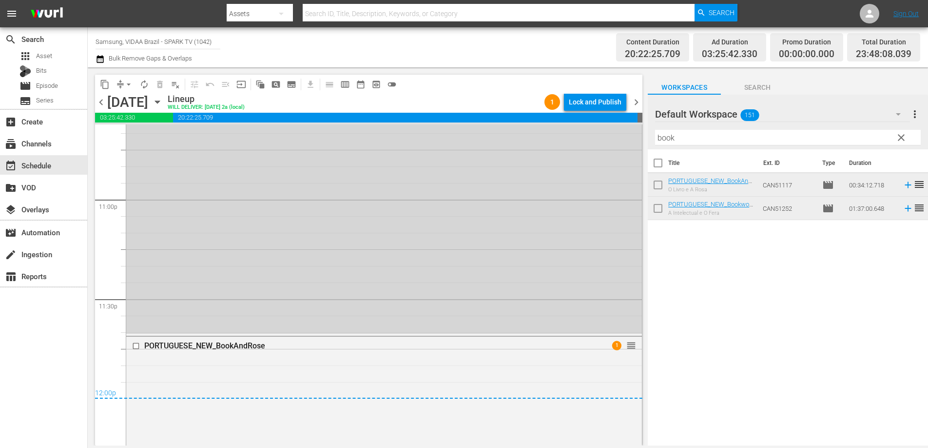
scroll to position [4505, 0]
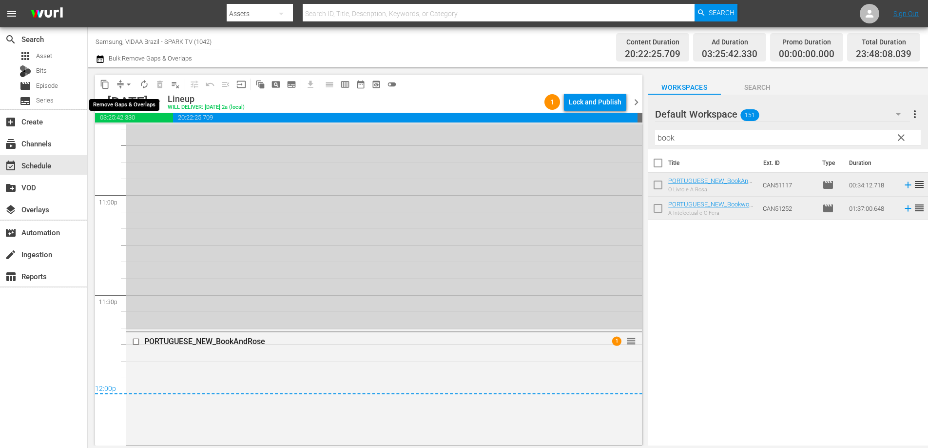
click at [128, 82] on span "arrow_drop_down" at bounding box center [129, 84] width 10 height 10
click at [136, 137] on li "Align to End of Previous Day" at bounding box center [129, 136] width 102 height 16
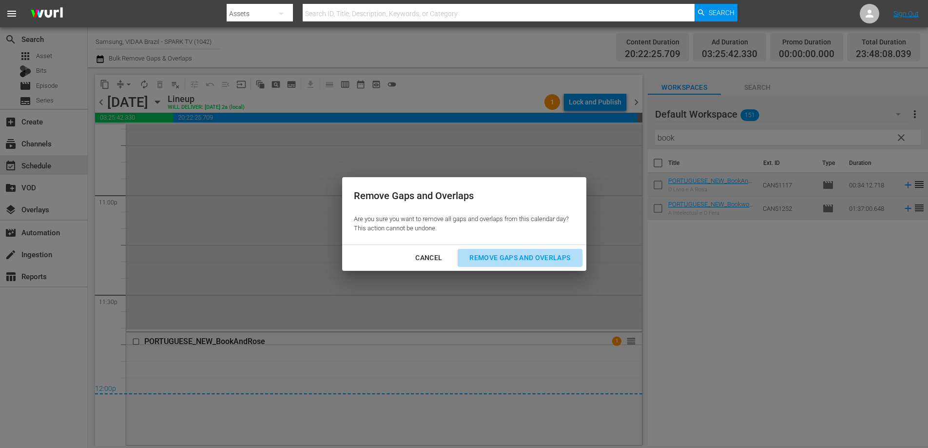
click at [513, 261] on div "Remove Gaps and Overlaps" at bounding box center [520, 258] width 117 height 12
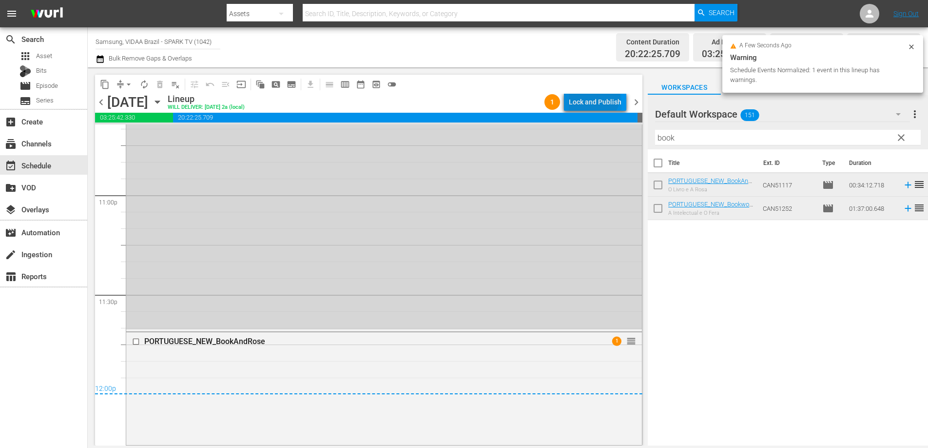
click at [595, 96] on div "Lock and Publish" at bounding box center [595, 102] width 53 height 18
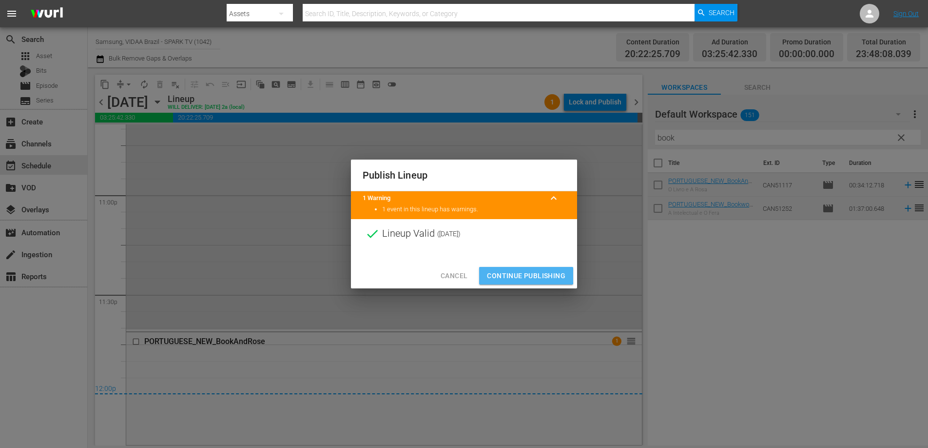
click at [504, 274] on span "Continue Publishing" at bounding box center [526, 276] width 79 height 12
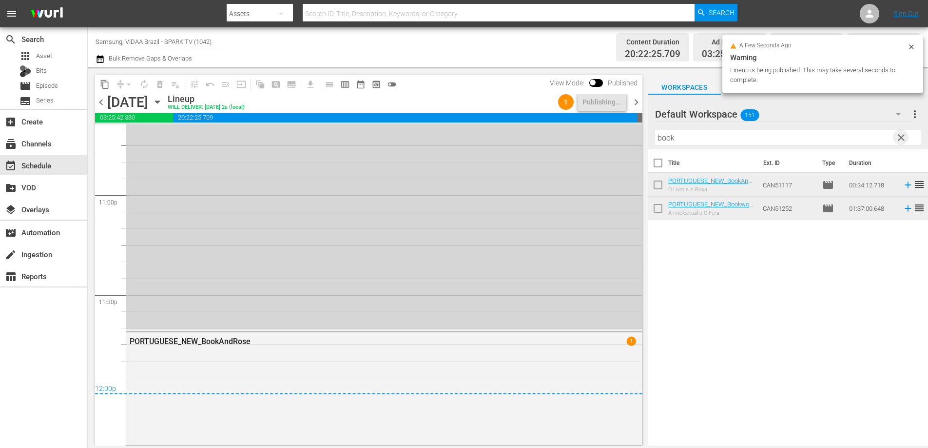
click at [904, 137] on span "clear" at bounding box center [902, 138] width 12 height 12
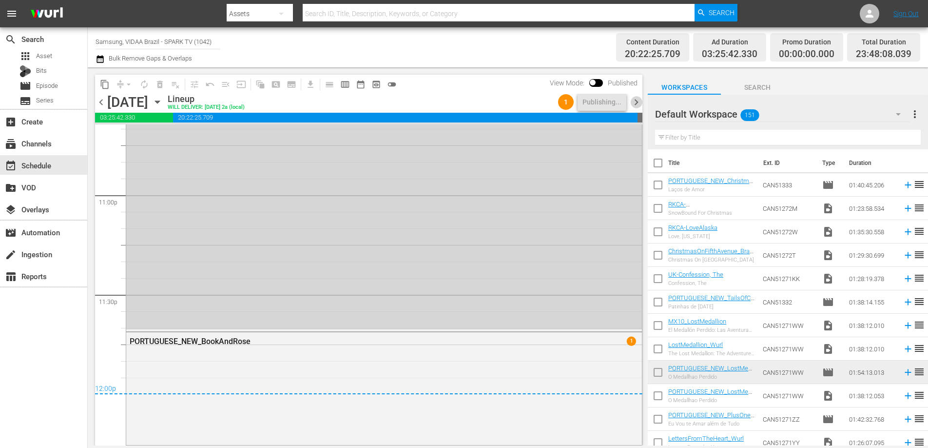
click at [635, 103] on span "chevron_right" at bounding box center [637, 102] width 12 height 12
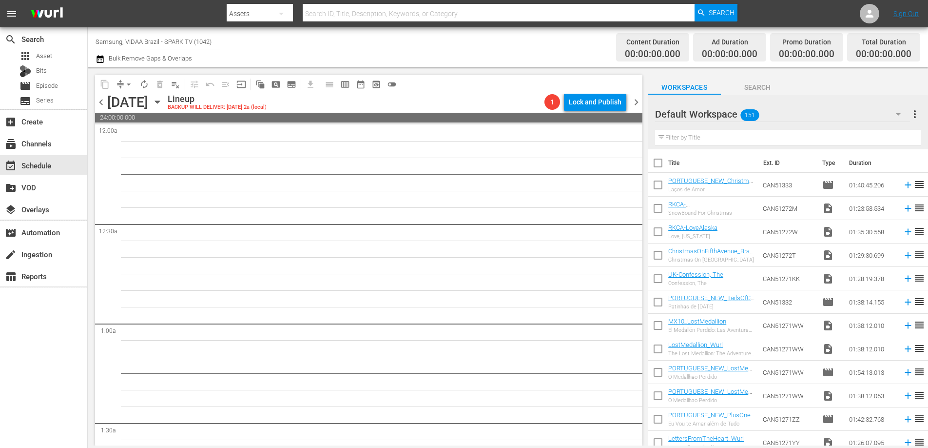
click at [101, 105] on span "chevron_left" at bounding box center [101, 102] width 12 height 12
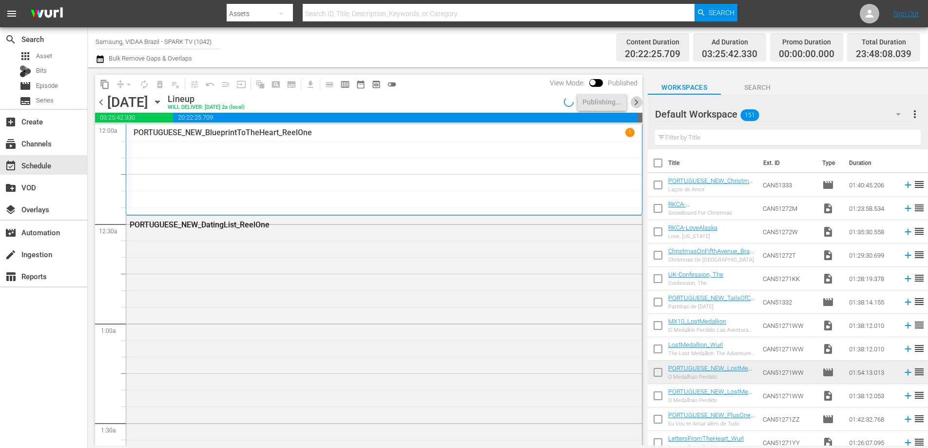
click at [637, 100] on span "chevron_right" at bounding box center [637, 102] width 12 height 12
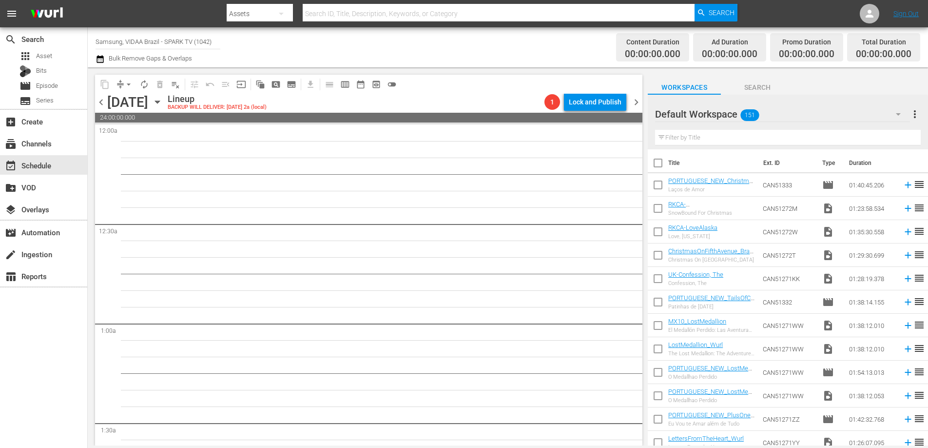
click at [101, 101] on span "chevron_left" at bounding box center [101, 102] width 12 height 12
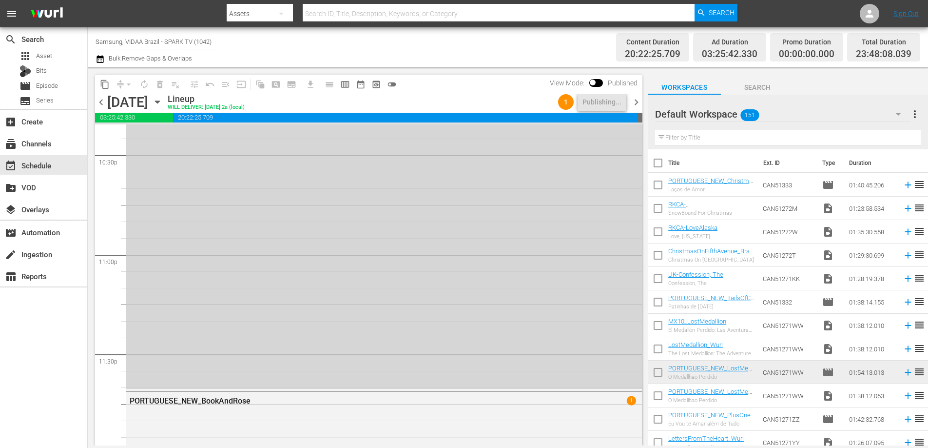
scroll to position [4505, 0]
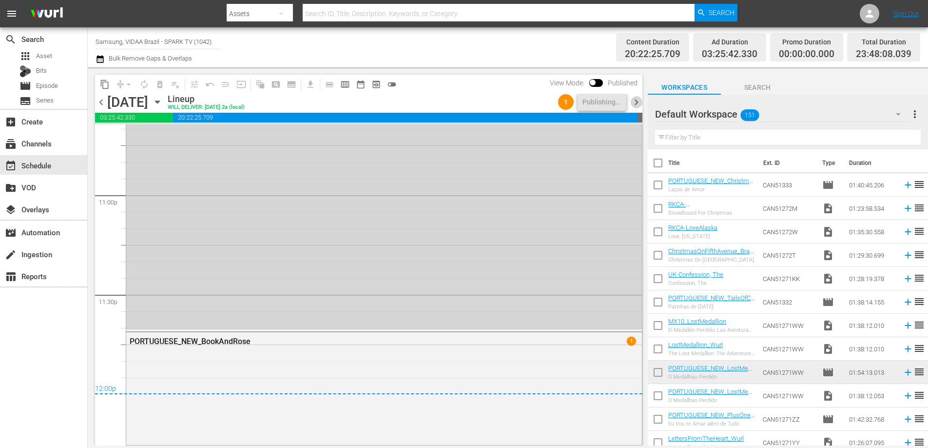
click at [635, 102] on span "chevron_right" at bounding box center [637, 102] width 12 height 12
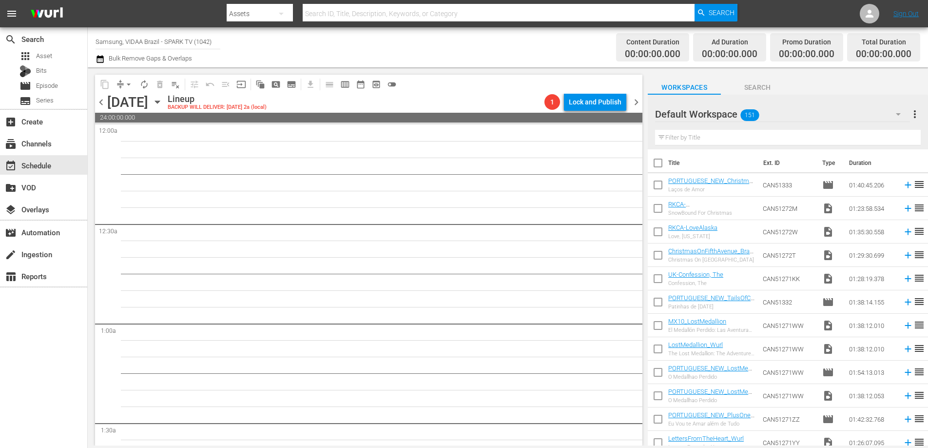
click at [100, 102] on span "chevron_left" at bounding box center [101, 102] width 12 height 12
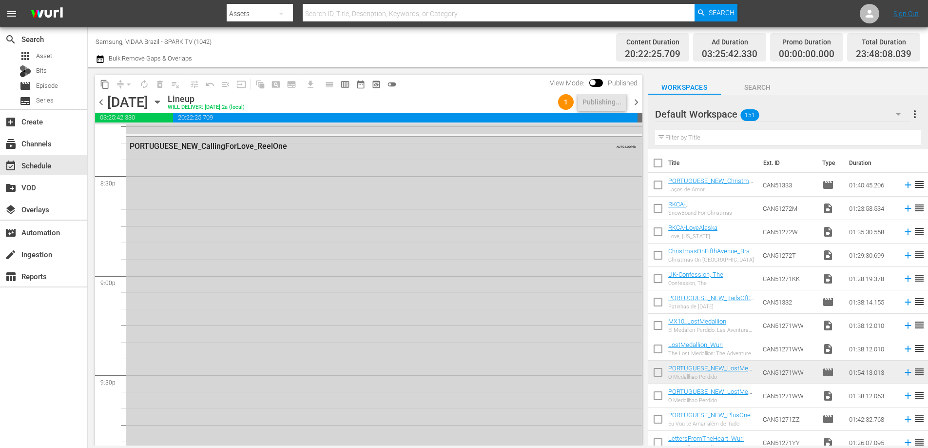
scroll to position [4505, 0]
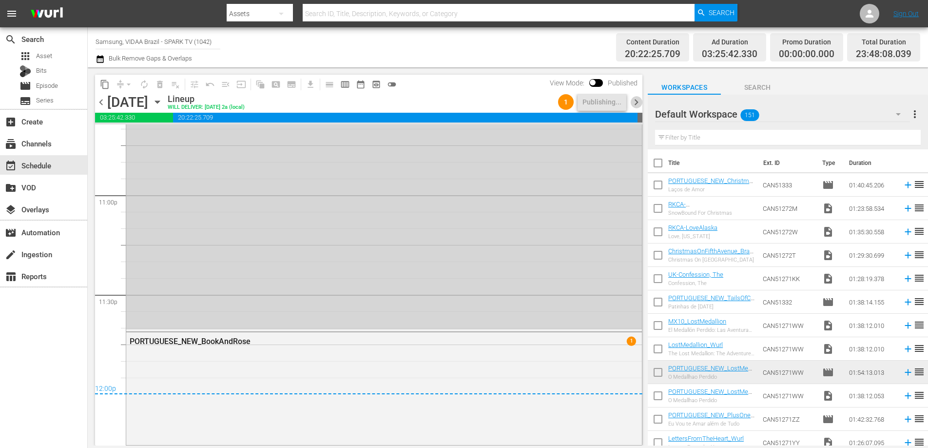
click at [640, 103] on span "chevron_right" at bounding box center [637, 102] width 12 height 12
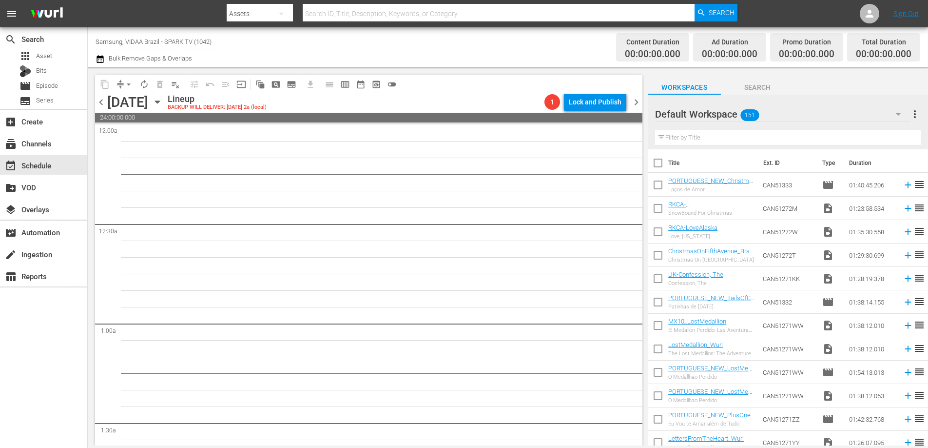
drag, startPoint x: 642, startPoint y: 434, endPoint x: 645, endPoint y: 102, distance: 332.1
click at [645, 102] on div "content_copy compress arrow_drop_down autorenew_outlined delete_forever_outline…" at bounding box center [368, 256] width 560 height 378
click at [716, 138] on input "text" at bounding box center [788, 138] width 266 height 16
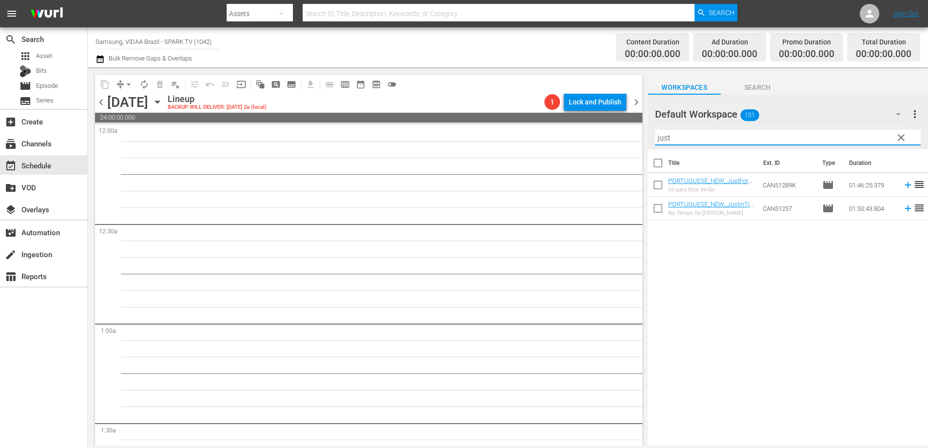
type input "just"
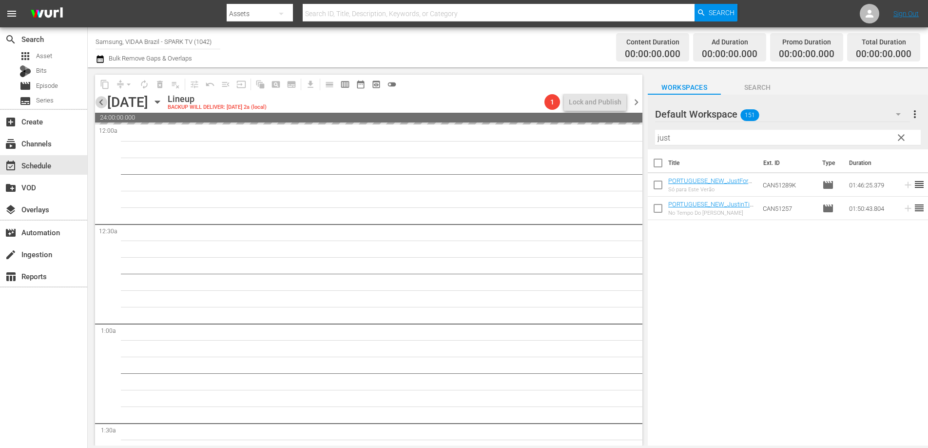
click at [99, 100] on span "chevron_left" at bounding box center [101, 102] width 12 height 12
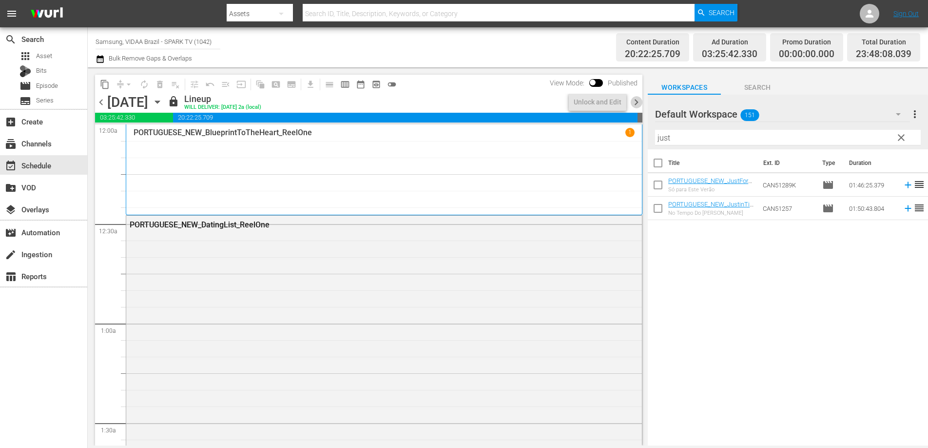
click at [638, 100] on span "chevron_right" at bounding box center [637, 102] width 12 height 12
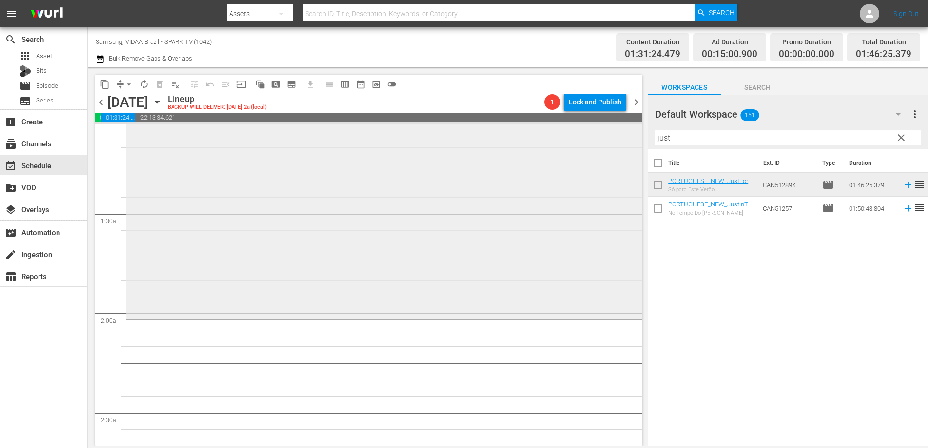
scroll to position [212, 0]
click at [904, 139] on span "clear" at bounding box center [902, 138] width 12 height 12
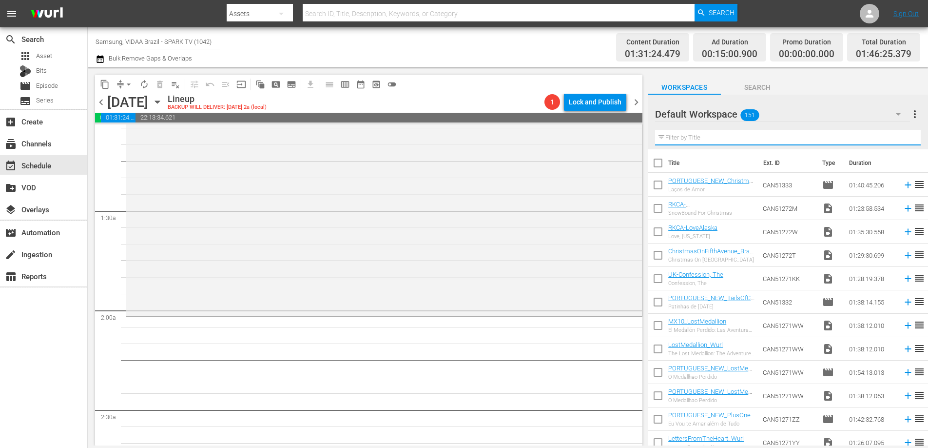
click at [825, 139] on input "text" at bounding box center [788, 138] width 266 height 16
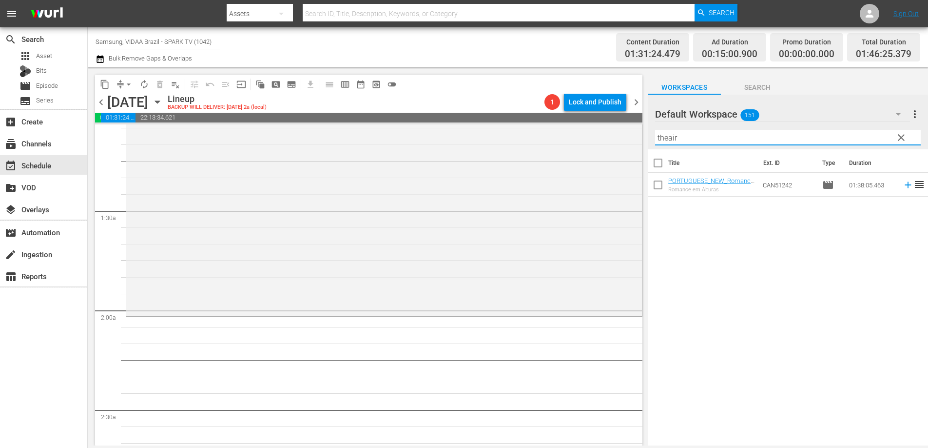
type input "theair"
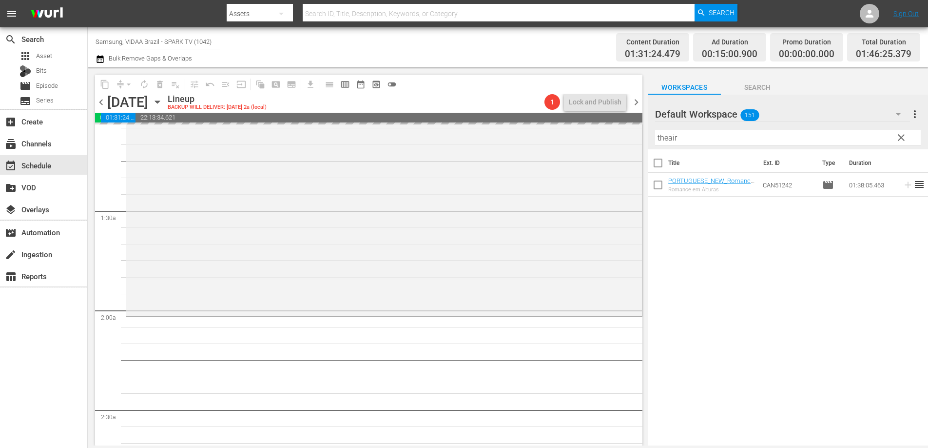
click at [788, 137] on input "theair" at bounding box center [788, 138] width 266 height 16
click at [788, 138] on input "theair" at bounding box center [788, 138] width 266 height 16
click at [100, 102] on span "chevron_left" at bounding box center [101, 102] width 12 height 12
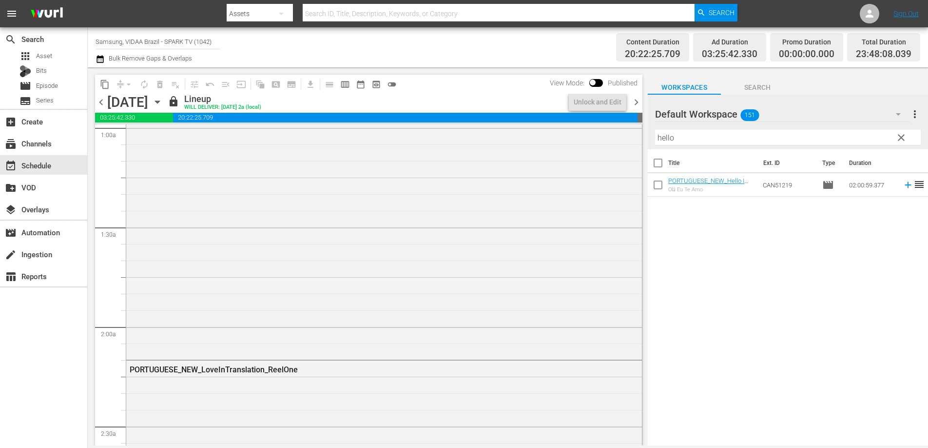
click at [636, 101] on span "chevron_right" at bounding box center [637, 102] width 12 height 12
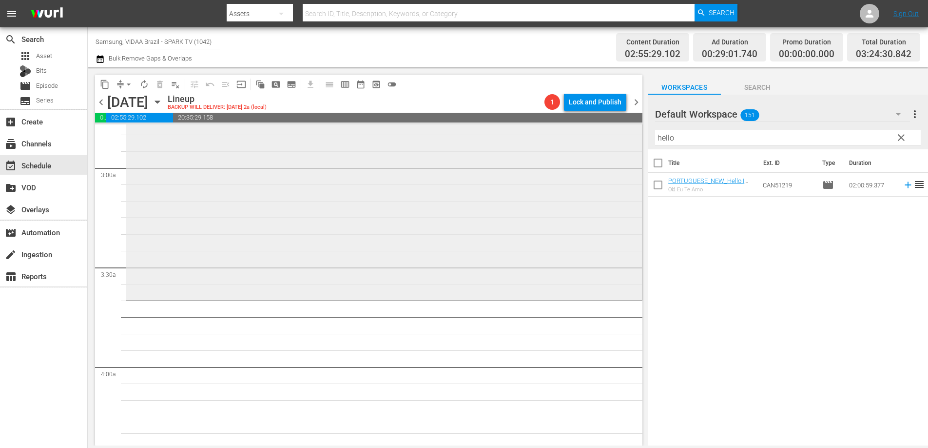
scroll to position [555, 0]
click at [103, 99] on span "chevron_left" at bounding box center [101, 102] width 12 height 12
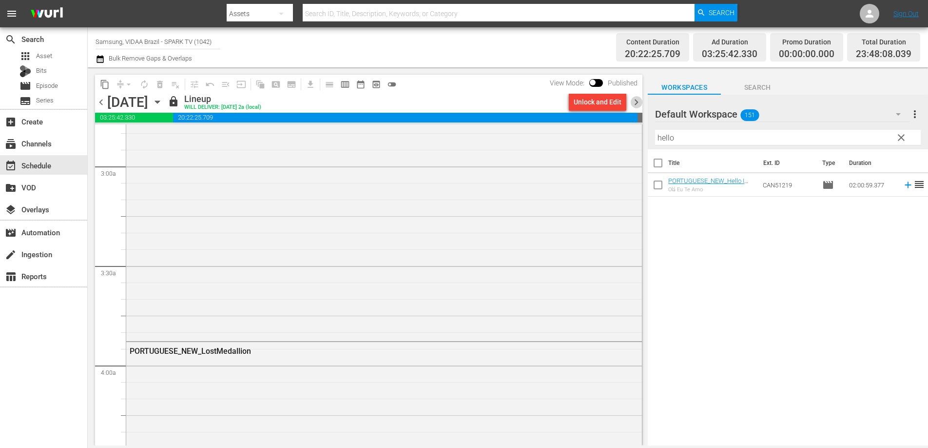
click at [638, 104] on span "chevron_right" at bounding box center [637, 102] width 12 height 12
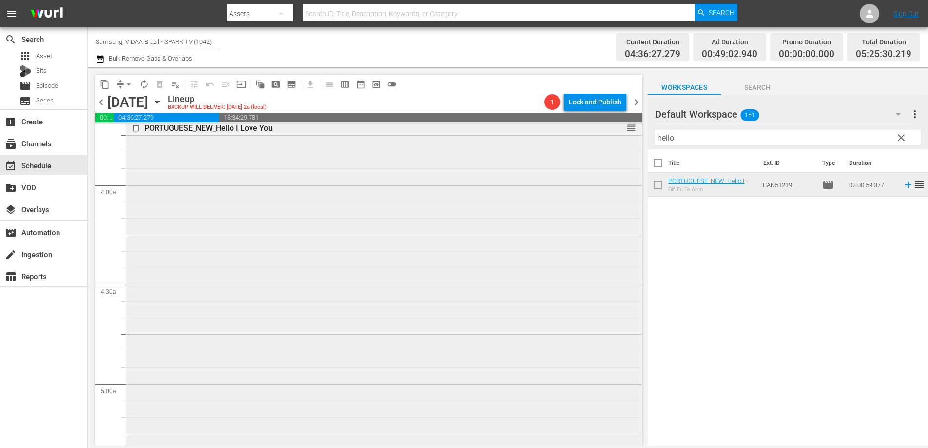
scroll to position [896, 0]
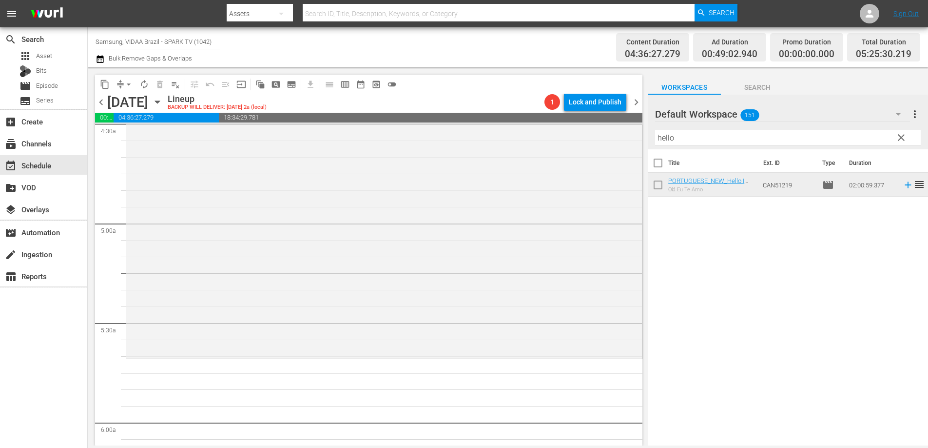
click at [719, 137] on input "hello" at bounding box center [788, 138] width 266 height 16
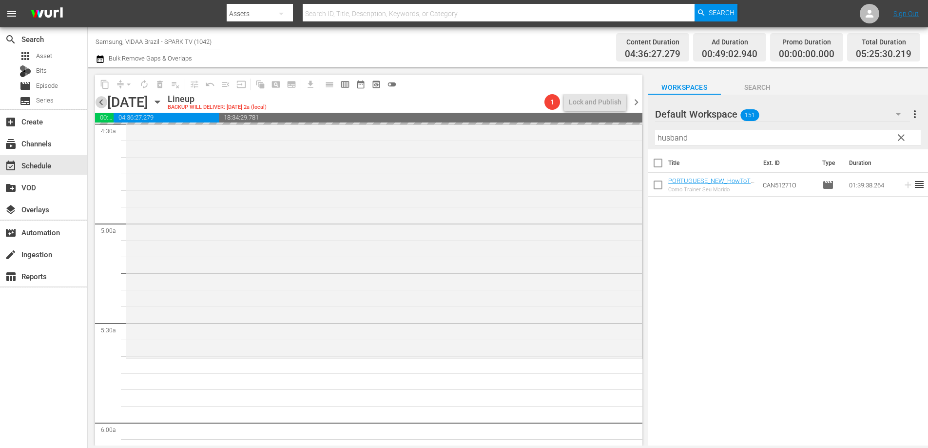
click at [96, 100] on span "chevron_left" at bounding box center [101, 102] width 12 height 12
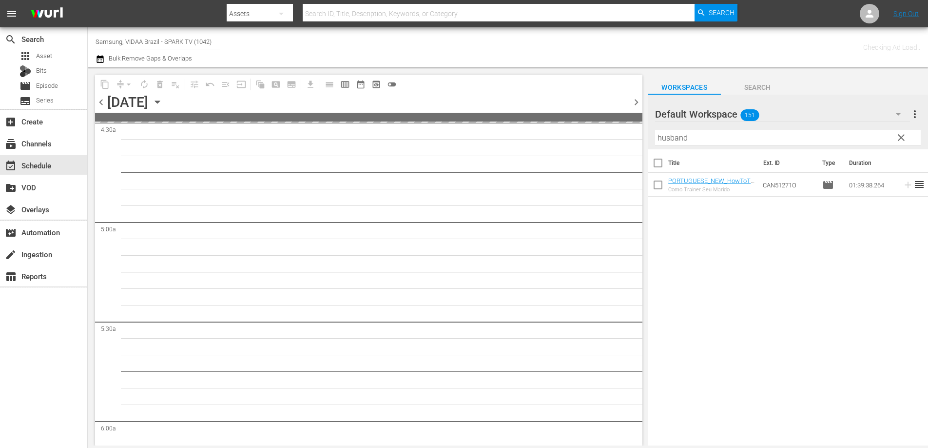
scroll to position [912, 0]
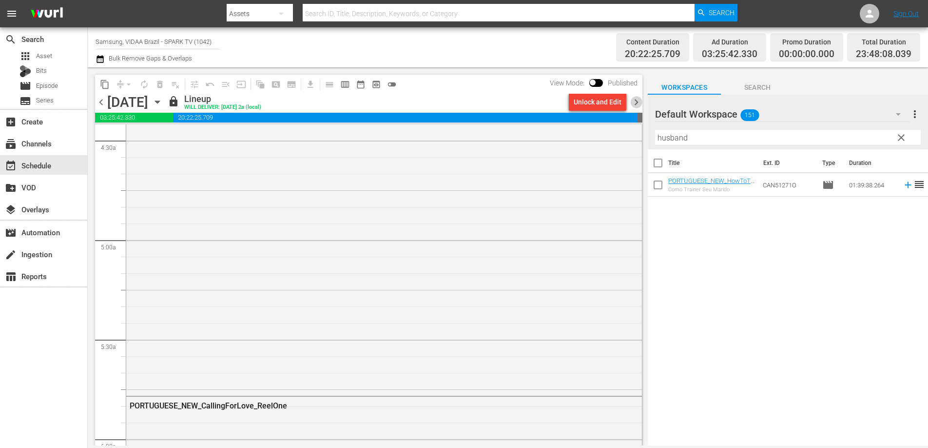
click at [634, 99] on span "chevron_right" at bounding box center [637, 102] width 12 height 12
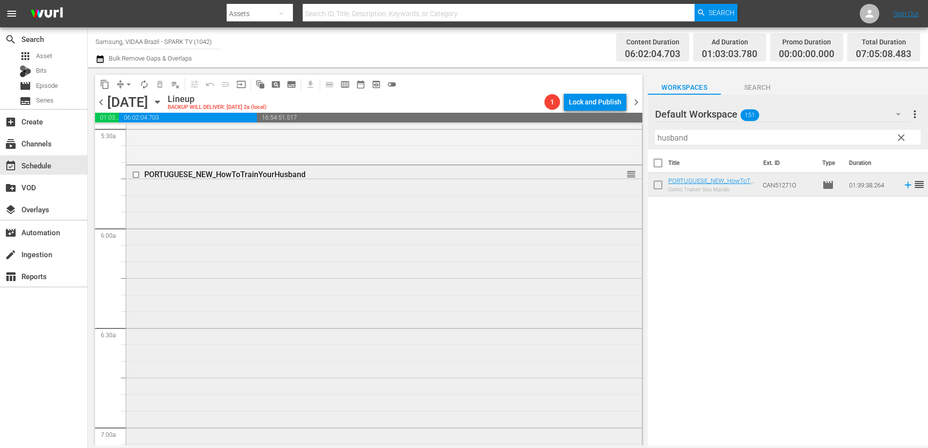
scroll to position [1084, 0]
click at [718, 134] on input "husband" at bounding box center [788, 138] width 266 height 16
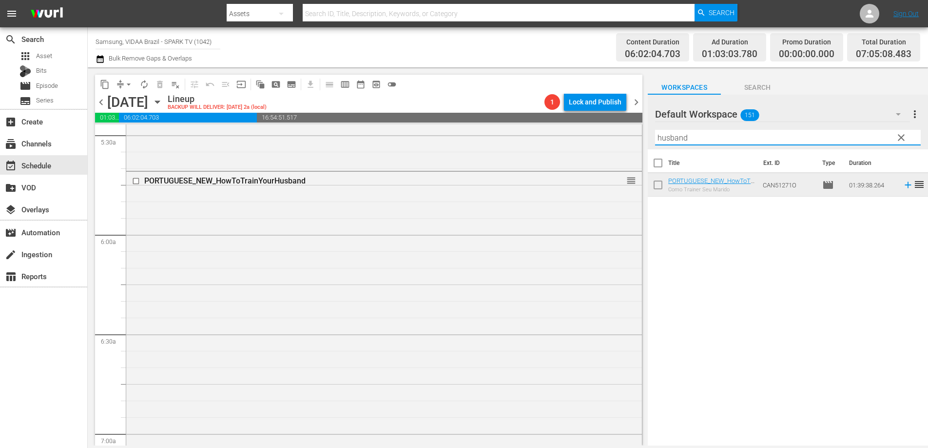
click at [717, 134] on input "husband" at bounding box center [788, 138] width 266 height 16
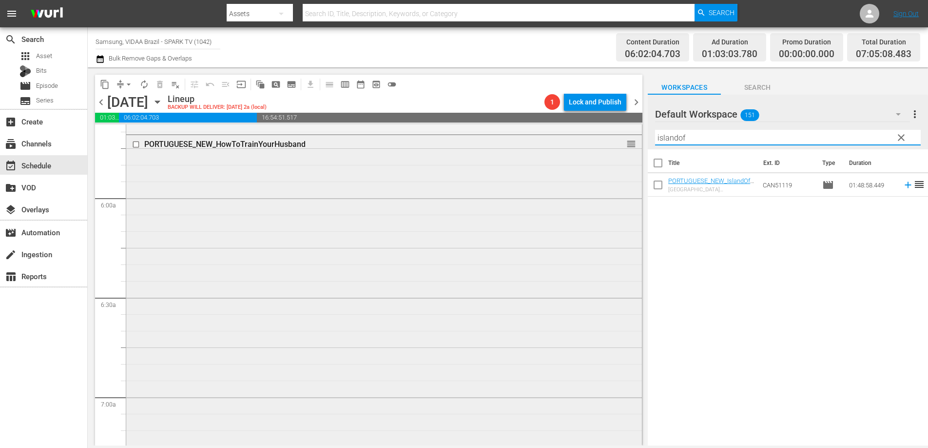
scroll to position [1379, 0]
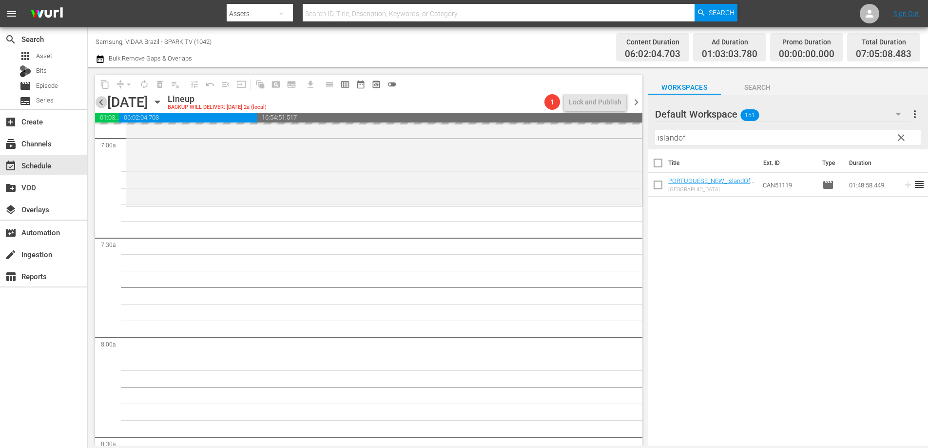
click at [103, 106] on span "chevron_left" at bounding box center [101, 102] width 12 height 12
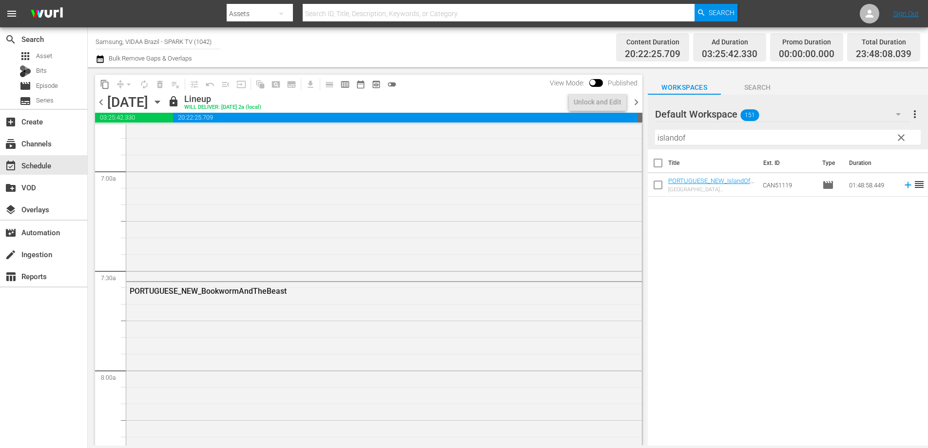
click at [638, 103] on span "chevron_right" at bounding box center [637, 102] width 12 height 12
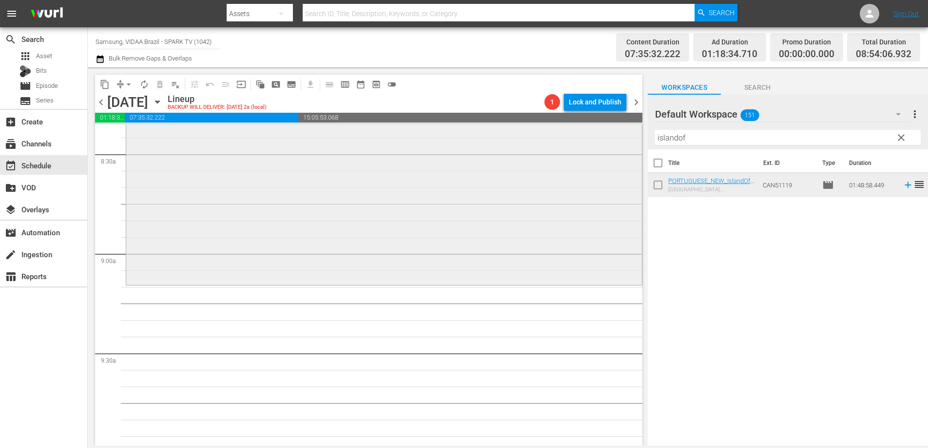
scroll to position [1666, 0]
click at [703, 139] on input "islandof" at bounding box center [788, 138] width 266 height 16
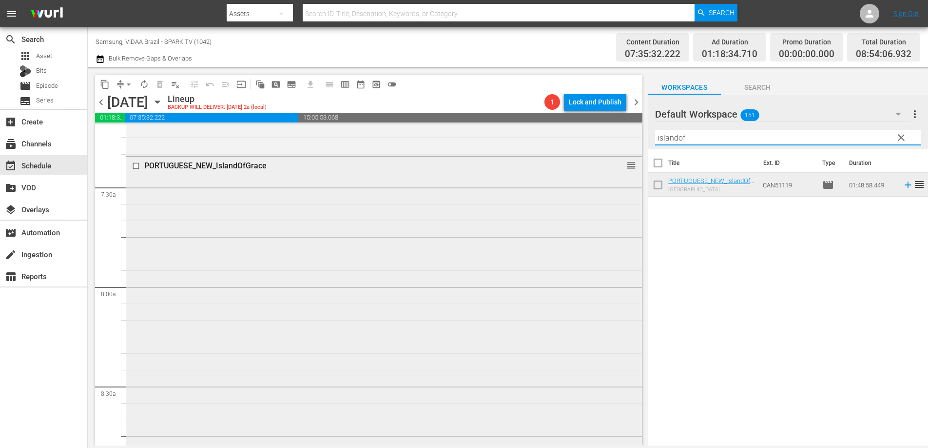
scroll to position [1559, 0]
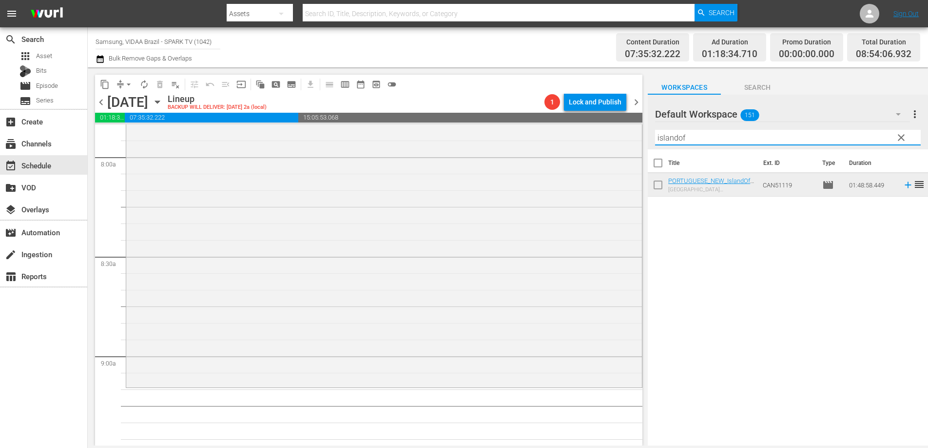
click at [696, 140] on input "islandof" at bounding box center [788, 138] width 266 height 16
click at [695, 140] on input "islandof" at bounding box center [788, 138] width 266 height 16
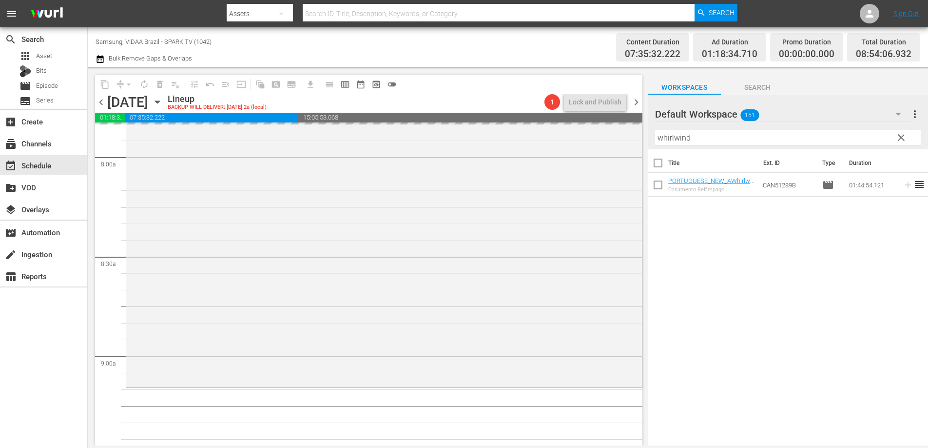
click at [100, 102] on span "chevron_left" at bounding box center [101, 102] width 12 height 12
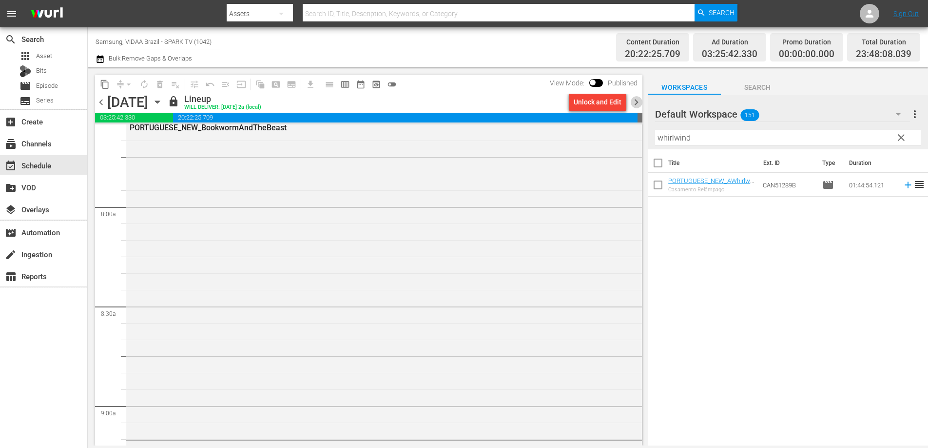
click at [635, 101] on span "chevron_right" at bounding box center [637, 102] width 12 height 12
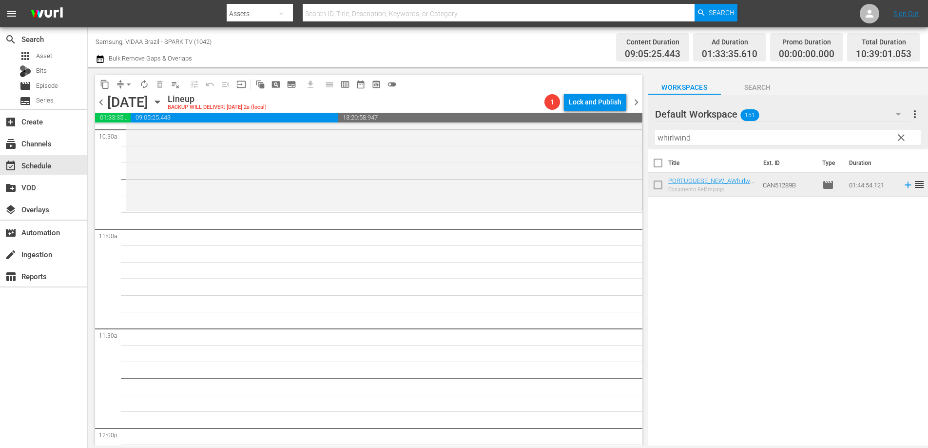
scroll to position [2086, 0]
click at [703, 138] on input "whirlwind" at bounding box center [788, 138] width 266 height 16
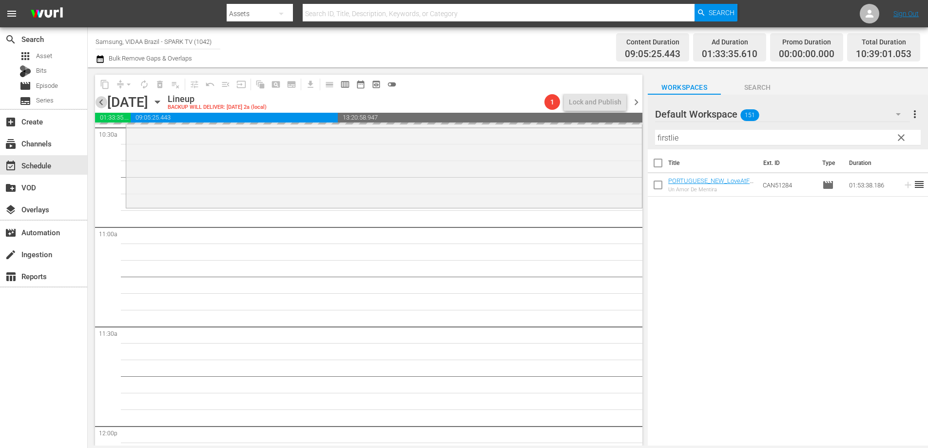
click at [100, 104] on span "chevron_left" at bounding box center [101, 102] width 12 height 12
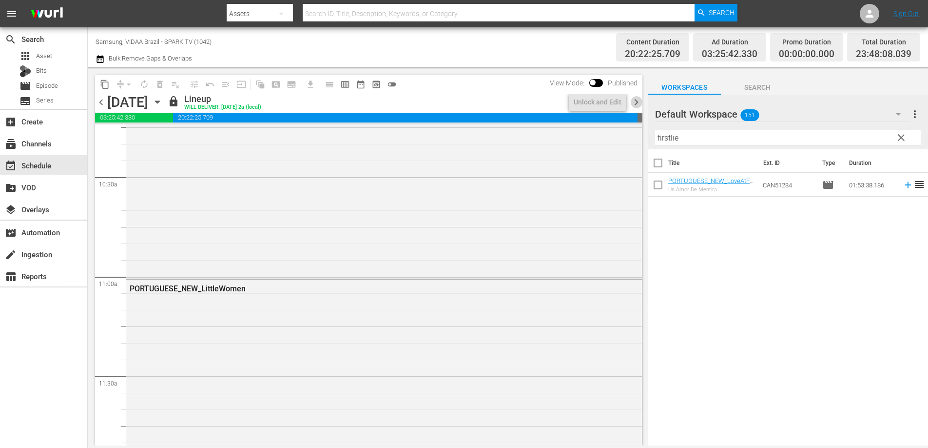
click at [638, 101] on span "chevron_right" at bounding box center [637, 102] width 12 height 12
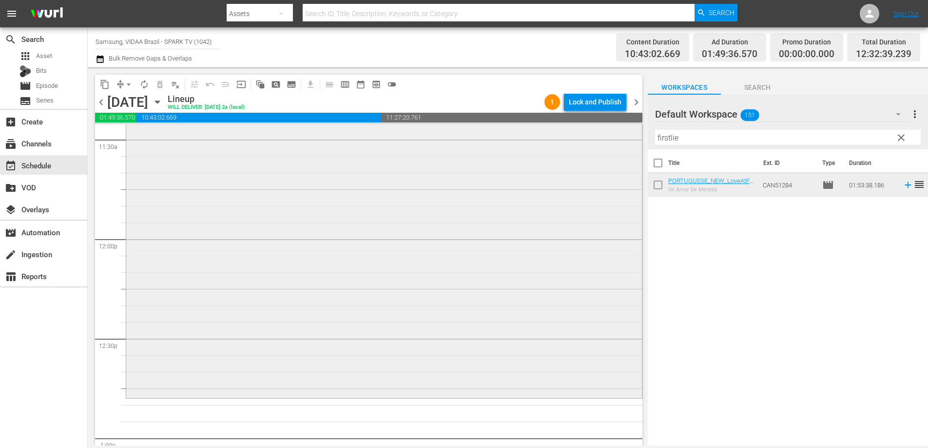
scroll to position [2322, 0]
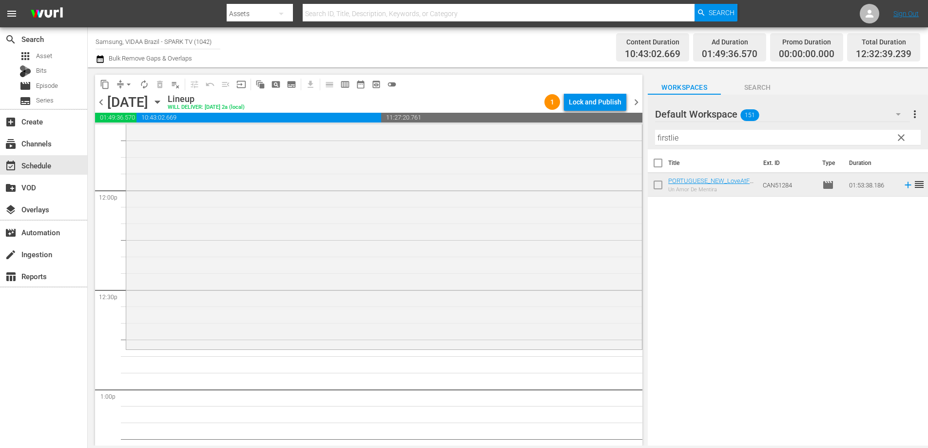
click at [705, 134] on input "firstlie" at bounding box center [788, 138] width 266 height 16
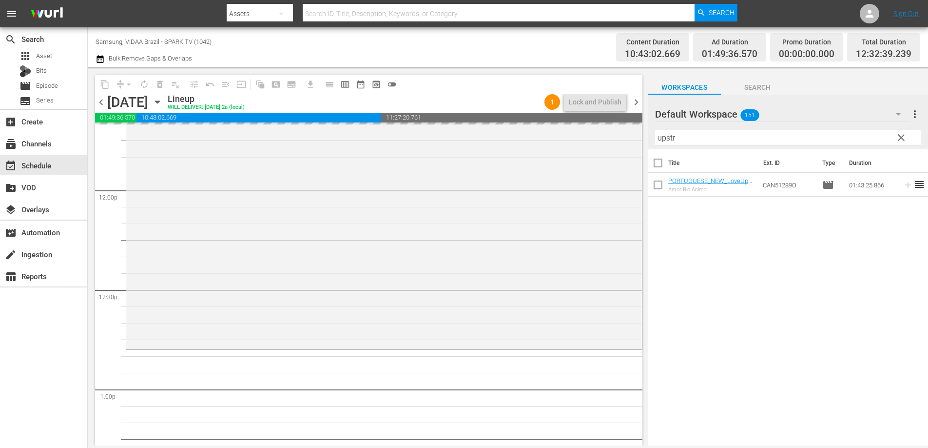
click at [99, 100] on span "chevron_left" at bounding box center [101, 102] width 12 height 12
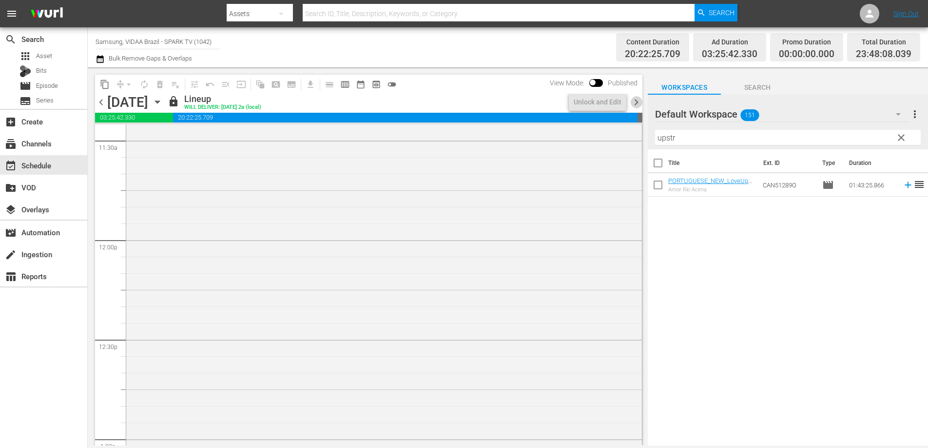
click at [638, 101] on span "chevron_right" at bounding box center [637, 102] width 12 height 12
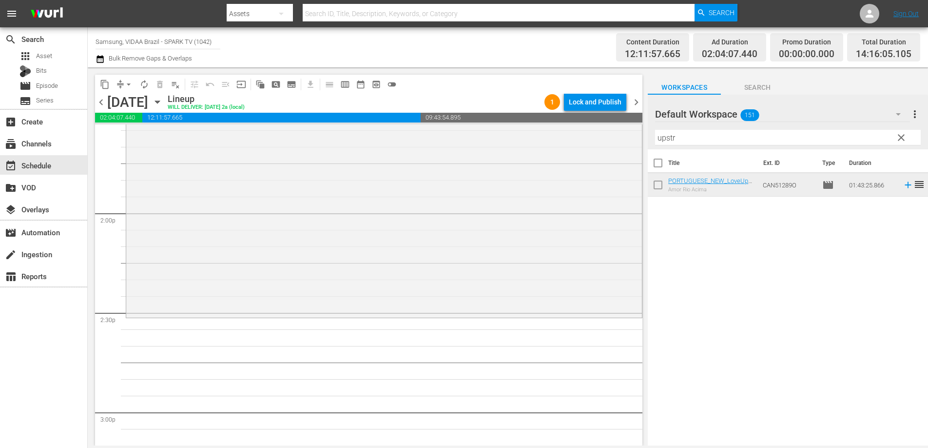
scroll to position [2764, 0]
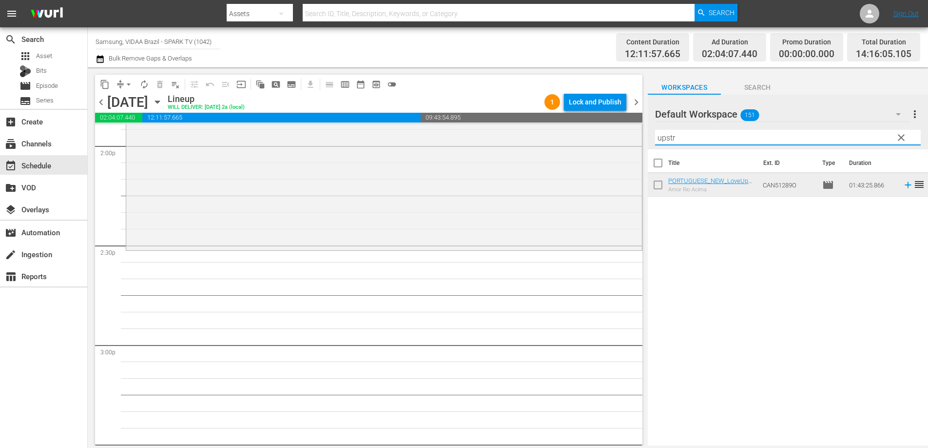
click at [747, 135] on input "upstr" at bounding box center [788, 138] width 266 height 16
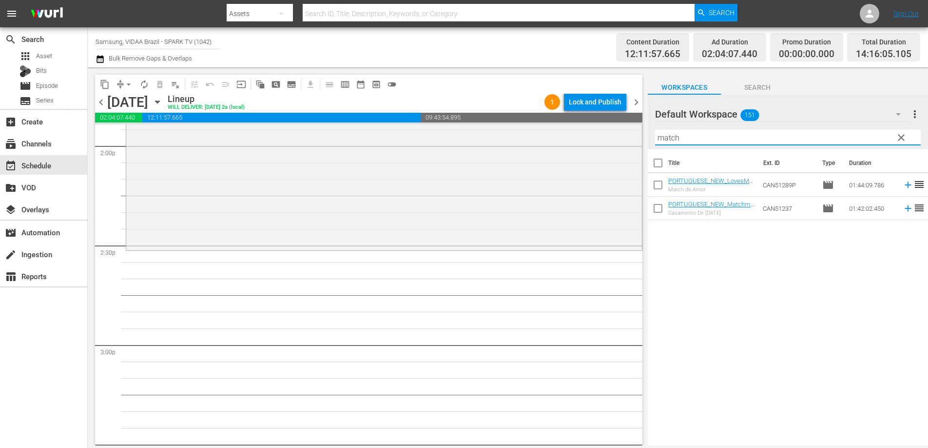
type input "match"
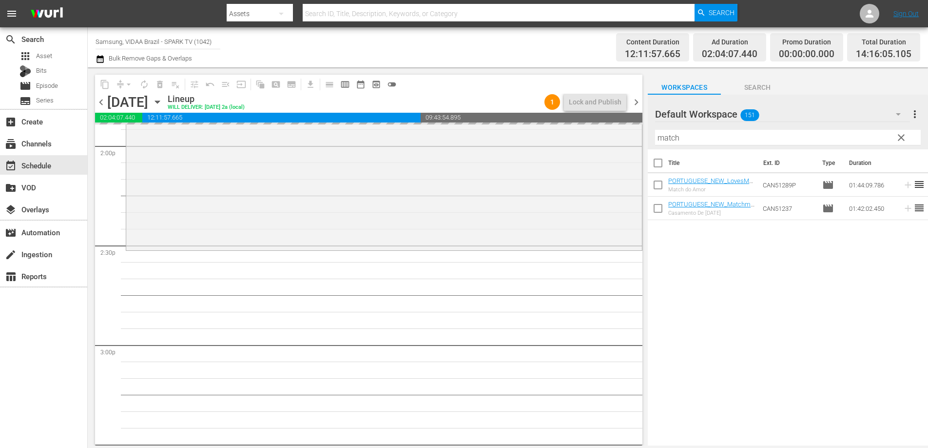
click at [103, 101] on span "chevron_left" at bounding box center [101, 102] width 12 height 12
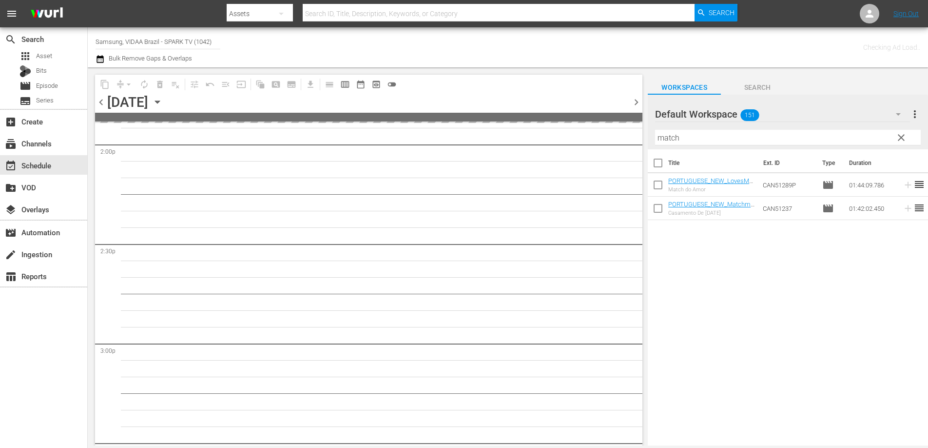
scroll to position [2797, 0]
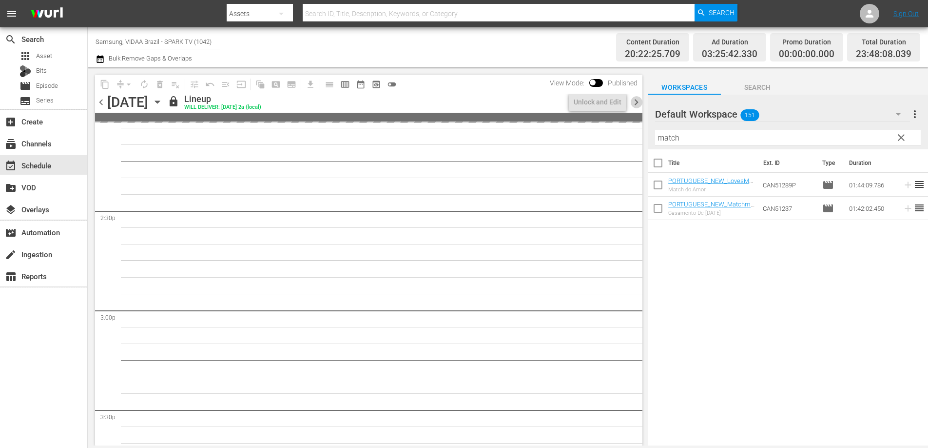
click at [640, 98] on span "chevron_right" at bounding box center [637, 102] width 12 height 12
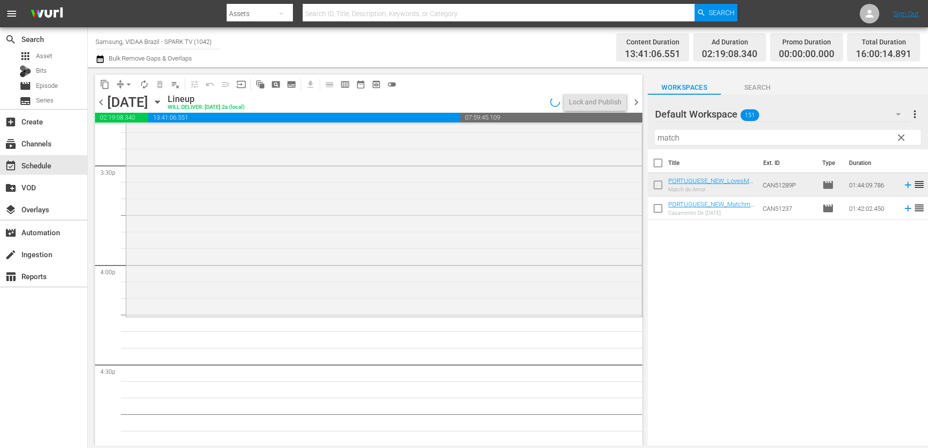
scroll to position [3108, 0]
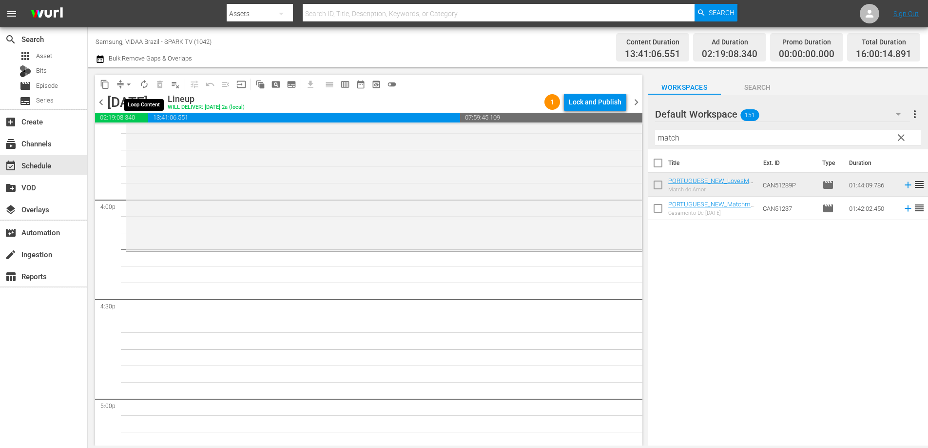
click at [141, 84] on span "autorenew_outlined" at bounding box center [144, 84] width 10 height 10
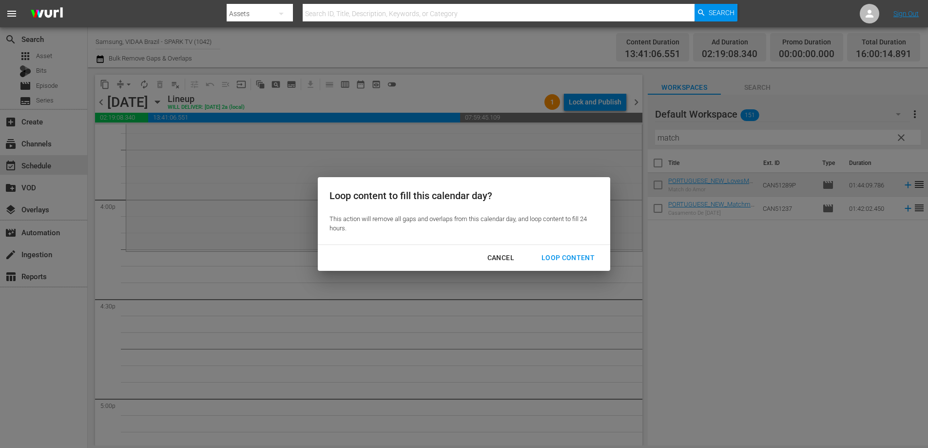
click at [569, 253] on div "Loop Content" at bounding box center [568, 258] width 69 height 12
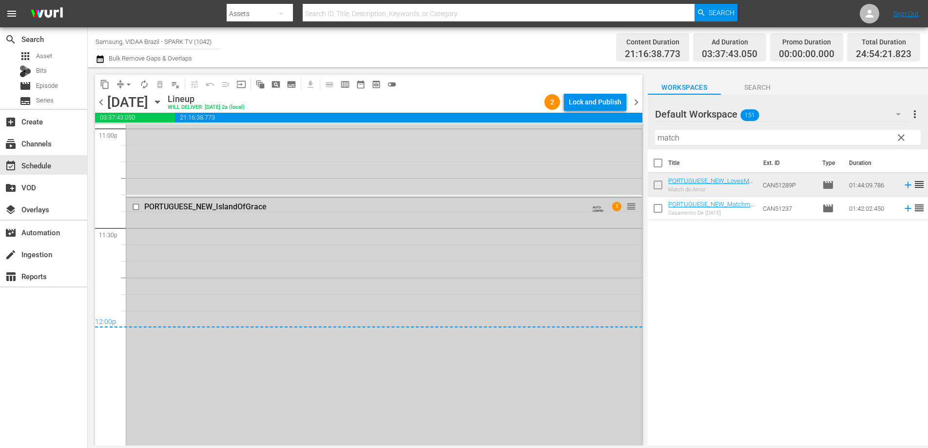
scroll to position [4569, 0]
click at [126, 84] on span "arrow_drop_down" at bounding box center [129, 84] width 10 height 10
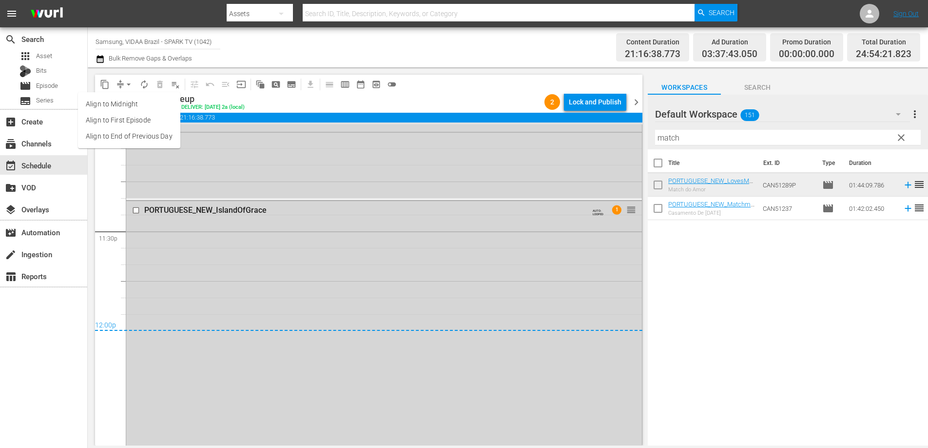
click at [138, 138] on li "Align to End of Previous Day" at bounding box center [129, 136] width 102 height 16
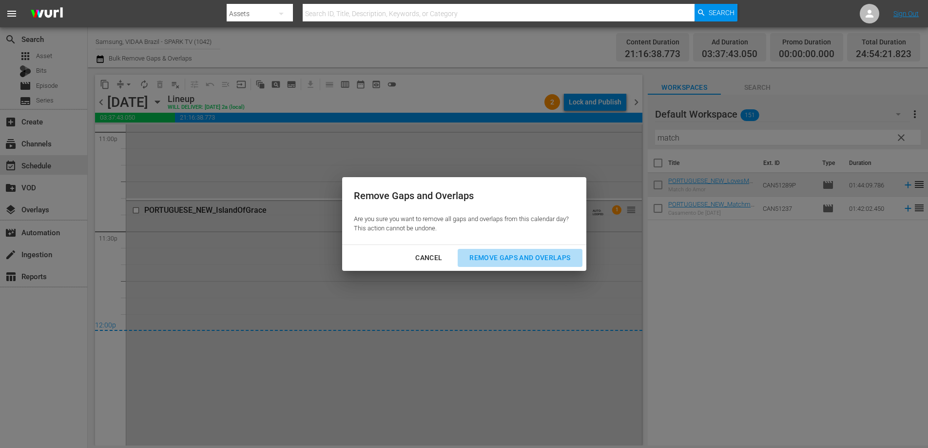
click at [520, 253] on div "Remove Gaps and Overlaps" at bounding box center [520, 258] width 117 height 12
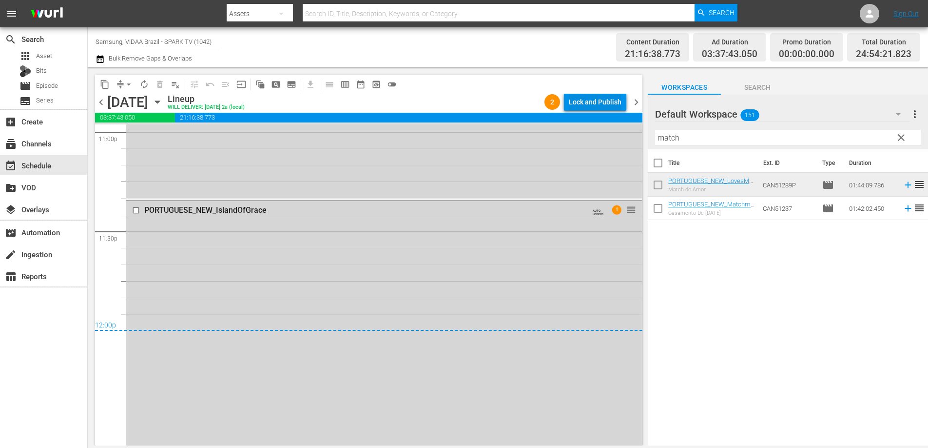
click at [592, 105] on div "Lock and Publish" at bounding box center [595, 102] width 53 height 18
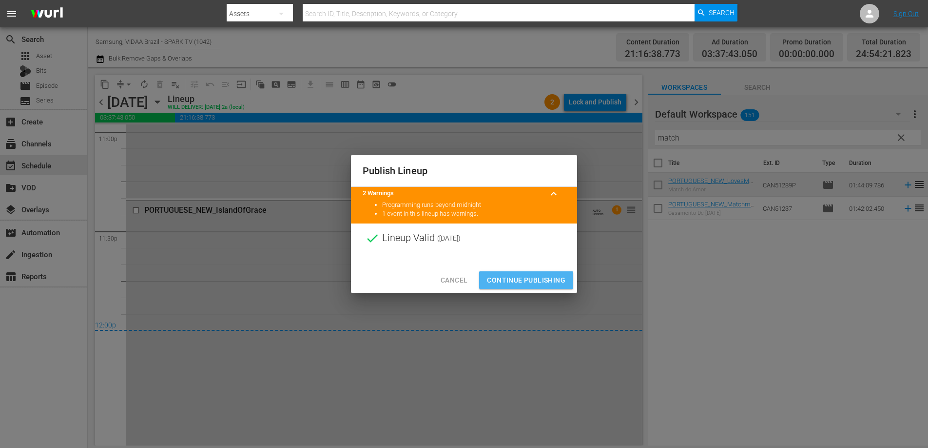
click at [534, 279] on span "Continue Publishing" at bounding box center [526, 280] width 79 height 12
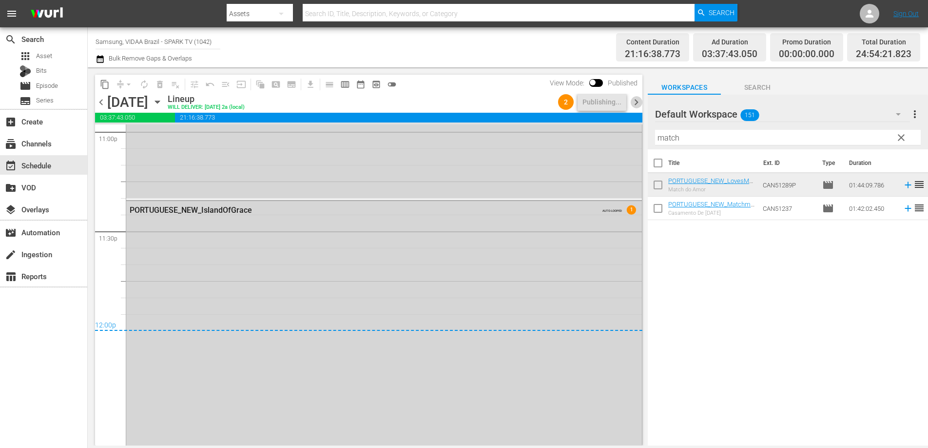
click at [637, 104] on span "chevron_right" at bounding box center [637, 102] width 12 height 12
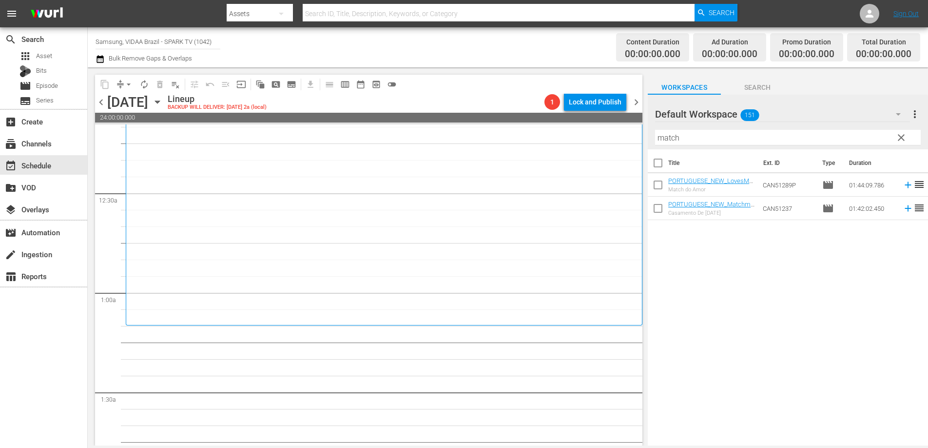
scroll to position [105, 0]
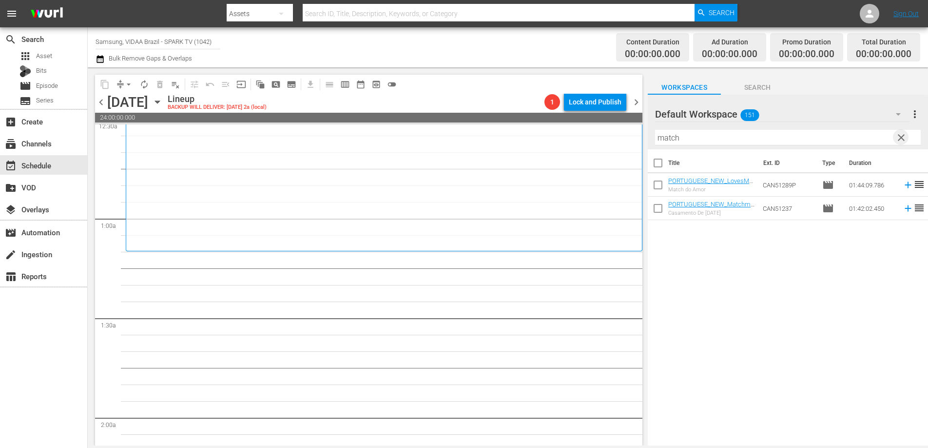
click at [903, 139] on span "clear" at bounding box center [902, 138] width 12 height 12
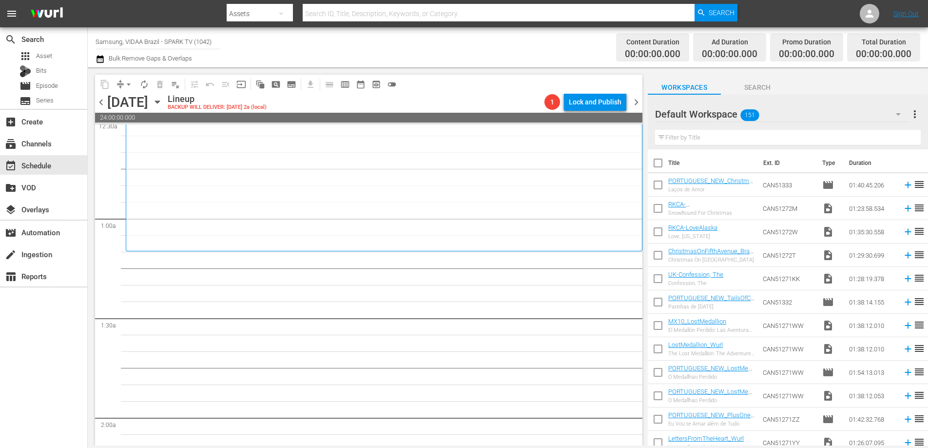
click at [718, 136] on input "text" at bounding box center [788, 138] width 266 height 16
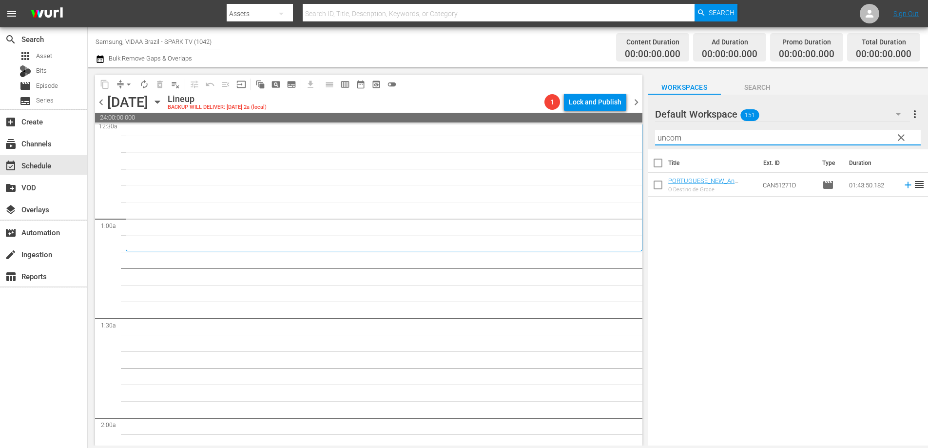
type input "uncom"
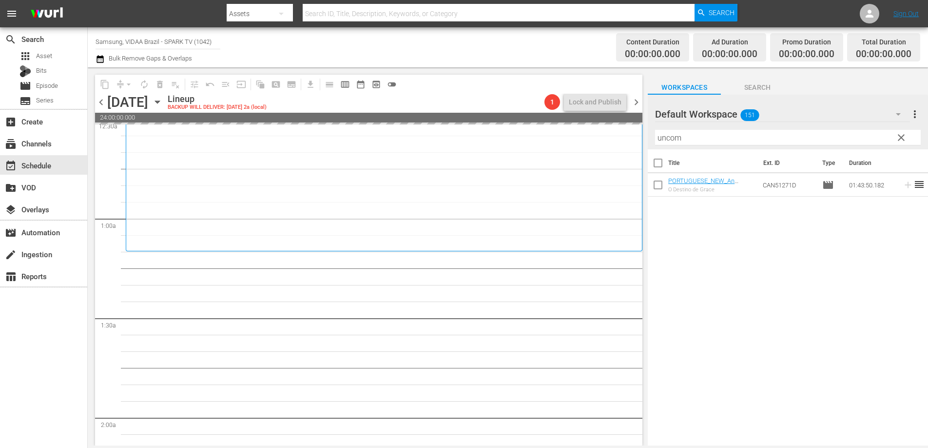
drag, startPoint x: 759, startPoint y: 181, endPoint x: 533, endPoint y: 1, distance: 288.4
click at [105, 103] on span "chevron_left" at bounding box center [101, 102] width 12 height 12
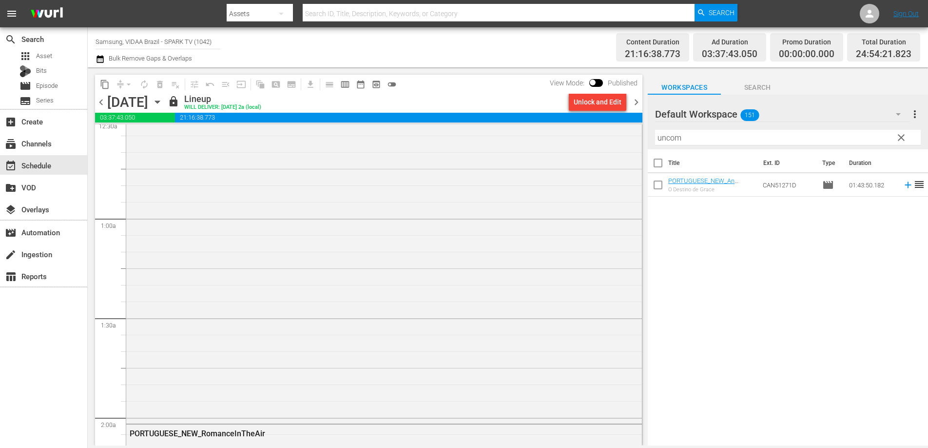
click at [637, 103] on span "chevron_right" at bounding box center [637, 102] width 12 height 12
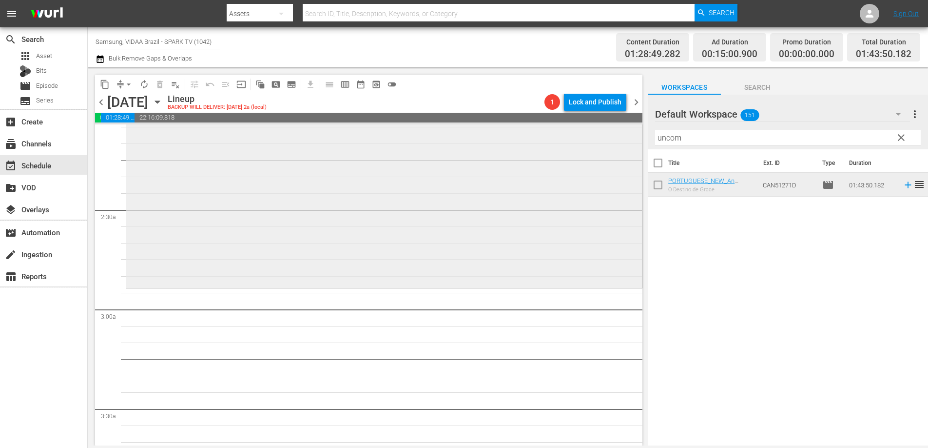
scroll to position [413, 0]
click at [898, 140] on span "clear" at bounding box center [902, 138] width 12 height 12
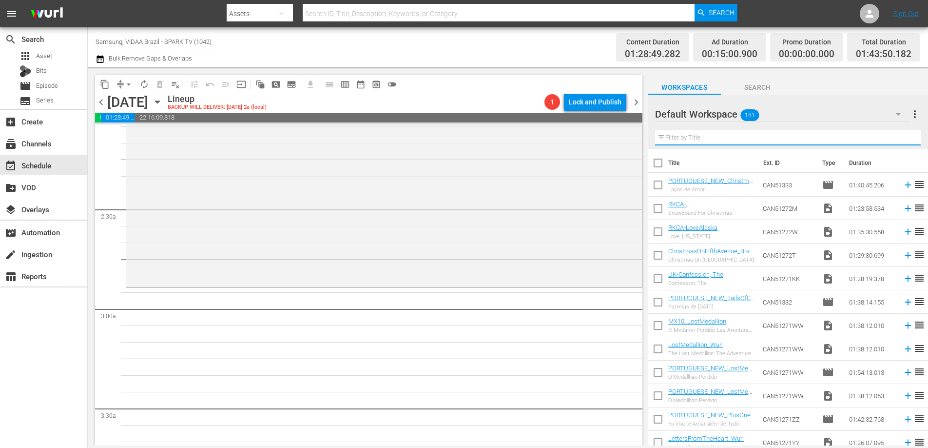
click at [853, 134] on input "text" at bounding box center [788, 138] width 266 height 16
click at [847, 137] on input "text" at bounding box center [788, 138] width 266 height 16
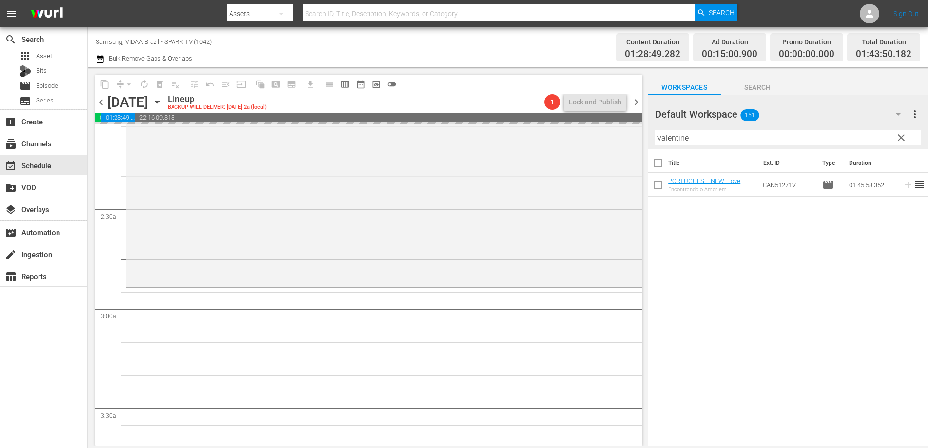
click at [100, 105] on span "chevron_left" at bounding box center [101, 102] width 12 height 12
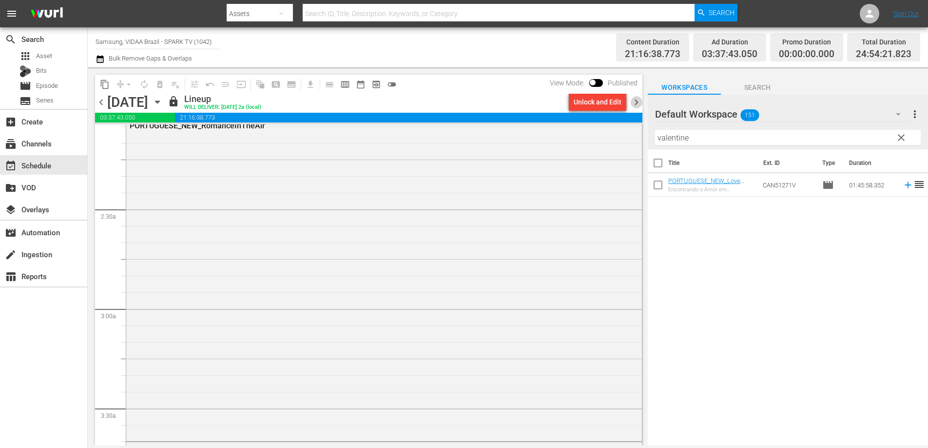
click at [636, 101] on span "chevron_right" at bounding box center [637, 102] width 12 height 12
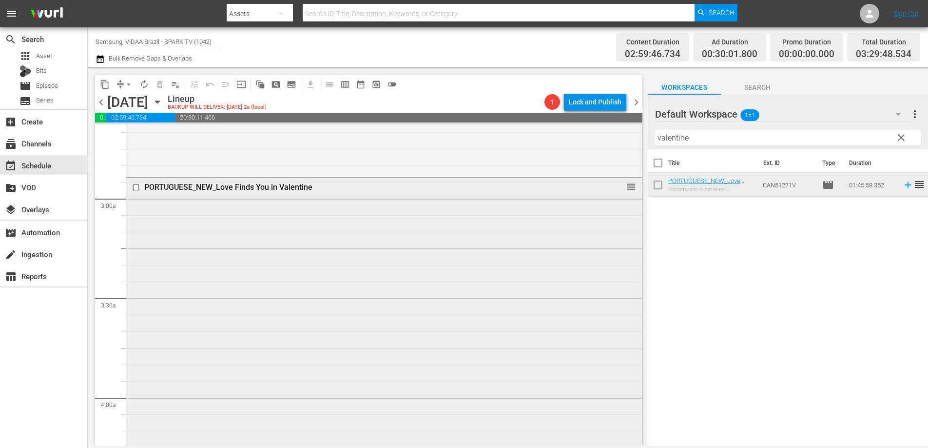
scroll to position [543, 0]
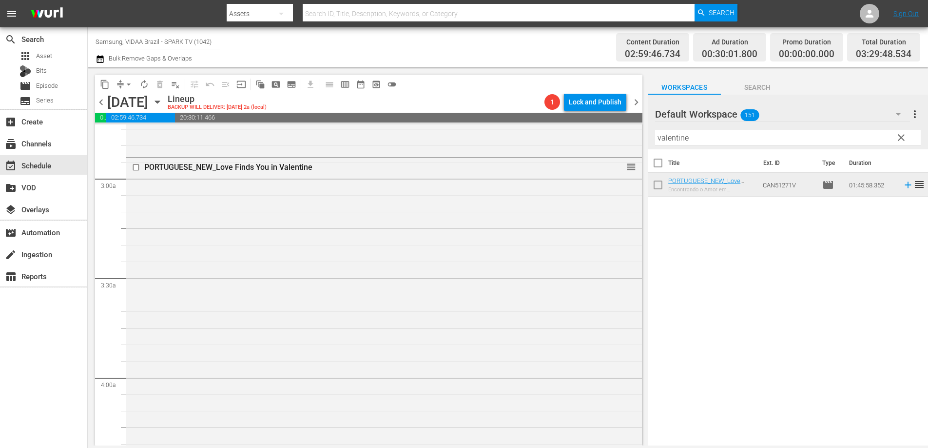
click at [722, 134] on input "valentine" at bounding box center [788, 138] width 266 height 16
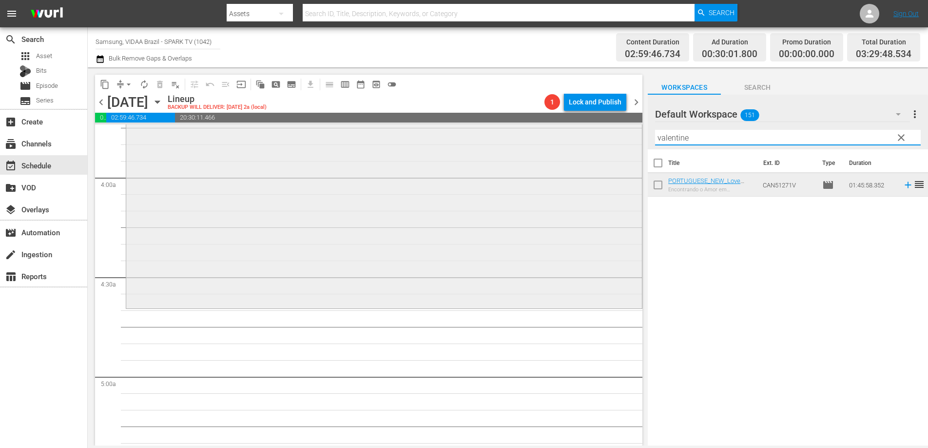
scroll to position [726, 0]
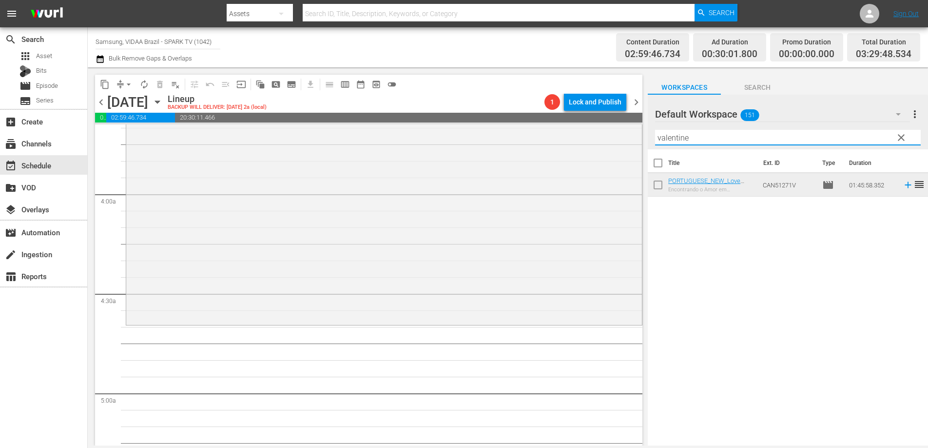
click at [707, 141] on input "valentine" at bounding box center [788, 138] width 266 height 16
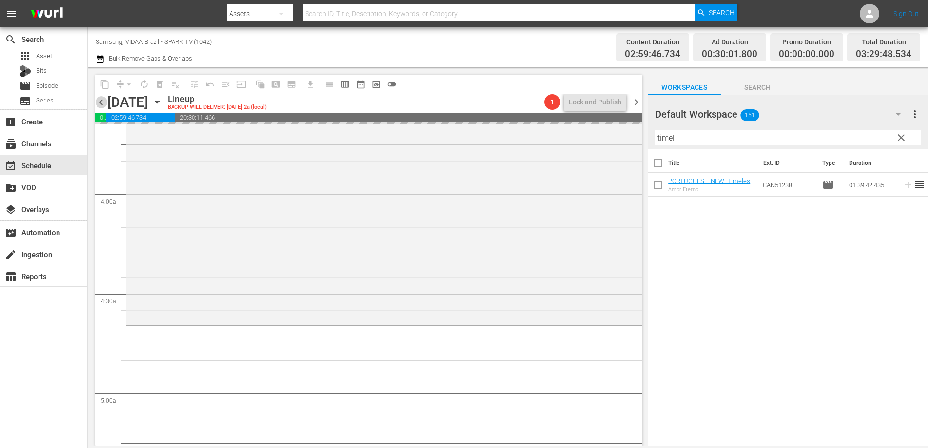
click at [102, 105] on span "chevron_left" at bounding box center [101, 102] width 12 height 12
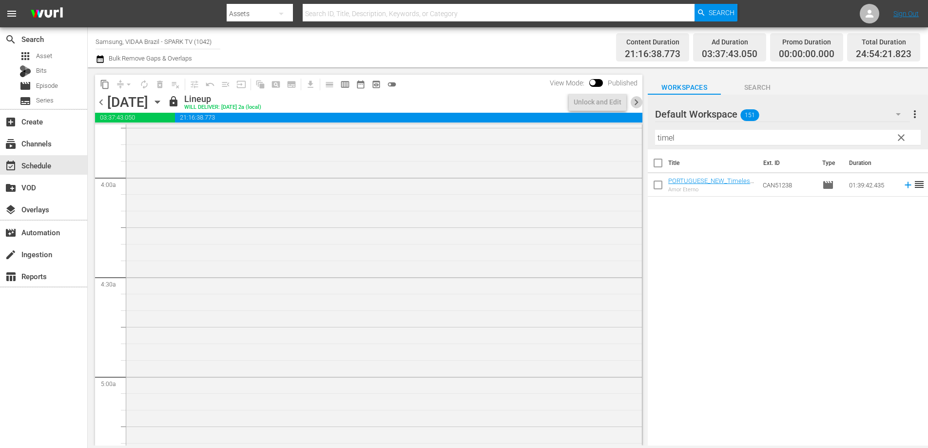
click at [632, 101] on span "chevron_right" at bounding box center [637, 102] width 12 height 12
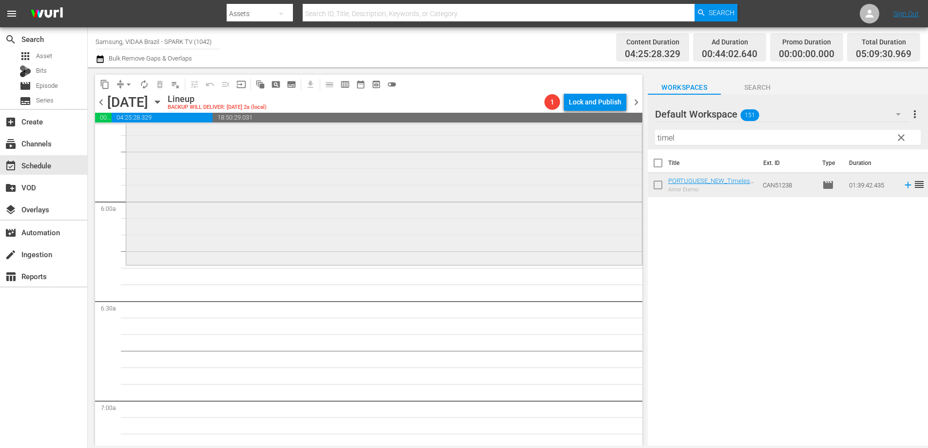
scroll to position [1119, 0]
click at [722, 139] on input "timel" at bounding box center [788, 138] width 266 height 16
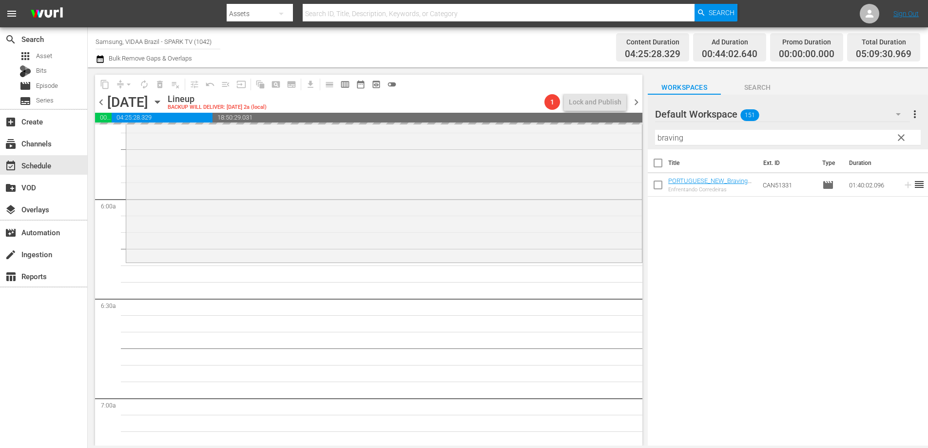
click at [103, 103] on span "chevron_left" at bounding box center [101, 102] width 12 height 12
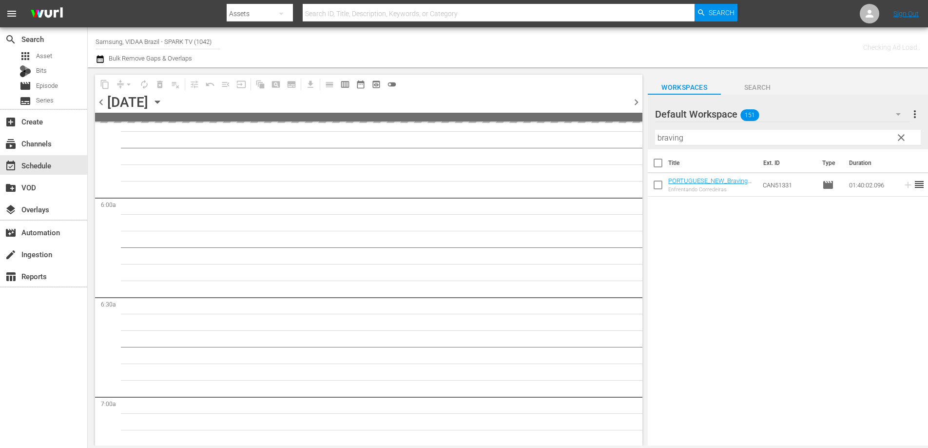
scroll to position [1136, 0]
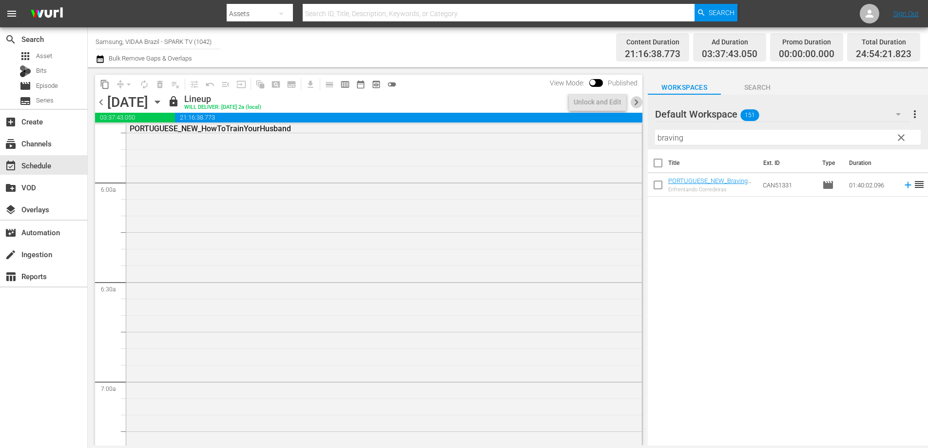
click at [636, 99] on span "chevron_right" at bounding box center [637, 102] width 12 height 12
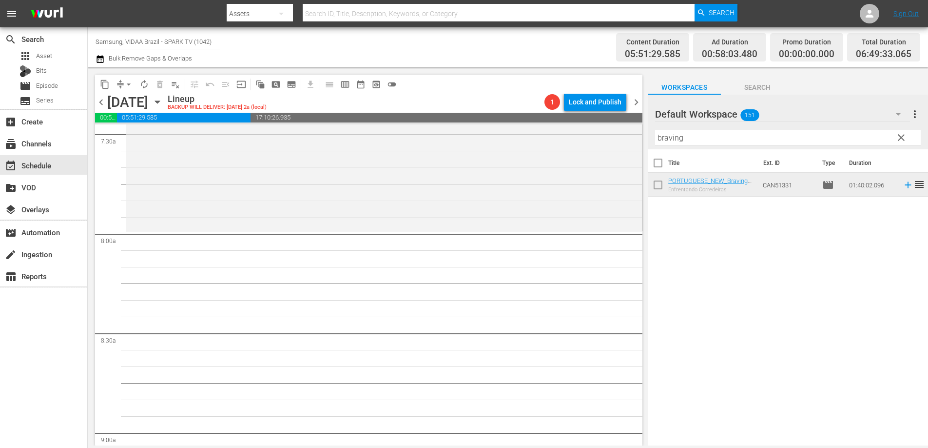
scroll to position [1496, 0]
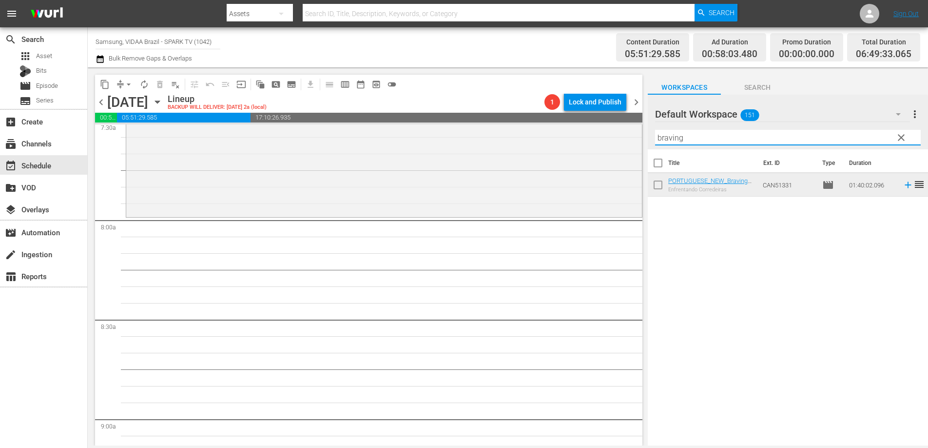
click at [710, 136] on input "braving" at bounding box center [788, 138] width 266 height 16
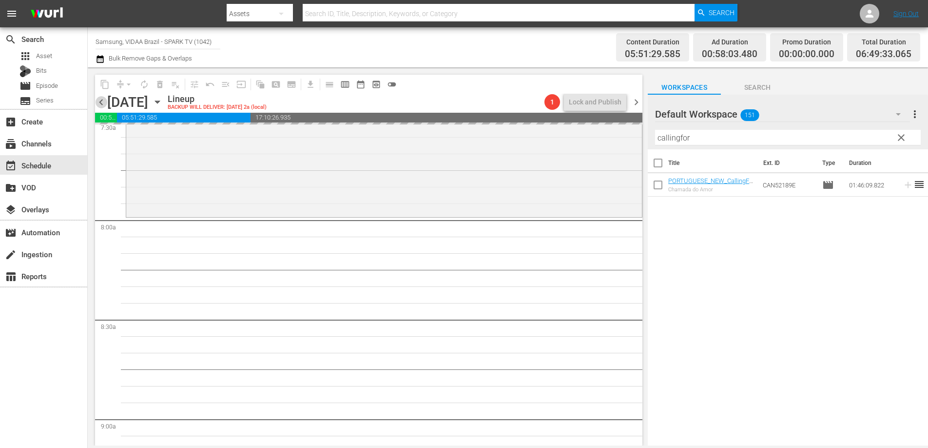
click at [101, 106] on span "chevron_left" at bounding box center [101, 102] width 12 height 12
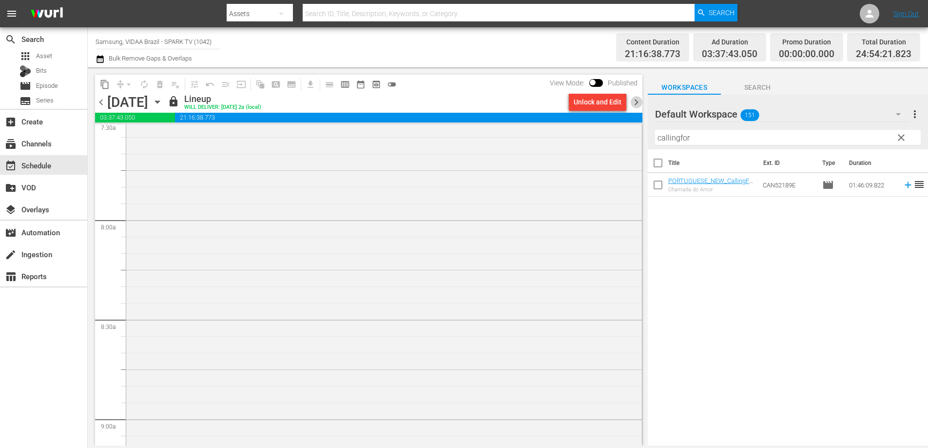
click at [638, 104] on span "chevron_right" at bounding box center [637, 102] width 12 height 12
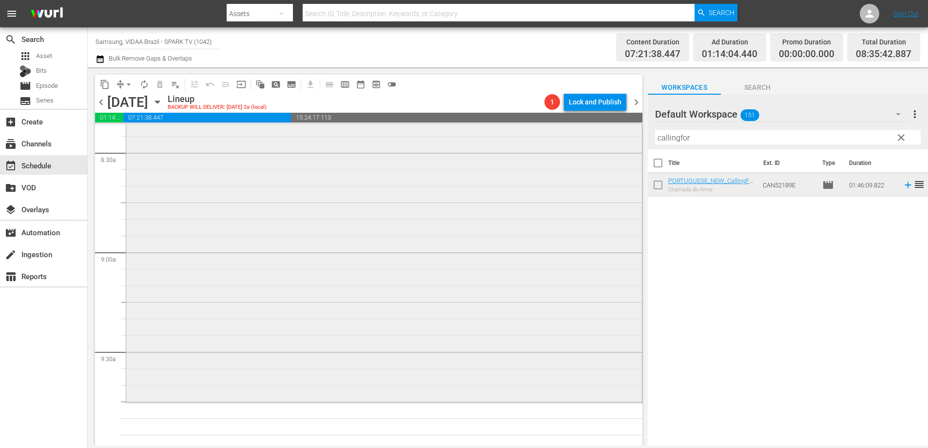
scroll to position [1815, 0]
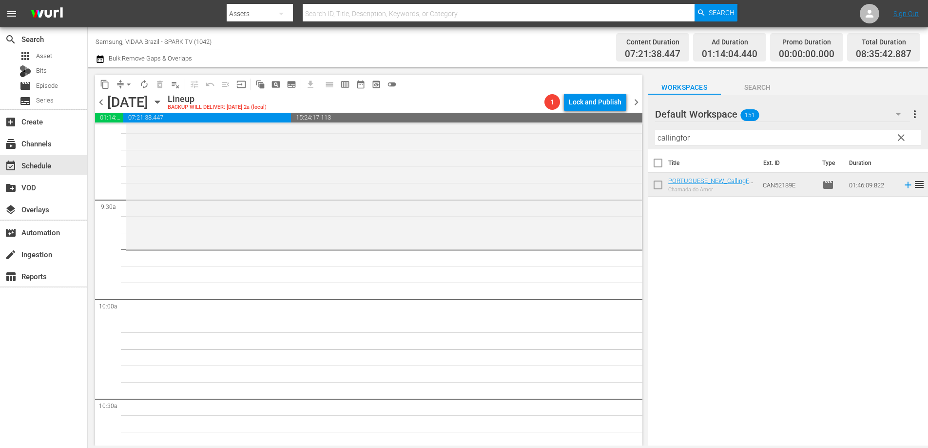
click at [710, 135] on input "callingfor" at bounding box center [788, 138] width 266 height 16
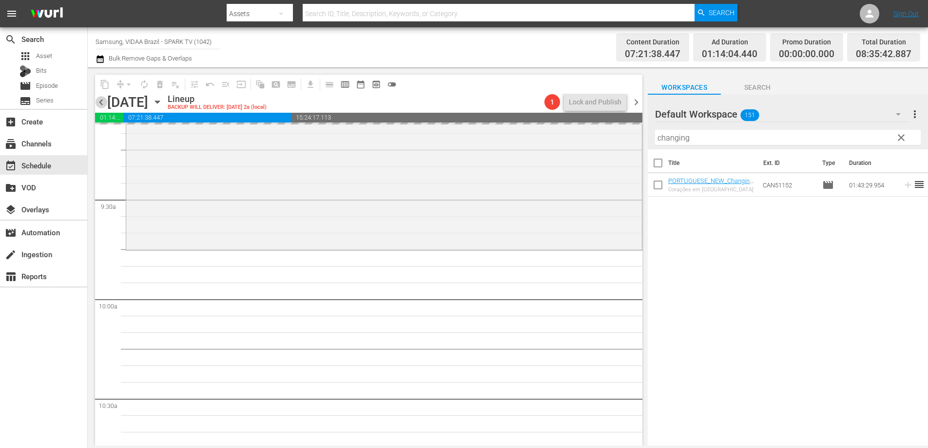
click at [99, 103] on span "chevron_left" at bounding box center [101, 102] width 12 height 12
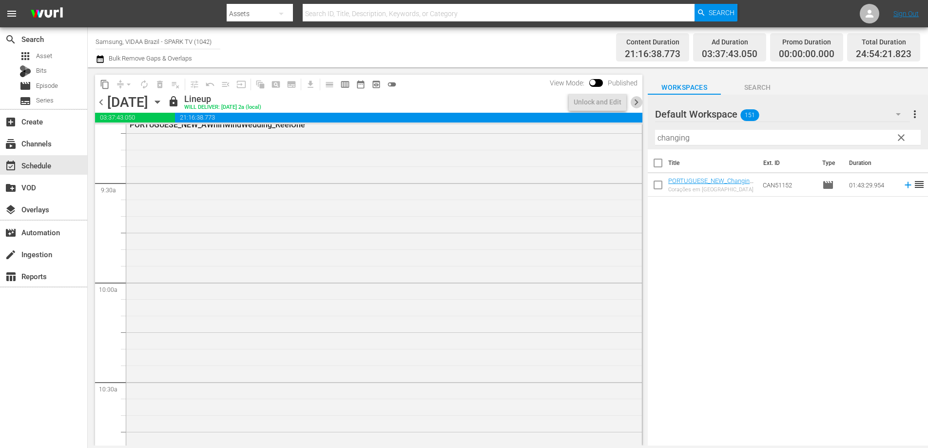
click at [637, 102] on span "chevron_right" at bounding box center [637, 102] width 12 height 12
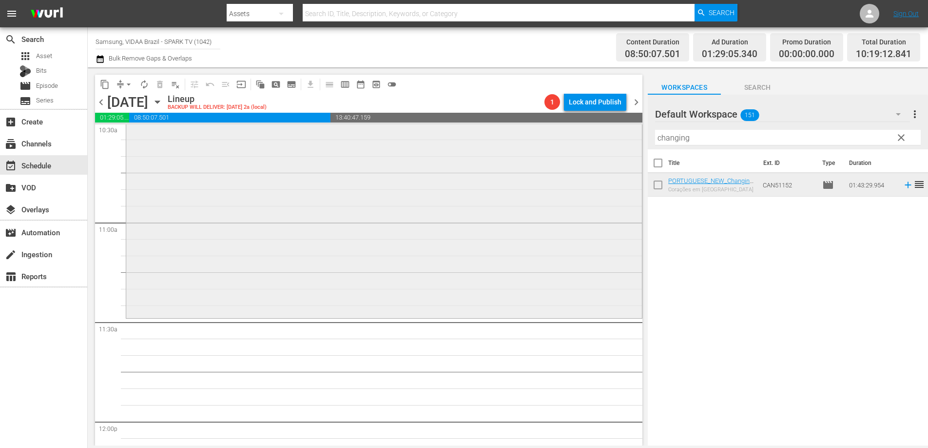
scroll to position [2106, 0]
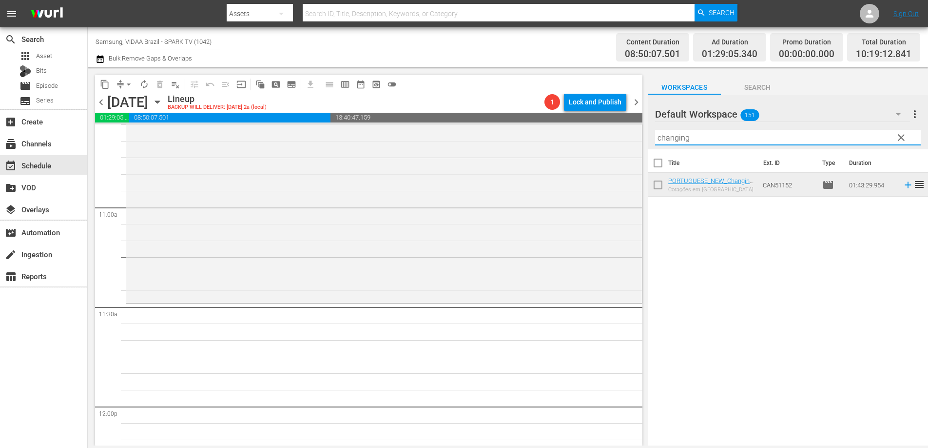
click at [696, 138] on input "changing" at bounding box center [788, 138] width 266 height 16
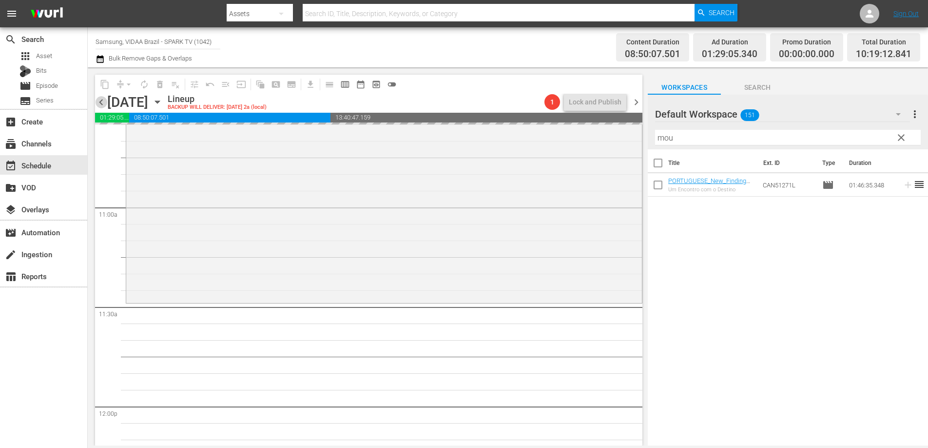
click at [100, 101] on span "chevron_left" at bounding box center [101, 102] width 12 height 12
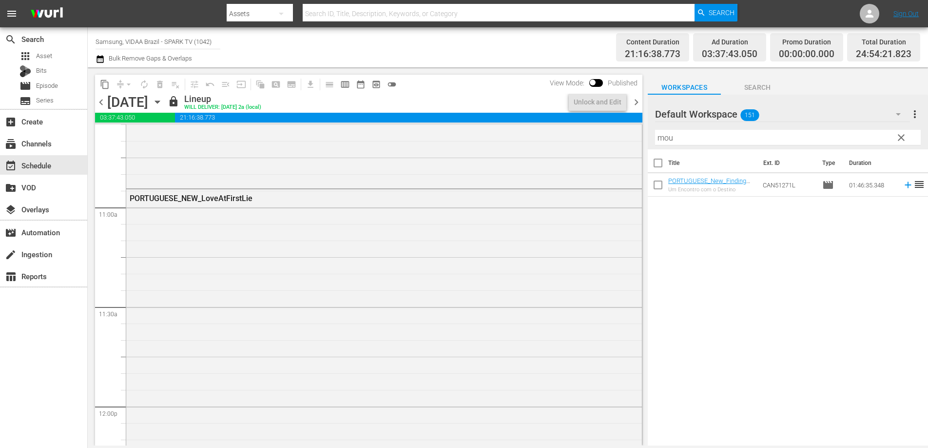
click at [637, 100] on span "chevron_right" at bounding box center [637, 102] width 12 height 12
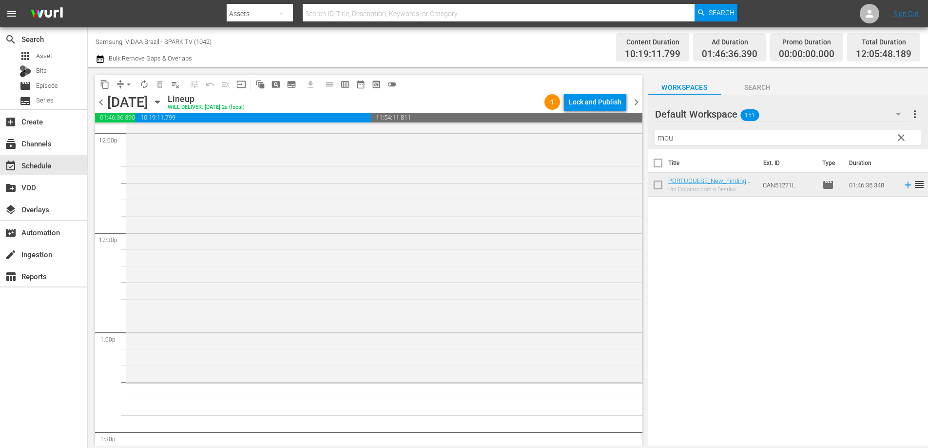
scroll to position [2524, 0]
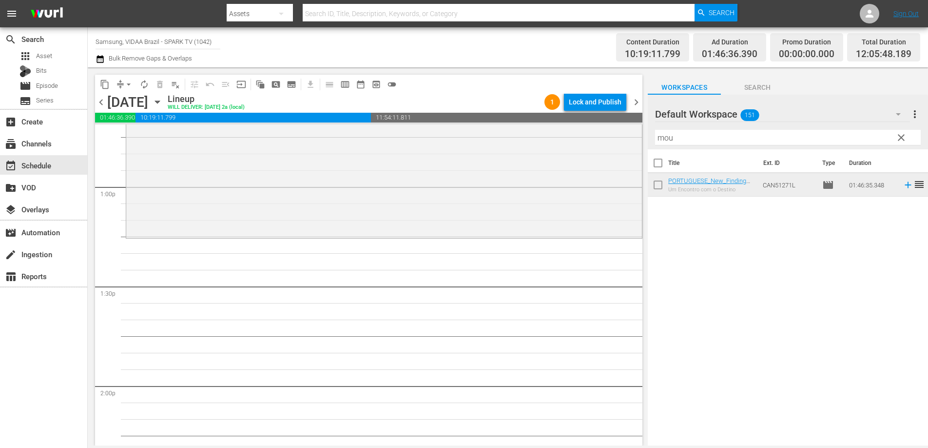
click at [716, 141] on input "mou" at bounding box center [788, 138] width 266 height 16
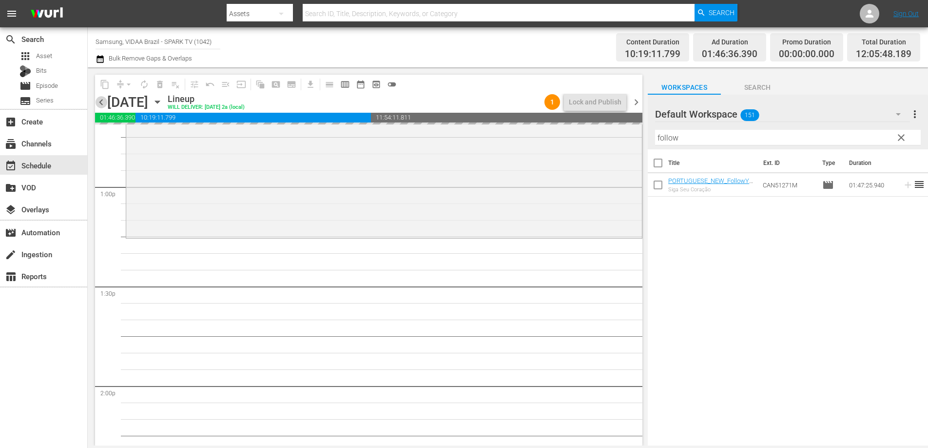
click at [104, 104] on span "chevron_left" at bounding box center [101, 102] width 12 height 12
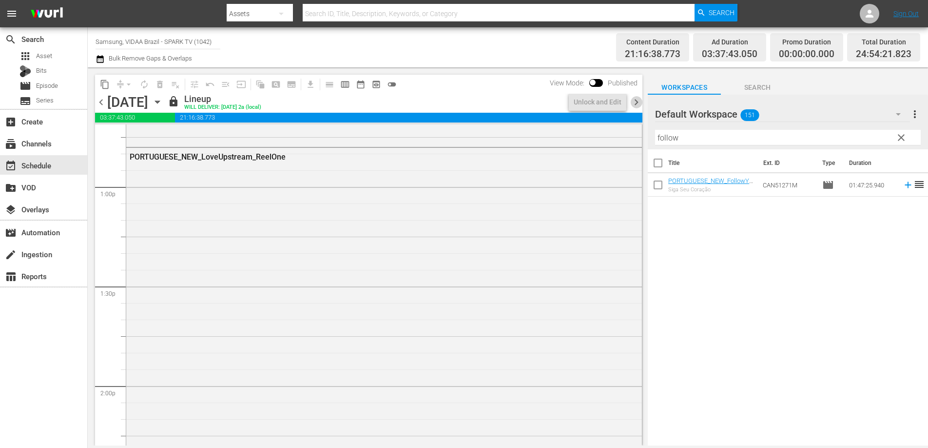
click at [636, 100] on span "chevron_right" at bounding box center [637, 102] width 12 height 12
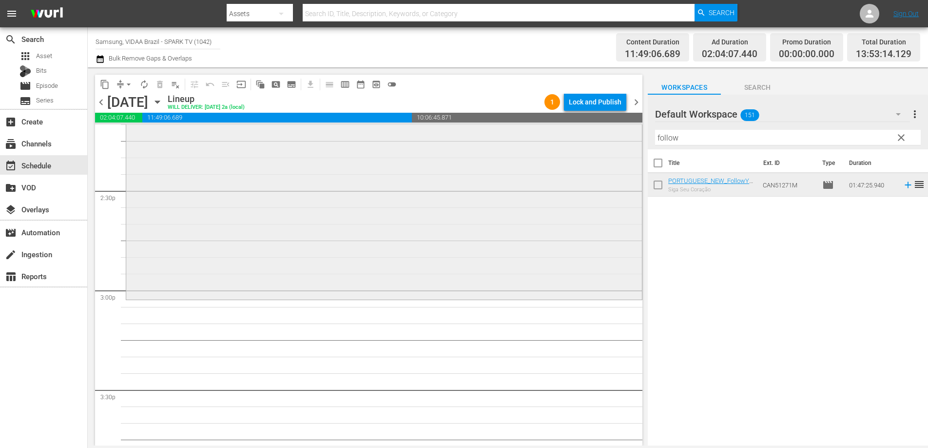
scroll to position [2848, 0]
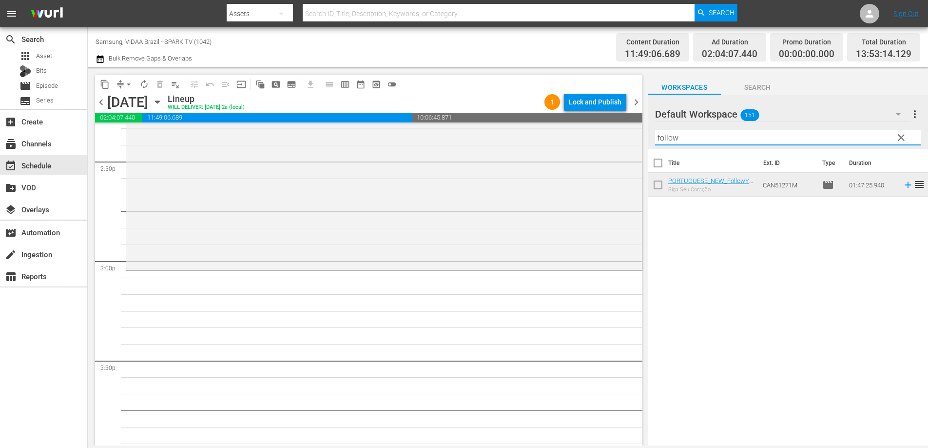
click at [722, 135] on input "follow" at bounding box center [788, 138] width 266 height 16
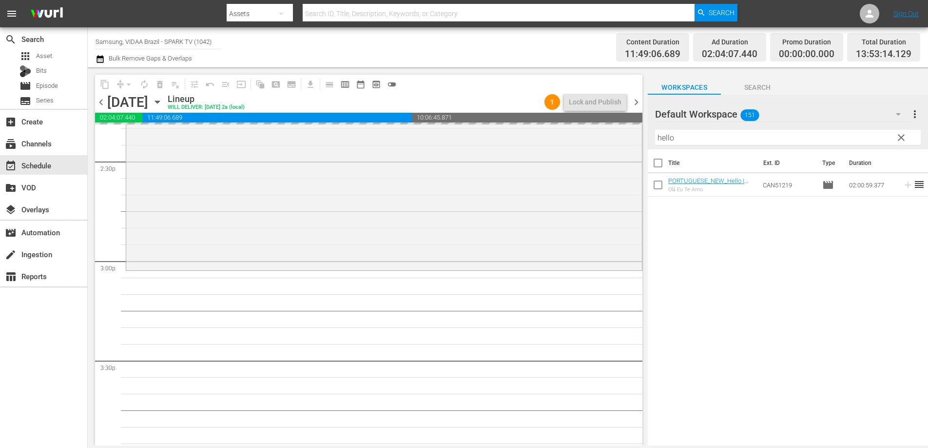
click at [99, 101] on span "chevron_left" at bounding box center [101, 102] width 12 height 12
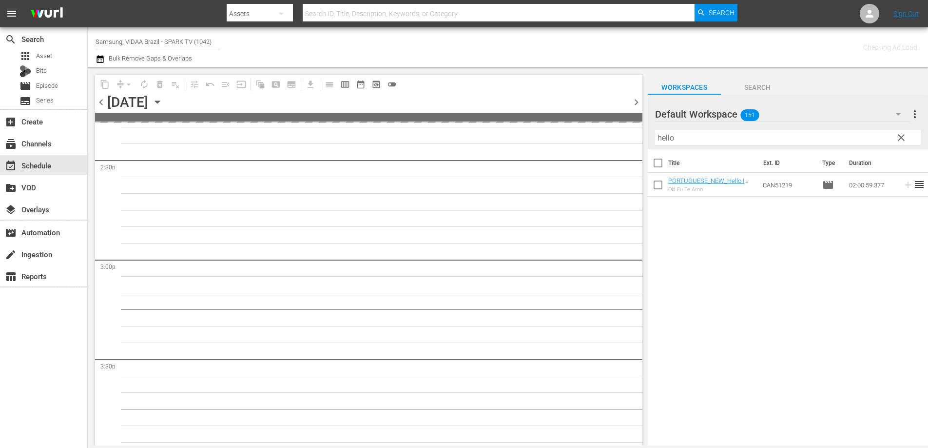
scroll to position [2864, 0]
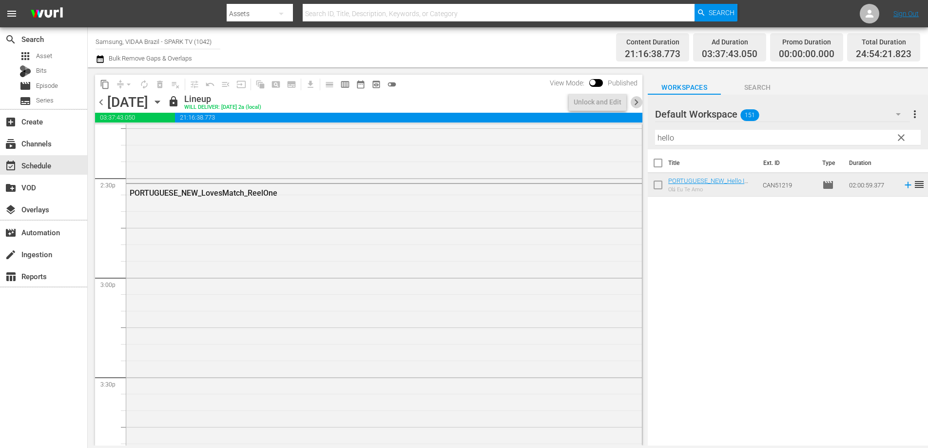
click at [637, 100] on span "chevron_right" at bounding box center [637, 102] width 12 height 12
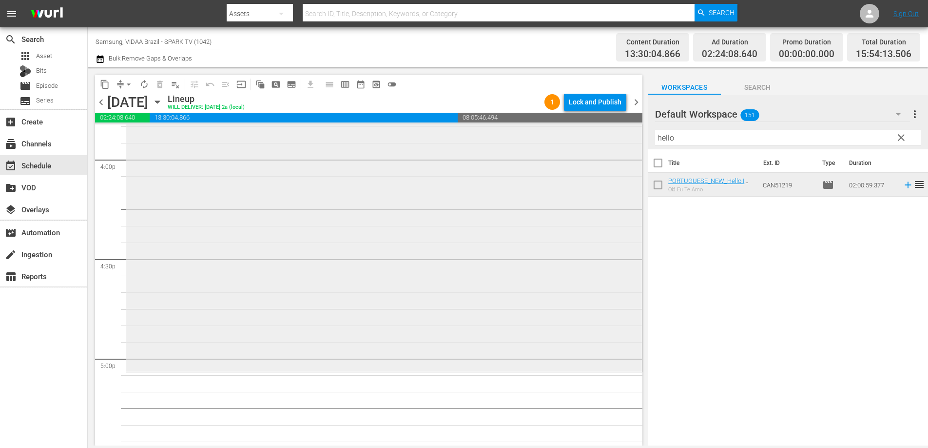
scroll to position [3150, 0]
click at [141, 84] on span "autorenew_outlined" at bounding box center [144, 84] width 10 height 10
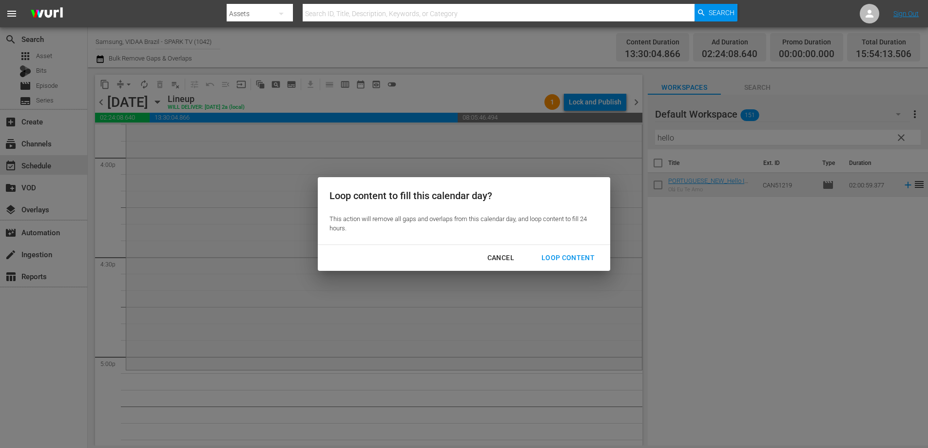
click at [560, 246] on div "Cancel Loop Content" at bounding box center [464, 258] width 293 height 26
click at [561, 254] on div "Loop Content" at bounding box center [568, 258] width 69 height 12
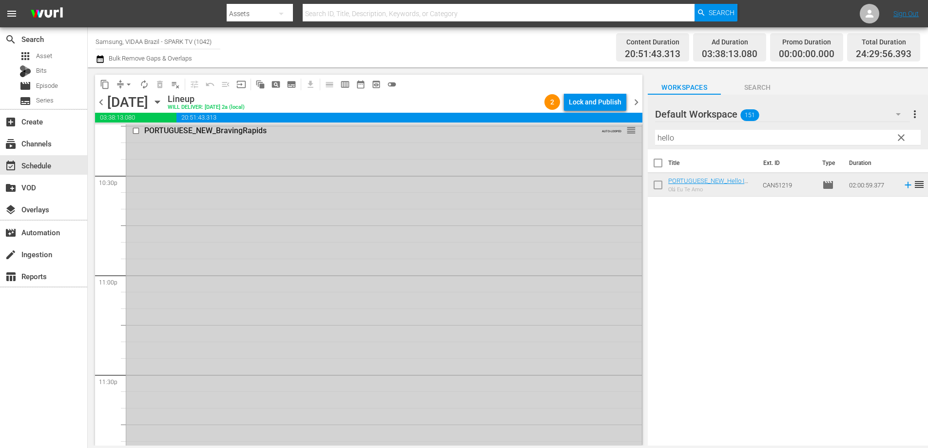
scroll to position [4361, 0]
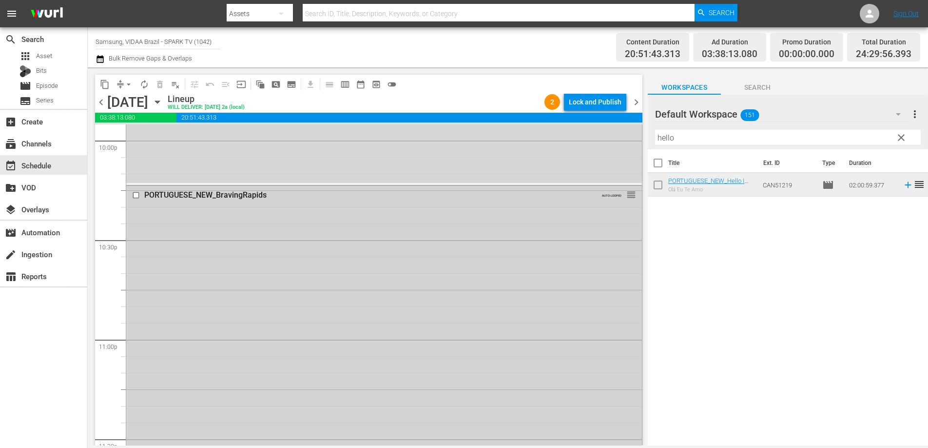
click at [134, 196] on input "checkbox" at bounding box center [137, 195] width 10 height 8
click at [160, 87] on span "delete_forever_outlined" at bounding box center [160, 84] width 10 height 10
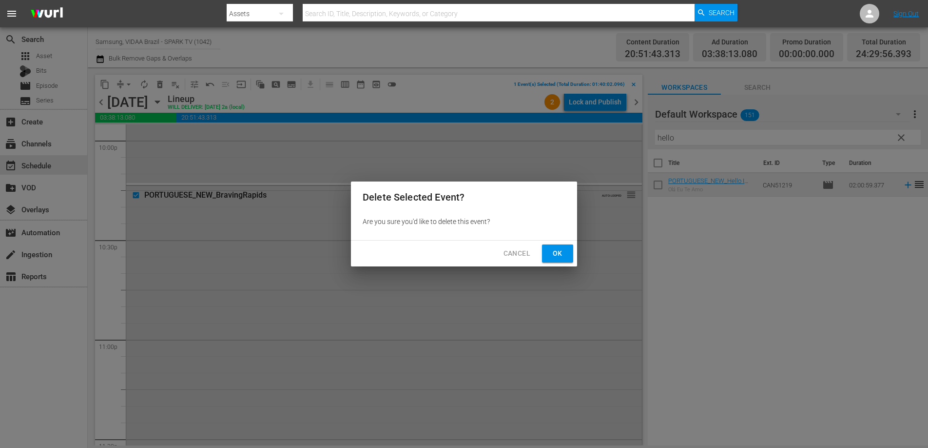
click at [553, 254] on span "Ok" at bounding box center [558, 253] width 16 height 12
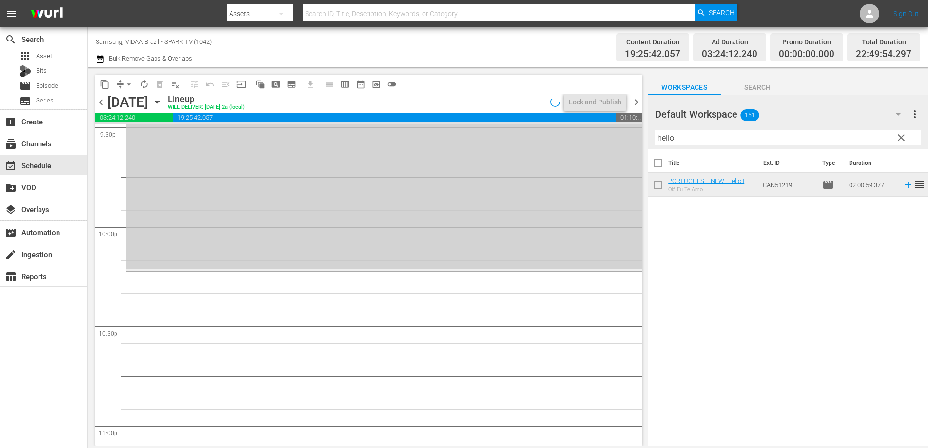
scroll to position [4229, 0]
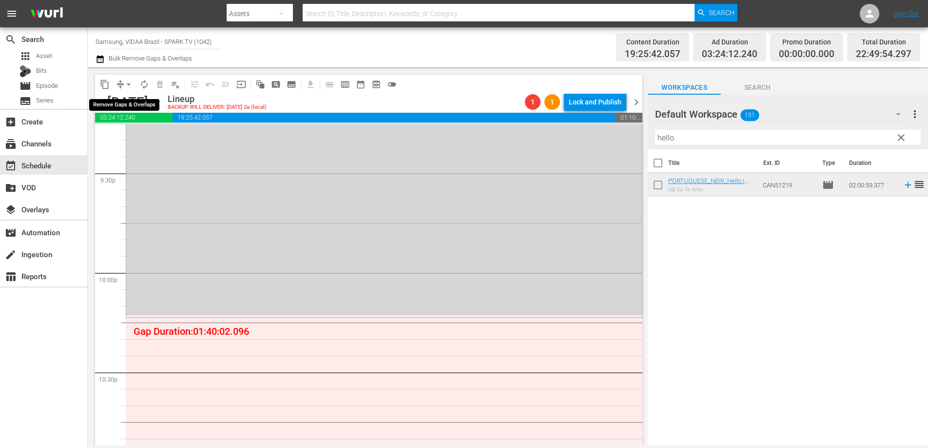
click at [129, 83] on span "arrow_drop_down" at bounding box center [129, 84] width 10 height 10
click at [149, 139] on li "Align to End of Previous Day" at bounding box center [129, 136] width 102 height 16
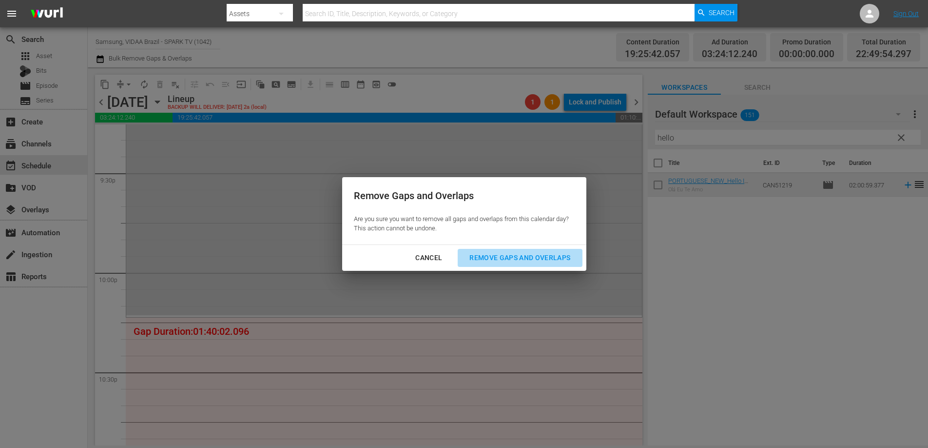
click at [513, 256] on div "Remove Gaps and Overlaps" at bounding box center [520, 258] width 117 height 12
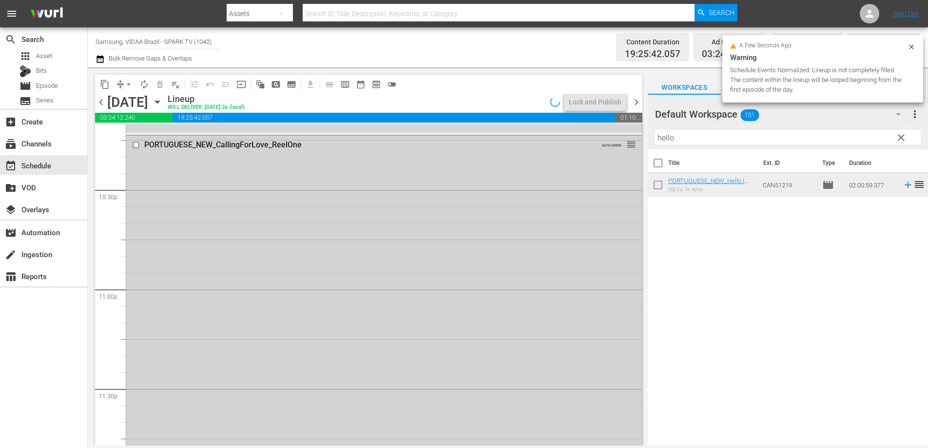
scroll to position [4454, 0]
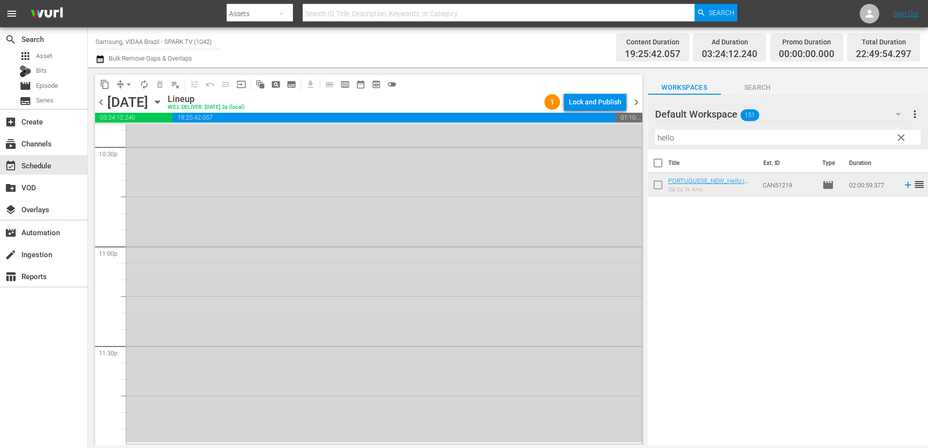
click at [709, 138] on input "hello" at bounding box center [788, 138] width 266 height 16
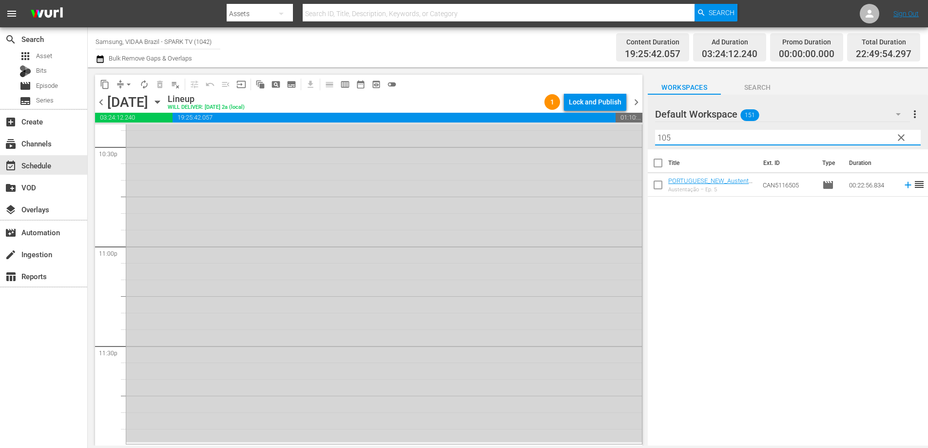
type input "105"
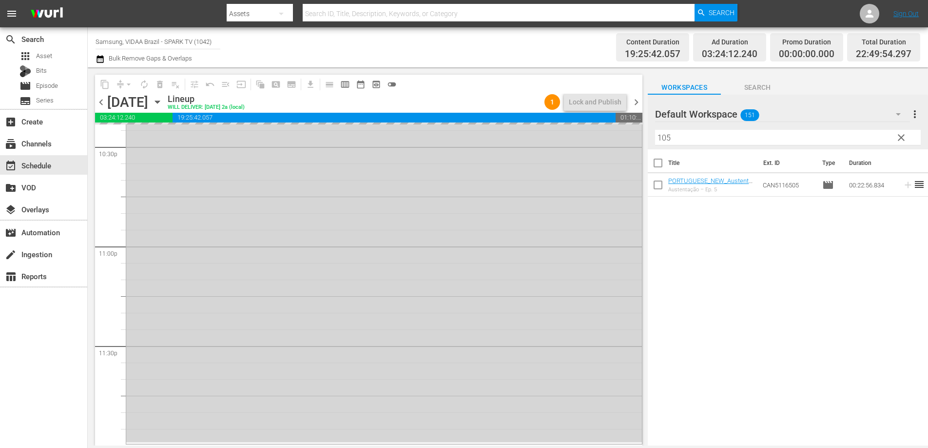
click at [106, 106] on span "chevron_left" at bounding box center [101, 102] width 12 height 12
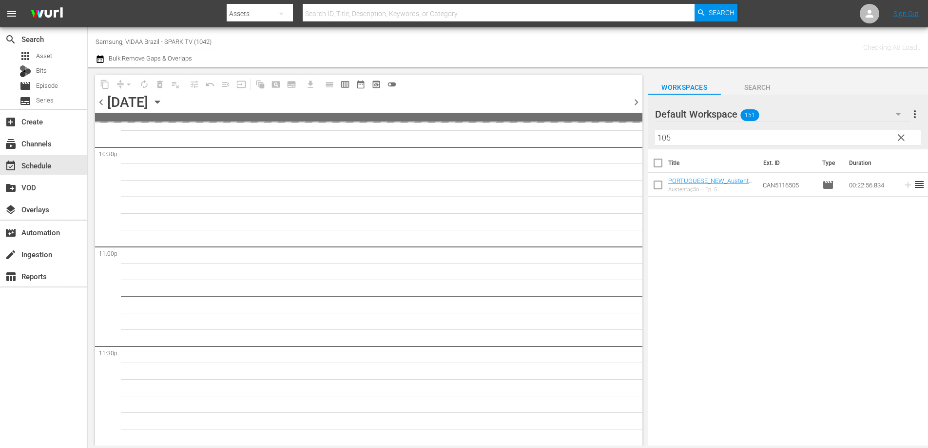
scroll to position [4453, 0]
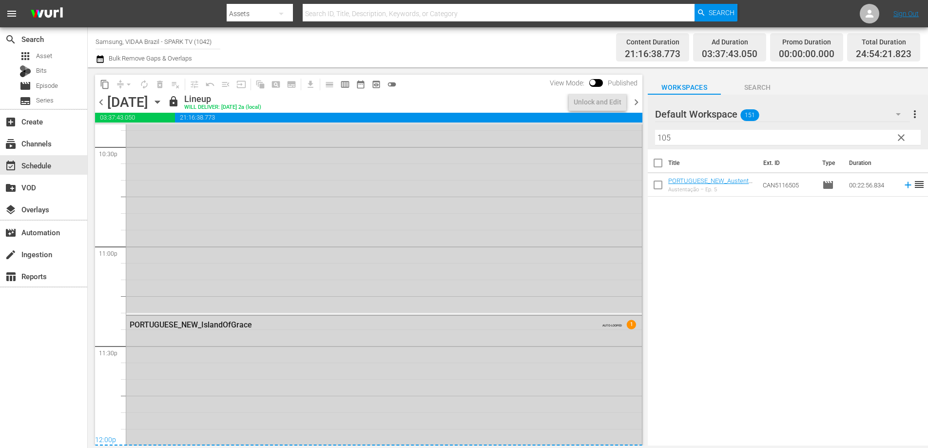
click at [637, 103] on span "chevron_right" at bounding box center [637, 102] width 12 height 12
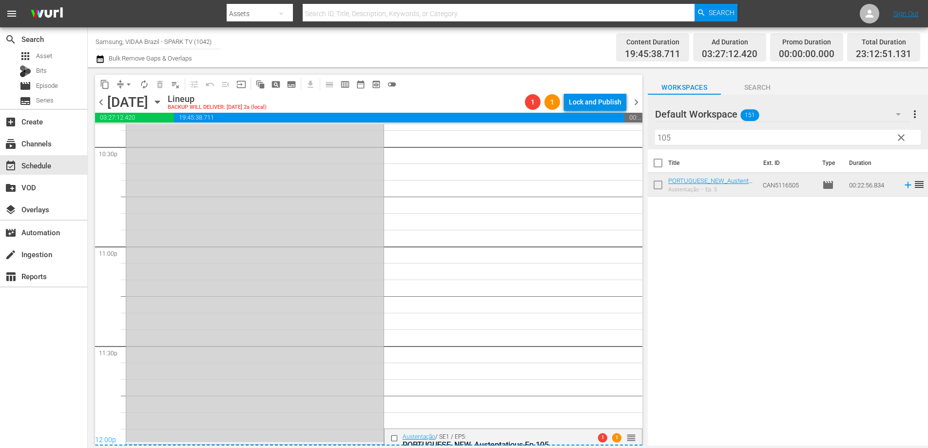
scroll to position [4514, 0]
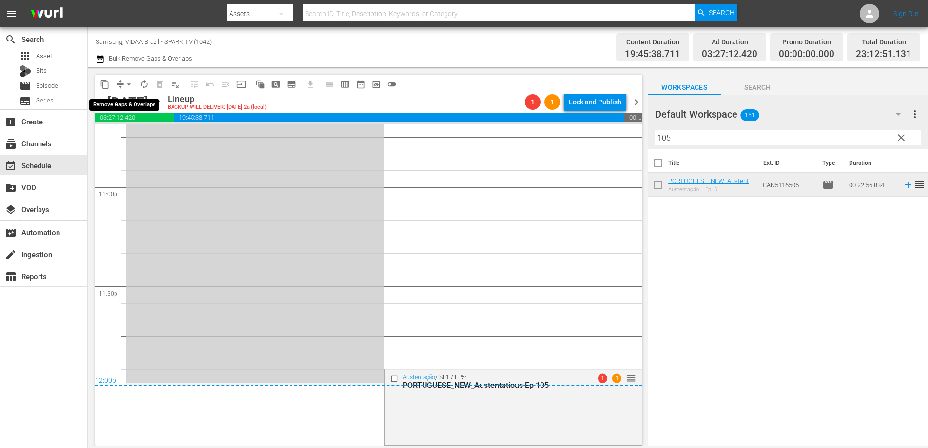
click at [130, 82] on span "arrow_drop_down" at bounding box center [129, 84] width 10 height 10
click at [147, 140] on li "Align to End of Previous Day" at bounding box center [129, 136] width 102 height 16
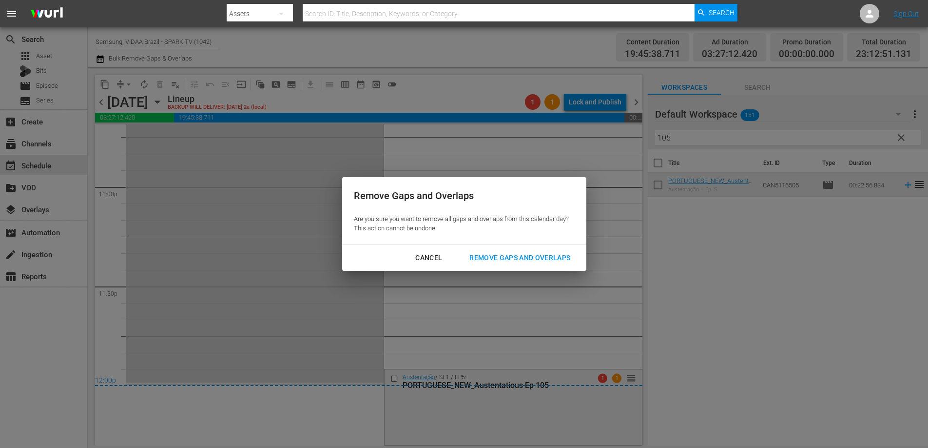
click at [518, 263] on div "Remove Gaps and Overlaps" at bounding box center [520, 258] width 117 height 12
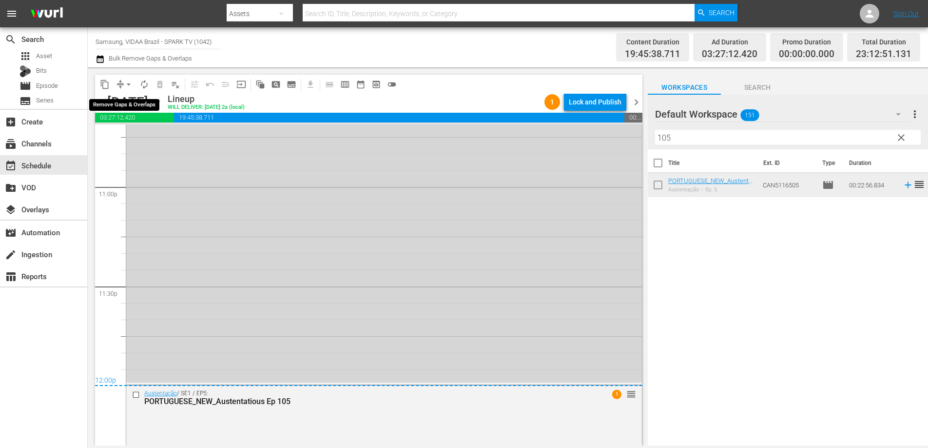
click at [127, 87] on span "arrow_drop_down" at bounding box center [129, 84] width 10 height 10
click at [135, 138] on li "Align to End of Previous Day" at bounding box center [129, 136] width 102 height 16
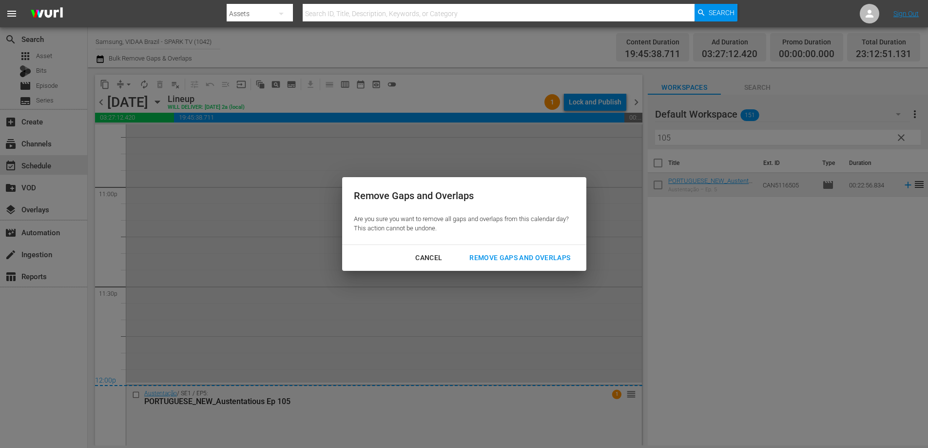
click at [546, 255] on div "Remove Gaps and Overlaps" at bounding box center [520, 258] width 117 height 12
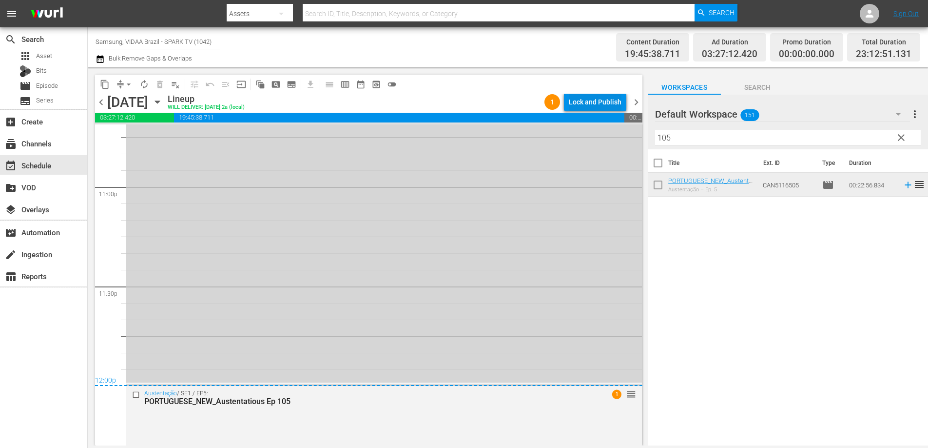
click at [598, 100] on div "Lock and Publish" at bounding box center [595, 102] width 53 height 18
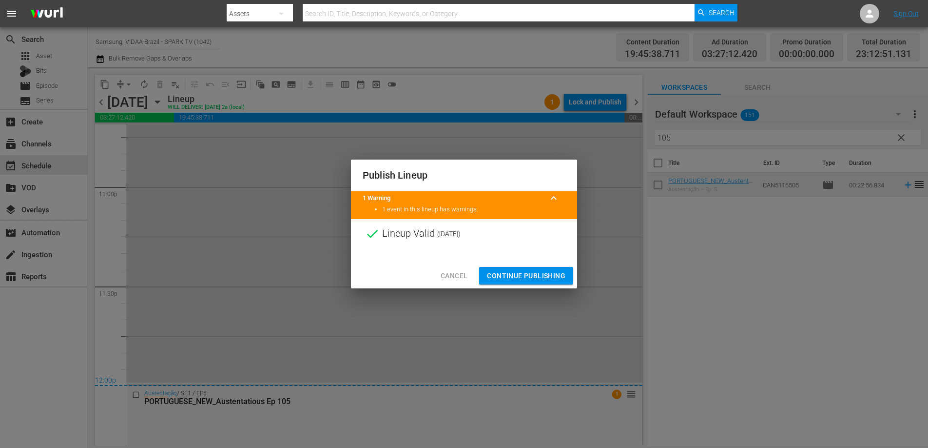
click at [903, 139] on div "Publish Lineup 1 Warning keyboard_arrow_up 1 event in this lineup has warnings.…" at bounding box center [464, 224] width 928 height 448
click at [543, 276] on span "Continue Publishing" at bounding box center [526, 276] width 79 height 12
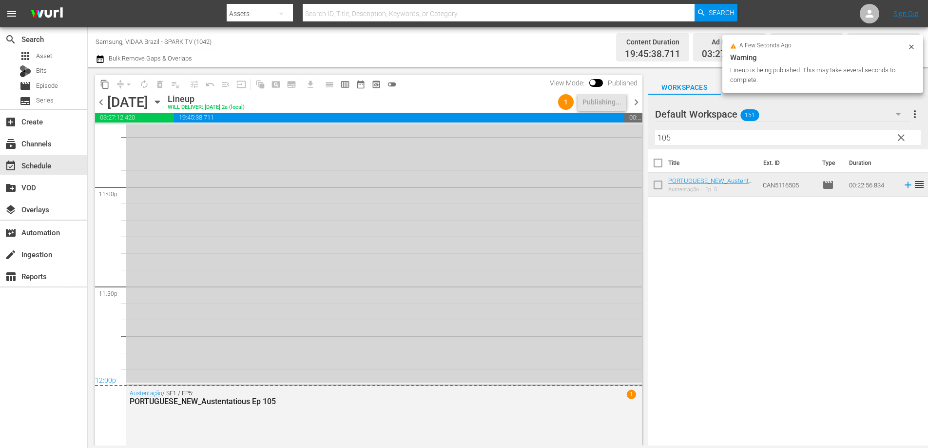
click at [902, 136] on span "clear" at bounding box center [902, 138] width 12 height 12
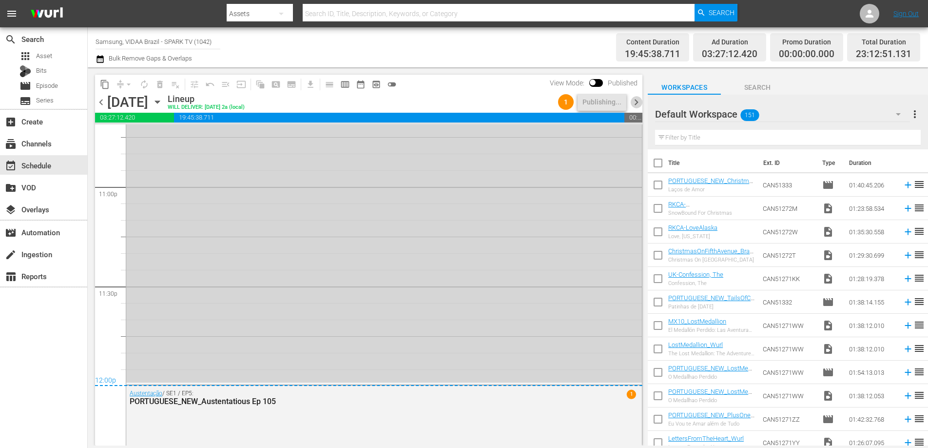
click at [636, 98] on span "chevron_right" at bounding box center [637, 102] width 12 height 12
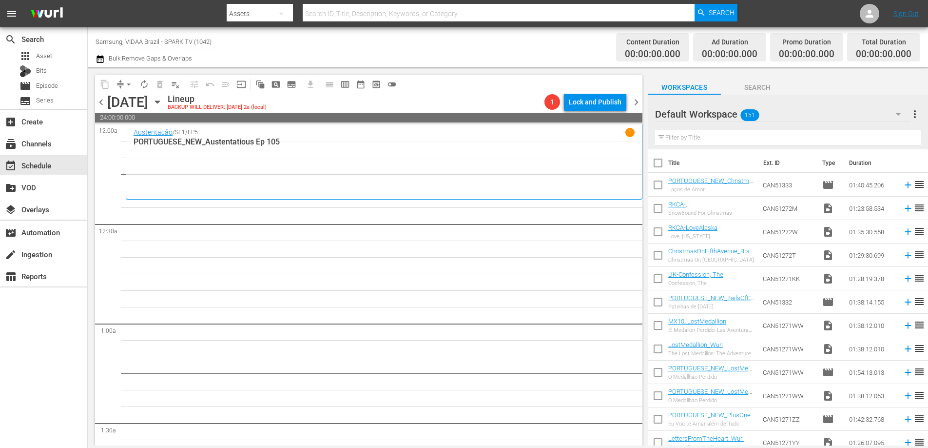
click at [720, 138] on input "text" at bounding box center [788, 138] width 266 height 16
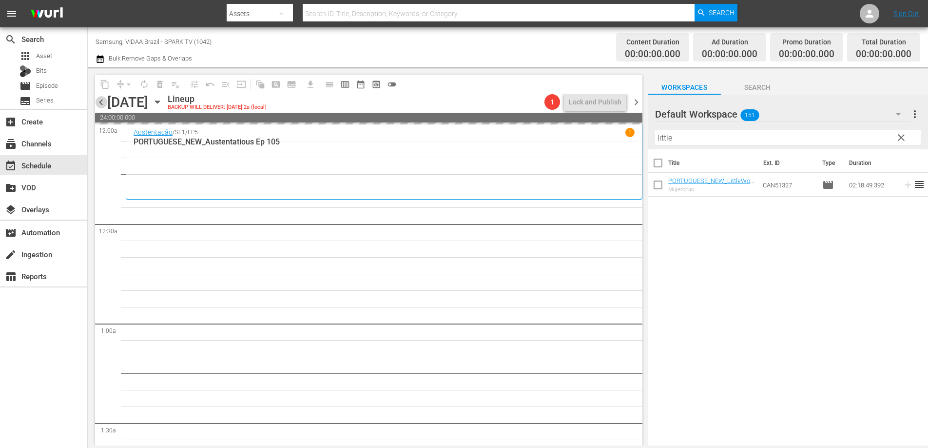
click at [100, 99] on span "chevron_left" at bounding box center [101, 102] width 12 height 12
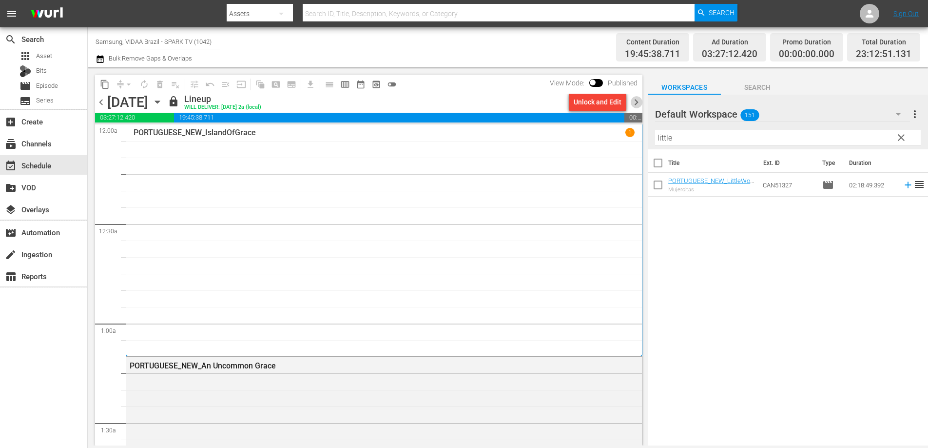
click at [636, 103] on span "chevron_right" at bounding box center [637, 102] width 12 height 12
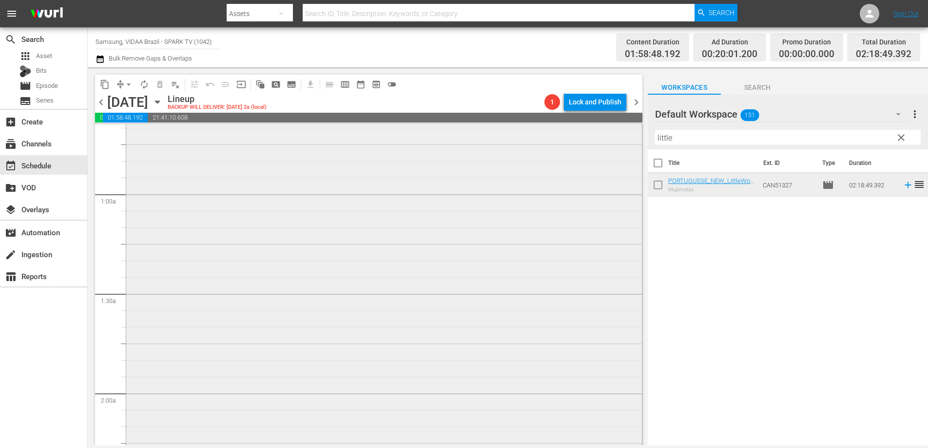
scroll to position [206, 0]
click at [704, 140] on input "little" at bounding box center [788, 138] width 266 height 16
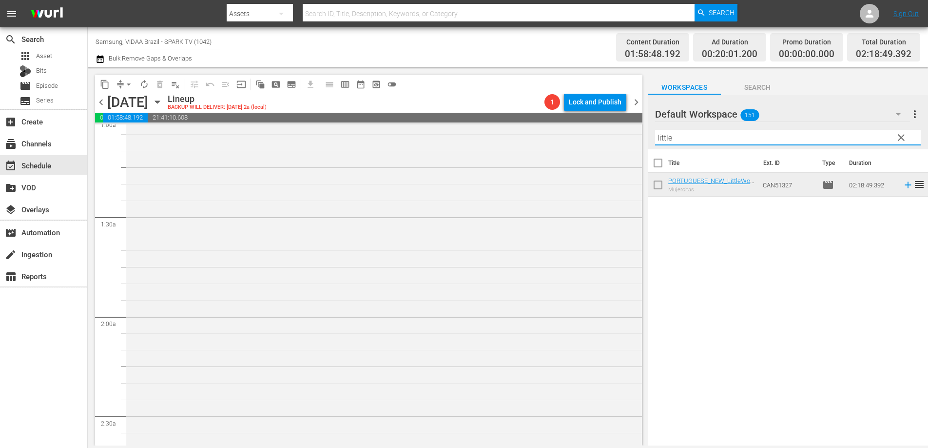
click at [703, 139] on input "little" at bounding box center [788, 138] width 266 height 16
type input "l"
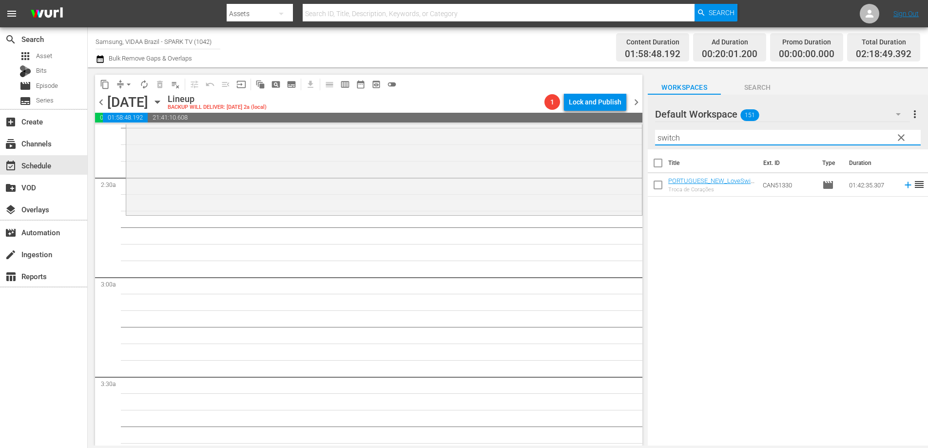
scroll to position [501, 0]
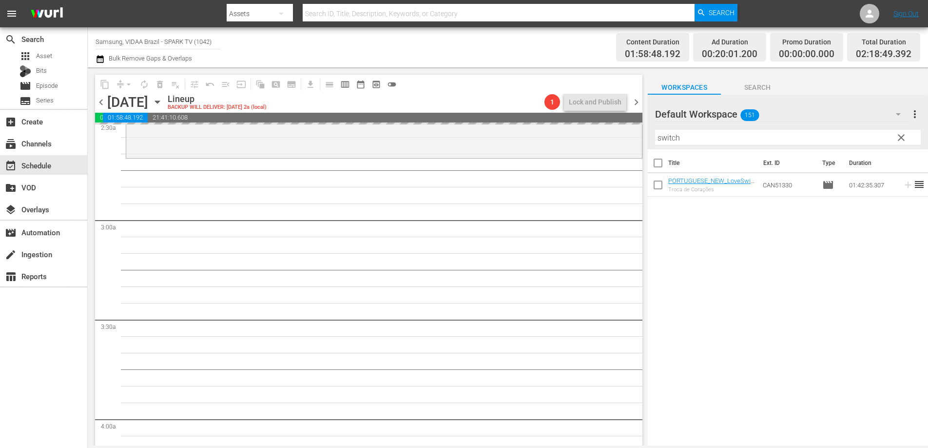
click at [703, 140] on input "switch" at bounding box center [788, 138] width 266 height 16
drag, startPoint x: 99, startPoint y: 102, endPoint x: 118, endPoint y: 100, distance: 18.7
click at [99, 102] on span "chevron_left" at bounding box center [101, 102] width 12 height 12
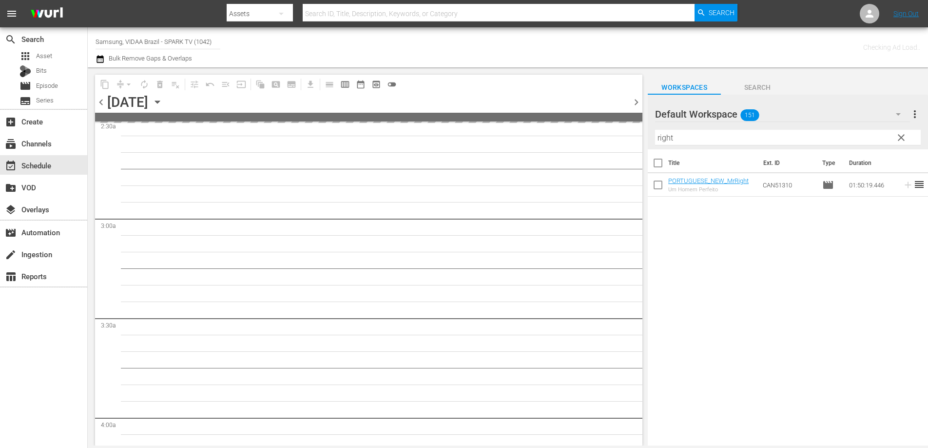
scroll to position [518, 0]
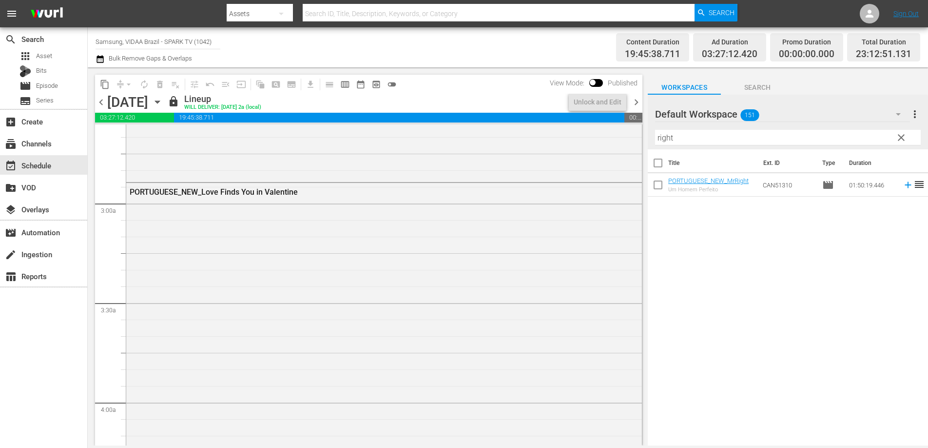
click at [634, 104] on span "chevron_right" at bounding box center [637, 102] width 12 height 12
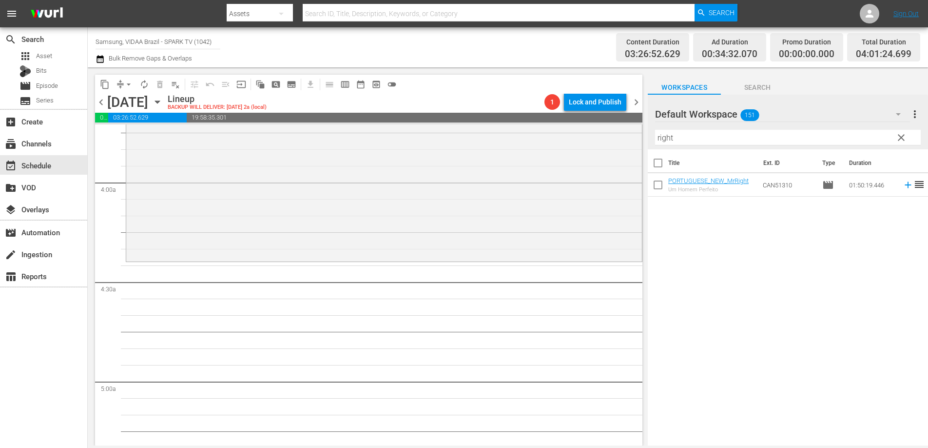
scroll to position [777, 0]
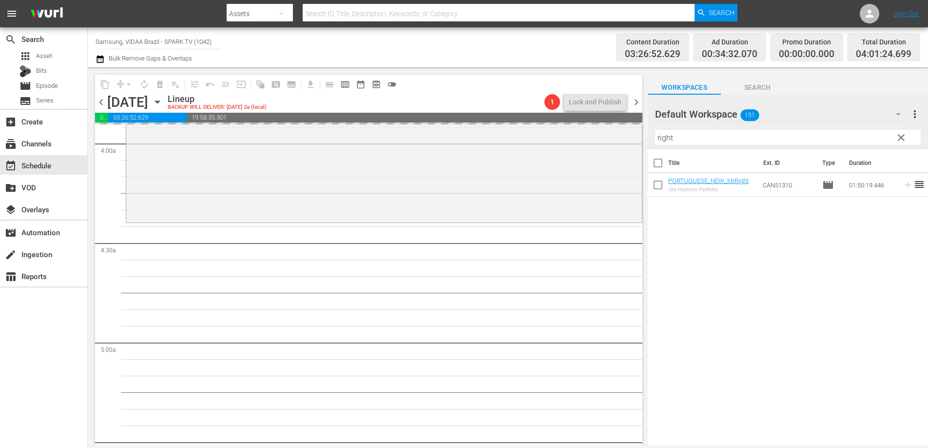
click at [98, 101] on span "chevron_left" at bounding box center [101, 102] width 12 height 12
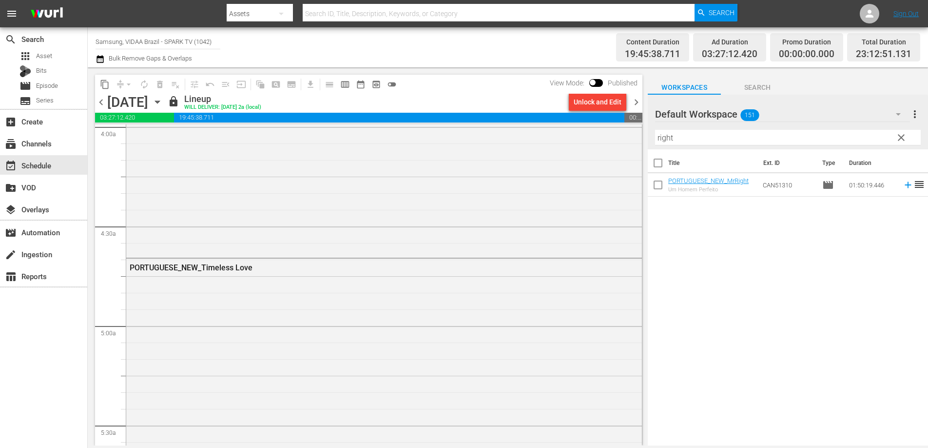
click at [636, 105] on span "chevron_right" at bounding box center [637, 102] width 12 height 12
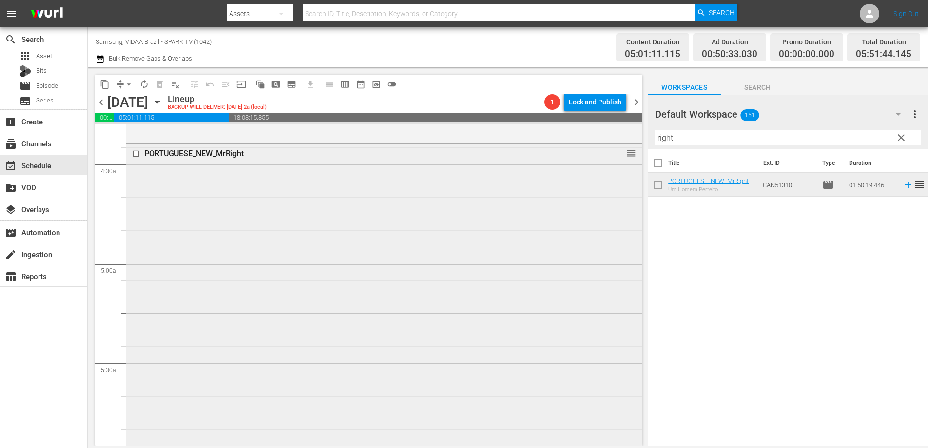
scroll to position [1014, 0]
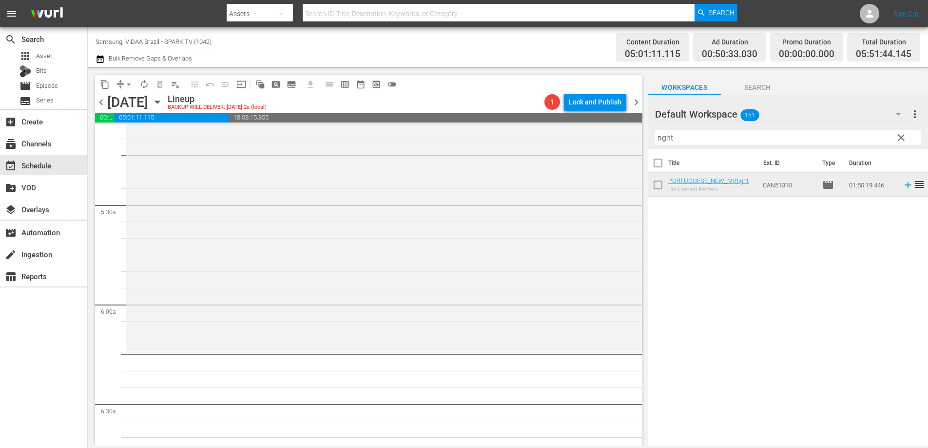
click at [694, 137] on input "right" at bounding box center [788, 138] width 266 height 16
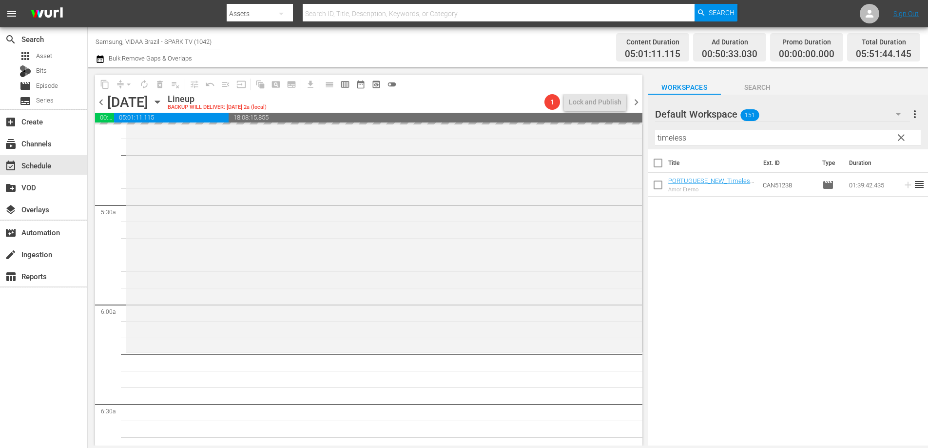
click at [104, 102] on span "chevron_left" at bounding box center [101, 102] width 12 height 12
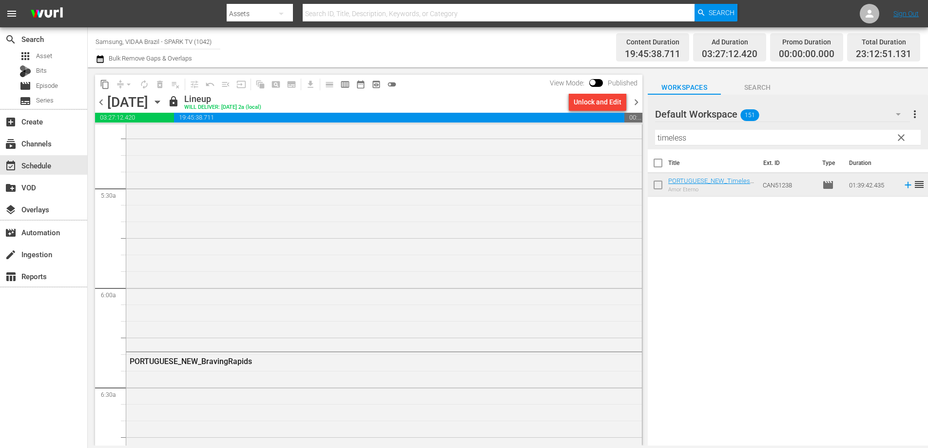
click at [642, 103] on span "chevron_right" at bounding box center [637, 102] width 12 height 12
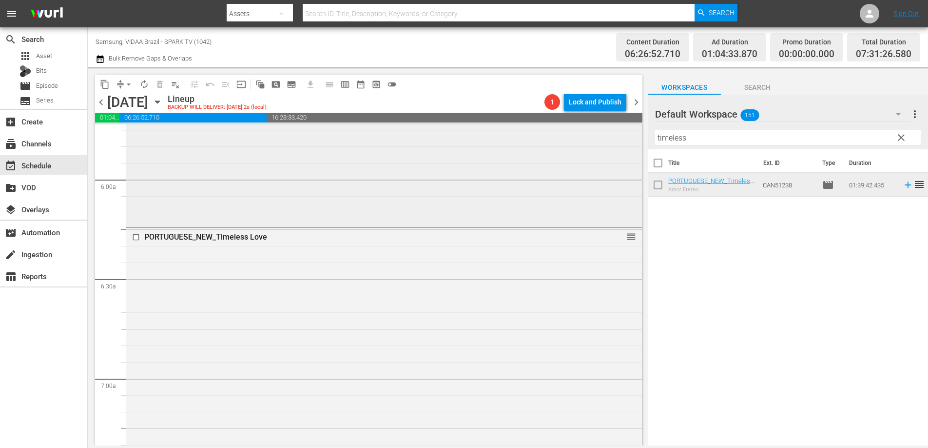
scroll to position [1369, 0]
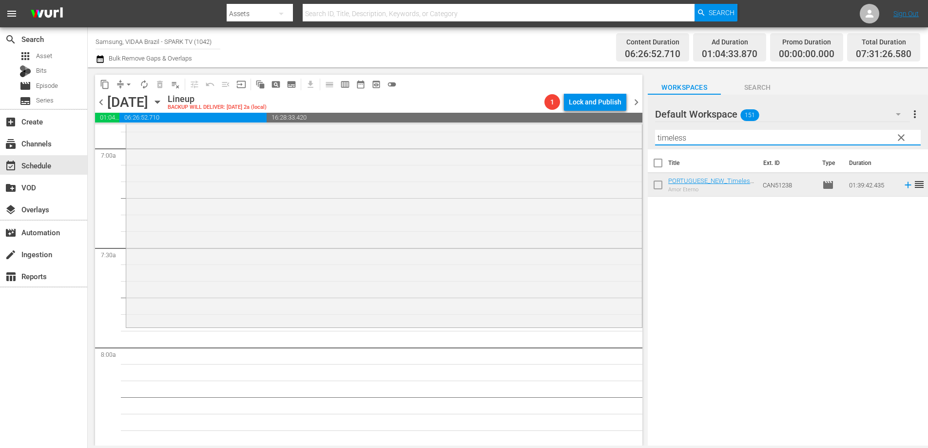
click at [731, 138] on input "timeless" at bounding box center [788, 138] width 266 height 16
type input "braving"
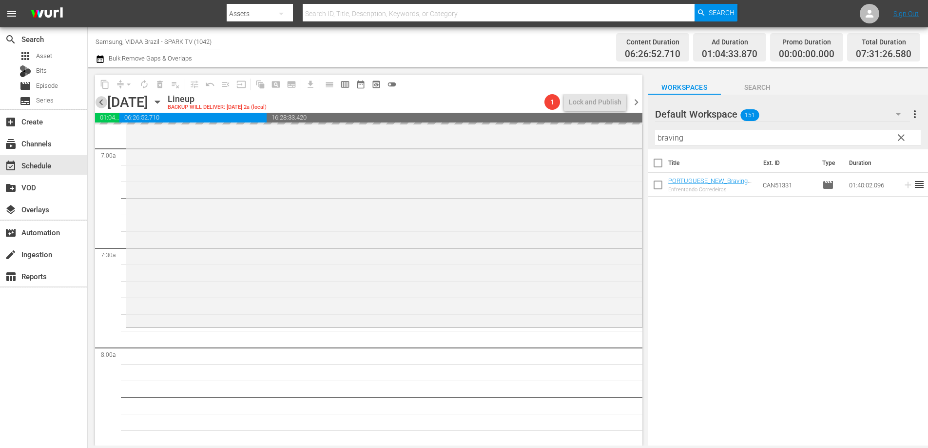
click at [101, 99] on span "chevron_left" at bounding box center [101, 102] width 12 height 12
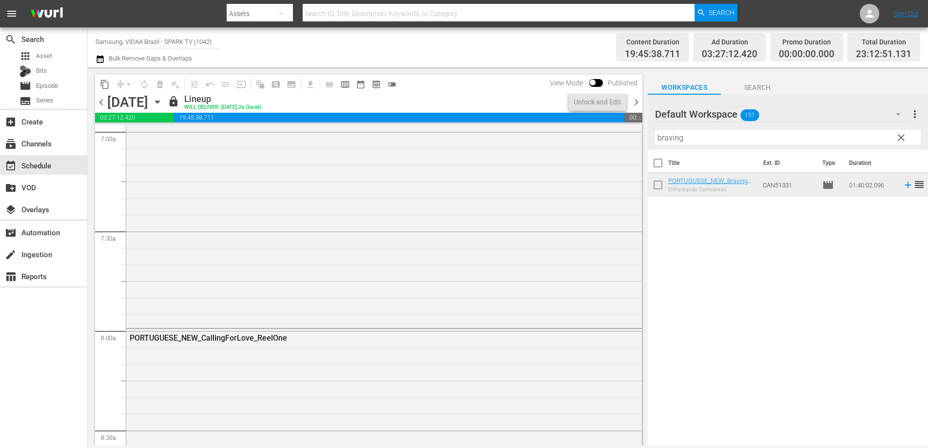
click at [636, 102] on span "chevron_right" at bounding box center [637, 102] width 12 height 12
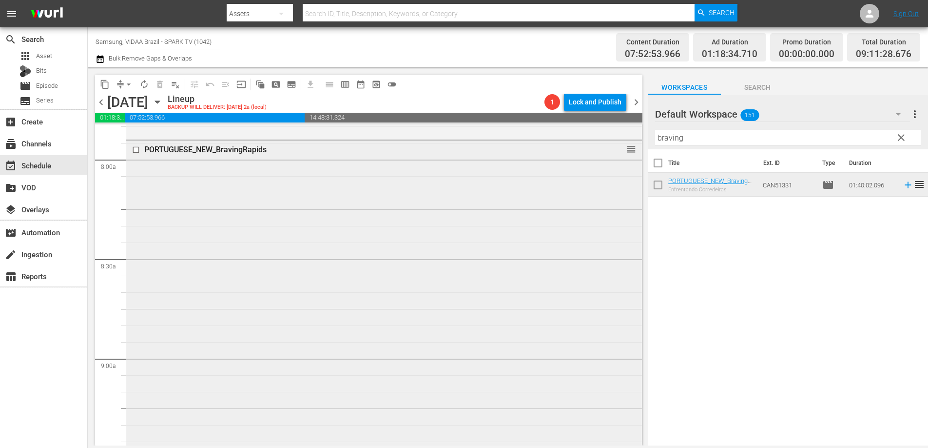
scroll to position [1696, 0]
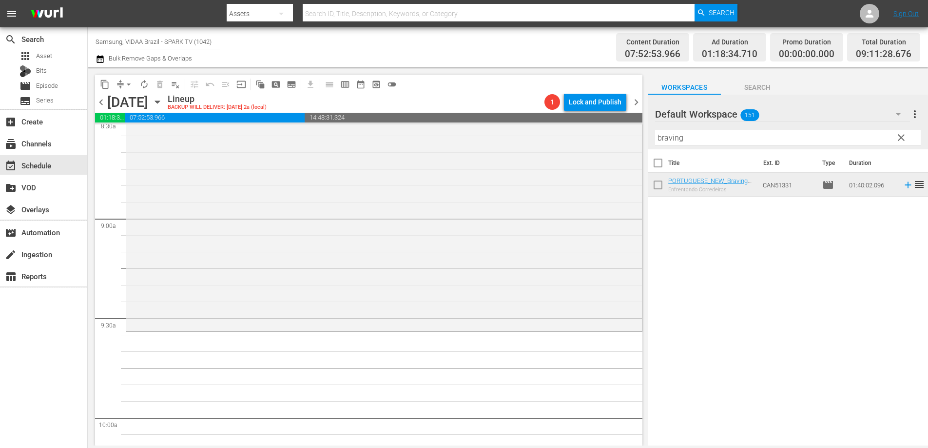
click at [704, 139] on input "braving" at bounding box center [788, 138] width 266 height 16
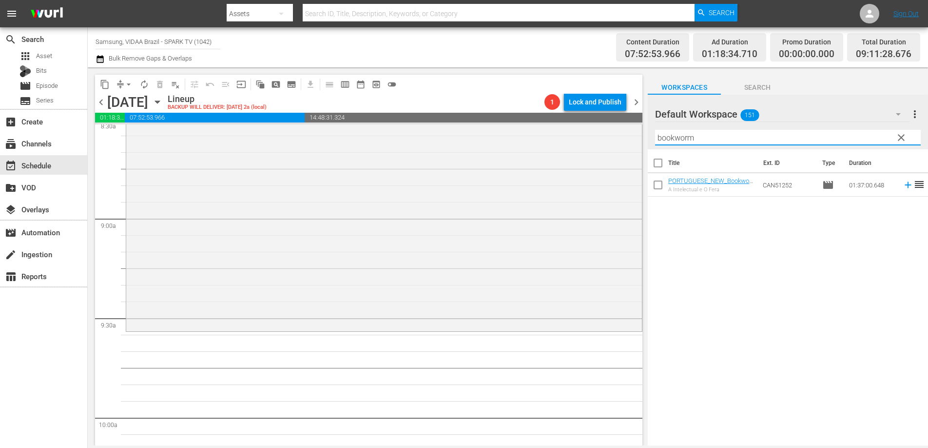
type input "bookworm"
click at [709, 134] on input "bookworm" at bounding box center [788, 138] width 266 height 16
type input "sincer"
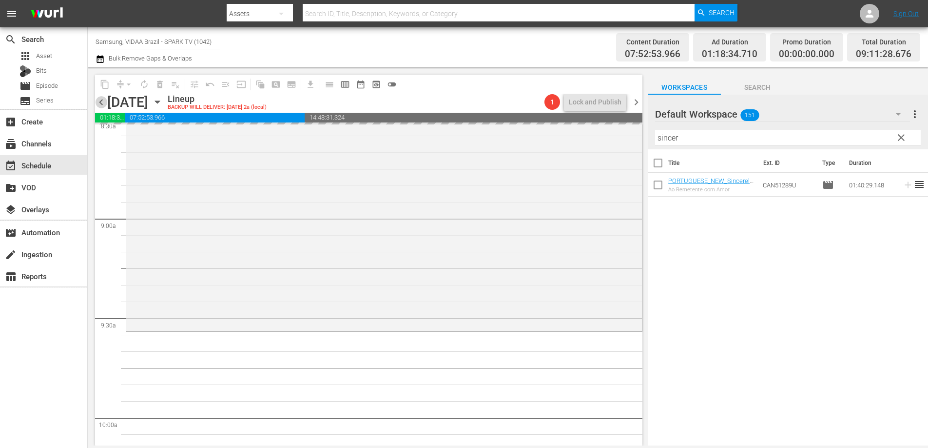
click at [98, 102] on span "chevron_left" at bounding box center [101, 102] width 12 height 12
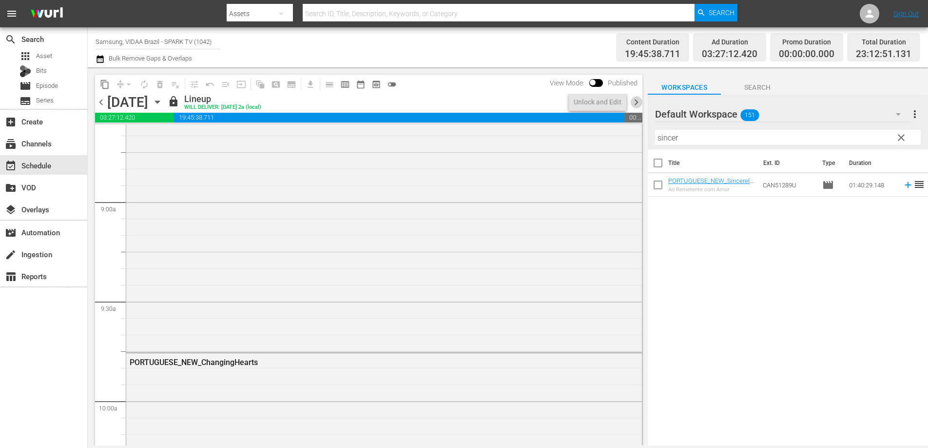
click at [637, 100] on span "chevron_right" at bounding box center [637, 102] width 12 height 12
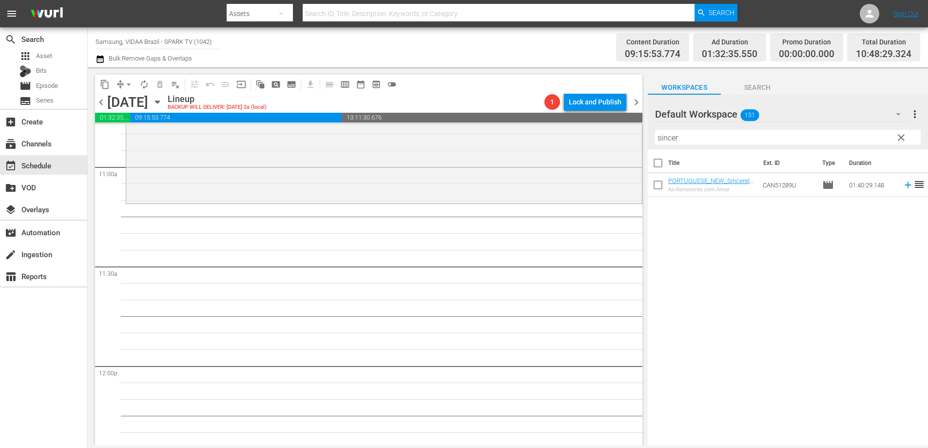
scroll to position [2147, 0]
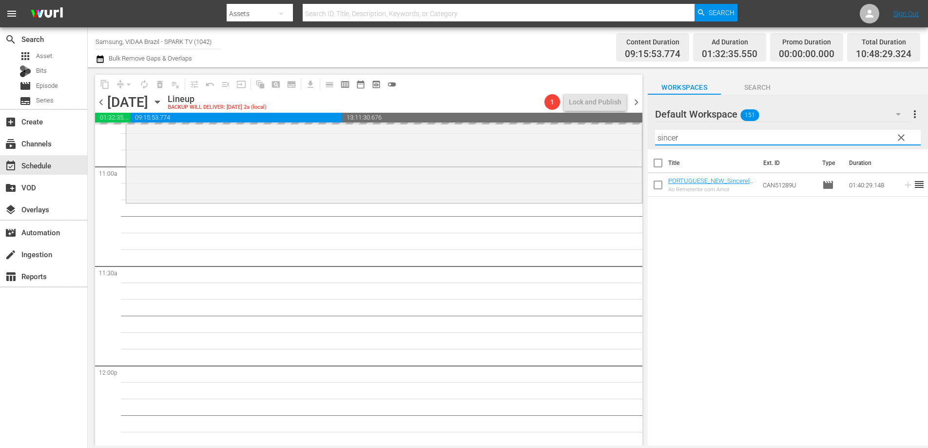
click at [693, 142] on input "sincer" at bounding box center [788, 138] width 266 height 16
click at [100, 101] on span "chevron_left" at bounding box center [101, 102] width 12 height 12
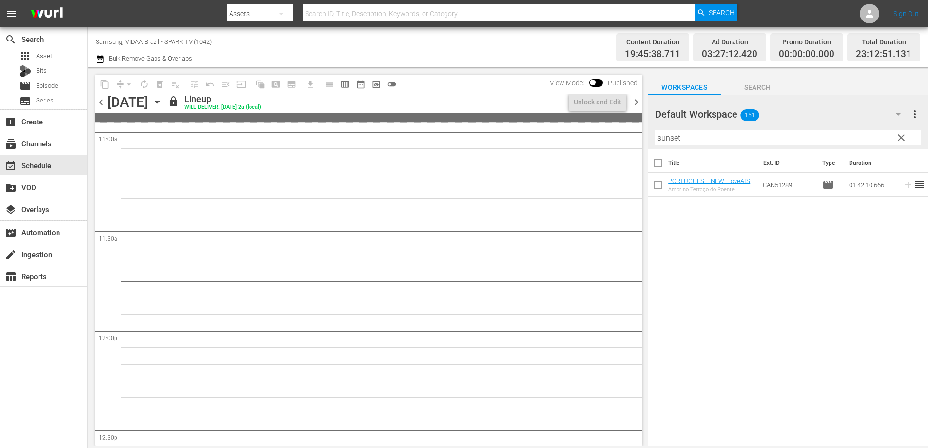
click at [639, 100] on span "chevron_right" at bounding box center [637, 102] width 12 height 12
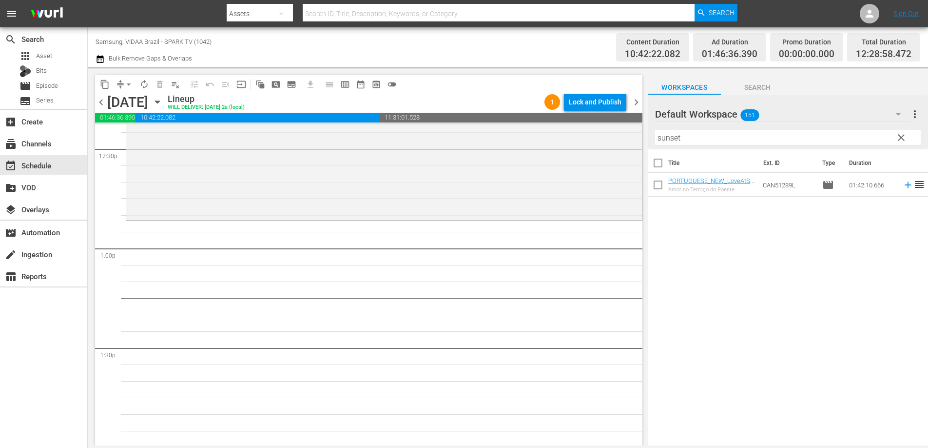
scroll to position [2479, 0]
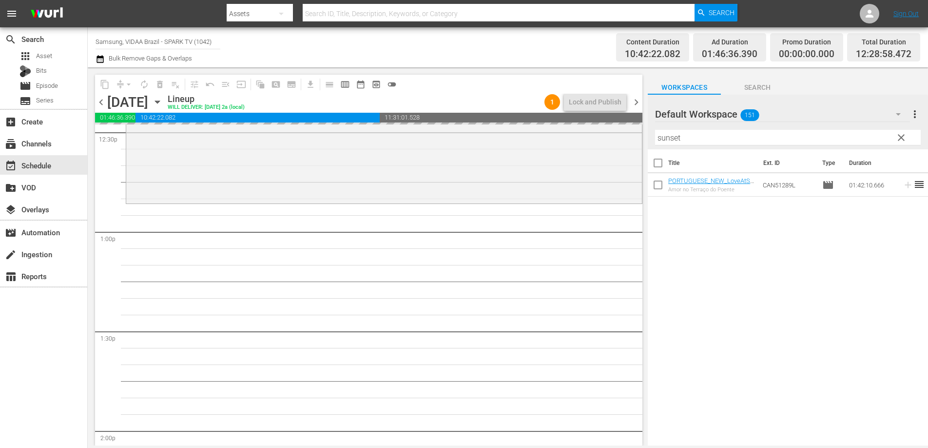
click at [100, 102] on span "chevron_left" at bounding box center [101, 102] width 12 height 12
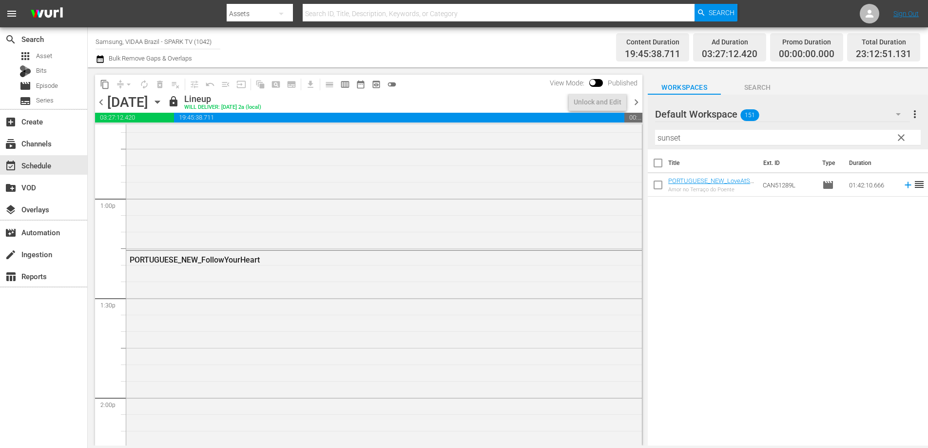
click at [635, 104] on span "chevron_right" at bounding box center [637, 102] width 12 height 12
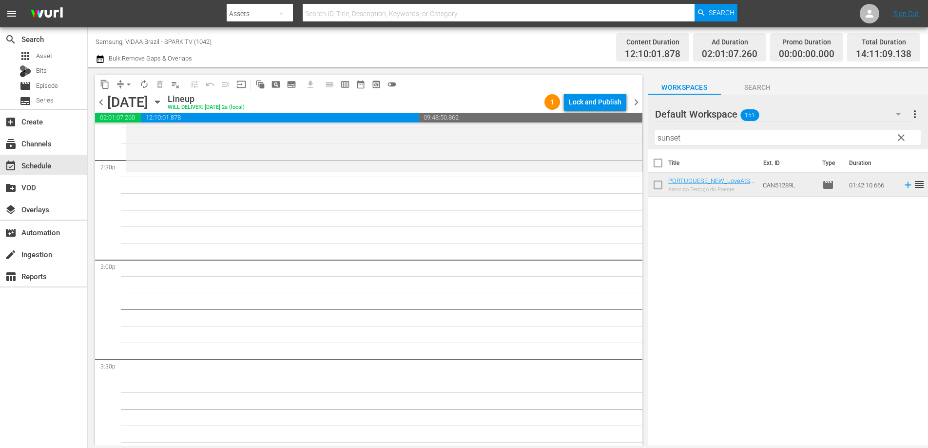
scroll to position [2893, 0]
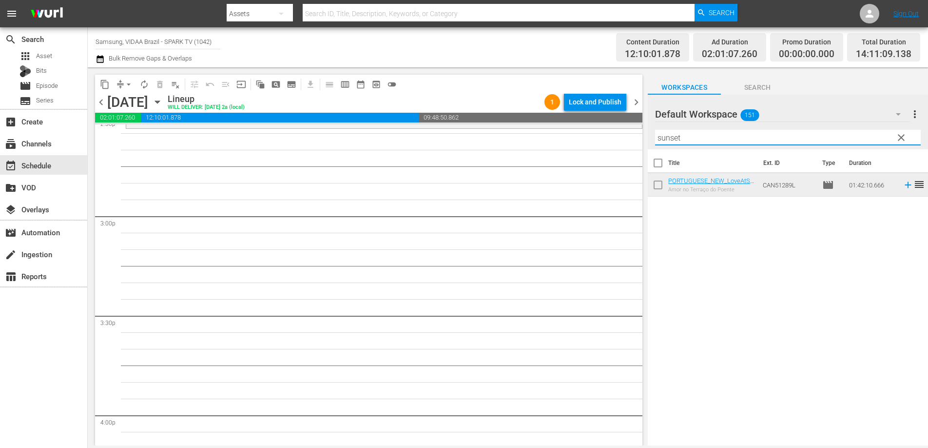
click at [713, 138] on input "sunset" at bounding box center [788, 138] width 266 height 16
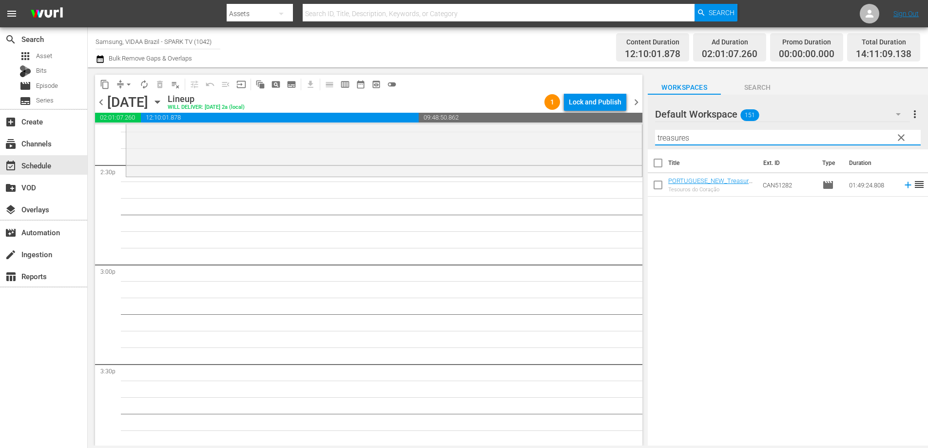
scroll to position [2747, 0]
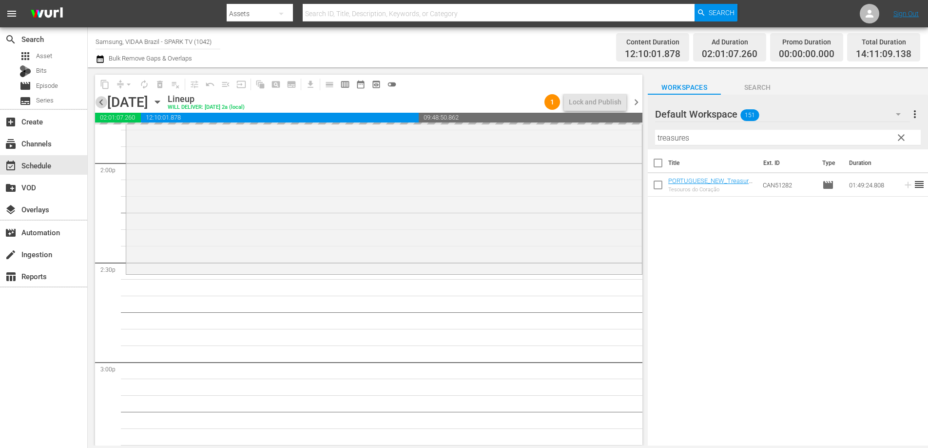
click at [99, 101] on span "chevron_left" at bounding box center [101, 102] width 12 height 12
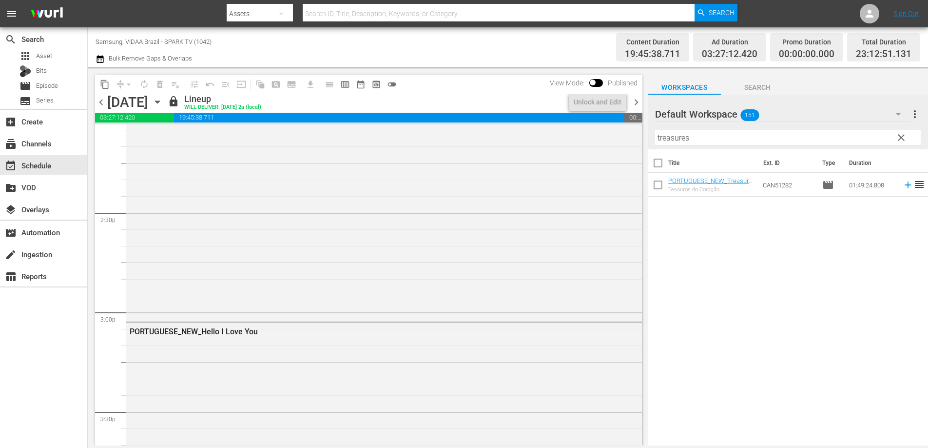
click at [637, 100] on span "chevron_right" at bounding box center [637, 102] width 12 height 12
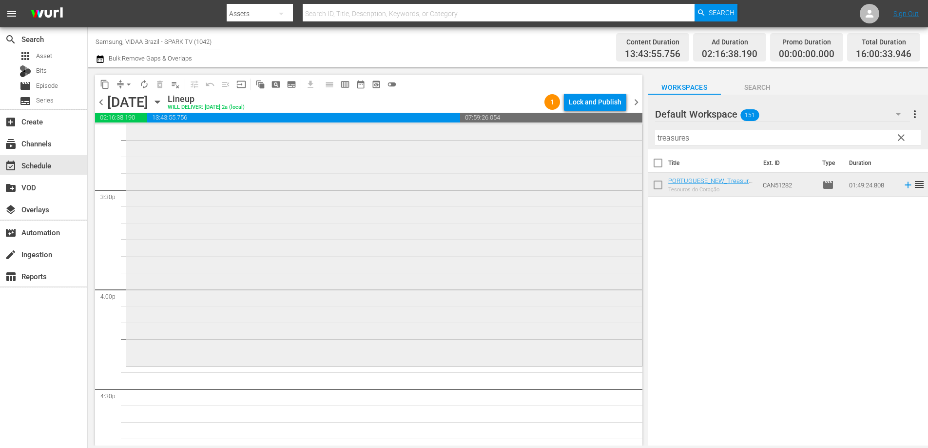
scroll to position [3048, 0]
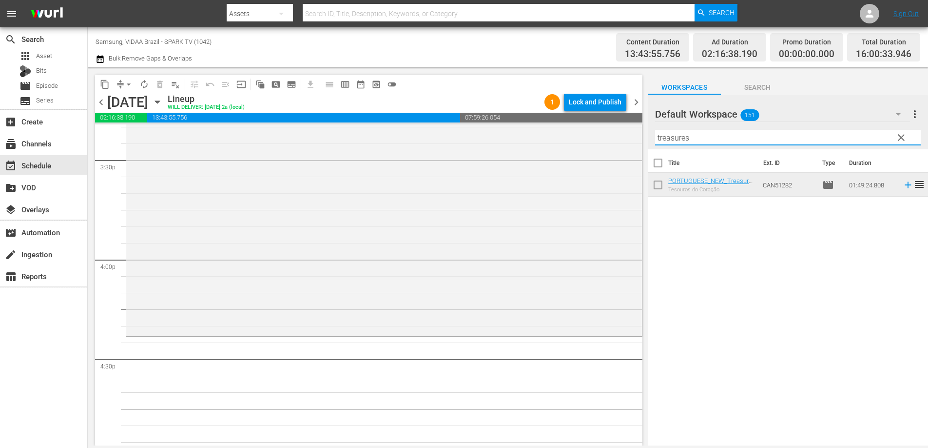
click at [741, 140] on input "treasures" at bounding box center [788, 138] width 266 height 16
type input "portrait"
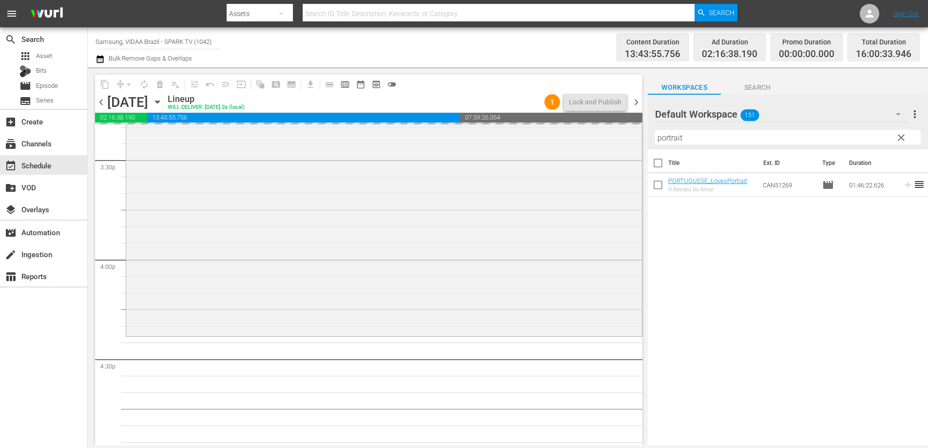
click at [104, 102] on span "chevron_left" at bounding box center [101, 102] width 12 height 12
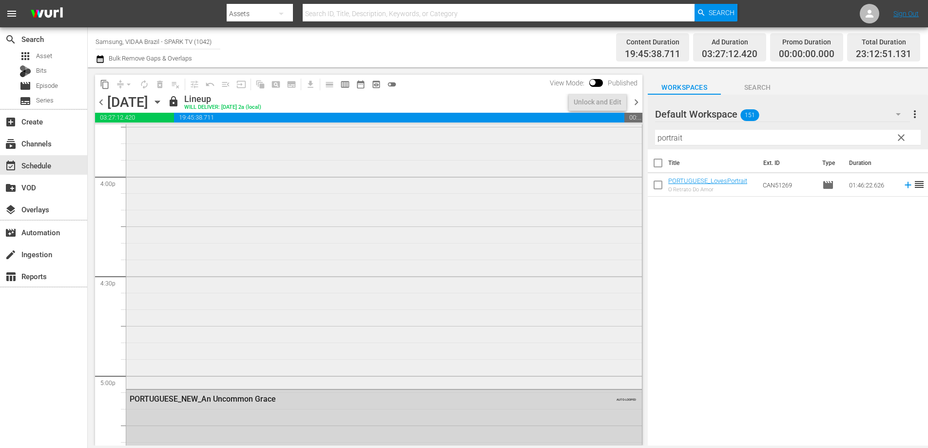
scroll to position [3098, 0]
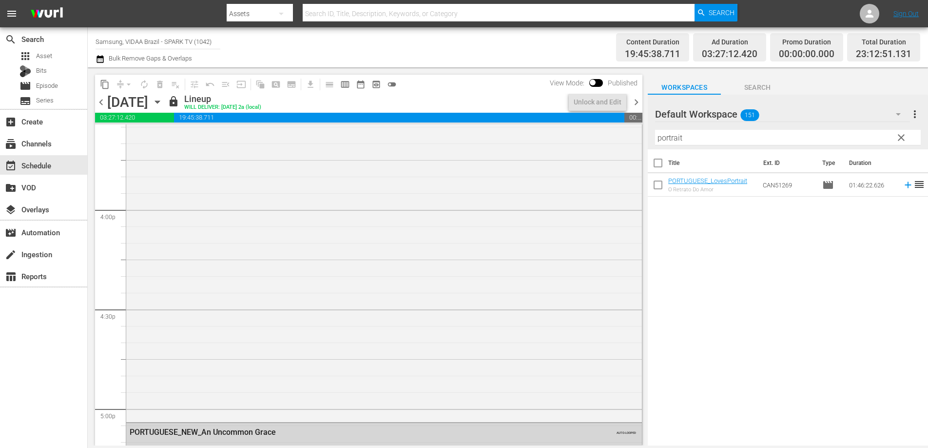
click at [639, 100] on span "chevron_right" at bounding box center [637, 102] width 12 height 12
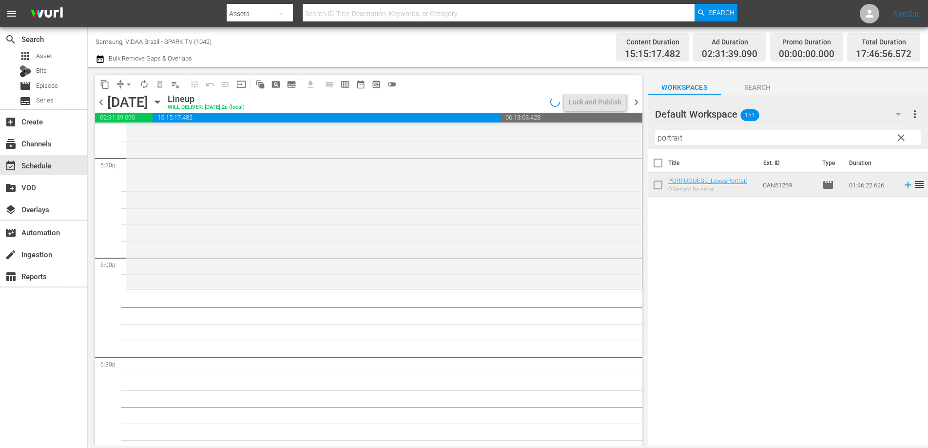
scroll to position [3453, 0]
click at [146, 84] on span "autorenew_outlined" at bounding box center [144, 84] width 10 height 10
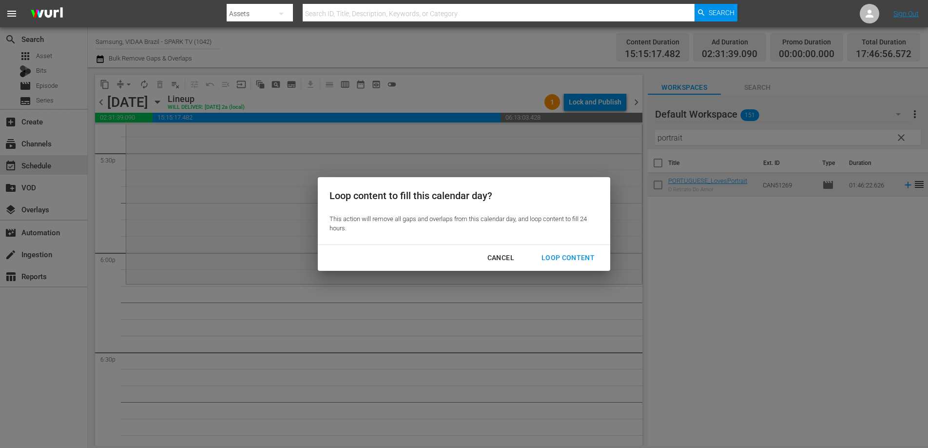
click at [567, 255] on div "Loop Content" at bounding box center [568, 258] width 69 height 12
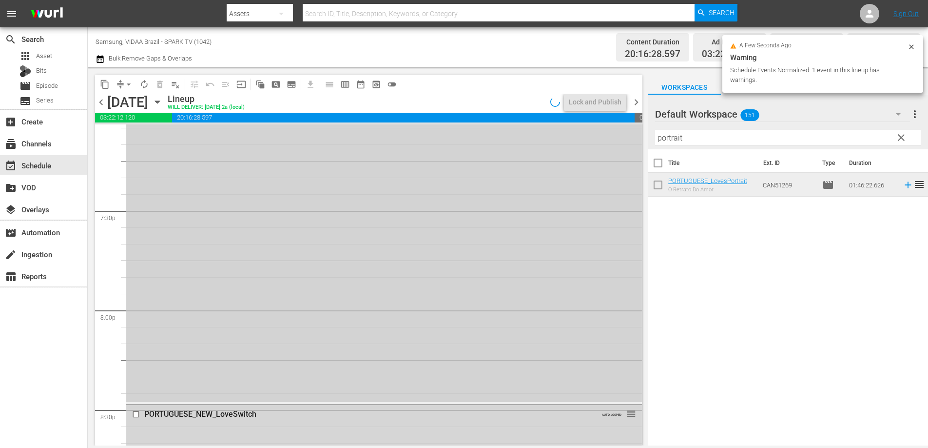
scroll to position [3794, 0]
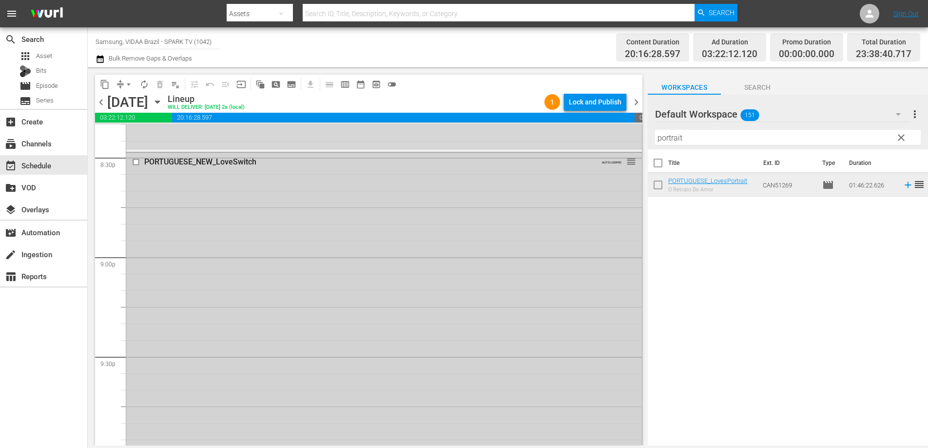
scroll to position [4047, 0]
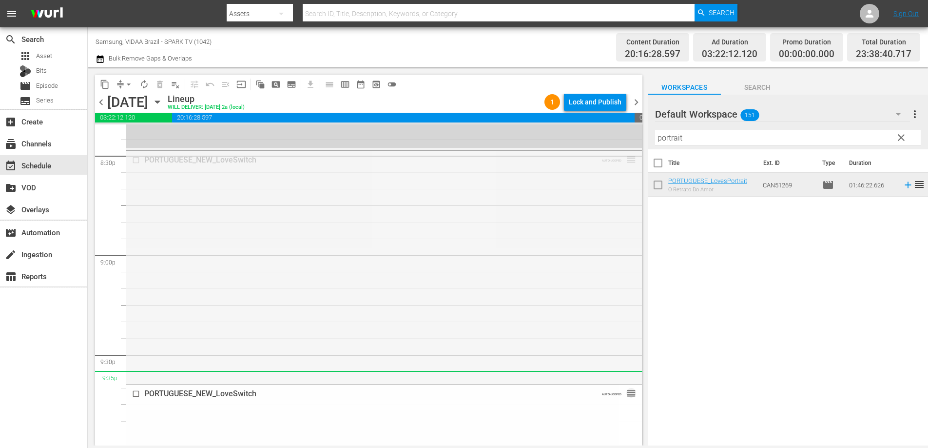
drag, startPoint x: 622, startPoint y: 158, endPoint x: 592, endPoint y: 376, distance: 220.4
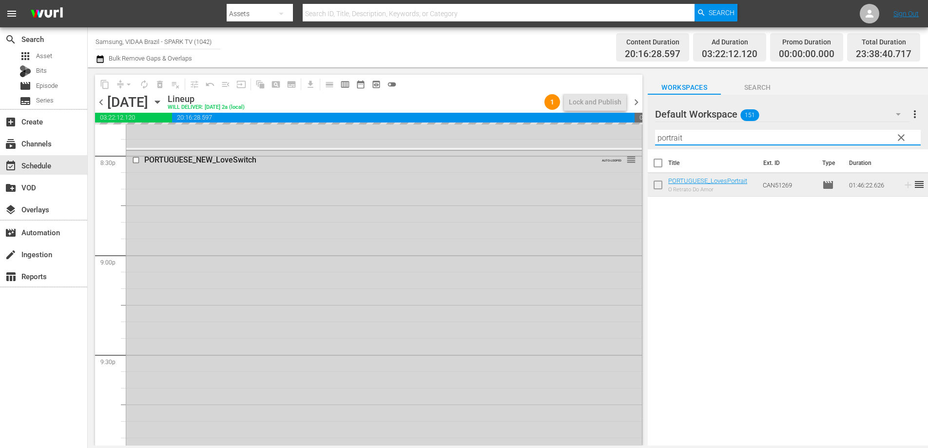
click at [699, 138] on input "portrait" at bounding box center [788, 138] width 266 height 16
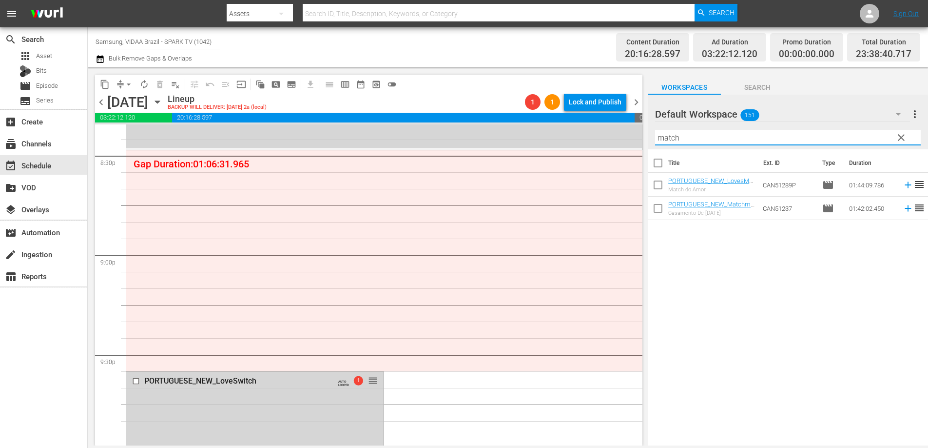
type input "match"
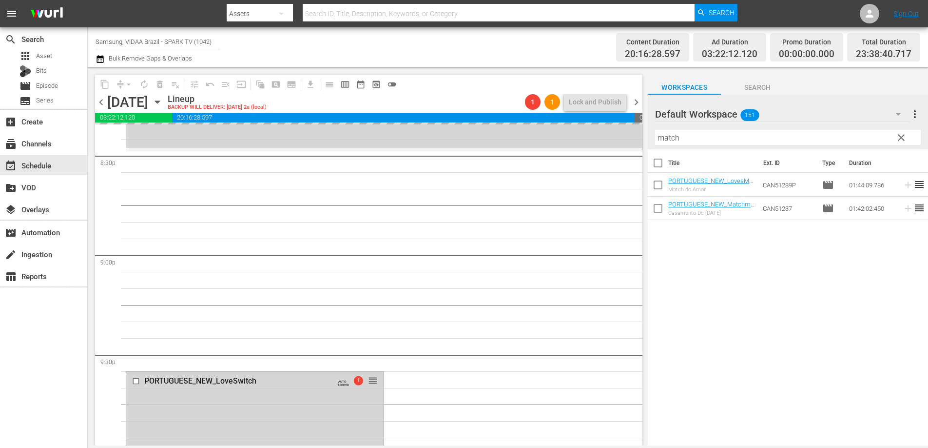
click at [100, 101] on span "chevron_left" at bounding box center [101, 102] width 12 height 12
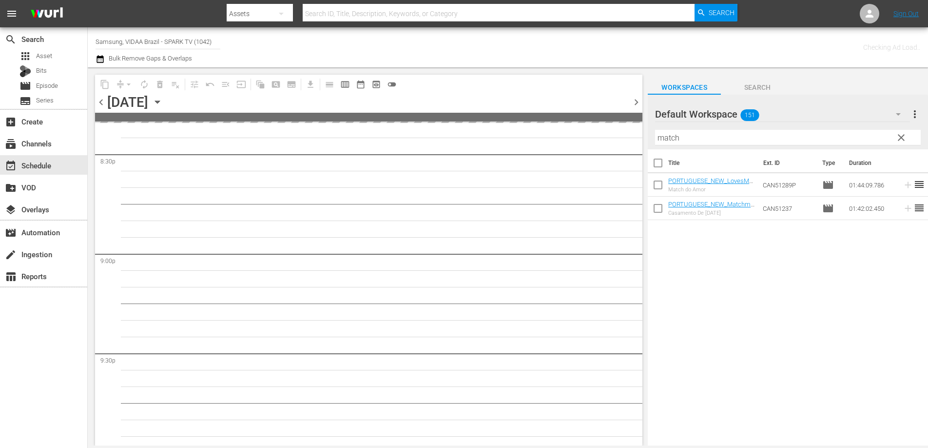
scroll to position [4147, 0]
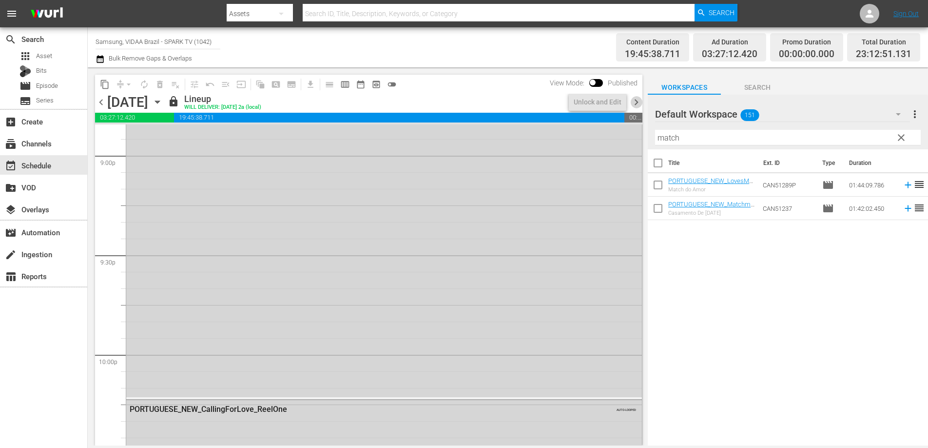
click at [636, 103] on span "chevron_right" at bounding box center [637, 102] width 12 height 12
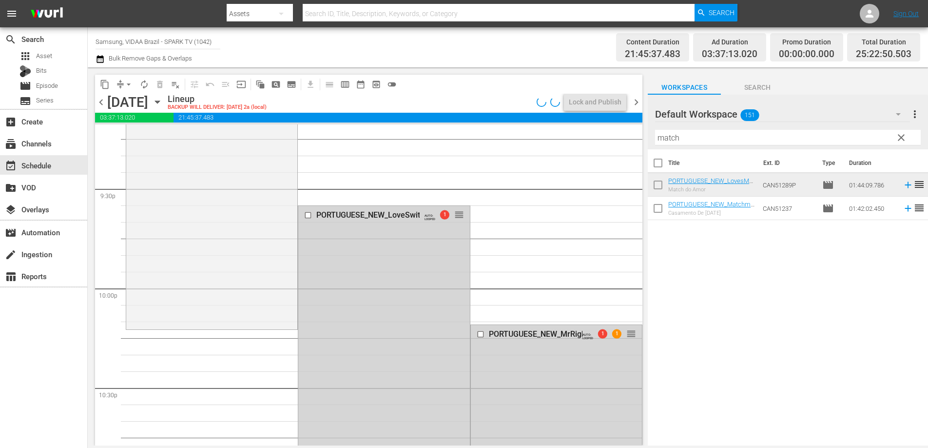
scroll to position [4097, 0]
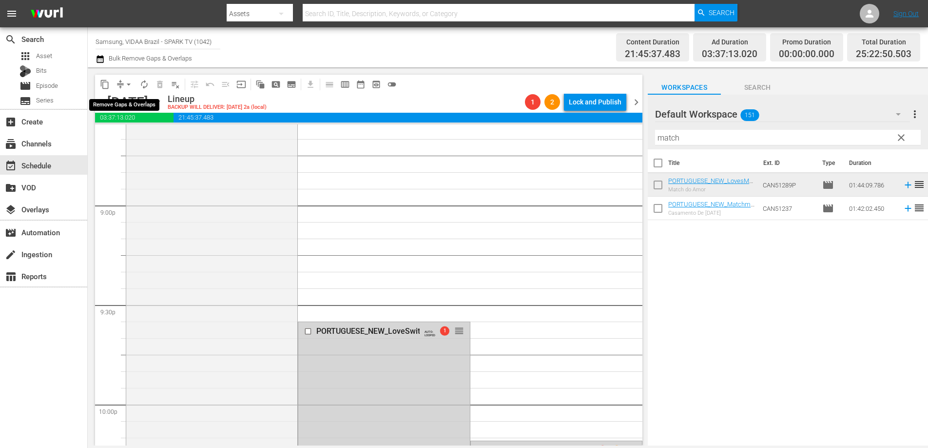
click at [121, 85] on button "arrow_drop_down" at bounding box center [129, 85] width 16 height 16
click at [147, 135] on li "Align to End of Previous Day" at bounding box center [129, 136] width 102 height 16
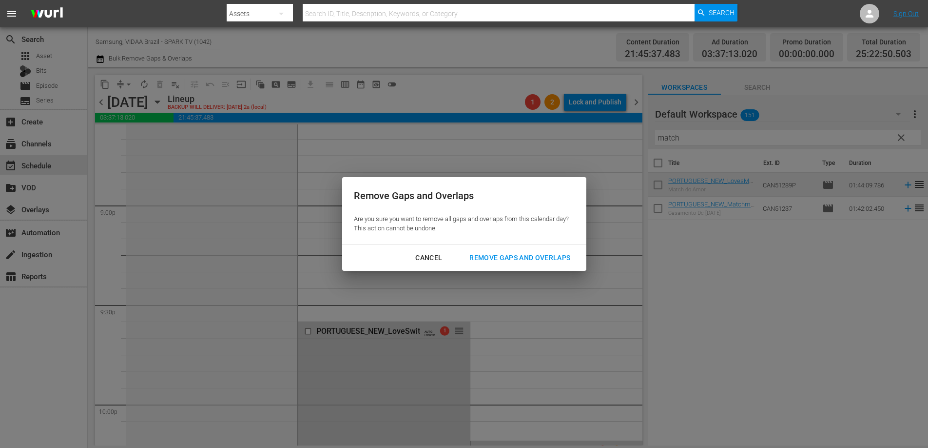
drag, startPoint x: 544, startPoint y: 255, endPoint x: 543, endPoint y: 260, distance: 6.0
click at [544, 255] on div "Remove Gaps and Overlaps" at bounding box center [520, 258] width 117 height 12
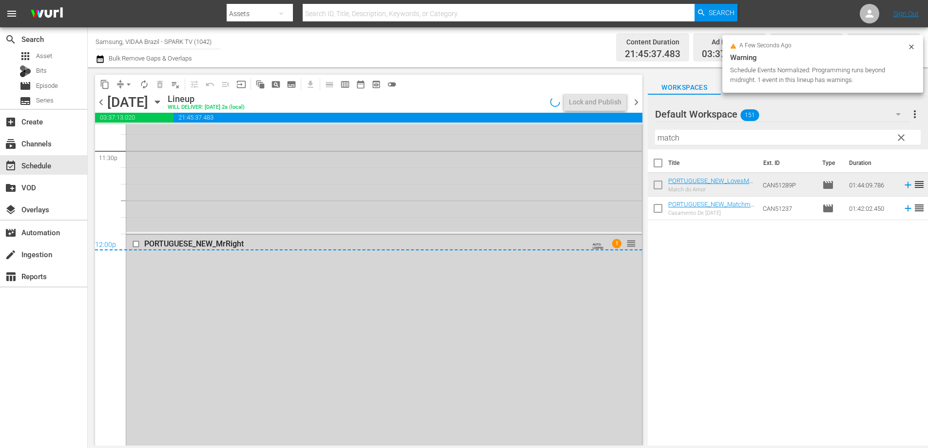
scroll to position [4664, 0]
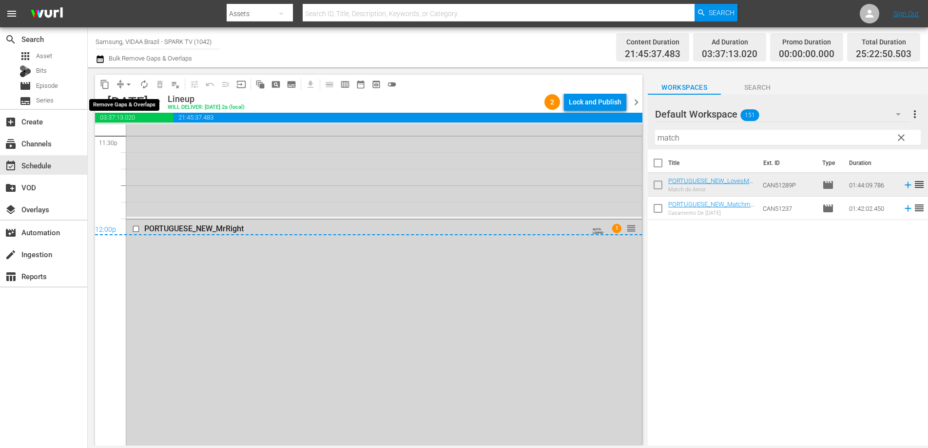
click at [130, 81] on span "arrow_drop_down" at bounding box center [129, 84] width 10 height 10
click at [138, 136] on li "Align to End of Previous Day" at bounding box center [129, 136] width 102 height 16
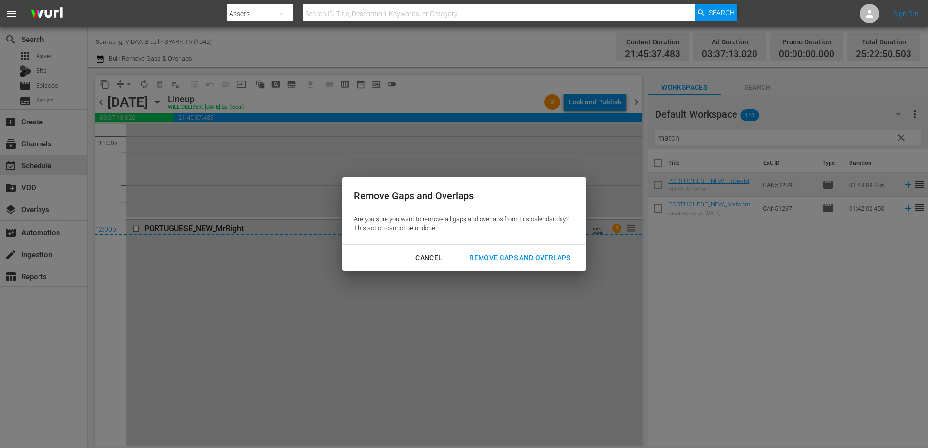
click at [542, 254] on div "Remove Gaps and Overlaps" at bounding box center [520, 258] width 117 height 12
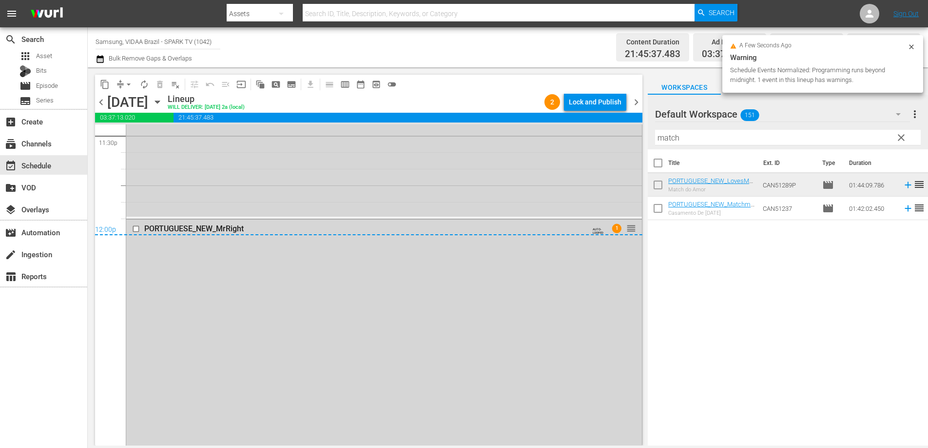
click at [594, 101] on div "Lock and Publish" at bounding box center [595, 102] width 53 height 18
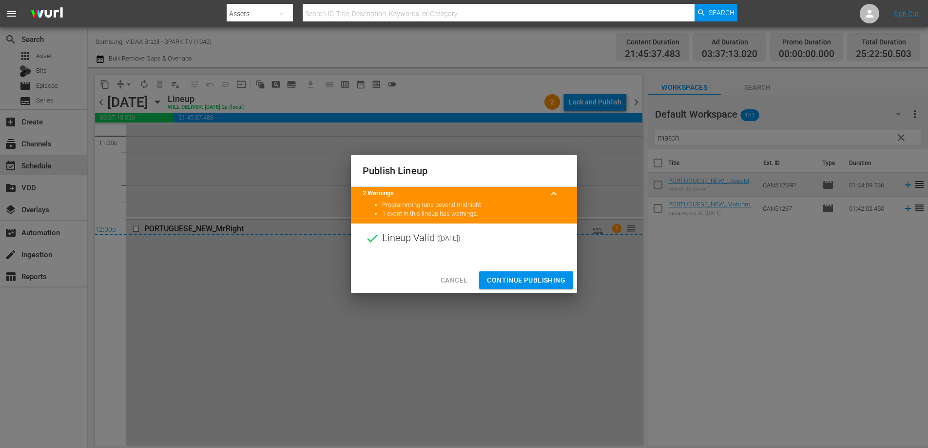
click at [527, 273] on button "Continue Publishing" at bounding box center [526, 280] width 94 height 18
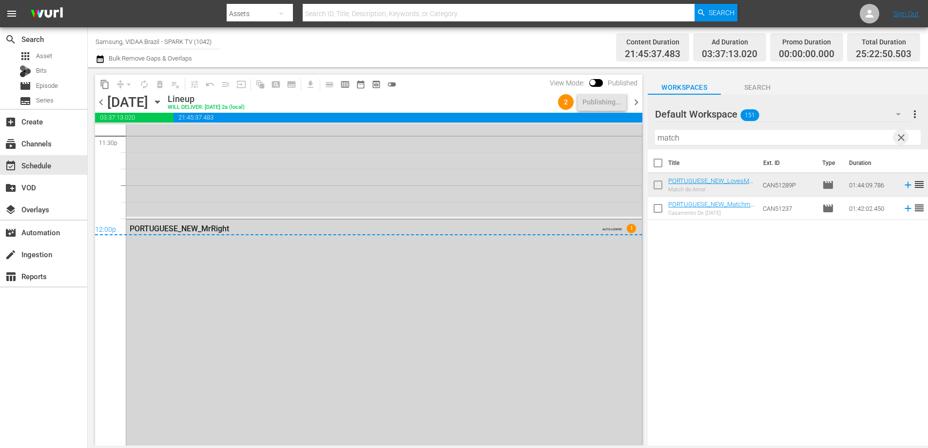
click at [900, 138] on span "clear" at bounding box center [902, 138] width 12 height 12
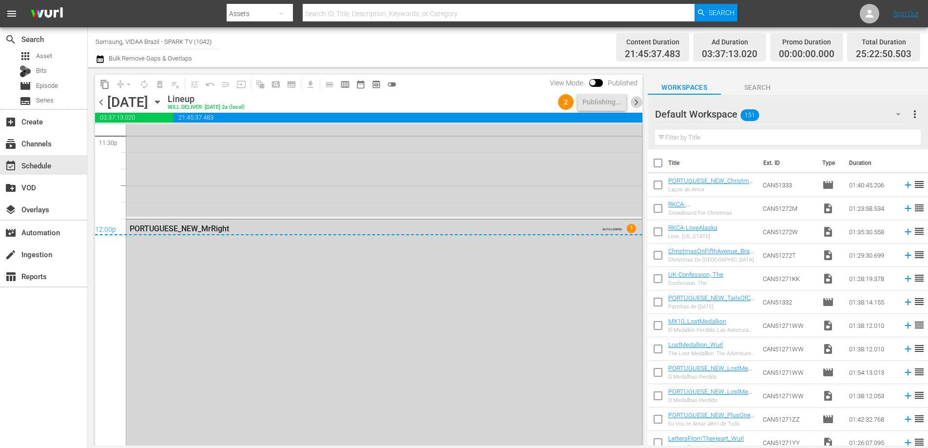
click at [637, 103] on span "chevron_right" at bounding box center [637, 102] width 12 height 12
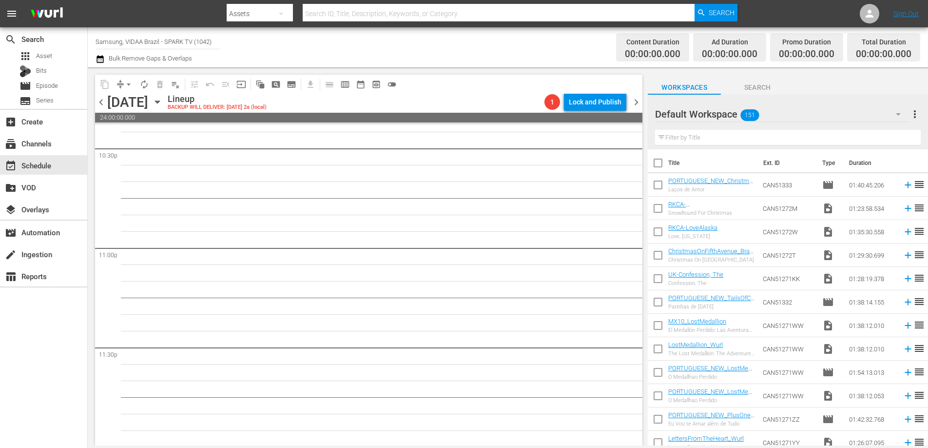
scroll to position [4454, 0]
click at [101, 104] on span "chevron_left" at bounding box center [101, 102] width 12 height 12
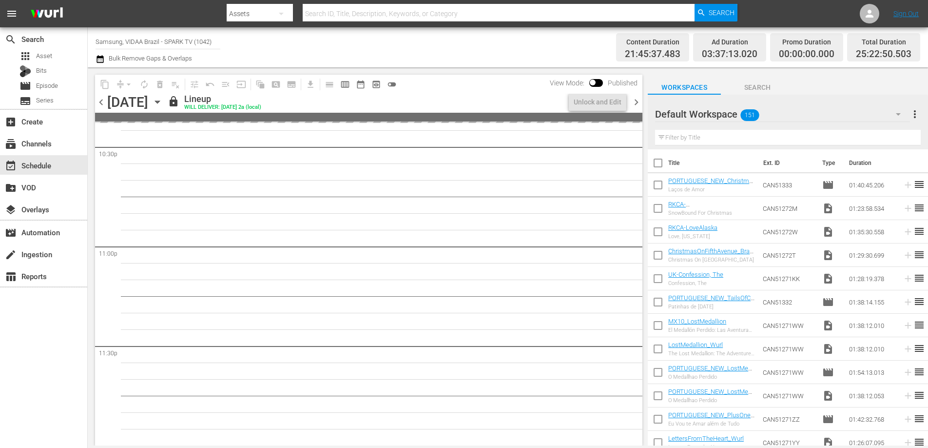
scroll to position [4664, 0]
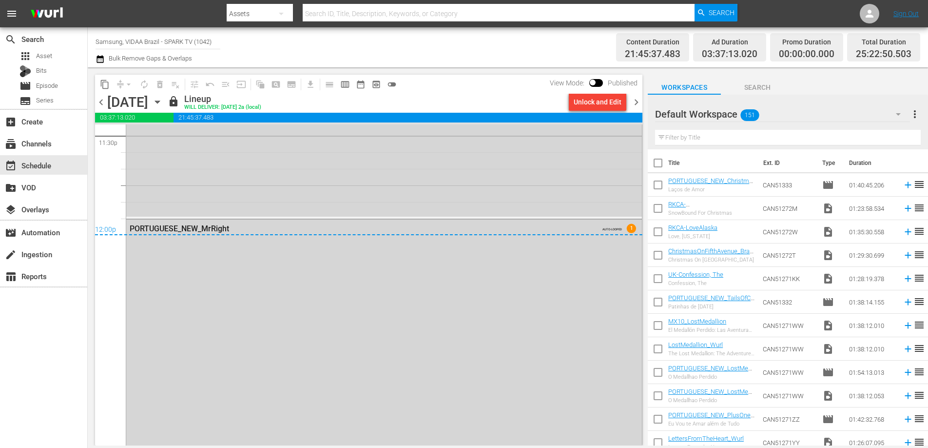
click at [637, 101] on span "chevron_right" at bounding box center [637, 102] width 12 height 12
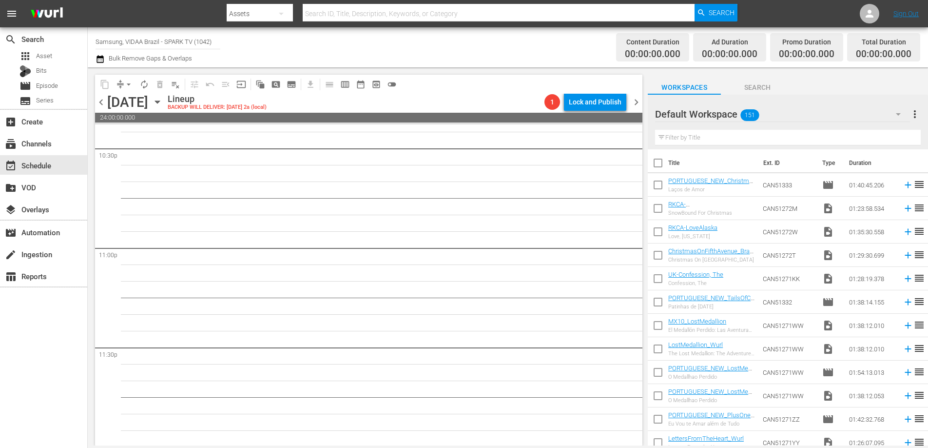
scroll to position [4454, 0]
click at [716, 139] on input "text" at bounding box center [788, 138] width 266 height 16
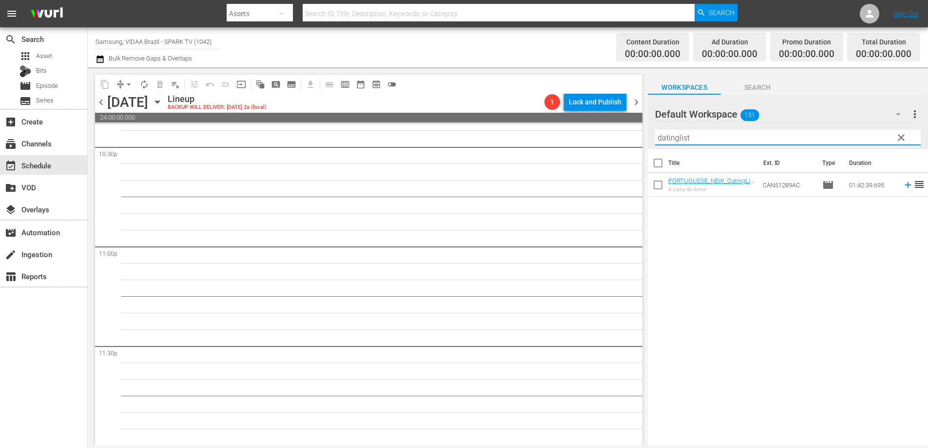
type input "datinglist"
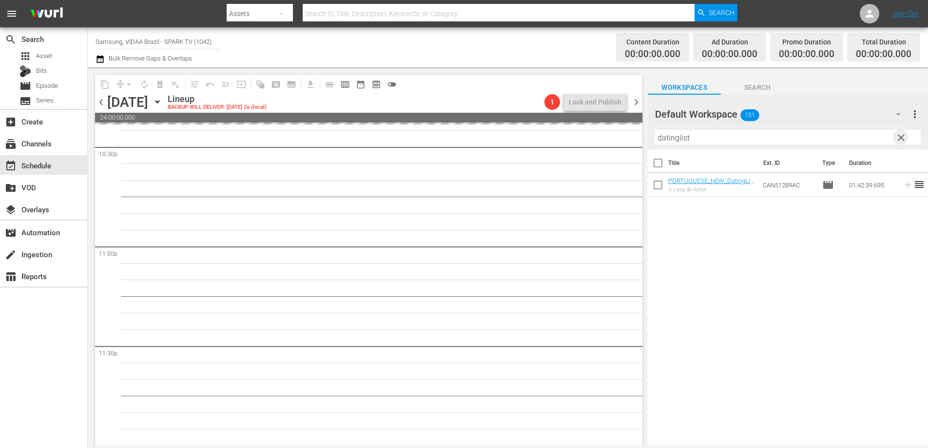
click at [902, 138] on span "clear" at bounding box center [902, 138] width 12 height 12
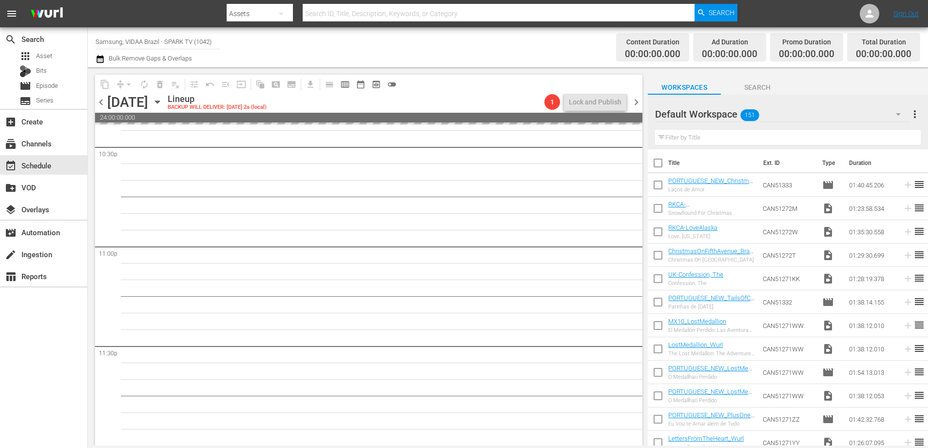
click at [102, 101] on span "chevron_left" at bounding box center [101, 102] width 12 height 12
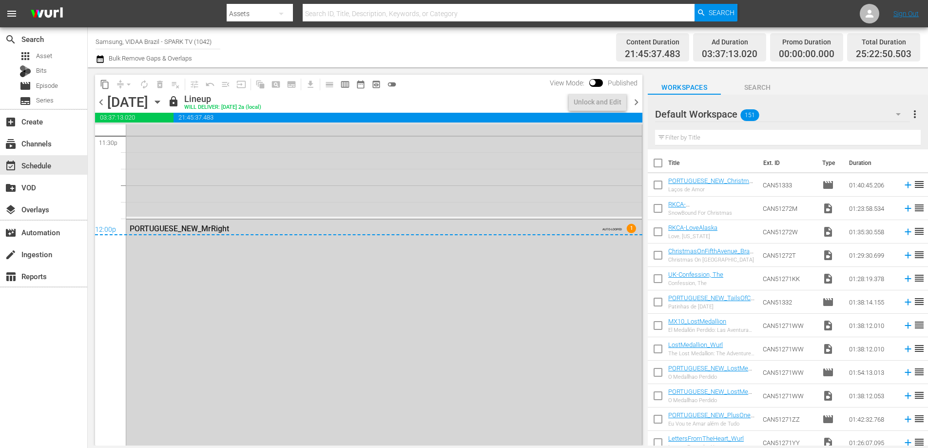
click at [635, 103] on span "chevron_right" at bounding box center [637, 102] width 12 height 12
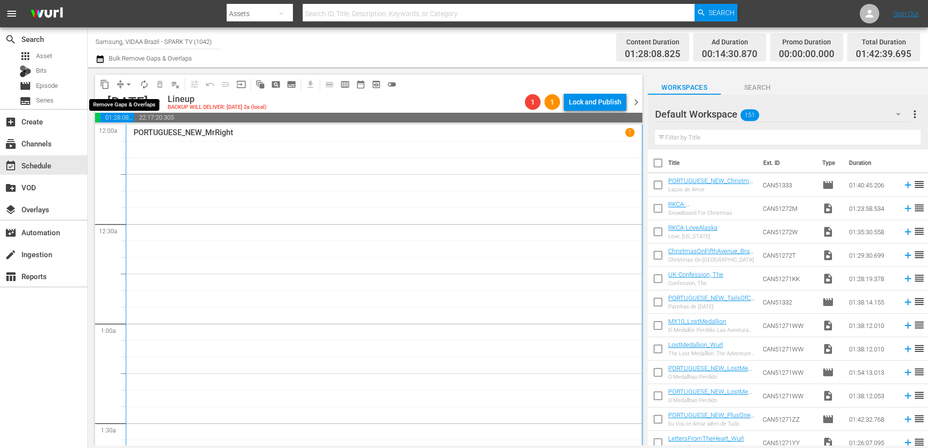
click at [130, 85] on span "arrow_drop_down" at bounding box center [129, 84] width 10 height 10
click at [134, 139] on li "Align to End of Previous Day" at bounding box center [129, 136] width 102 height 16
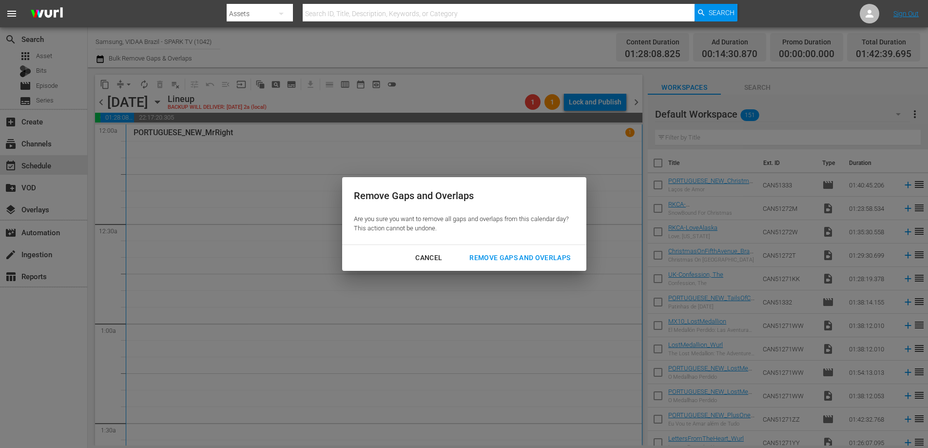
click at [492, 258] on div "Remove Gaps and Overlaps" at bounding box center [520, 258] width 117 height 12
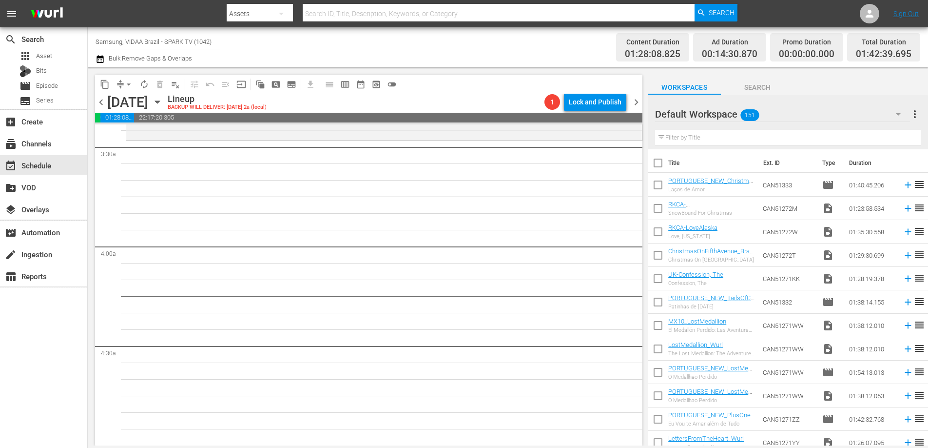
scroll to position [611, 0]
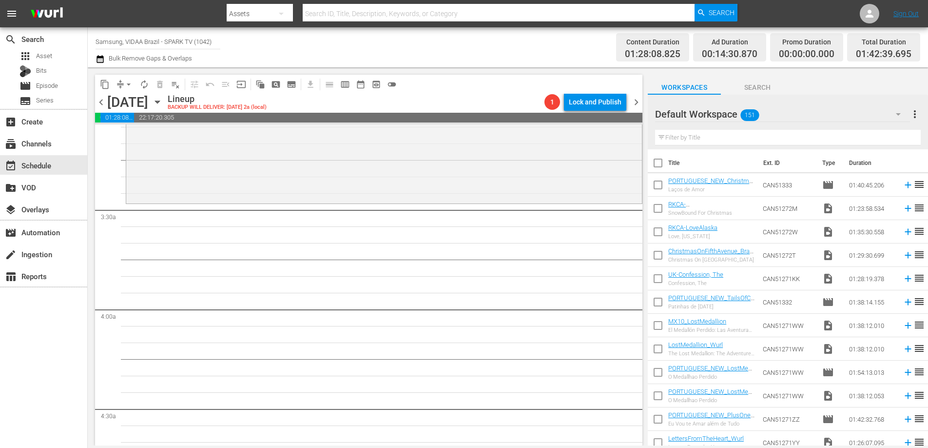
click at [744, 141] on input "text" at bounding box center [788, 138] width 266 height 16
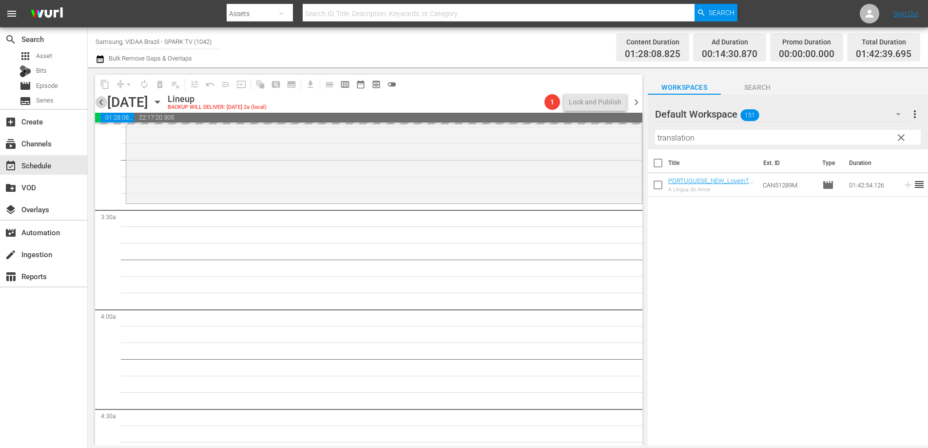
click at [104, 104] on span "chevron_left" at bounding box center [101, 102] width 12 height 12
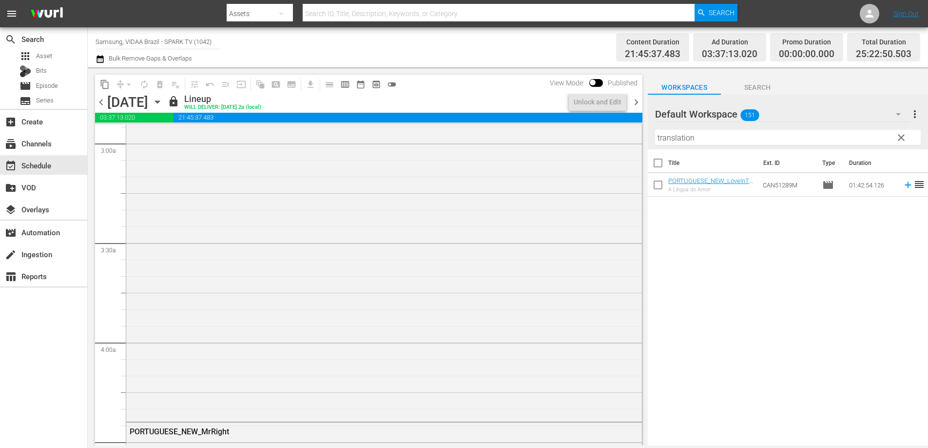
click at [636, 102] on span "chevron_right" at bounding box center [637, 102] width 12 height 12
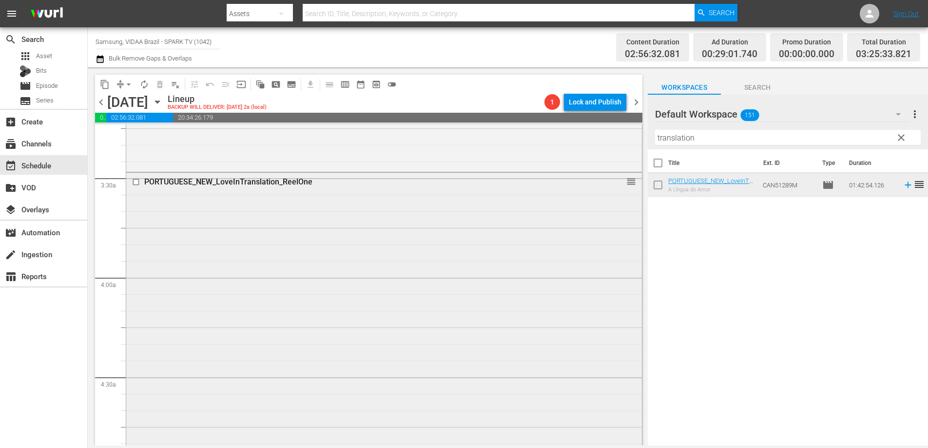
scroll to position [885, 0]
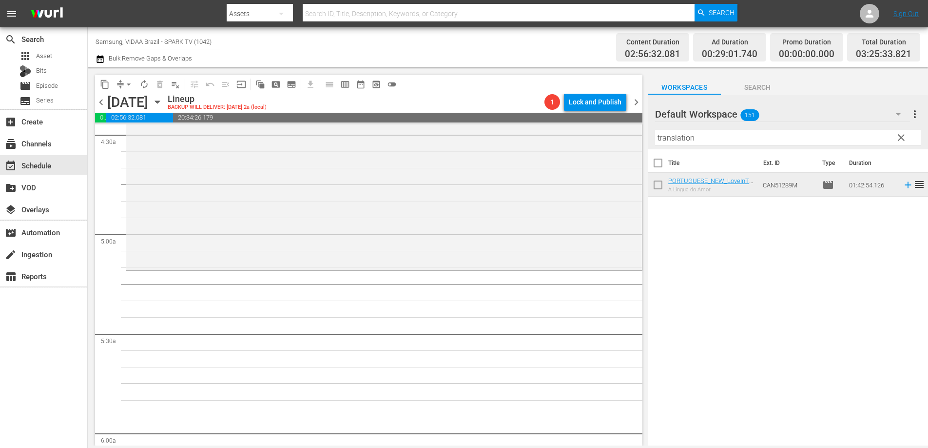
click at [707, 134] on input "translation" at bounding box center [788, 138] width 266 height 16
type input "l"
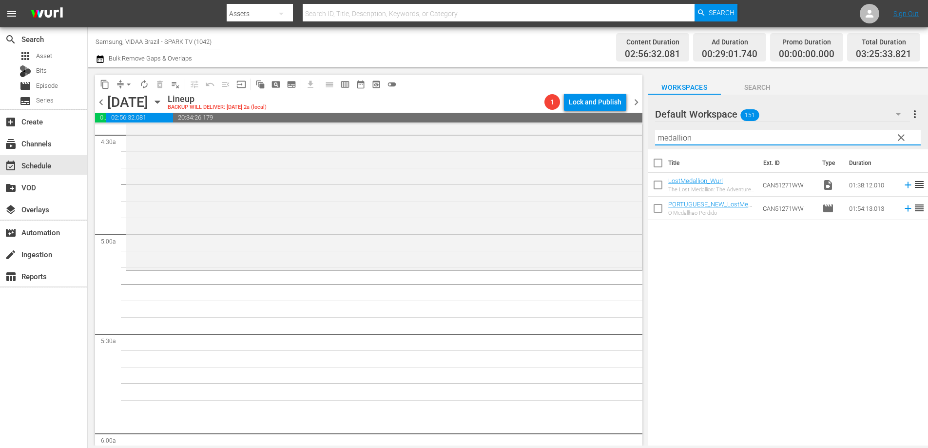
type input "medallion"
click at [660, 186] on input "checkbox" at bounding box center [658, 187] width 20 height 20
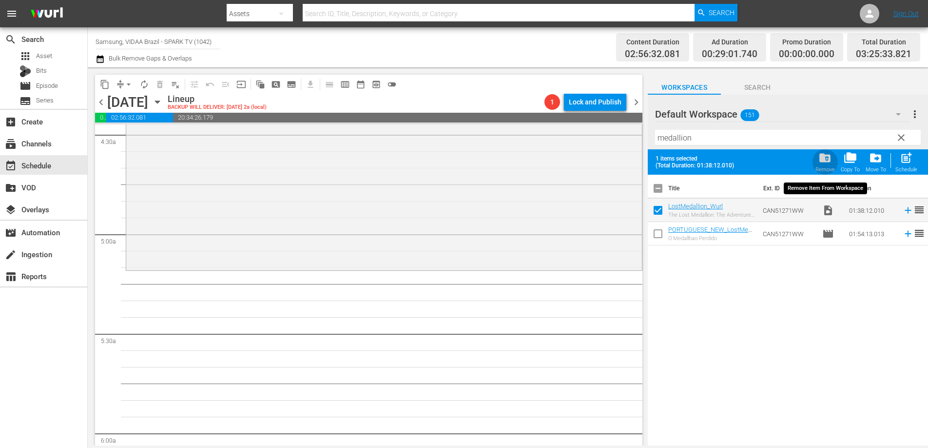
click at [825, 164] on span "folder_delete" at bounding box center [825, 157] width 13 height 13
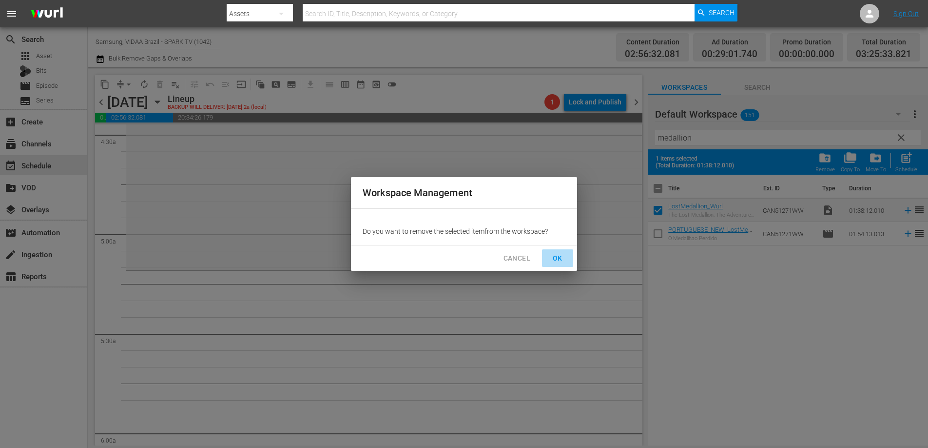
click at [571, 253] on button "OK" at bounding box center [557, 258] width 31 height 18
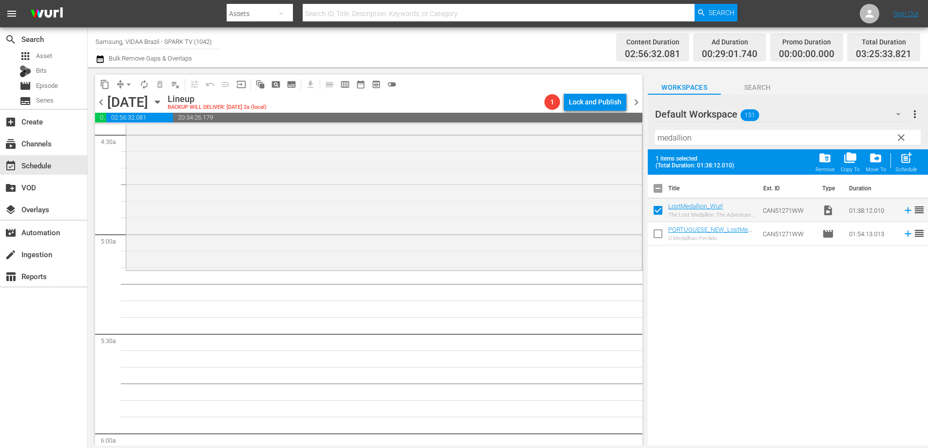
checkbox input "false"
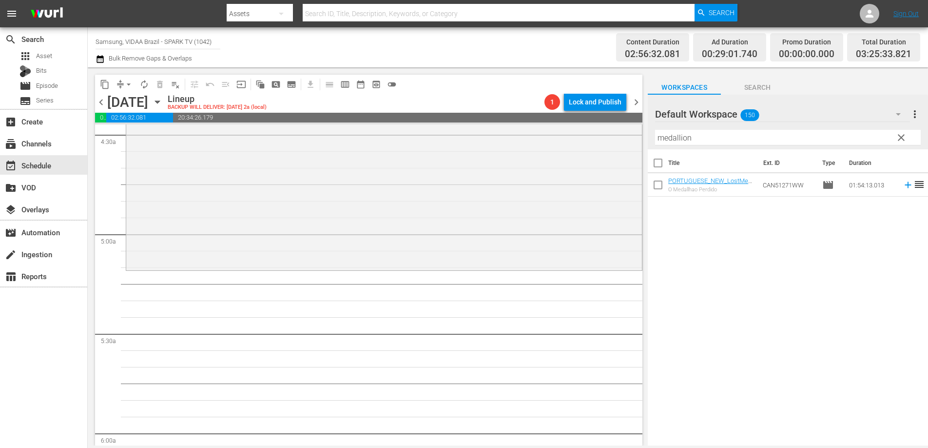
click at [102, 105] on span "chevron_left" at bounding box center [101, 102] width 12 height 12
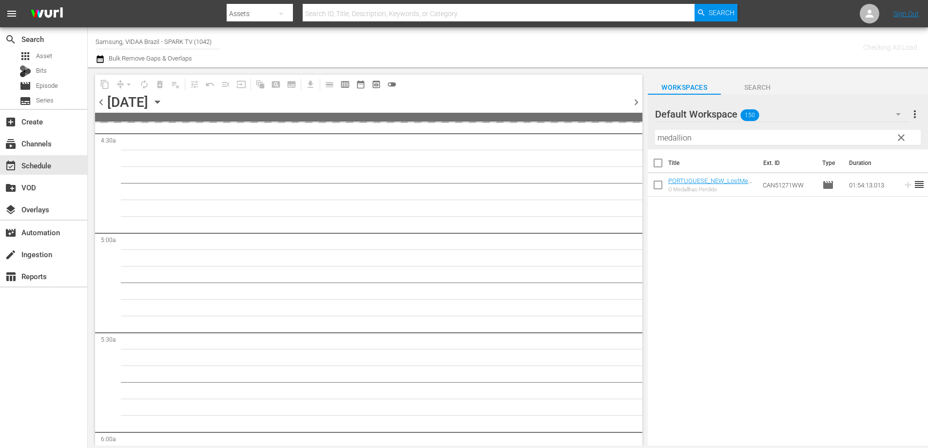
scroll to position [902, 0]
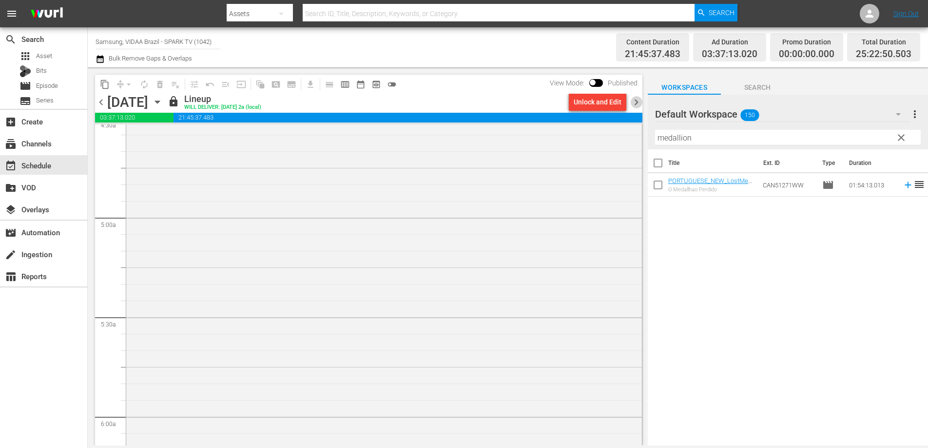
click at [634, 104] on span "chevron_right" at bounding box center [637, 102] width 12 height 12
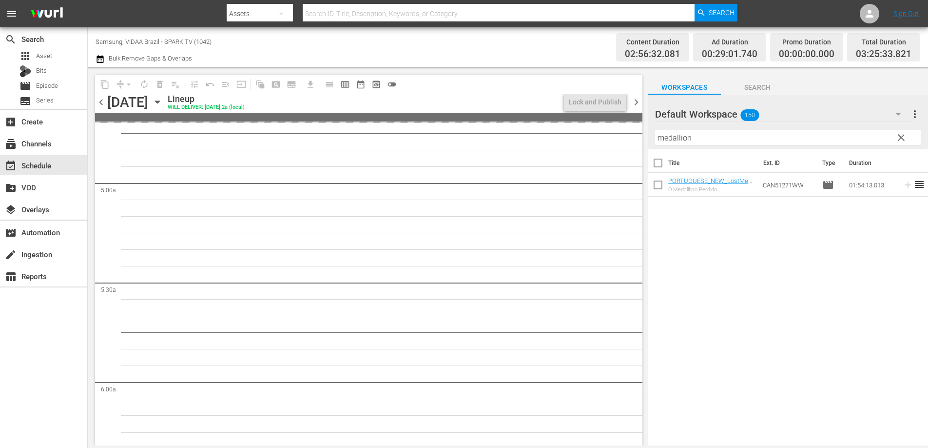
scroll to position [918, 0]
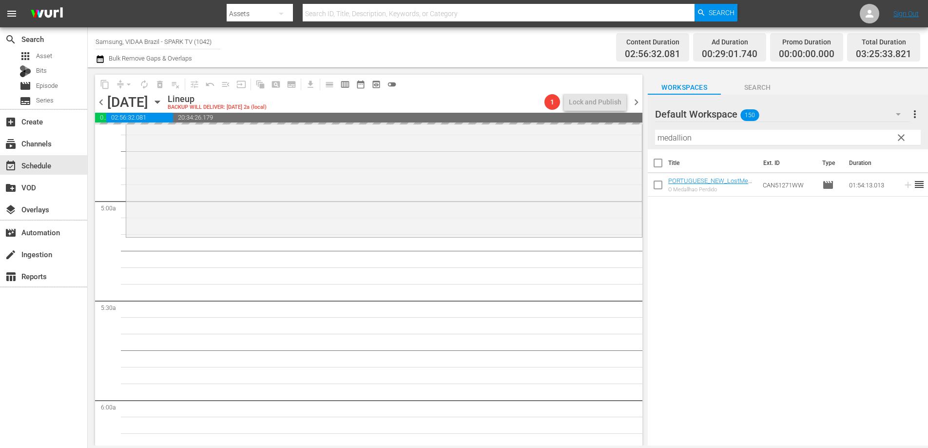
click at [102, 101] on span "chevron_left" at bounding box center [101, 102] width 12 height 12
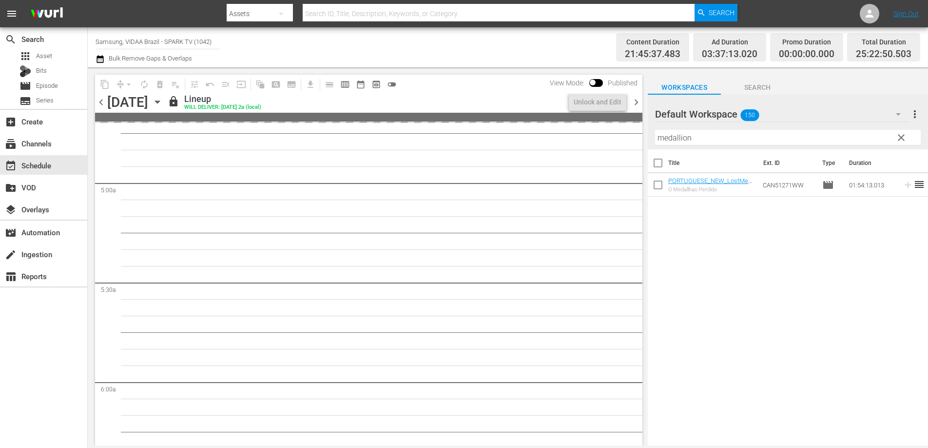
scroll to position [902, 0]
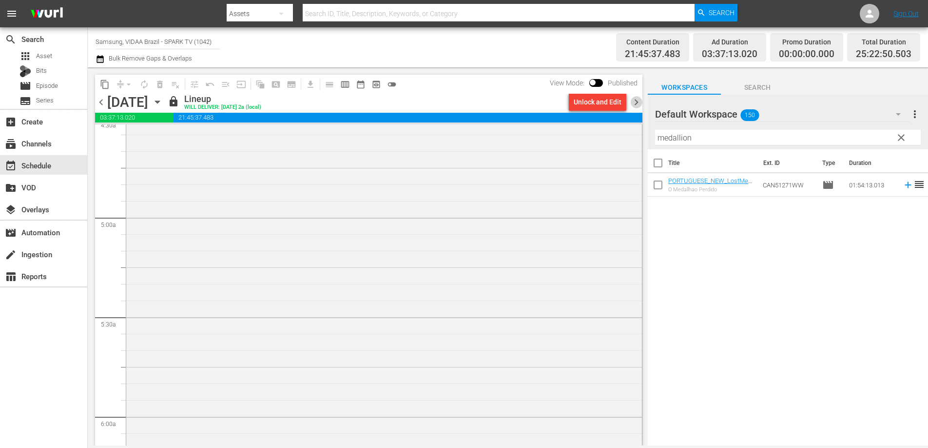
click at [637, 104] on span "chevron_right" at bounding box center [637, 102] width 12 height 12
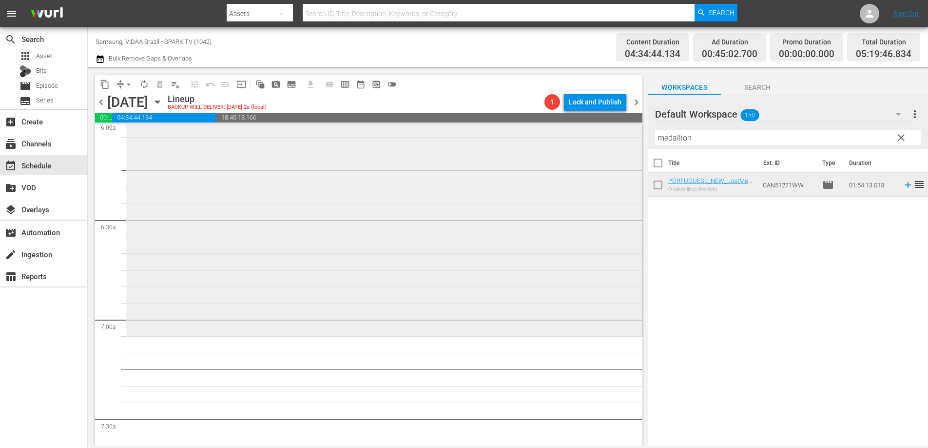
scroll to position [1202, 0]
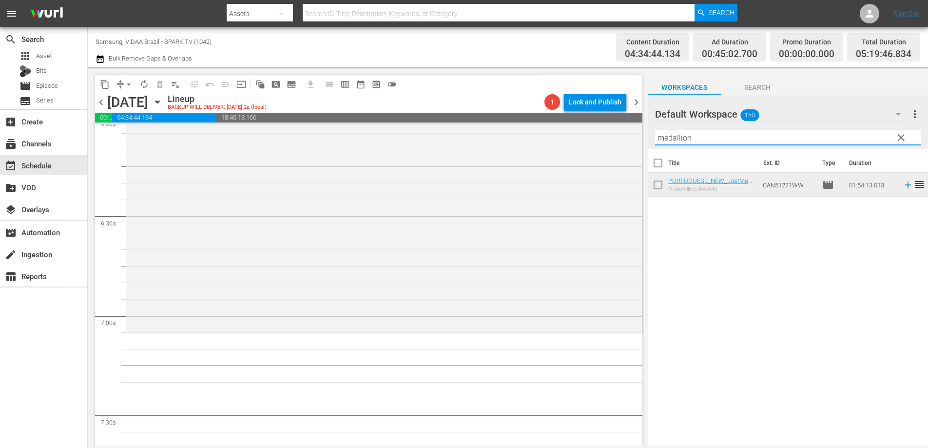
click at [704, 140] on input "medallion" at bounding box center [788, 138] width 266 height 16
click at [704, 139] on input "medallion" at bounding box center [788, 138] width 266 height 16
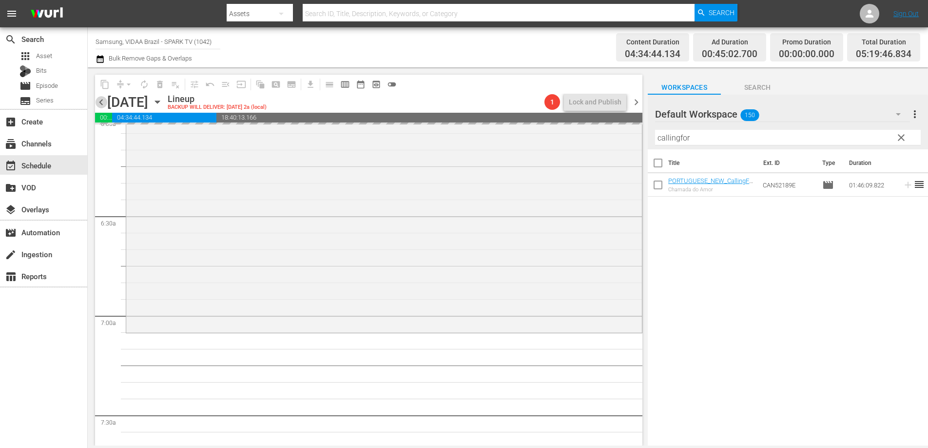
click at [101, 102] on span "chevron_left" at bounding box center [101, 102] width 12 height 12
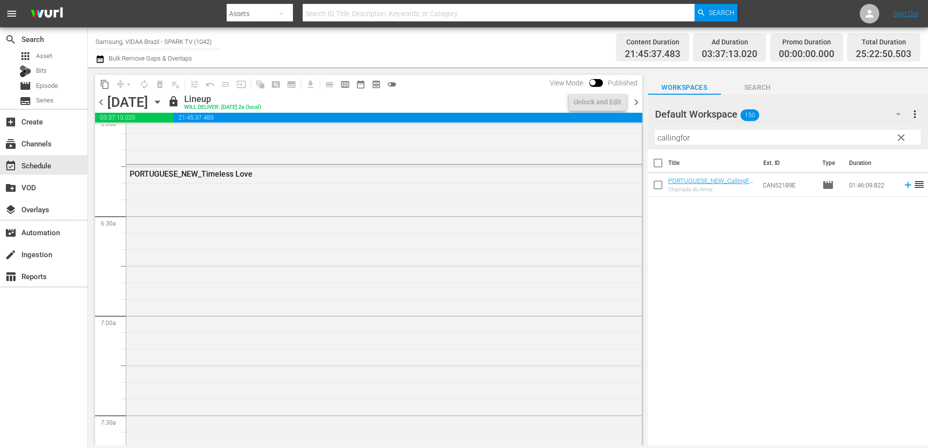
click at [638, 101] on span "chevron_right" at bounding box center [637, 102] width 12 height 12
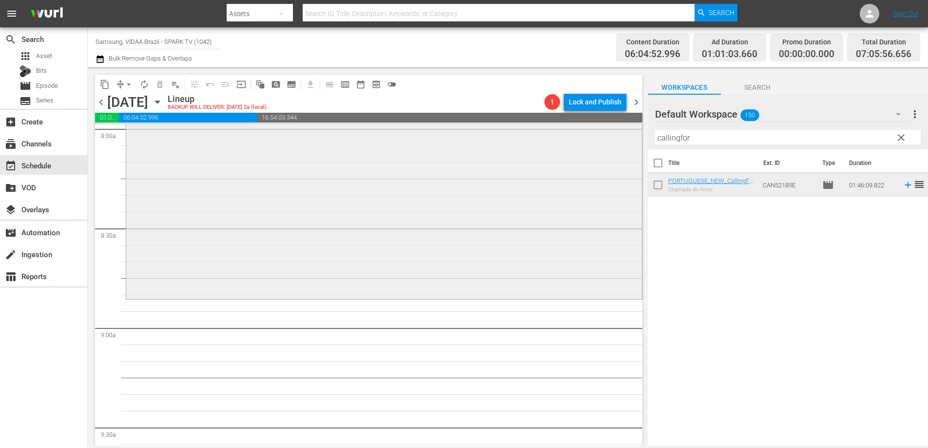
scroll to position [1588, 0]
click at [727, 138] on input "callingfor" at bounding box center [788, 138] width 266 height 16
click at [710, 139] on input "callingfor" at bounding box center [788, 138] width 266 height 16
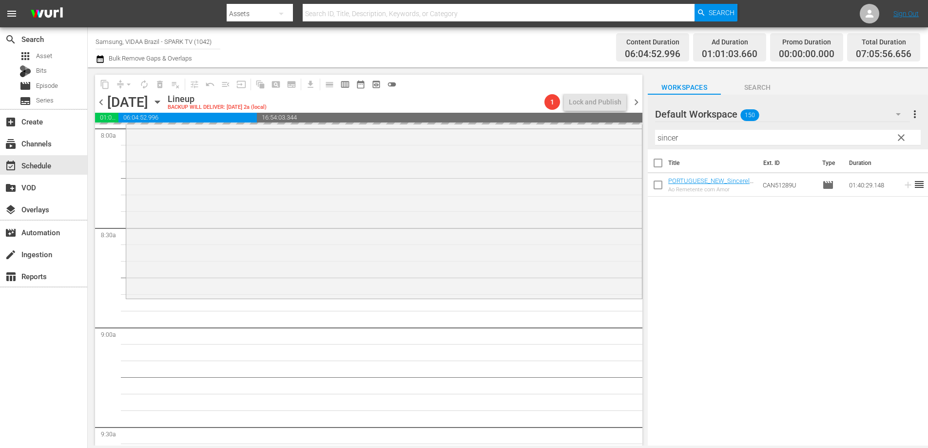
click at [99, 105] on span "chevron_left" at bounding box center [101, 102] width 12 height 12
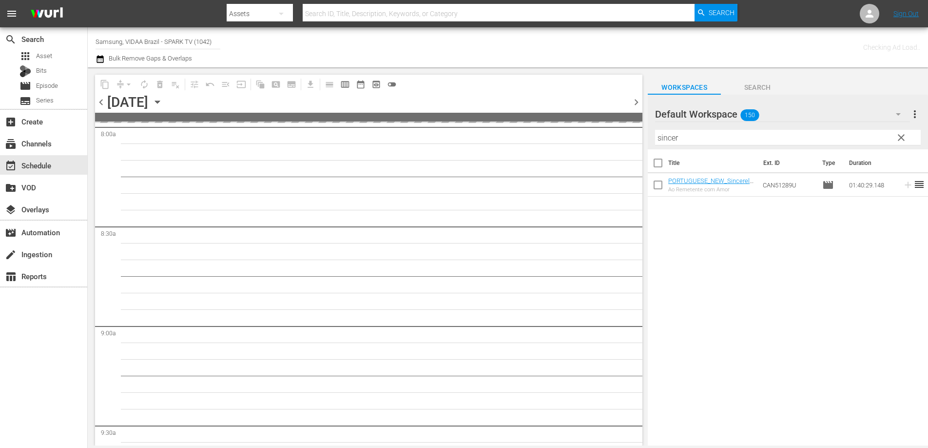
scroll to position [1621, 0]
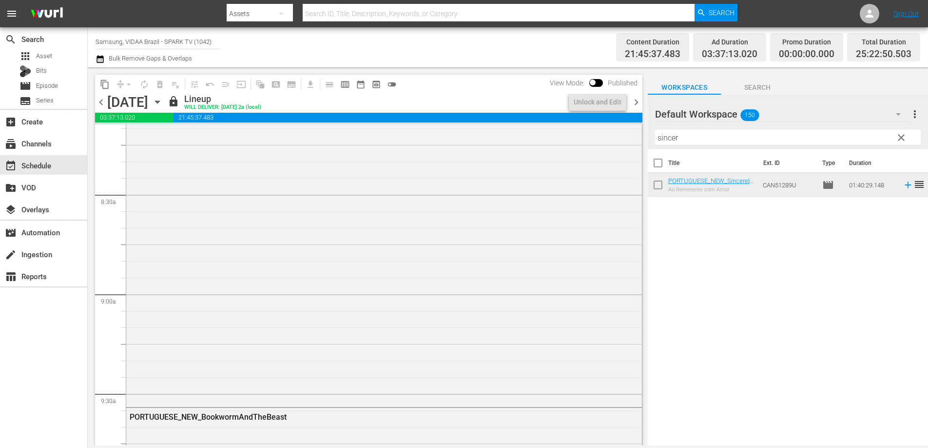
click at [637, 102] on span "chevron_right" at bounding box center [637, 102] width 12 height 12
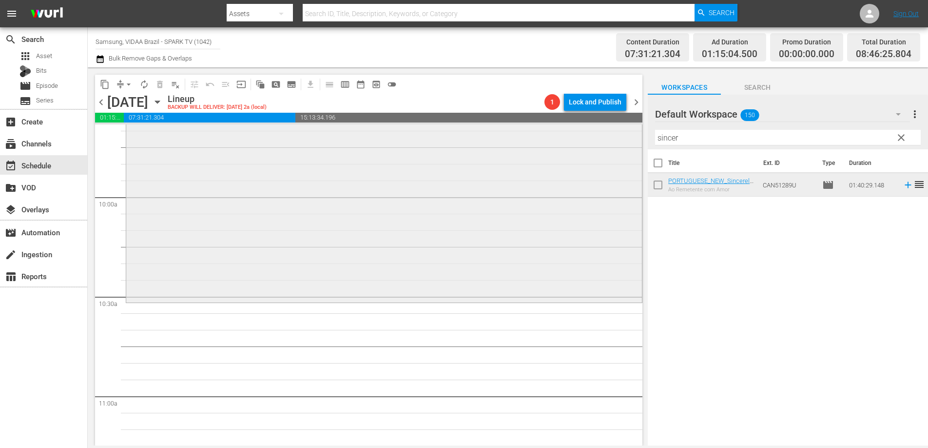
scroll to position [1919, 0]
click at [703, 140] on input "sincer" at bounding box center [788, 138] width 266 height 16
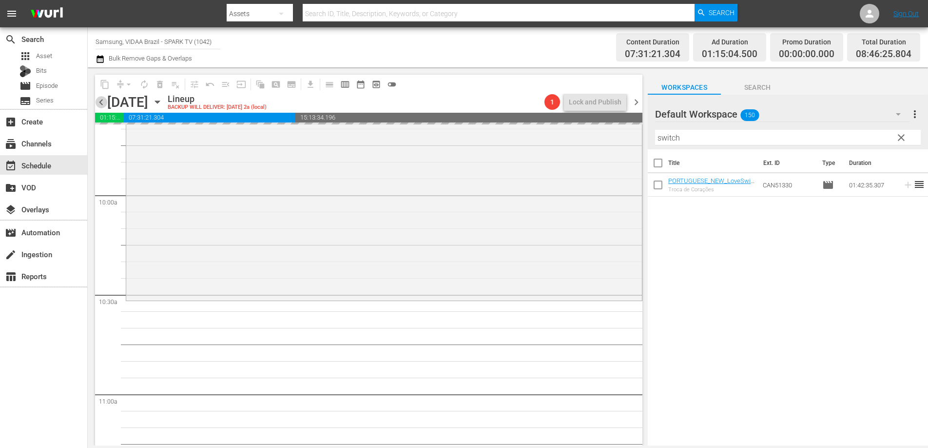
click at [102, 100] on span "chevron_left" at bounding box center [101, 102] width 12 height 12
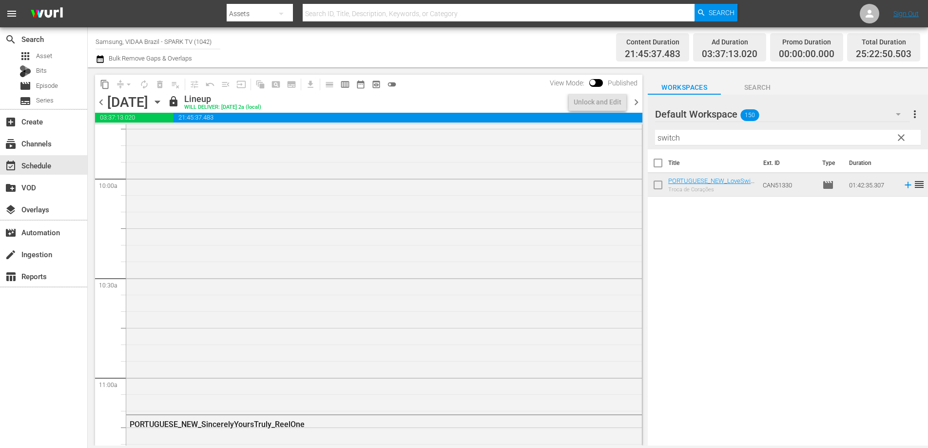
click at [634, 104] on span "chevron_right" at bounding box center [637, 102] width 12 height 12
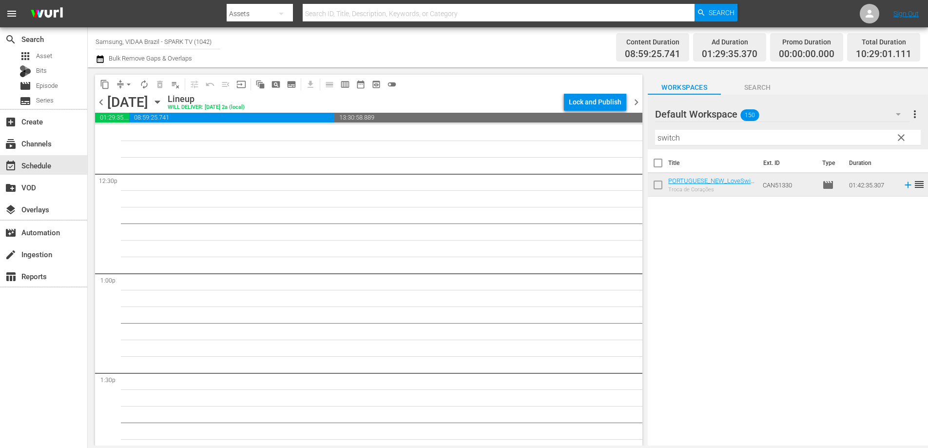
scroll to position [2371, 0]
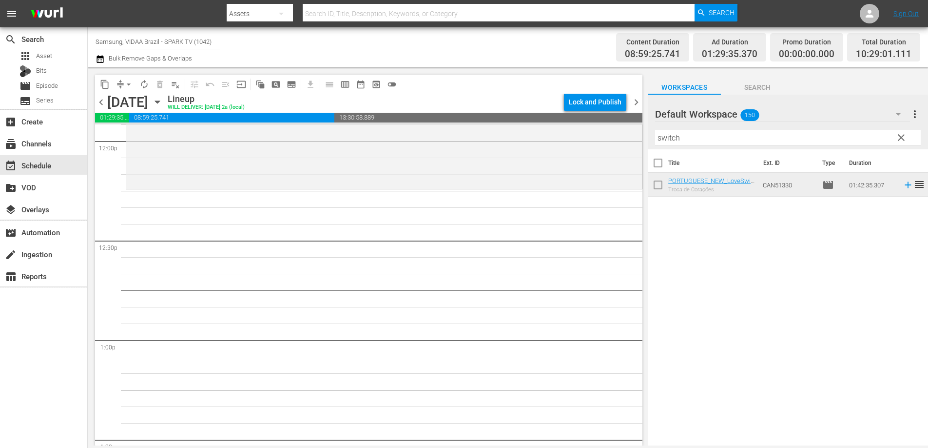
click at [694, 137] on input "switch" at bounding box center [788, 138] width 266 height 16
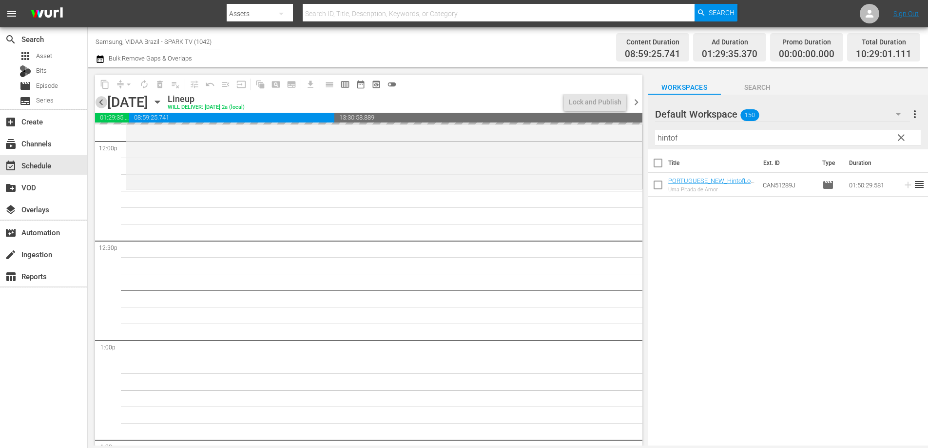
click at [103, 104] on span "chevron_left" at bounding box center [101, 102] width 12 height 12
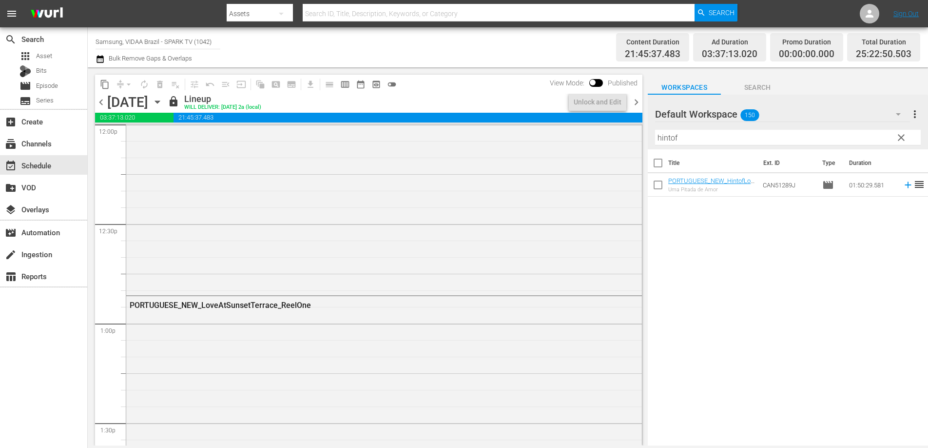
click at [636, 102] on span "chevron_right" at bounding box center [637, 102] width 12 height 12
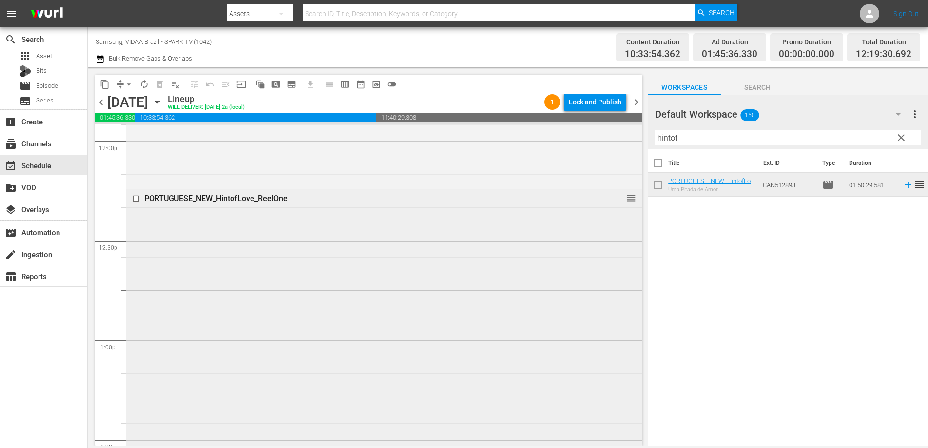
scroll to position [2373, 0]
click at [727, 137] on input "hintof" at bounding box center [788, 138] width 266 height 16
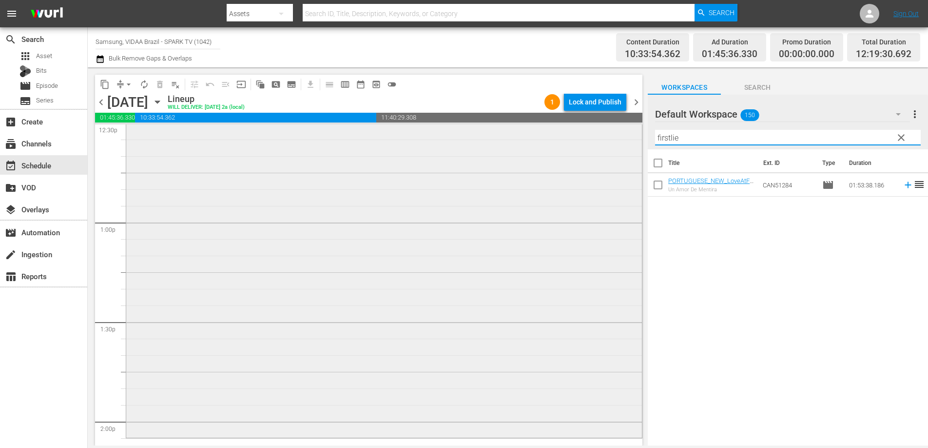
scroll to position [2557, 0]
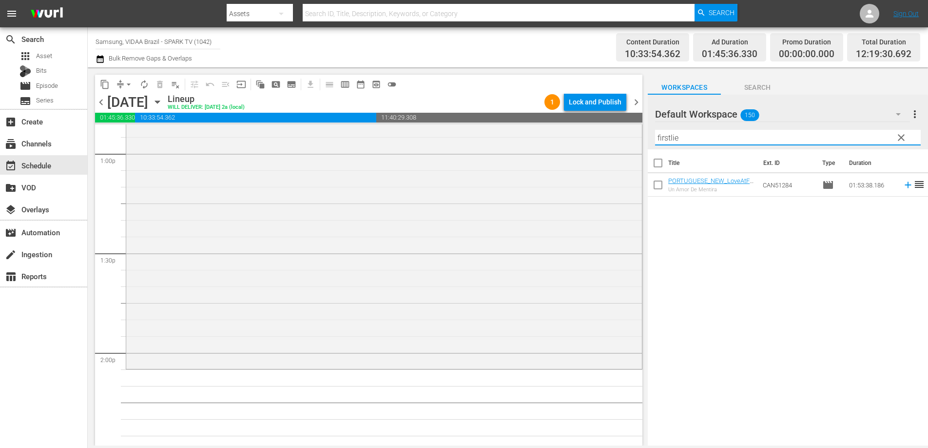
type input "firstlie"
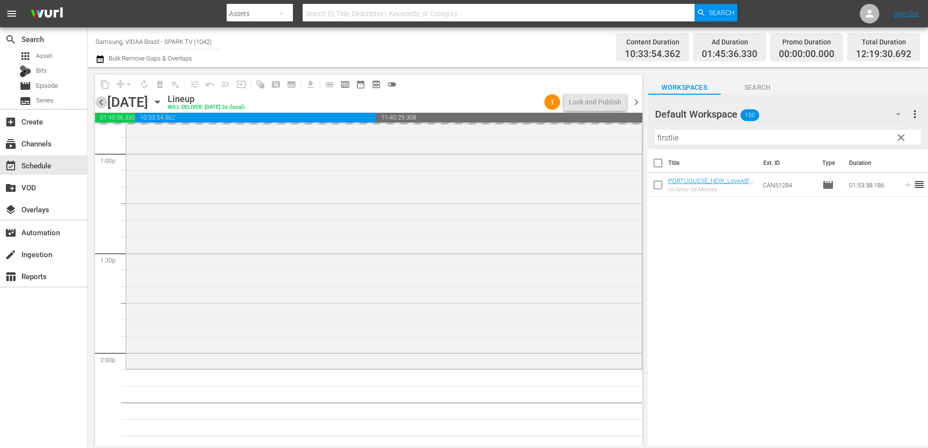
click at [99, 101] on span "chevron_left" at bounding box center [101, 102] width 12 height 12
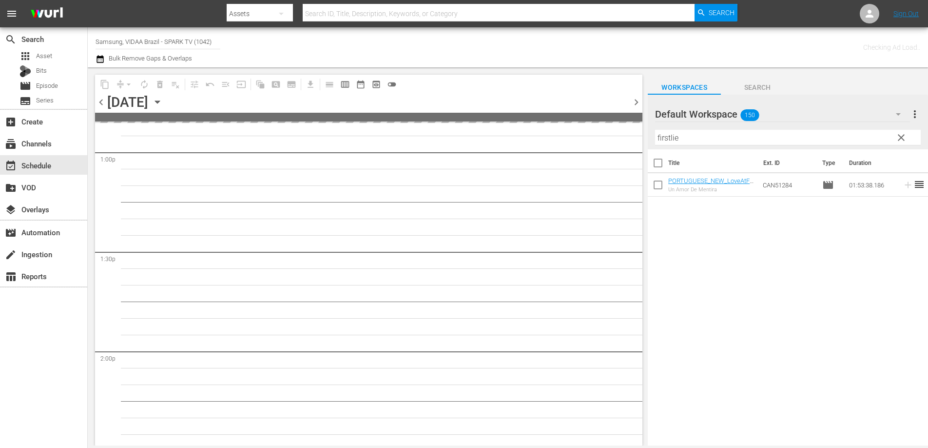
scroll to position [2623, 0]
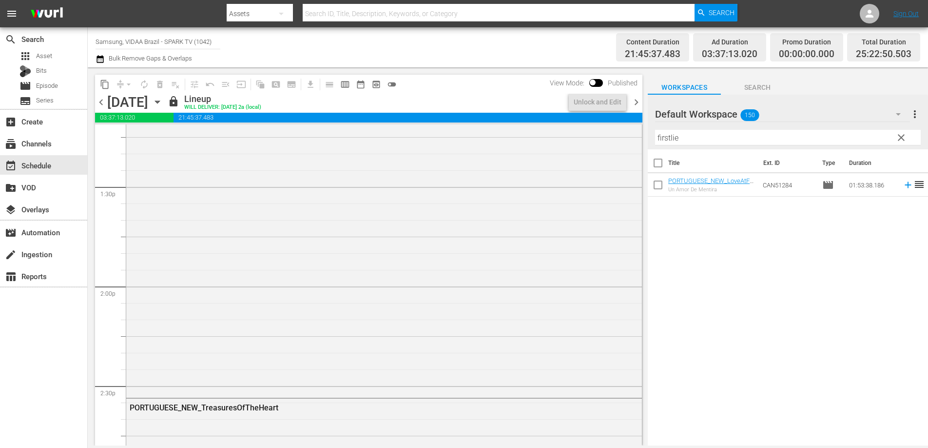
click at [636, 100] on span "chevron_right" at bounding box center [637, 102] width 12 height 12
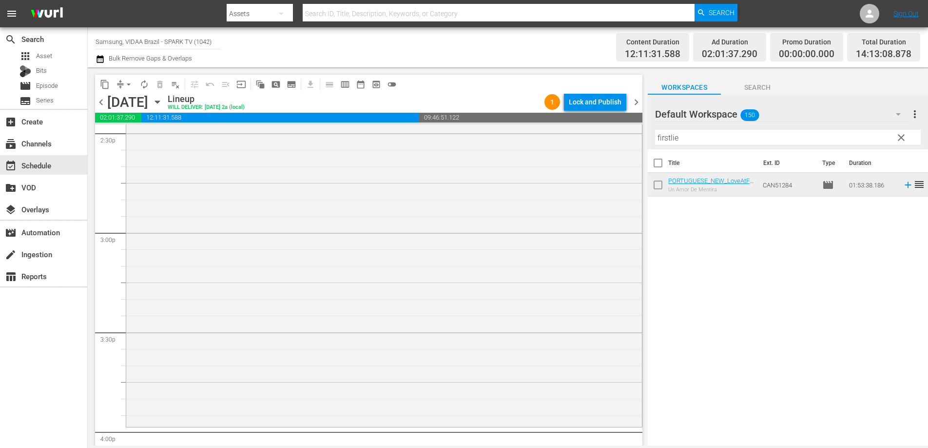
scroll to position [3043, 0]
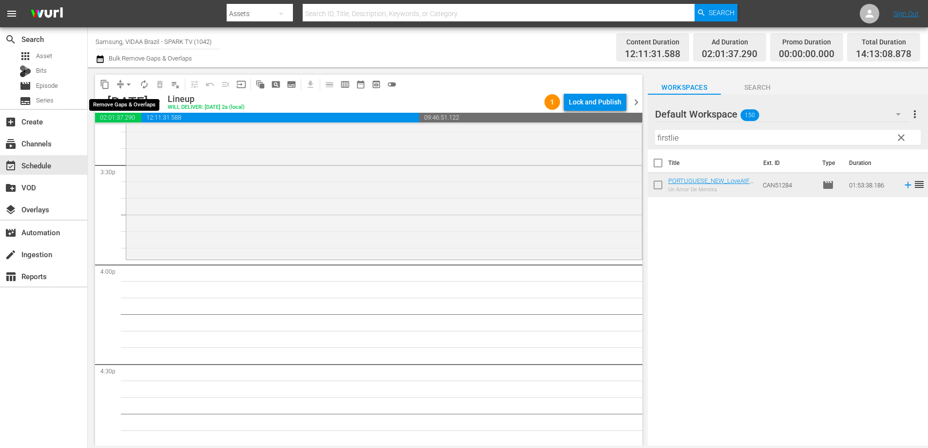
click at [127, 83] on span "arrow_drop_down" at bounding box center [129, 84] width 10 height 10
click at [142, 81] on span "autorenew_outlined" at bounding box center [144, 84] width 10 height 10
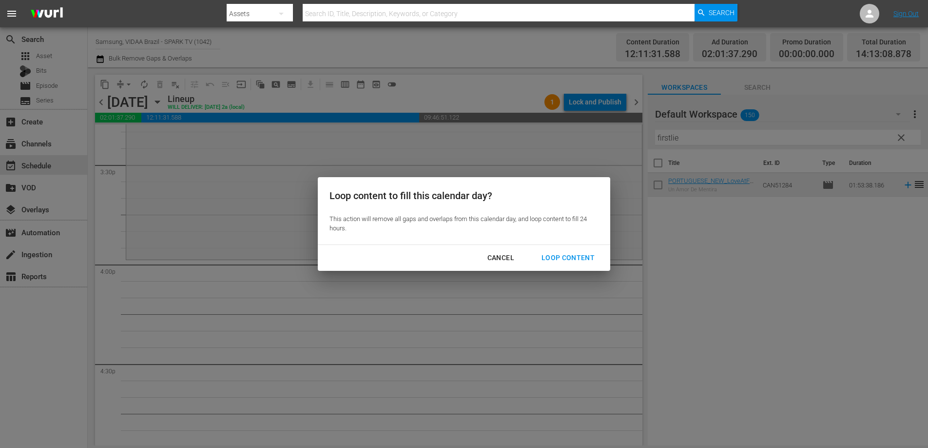
click at [557, 250] on button "Loop Content" at bounding box center [568, 258] width 77 height 18
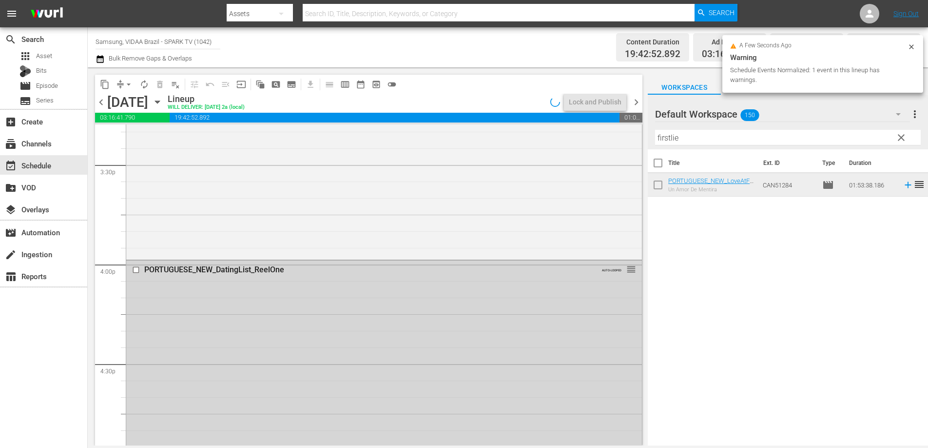
click at [903, 138] on span "clear" at bounding box center [902, 138] width 12 height 12
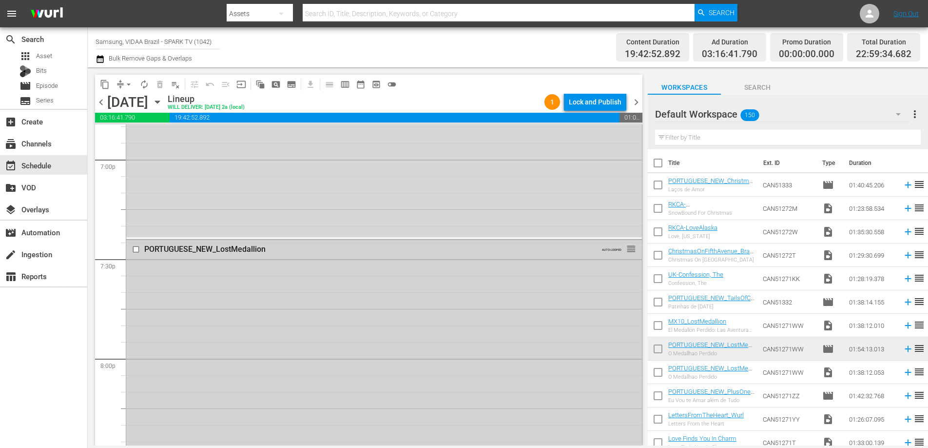
scroll to position [3752, 0]
click at [134, 242] on input "checkbox" at bounding box center [137, 242] width 10 height 8
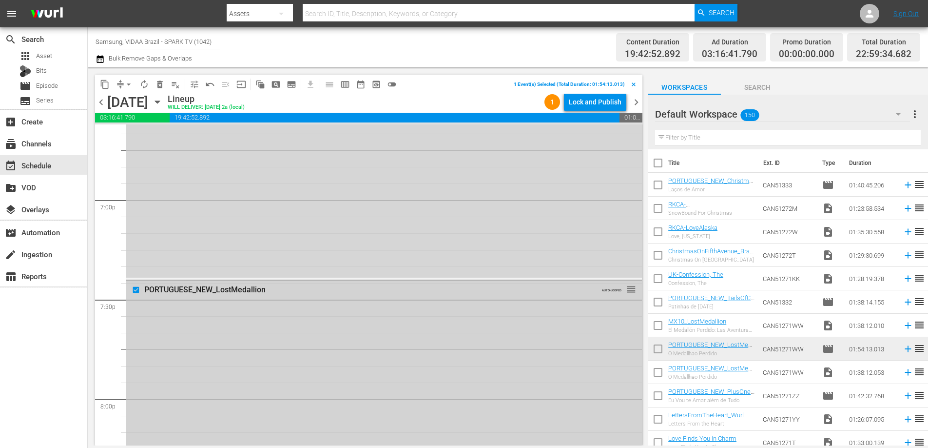
scroll to position [3677, 0]
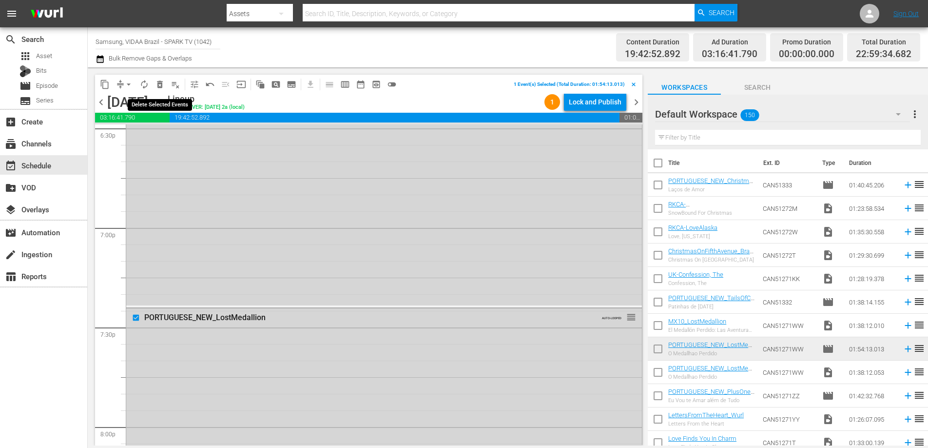
click at [162, 82] on span "delete_forever_outlined" at bounding box center [160, 84] width 10 height 10
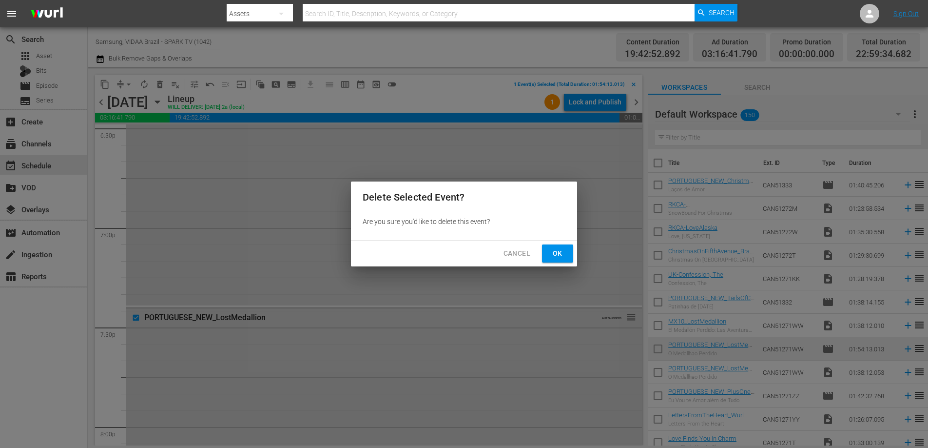
click at [562, 250] on span "Ok" at bounding box center [558, 253] width 16 height 12
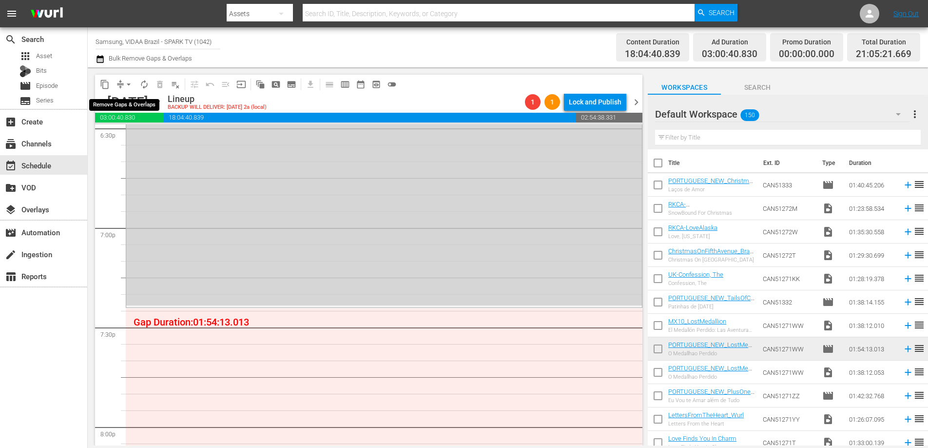
click at [130, 83] on span "arrow_drop_down" at bounding box center [129, 84] width 10 height 10
click at [137, 140] on li "Align to End of Previous Day" at bounding box center [129, 136] width 102 height 16
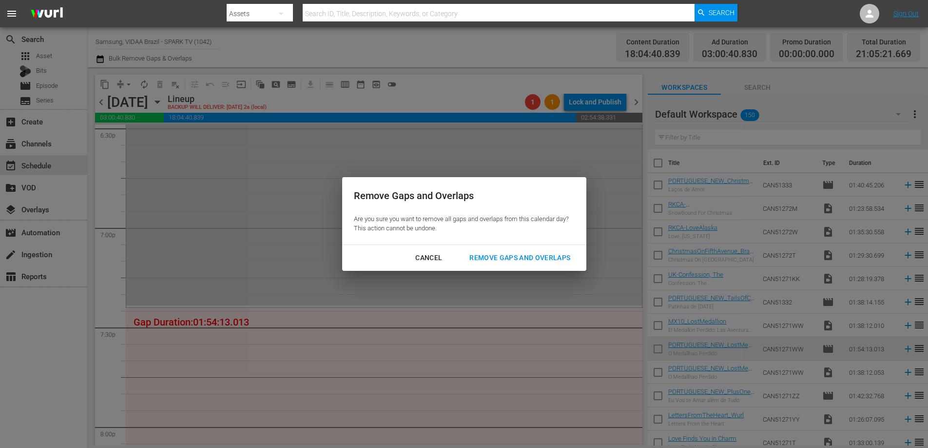
click at [520, 257] on div "Remove Gaps and Overlaps" at bounding box center [520, 258] width 117 height 12
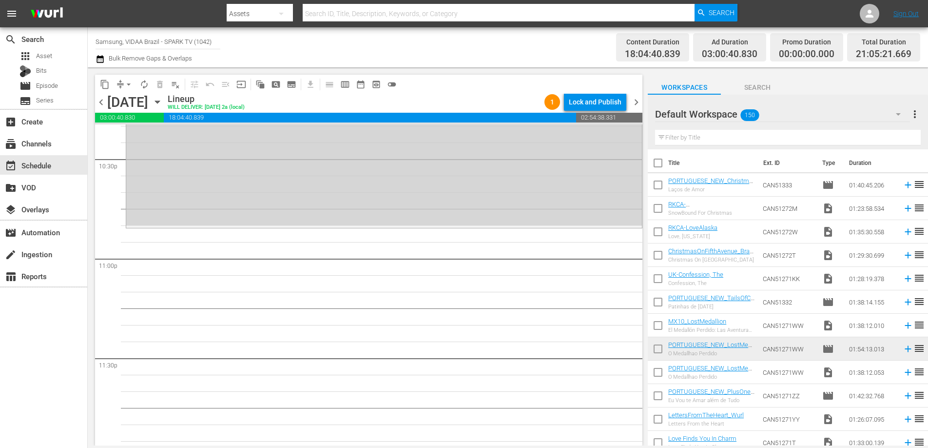
scroll to position [4454, 0]
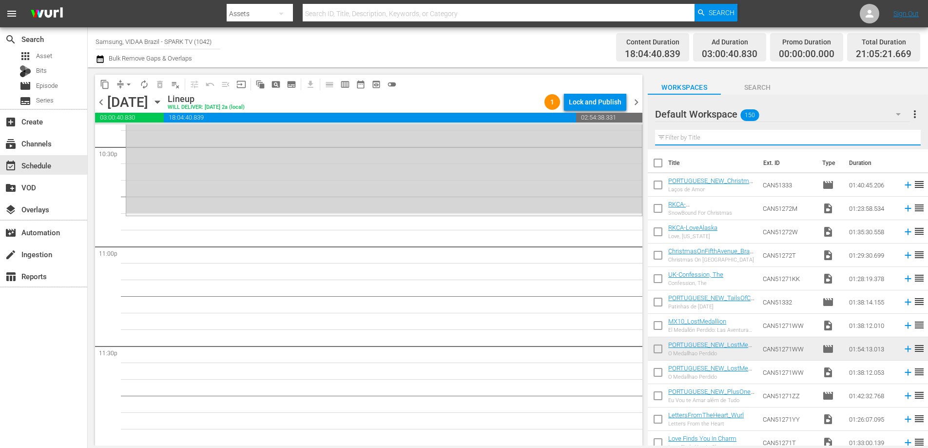
click at [798, 142] on input "text" at bounding box center [788, 138] width 266 height 16
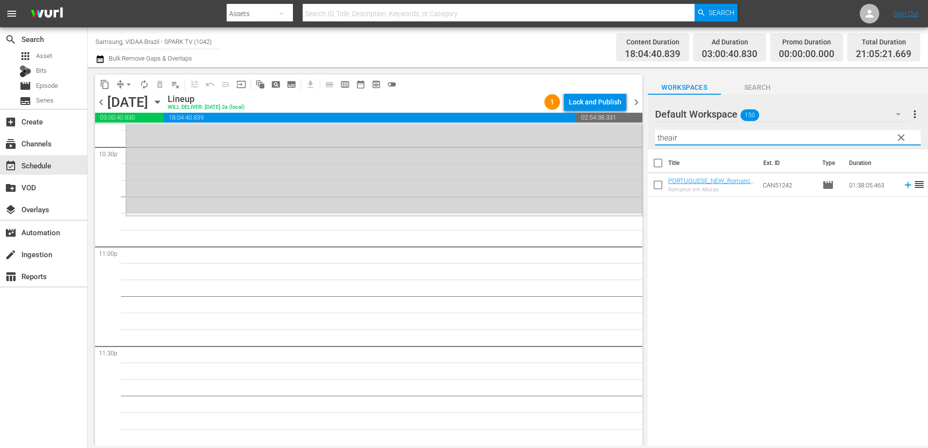
type input "theair"
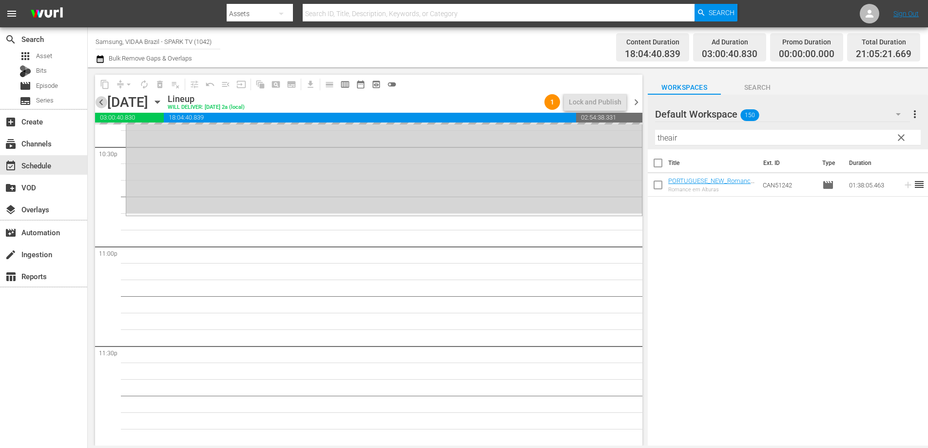
click at [103, 105] on span "chevron_left" at bounding box center [101, 102] width 12 height 12
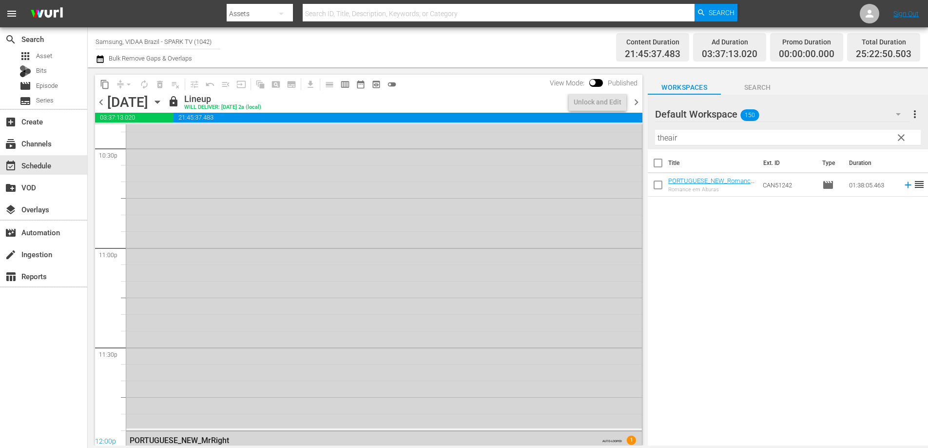
click at [636, 102] on span "chevron_right" at bounding box center [637, 102] width 12 height 12
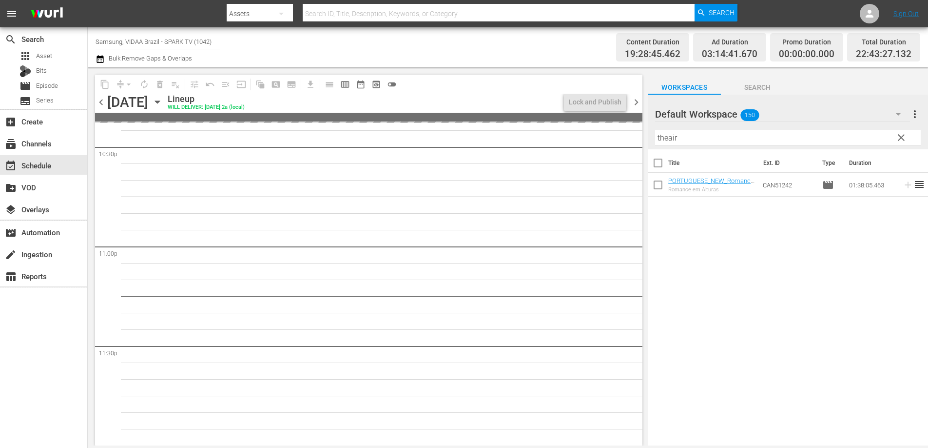
scroll to position [4486, 0]
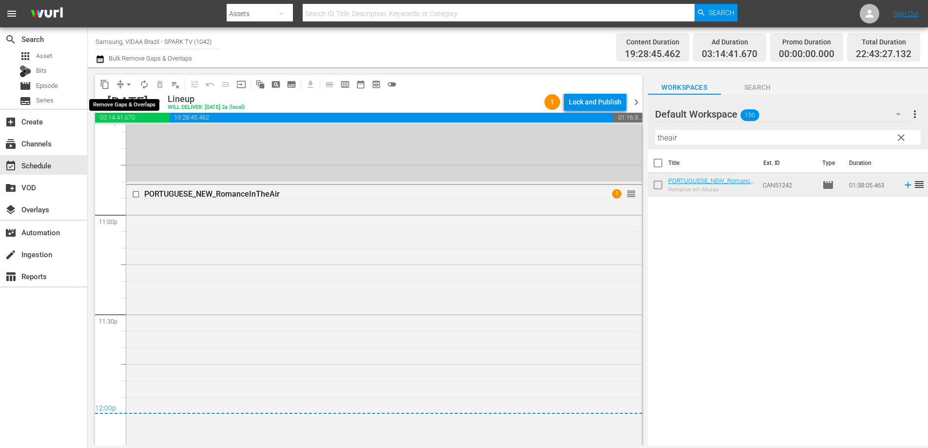
click at [126, 81] on span "arrow_drop_down" at bounding box center [129, 84] width 10 height 10
click at [143, 134] on li "Align to End of Previous Day" at bounding box center [129, 136] width 102 height 16
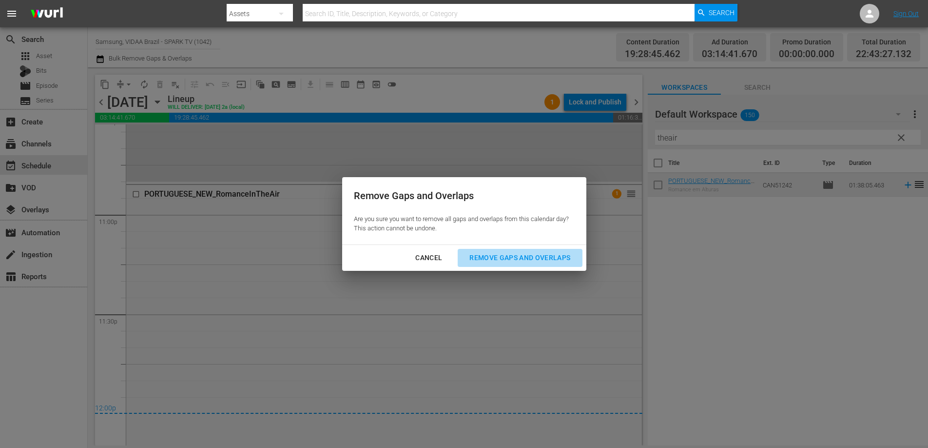
click at [523, 256] on div "Remove Gaps and Overlaps" at bounding box center [520, 258] width 117 height 12
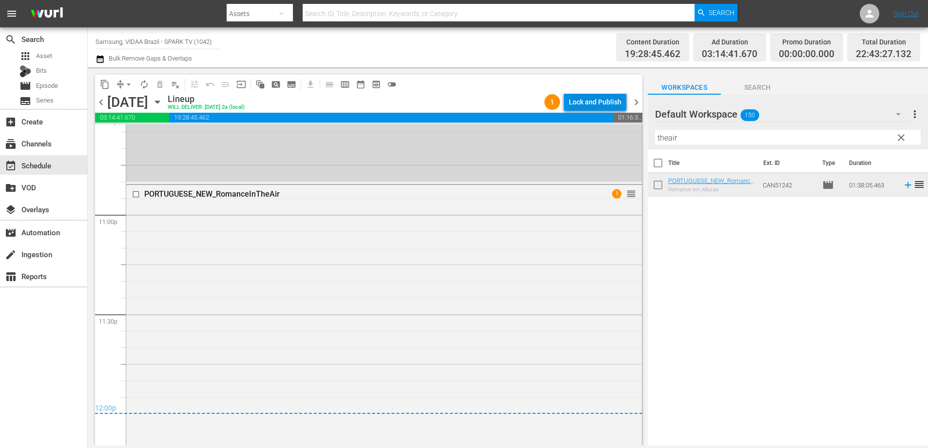
click at [604, 102] on div "Lock and Publish" at bounding box center [595, 102] width 53 height 18
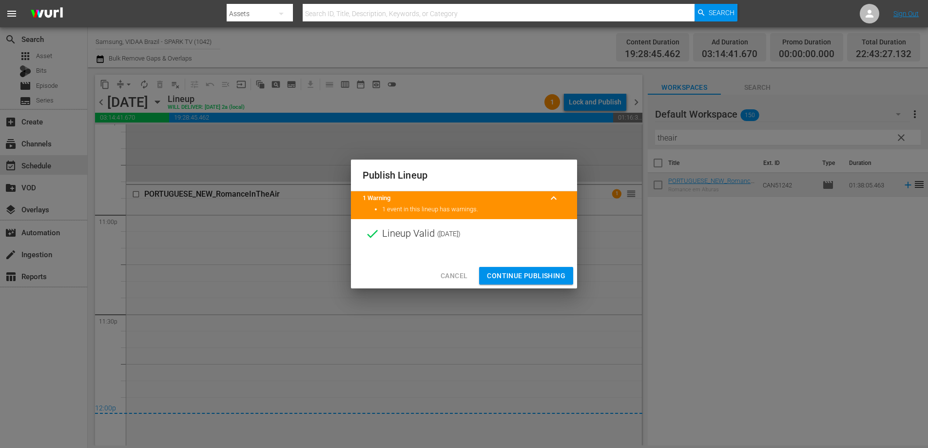
click at [555, 272] on span "Continue Publishing" at bounding box center [526, 276] width 79 height 12
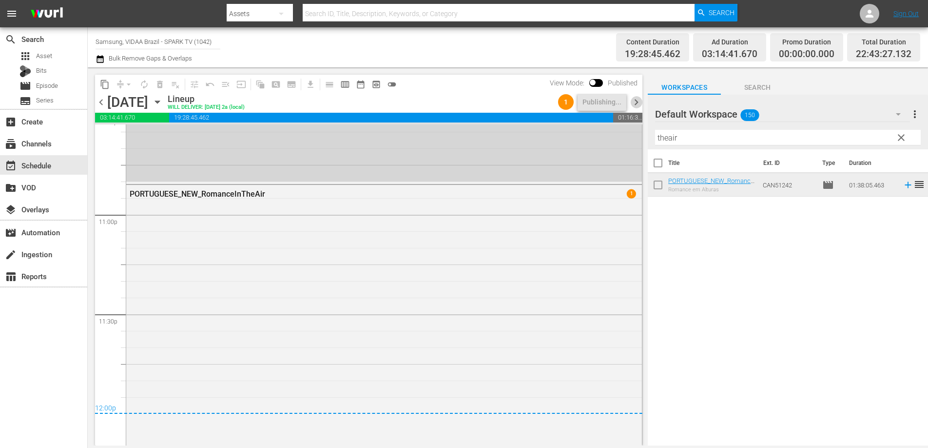
click at [635, 101] on span "chevron_right" at bounding box center [637, 102] width 12 height 12
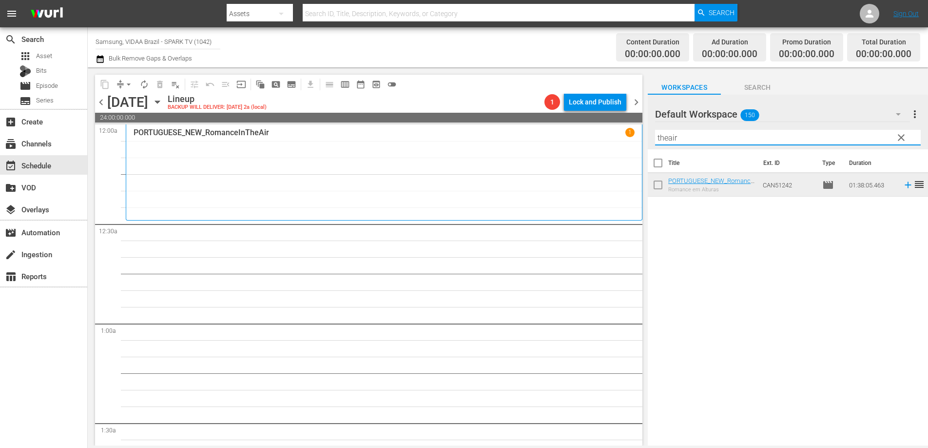
click at [704, 138] on input "theair" at bounding box center [788, 138] width 266 height 16
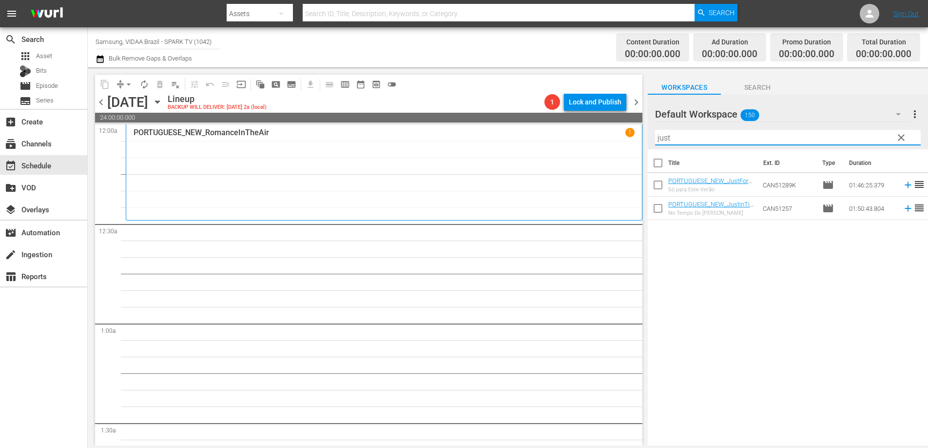
type input "just"
click at [748, 132] on input "just" at bounding box center [788, 138] width 266 height 16
type input "hello"
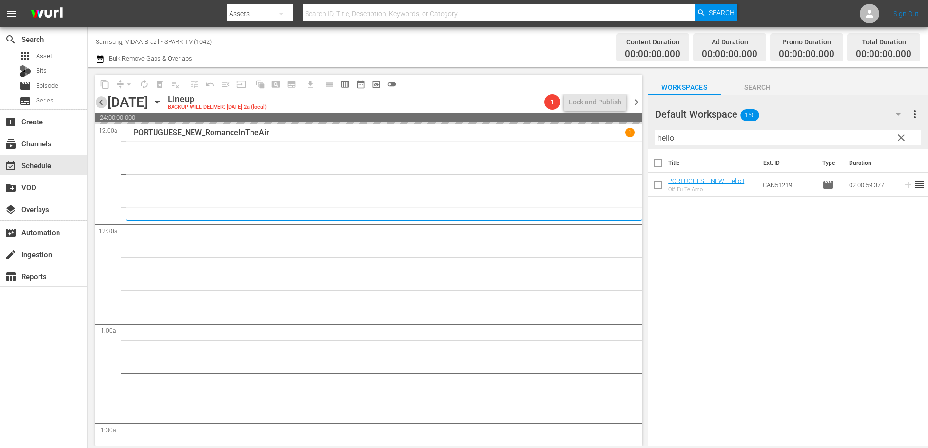
click at [100, 100] on span "chevron_left" at bounding box center [101, 102] width 12 height 12
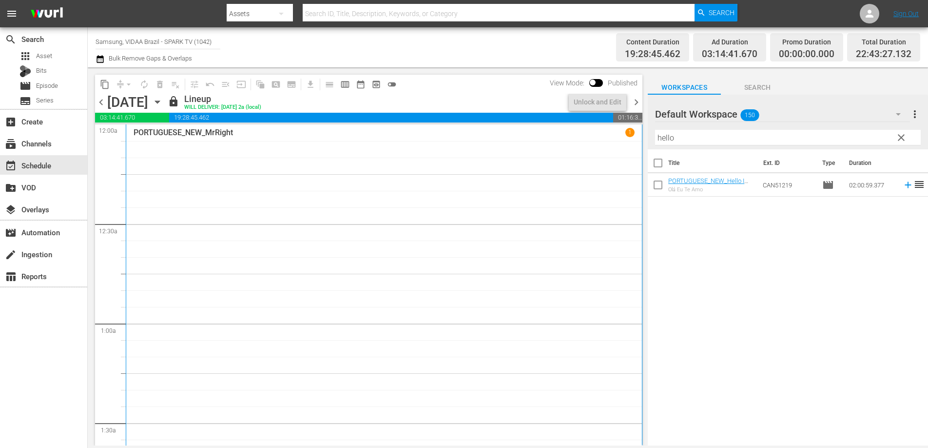
click at [637, 103] on span "chevron_right" at bounding box center [637, 102] width 12 height 12
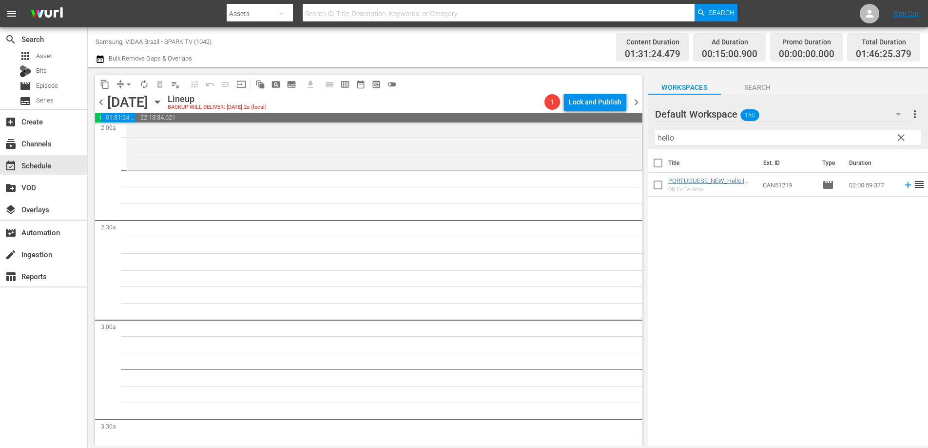
scroll to position [399, 0]
click at [722, 140] on input "hello" at bounding box center [788, 138] width 266 height 16
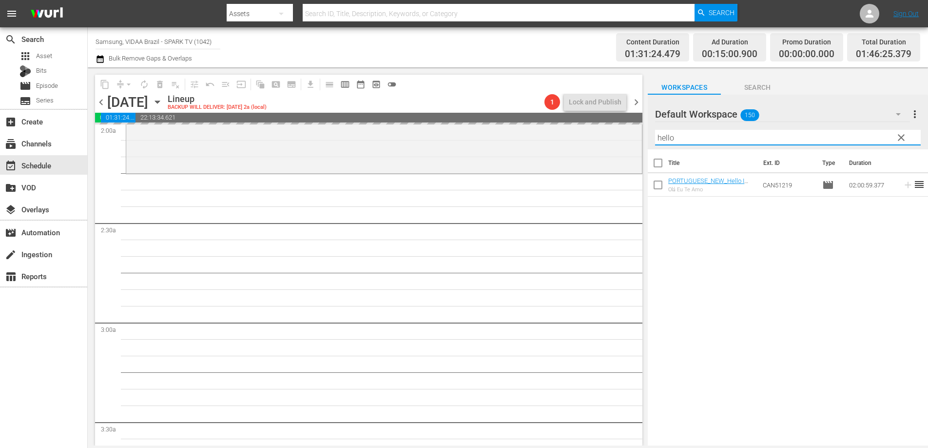
click at [722, 140] on input "hello" at bounding box center [788, 138] width 266 height 16
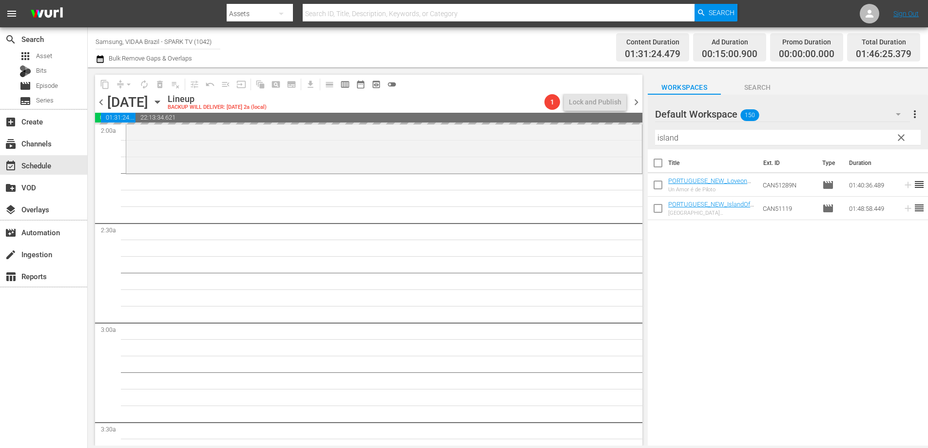
click at [104, 104] on span "chevron_left" at bounding box center [101, 102] width 12 height 12
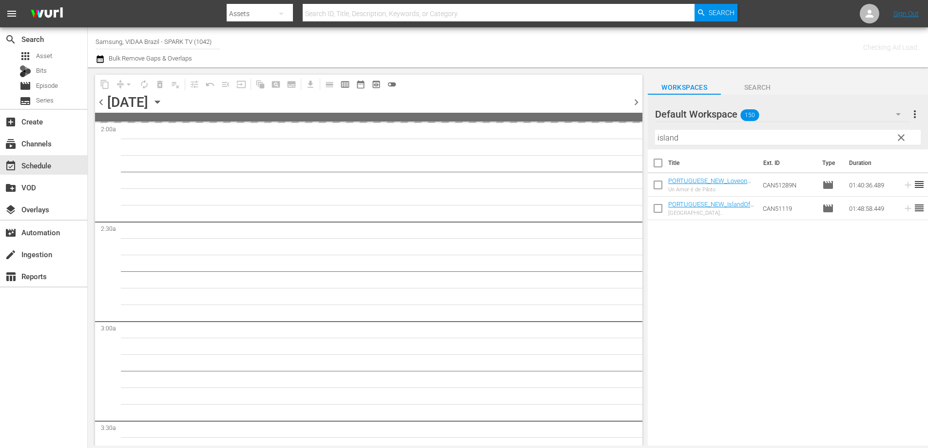
scroll to position [415, 0]
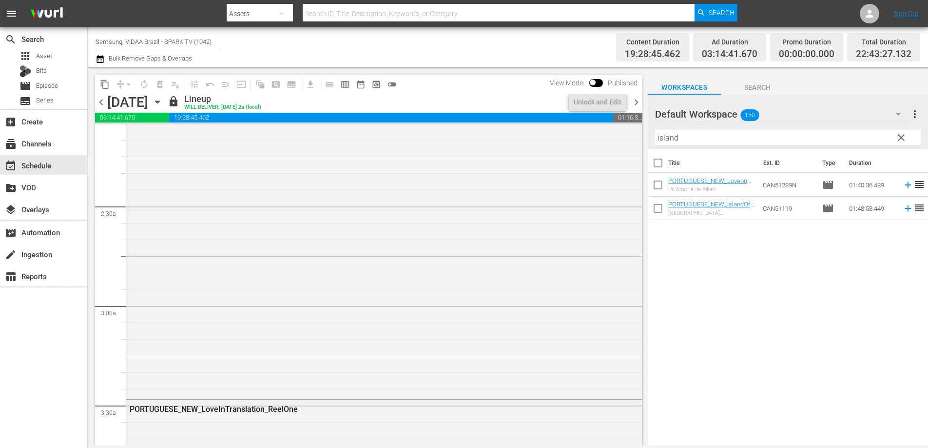
click at [638, 99] on span "chevron_right" at bounding box center [637, 102] width 12 height 12
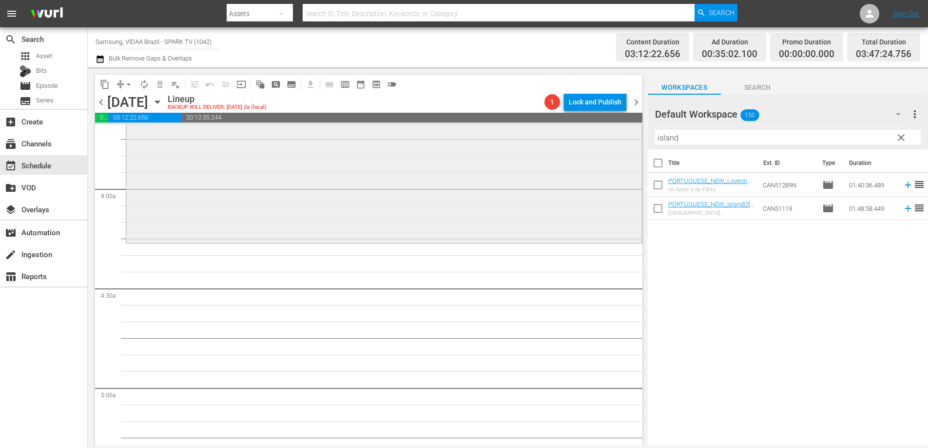
scroll to position [766, 0]
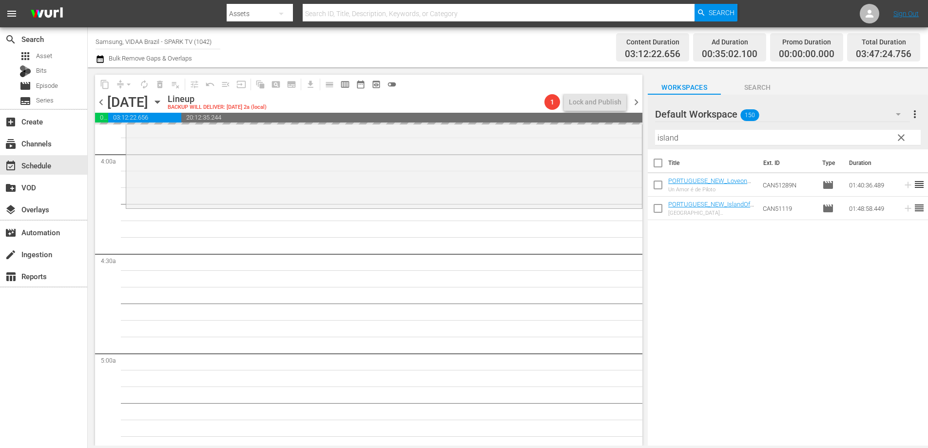
click at [101, 102] on span "chevron_left" at bounding box center [101, 102] width 12 height 12
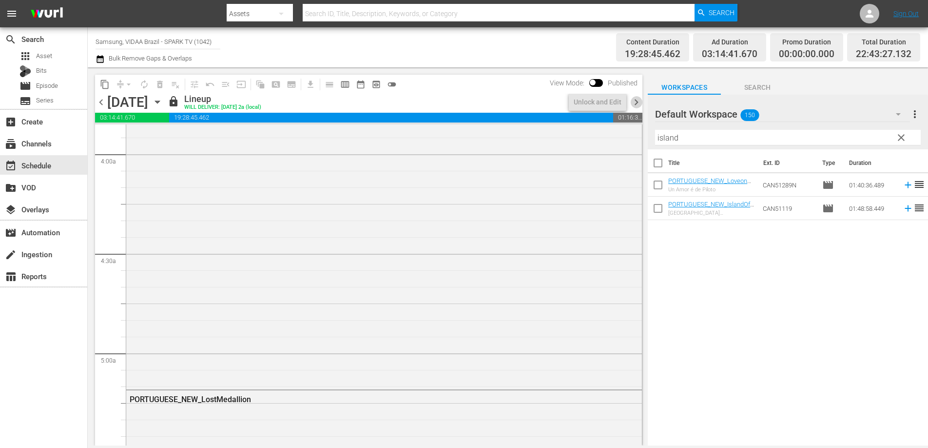
click at [638, 103] on span "chevron_right" at bounding box center [637, 102] width 12 height 12
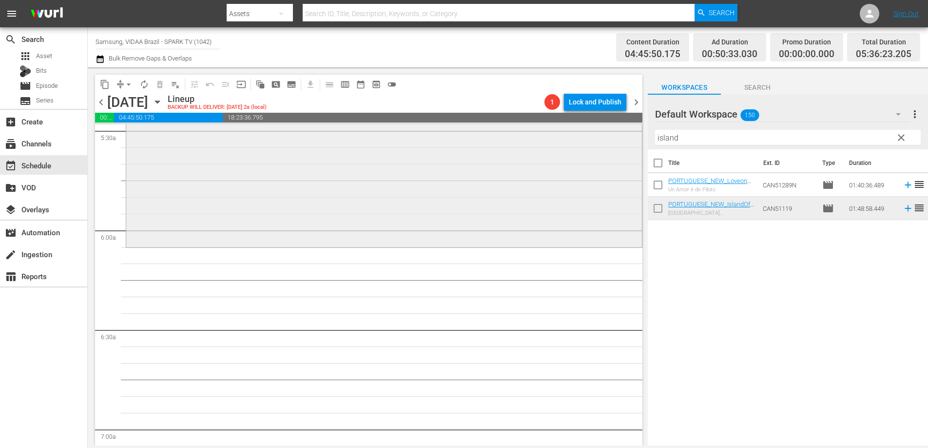
scroll to position [1088, 0]
click at [688, 138] on input "island" at bounding box center [788, 138] width 266 height 16
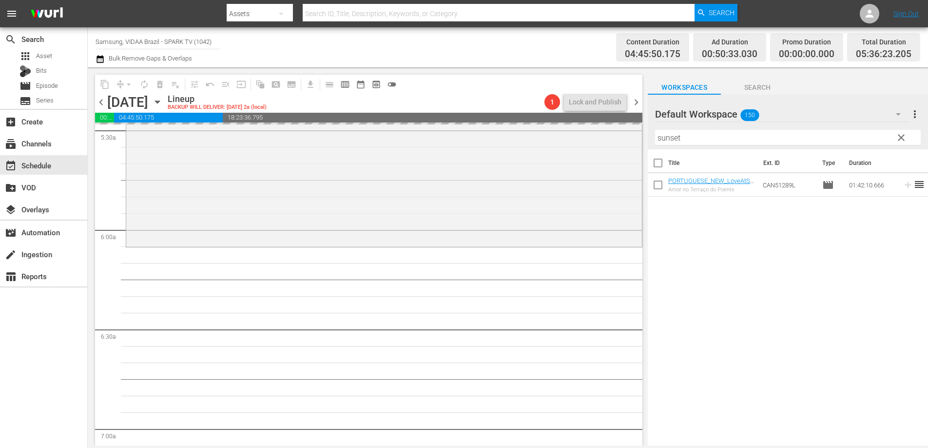
click at [100, 103] on span "chevron_left" at bounding box center [101, 102] width 12 height 12
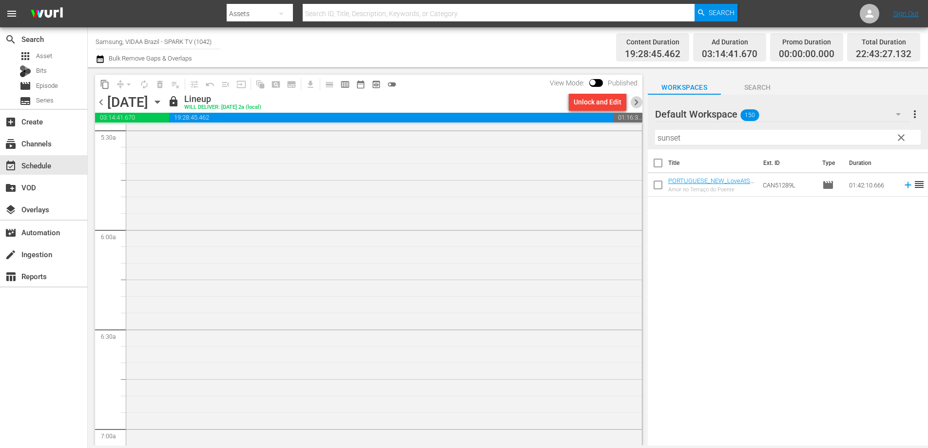
click at [632, 99] on span "chevron_right" at bounding box center [637, 102] width 12 height 12
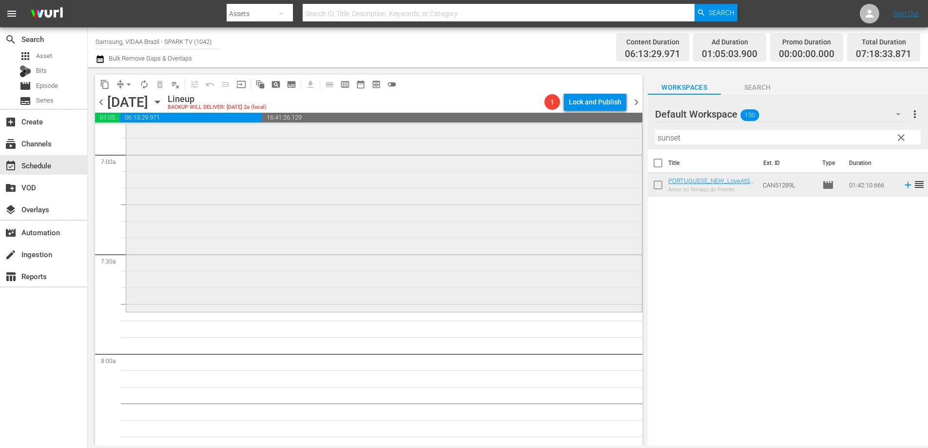
scroll to position [1400, 0]
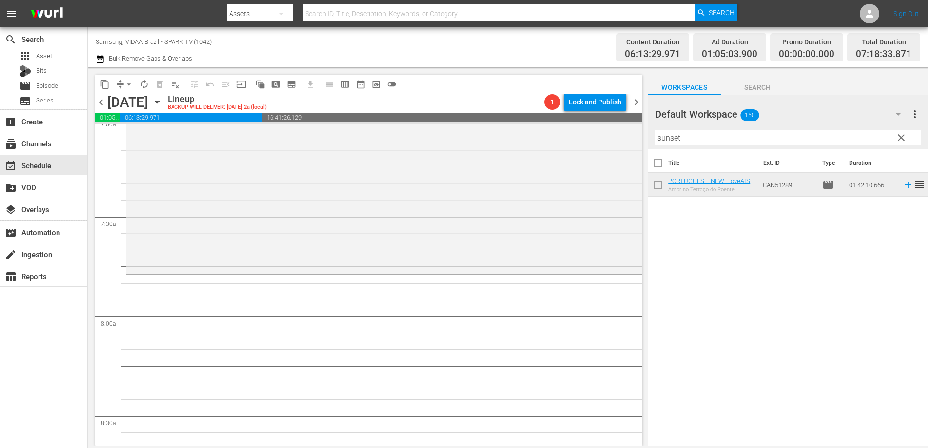
click at [697, 141] on input "sunset" at bounding box center [788, 138] width 266 height 16
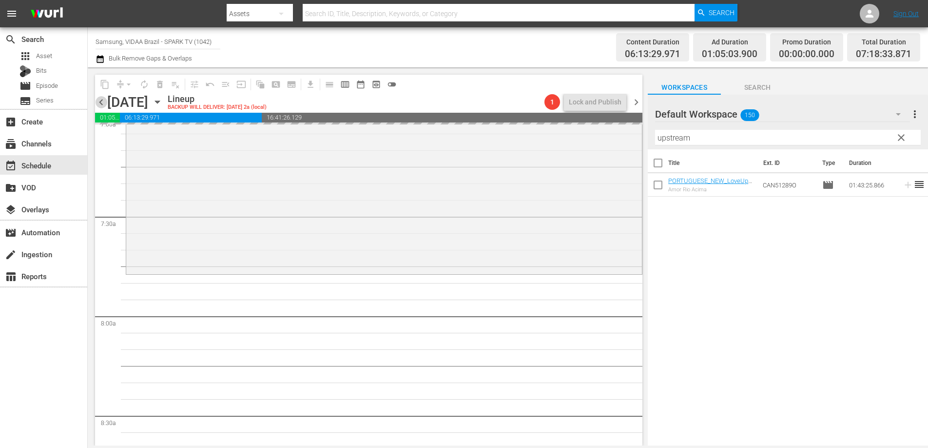
click at [101, 101] on span "chevron_left" at bounding box center [101, 102] width 12 height 12
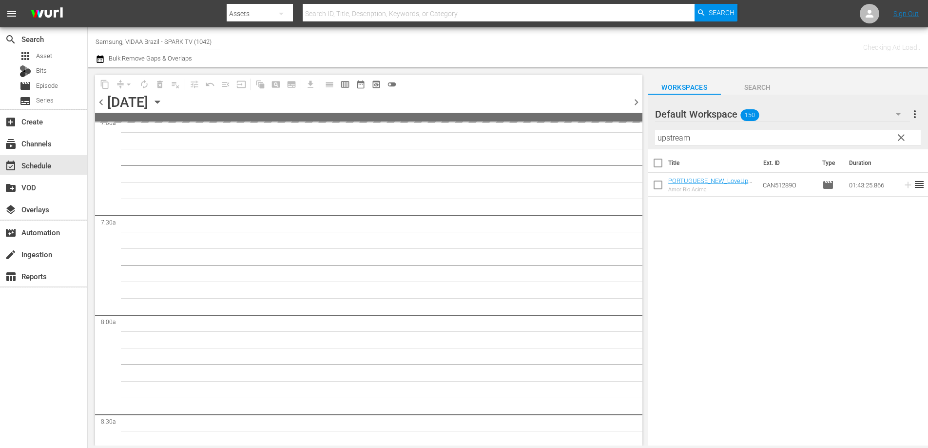
scroll to position [1433, 0]
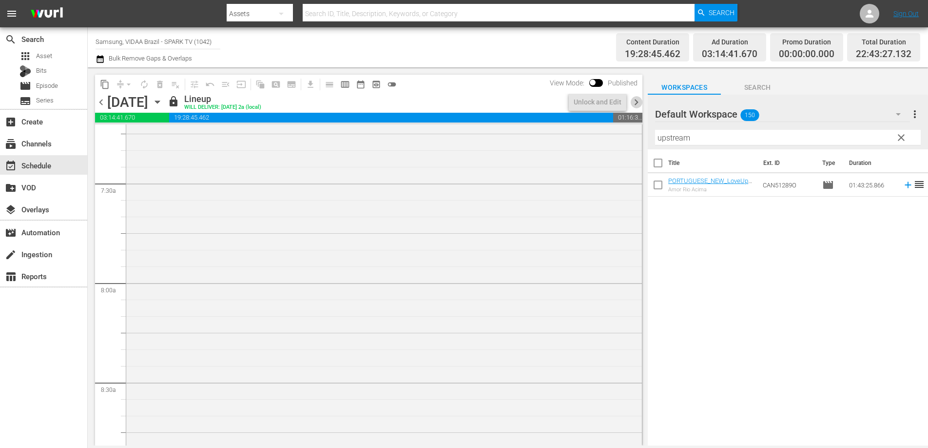
click at [636, 103] on span "chevron_right" at bounding box center [637, 102] width 12 height 12
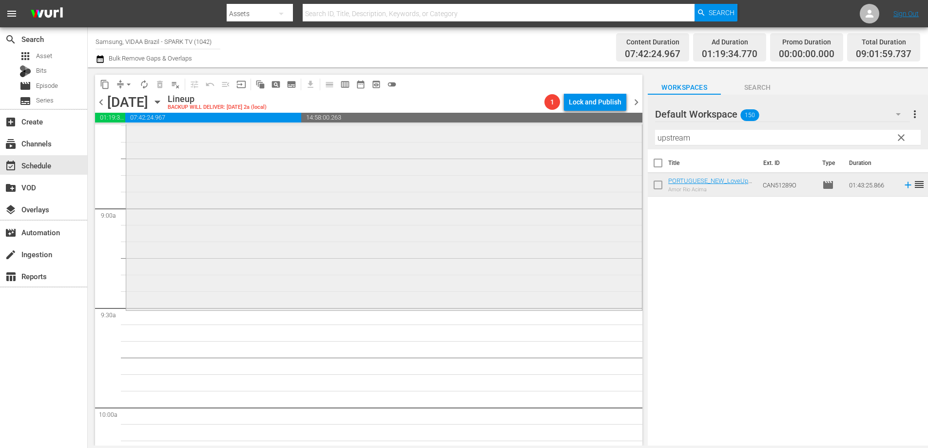
scroll to position [1708, 0]
click at [702, 138] on input "upstream" at bounding box center [788, 138] width 266 height 16
click at [702, 137] on input "upstream" at bounding box center [788, 138] width 266 height 16
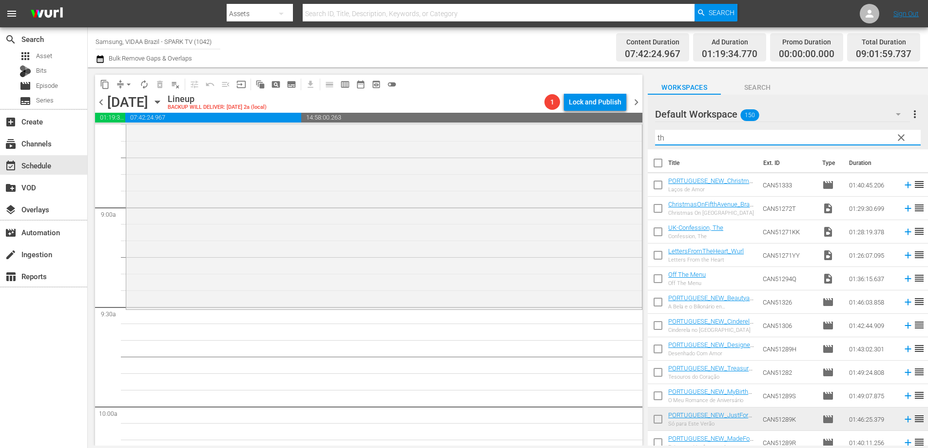
type input "t"
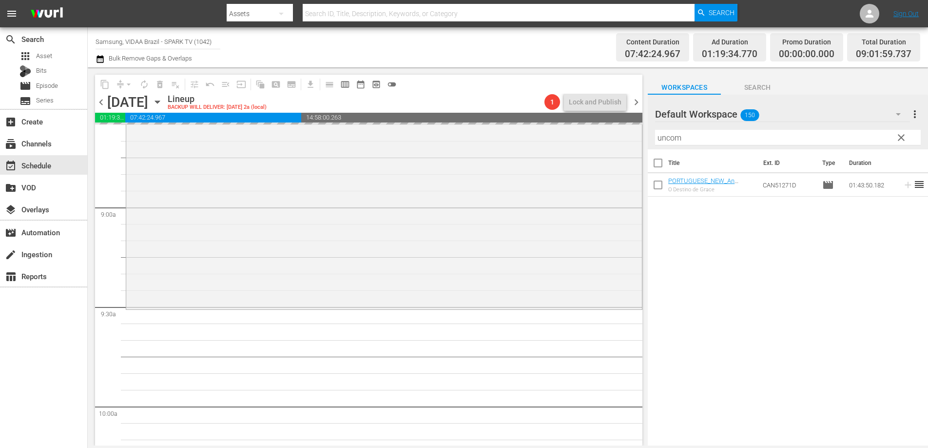
click at [103, 104] on span "chevron_left" at bounding box center [101, 102] width 12 height 12
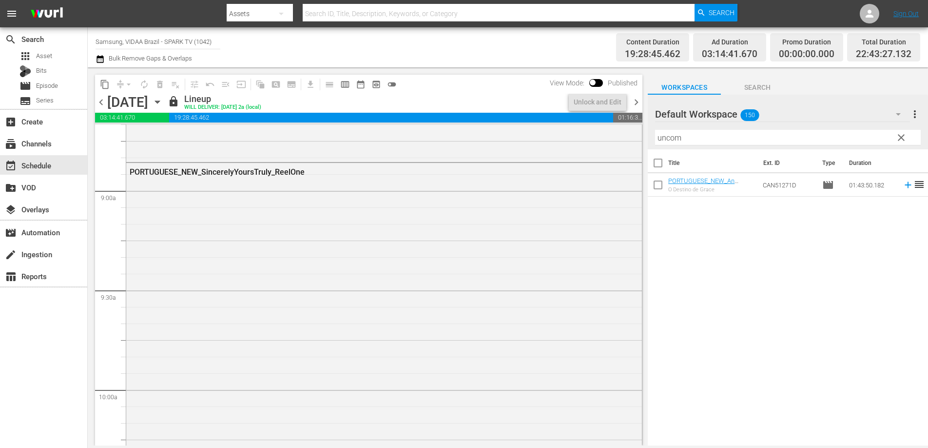
click at [638, 99] on span "chevron_right" at bounding box center [637, 102] width 12 height 12
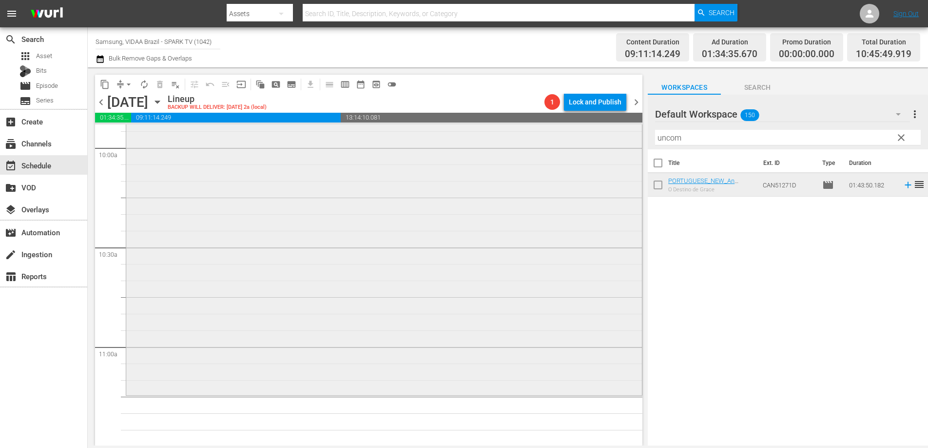
scroll to position [2054, 0]
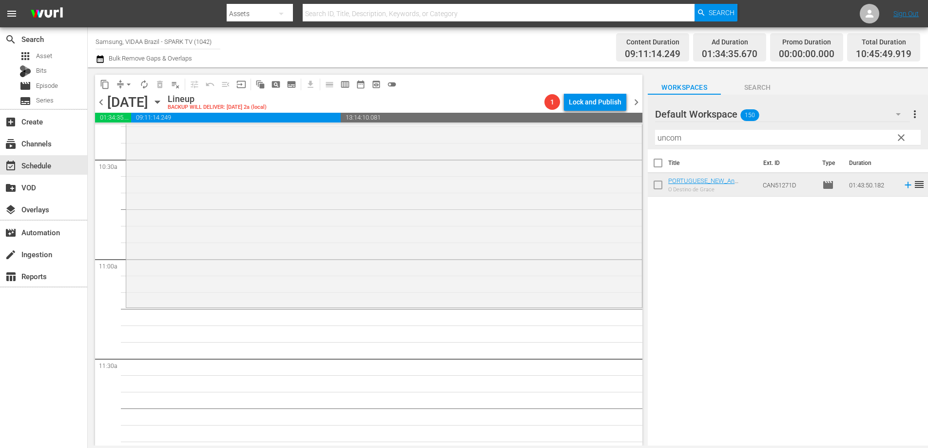
click at [699, 136] on input "uncom" at bounding box center [788, 138] width 266 height 16
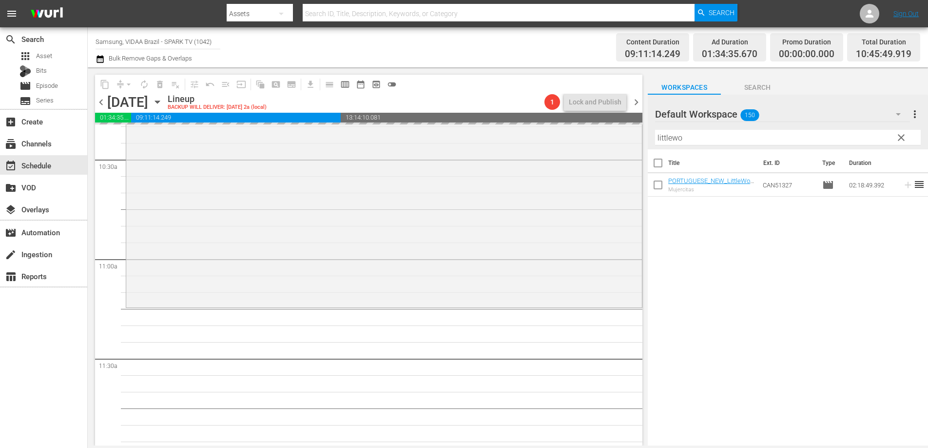
click at [100, 98] on span "chevron_left" at bounding box center [101, 102] width 12 height 12
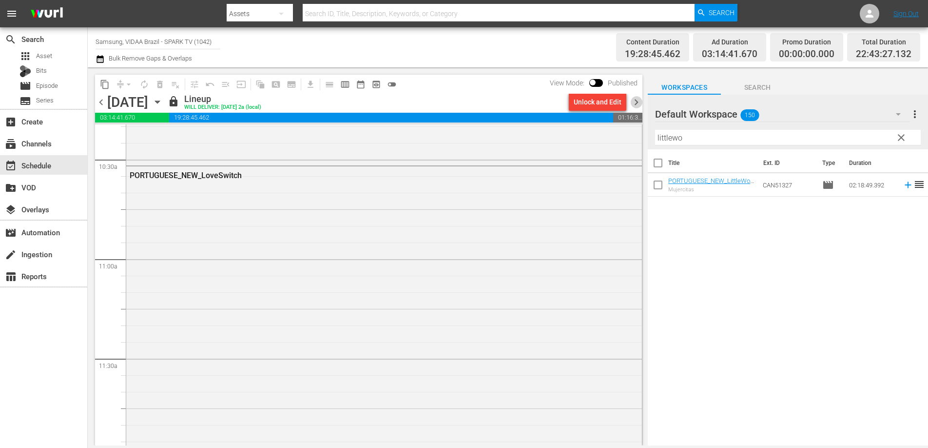
click at [636, 104] on span "chevron_right" at bounding box center [637, 102] width 12 height 12
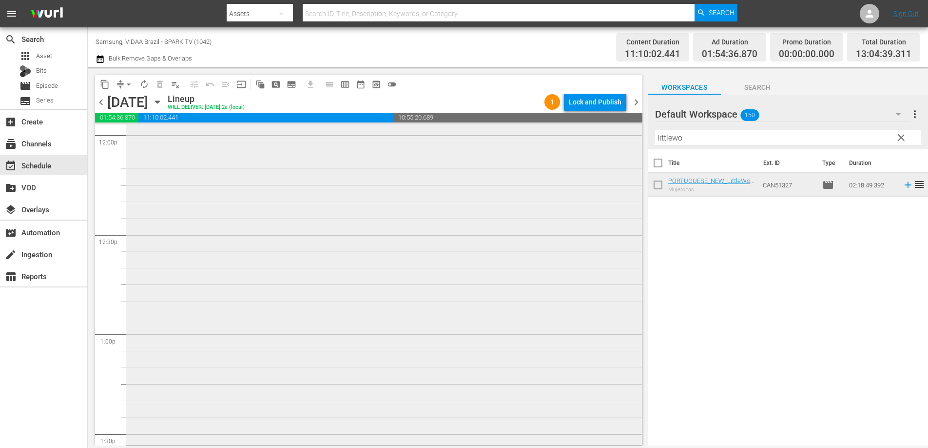
scroll to position [2432, 0]
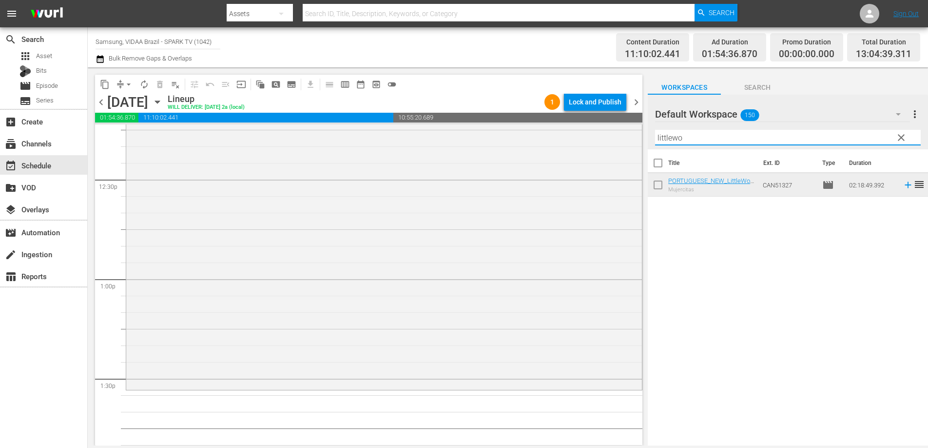
click at [710, 133] on input "littlewo" at bounding box center [788, 138] width 266 height 16
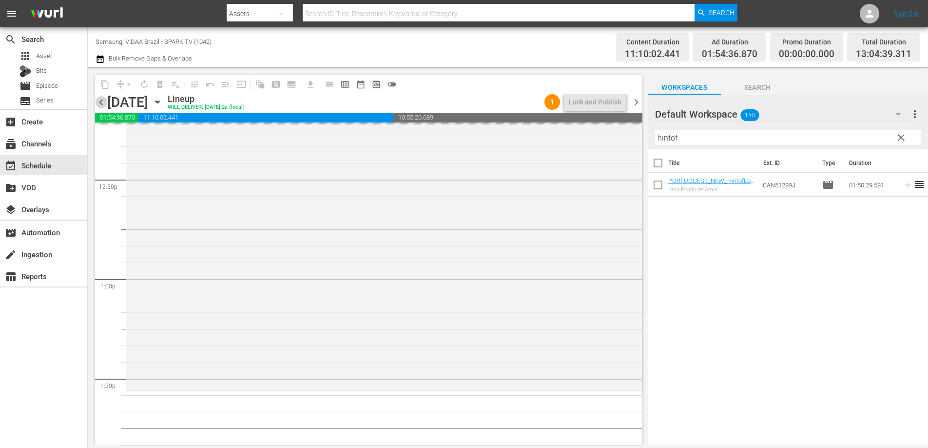
click at [103, 105] on span "chevron_left" at bounding box center [101, 102] width 12 height 12
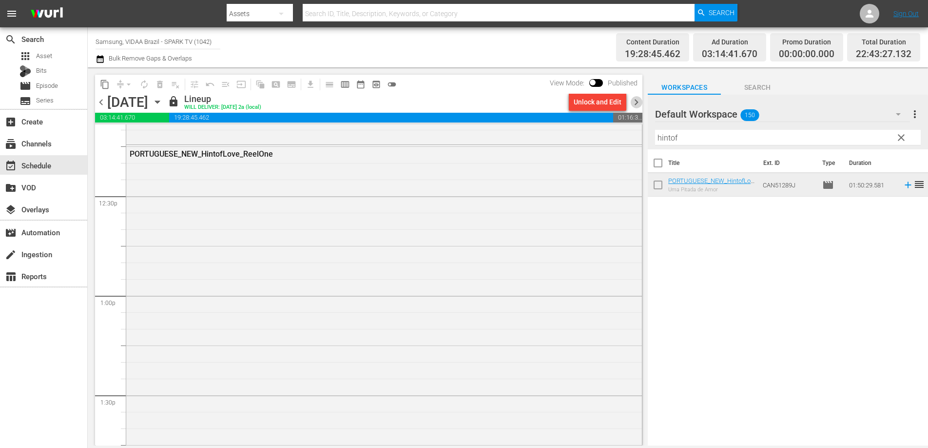
click at [635, 99] on span "chevron_right" at bounding box center [637, 102] width 12 height 12
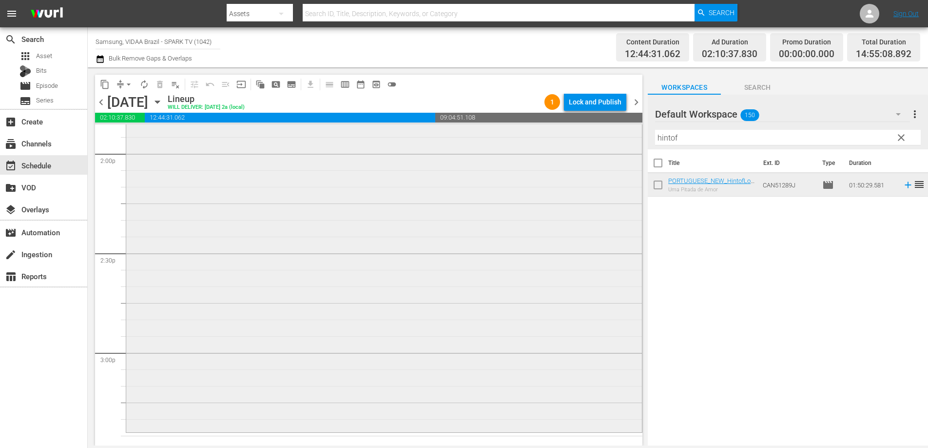
scroll to position [2822, 0]
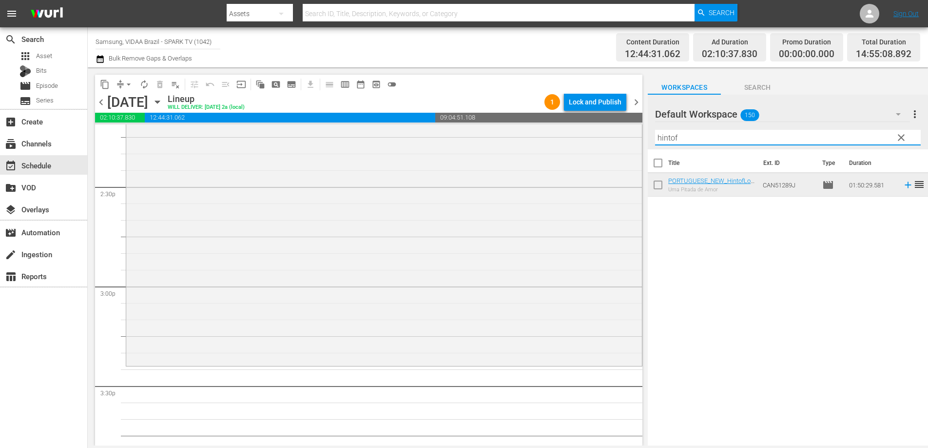
click at [721, 137] on input "hintof" at bounding box center [788, 138] width 266 height 16
type input "h"
type input "follow"
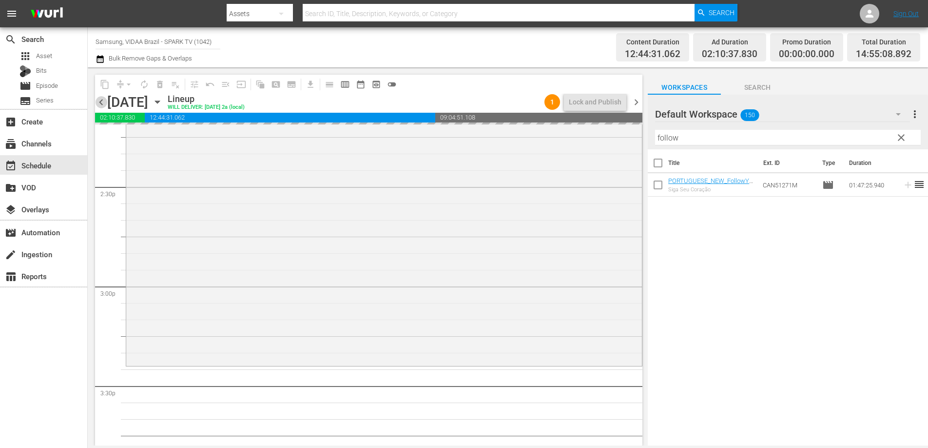
click at [105, 103] on span "chevron_left" at bounding box center [101, 102] width 12 height 12
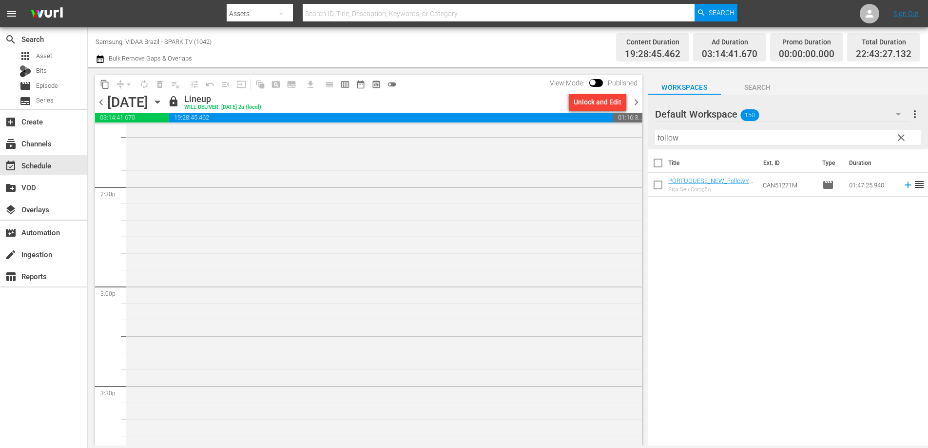
click at [636, 103] on span "chevron_right" at bounding box center [637, 102] width 12 height 12
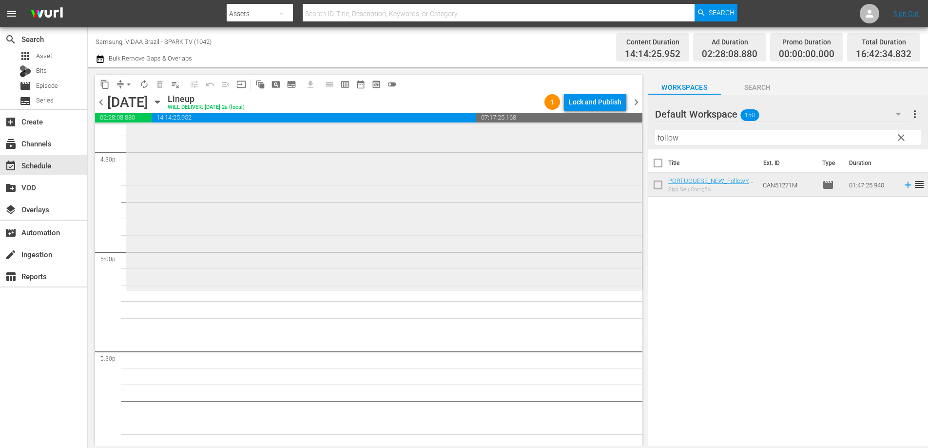
scroll to position [3256, 0]
click at [690, 143] on input "follow" at bounding box center [788, 138] width 266 height 16
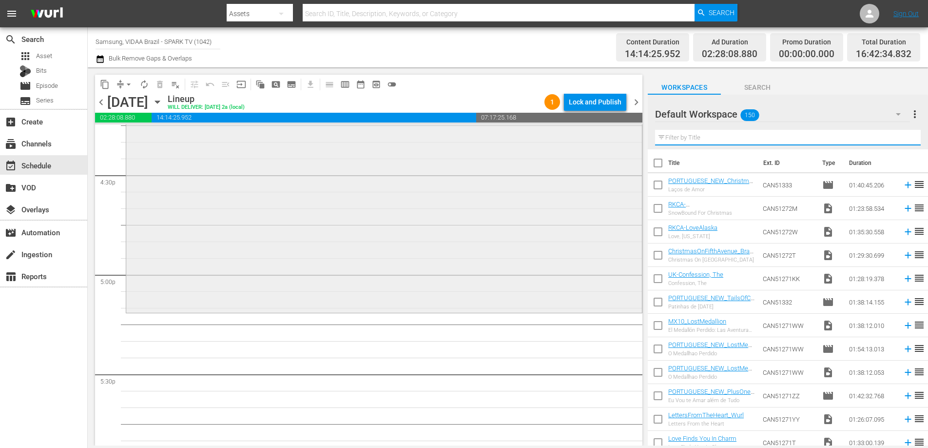
scroll to position [3258, 0]
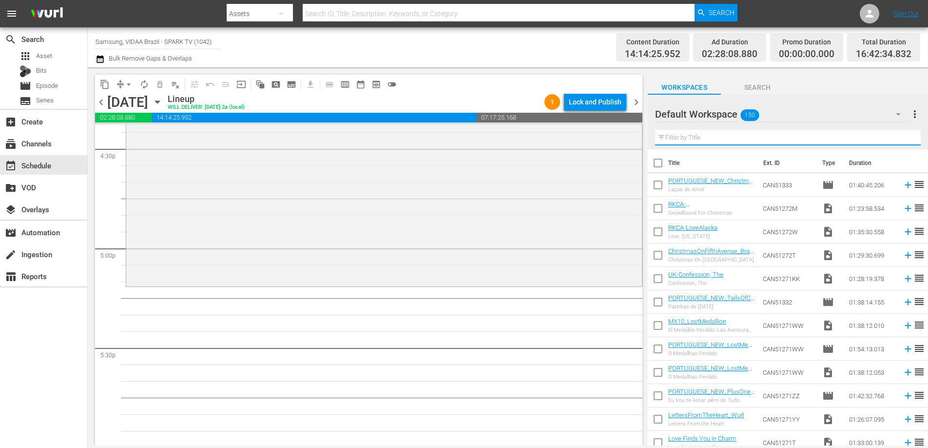
click at [720, 140] on input "text" at bounding box center [788, 138] width 266 height 16
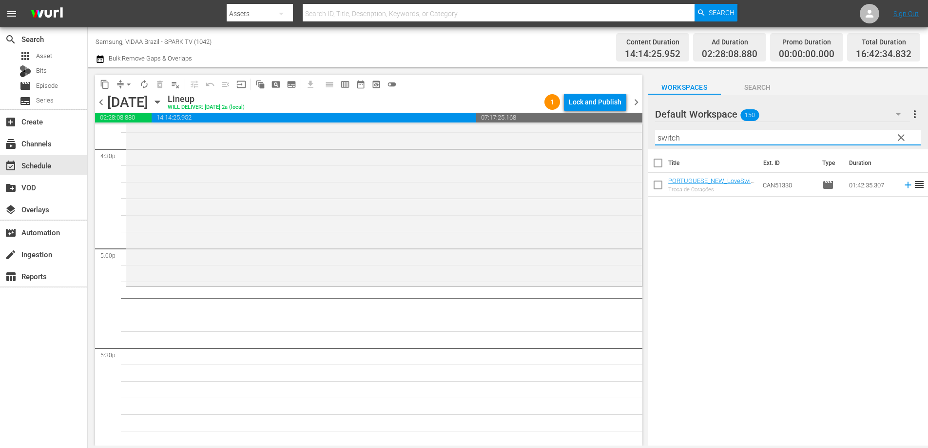
type input "switch"
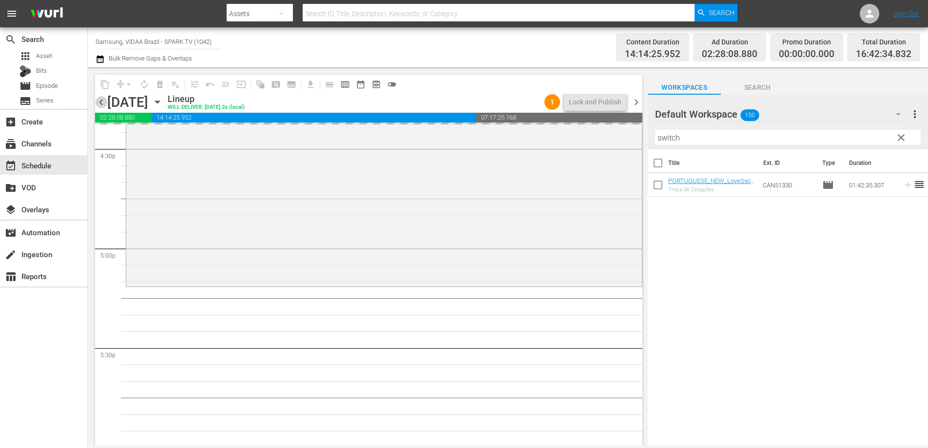
click at [100, 102] on span "chevron_left" at bounding box center [101, 102] width 12 height 12
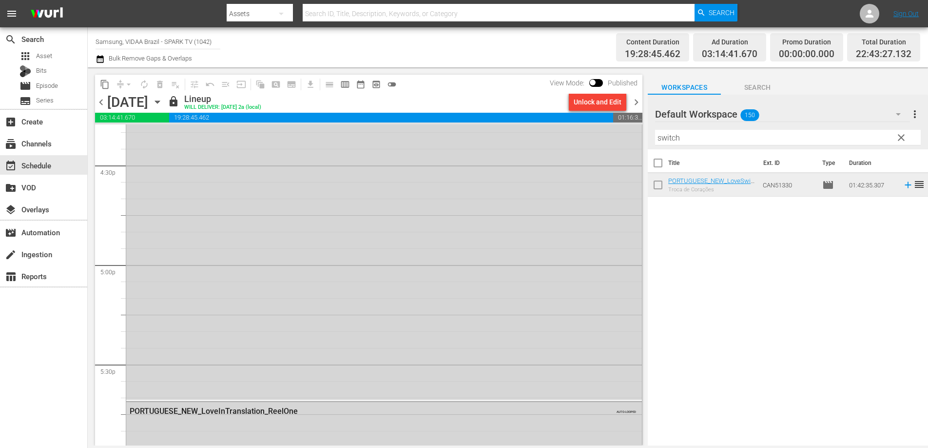
click at [637, 103] on span "chevron_right" at bounding box center [637, 102] width 12 height 12
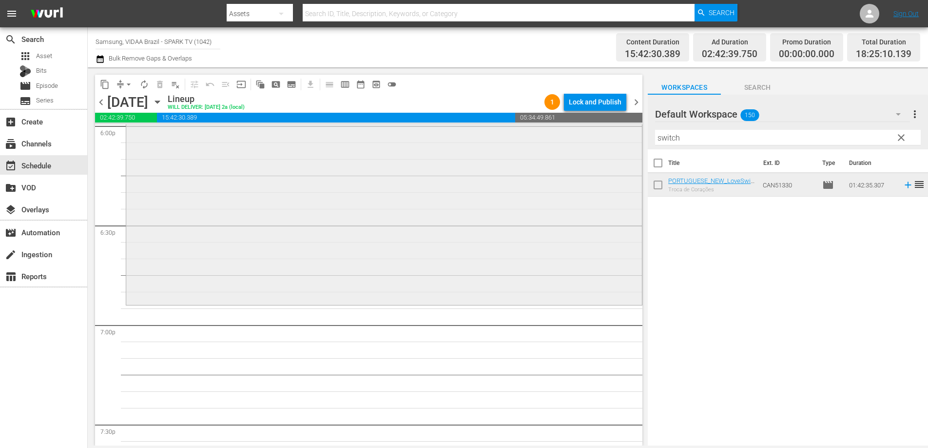
scroll to position [3651, 0]
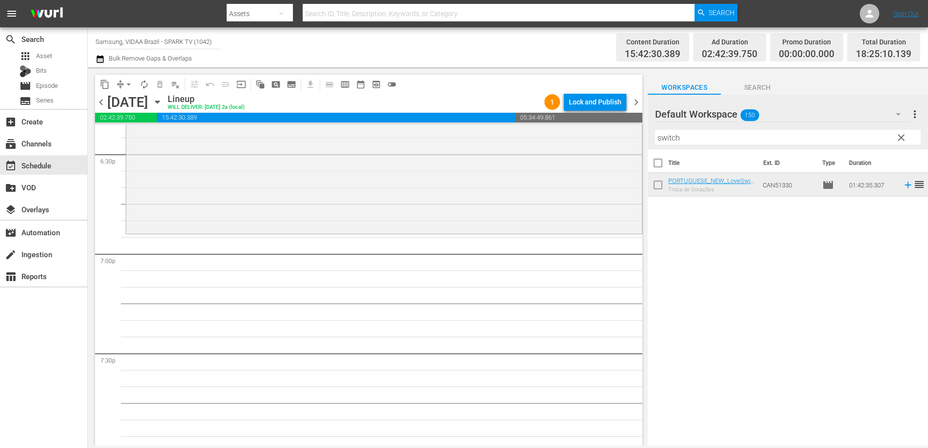
click at [727, 137] on input "switch" at bounding box center [788, 138] width 266 height 16
click at [726, 137] on input "switch" at bounding box center [788, 138] width 266 height 16
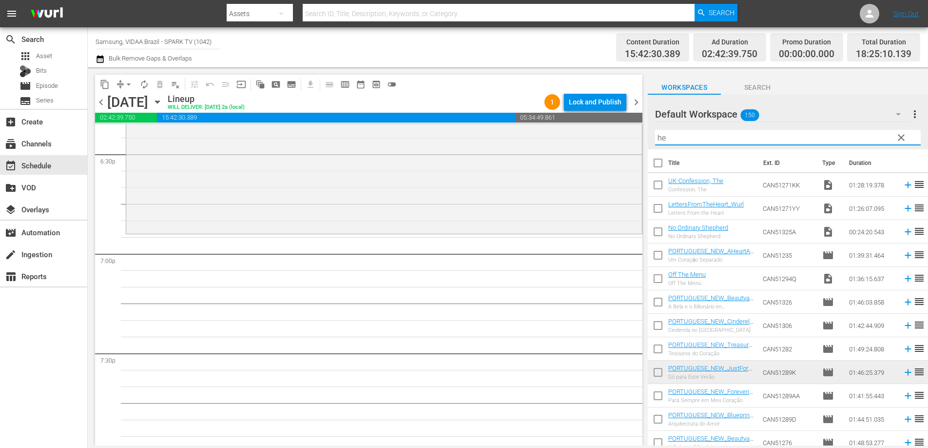
type input "h"
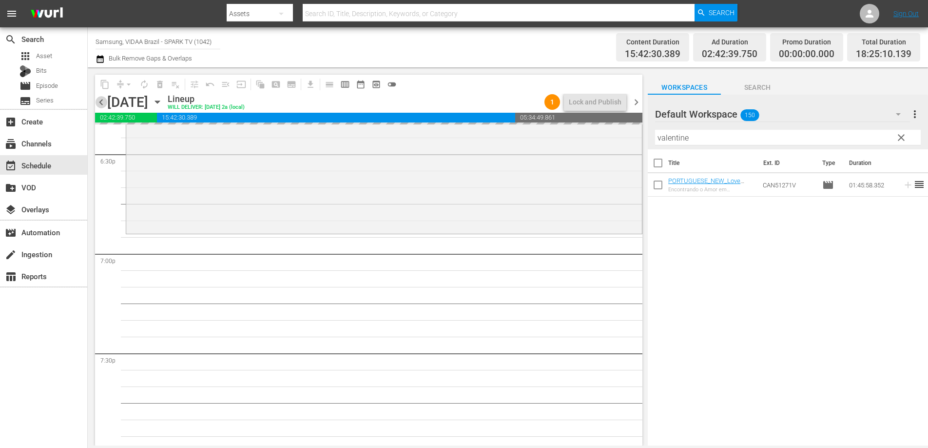
click at [101, 104] on span "chevron_left" at bounding box center [101, 102] width 12 height 12
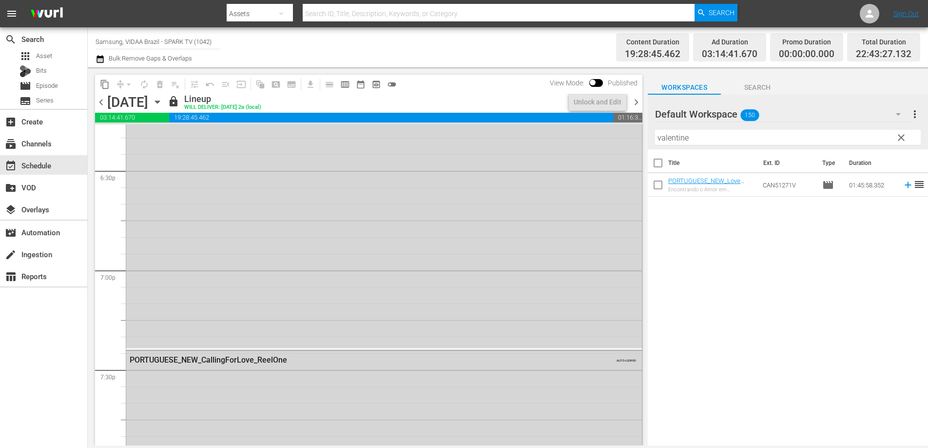
click at [636, 103] on span "chevron_right" at bounding box center [637, 102] width 12 height 12
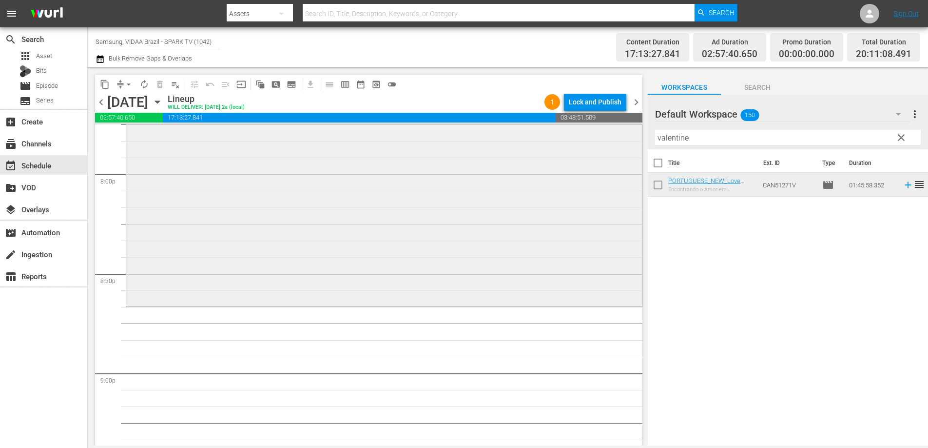
scroll to position [3963, 0]
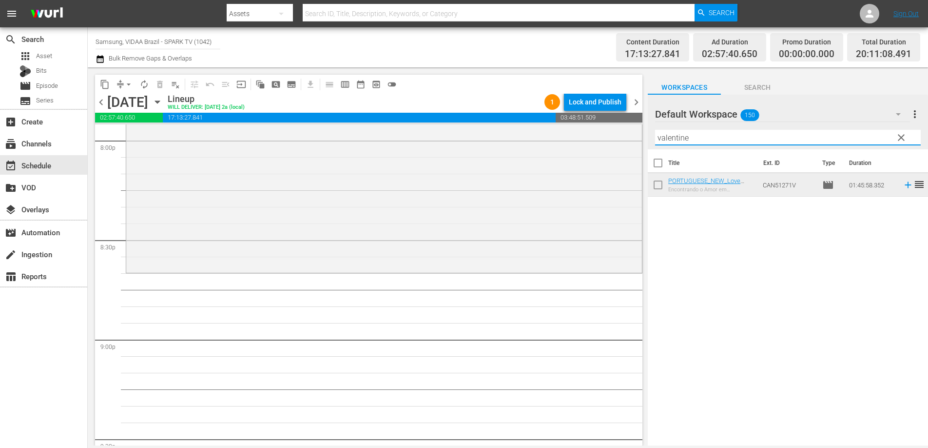
click at [705, 140] on input "valentine" at bounding box center [788, 138] width 266 height 16
type input "bookworm"
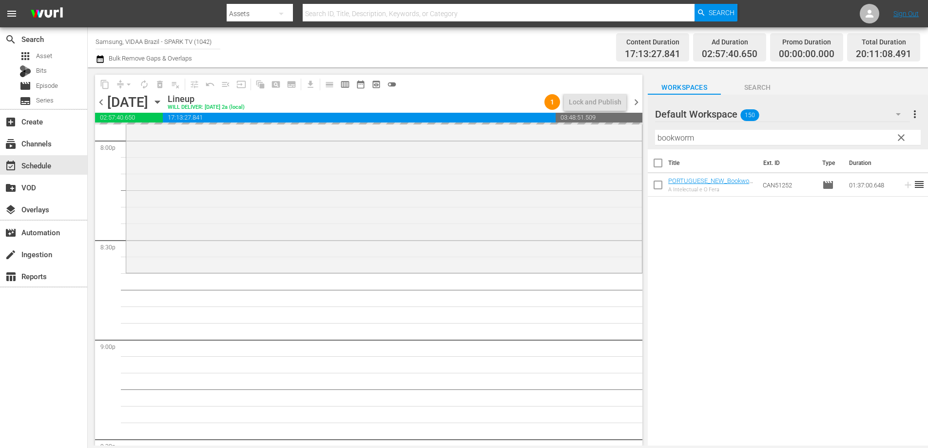
click at [99, 103] on span "chevron_left" at bounding box center [101, 102] width 12 height 12
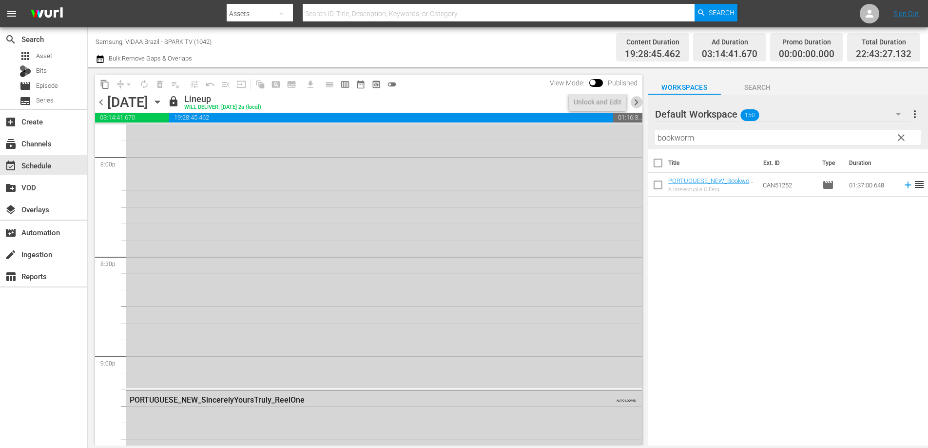
click at [636, 102] on span "chevron_right" at bounding box center [637, 102] width 12 height 12
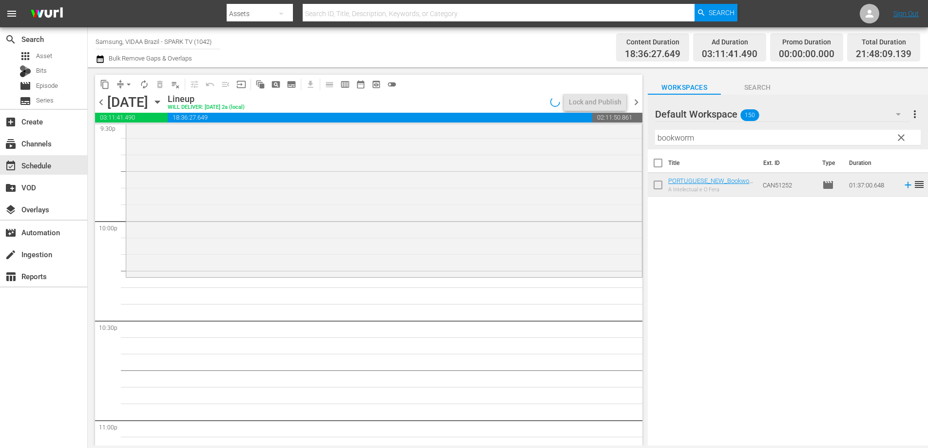
scroll to position [4321, 0]
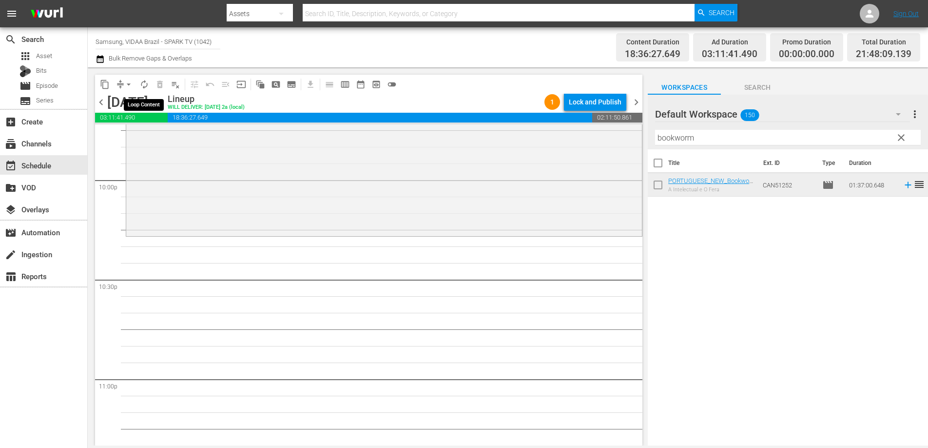
click at [147, 85] on span "autorenew_outlined" at bounding box center [144, 84] width 10 height 10
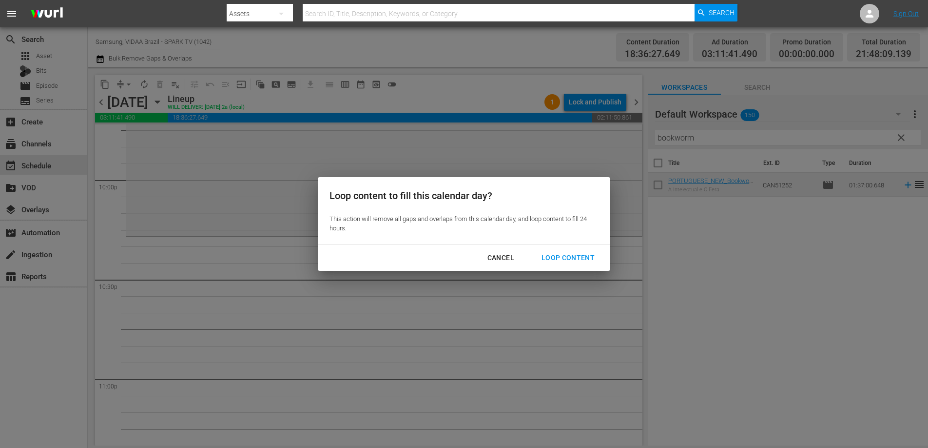
click at [565, 261] on div "Loop Content" at bounding box center [568, 258] width 69 height 12
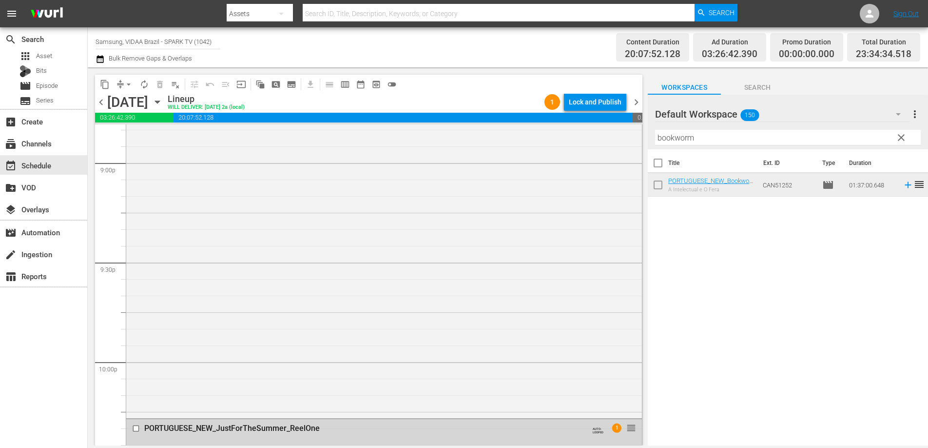
scroll to position [4168, 0]
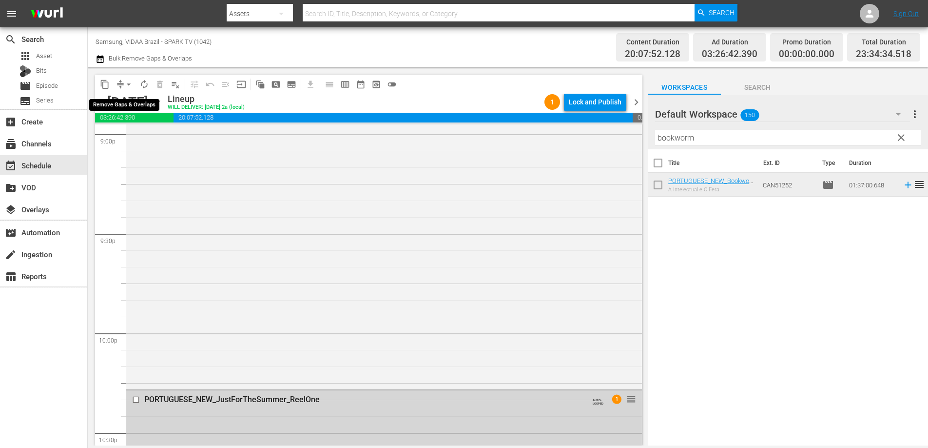
click at [129, 86] on span "arrow_drop_down" at bounding box center [129, 84] width 10 height 10
drag, startPoint x: 127, startPoint y: 127, endPoint x: 129, endPoint y: 136, distance: 9.4
click at [129, 136] on ul "Align to Midnight Align to First Episode Align to End of Previous Day" at bounding box center [129, 120] width 102 height 56
click at [129, 136] on li "Align to End of Previous Day" at bounding box center [129, 136] width 102 height 16
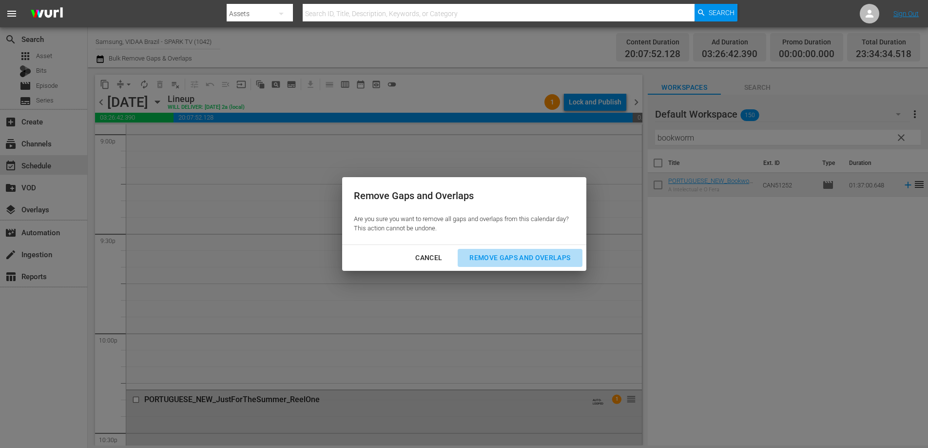
click at [515, 261] on div "Remove Gaps and Overlaps" at bounding box center [520, 258] width 117 height 12
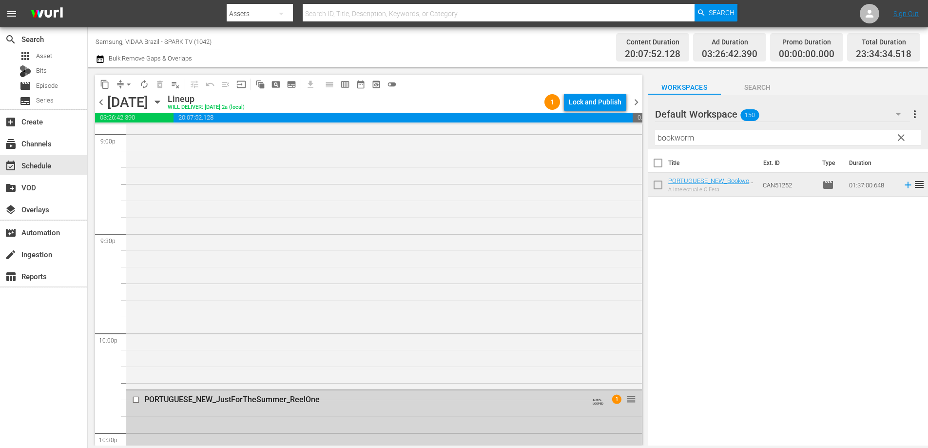
click at [901, 137] on span "clear" at bounding box center [902, 138] width 12 height 12
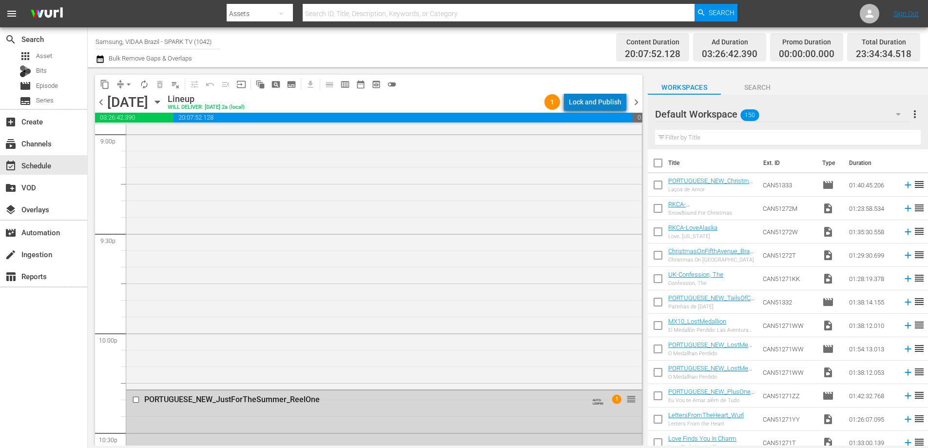
click at [603, 103] on div "Lock and Publish" at bounding box center [595, 102] width 53 height 18
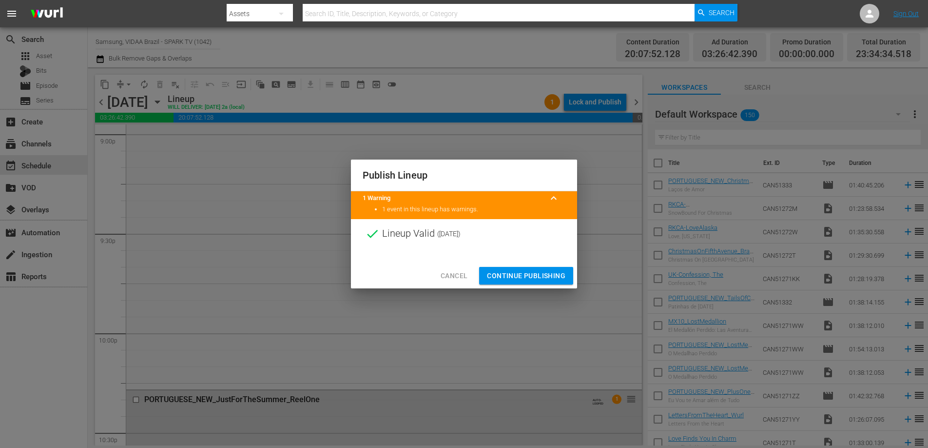
click at [525, 283] on button "Continue Publishing" at bounding box center [526, 276] width 94 height 18
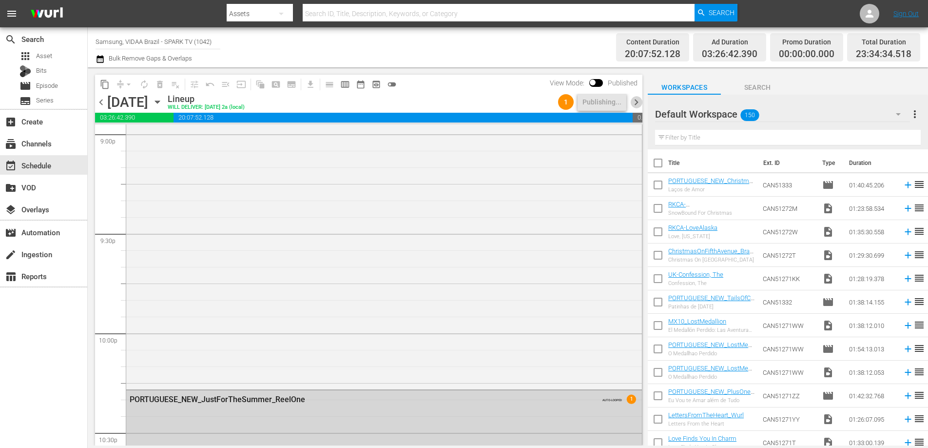
click at [636, 101] on span "chevron_right" at bounding box center [637, 102] width 12 height 12
